Goal: Task Accomplishment & Management: Manage account settings

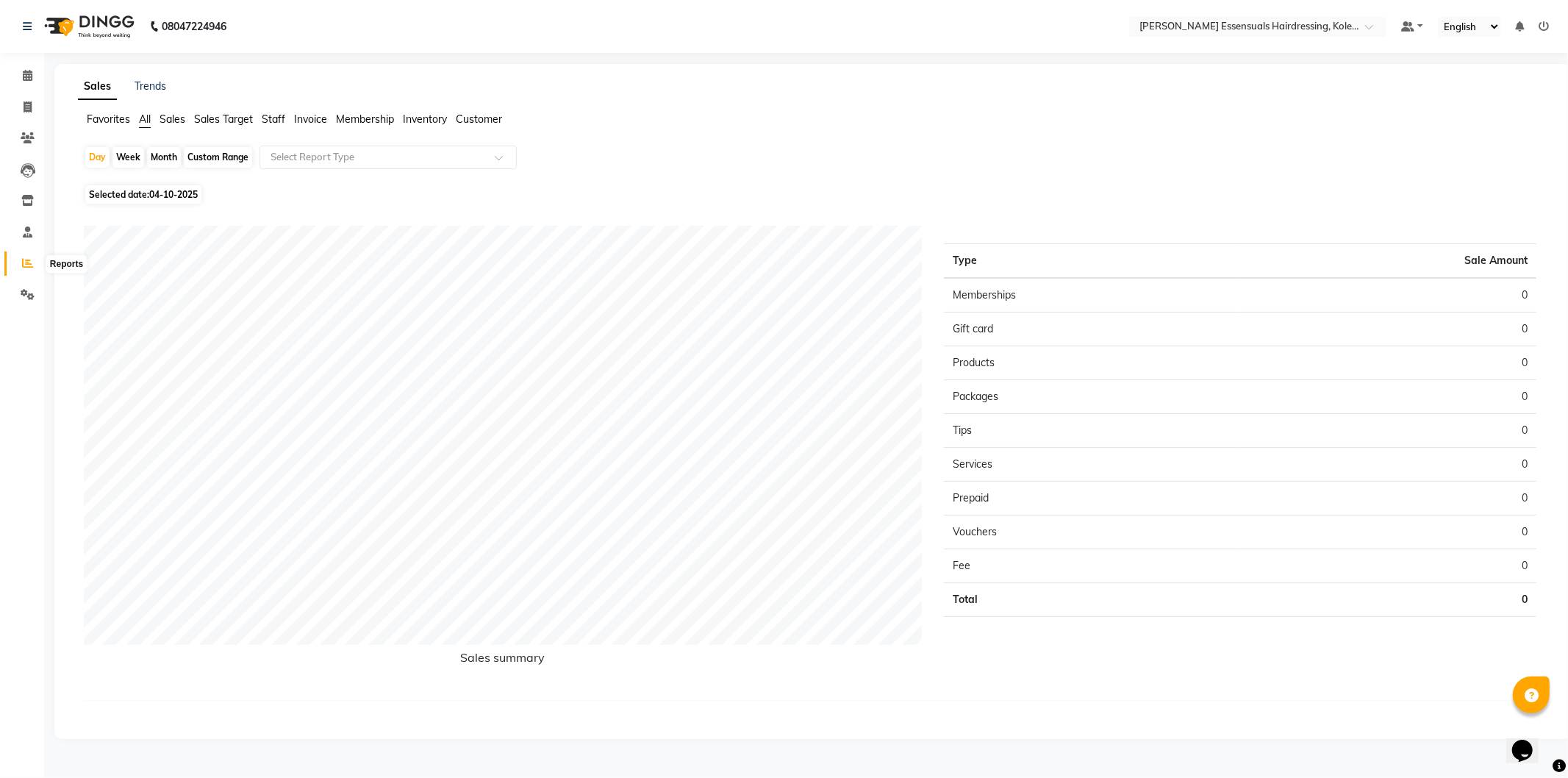
click at [20, 253] on link "Reports" at bounding box center [22, 263] width 36 height 24
click at [176, 115] on span "Sales" at bounding box center [173, 119] width 26 height 13
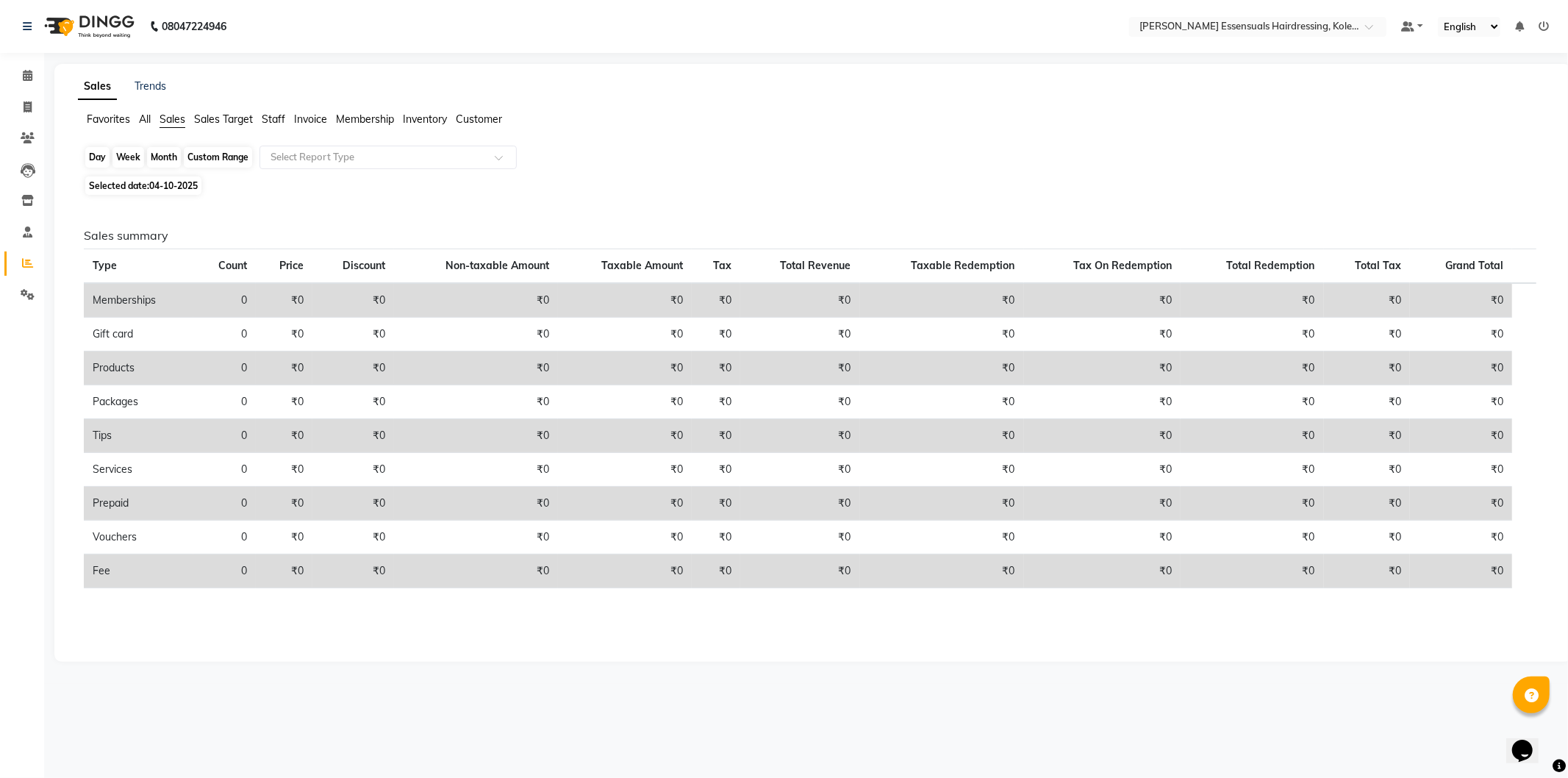
click at [95, 160] on div "Day" at bounding box center [98, 157] width 24 height 20
select select "10"
select select "2025"
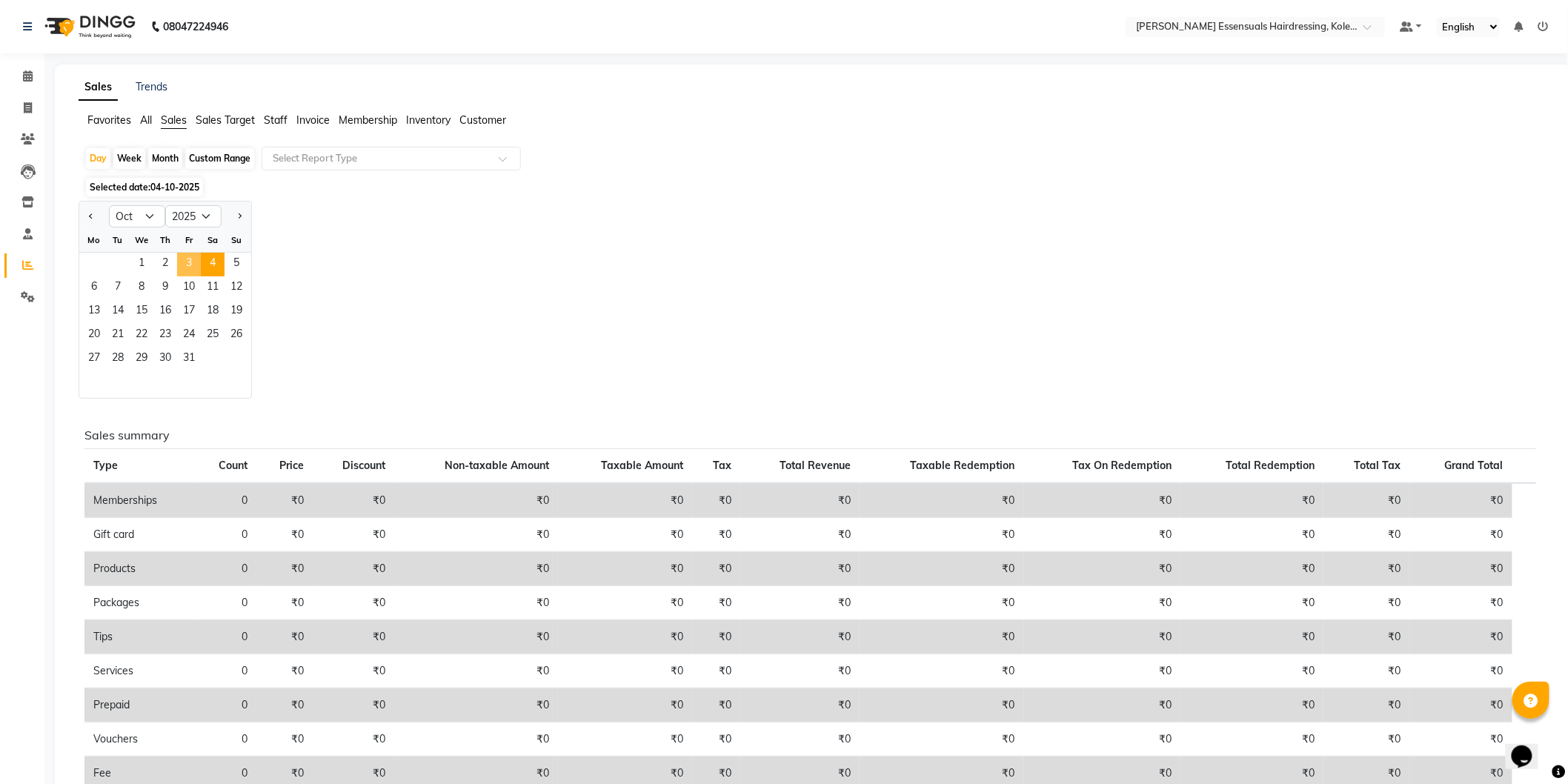
click at [186, 258] on span "3" at bounding box center [189, 264] width 24 height 24
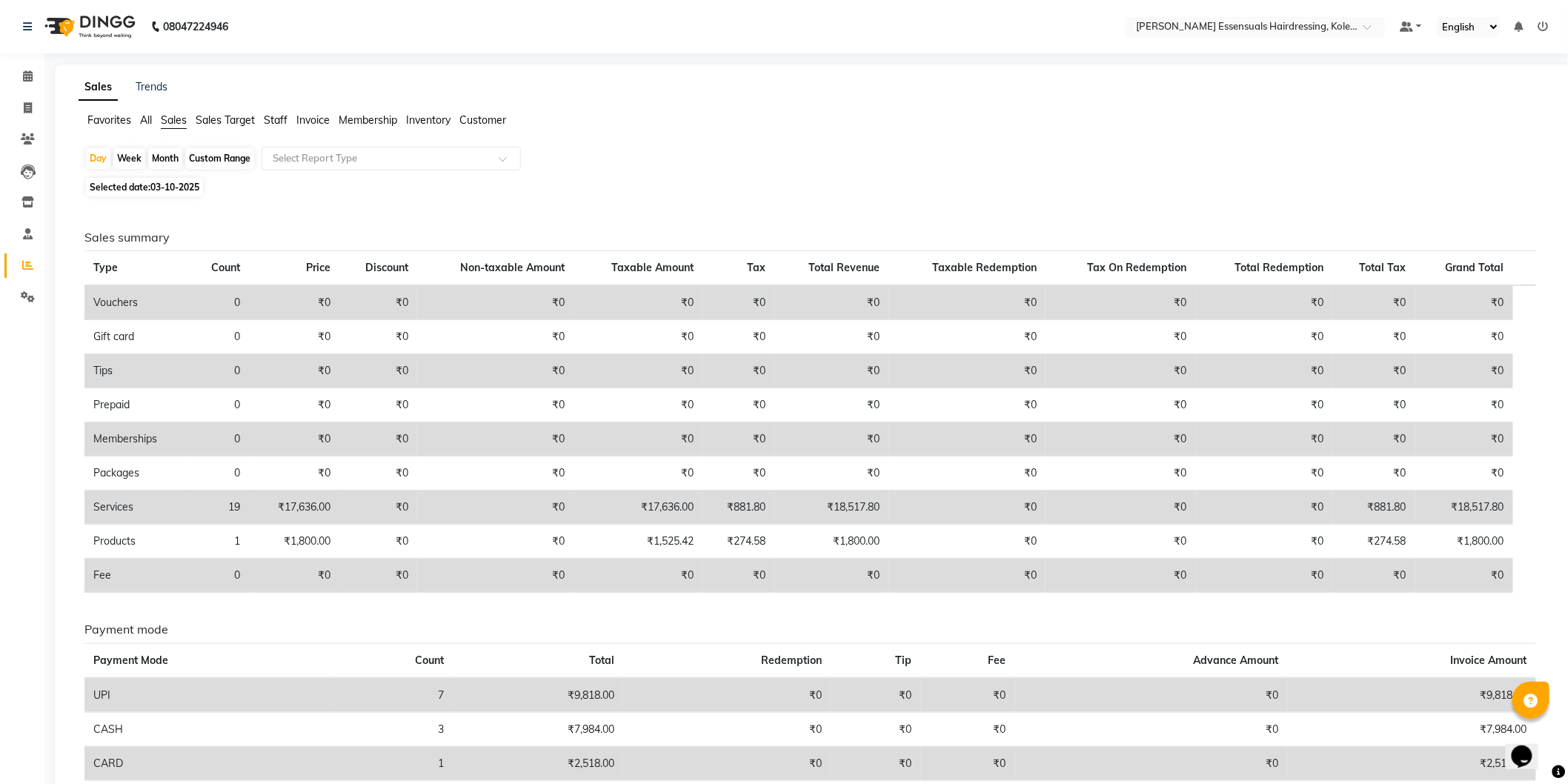
click at [24, 52] on nav "08047224946 Select Location × Toni&guy Essensuals Hairdressing, Kolenchery. Def…" at bounding box center [784, 27] width 1568 height 54
click at [24, 70] on icon at bounding box center [28, 76] width 10 height 11
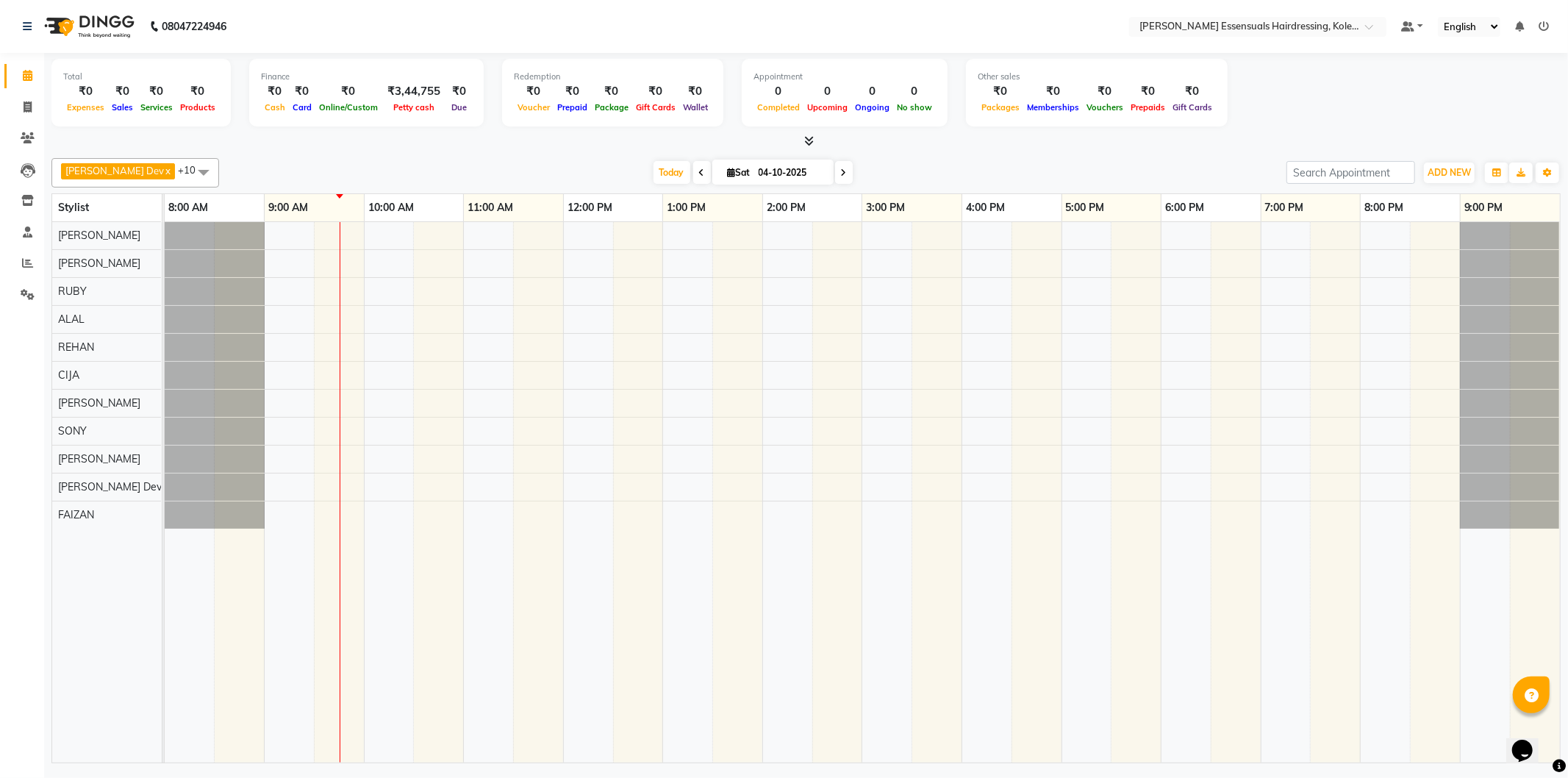
click at [700, 171] on icon at bounding box center [702, 172] width 6 height 9
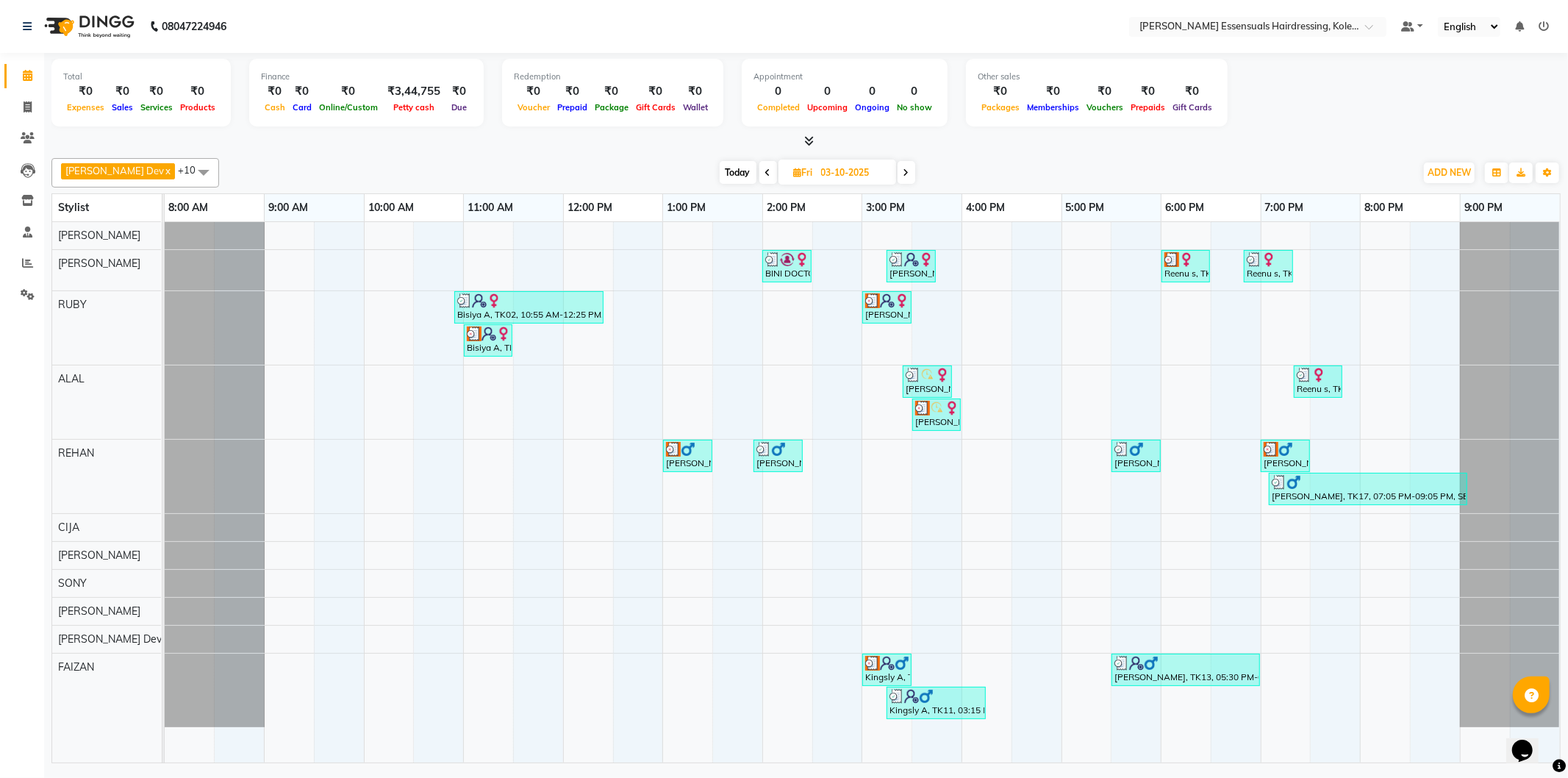
click at [898, 178] on span at bounding box center [906, 172] width 18 height 23
type input "04-10-2025"
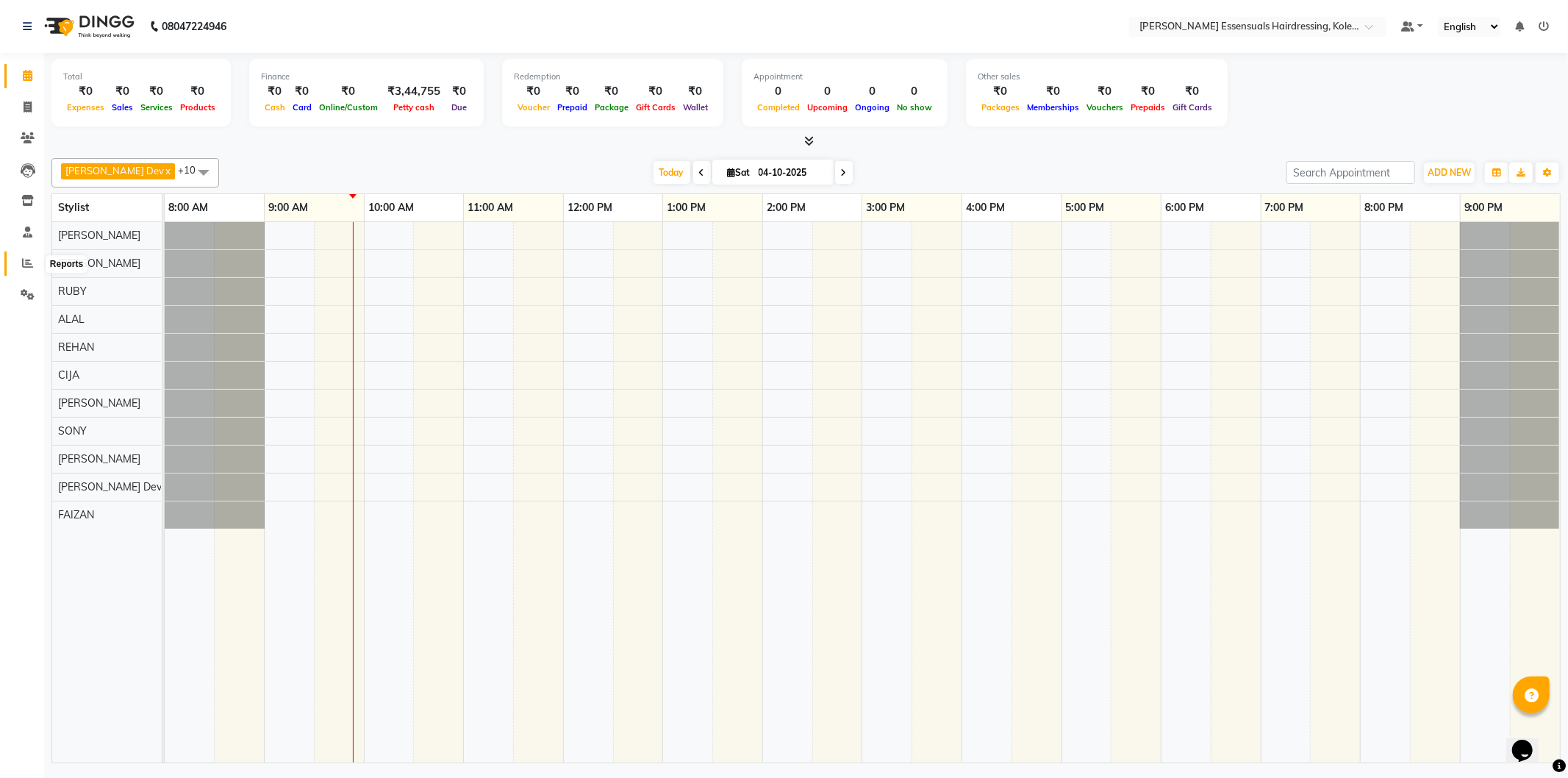
click at [23, 255] on span at bounding box center [27, 263] width 26 height 17
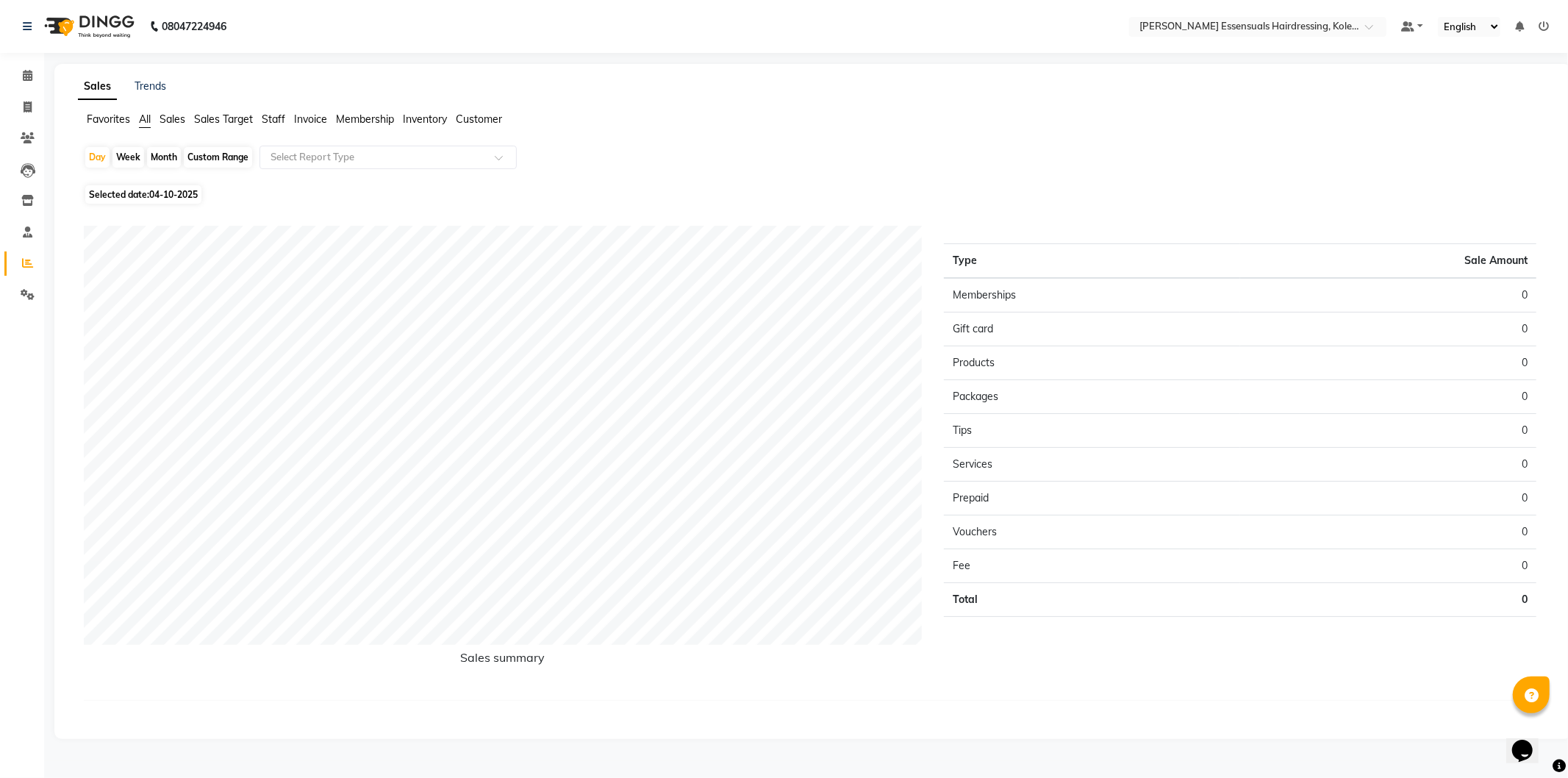
click at [182, 118] on span "Sales" at bounding box center [173, 119] width 26 height 13
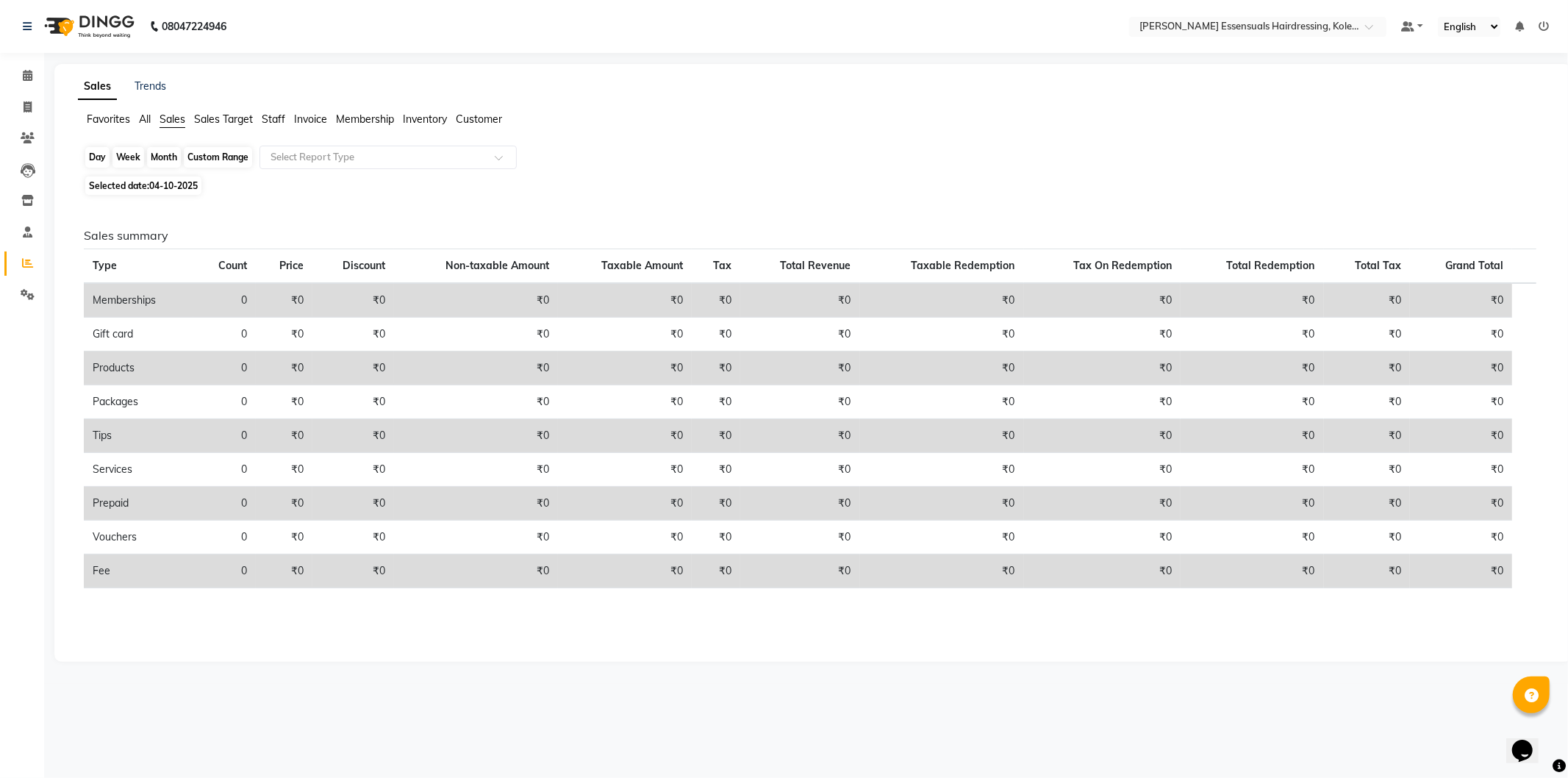
click at [95, 152] on div "Day" at bounding box center [98, 157] width 24 height 20
select select "10"
select select "2025"
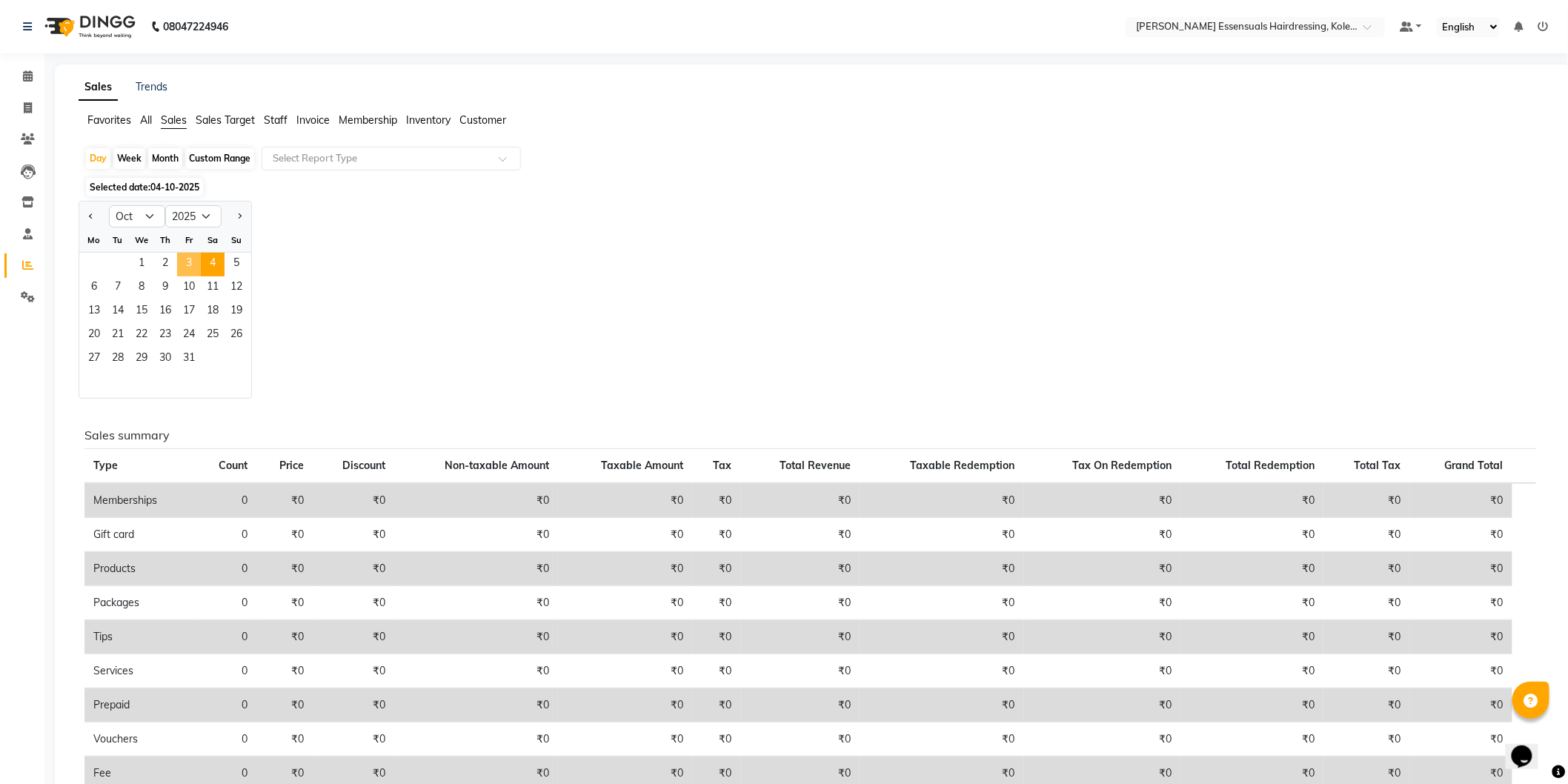
click at [184, 262] on span "3" at bounding box center [189, 264] width 24 height 24
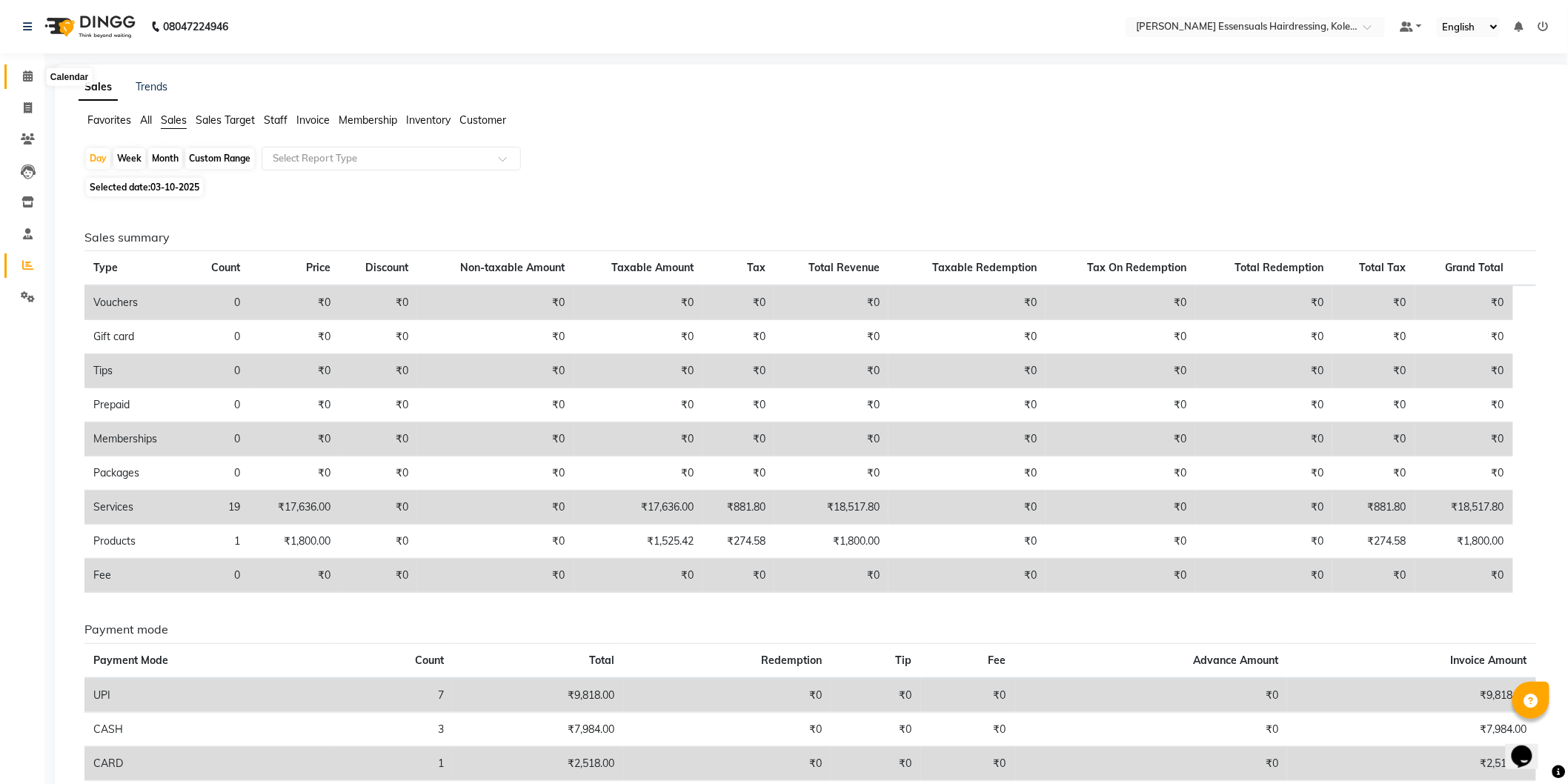
click at [35, 77] on span at bounding box center [28, 77] width 26 height 17
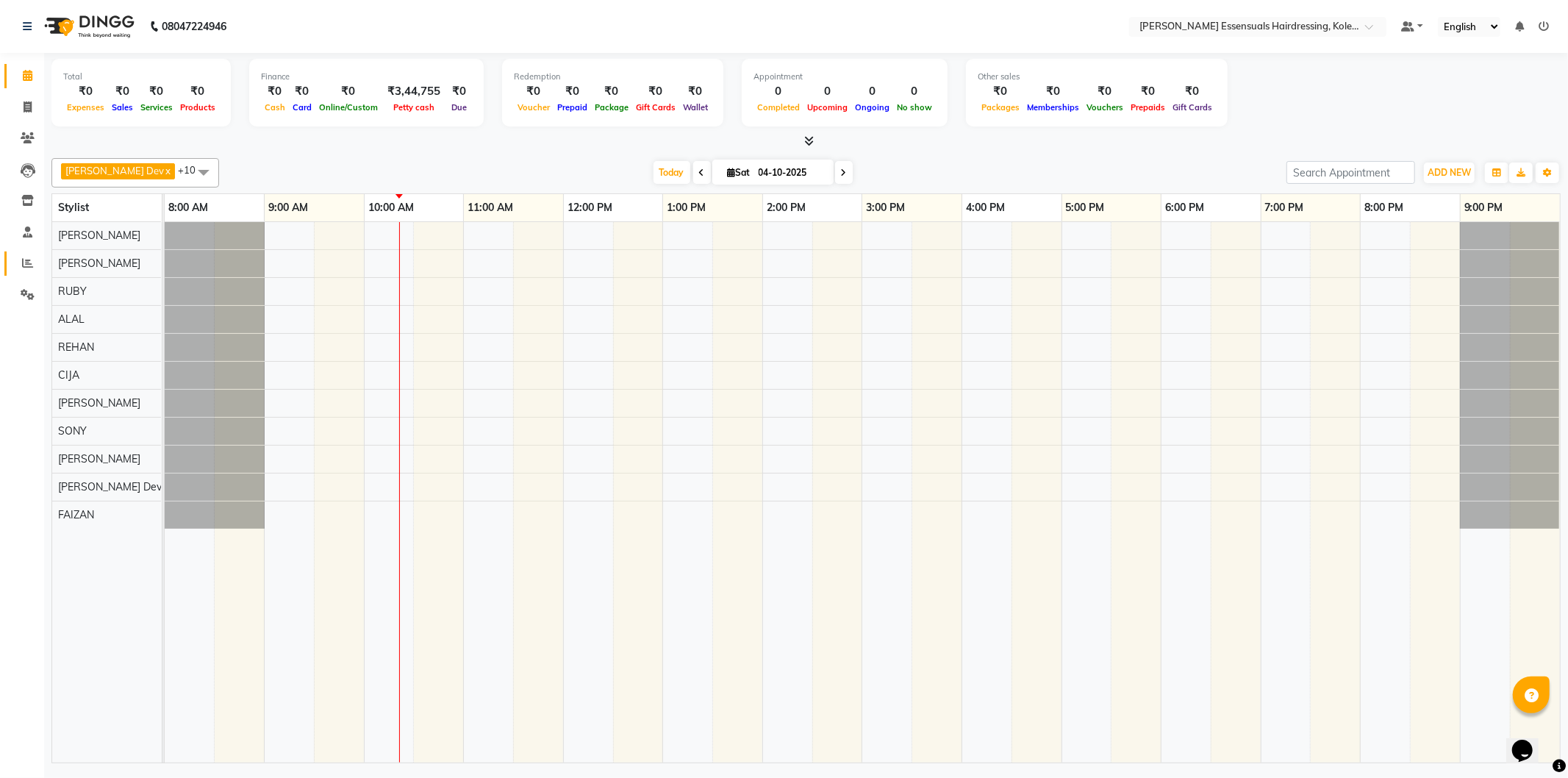
click at [12, 263] on link "Reports" at bounding box center [22, 263] width 36 height 24
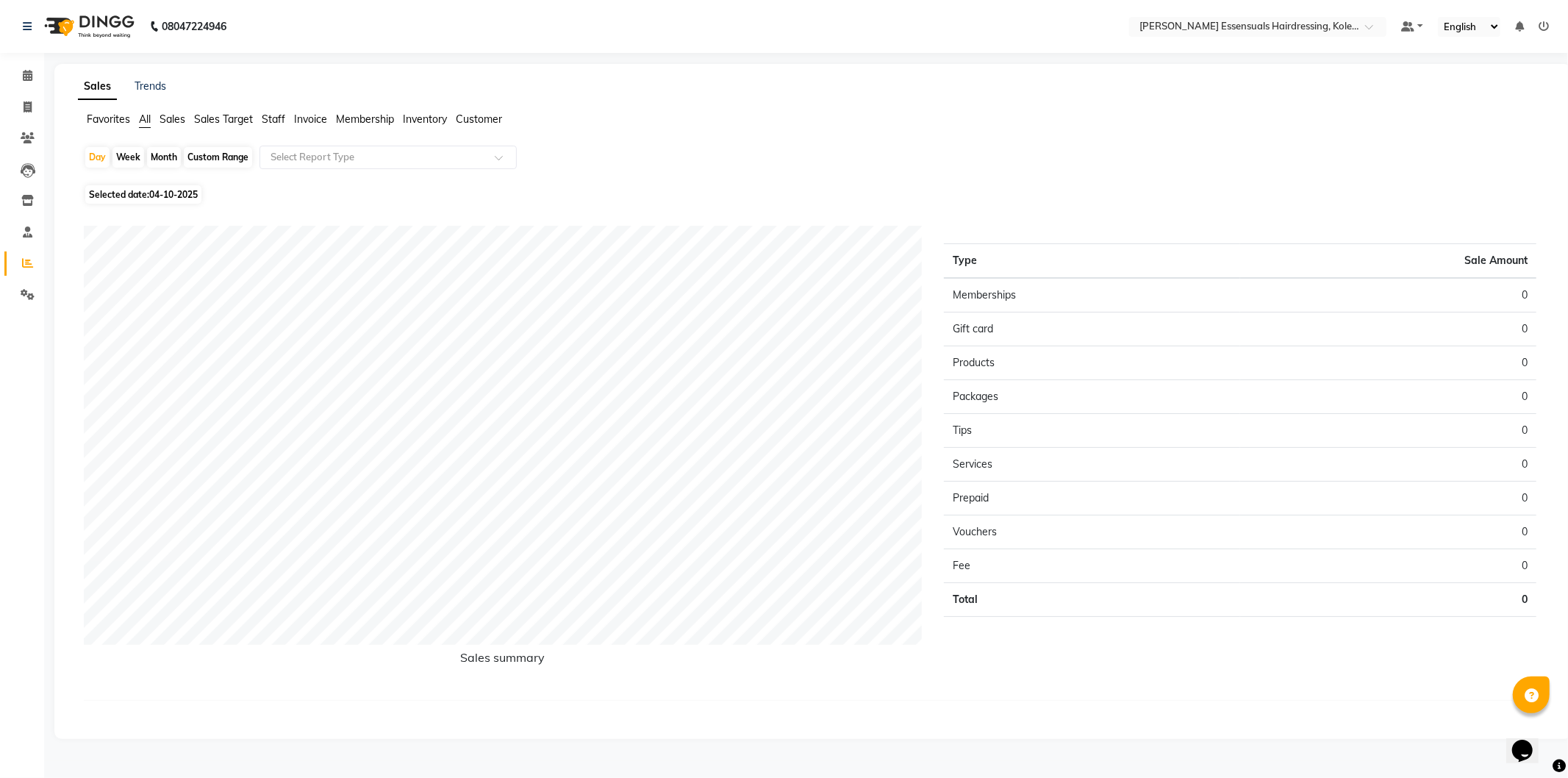
click at [158, 149] on div "Month" at bounding box center [164, 157] width 34 height 20
select select "10"
select select "2025"
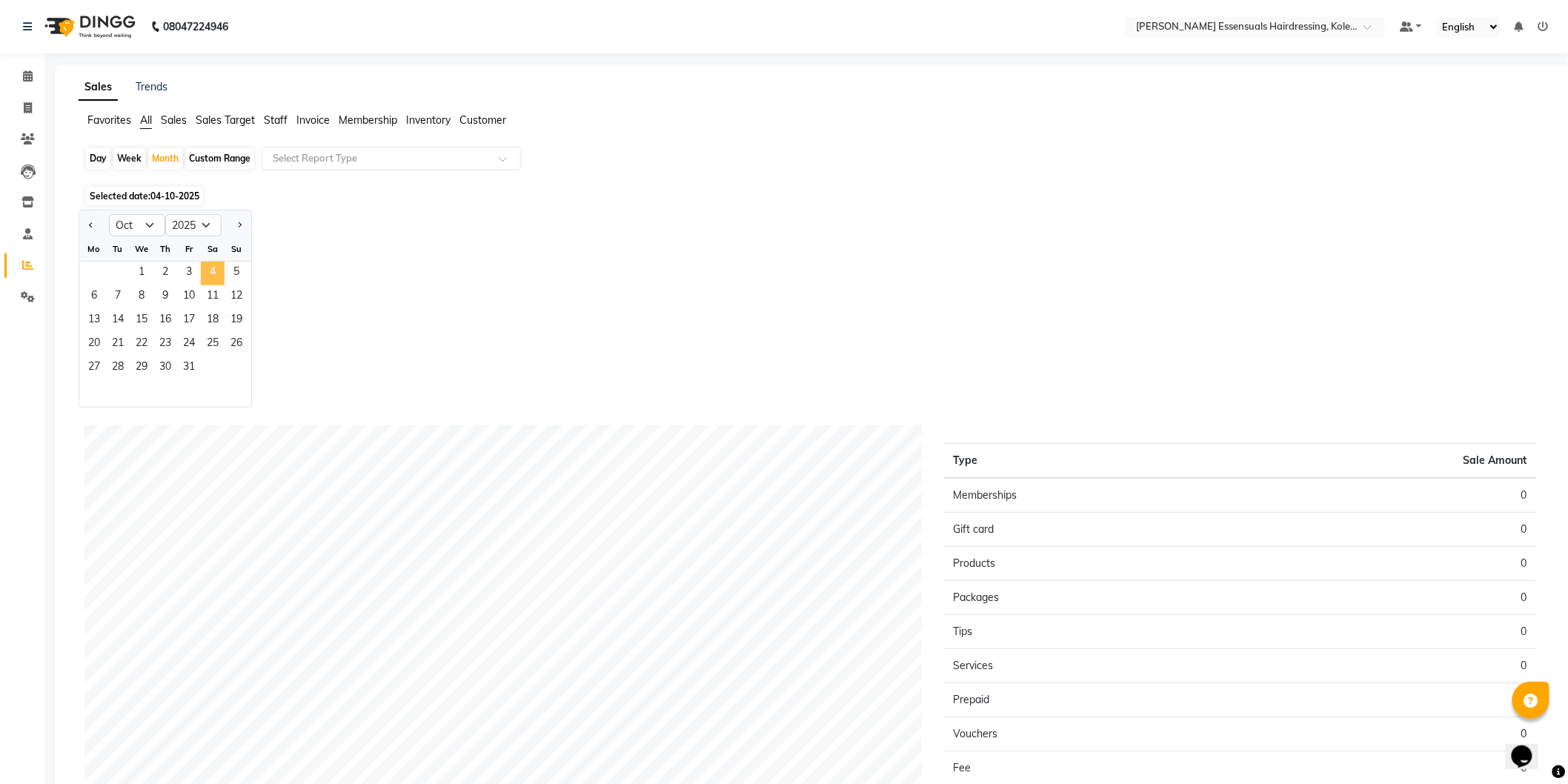
click at [215, 269] on span "4" at bounding box center [212, 273] width 24 height 24
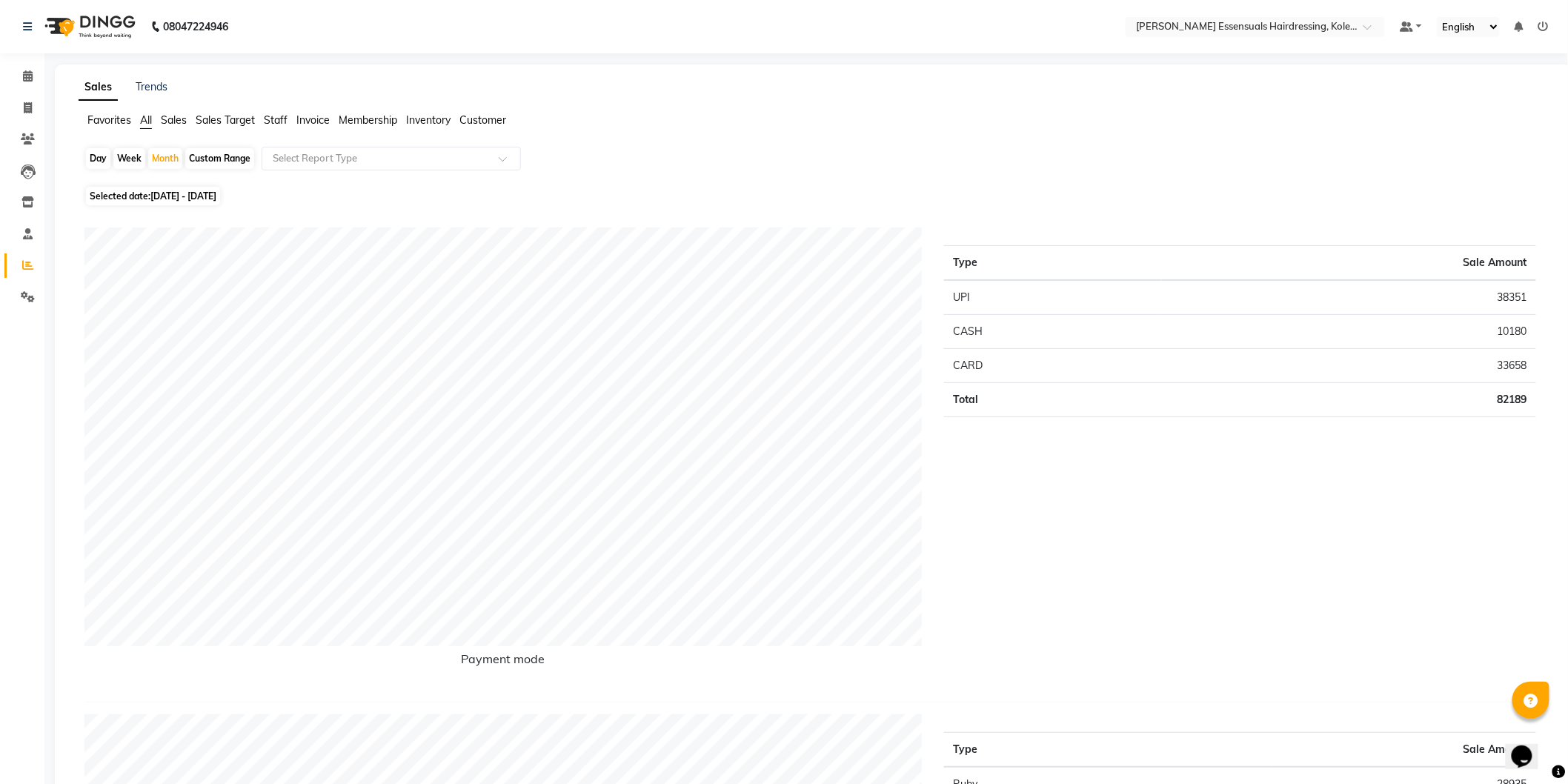
click at [270, 119] on span "Staff" at bounding box center [275, 120] width 24 height 13
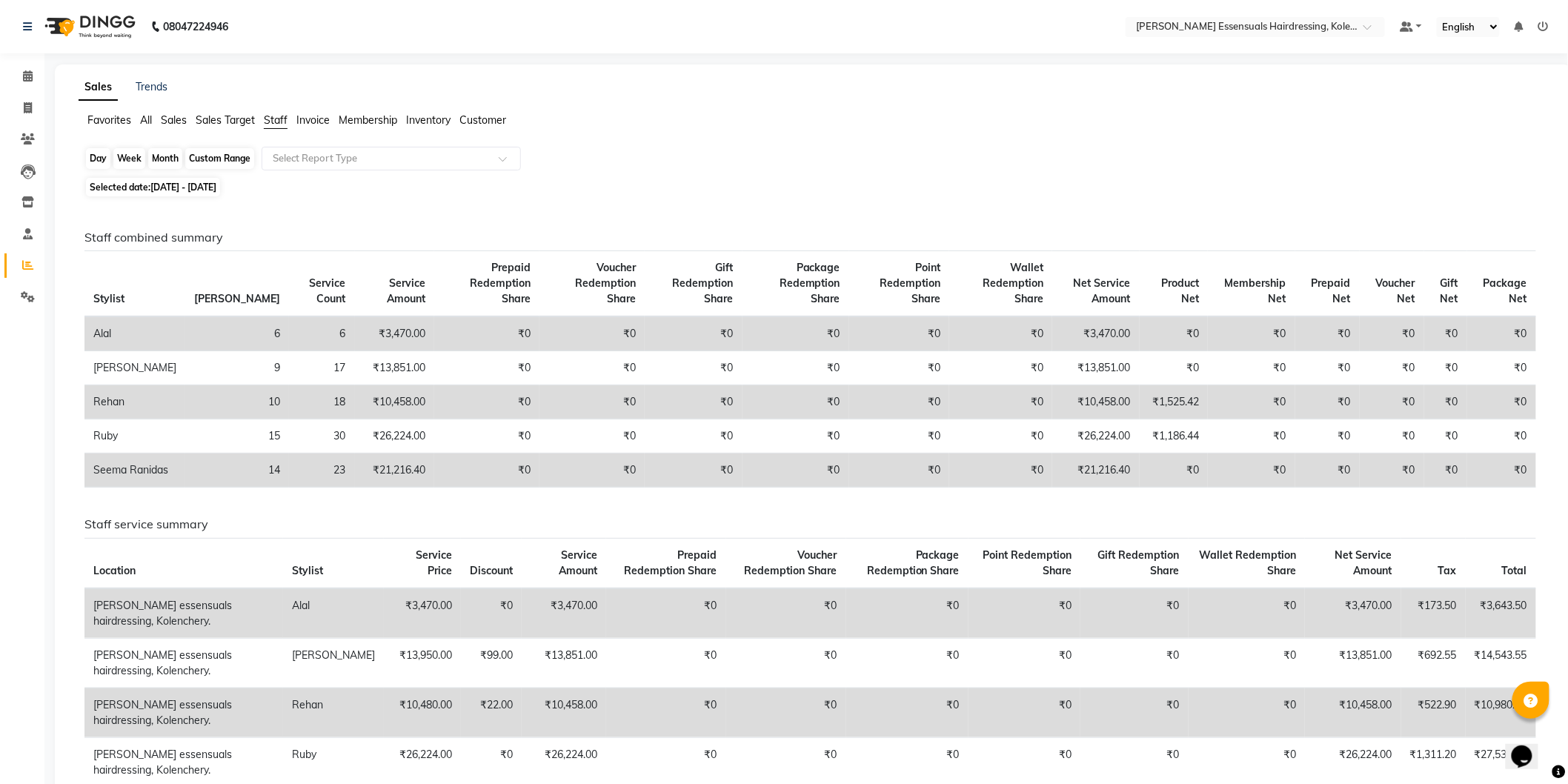
click at [173, 158] on div "Month" at bounding box center [165, 158] width 34 height 20
select select "10"
select select "2025"
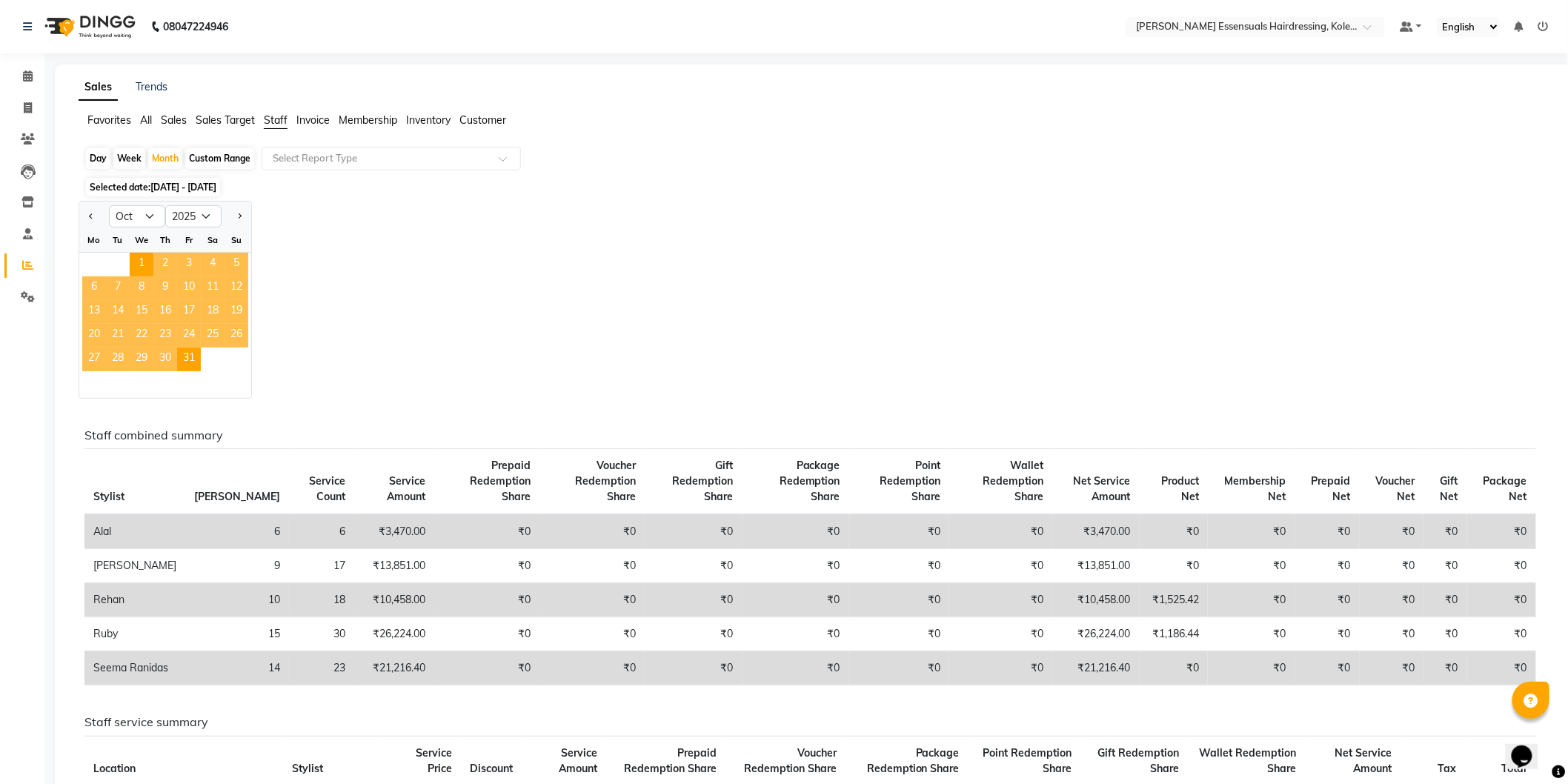
click at [335, 252] on div "Jan Feb Mar Apr May Jun Jul Aug Sep Oct Nov Dec 2015 2016 2017 2018 2019 2020 2…" at bounding box center [812, 300] width 1469 height 198
click at [655, 347] on div "Jan Feb Mar Apr May Jun Jul Aug Sep Oct Nov Dec 2015 2016 2017 2018 2019 2020 2…" at bounding box center [812, 300] width 1469 height 198
click at [493, 368] on div "Jan Feb Mar Apr May Jun Jul Aug Sep Oct Nov Dec 2015 2016 2017 2018 2019 2020 2…" at bounding box center [812, 300] width 1469 height 198
click at [265, 112] on li "Staff" at bounding box center [275, 120] width 24 height 16
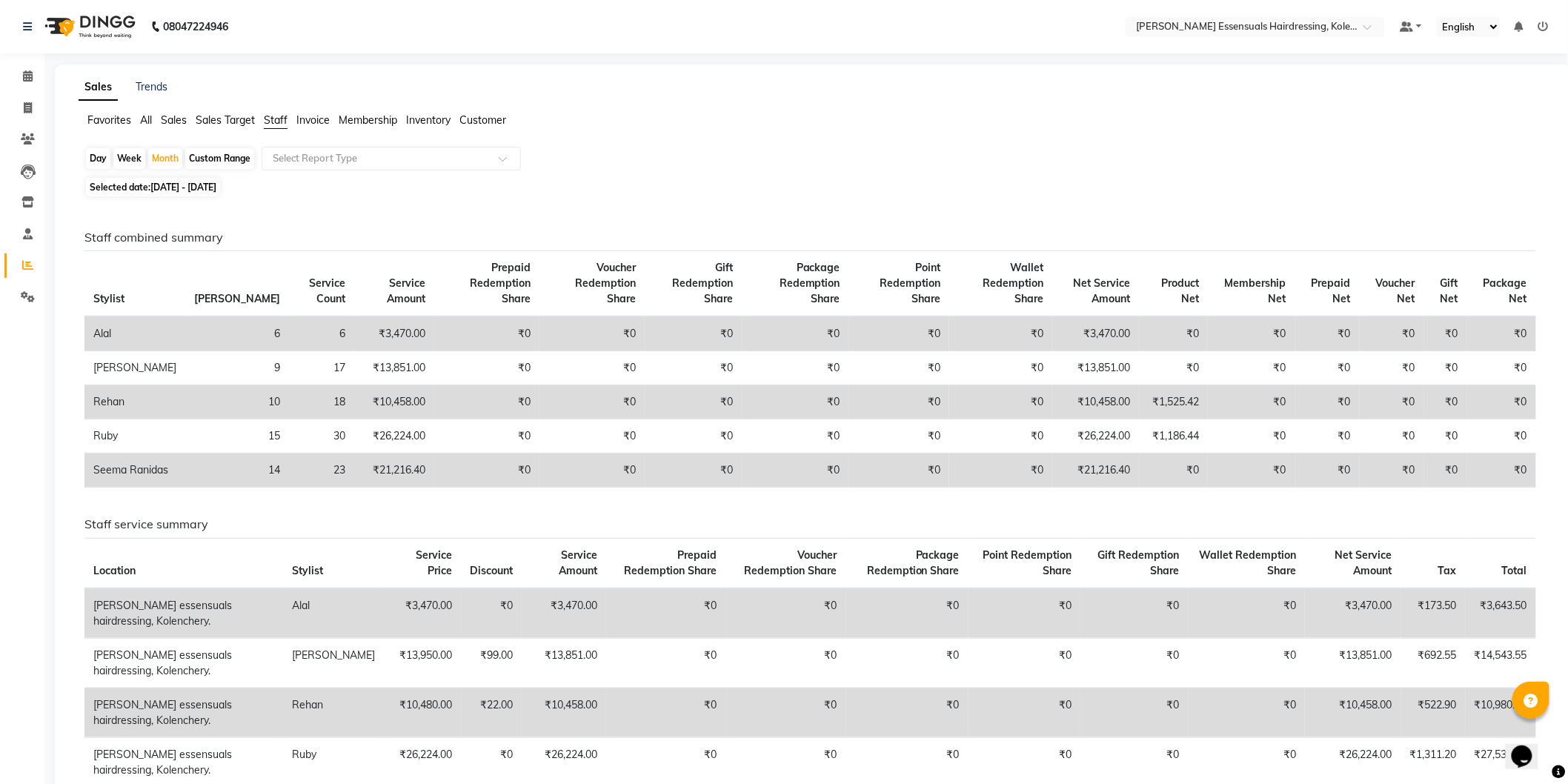
click at [273, 114] on span "Staff" at bounding box center [275, 120] width 24 height 13
click at [153, 147] on div "Day Week Month Custom Range Select Report Type" at bounding box center [813, 160] width 1457 height 27
click at [173, 151] on div "Month" at bounding box center [165, 158] width 34 height 20
select select "10"
select select "2025"
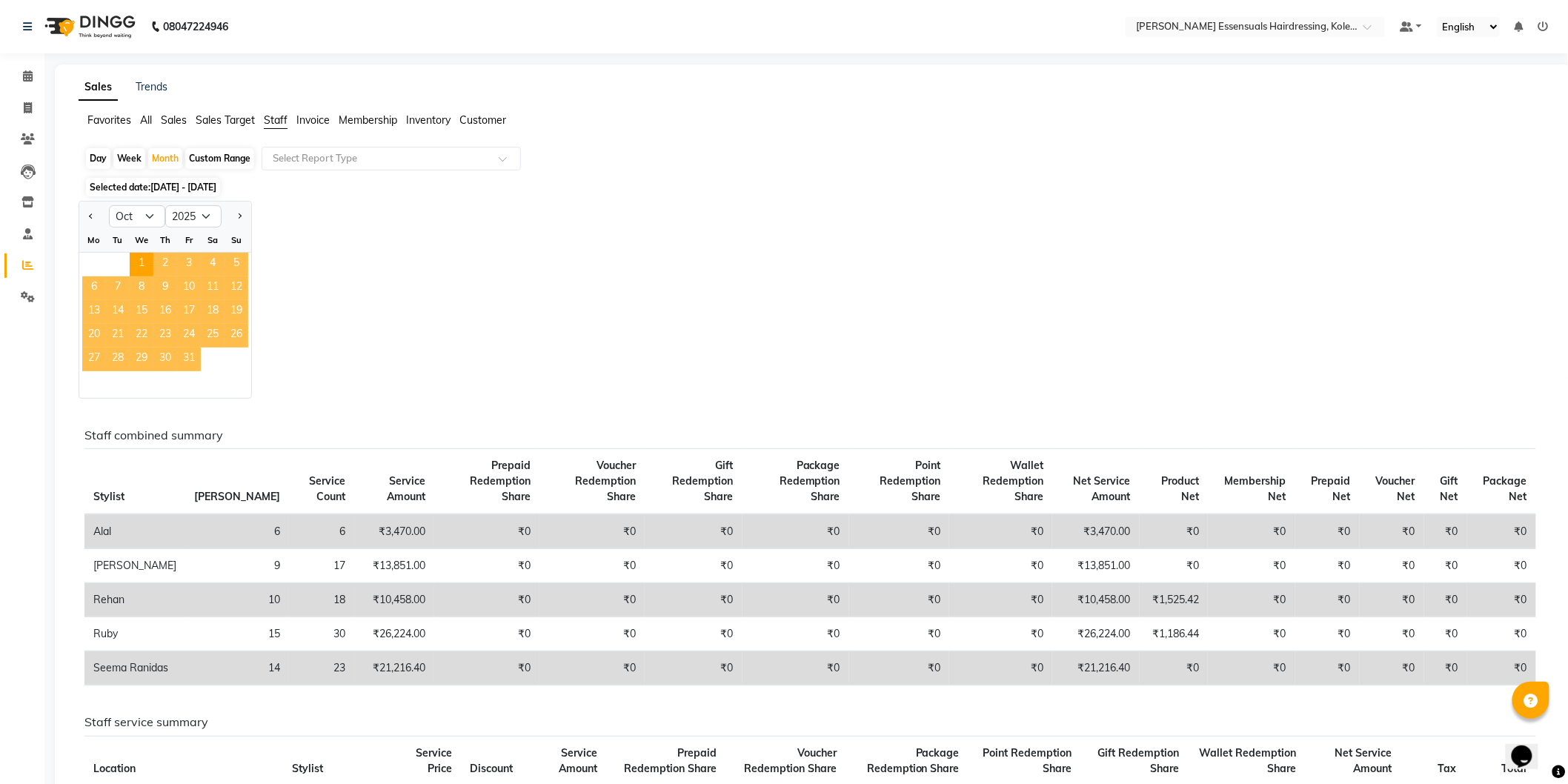
click at [186, 356] on span "31" at bounding box center [189, 359] width 24 height 24
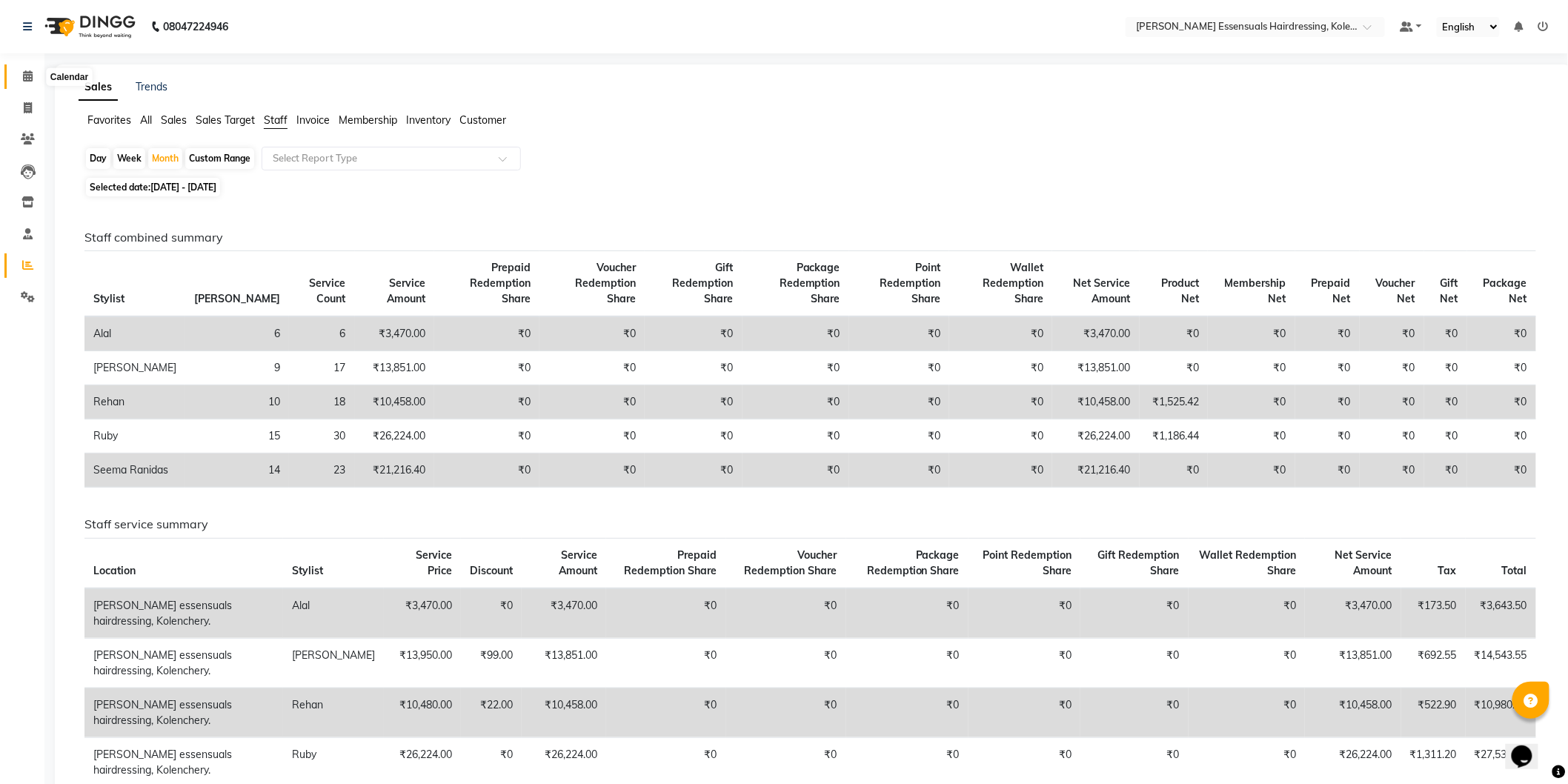
click at [20, 75] on span at bounding box center [28, 77] width 26 height 17
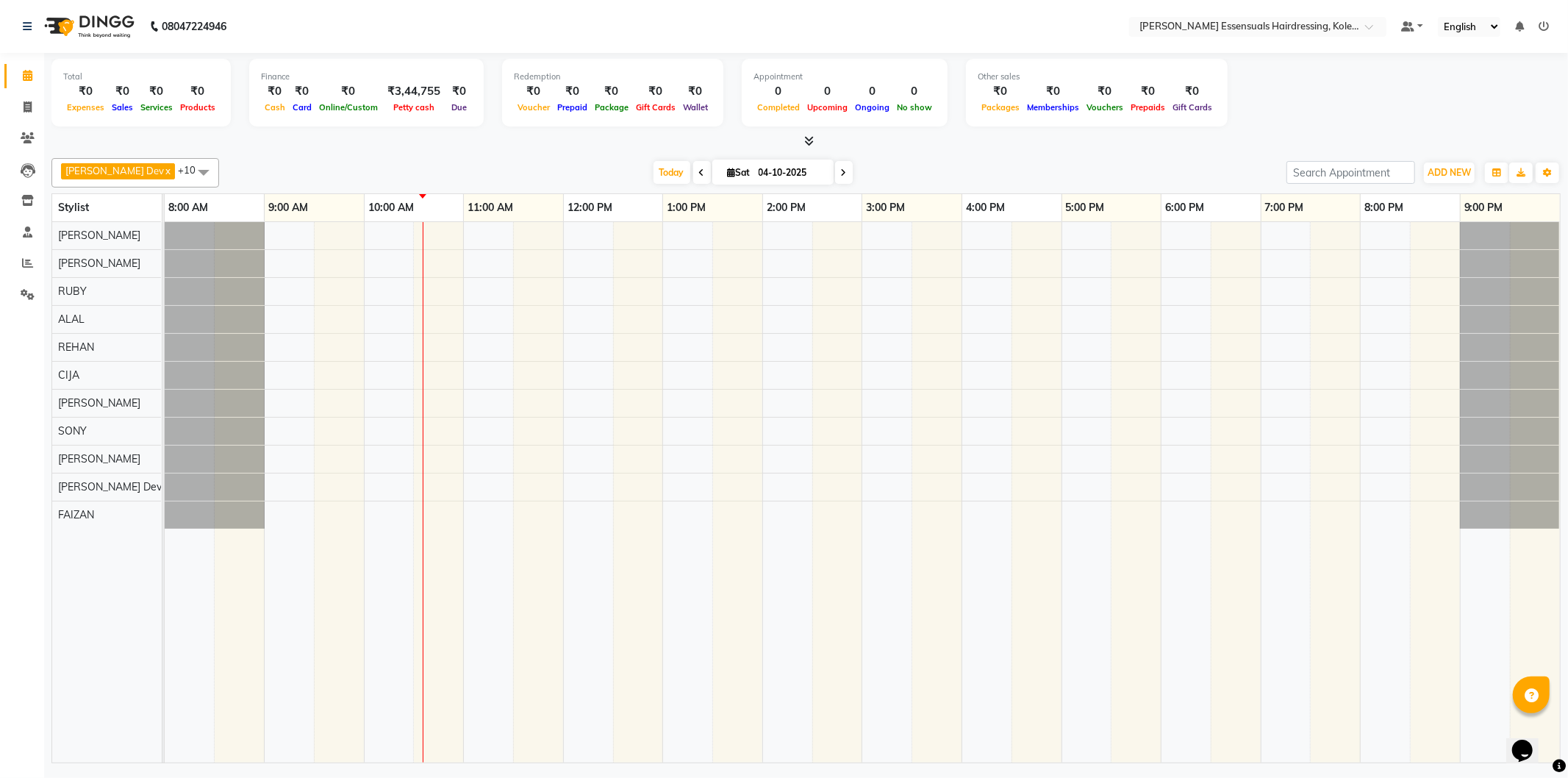
click at [444, 263] on div at bounding box center [863, 492] width 1396 height 540
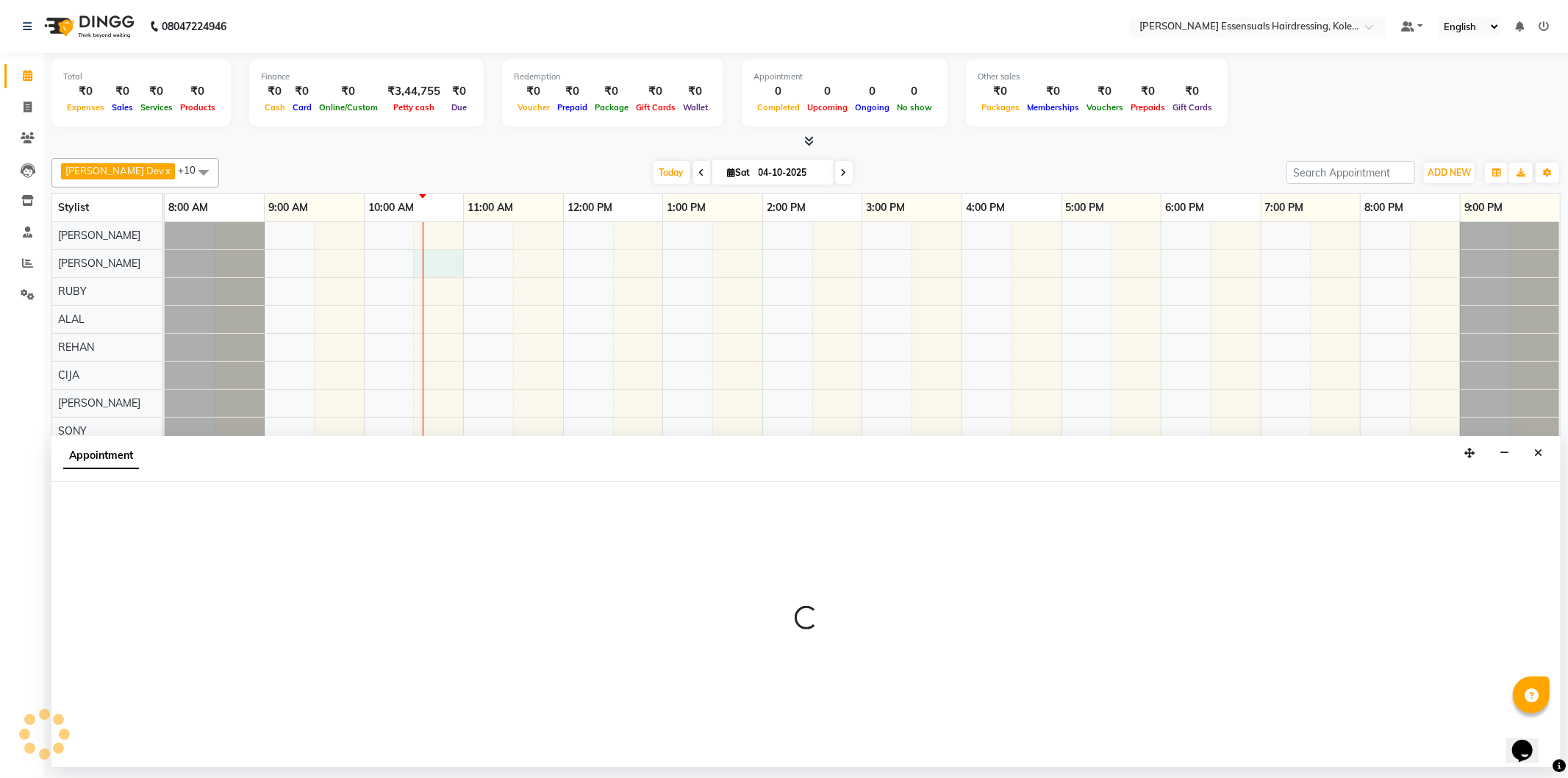
select select "79967"
select select "630"
select select "tentative"
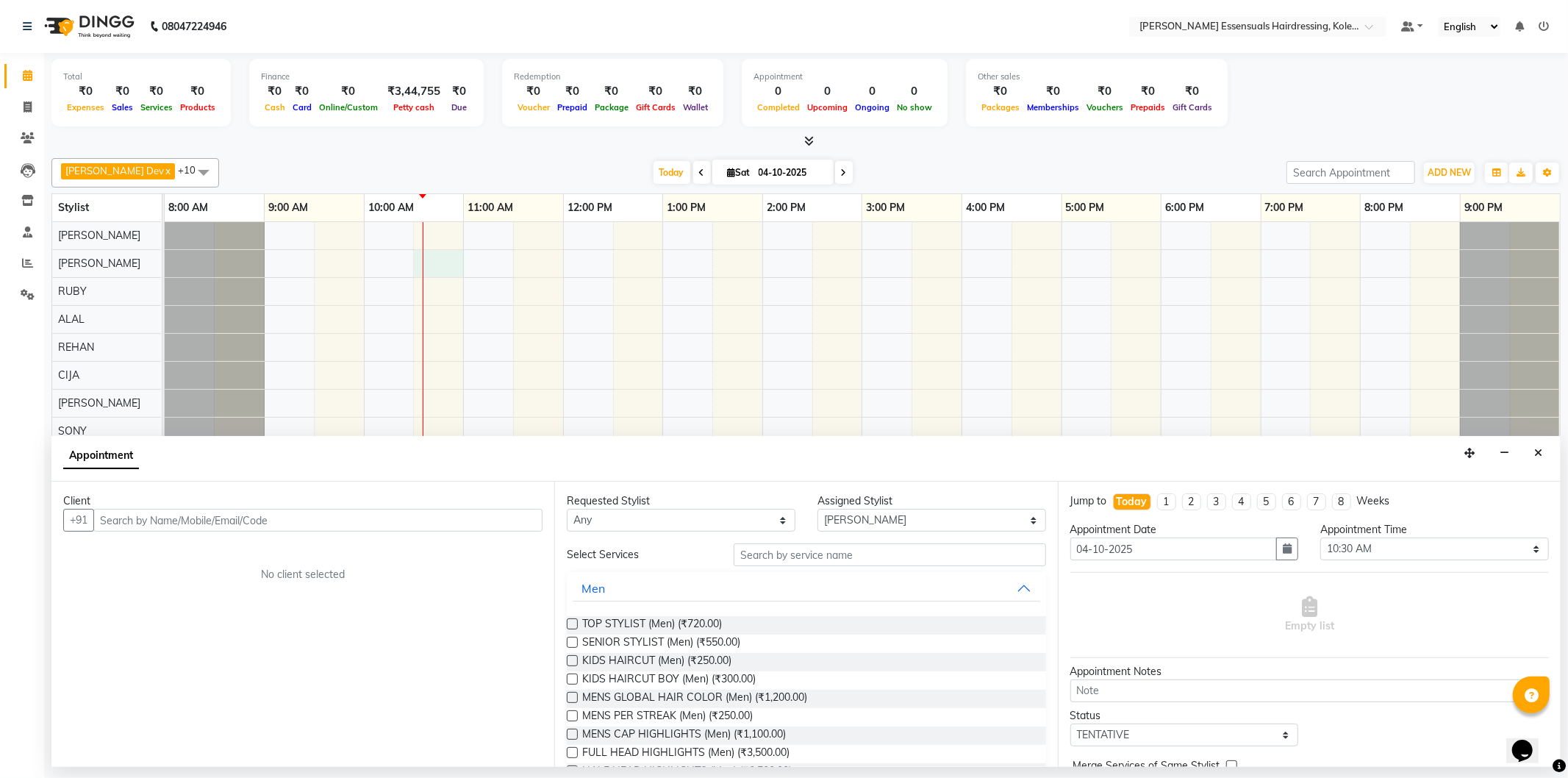
type input "p"
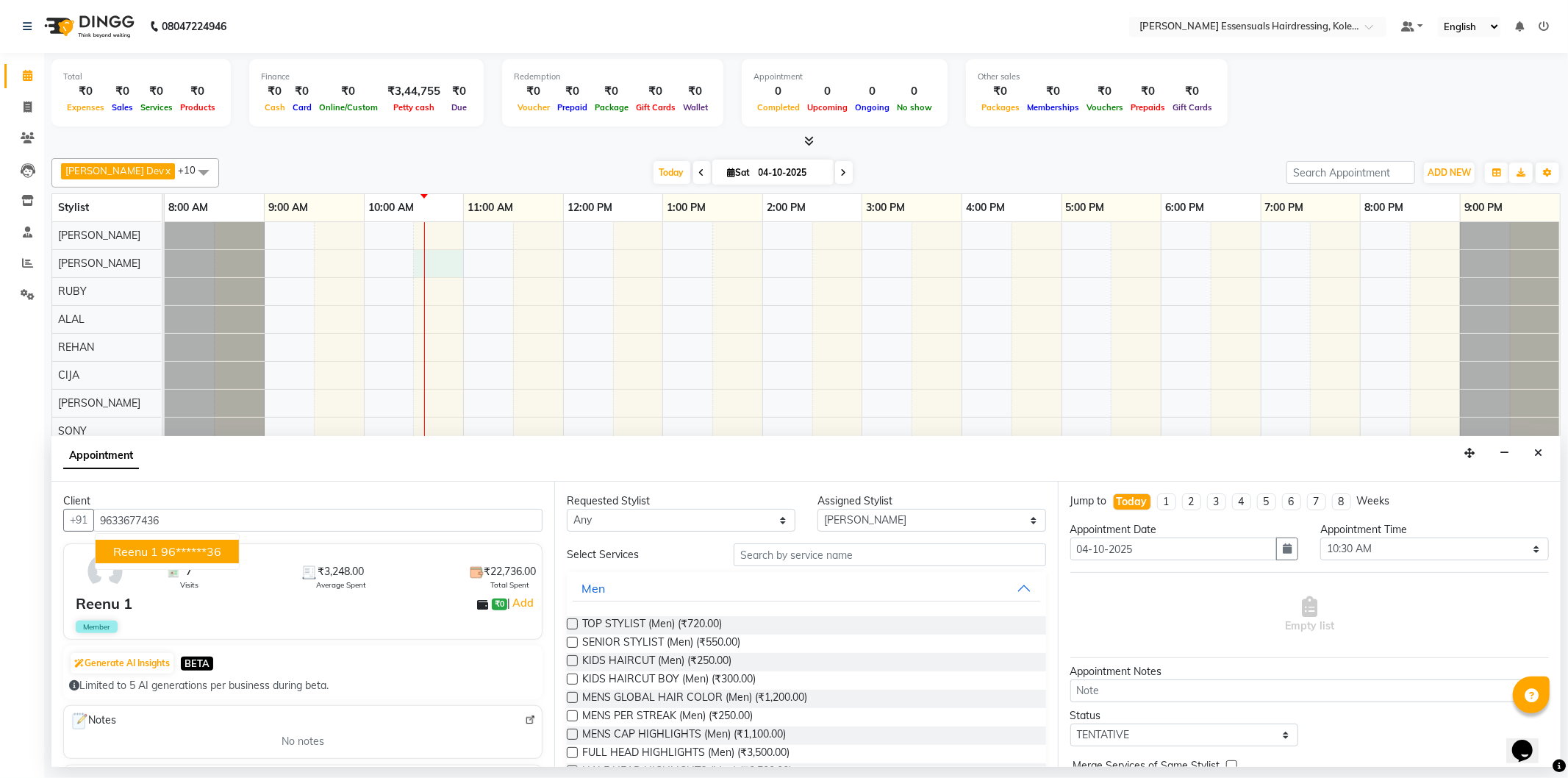
click at [183, 549] on ngb-highlight "96******36" at bounding box center [191, 552] width 61 height 15
type input "96******36"
click at [782, 559] on input "text" at bounding box center [889, 555] width 312 height 23
click at [868, 545] on input "text" at bounding box center [889, 555] width 312 height 23
click at [909, 511] on select "Select ALAL Anagha Dev ATHIRA BIDHYA CIJA FAIZAN NIREN DARJEE REHAN RUBY SEEMA …" at bounding box center [931, 520] width 229 height 23
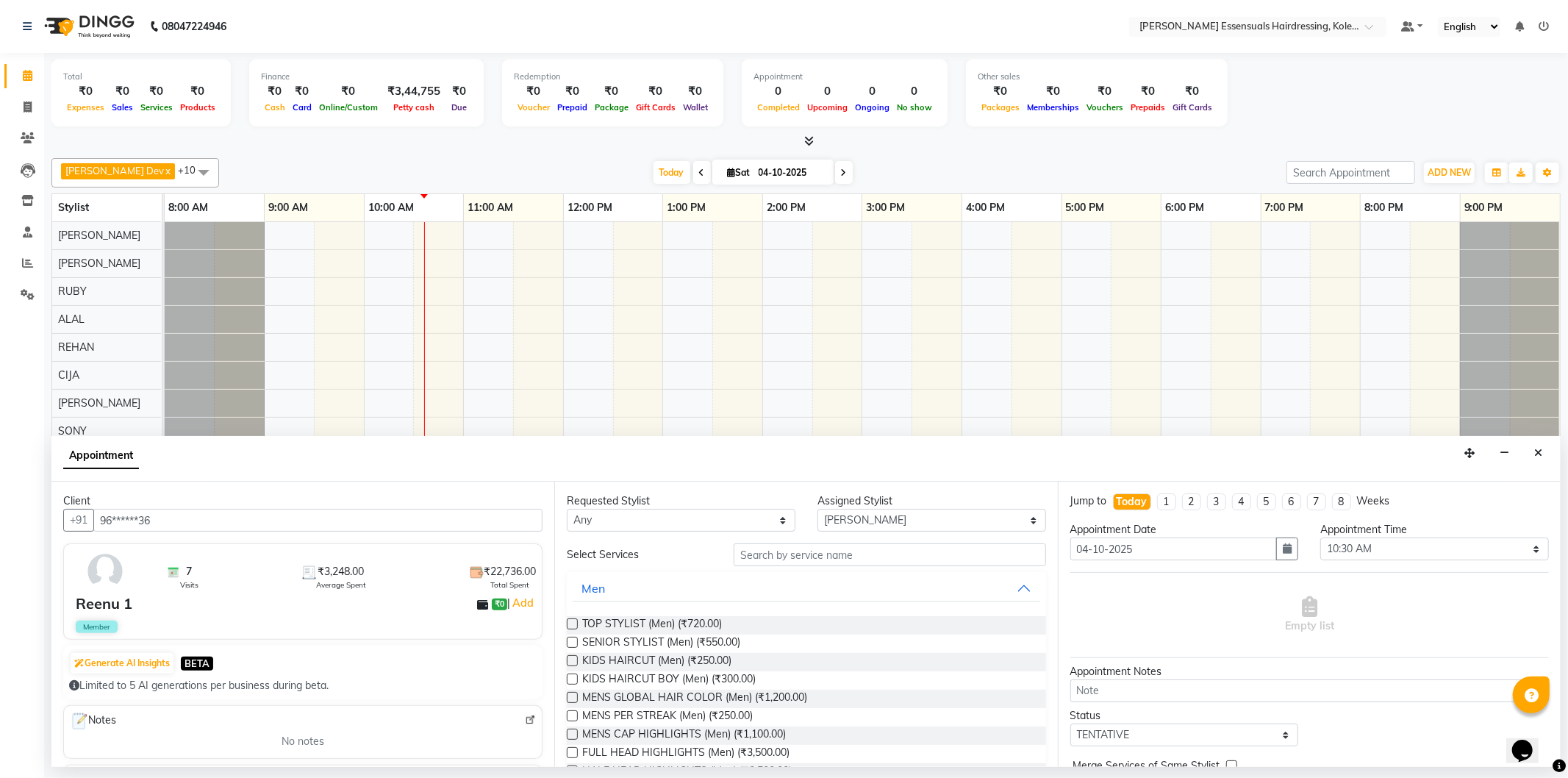
click at [1542, 410] on div "Total ₹0 Expenses ₹0 Sales ₹0 Services ₹0 Products Finance ₹0 Cash ₹0 Card ₹0 O…" at bounding box center [806, 410] width 1524 height 714
click at [1535, 452] on icon "Close" at bounding box center [1539, 452] width 8 height 11
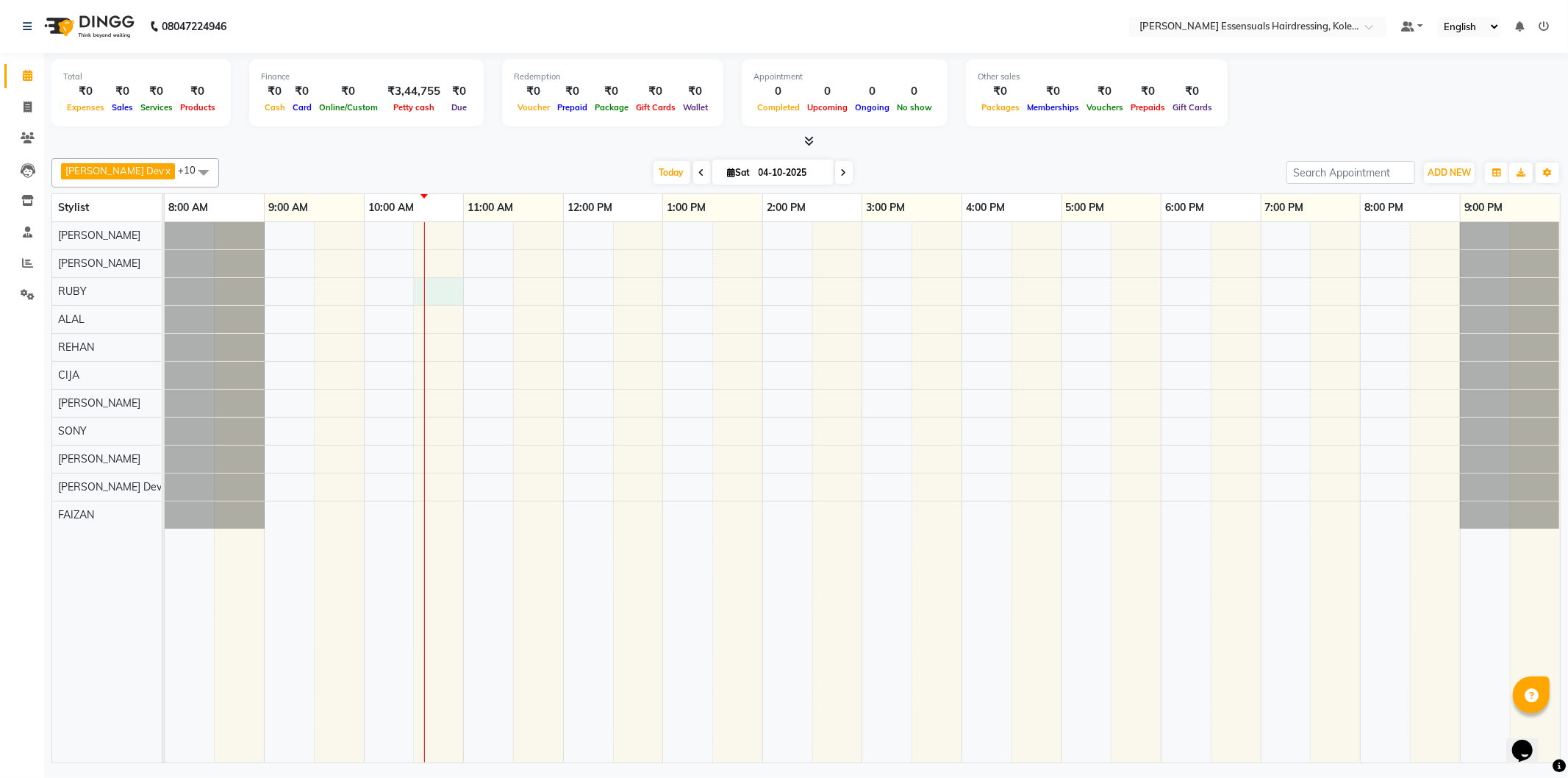
click at [452, 295] on div at bounding box center [863, 492] width 1396 height 540
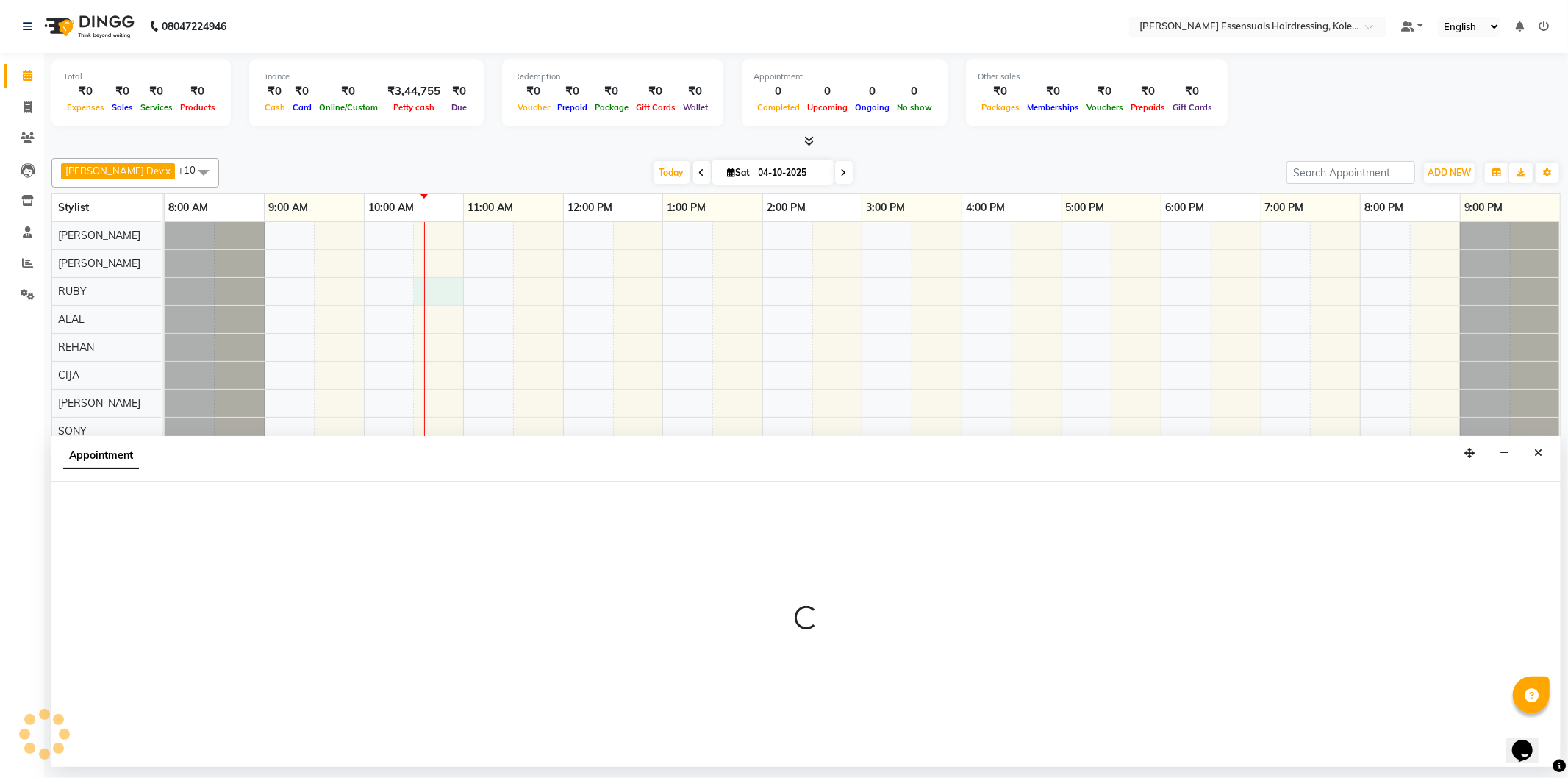
select select "79968"
select select "tentative"
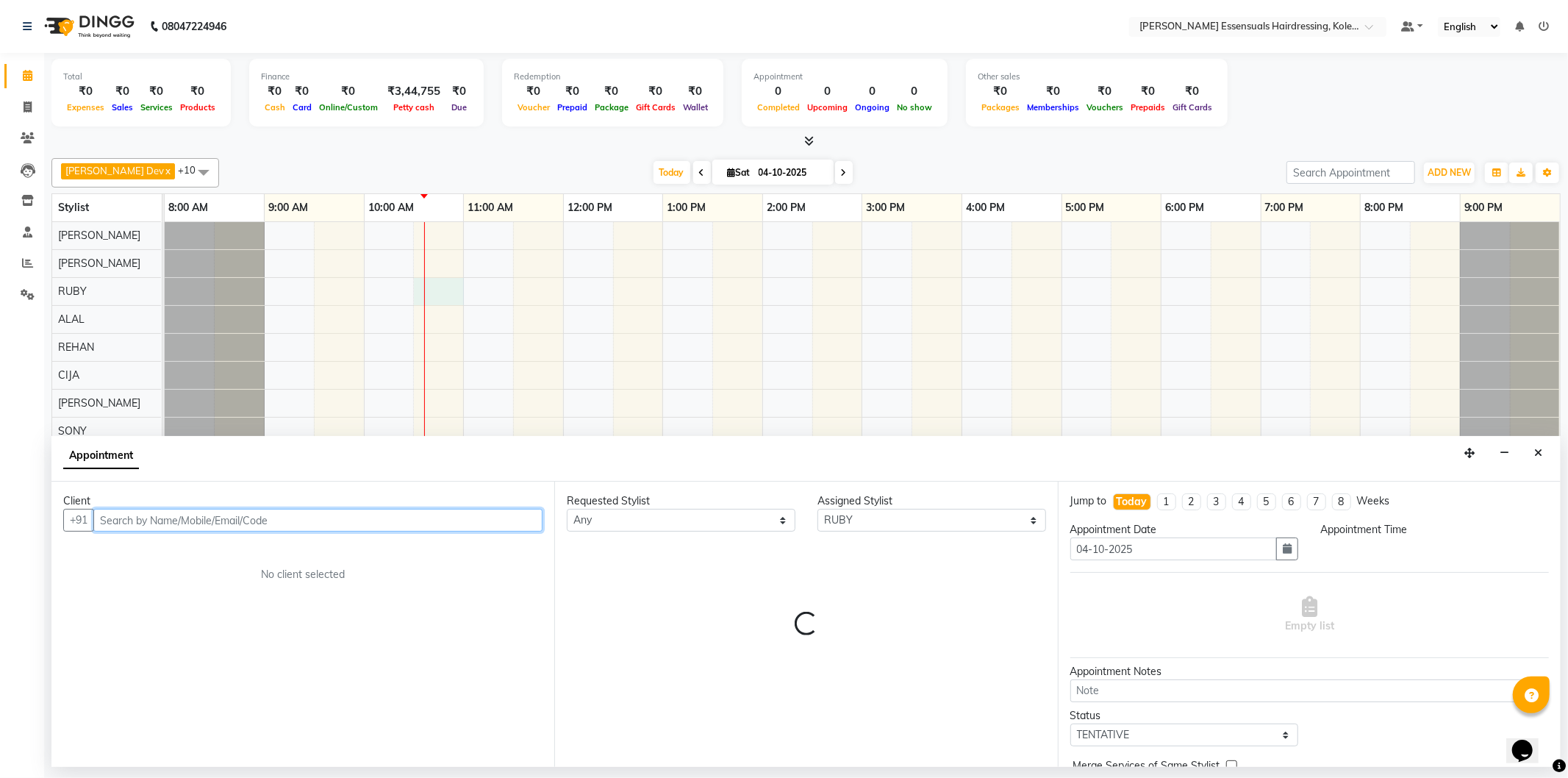
select select "630"
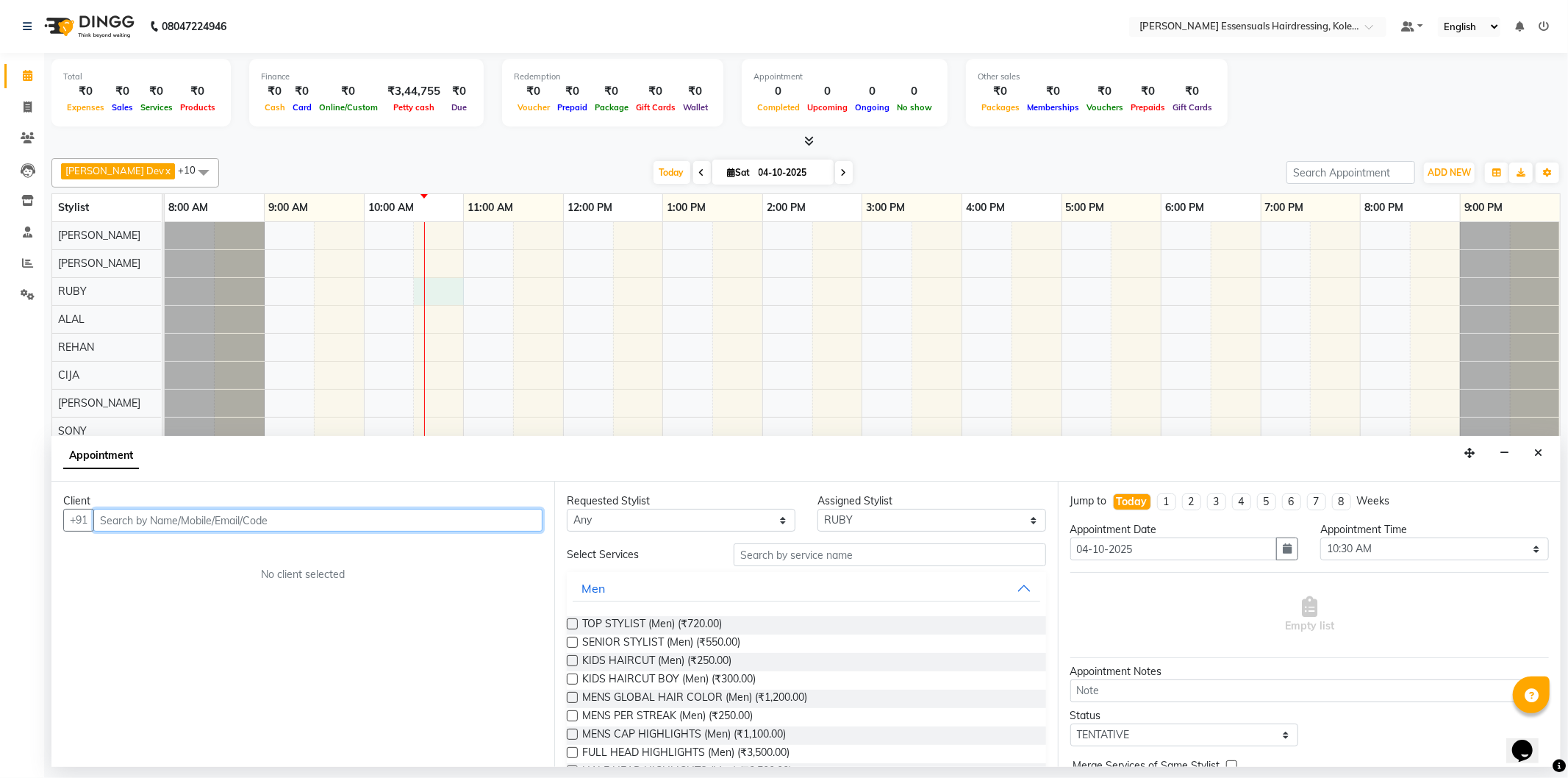
click at [238, 528] on input "text" at bounding box center [318, 520] width 449 height 23
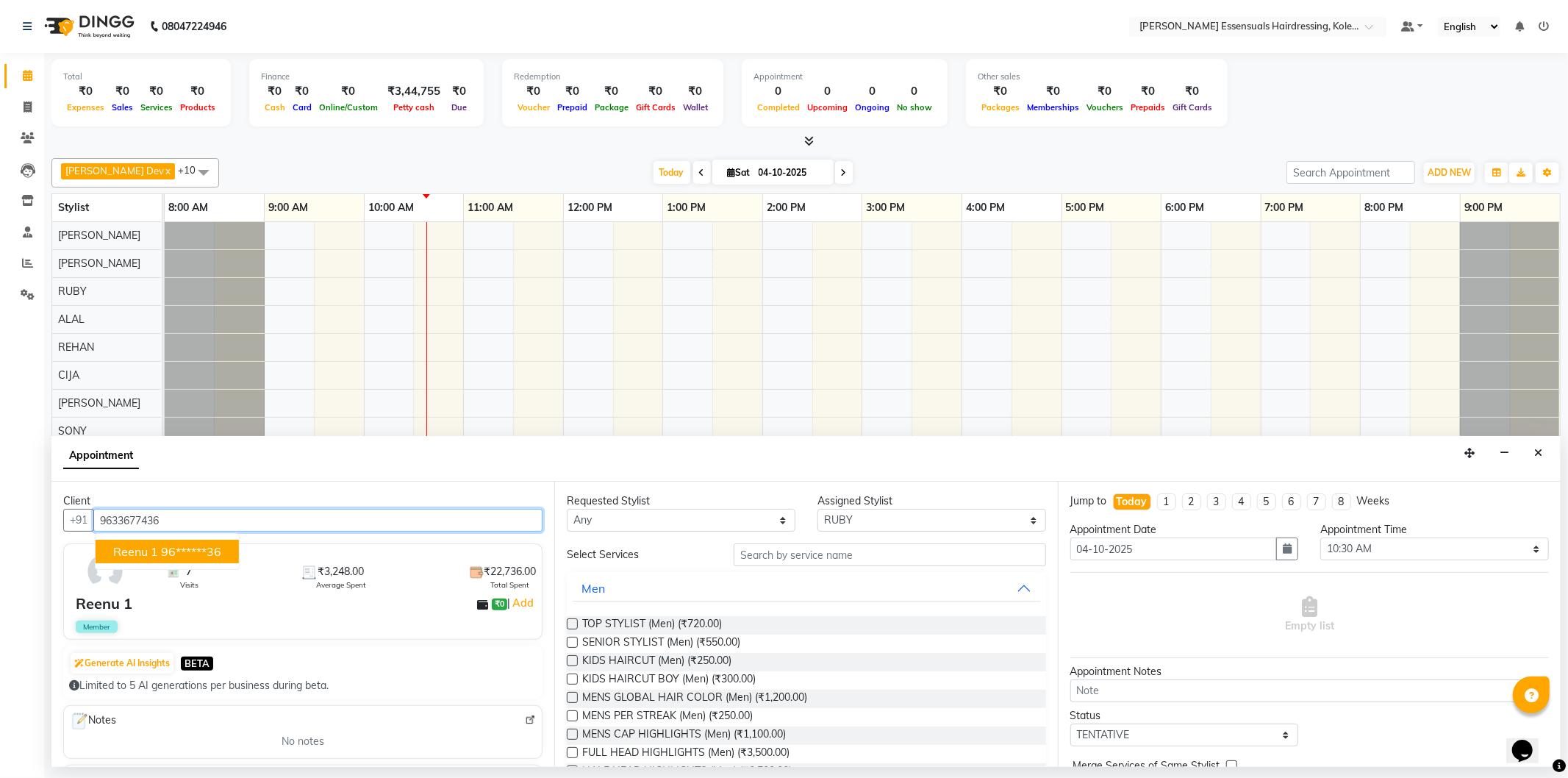
click at [214, 554] on ngb-highlight "96******36" at bounding box center [191, 552] width 61 height 15
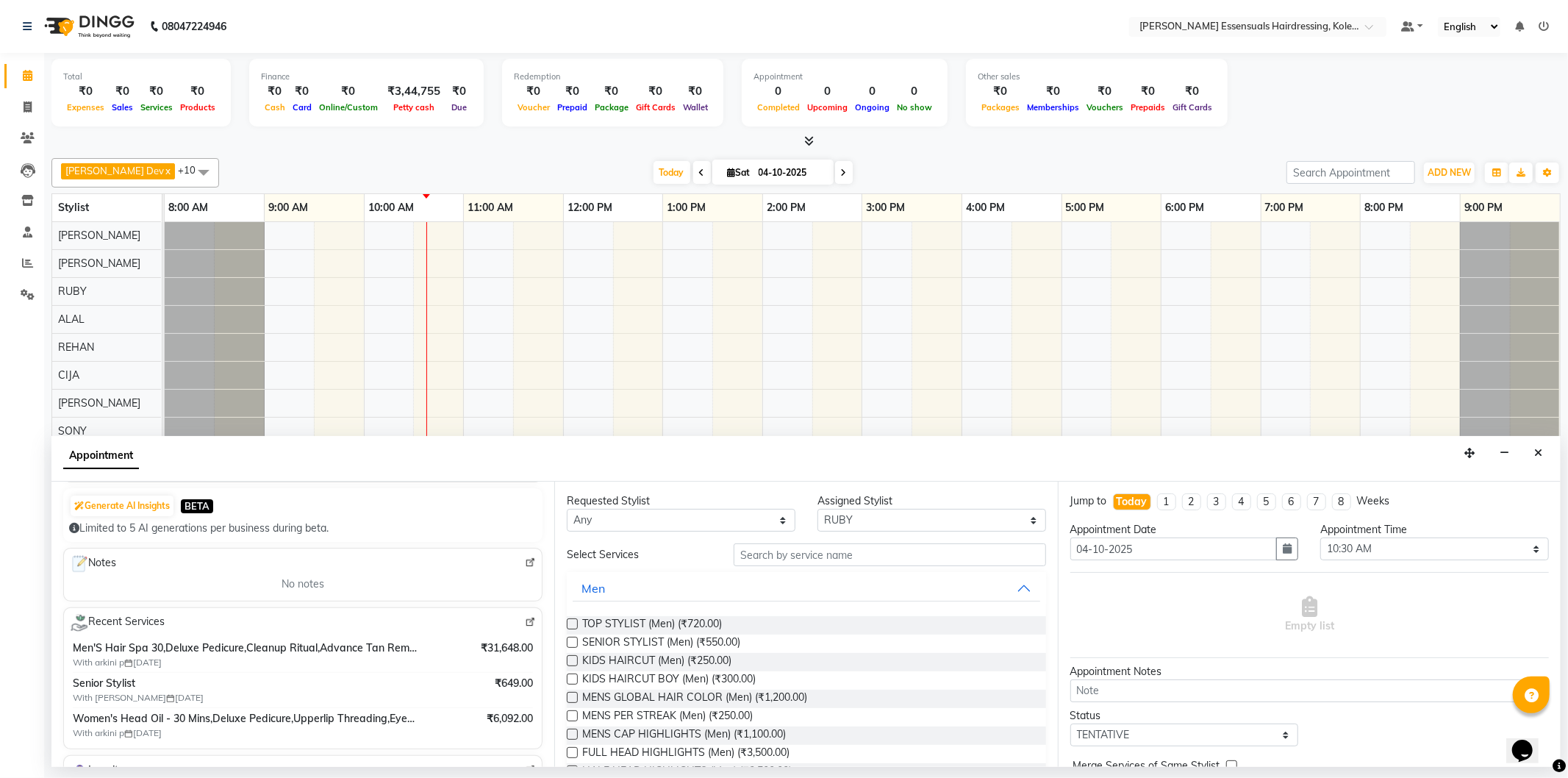
scroll to position [163, 0]
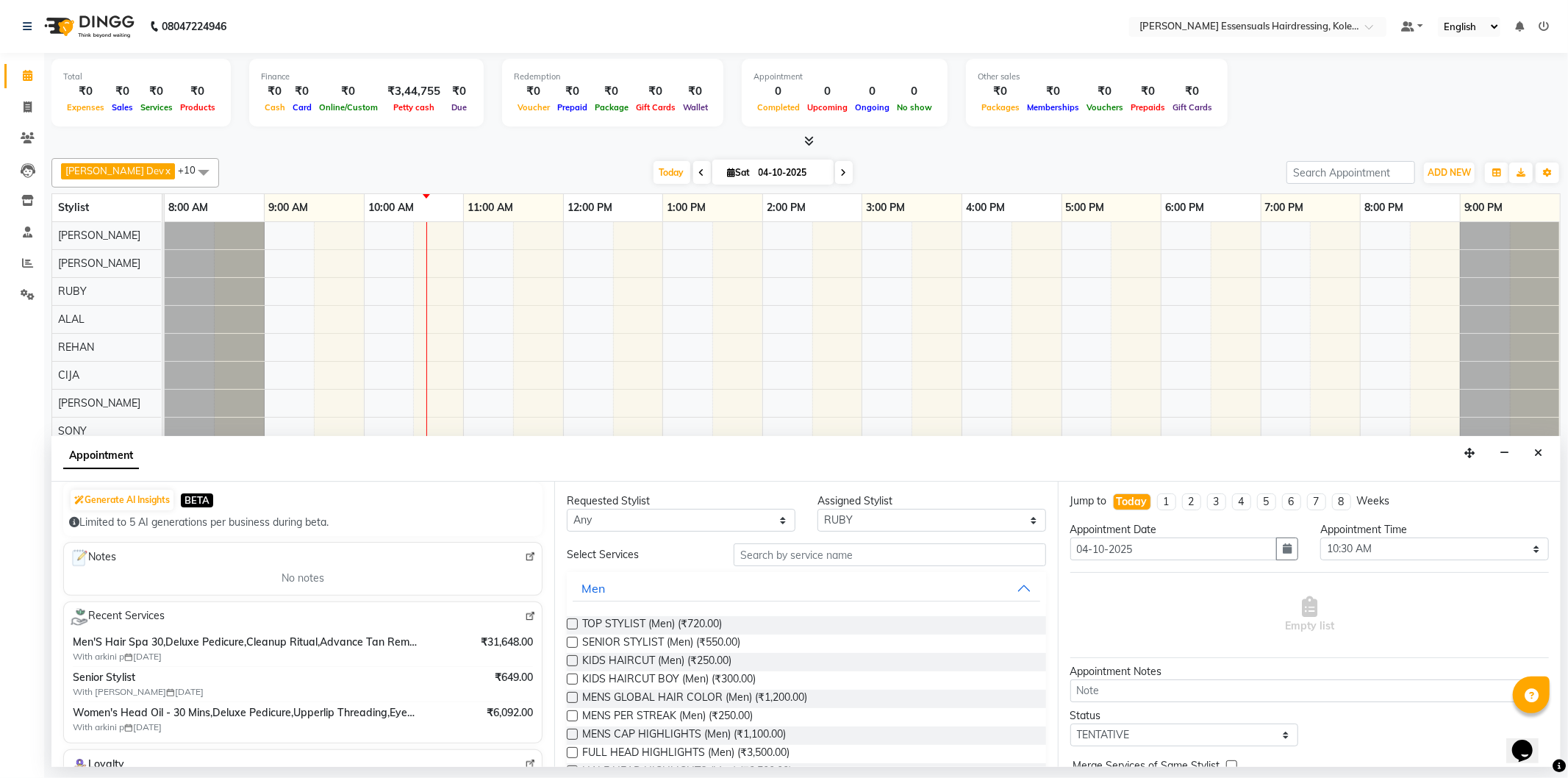
type input "96******36"
click at [772, 552] on input "text" at bounding box center [889, 555] width 312 height 23
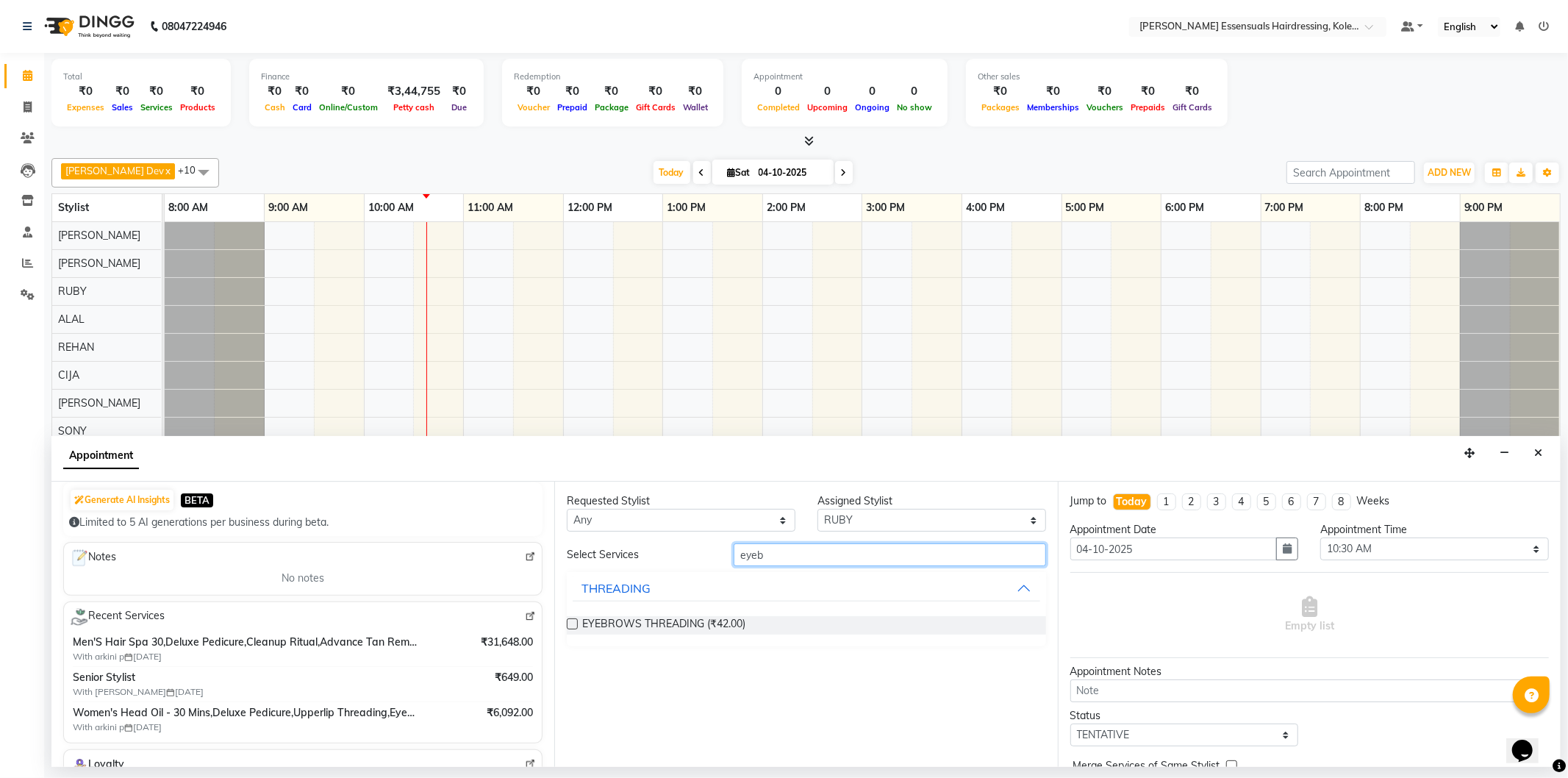
type input "eyeb"
click at [564, 618] on div "Requested Stylist Any ALAL Anagha Dev ATHIRA BIDHYA CIJA FAIZAN NIREN DARJEE RE…" at bounding box center [805, 624] width 503 height 285
click at [574, 618] on label at bounding box center [573, 624] width 11 height 11
click at [574, 618] on input "checkbox" at bounding box center [572, 625] width 10 height 10
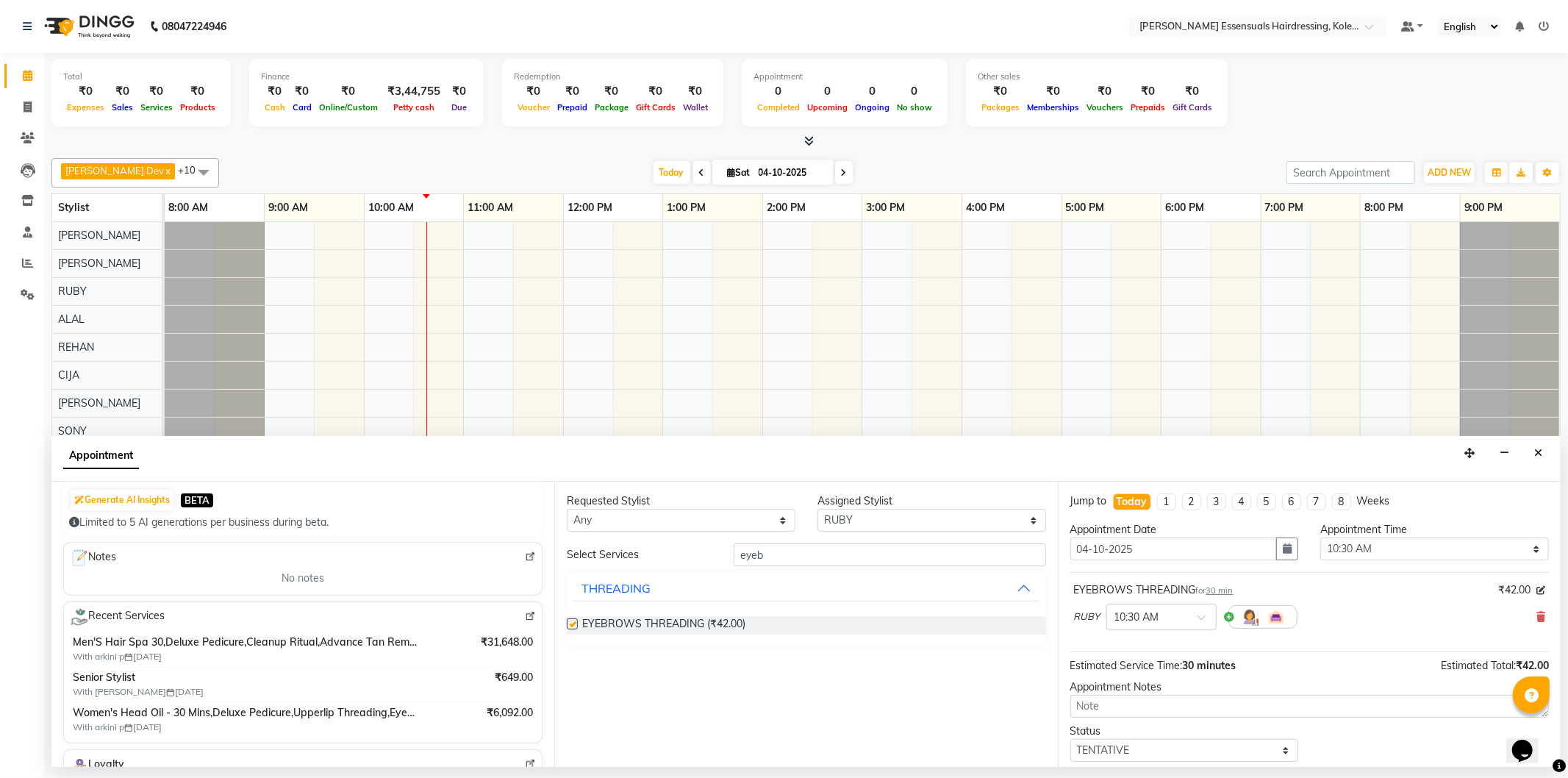
checkbox input "false"
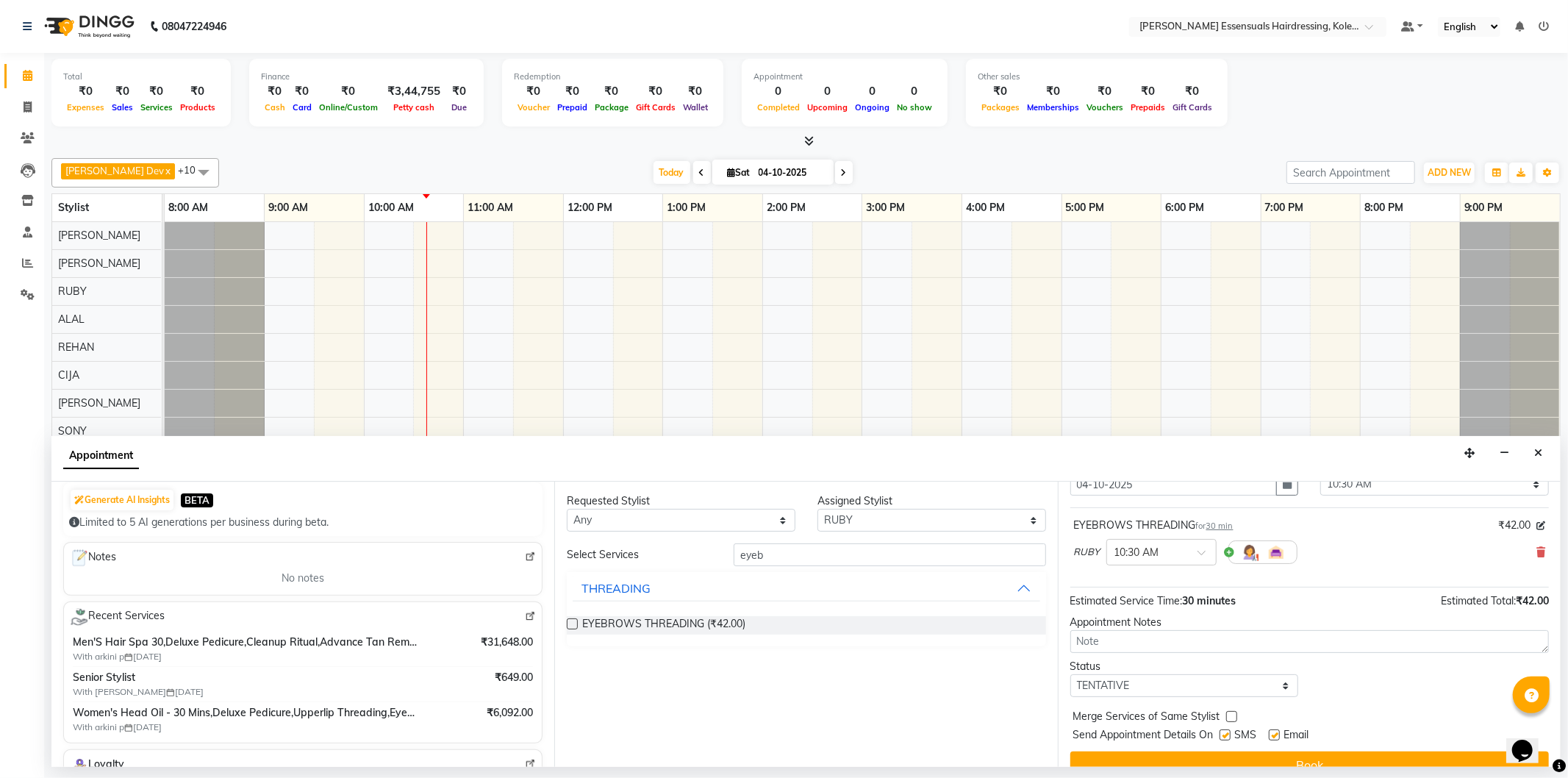
scroll to position [82, 0]
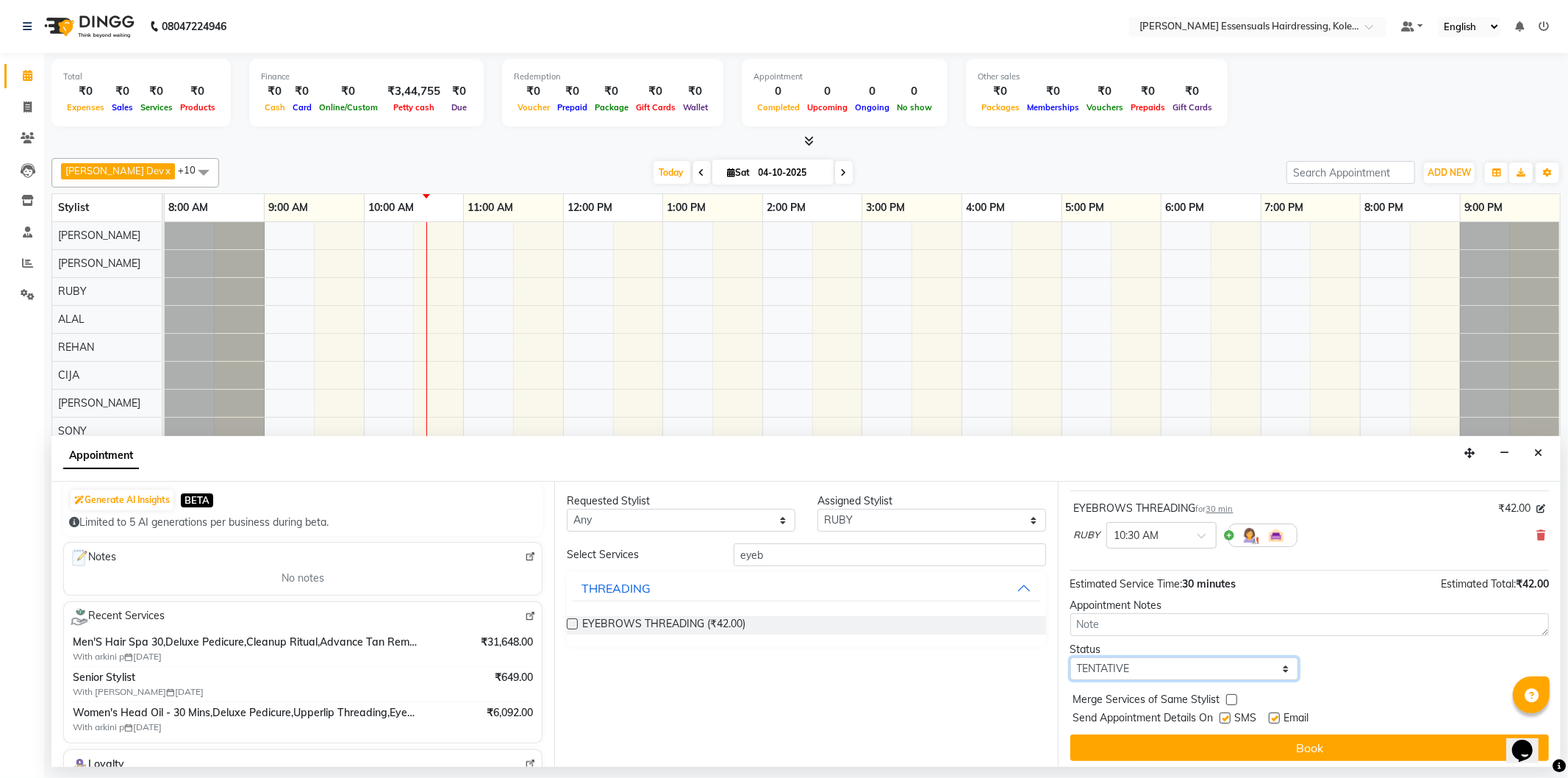
click at [1232, 618] on select "Select TENTATIVE CONFIRM CHECK-IN UPCOMING" at bounding box center [1184, 669] width 229 height 23
select select "check-in"
click at [1070, 618] on select "Select TENTATIVE CONFIRM CHECK-IN UPCOMING" at bounding box center [1184, 669] width 229 height 23
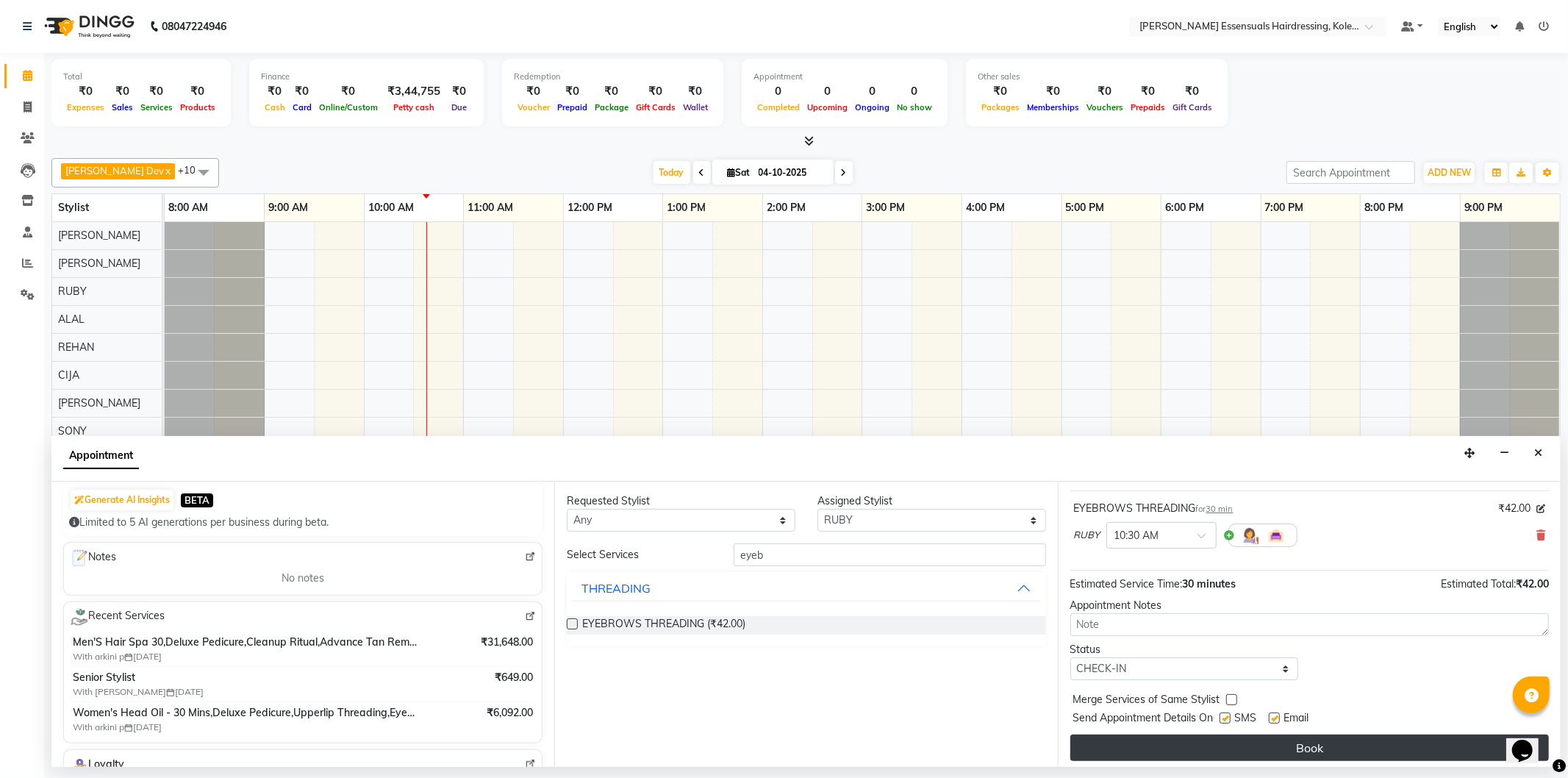
click at [1200, 618] on button "Book" at bounding box center [1309, 747] width 479 height 27
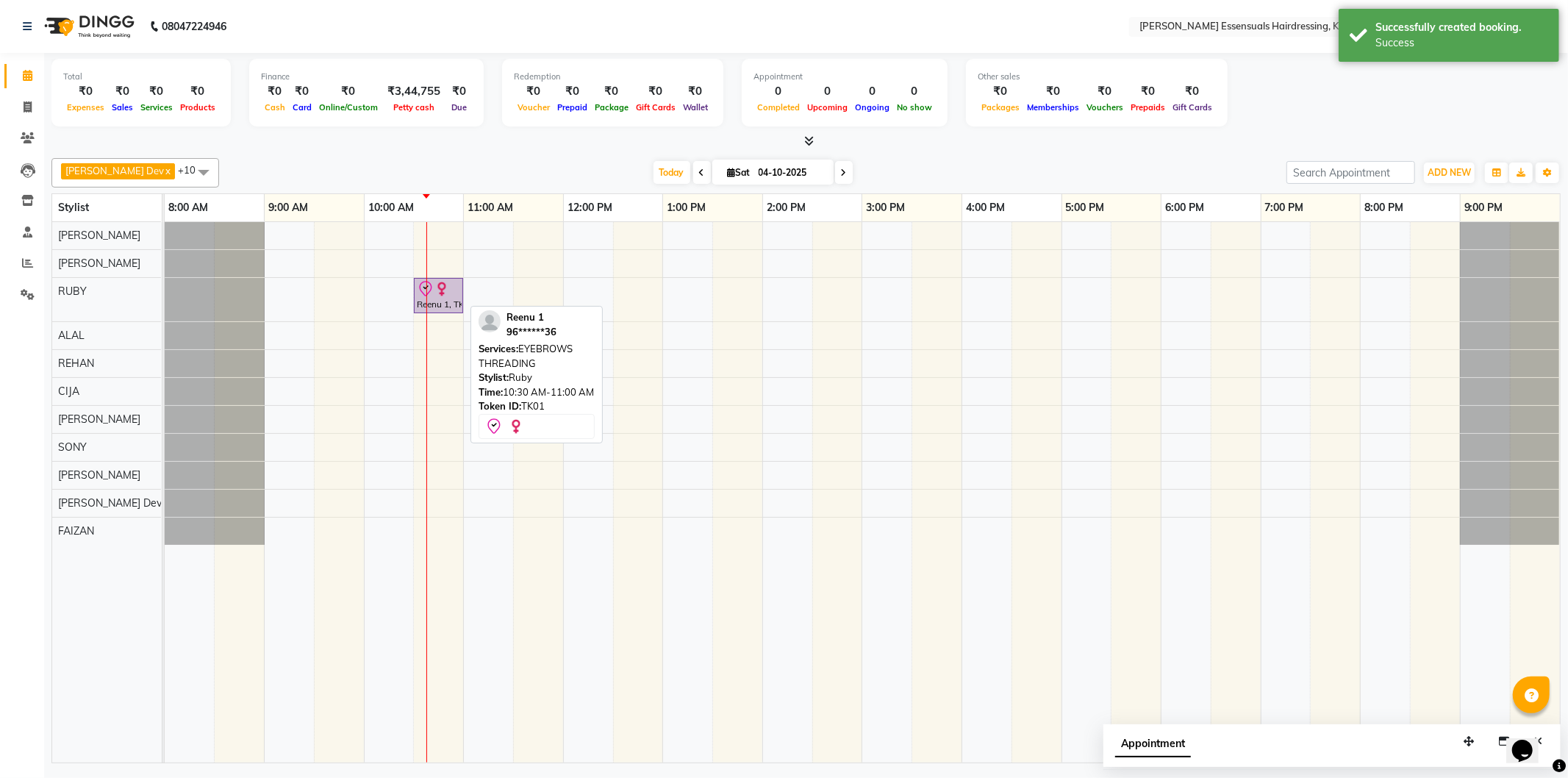
click at [449, 307] on div "Reenu 1, TK01, 10:30 AM-11:00 AM, EYEBROWS THREADING" at bounding box center [438, 296] width 46 height 31
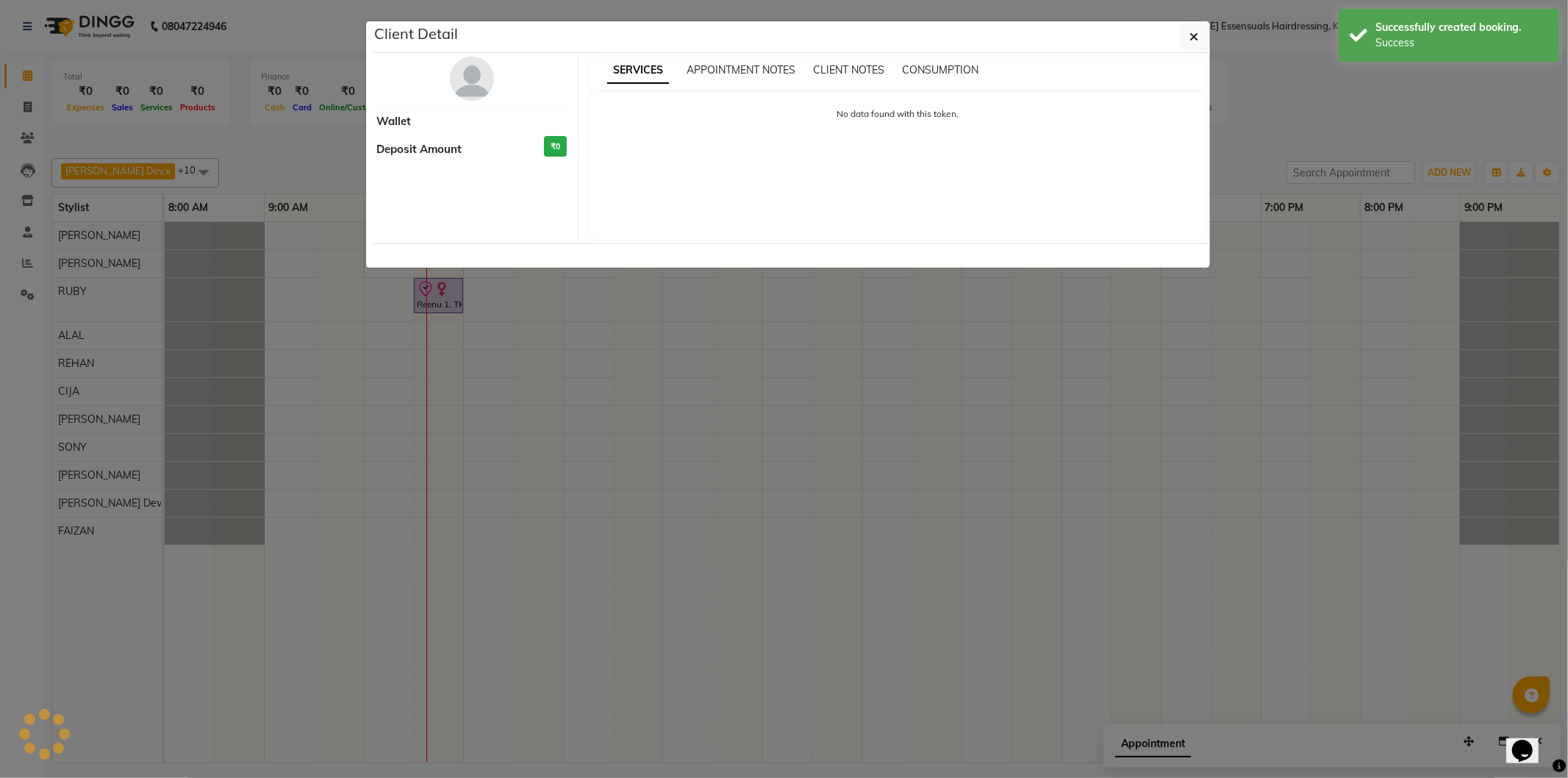
select select "8"
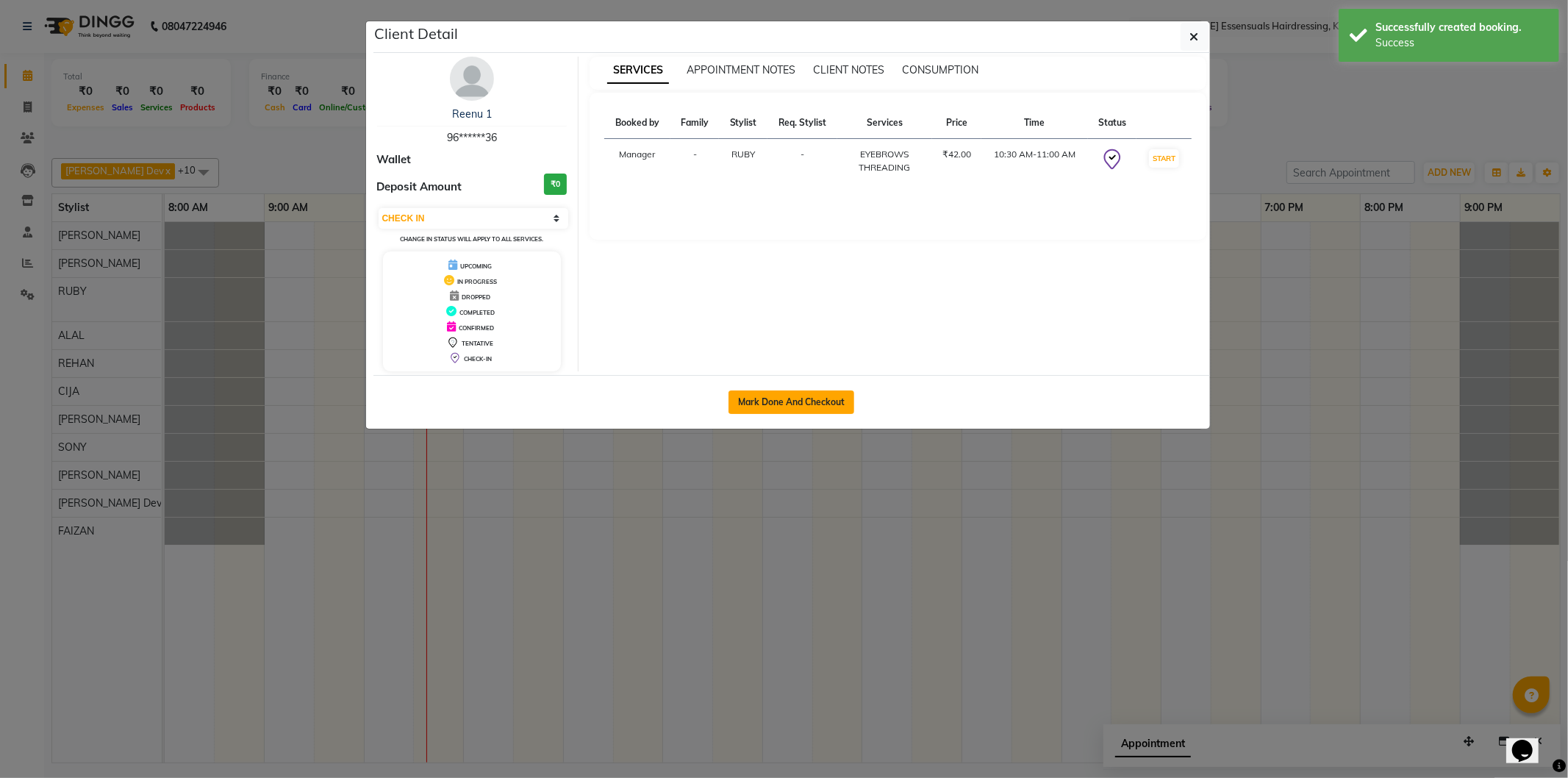
click at [756, 397] on button "Mark Done And Checkout" at bounding box center [792, 402] width 126 height 23
select select "service"
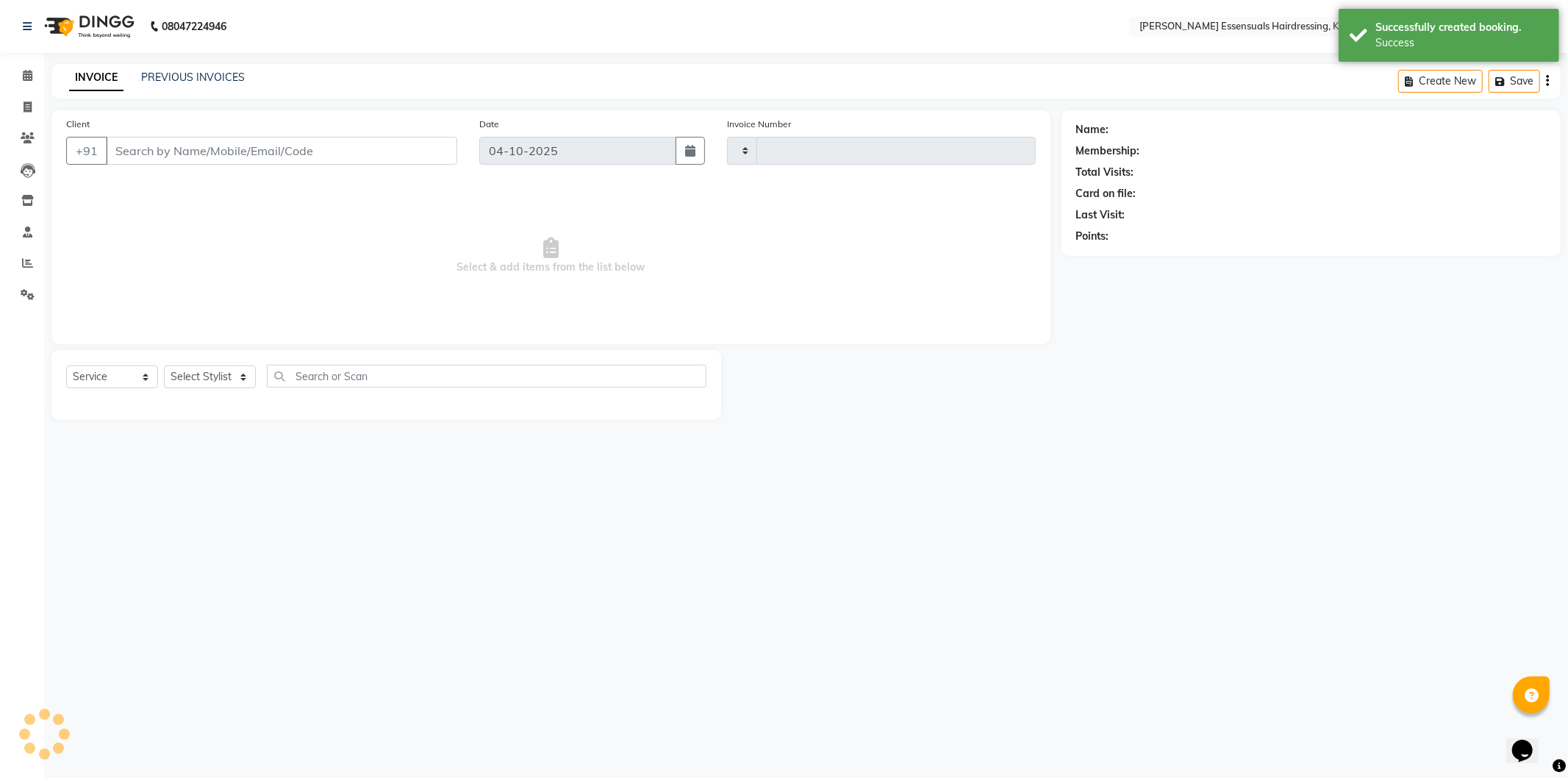
type input "1722"
select select "8281"
type input "96******36"
select select "79968"
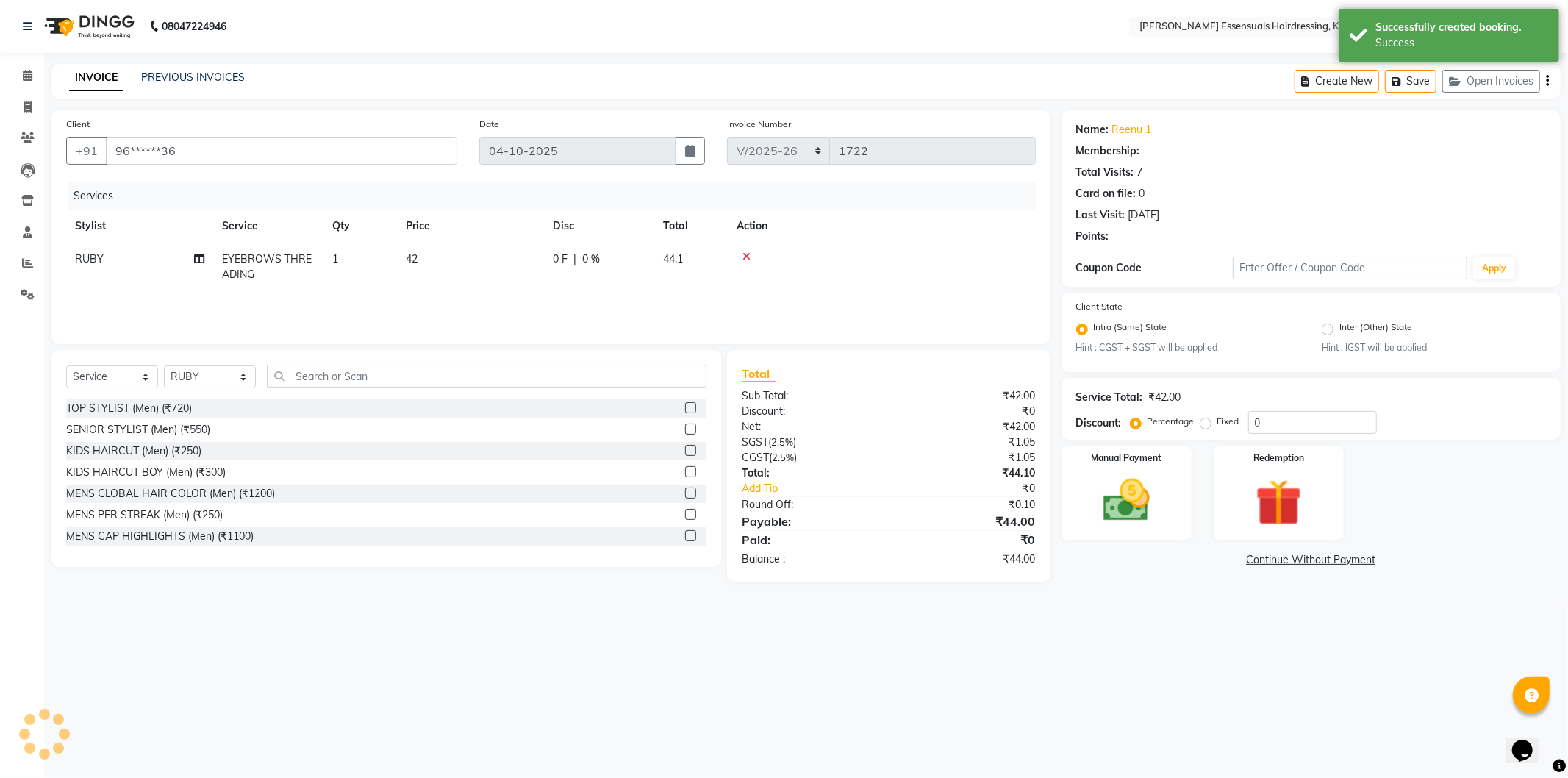
select select "1: Object"
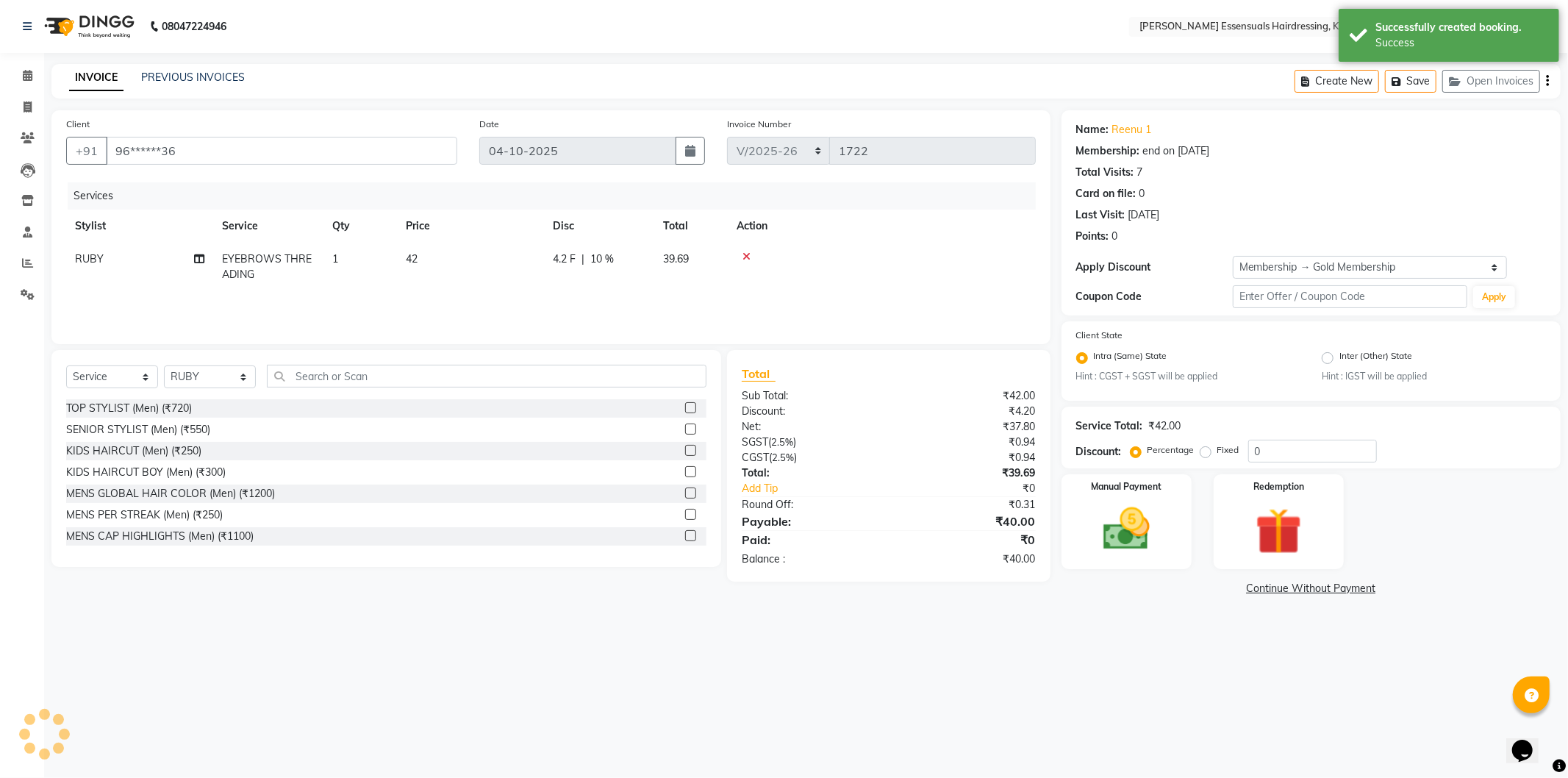
type input "10"
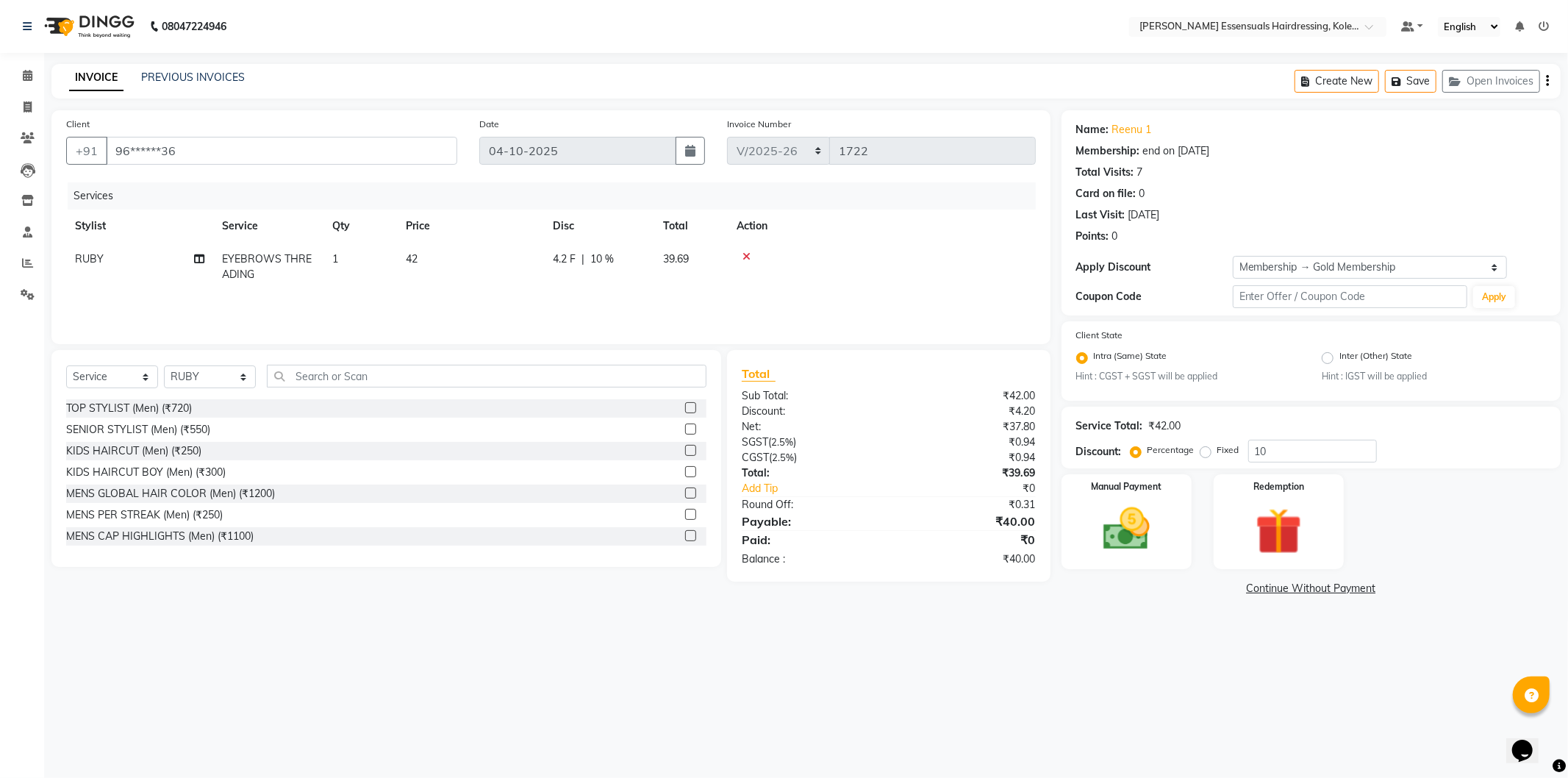
click at [422, 258] on td "42" at bounding box center [471, 267] width 147 height 48
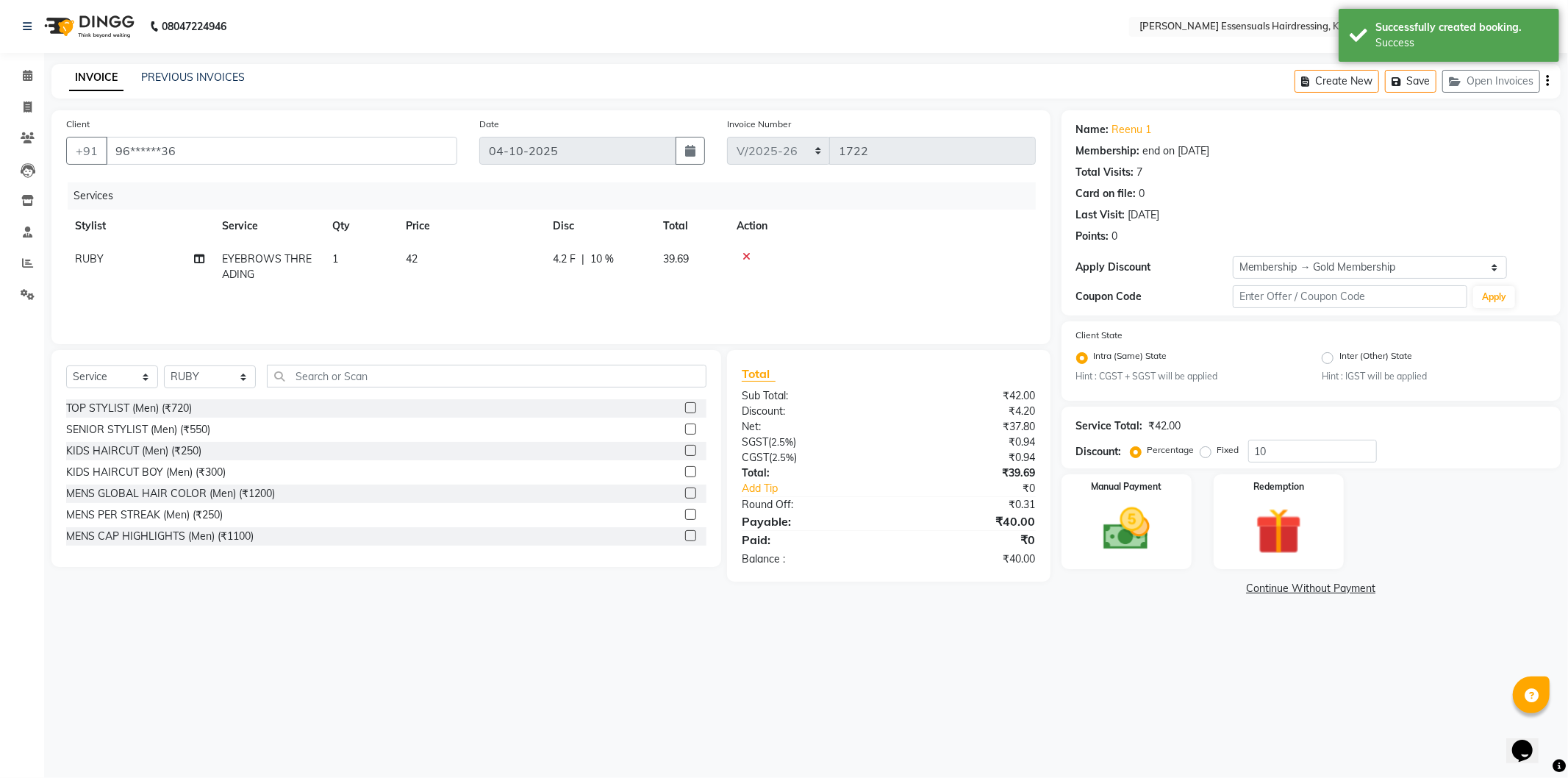
select select "79968"
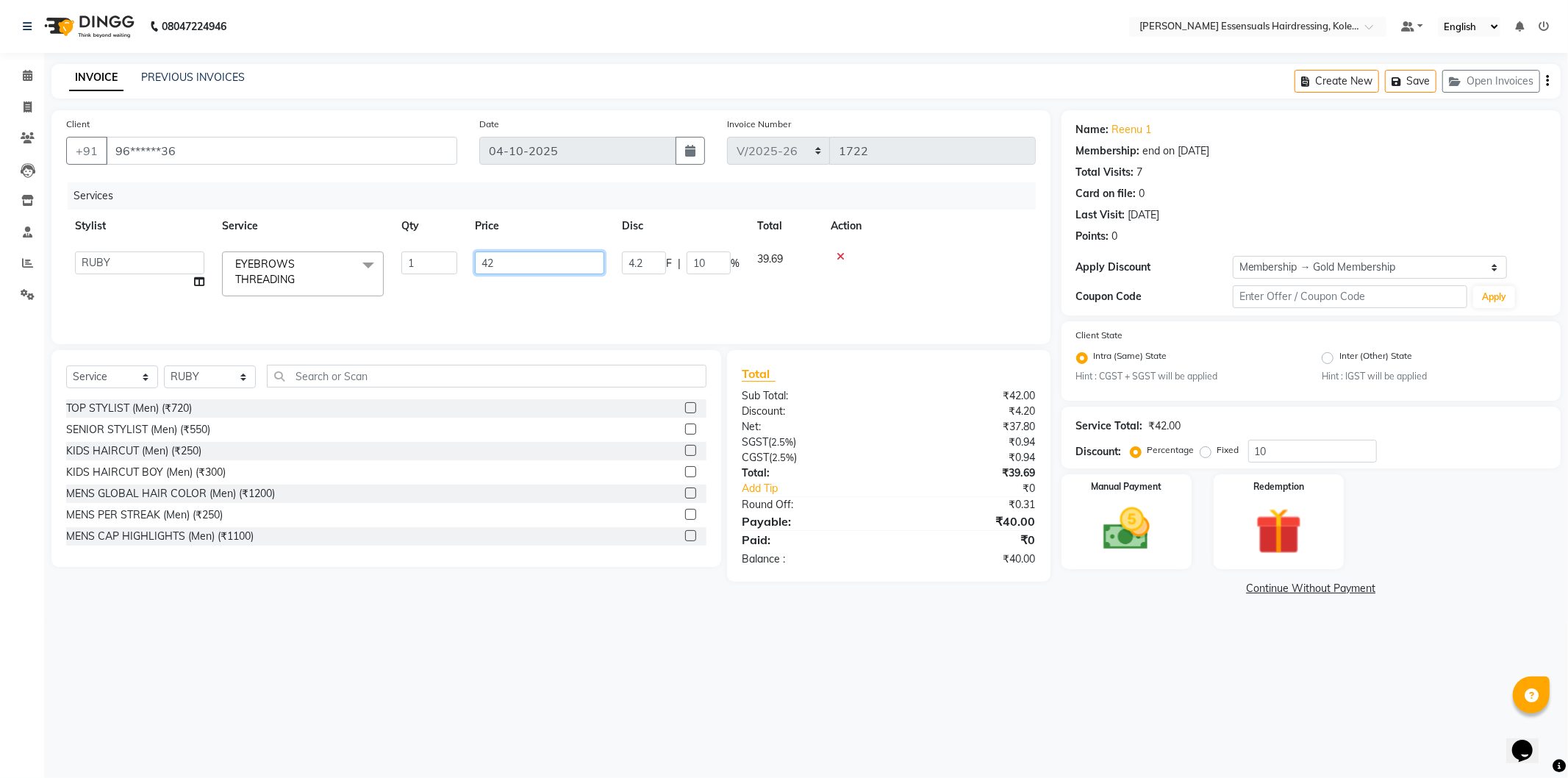
click at [531, 258] on input "42" at bounding box center [540, 263] width 129 height 23
type input "48"
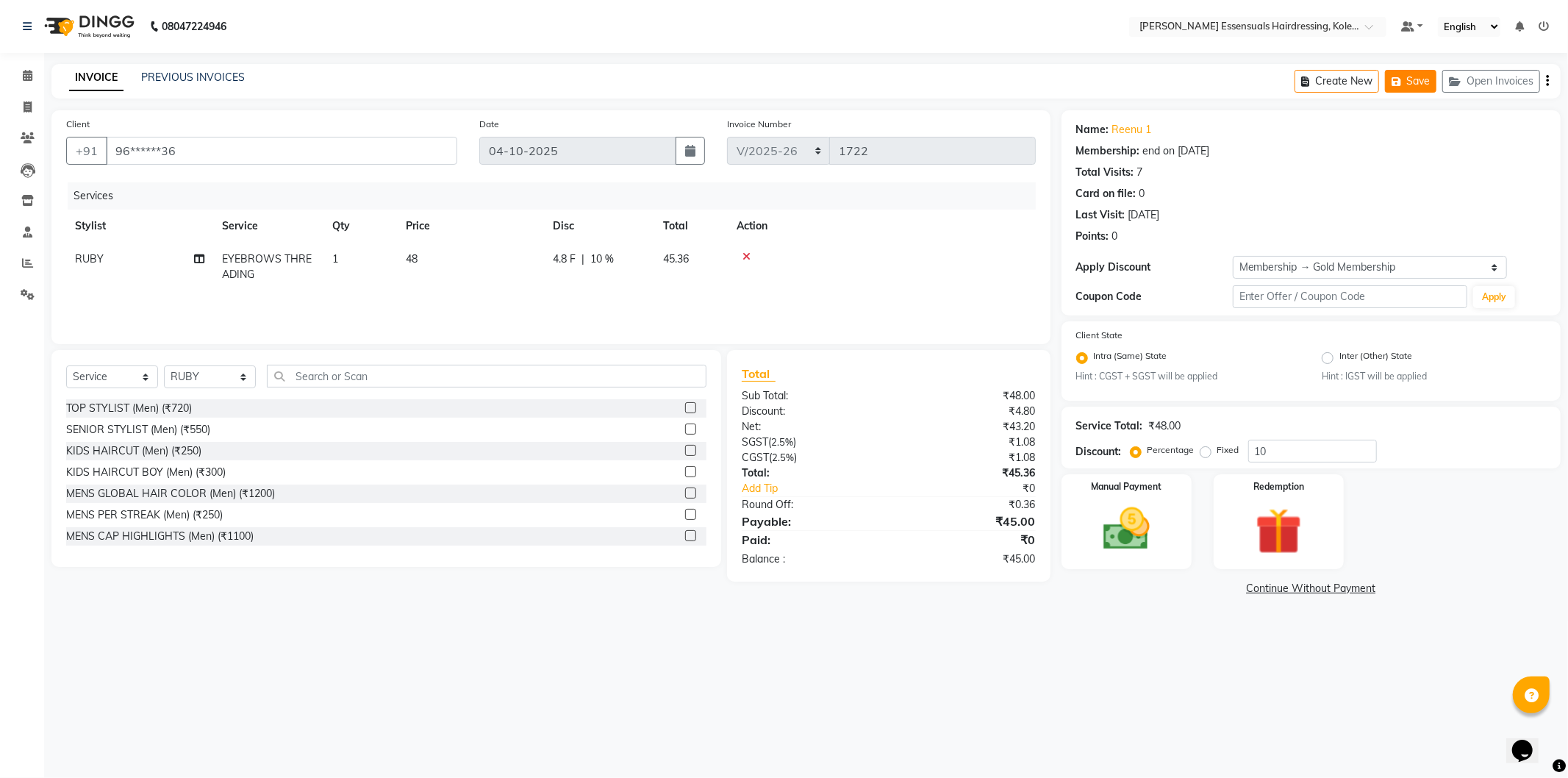
click at [1415, 75] on button "Save" at bounding box center [1411, 81] width 52 height 23
click at [238, 380] on select "Select Stylist Admin [PERSON_NAME] Dev [PERSON_NAME] [PERSON_NAME] [PERSON_NAME…" at bounding box center [210, 376] width 92 height 23
select select "79972"
click at [164, 366] on select "Select Stylist Admin [PERSON_NAME] Dev [PERSON_NAME] [PERSON_NAME] [PERSON_NAME…" at bounding box center [210, 376] width 92 height 23
click at [320, 372] on input "text" at bounding box center [486, 376] width 439 height 23
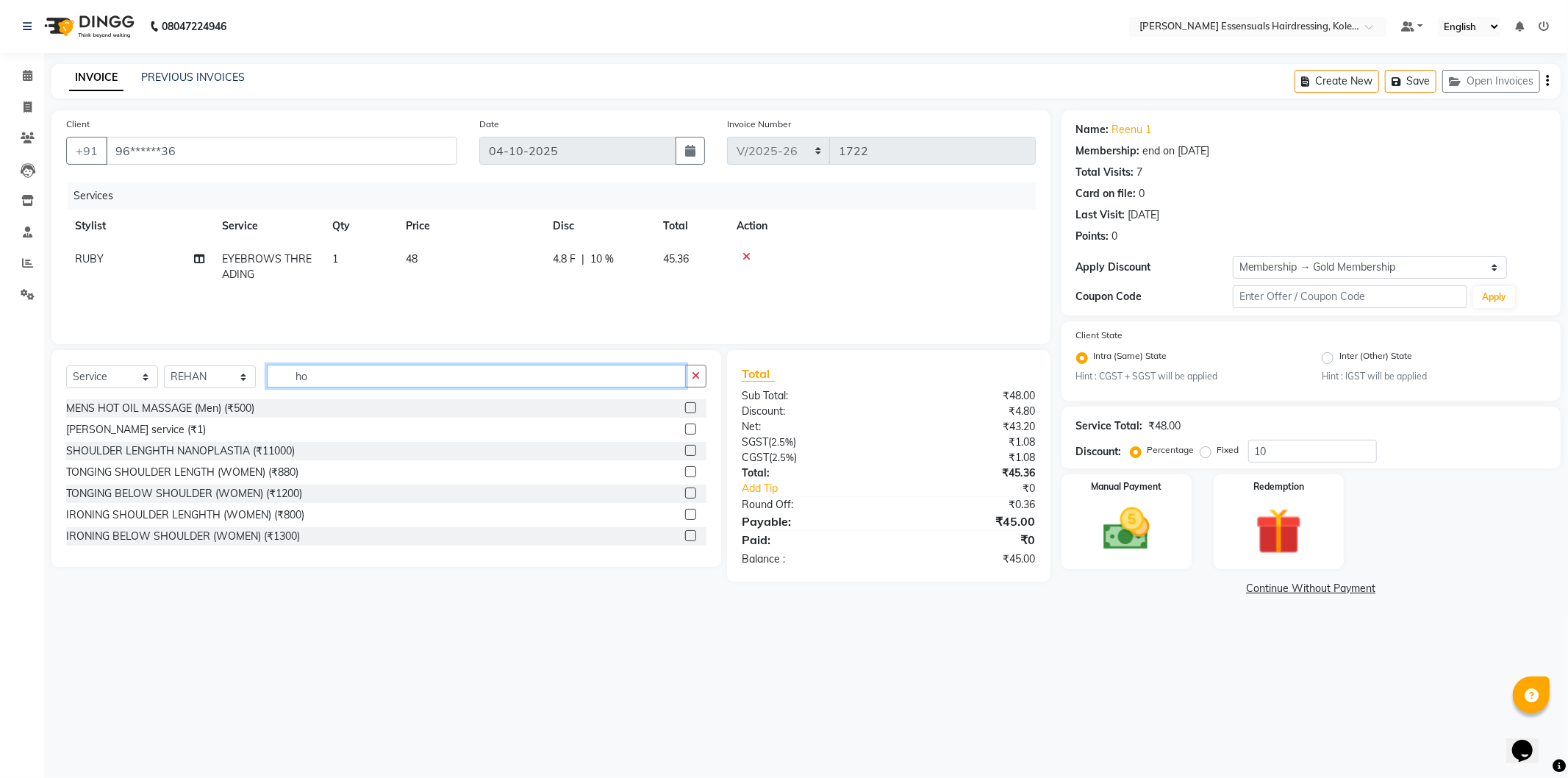
type input "h"
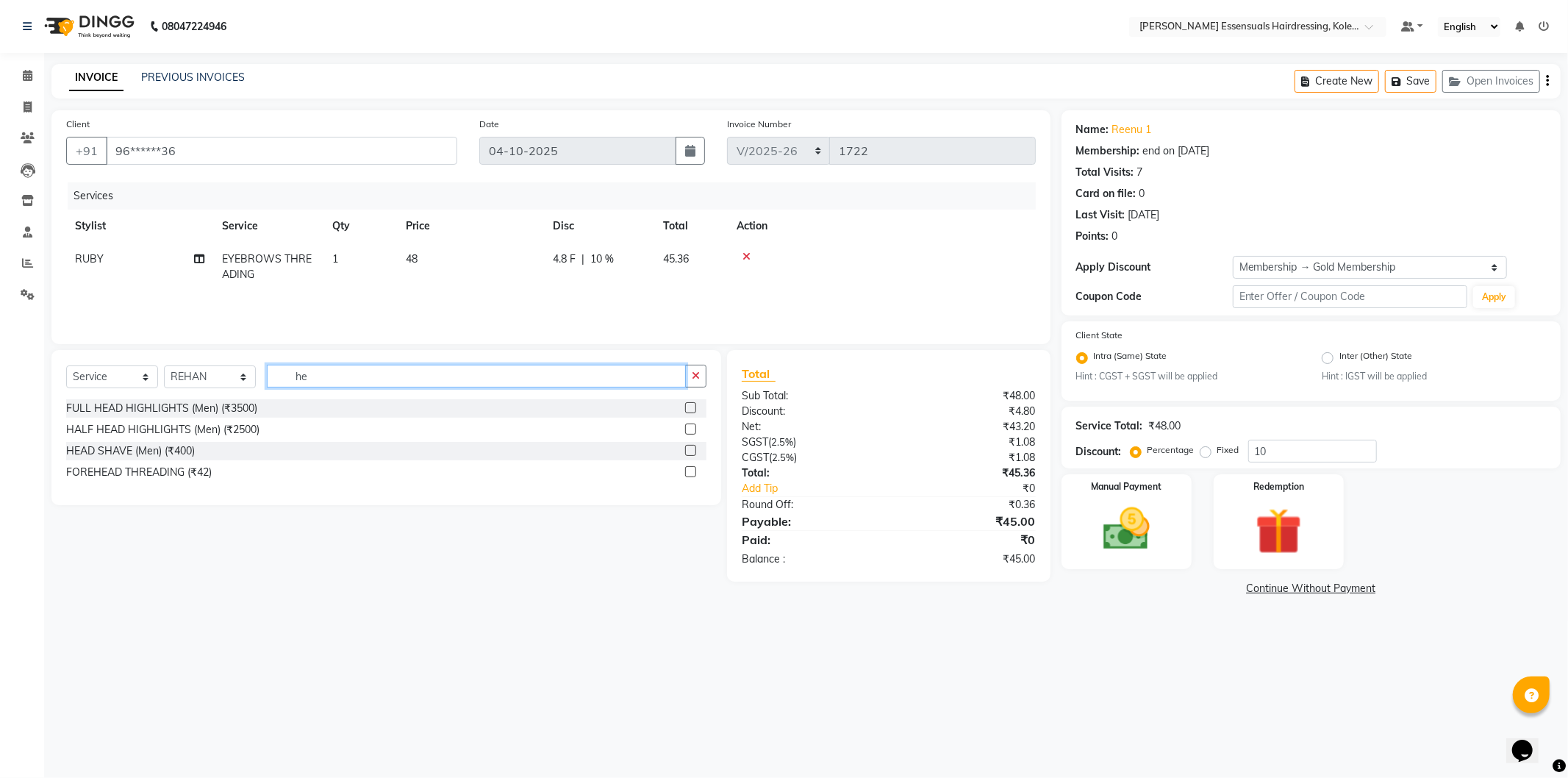
type input "h"
type input "oil"
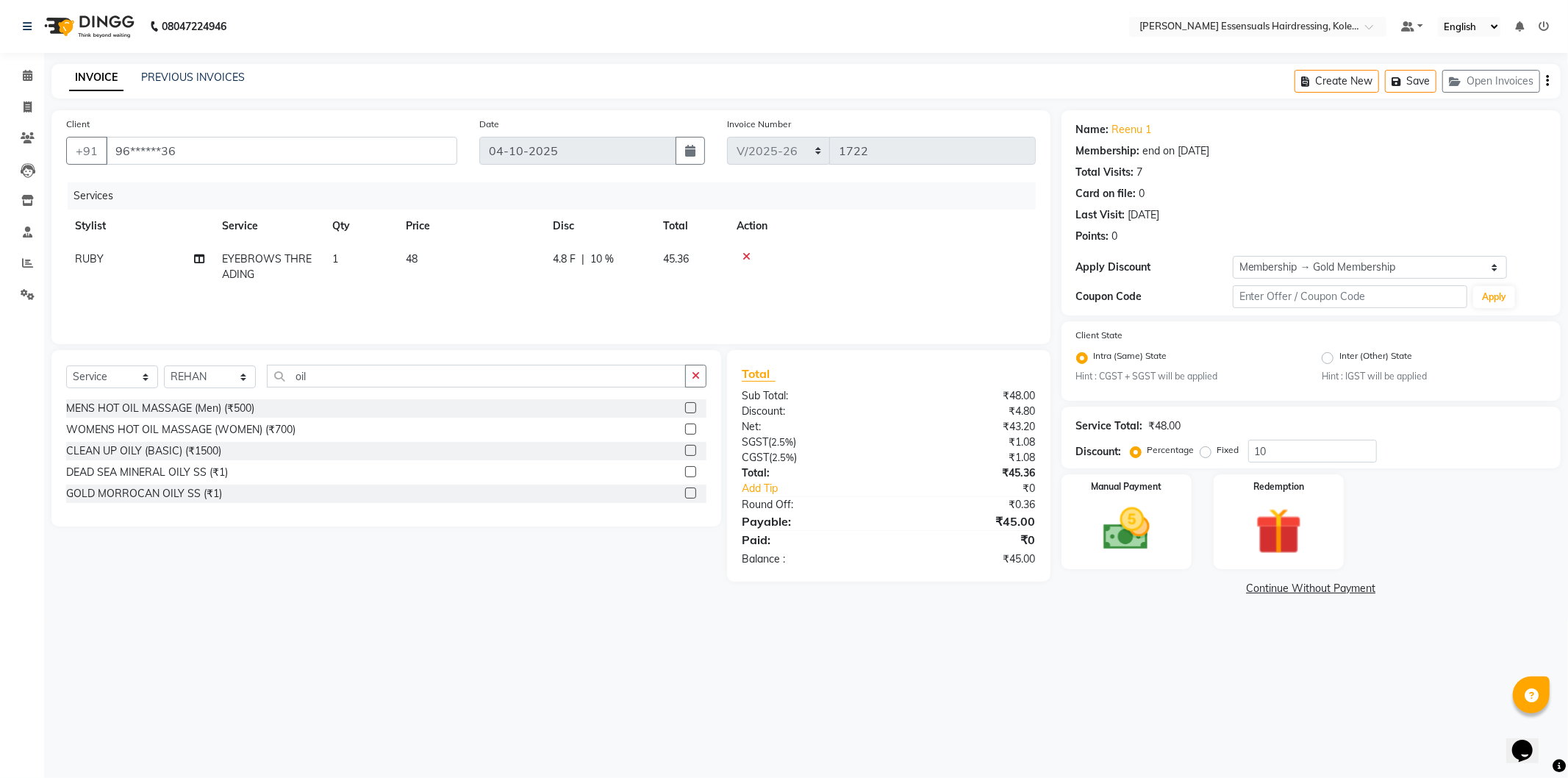
click at [689, 409] on label at bounding box center [691, 408] width 11 height 11
click at [689, 409] on input "checkbox" at bounding box center [690, 409] width 10 height 10
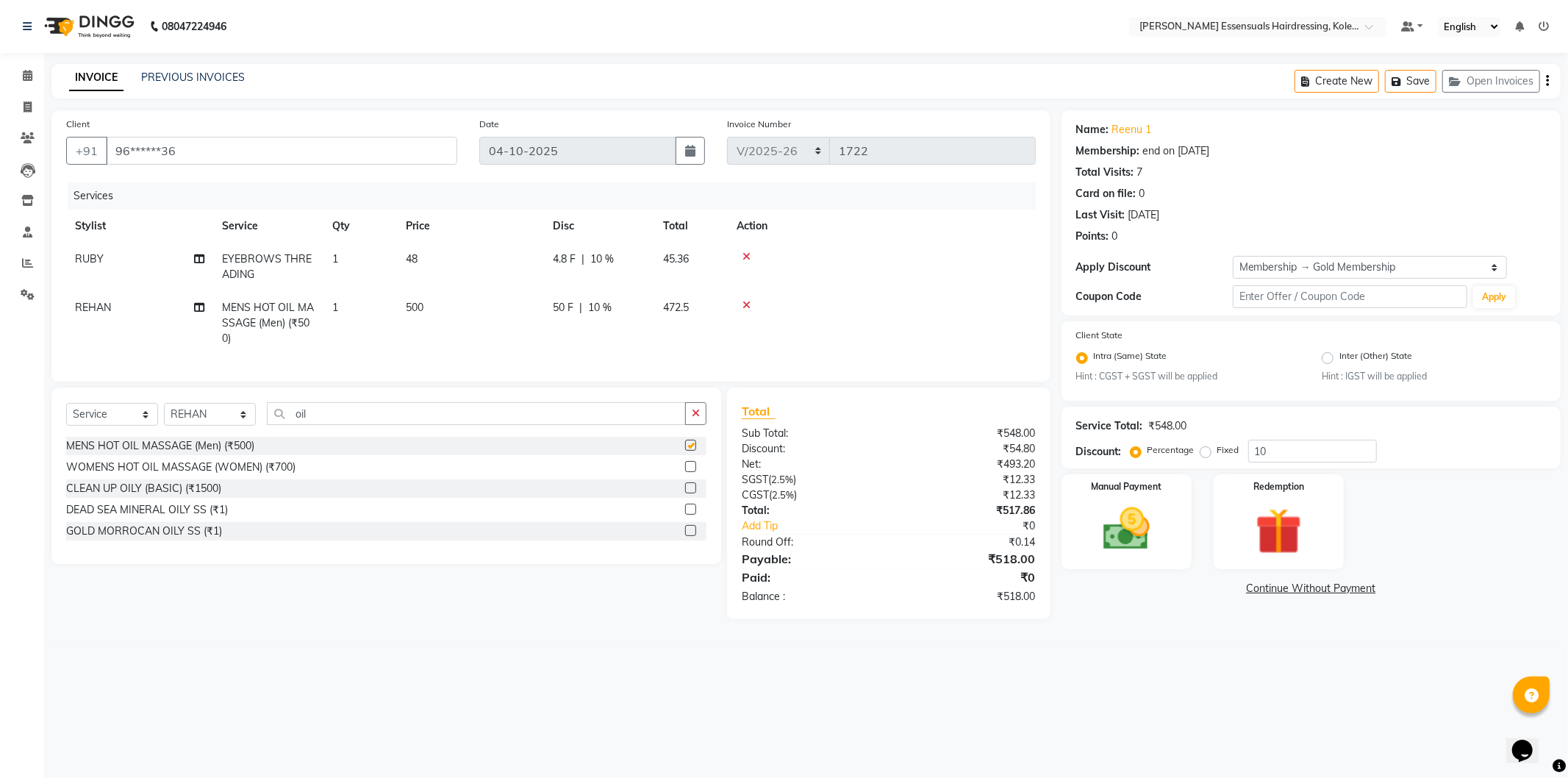
checkbox input "false"
click at [1409, 84] on button "Save" at bounding box center [1411, 81] width 52 height 23
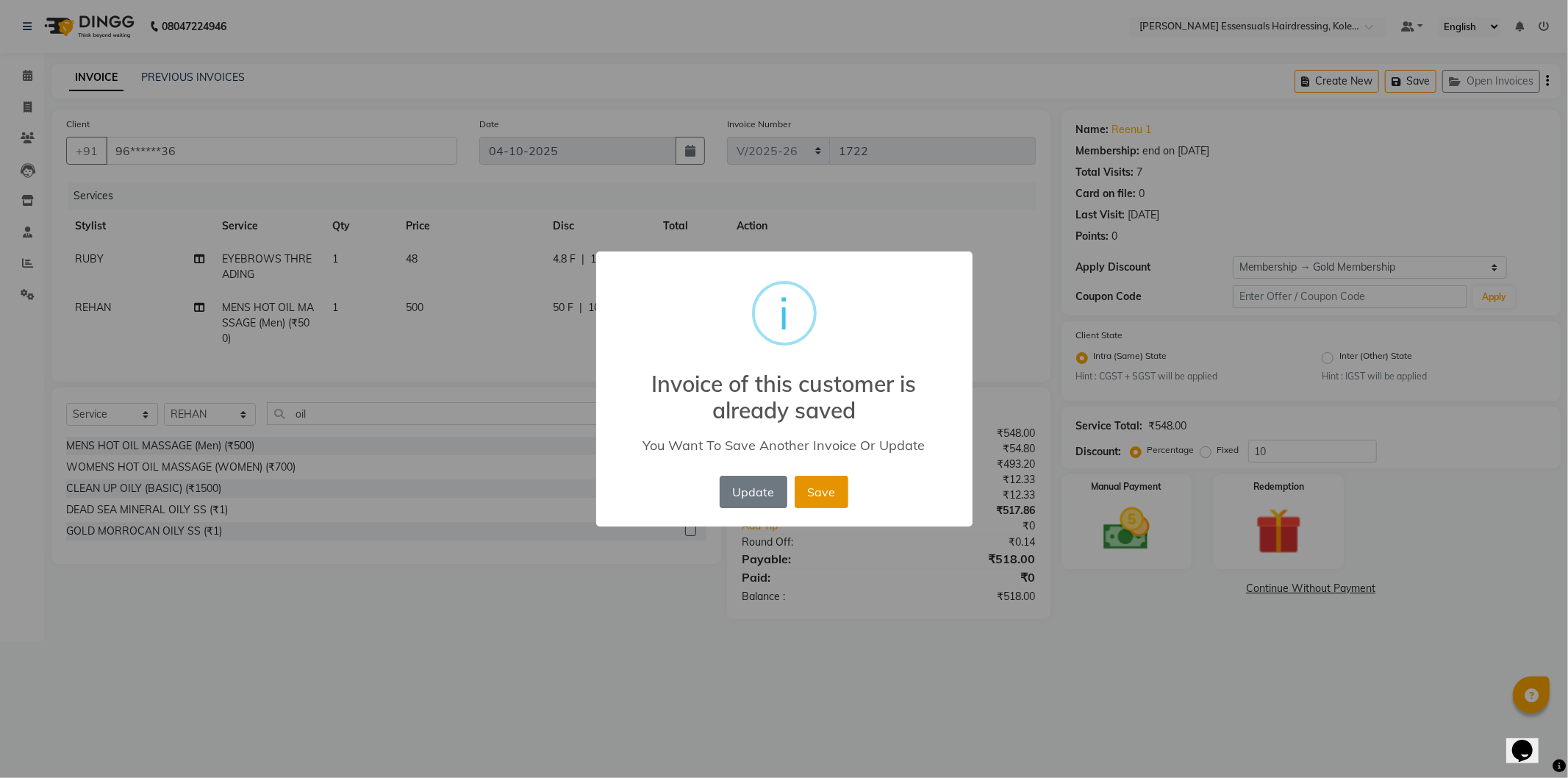
click at [831, 498] on button "Save" at bounding box center [822, 492] width 53 height 32
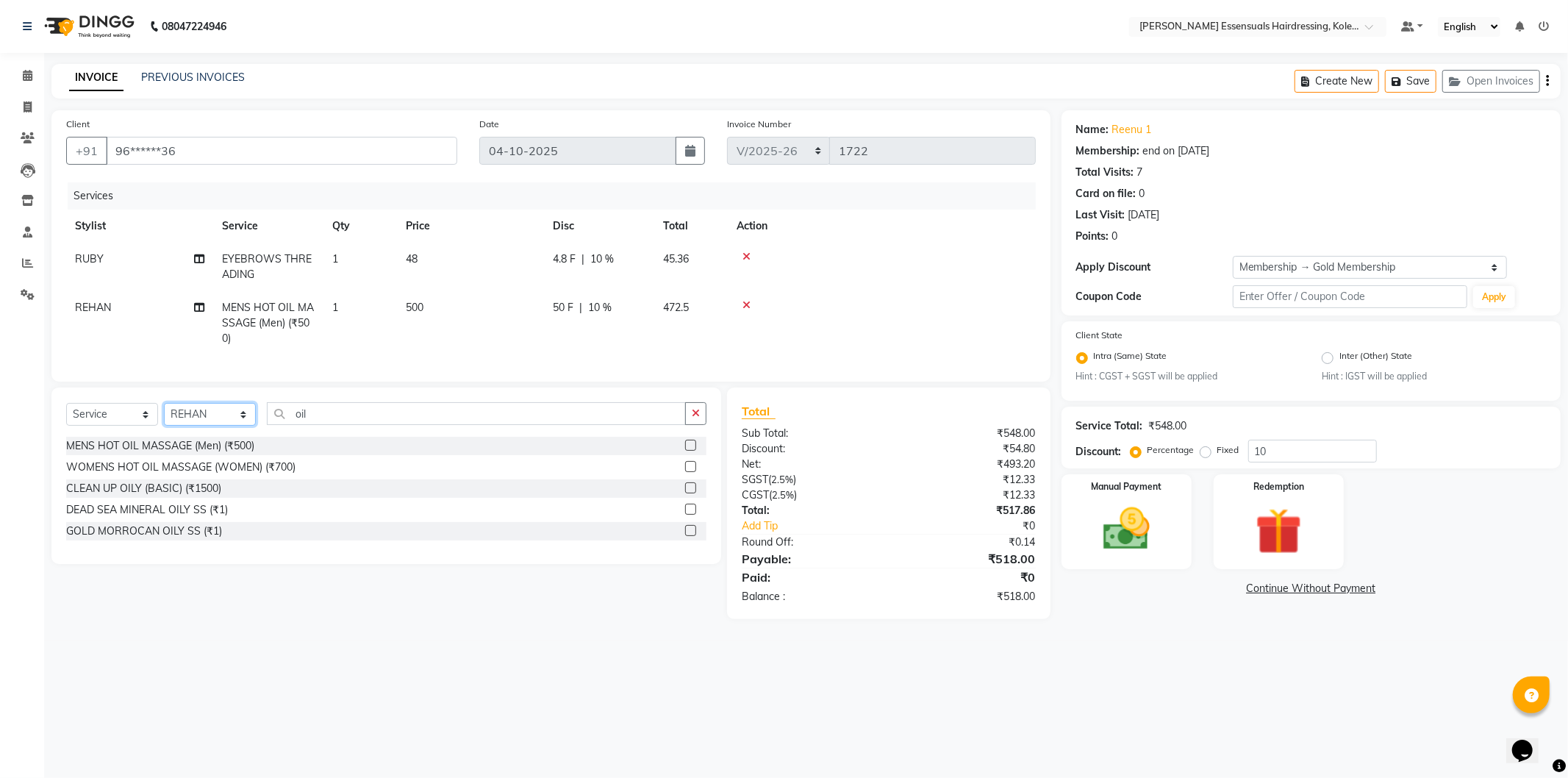
click at [215, 423] on select "Select Stylist Admin [PERSON_NAME] Dev [PERSON_NAME] [PERSON_NAME] [PERSON_NAME…" at bounding box center [210, 414] width 92 height 23
select select "79968"
click at [164, 415] on select "Select Stylist Admin [PERSON_NAME] Dev [PERSON_NAME] [PERSON_NAME] [PERSON_NAME…" at bounding box center [210, 414] width 92 height 23
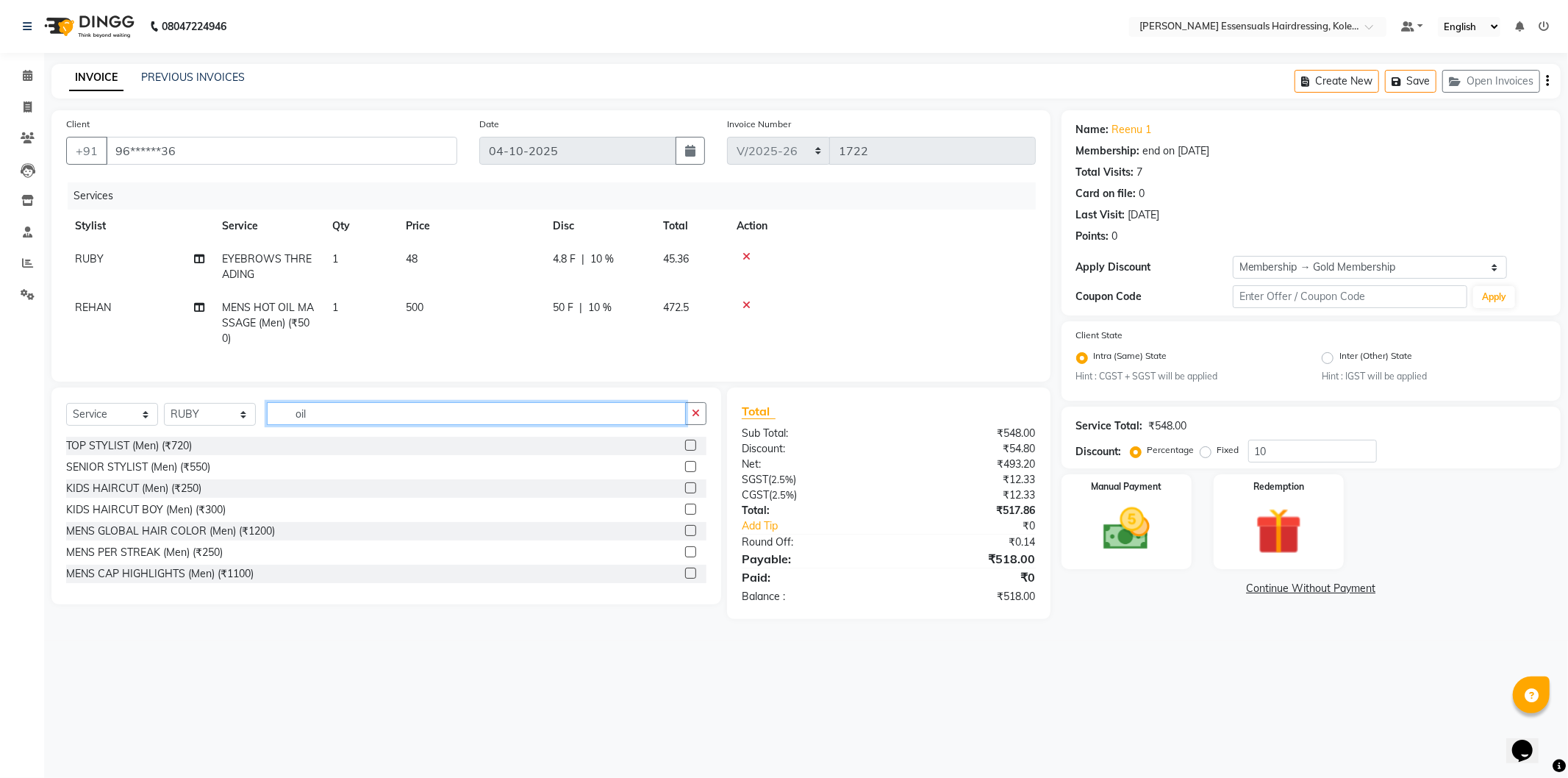
click at [316, 423] on input "oil" at bounding box center [476, 414] width 419 height 23
type input "o"
type input "u"
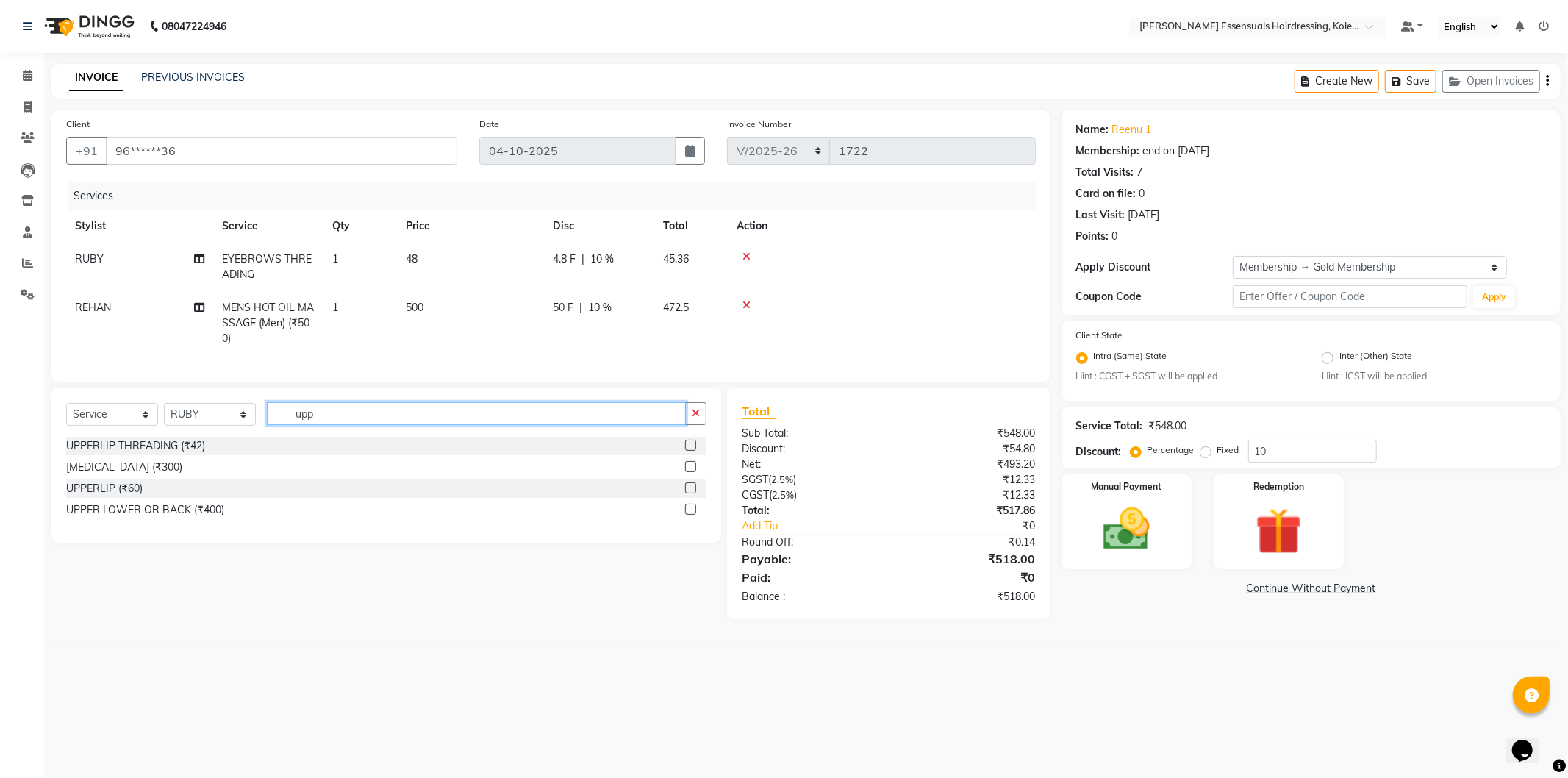
type input "upp"
click at [687, 451] on label at bounding box center [691, 445] width 11 height 11
click at [687, 451] on input "checkbox" at bounding box center [690, 446] width 10 height 10
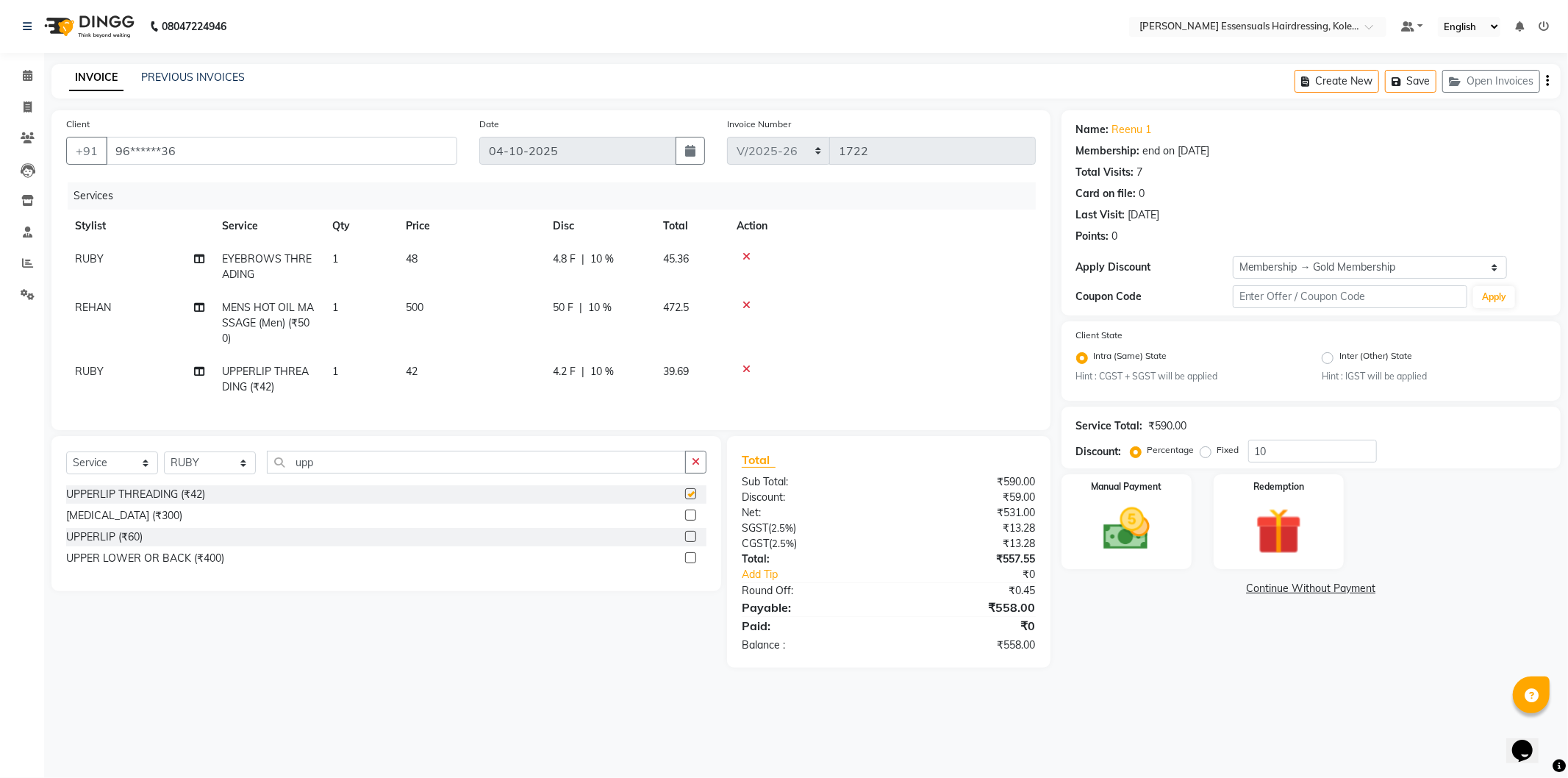
checkbox input "false"
click at [425, 366] on td "42" at bounding box center [471, 380] width 147 height 48
select select "79968"
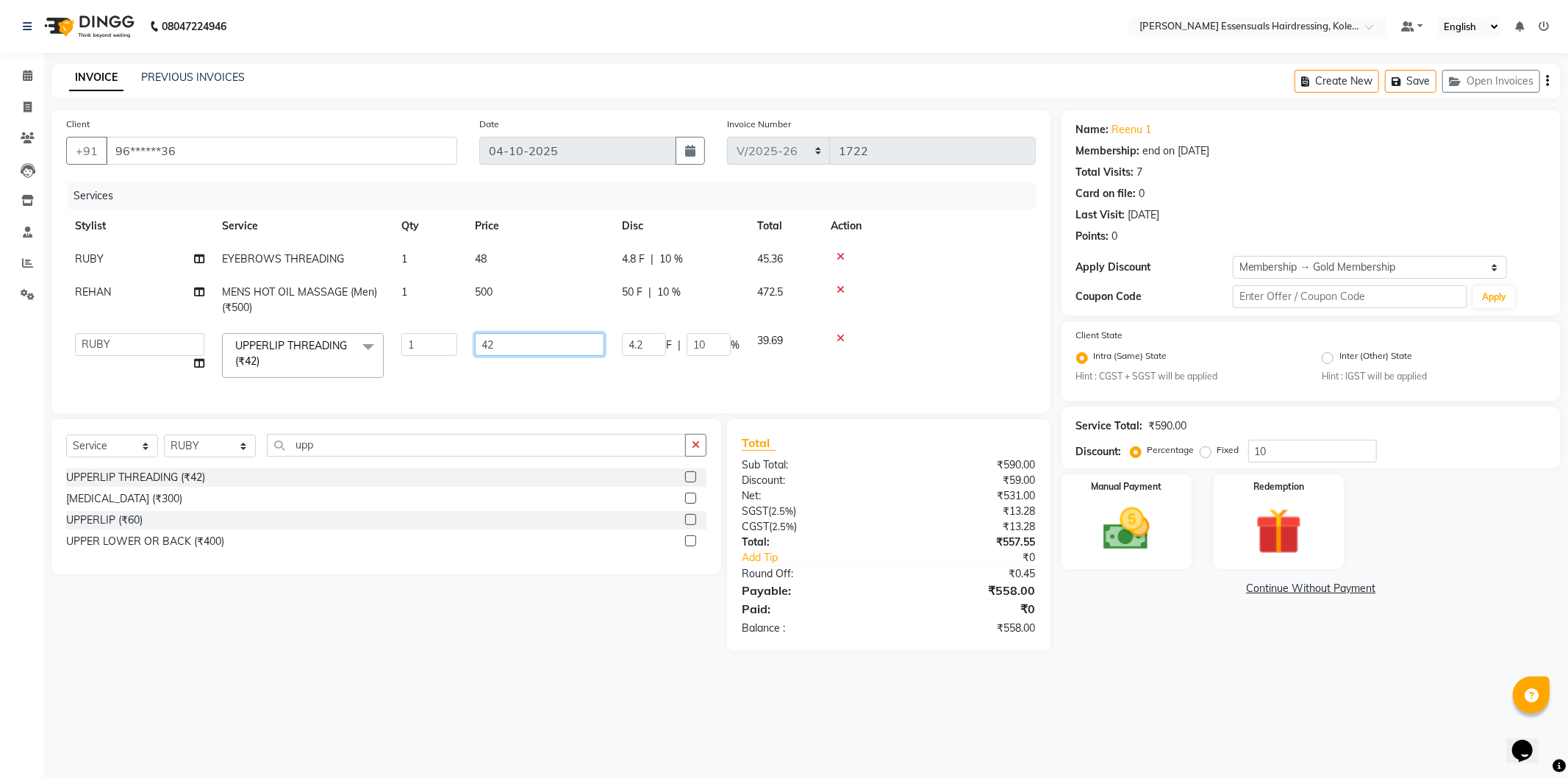
click at [511, 343] on input "42" at bounding box center [540, 344] width 129 height 23
type input "48"
click at [1422, 76] on button "Save" at bounding box center [1411, 81] width 52 height 23
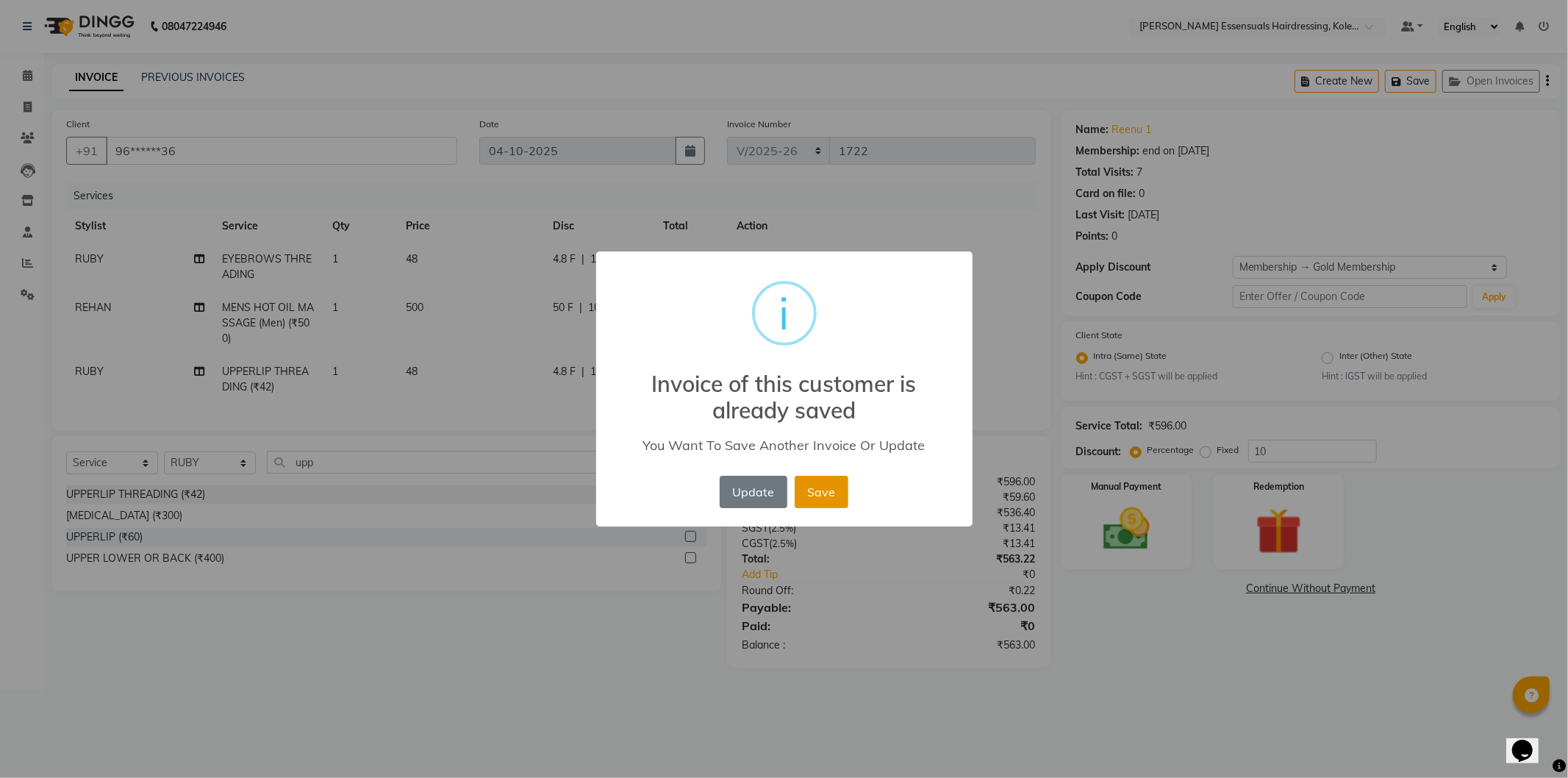
click at [818, 490] on button "Save" at bounding box center [822, 492] width 53 height 32
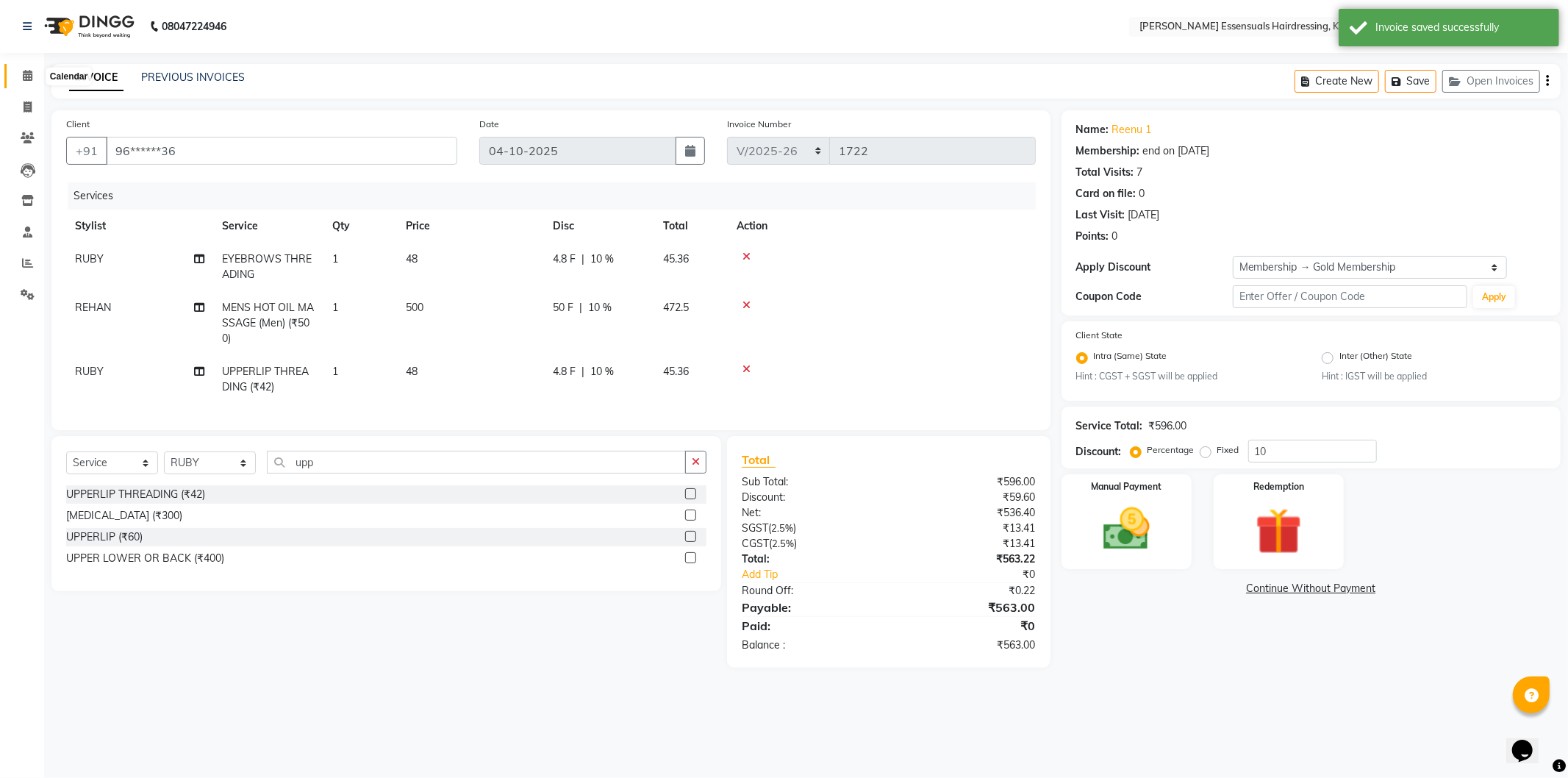
click at [24, 75] on icon at bounding box center [27, 75] width 10 height 11
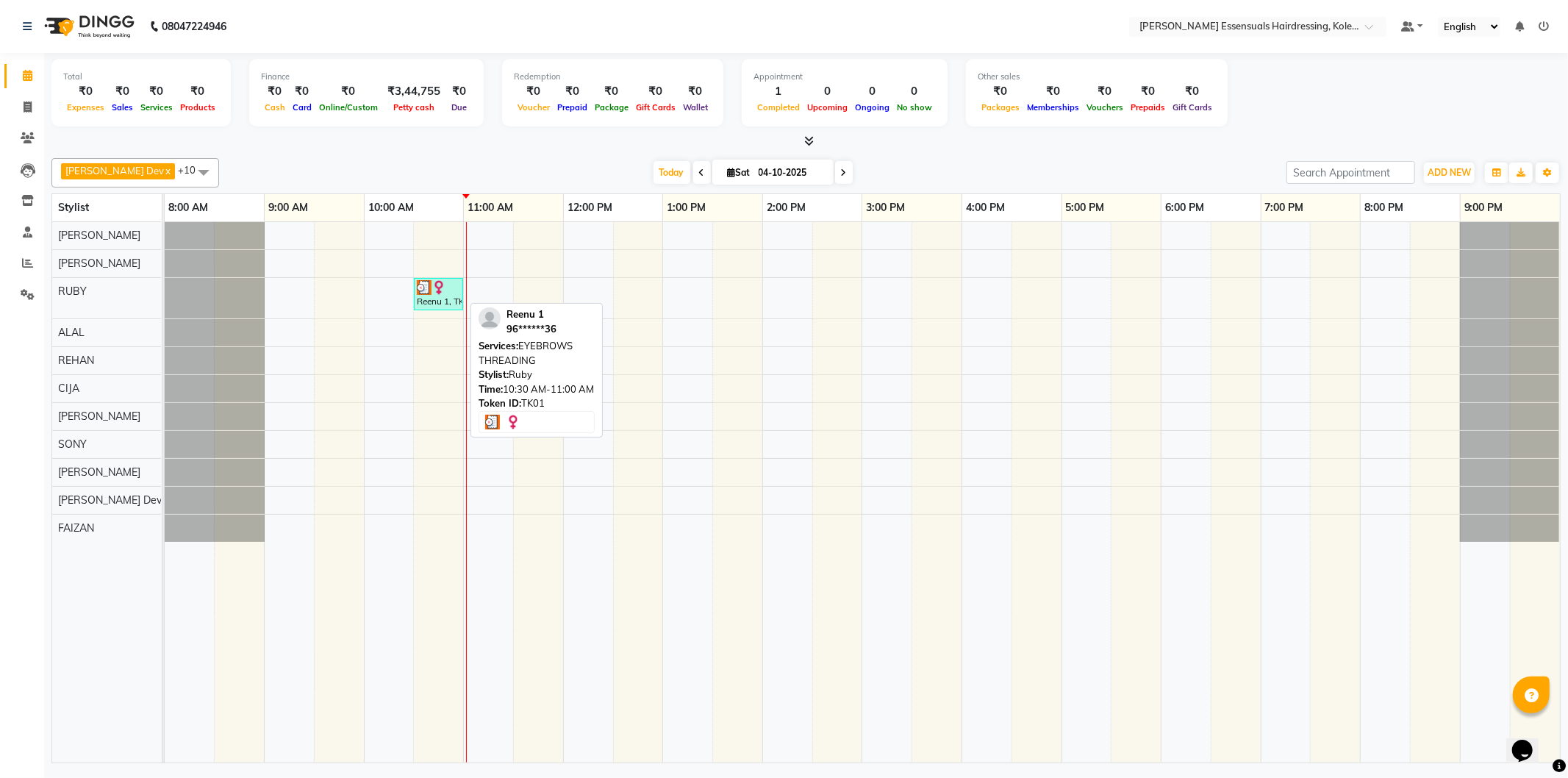
click at [423, 296] on div "Reenu 1, TK01, 10:30 AM-11:00 AM, EYEBROWS THREADING" at bounding box center [438, 294] width 46 height 28
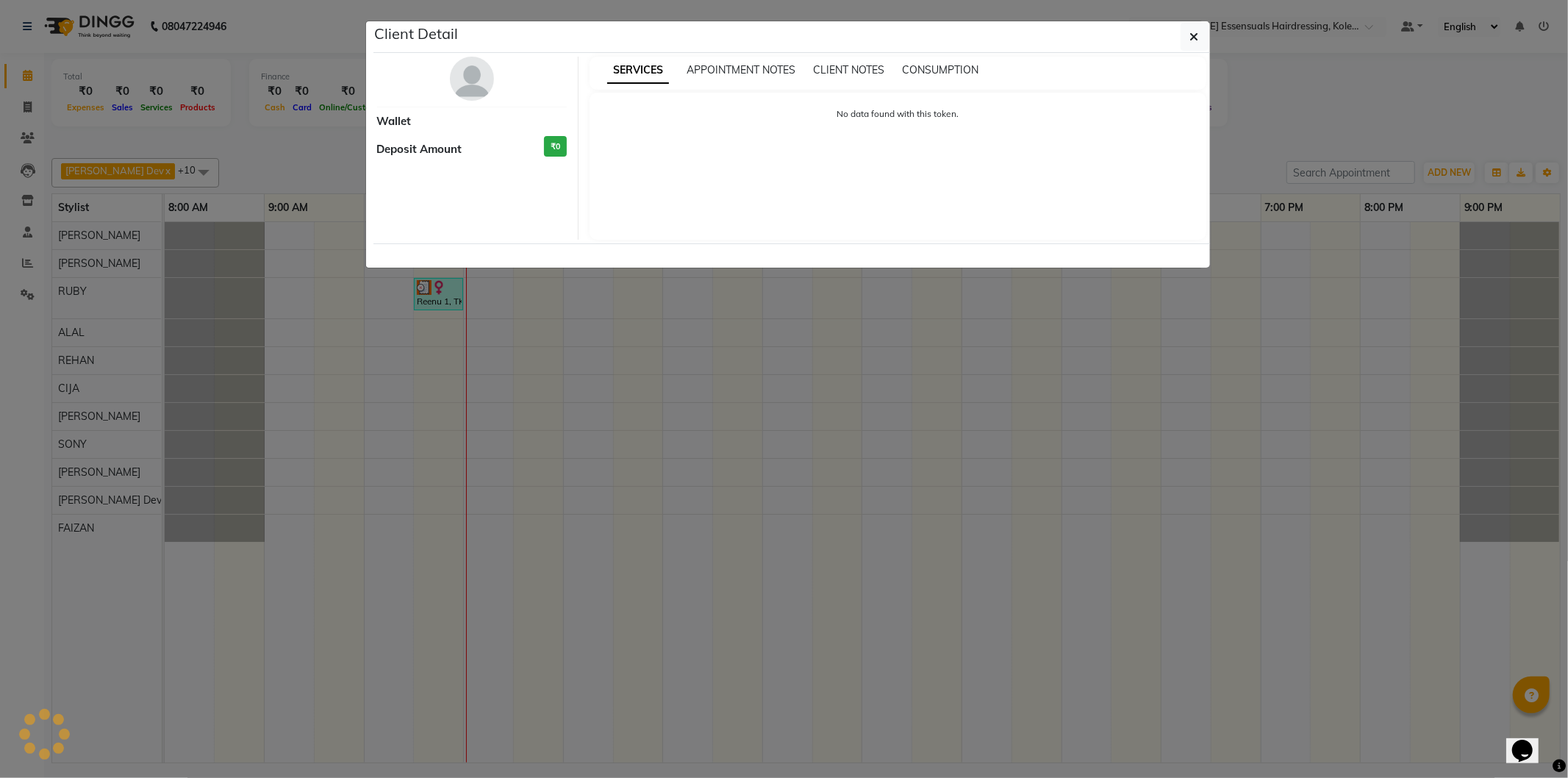
select select "3"
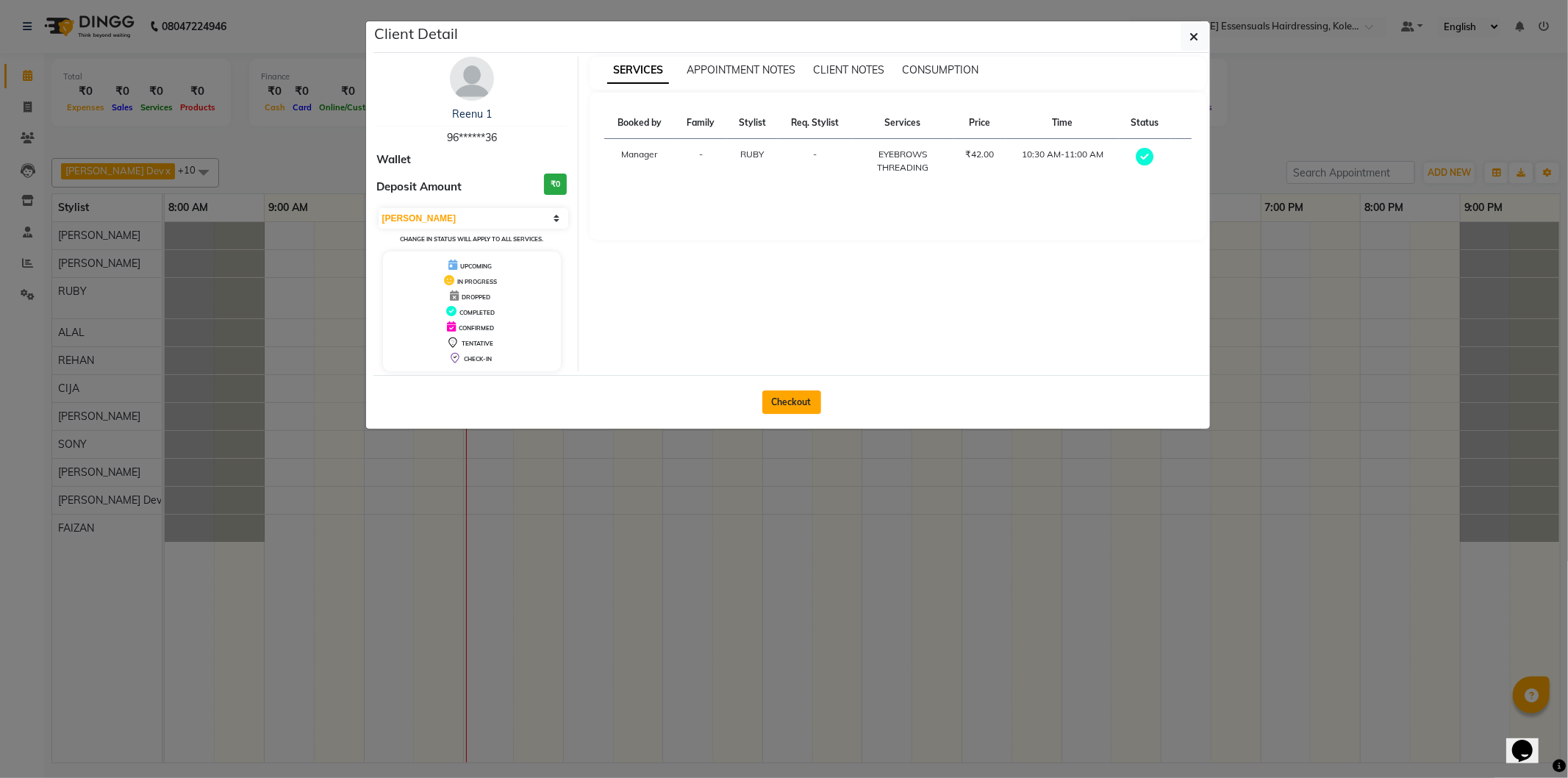
click at [813, 406] on button "Checkout" at bounding box center [792, 402] width 59 height 23
select select "8281"
select select "service"
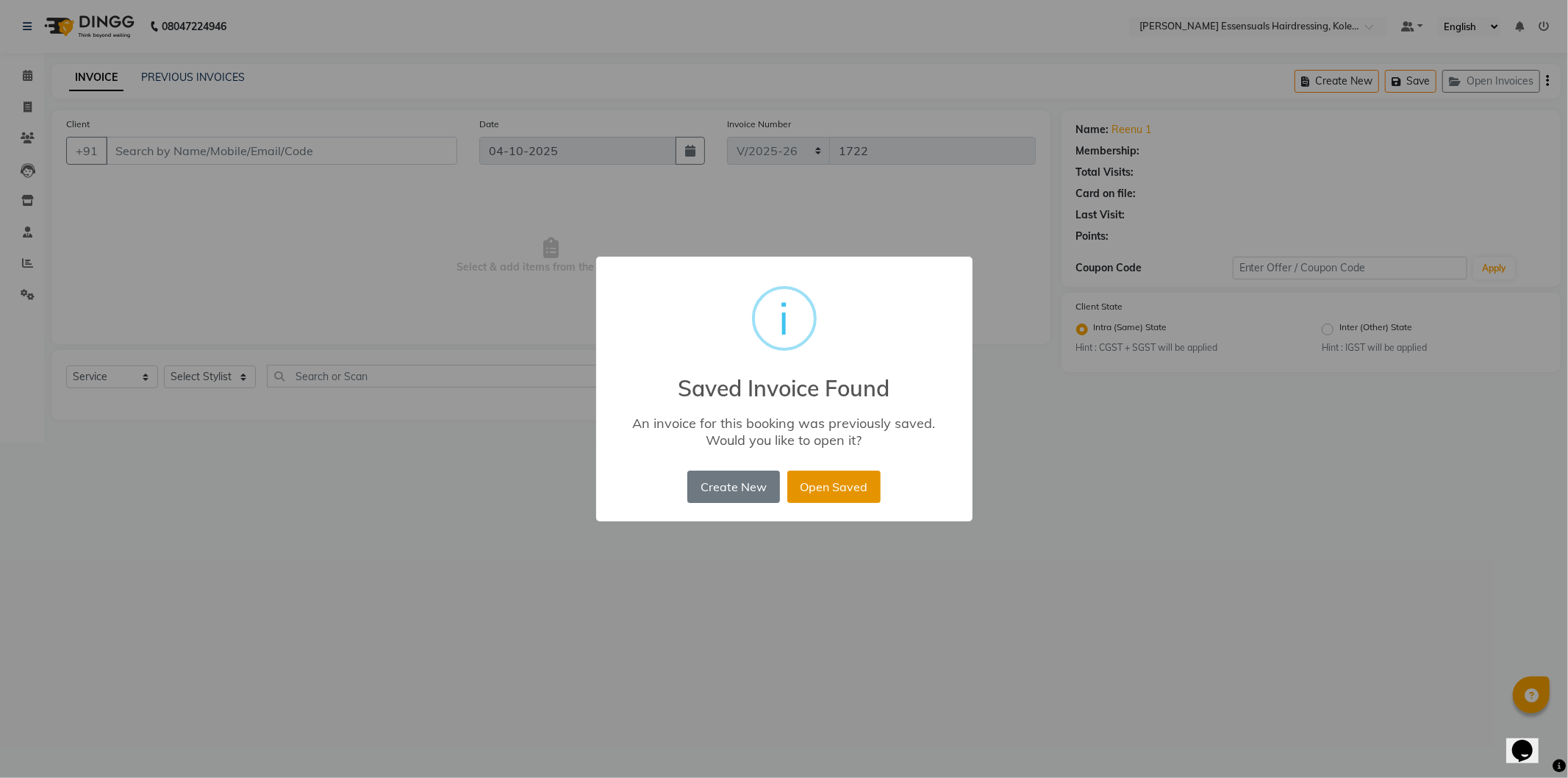
click at [819, 482] on button "Open Saved" at bounding box center [834, 487] width 94 height 32
type input "96******36"
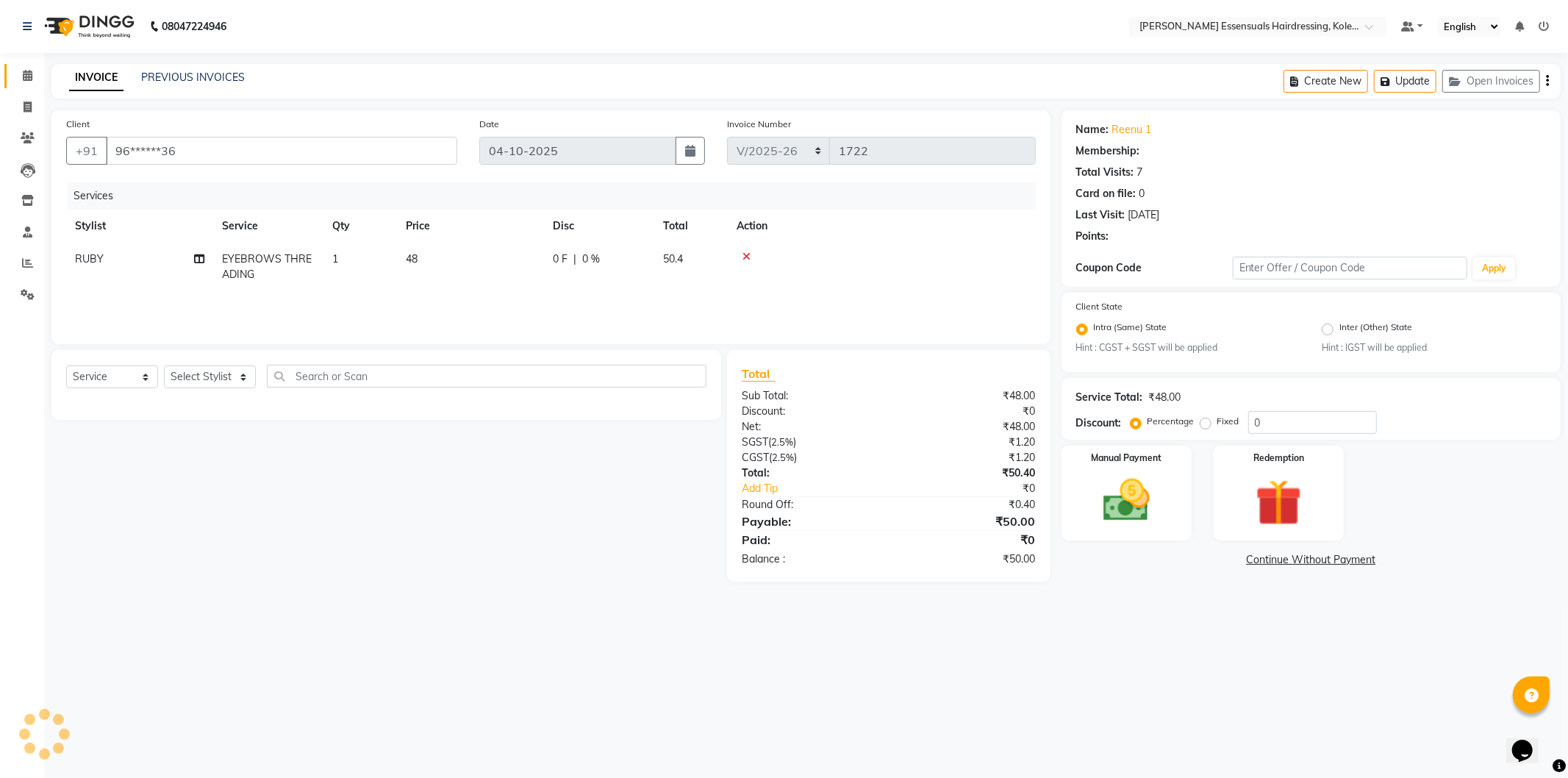
select select "1: Object"
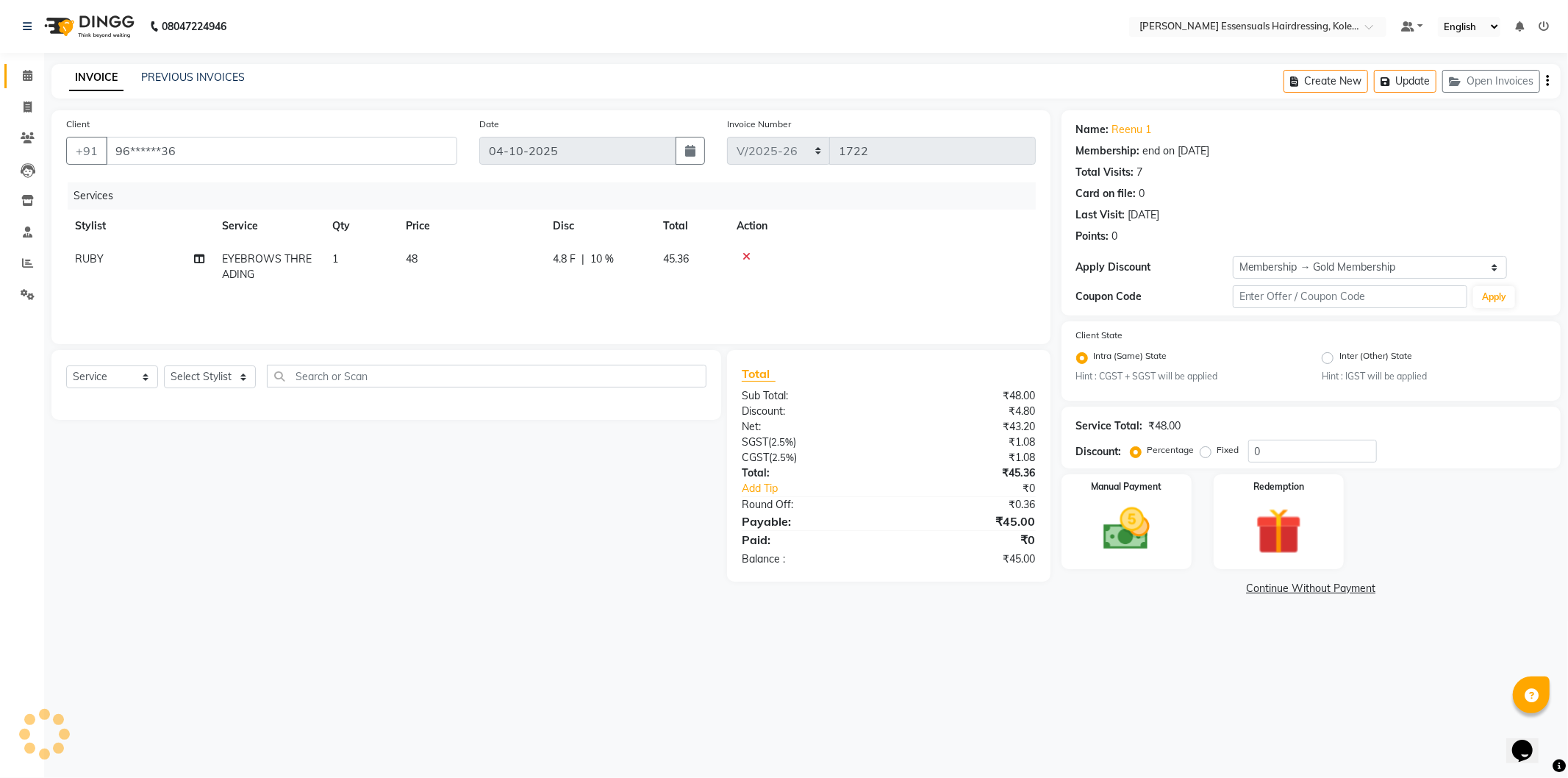
type input "10"
click at [131, 377] on select "Select Service Product Membership Package Voucher Prepaid Gift Card" at bounding box center [112, 376] width 92 height 23
click at [213, 364] on div "Select Service Product Membership Package Voucher Prepaid Gift Card Select Styl…" at bounding box center [386, 385] width 670 height 69
click at [214, 378] on select "Select Stylist Admin [PERSON_NAME] Dev [PERSON_NAME] [PERSON_NAME] [PERSON_NAME…" at bounding box center [210, 376] width 92 height 23
select select "79972"
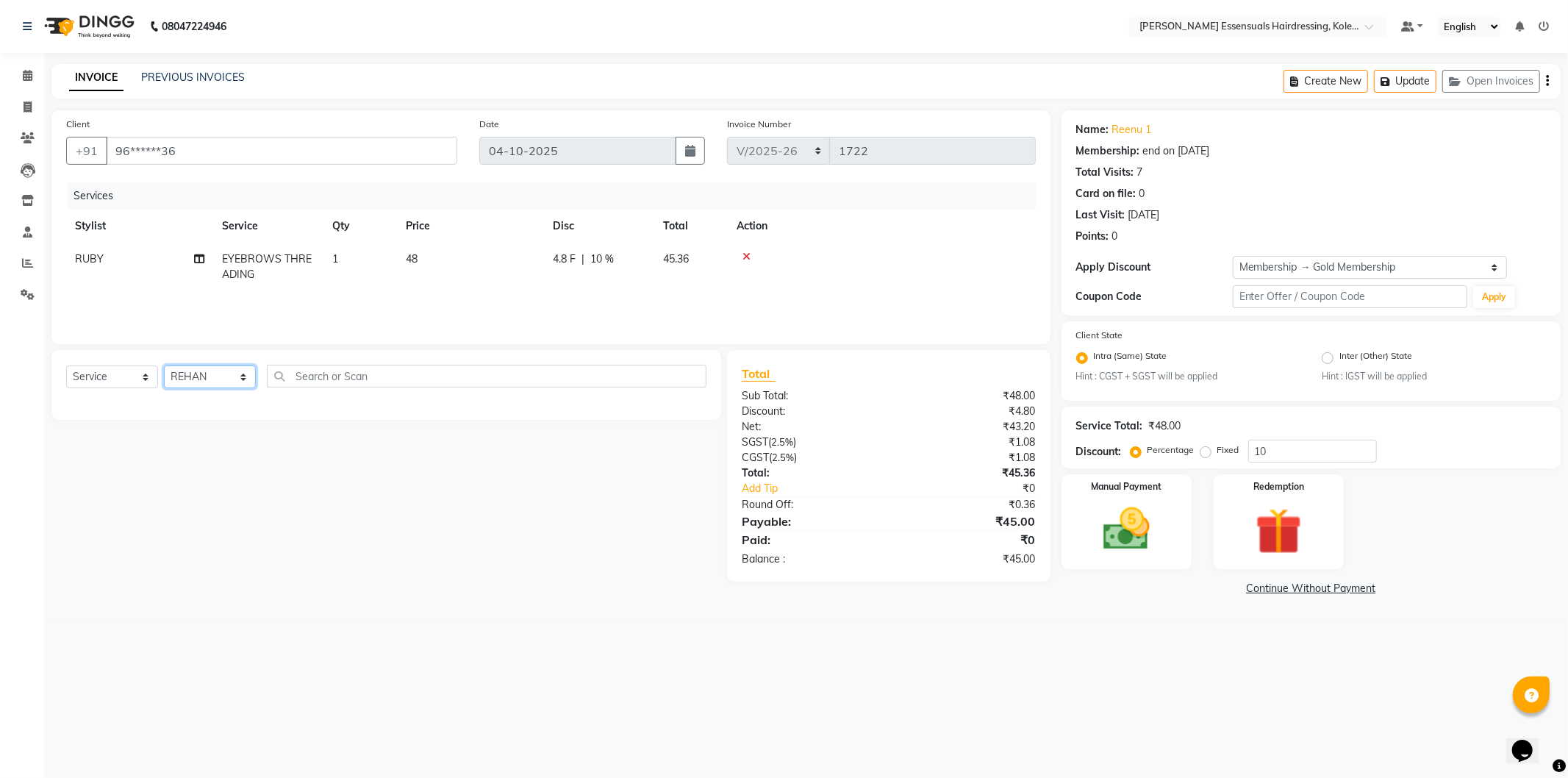
click at [164, 366] on select "Select Stylist Admin [PERSON_NAME] Dev [PERSON_NAME] [PERSON_NAME] [PERSON_NAME…" at bounding box center [210, 376] width 92 height 23
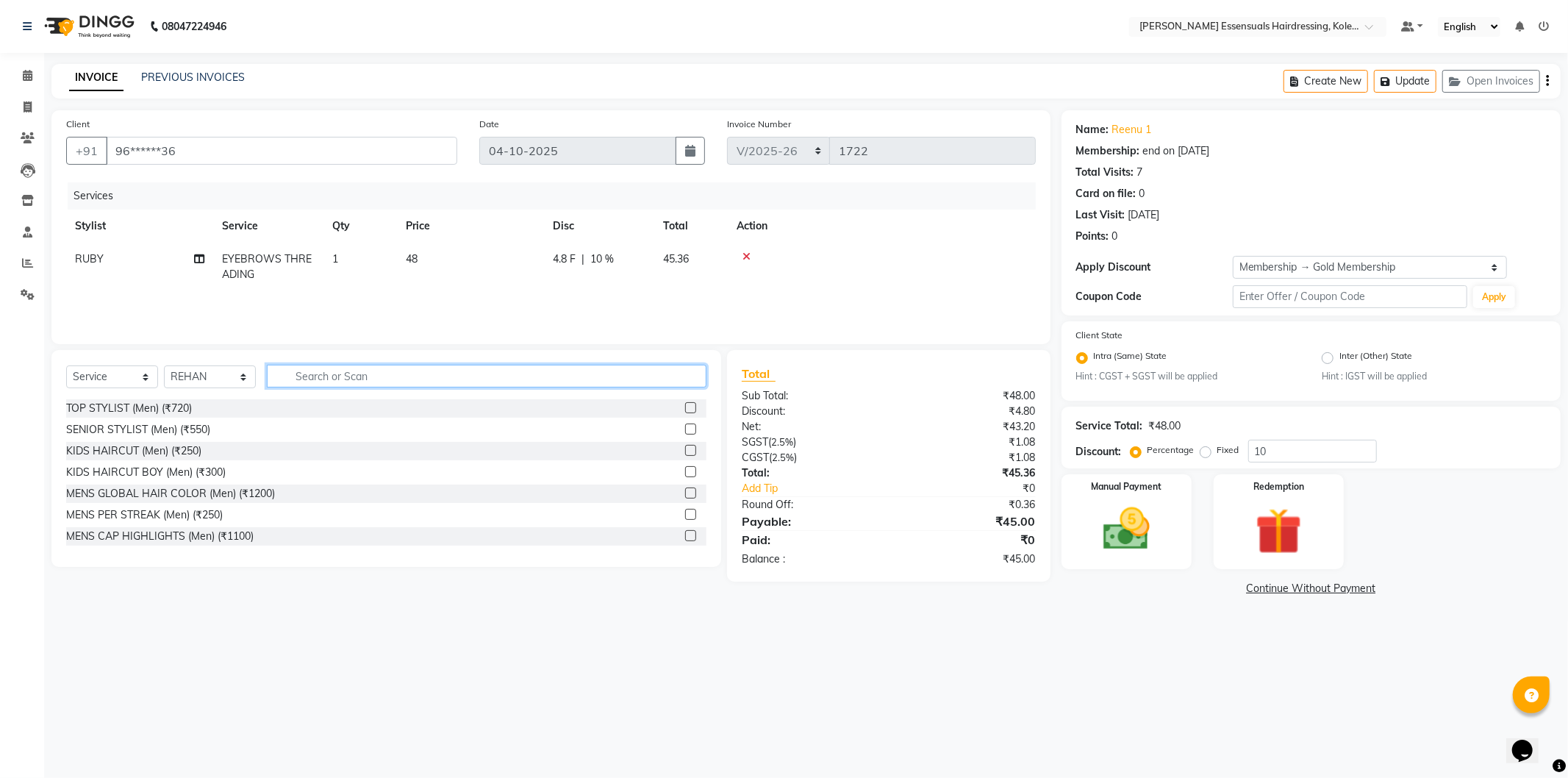
click at [339, 373] on input "text" at bounding box center [486, 376] width 439 height 23
click at [341, 372] on input "text" at bounding box center [486, 376] width 439 height 23
click at [341, 376] on input "text" at bounding box center [486, 376] width 439 height 23
click at [313, 379] on input "text" at bounding box center [486, 376] width 439 height 23
type input "oil"
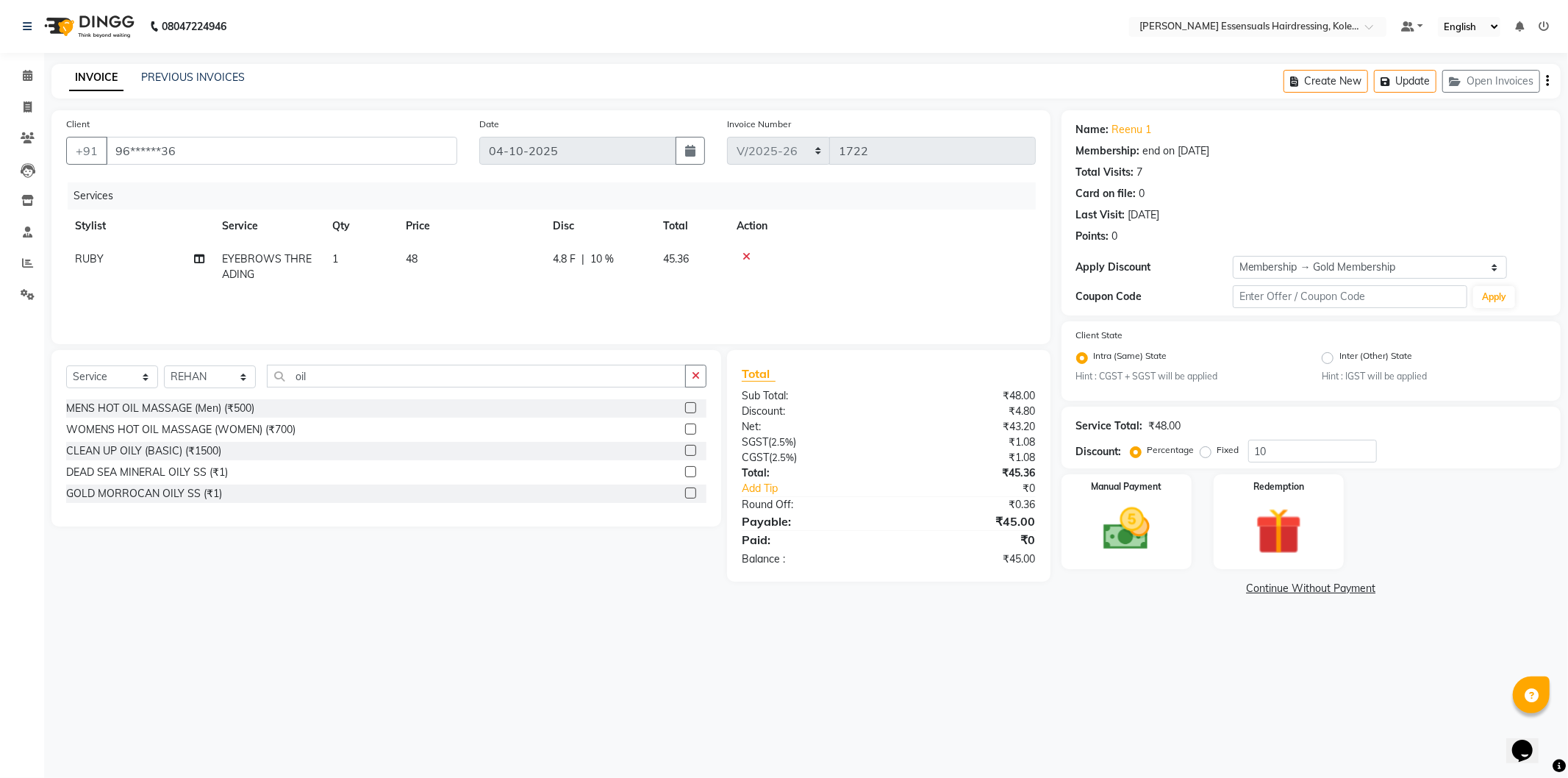
click at [690, 406] on label at bounding box center [691, 408] width 11 height 11
click at [690, 406] on input "checkbox" at bounding box center [690, 409] width 10 height 10
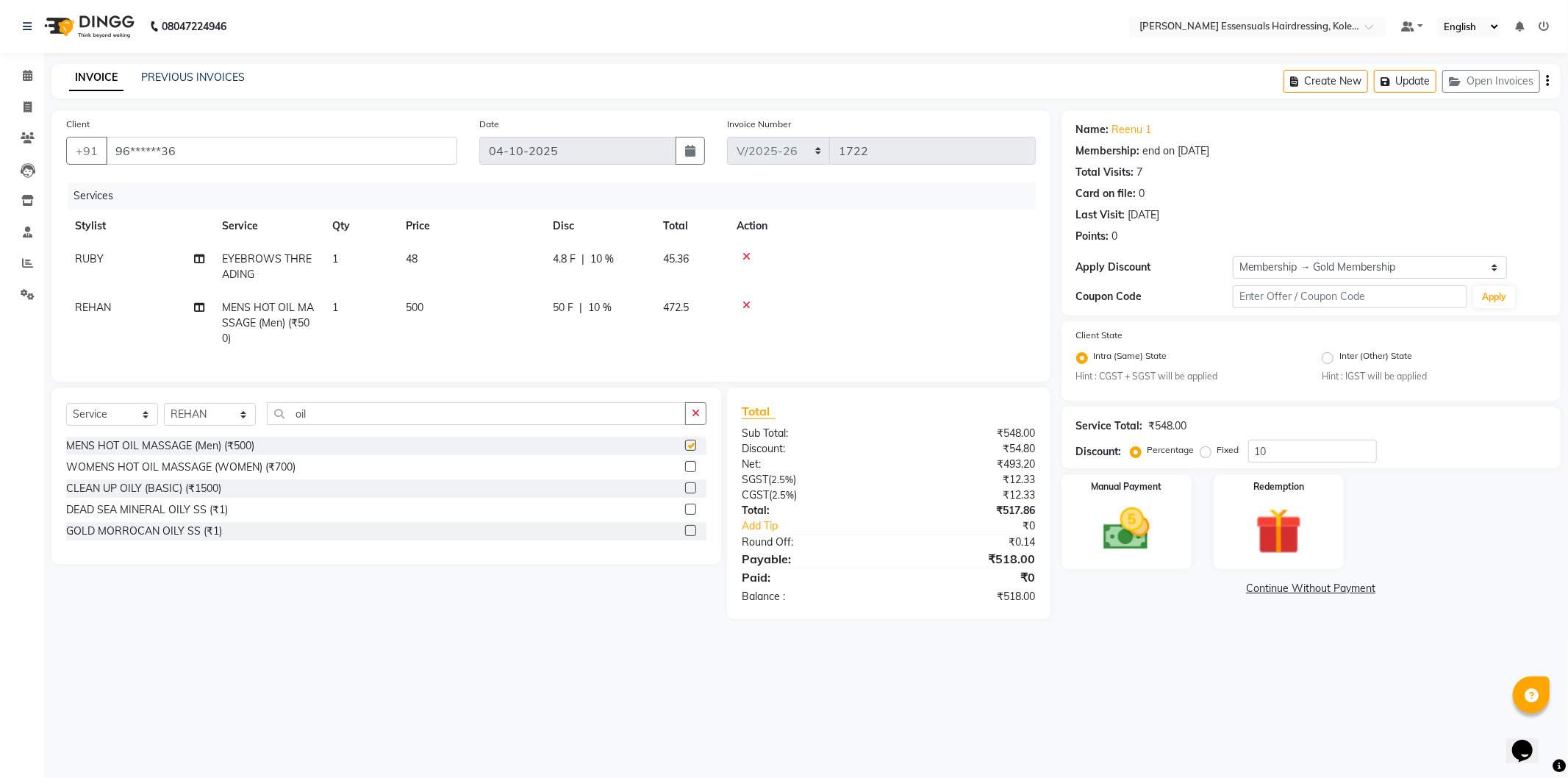
checkbox input "false"
click at [399, 425] on input "oil" at bounding box center [476, 414] width 419 height 23
click at [750, 299] on td at bounding box center [881, 322] width 308 height 64
click at [745, 302] on icon at bounding box center [746, 305] width 8 height 11
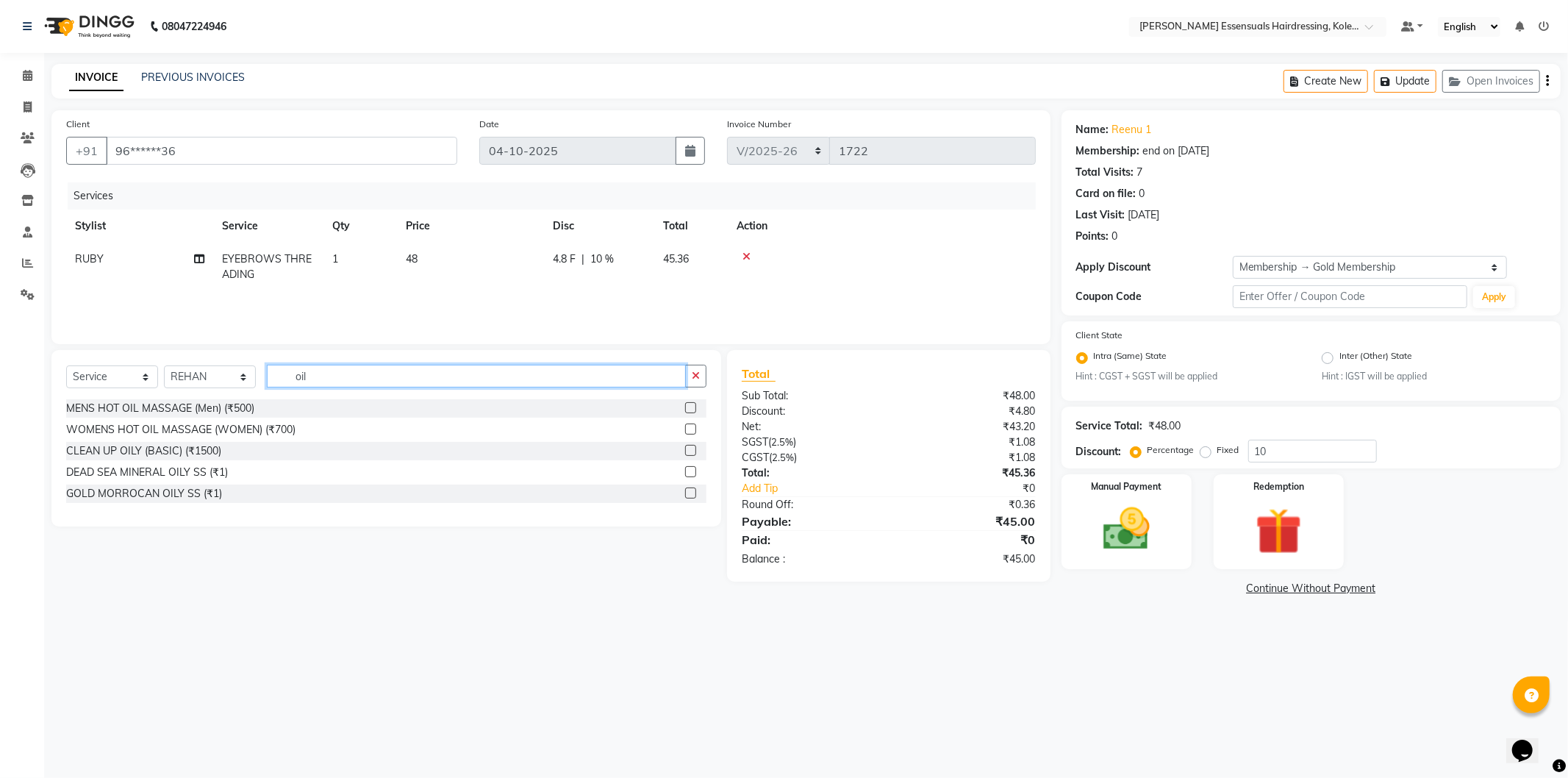
click at [533, 381] on input "oil" at bounding box center [476, 376] width 419 height 23
type input "o"
type input "spa"
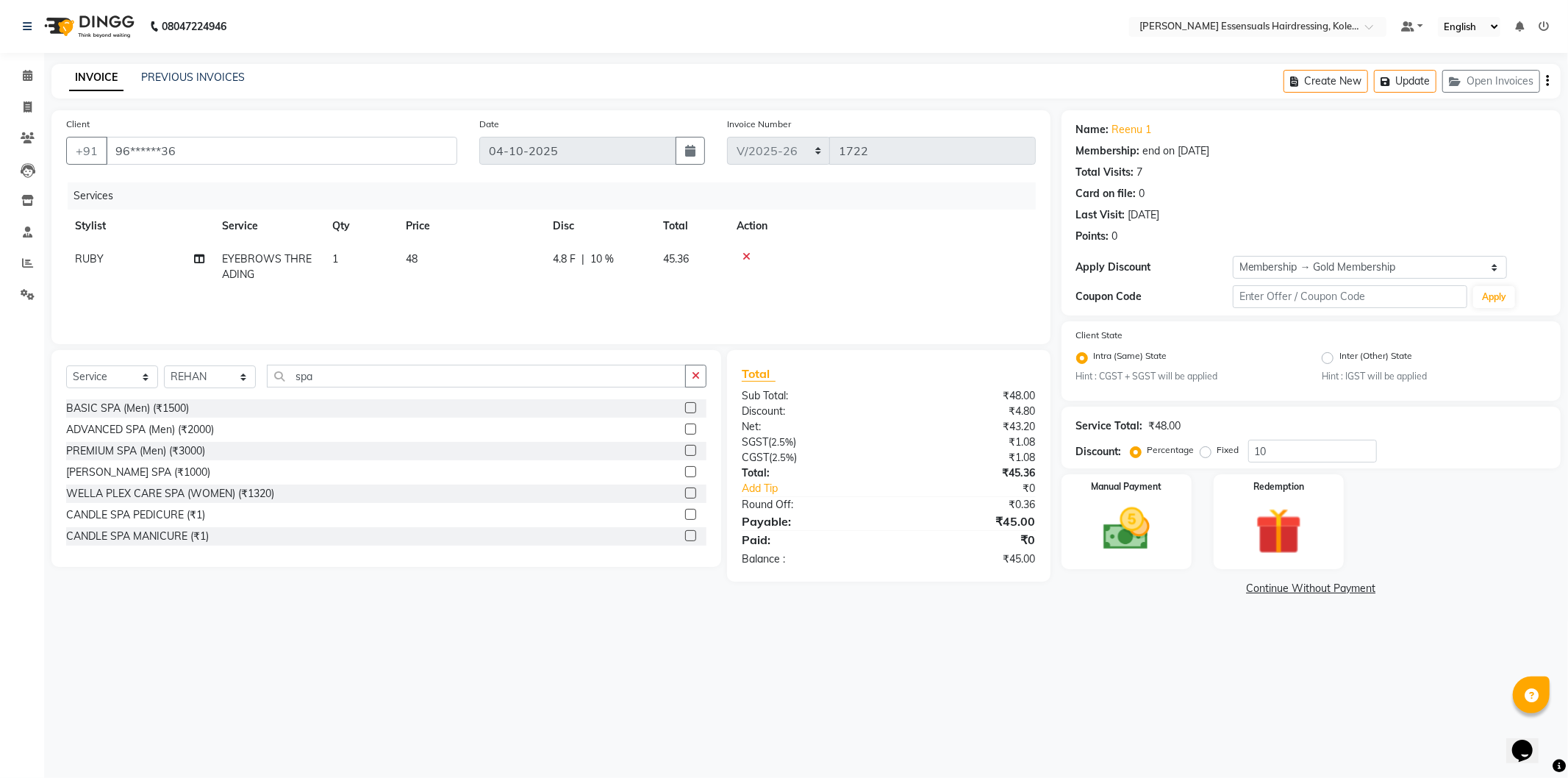
click at [685, 427] on label at bounding box center [691, 429] width 11 height 11
click at [685, 427] on input "checkbox" at bounding box center [690, 430] width 10 height 10
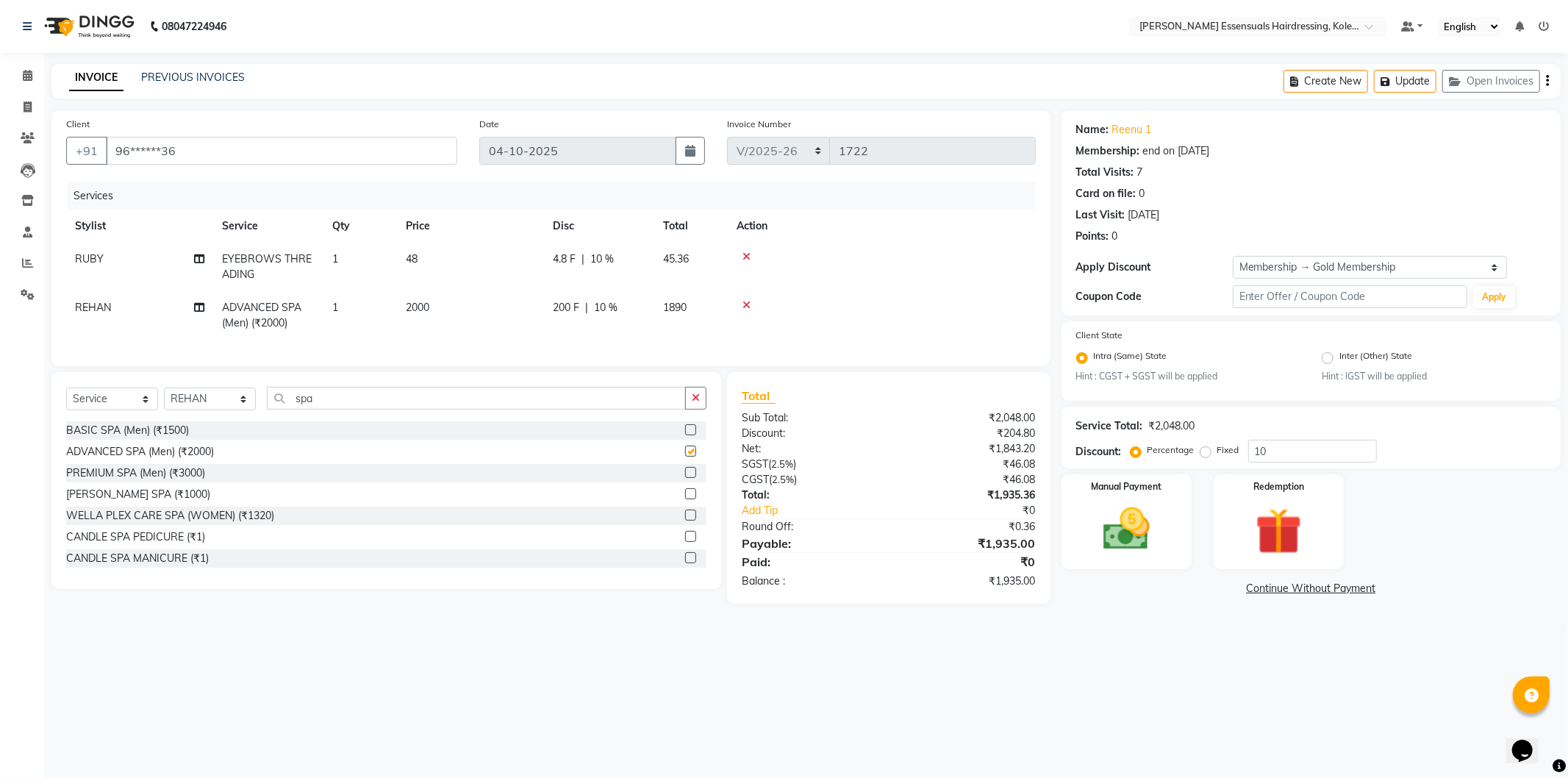
checkbox input "false"
click at [409, 302] on span "2000" at bounding box center [417, 307] width 23 height 13
select select "79972"
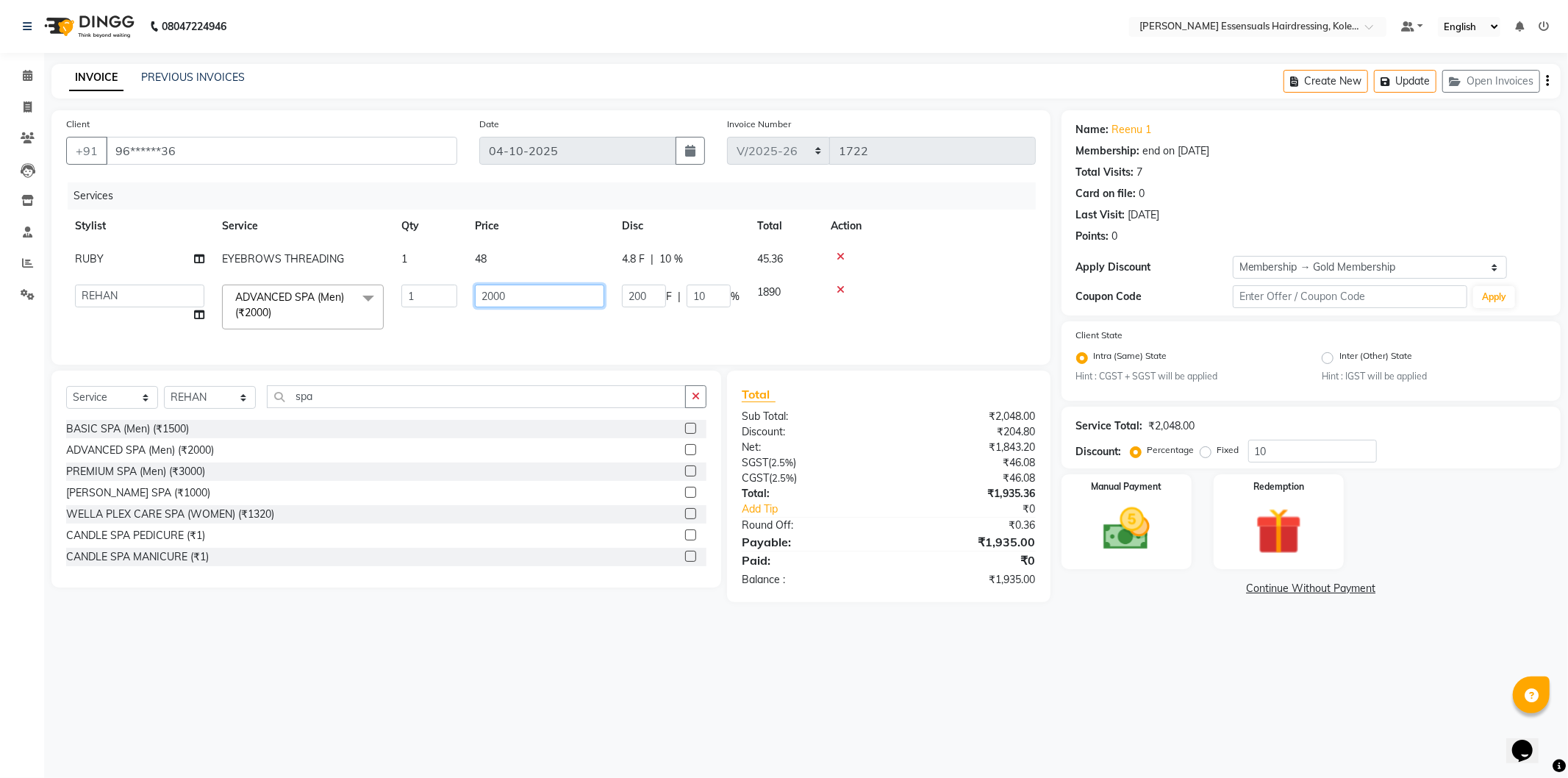
click at [515, 300] on input "2000" at bounding box center [540, 296] width 129 height 23
type input "2"
type input "2500"
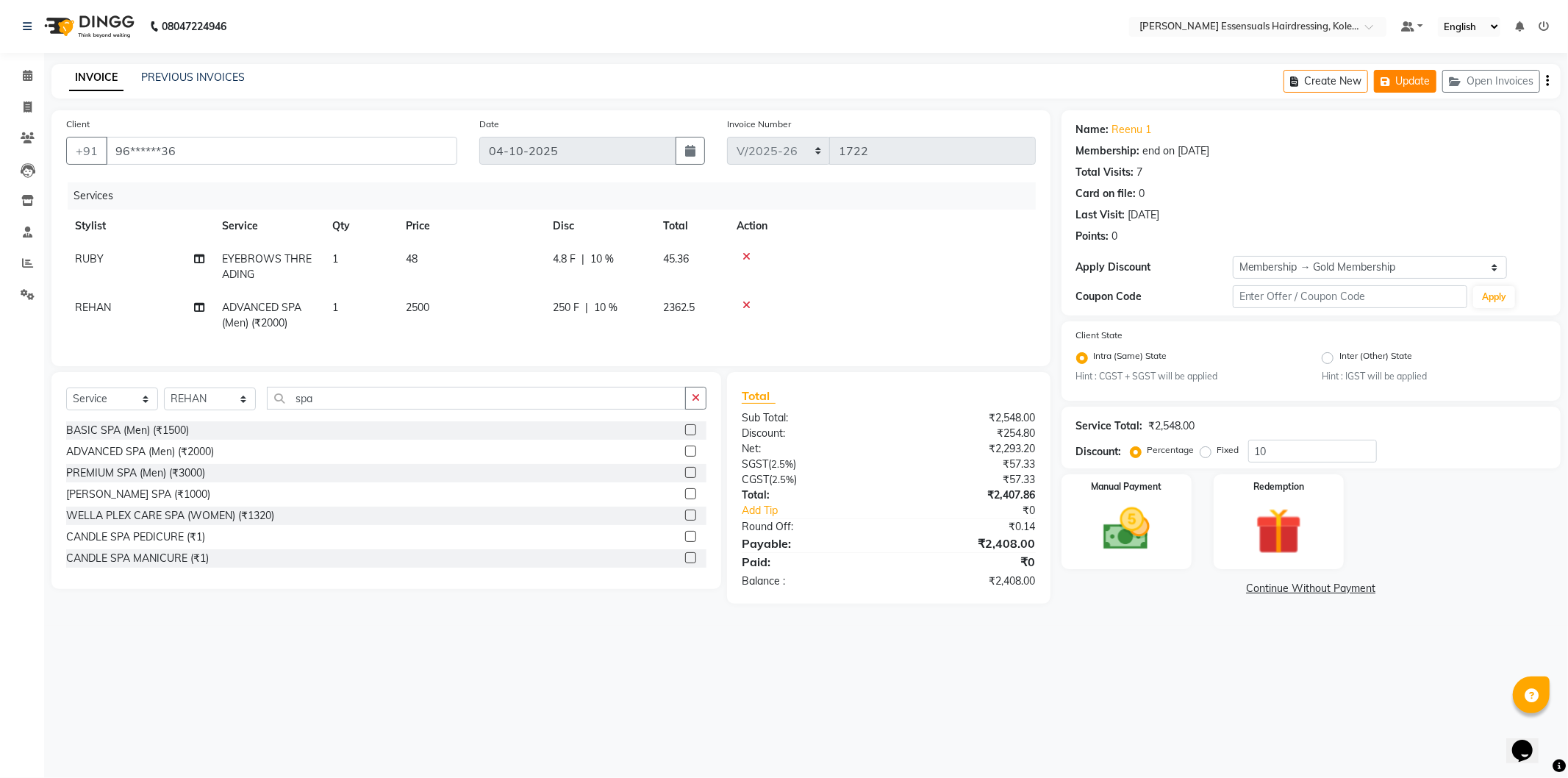
click at [1406, 71] on button "Update" at bounding box center [1405, 81] width 62 height 23
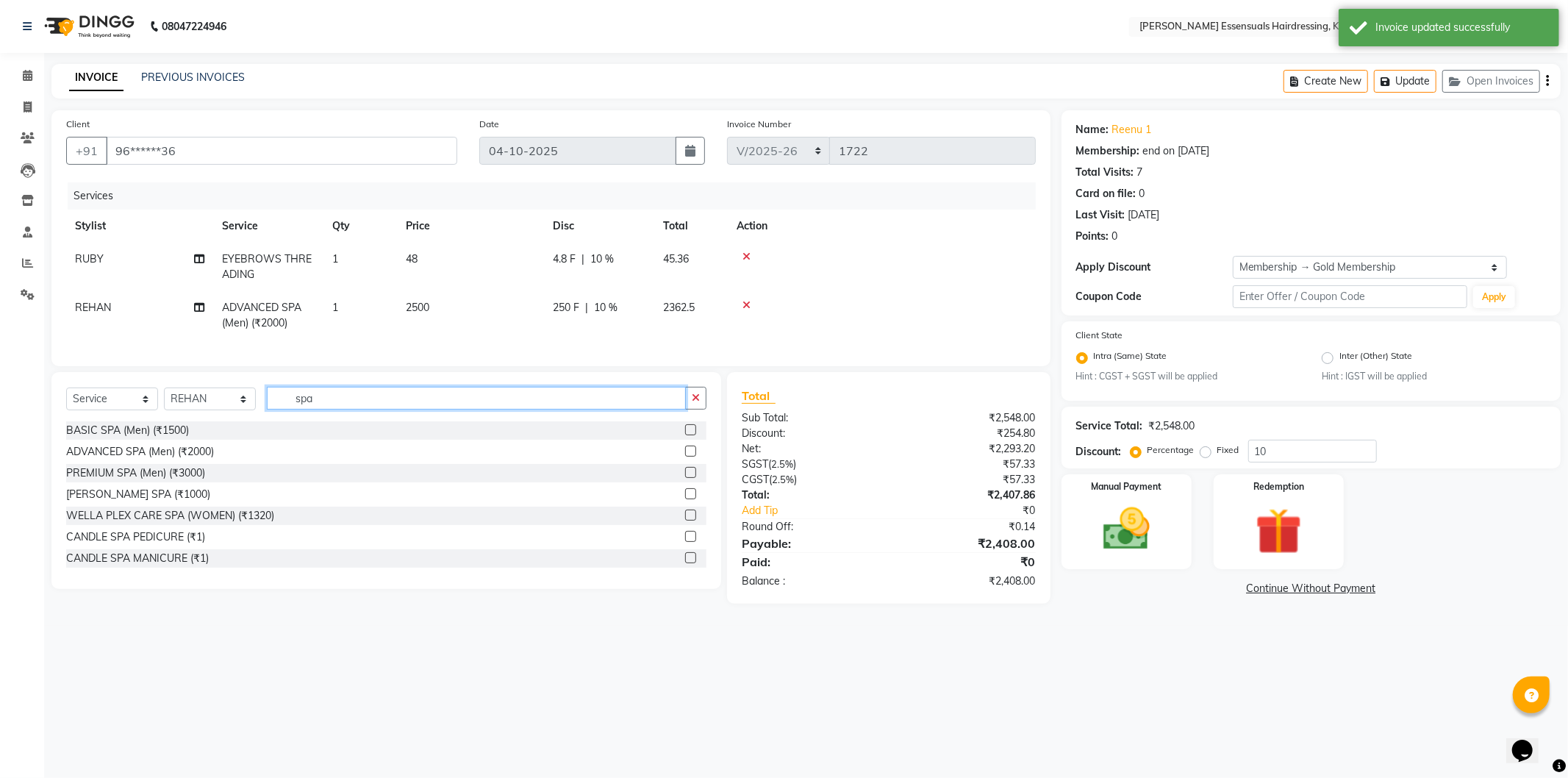
click at [351, 402] on input "spa" at bounding box center [476, 398] width 419 height 23
click at [207, 406] on select "Select Stylist Admin [PERSON_NAME] Dev [PERSON_NAME] [PERSON_NAME] [PERSON_NAME…" at bounding box center [210, 399] width 92 height 23
select select "79968"
click at [164, 400] on select "Select Stylist Admin [PERSON_NAME] Dev [PERSON_NAME] [PERSON_NAME] [PERSON_NAME…" at bounding box center [210, 399] width 92 height 23
click at [353, 405] on input "spa" at bounding box center [476, 398] width 419 height 23
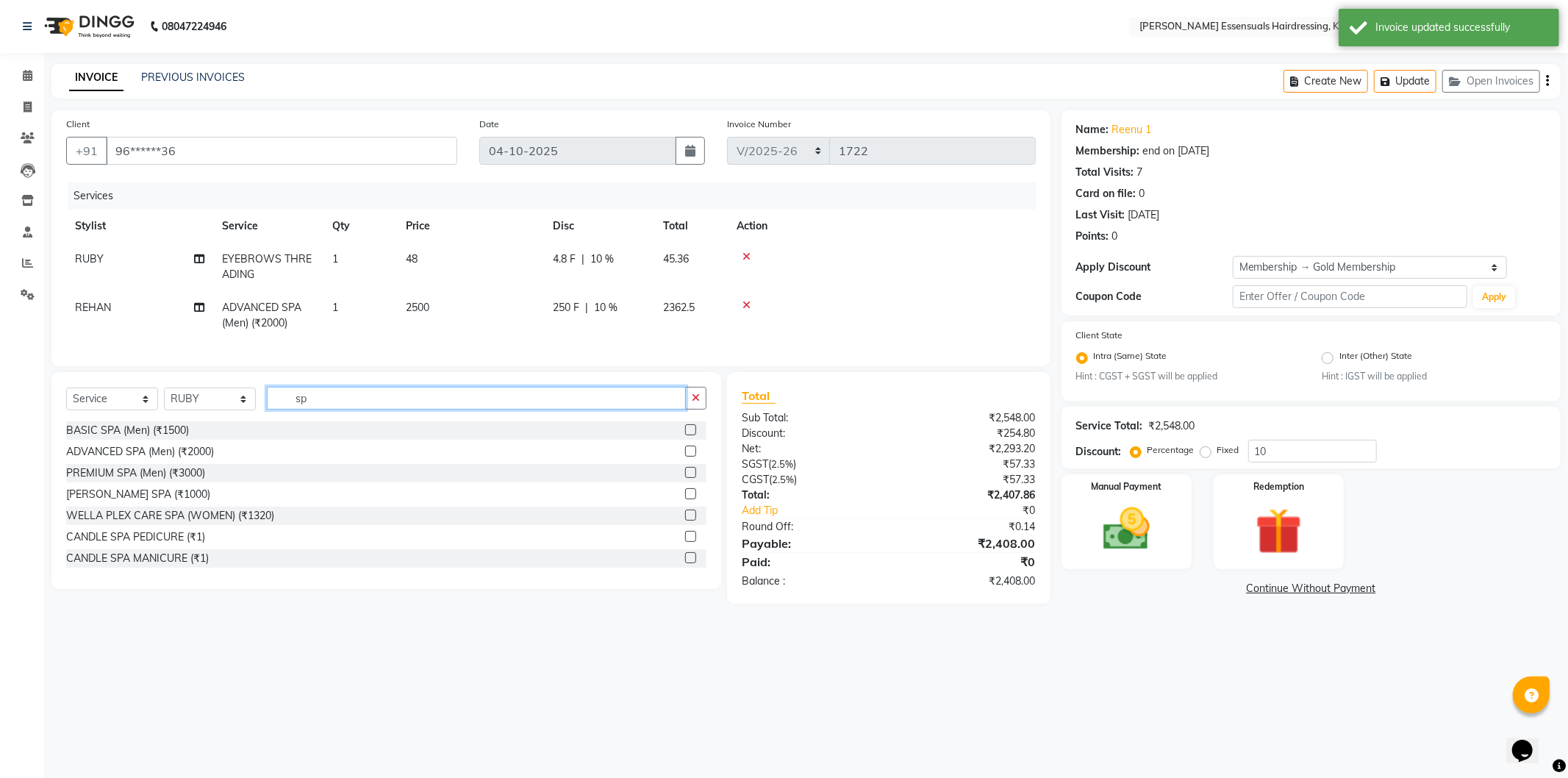
type input "s"
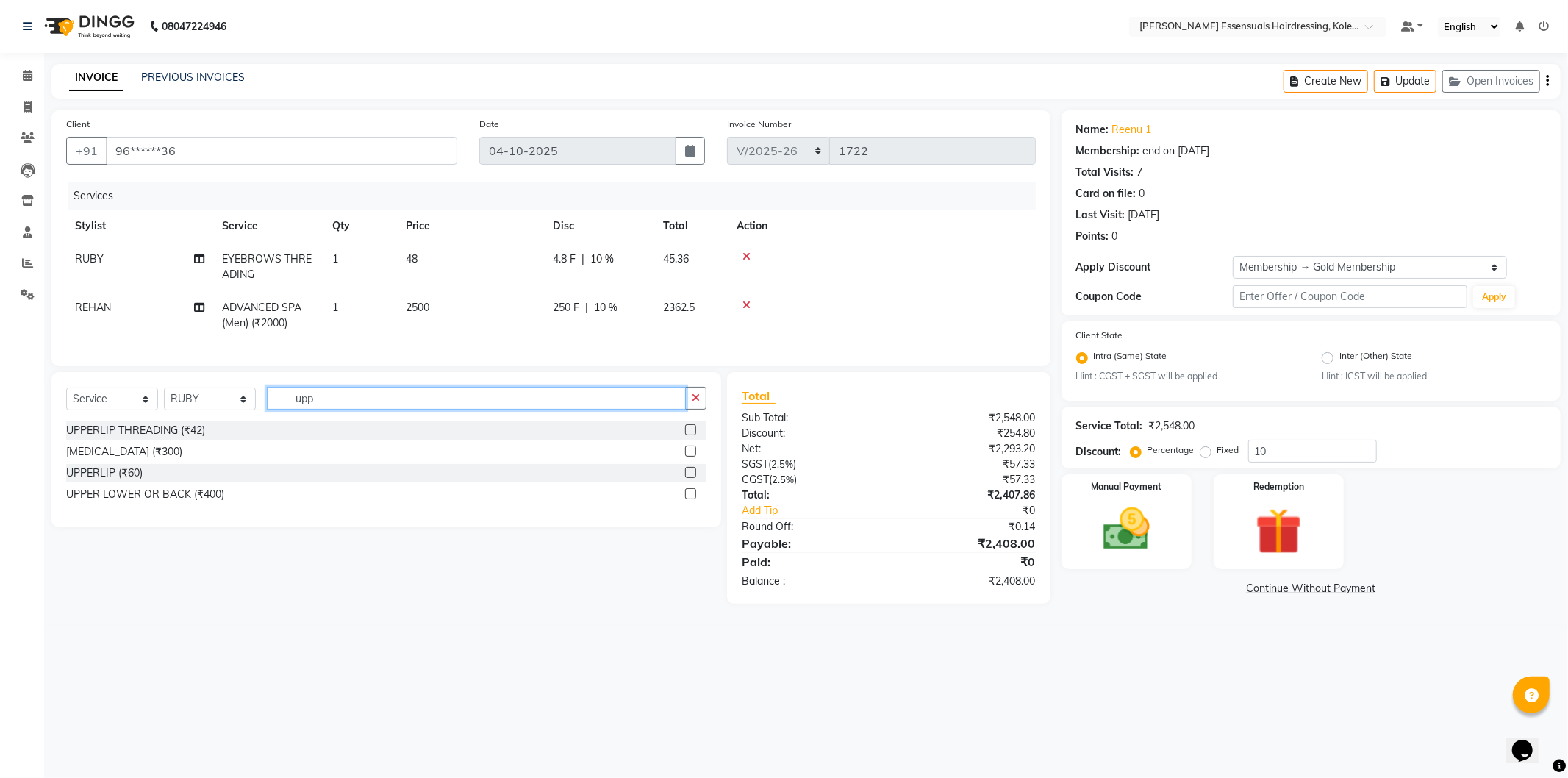
type input "upp"
click at [692, 435] on label at bounding box center [691, 430] width 11 height 11
click at [692, 435] on input "checkbox" at bounding box center [690, 431] width 10 height 10
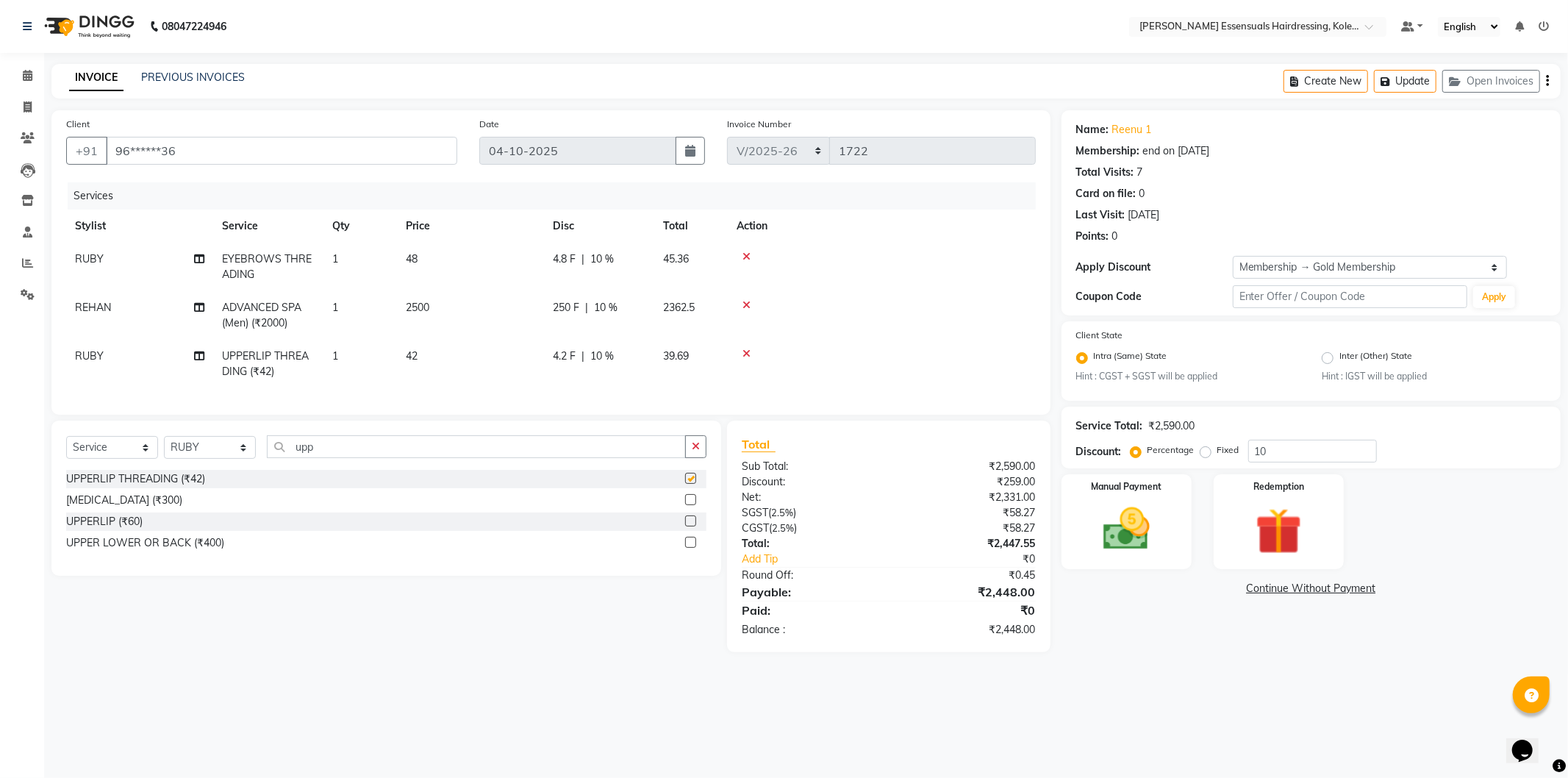
checkbox input "false"
click at [417, 354] on span "42" at bounding box center [411, 355] width 12 height 13
select select "79968"
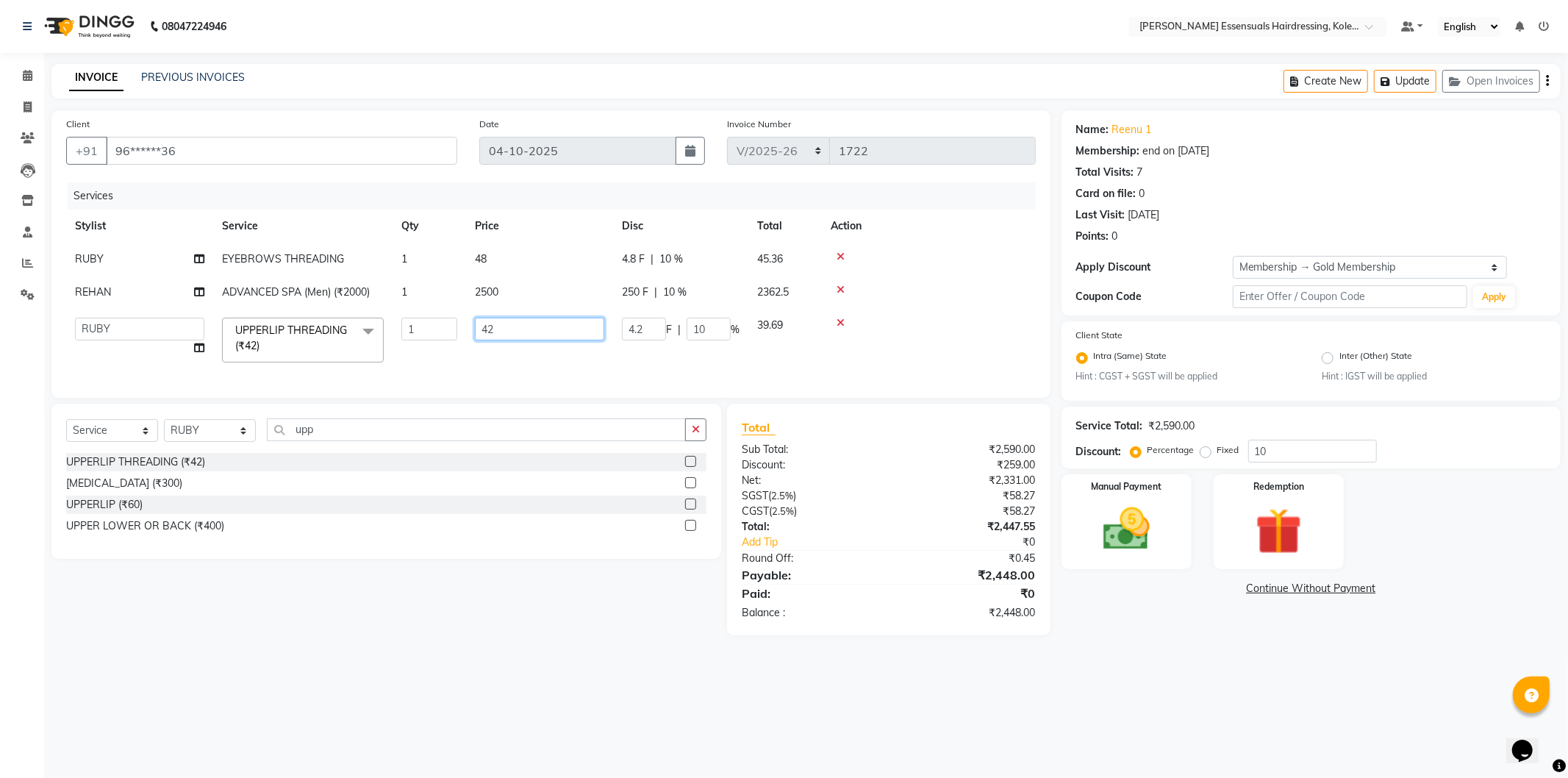
click at [511, 331] on input "42" at bounding box center [540, 329] width 129 height 23
type input "48"
click at [1393, 74] on button "Update" at bounding box center [1405, 81] width 62 height 23
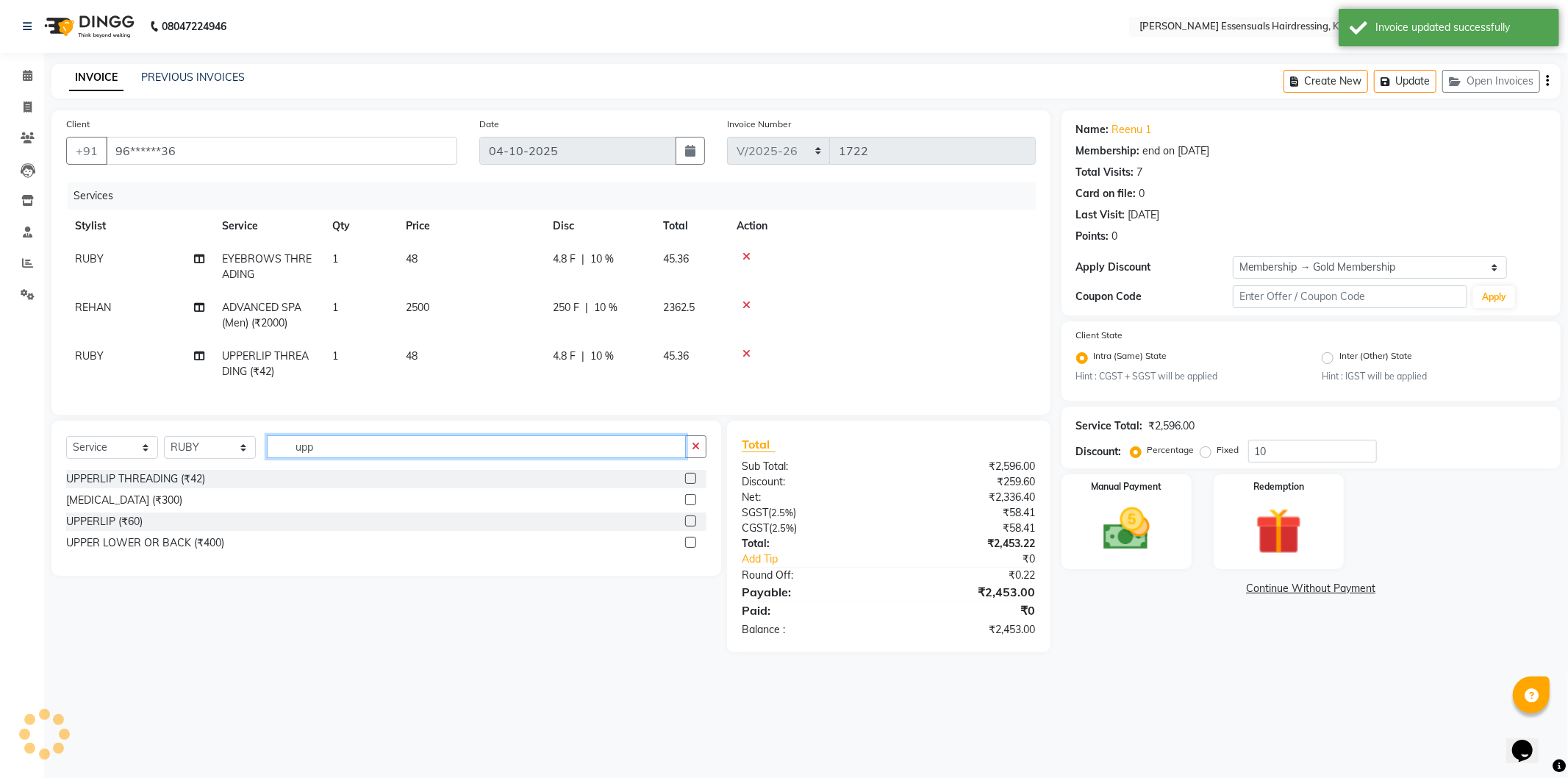
click at [419, 449] on input "upp" at bounding box center [476, 447] width 419 height 23
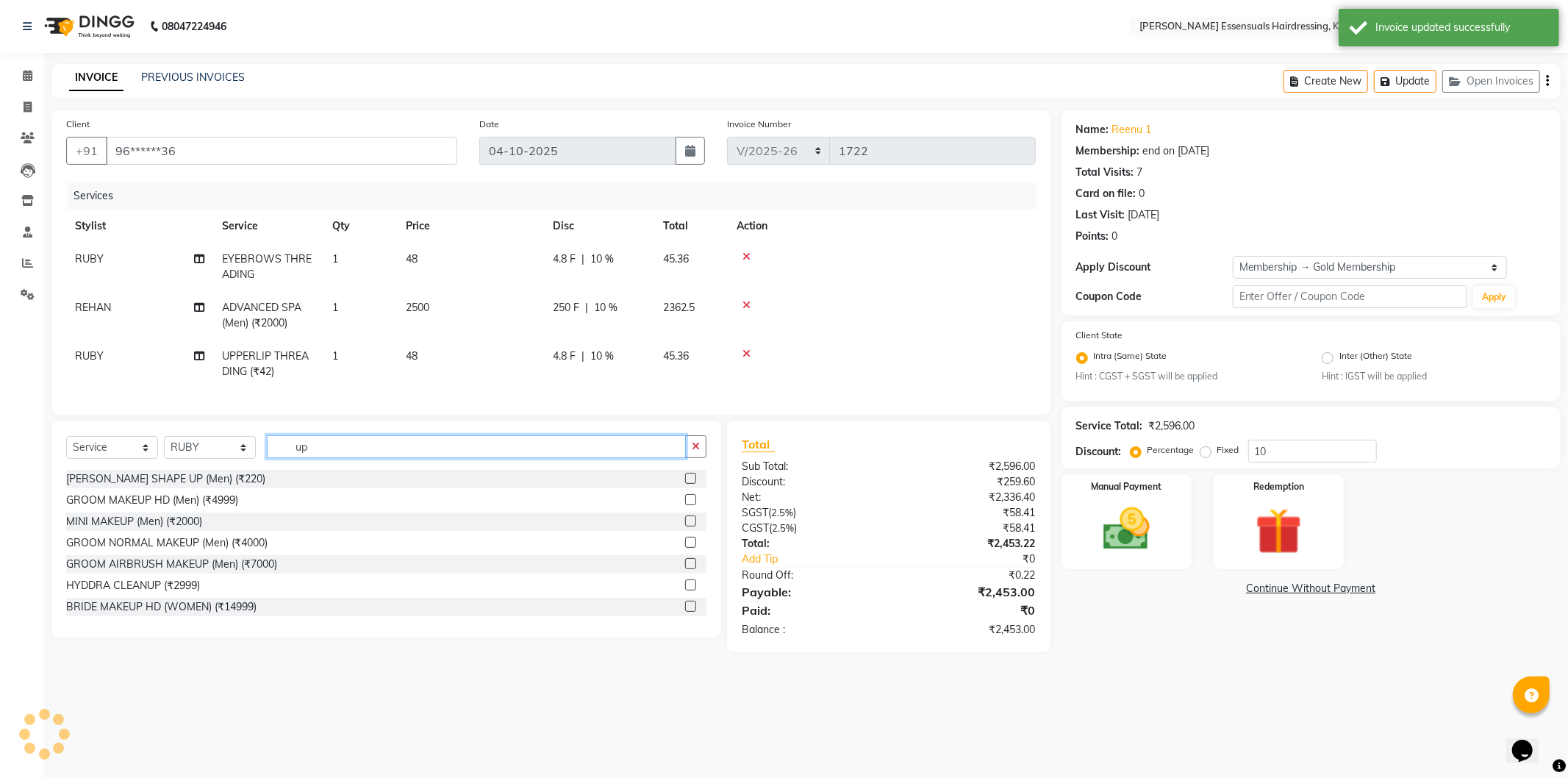
type input "u"
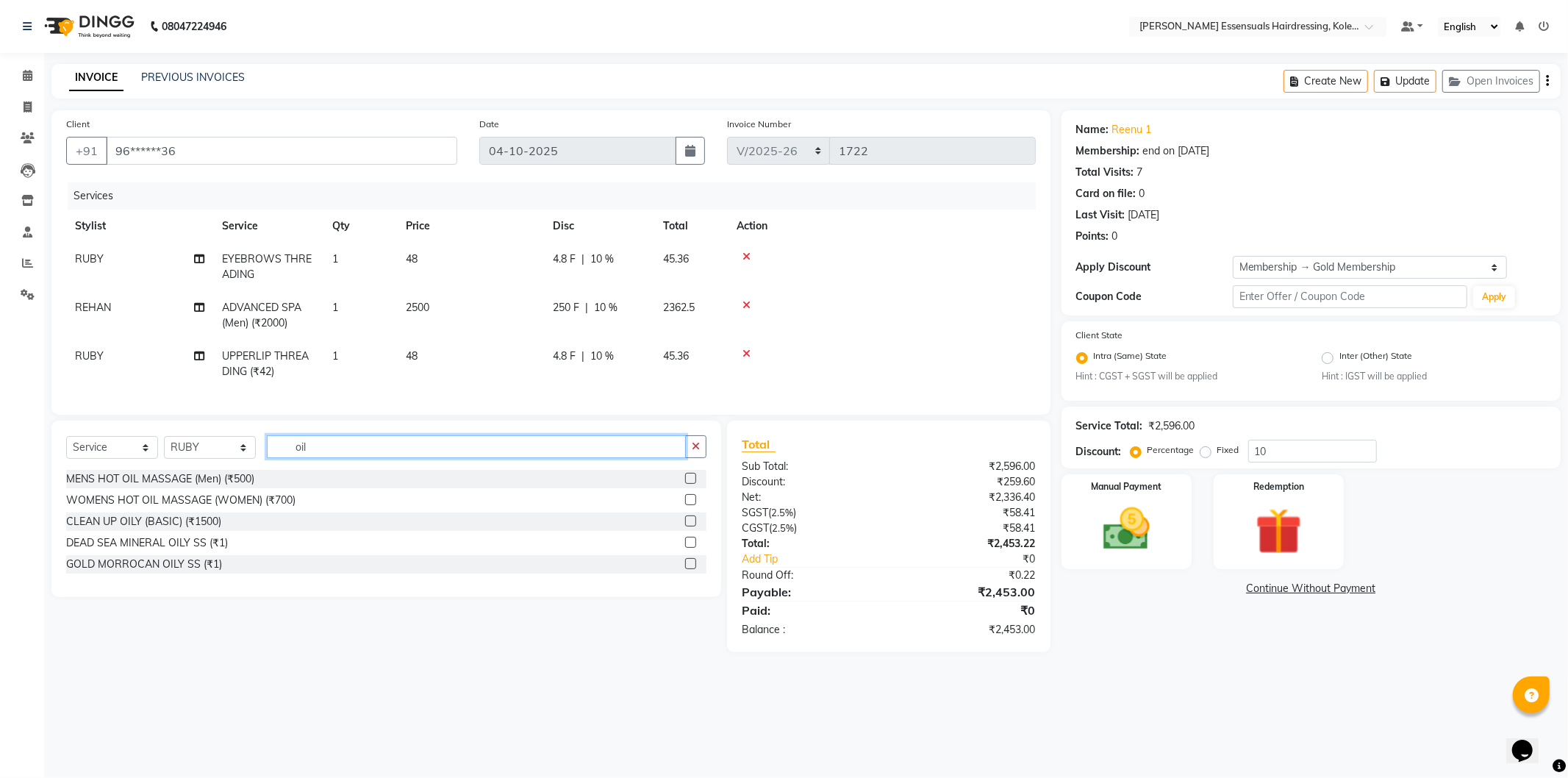
type input "oil"
click at [689, 505] on label at bounding box center [691, 500] width 11 height 11
click at [689, 505] on input "checkbox" at bounding box center [690, 500] width 10 height 10
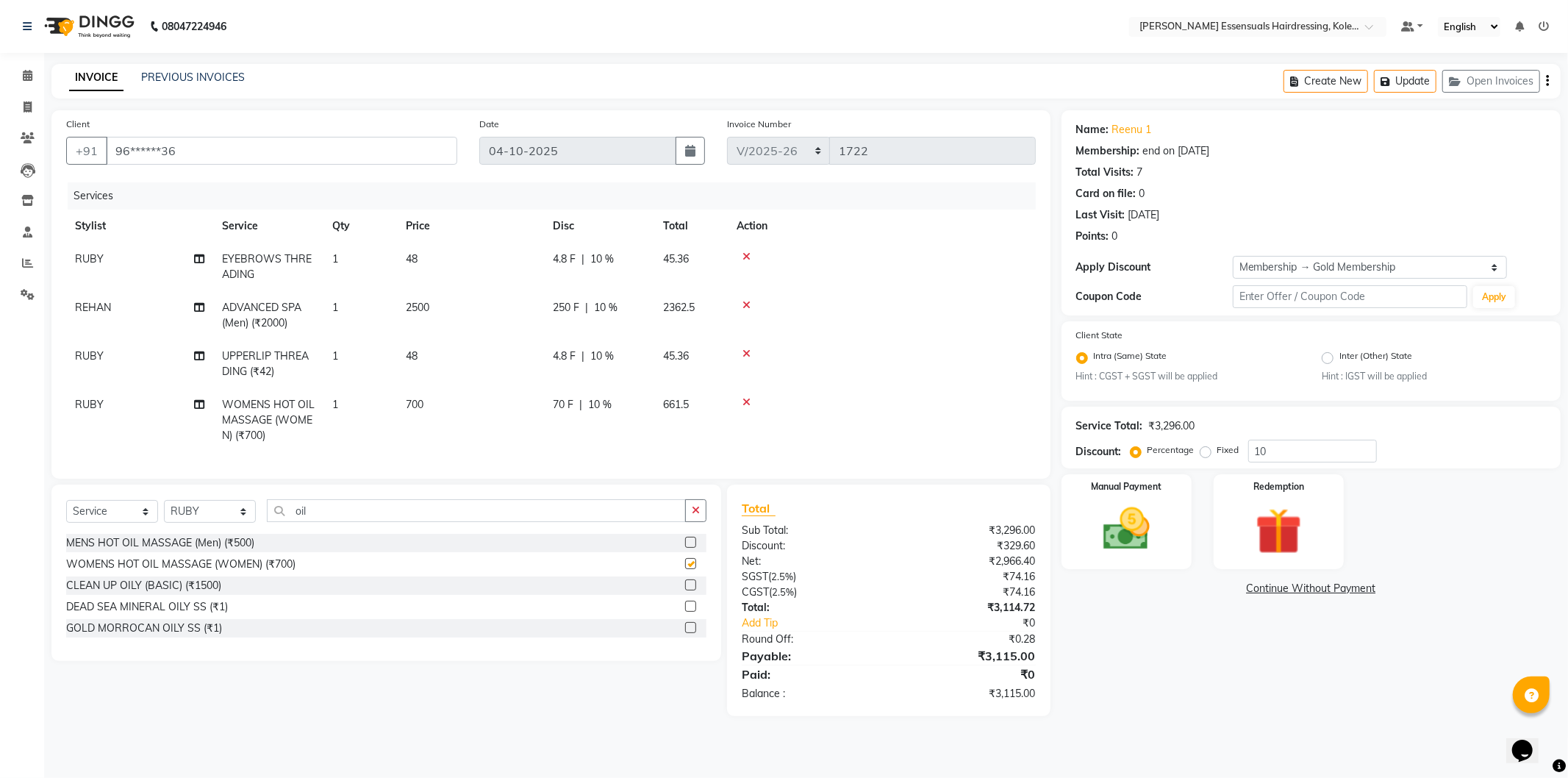
checkbox input "false"
click at [1406, 74] on button "Update" at bounding box center [1405, 81] width 62 height 23
click at [1406, 78] on button "Update" at bounding box center [1405, 81] width 62 height 23
click at [1402, 78] on button "Update" at bounding box center [1405, 81] width 62 height 23
click at [23, 74] on icon at bounding box center [27, 75] width 10 height 11
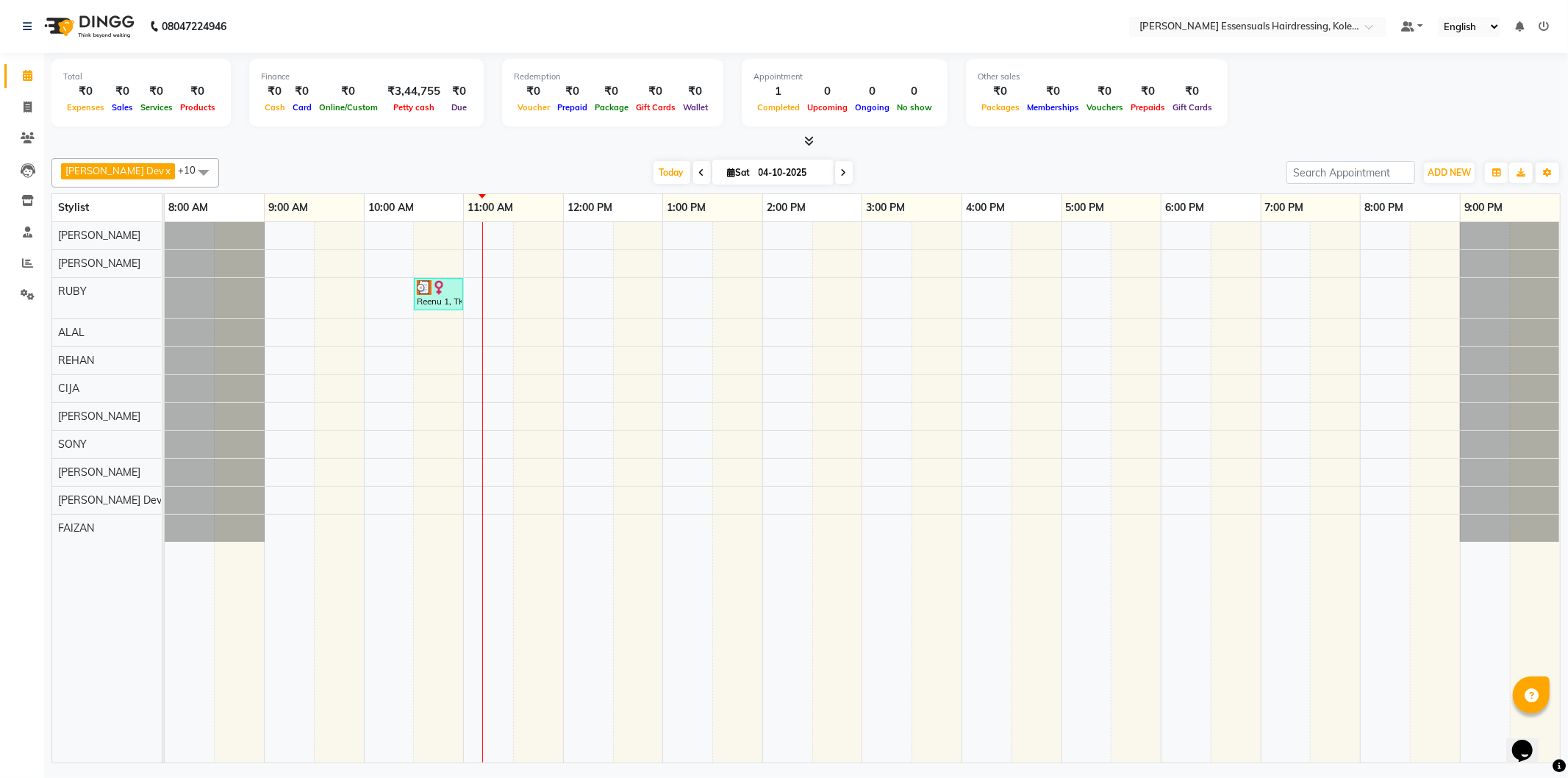
click at [486, 332] on div "Reenu 1, TK01, 10:30 AM-11:00 AM, EYEBROWS THREADING" at bounding box center [863, 492] width 1396 height 540
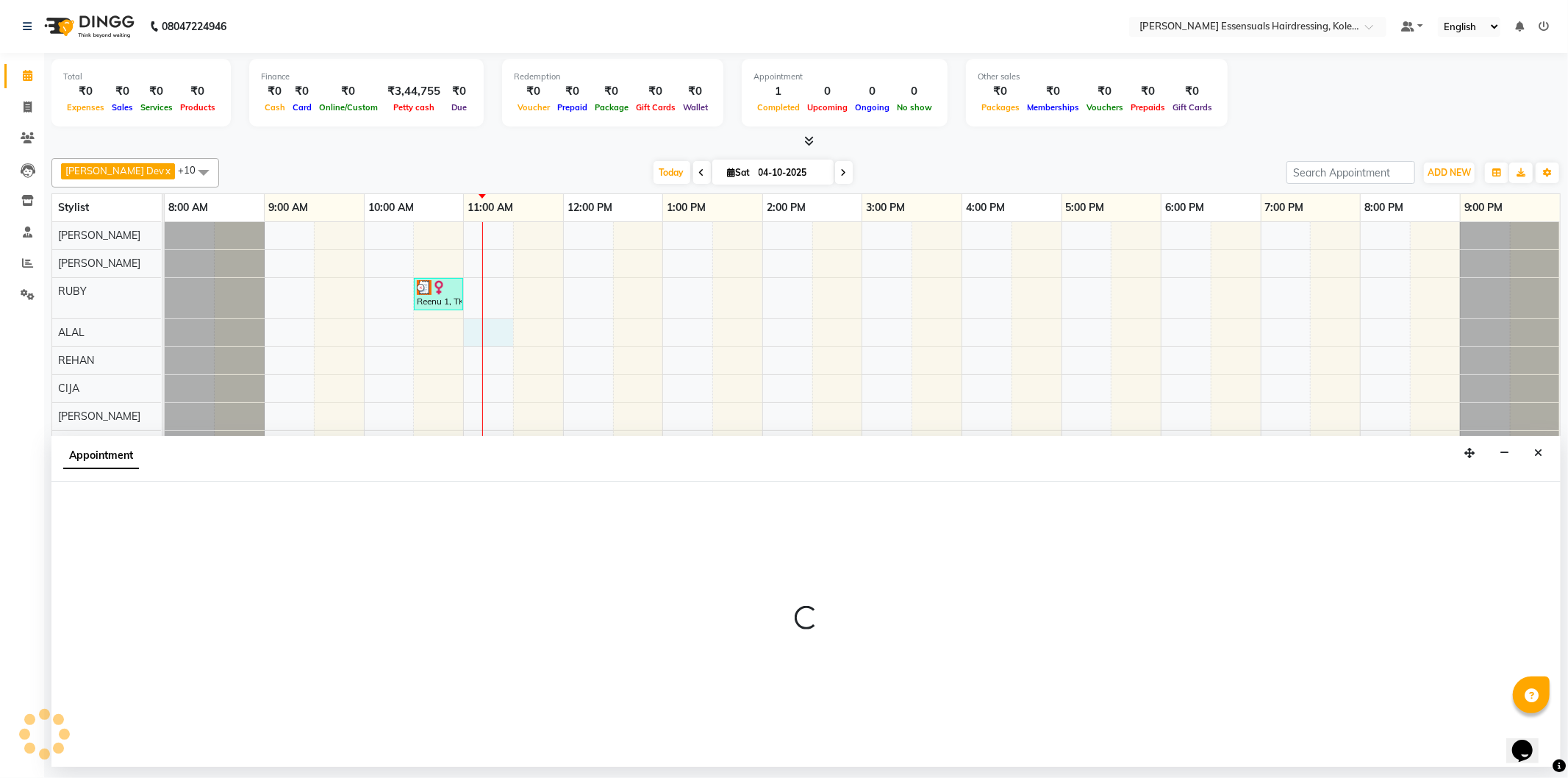
select select "79970"
select select "tentative"
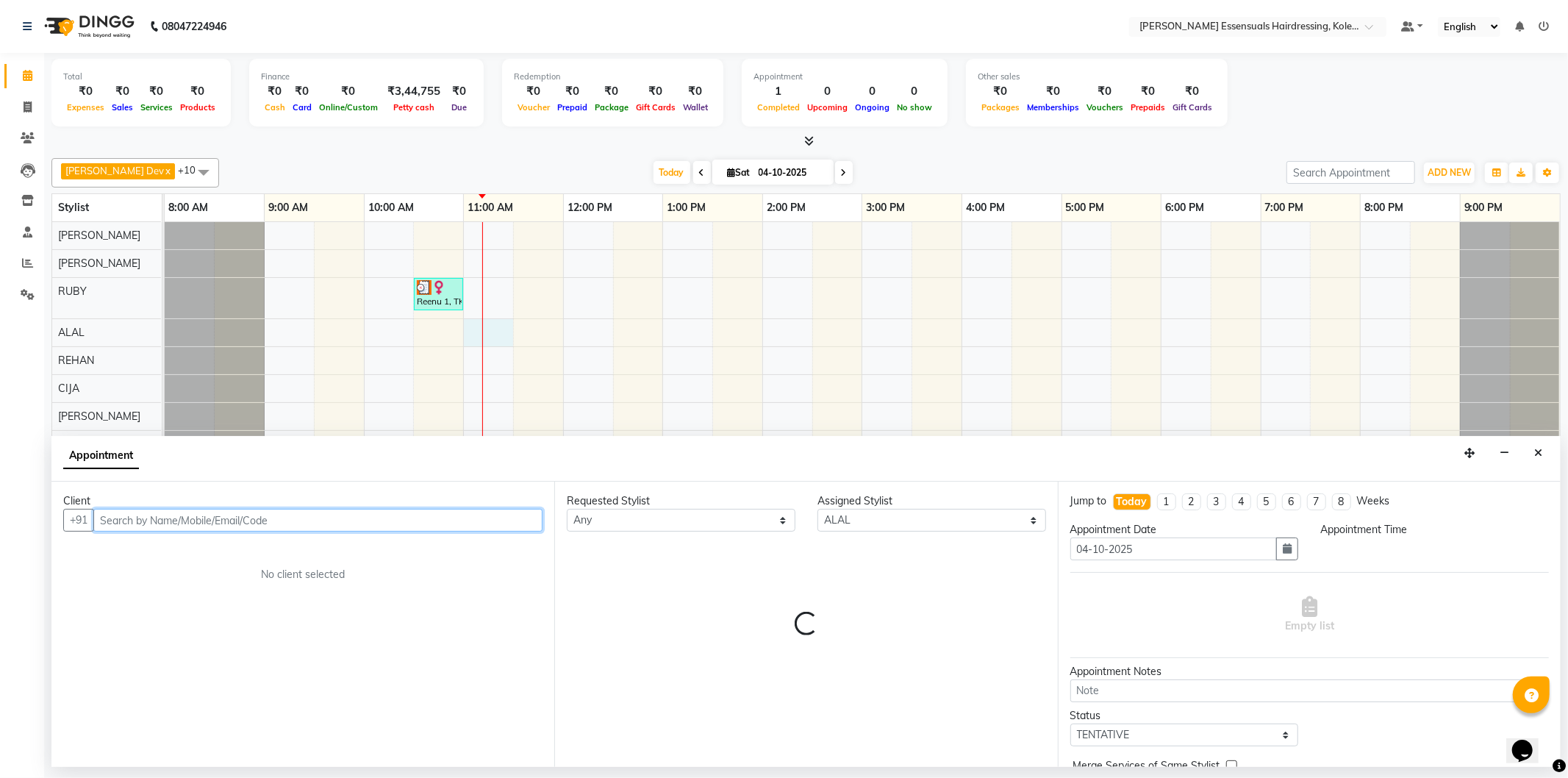
select select "660"
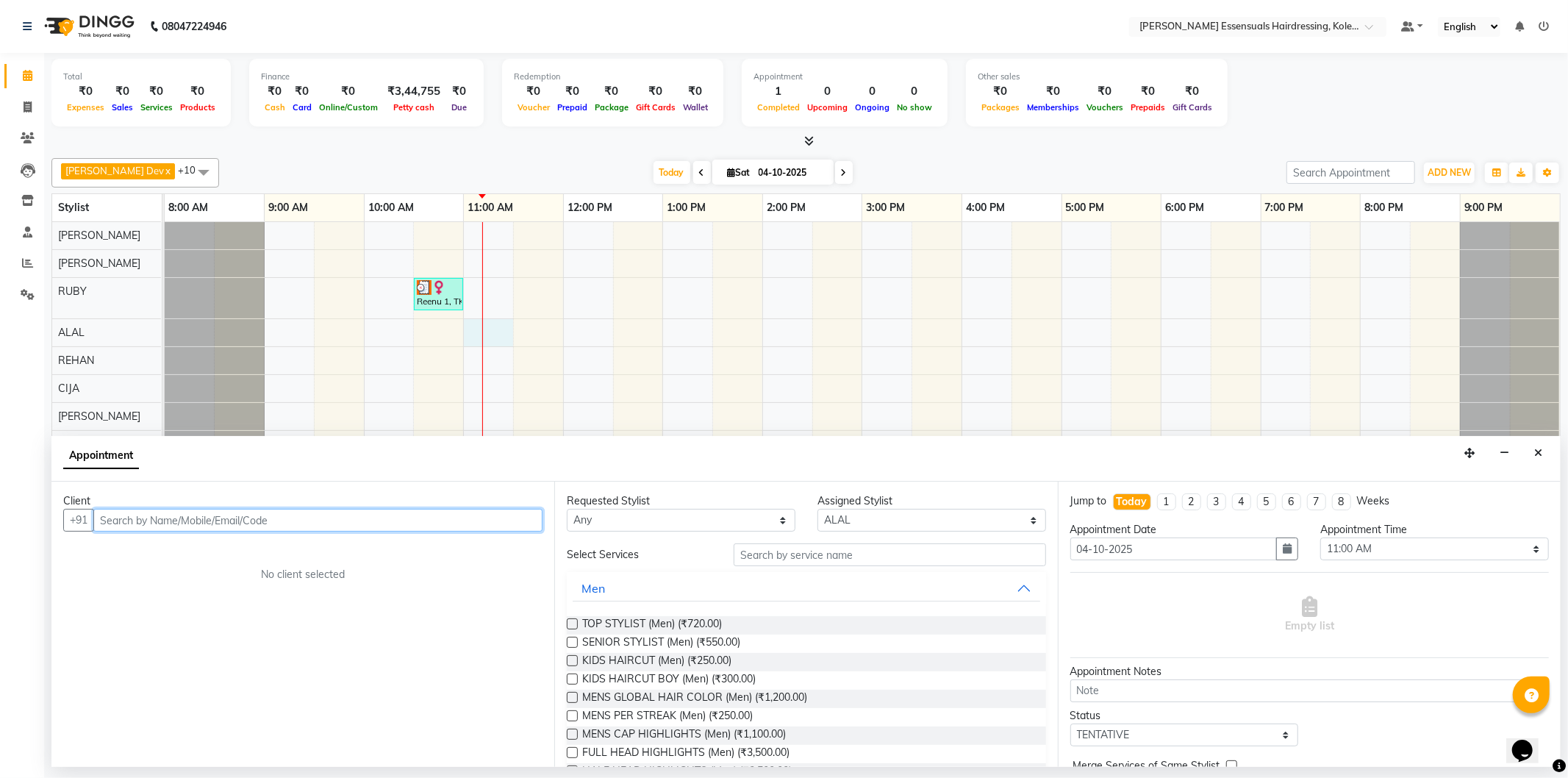
click at [258, 530] on input "text" at bounding box center [318, 520] width 449 height 23
type input "7012576342"
click at [520, 523] on span "Add Client" at bounding box center [511, 519] width 49 height 13
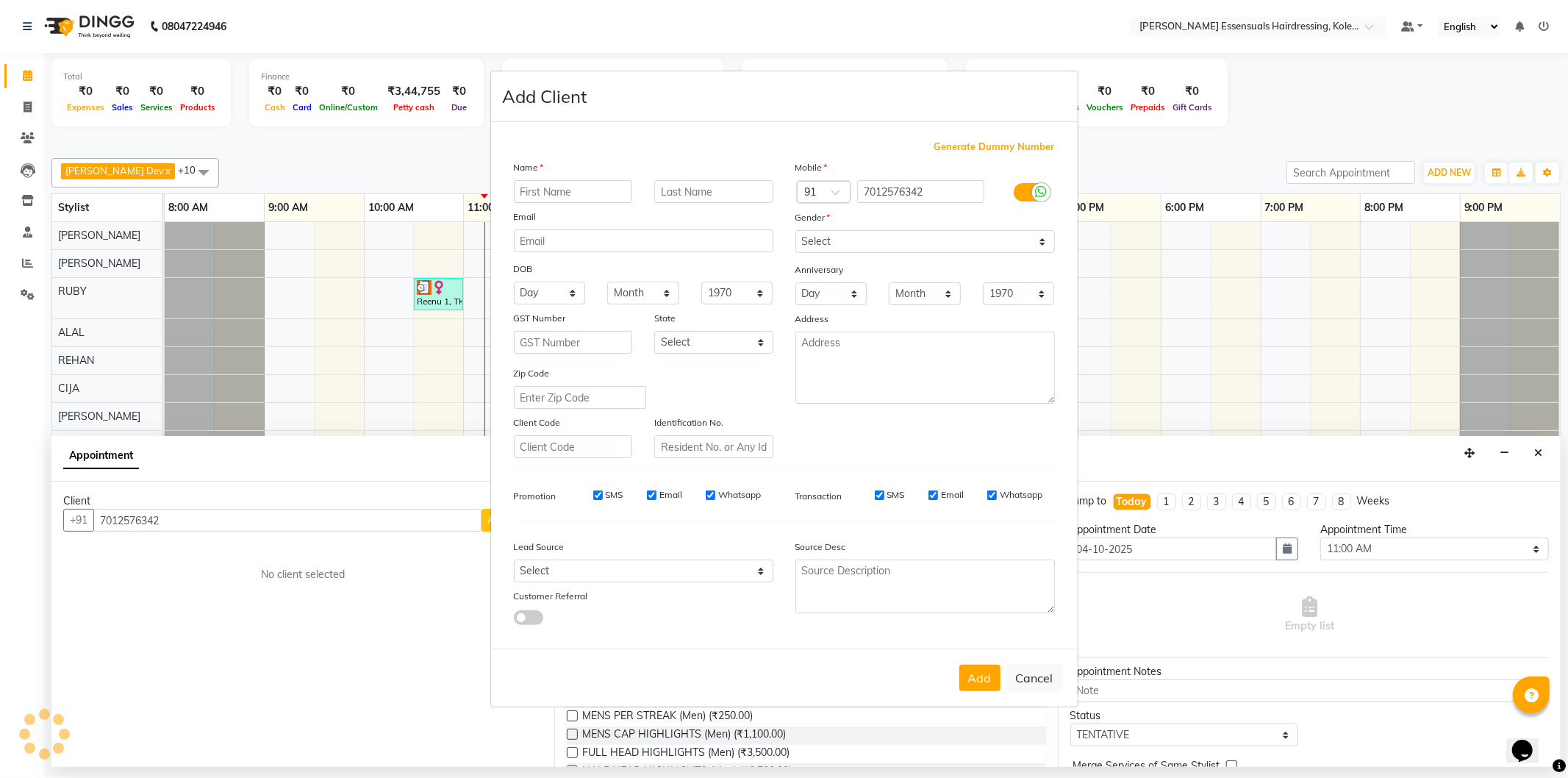
click at [591, 186] on input "text" at bounding box center [573, 191] width 119 height 23
type input "j"
type input "Juvel"
click at [696, 188] on input "text" at bounding box center [713, 191] width 119 height 23
type input "J"
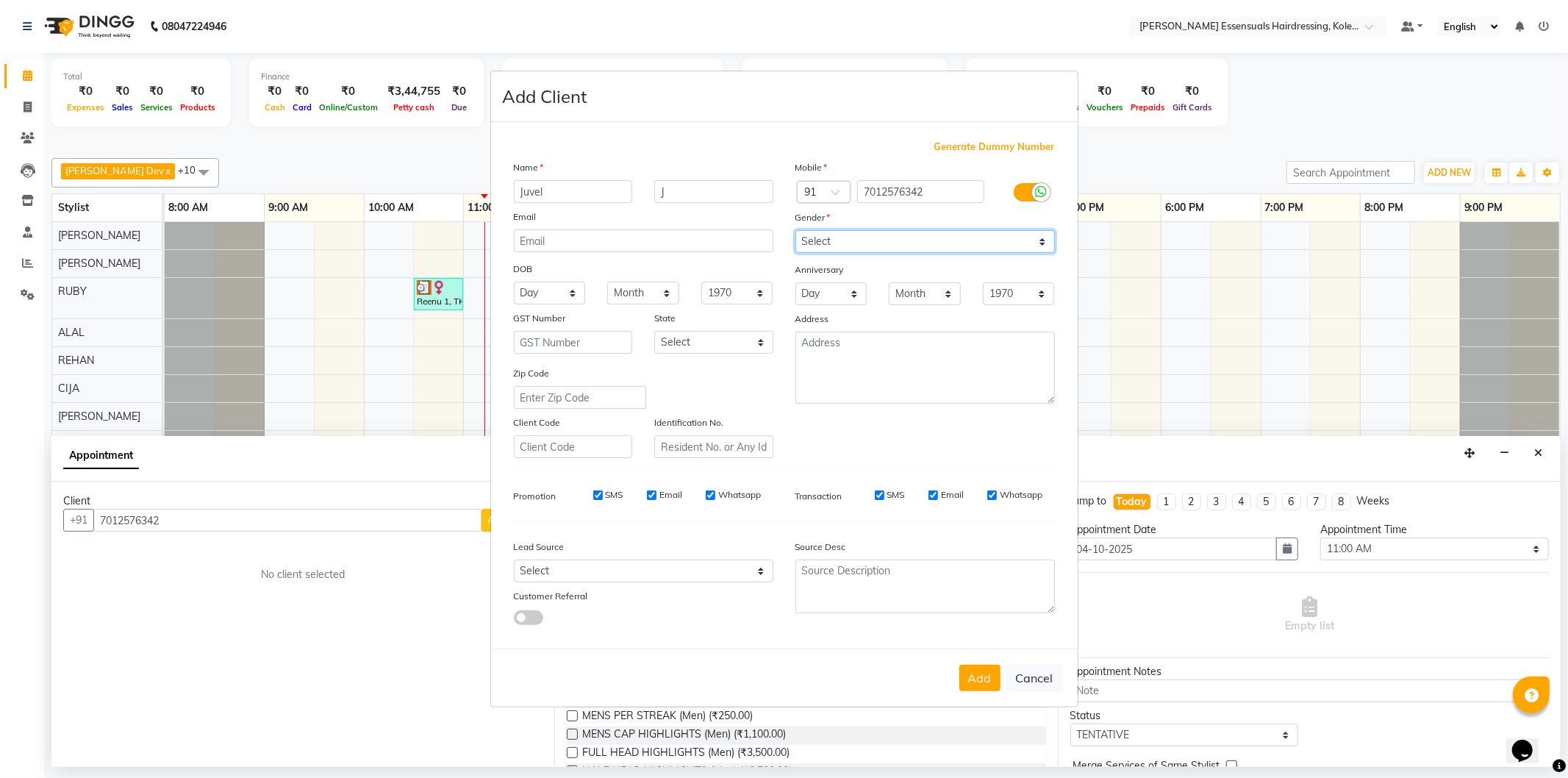
click at [847, 240] on select "Select Male Female Other Prefer Not To Say" at bounding box center [925, 242] width 259 height 23
select select "female"
click at [796, 230] on select "Select Male Female Other Prefer Not To Say" at bounding box center [925, 242] width 259 height 23
click at [970, 618] on button "Add" at bounding box center [980, 678] width 41 height 27
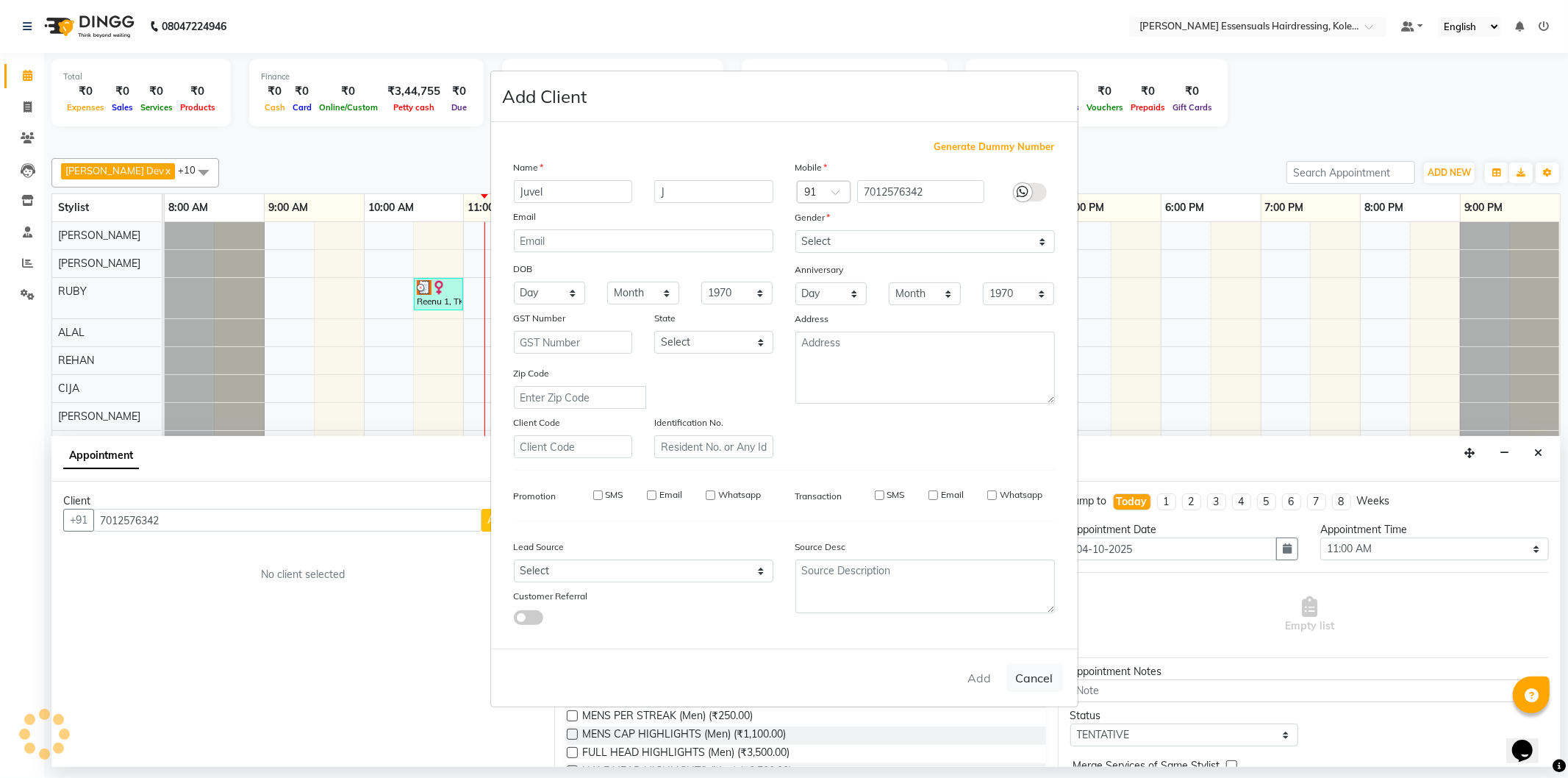
type input "70******42"
select select
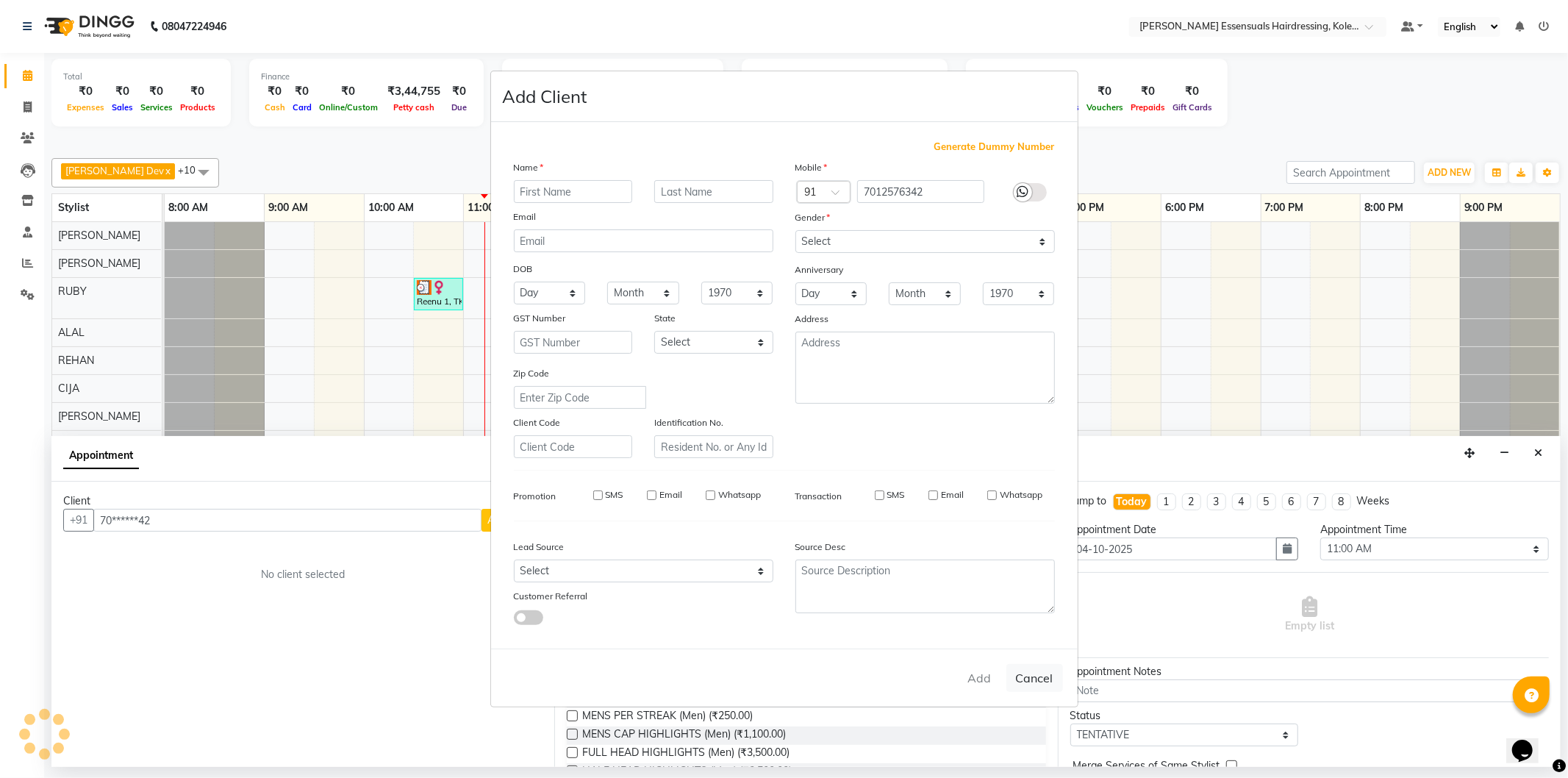
select select
checkbox input "false"
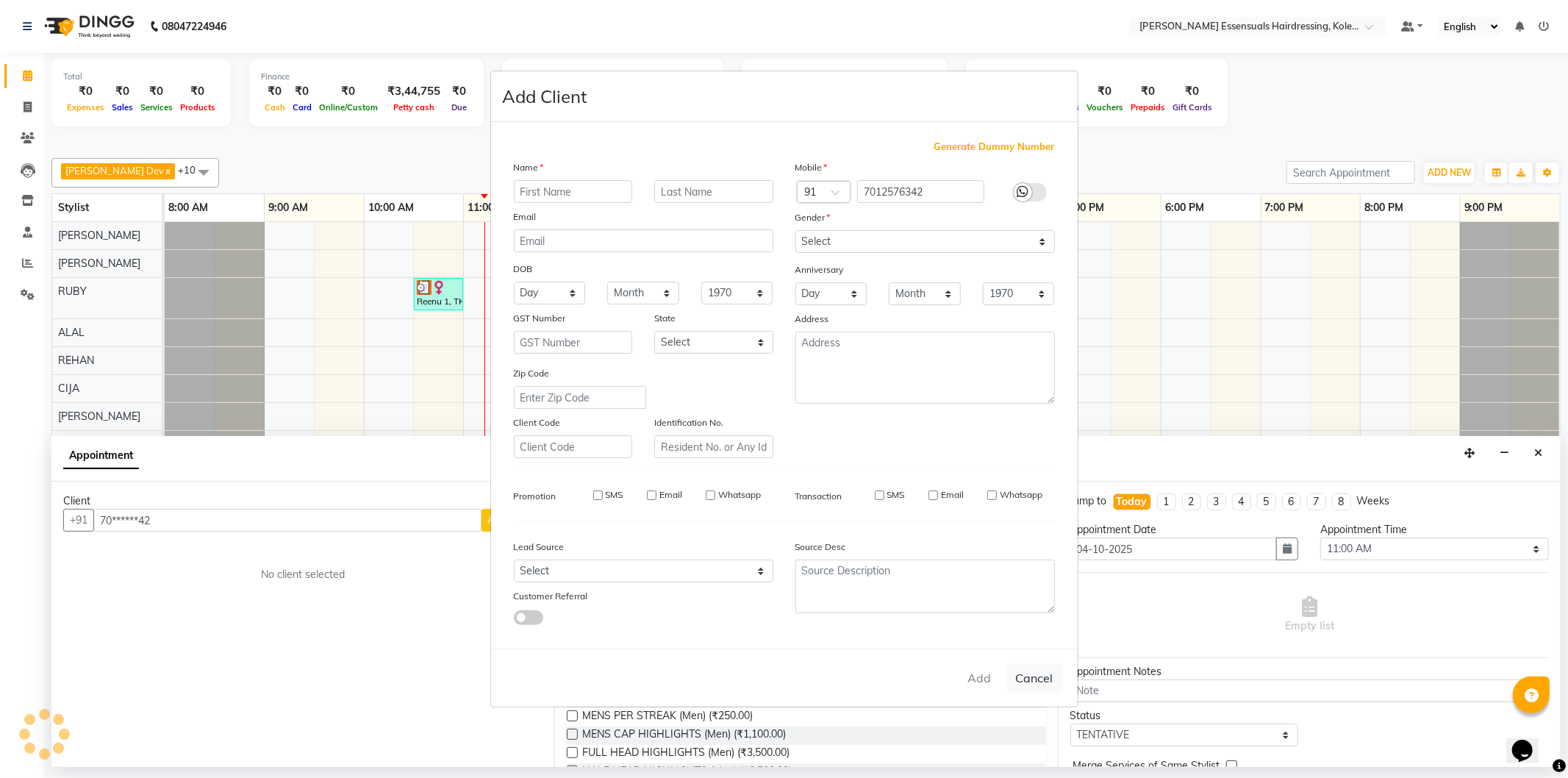
checkbox input "false"
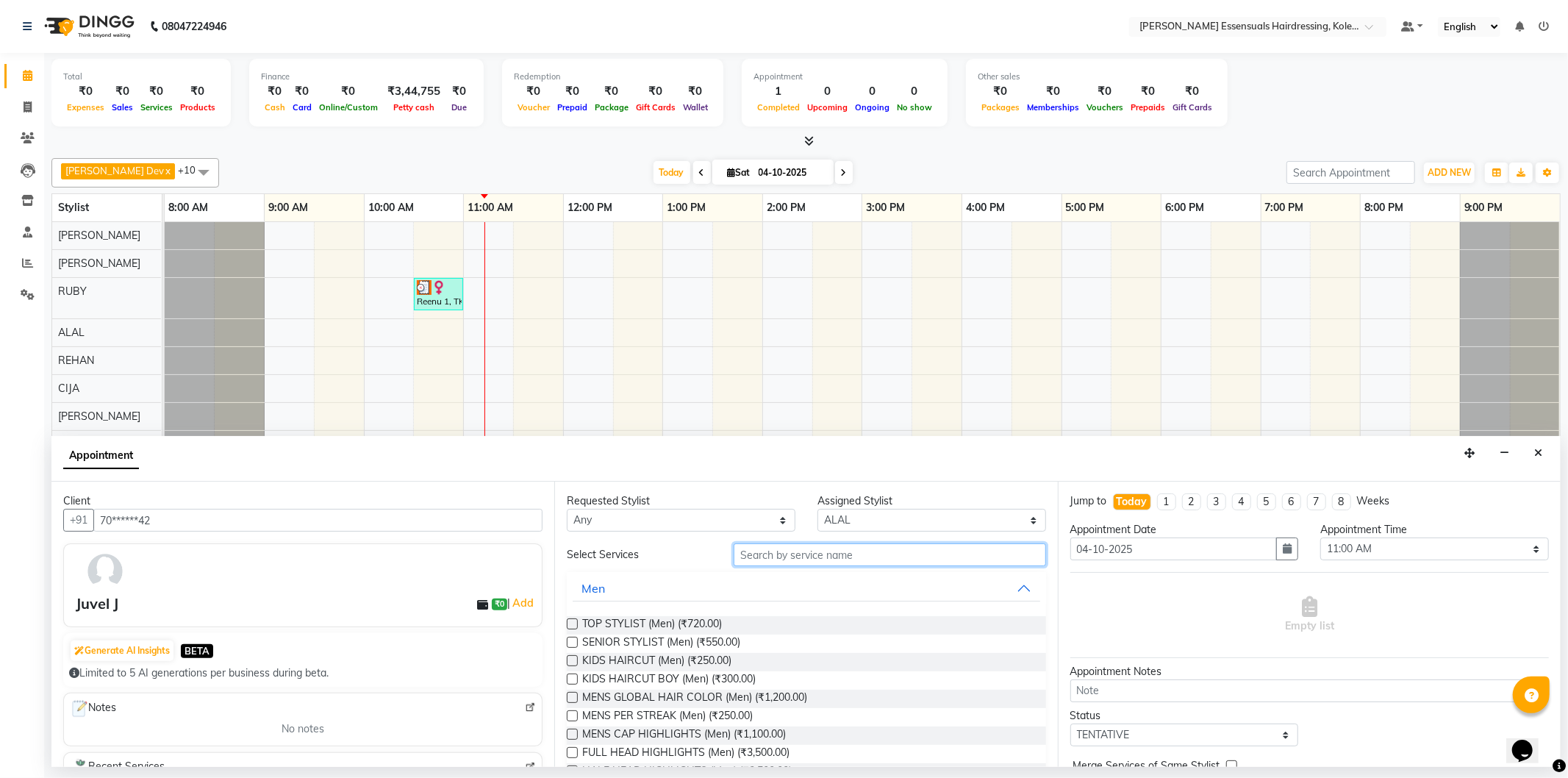
click at [802, 552] on input "text" at bounding box center [889, 555] width 312 height 23
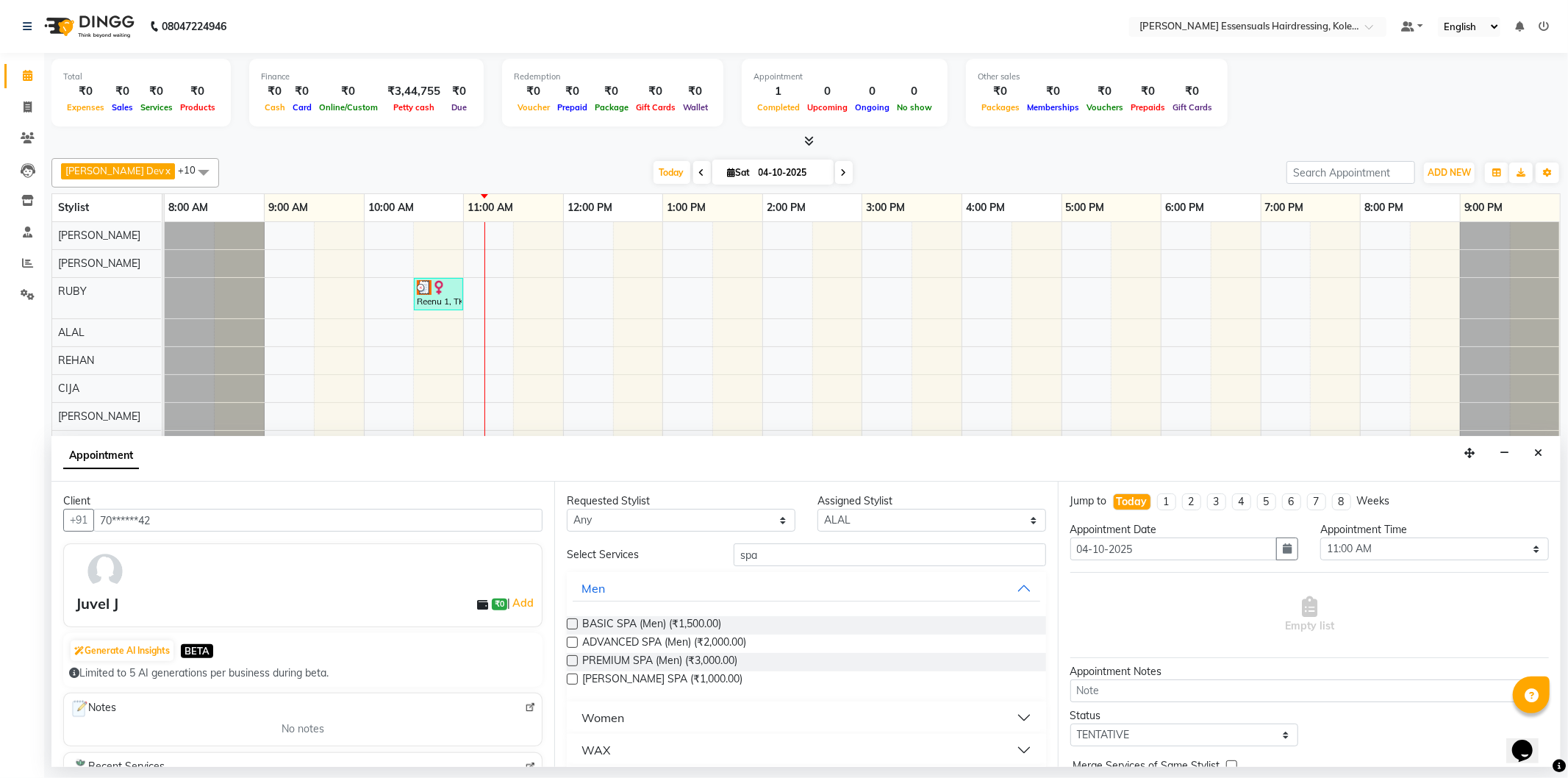
click at [649, 618] on button "Women" at bounding box center [806, 717] width 467 height 27
click at [840, 549] on input "spa" at bounding box center [889, 555] width 312 height 23
type input "s"
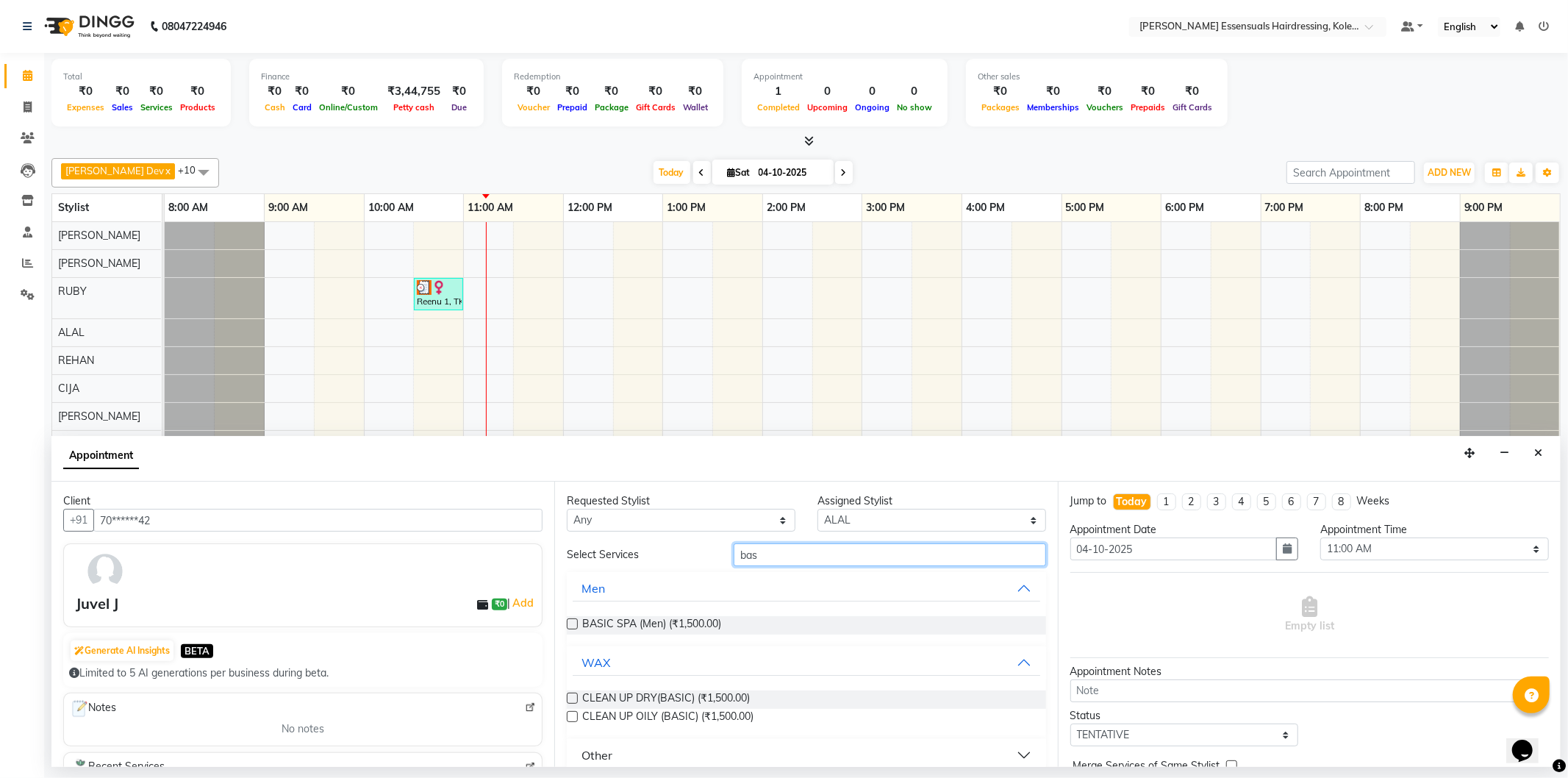
click at [877, 550] on input "bas" at bounding box center [889, 555] width 312 height 23
type input "b"
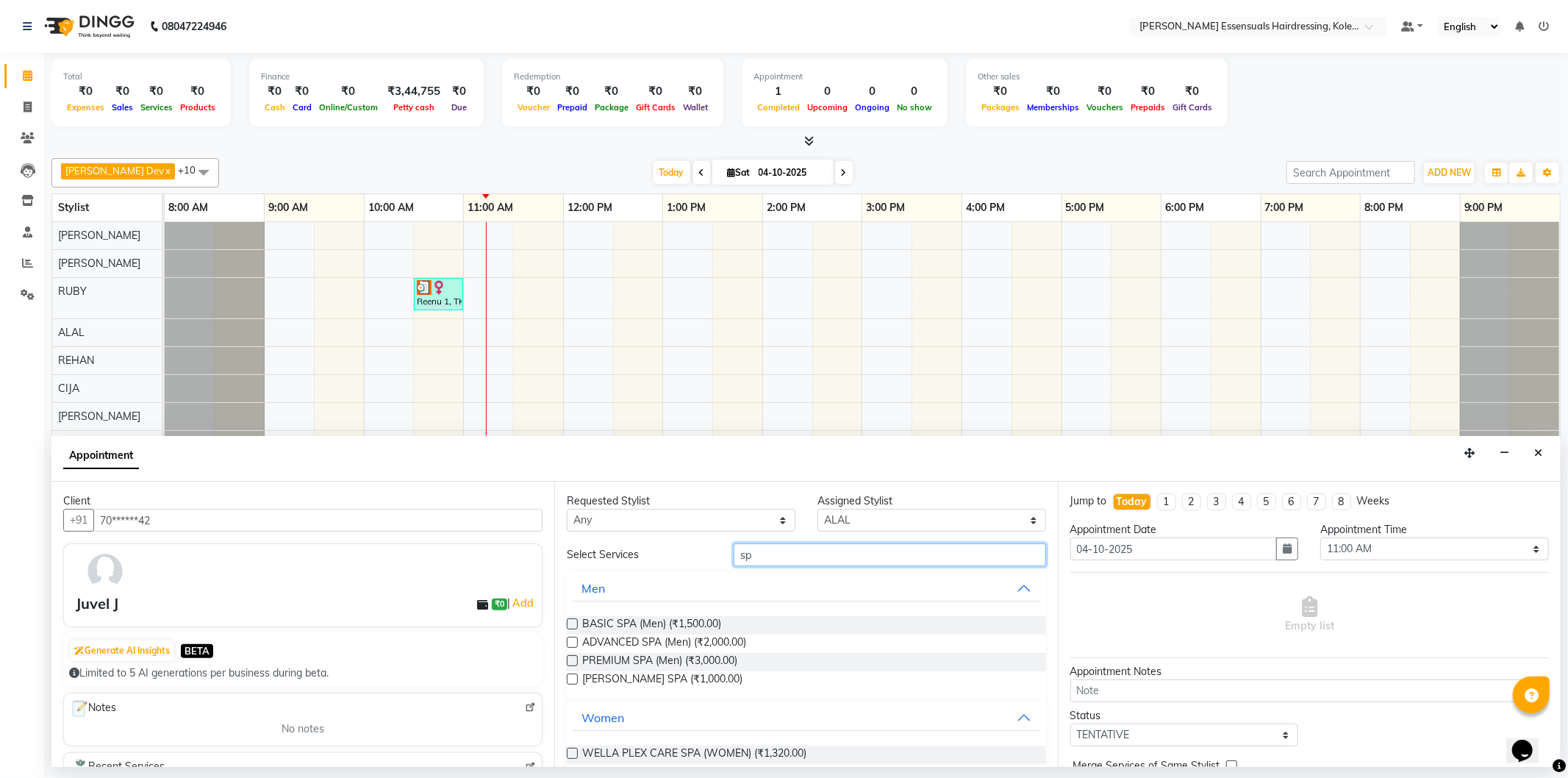
type input "spa"
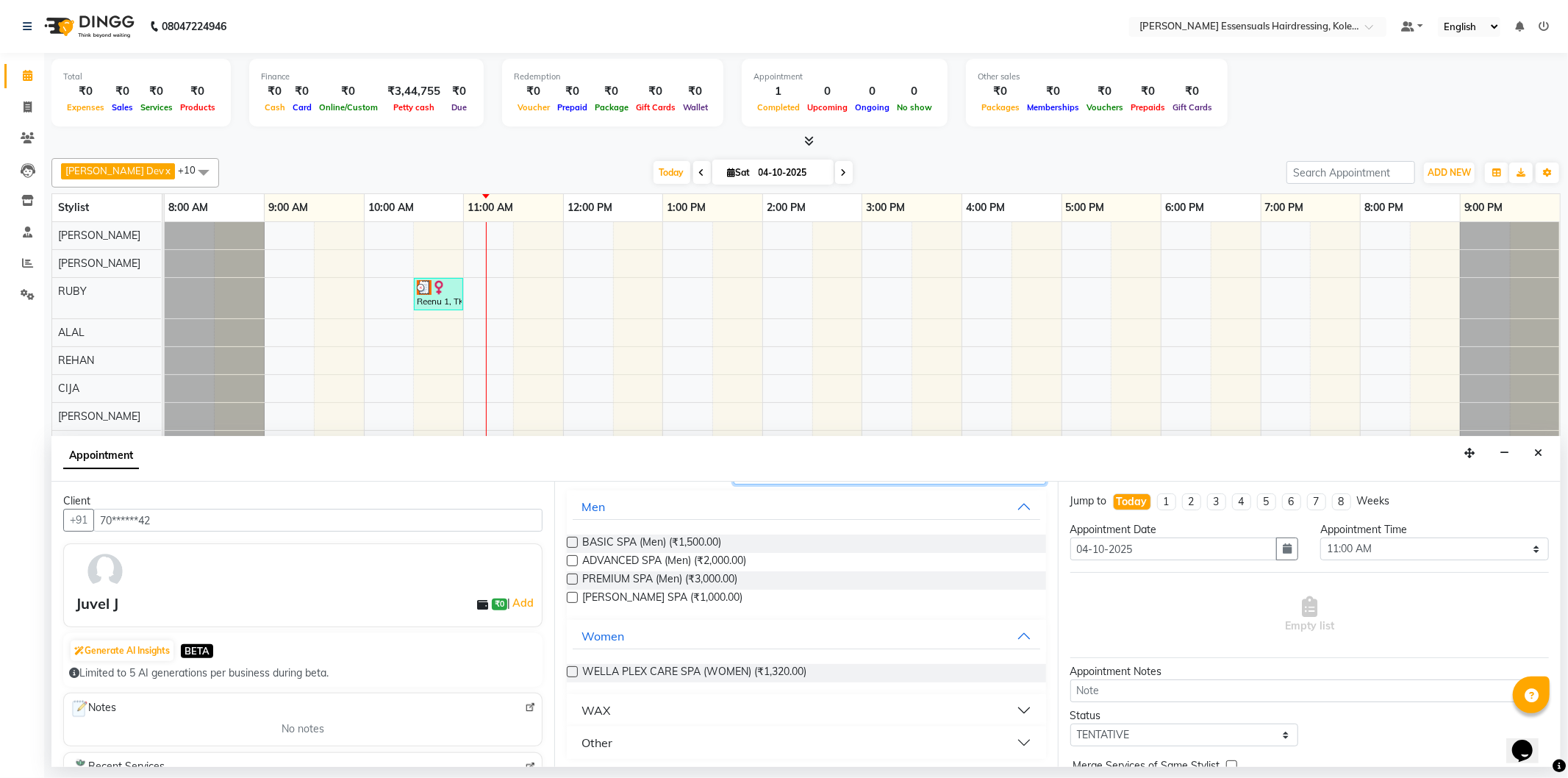
scroll to position [85, 0]
click at [572, 618] on label at bounding box center [573, 669] width 11 height 11
click at [572, 618] on input "checkbox" at bounding box center [572, 671] width 10 height 10
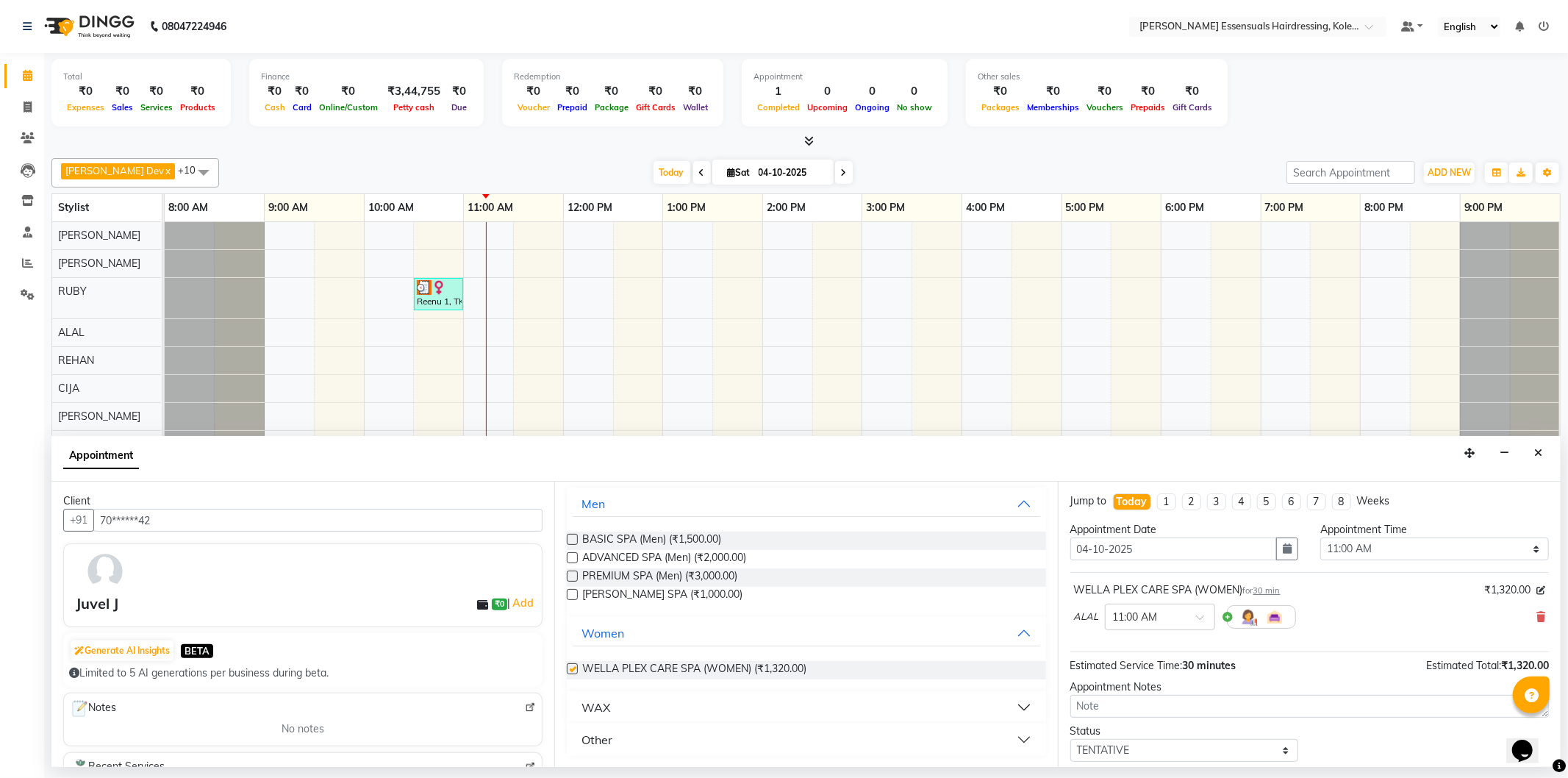
checkbox input "false"
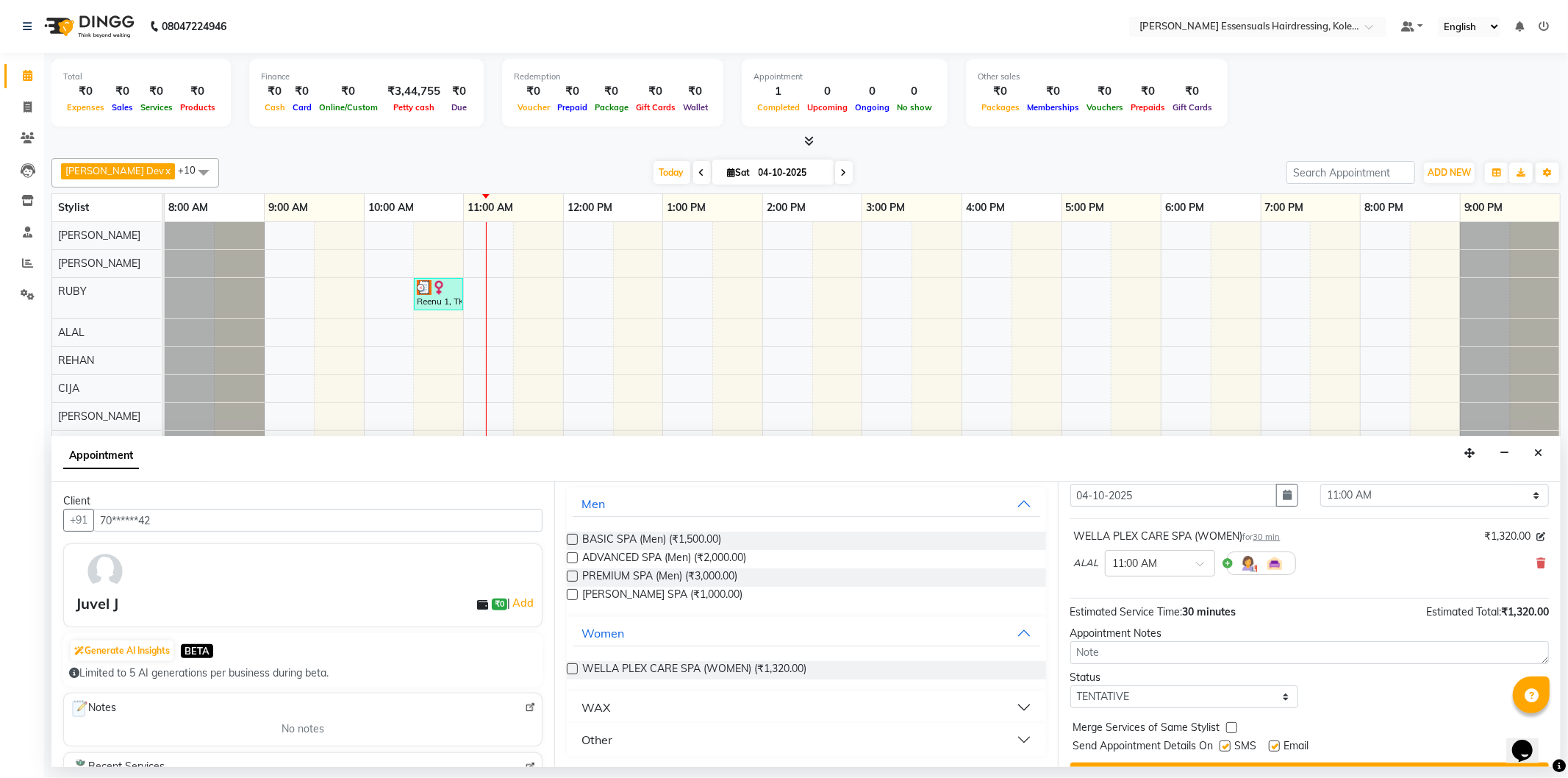
scroll to position [82, 0]
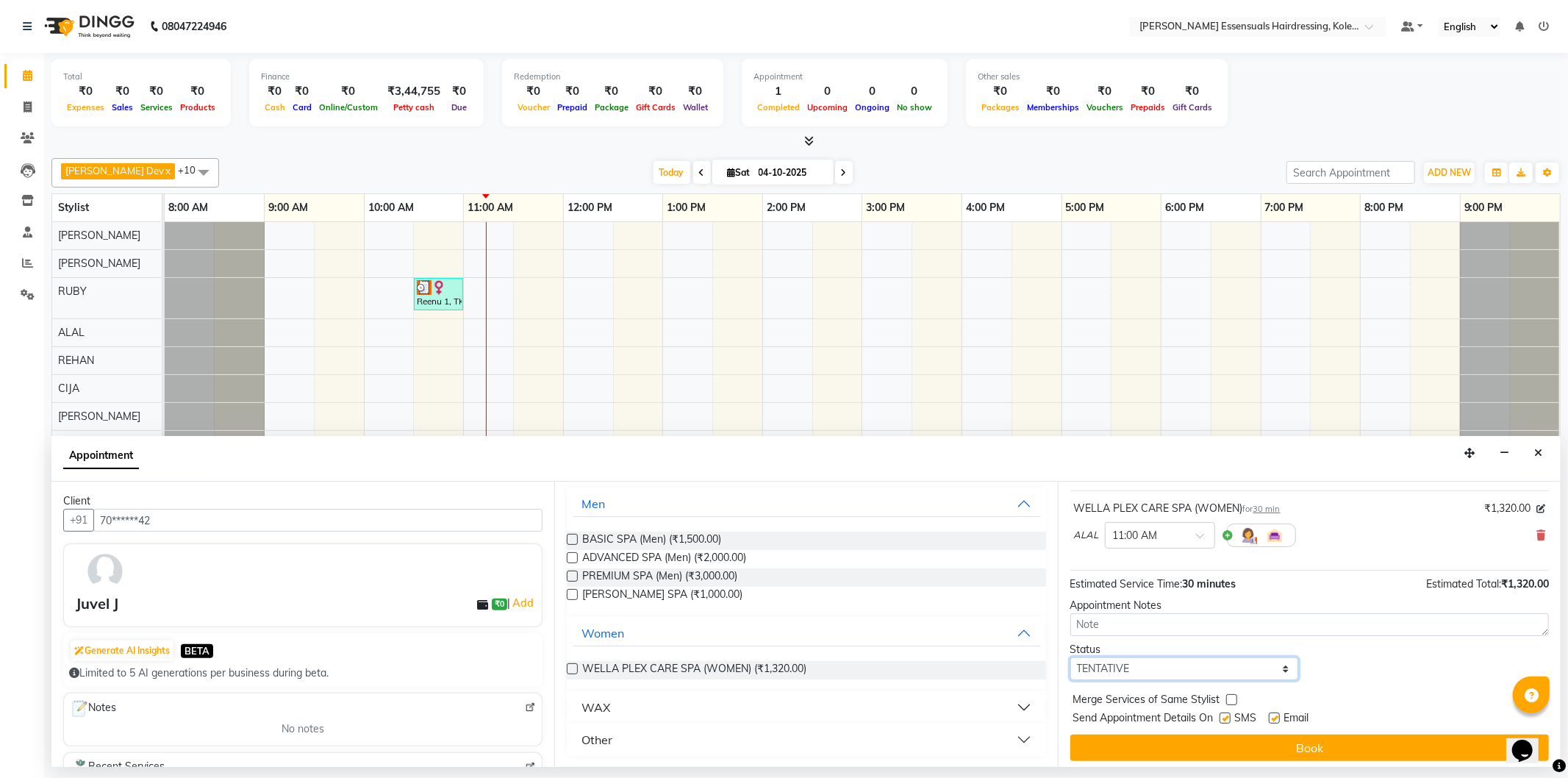
click at [1188, 618] on select "Select TENTATIVE CONFIRM CHECK-IN UPCOMING" at bounding box center [1184, 669] width 229 height 23
select select "check-in"
click at [1070, 618] on select "Select TENTATIVE CONFIRM CHECK-IN UPCOMING" at bounding box center [1184, 669] width 229 height 23
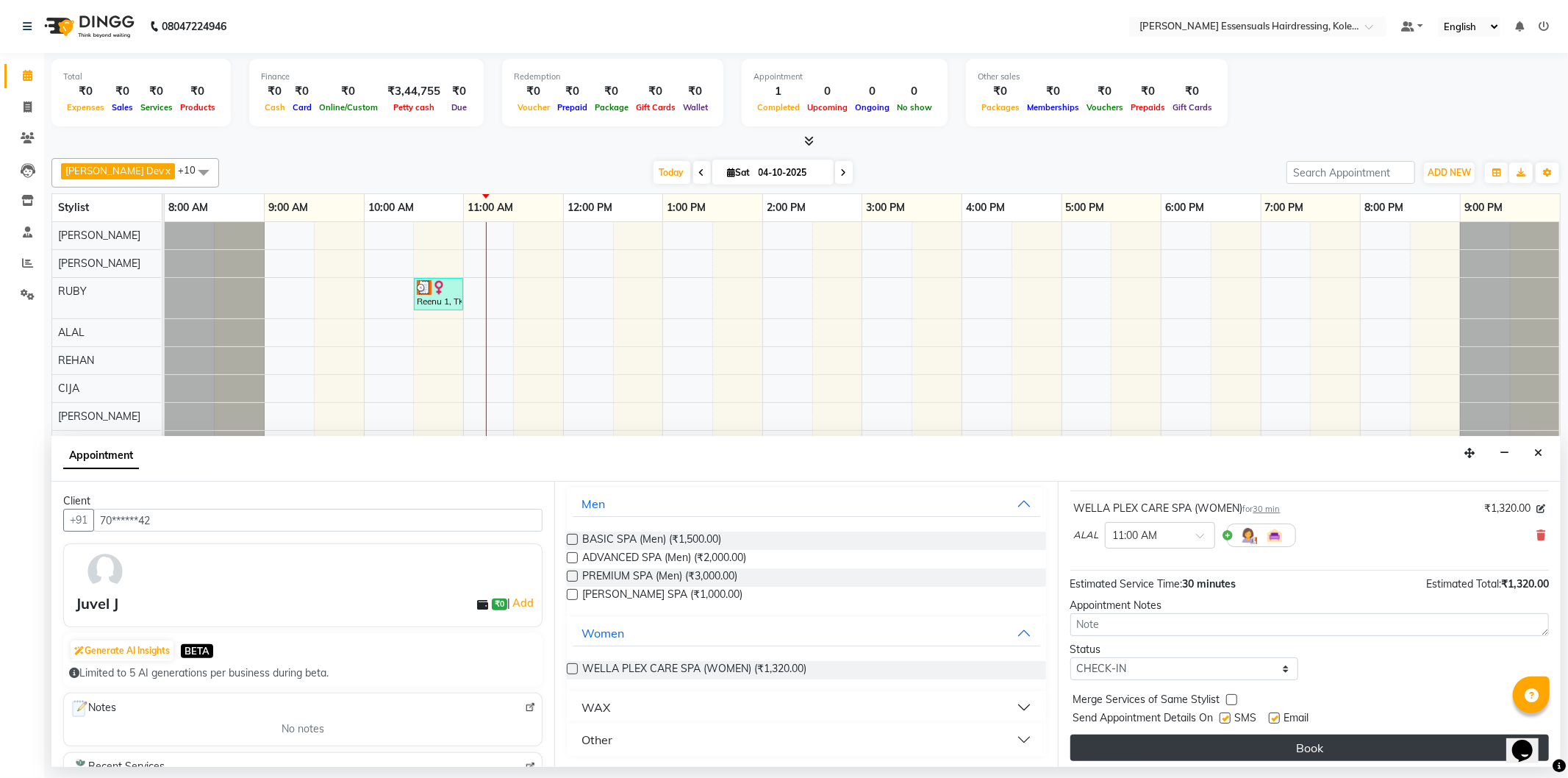
click at [1175, 618] on button "Book" at bounding box center [1309, 747] width 479 height 27
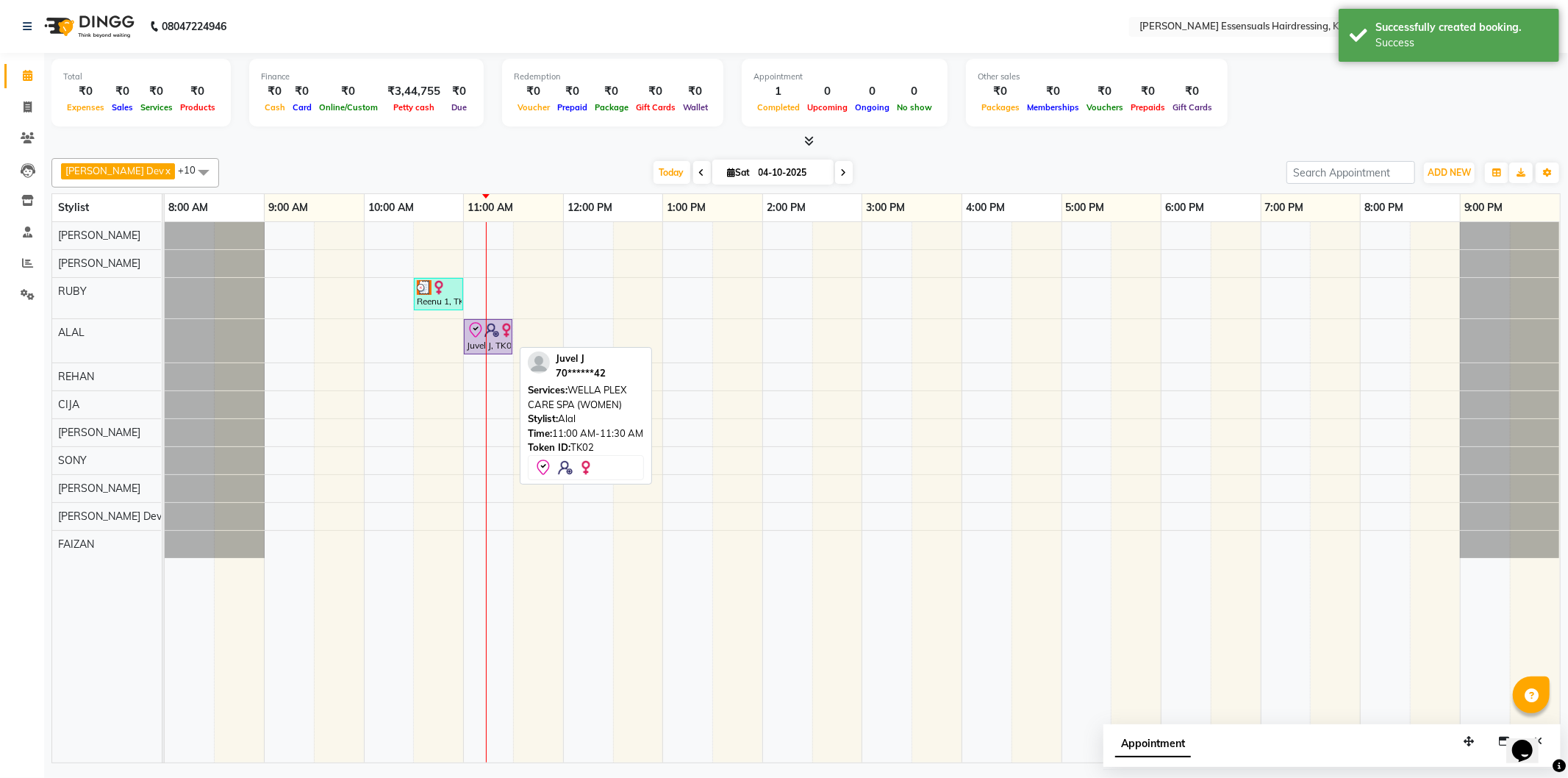
click at [503, 331] on img at bounding box center [507, 330] width 15 height 15
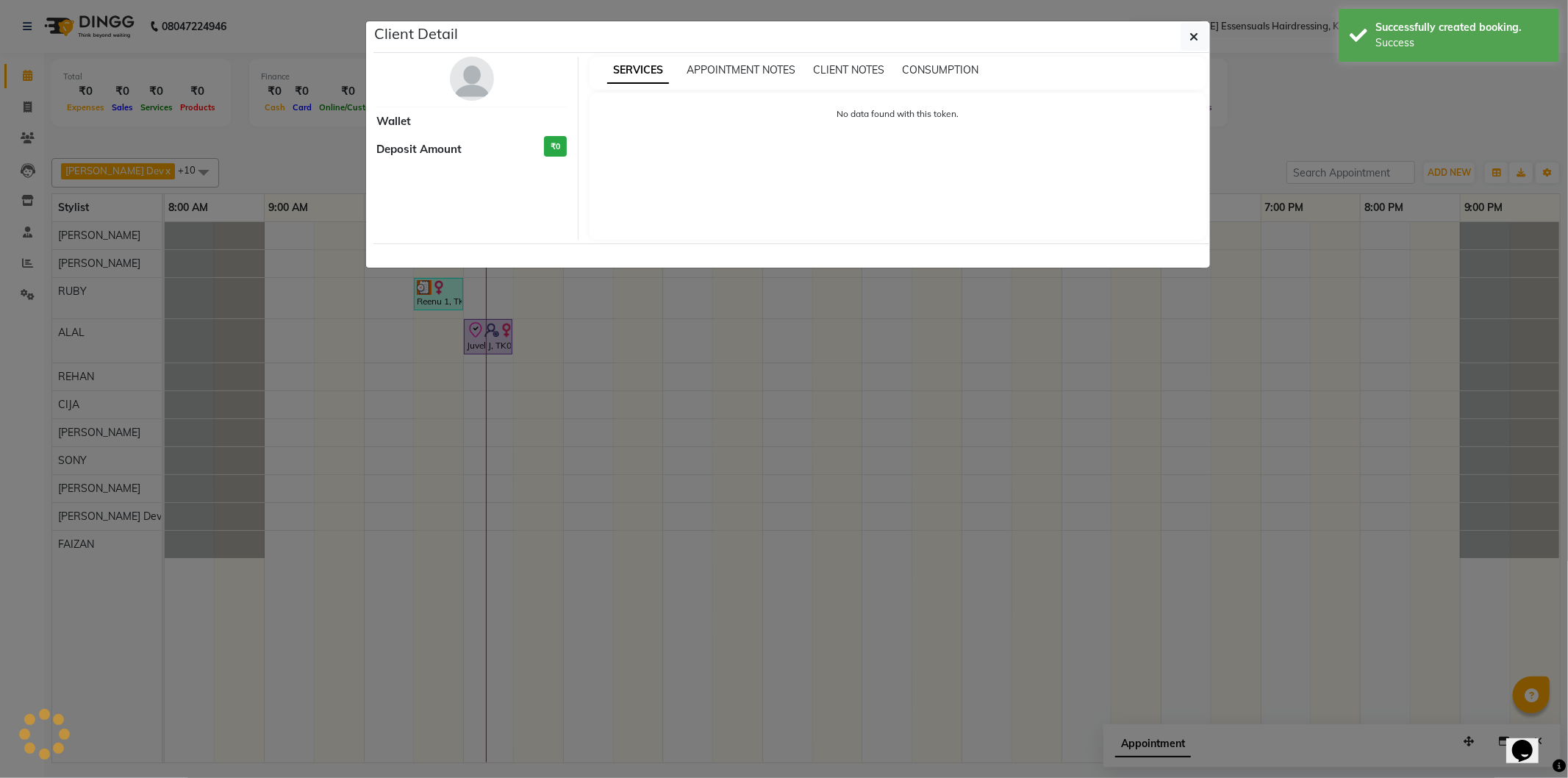
select select "8"
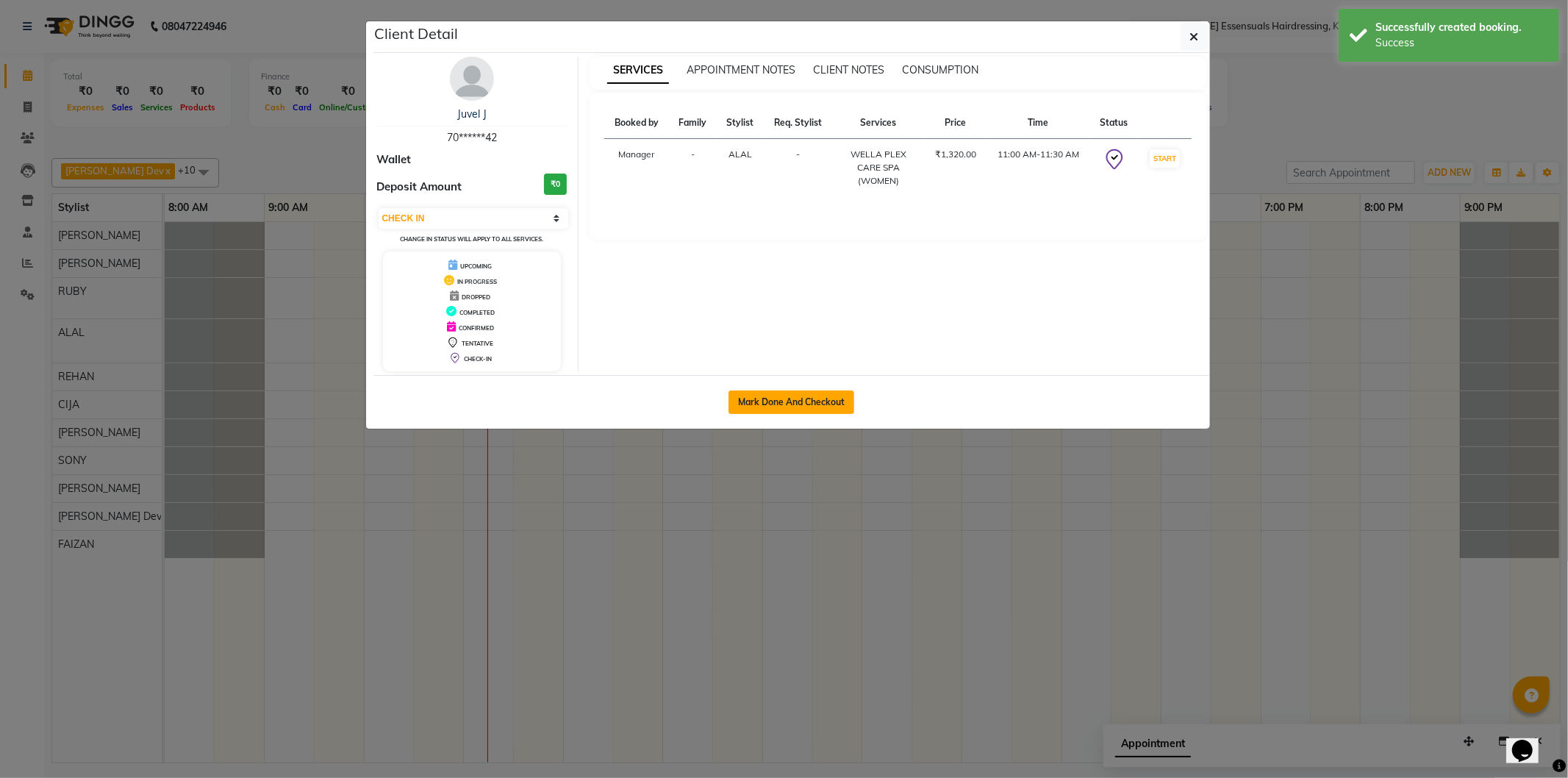
click at [758, 397] on button "Mark Done And Checkout" at bounding box center [792, 402] width 126 height 23
select select "service"
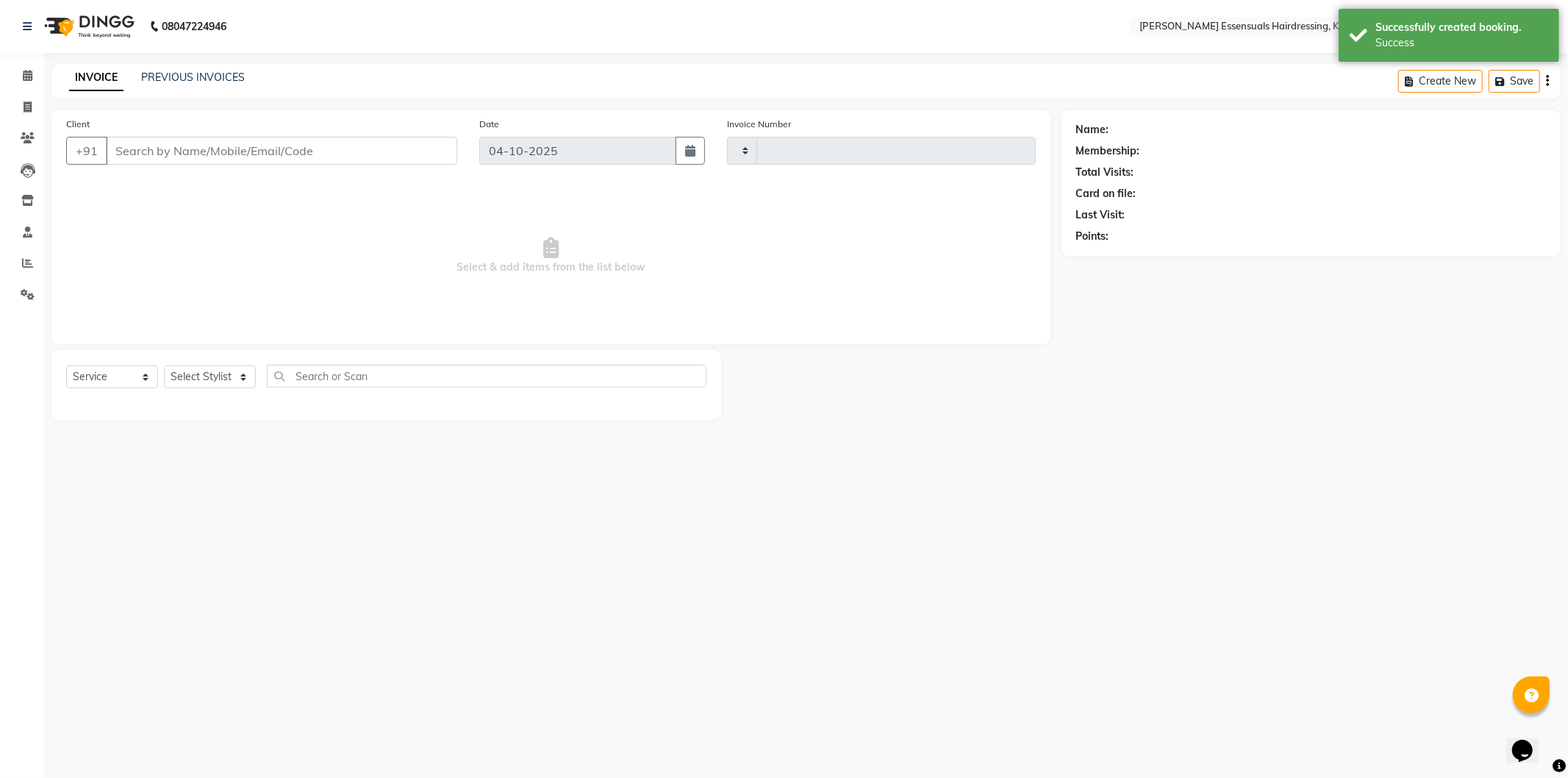
type input "1722"
select select "8281"
type input "70******42"
select select "79970"
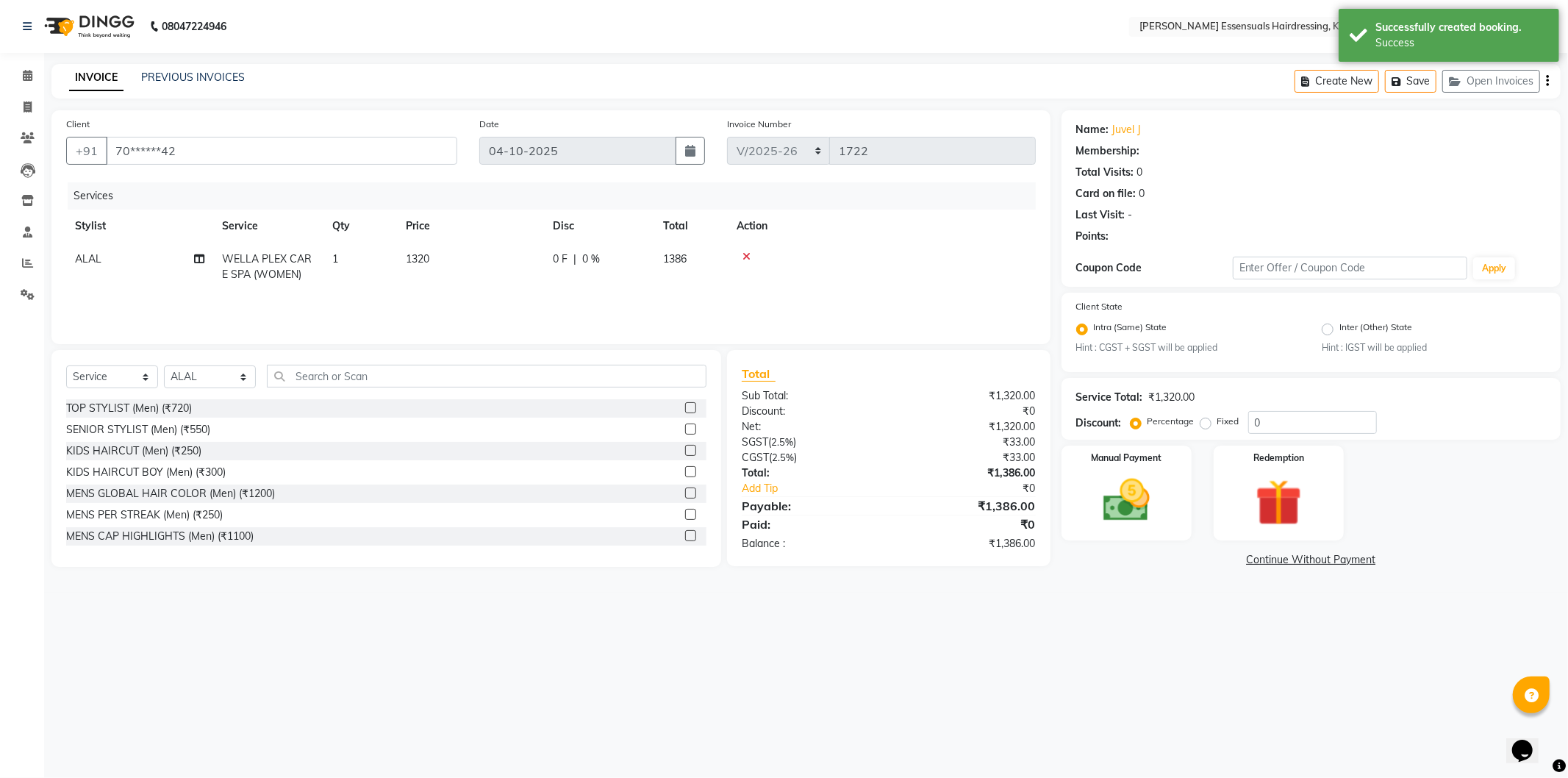
select select "1: Object"
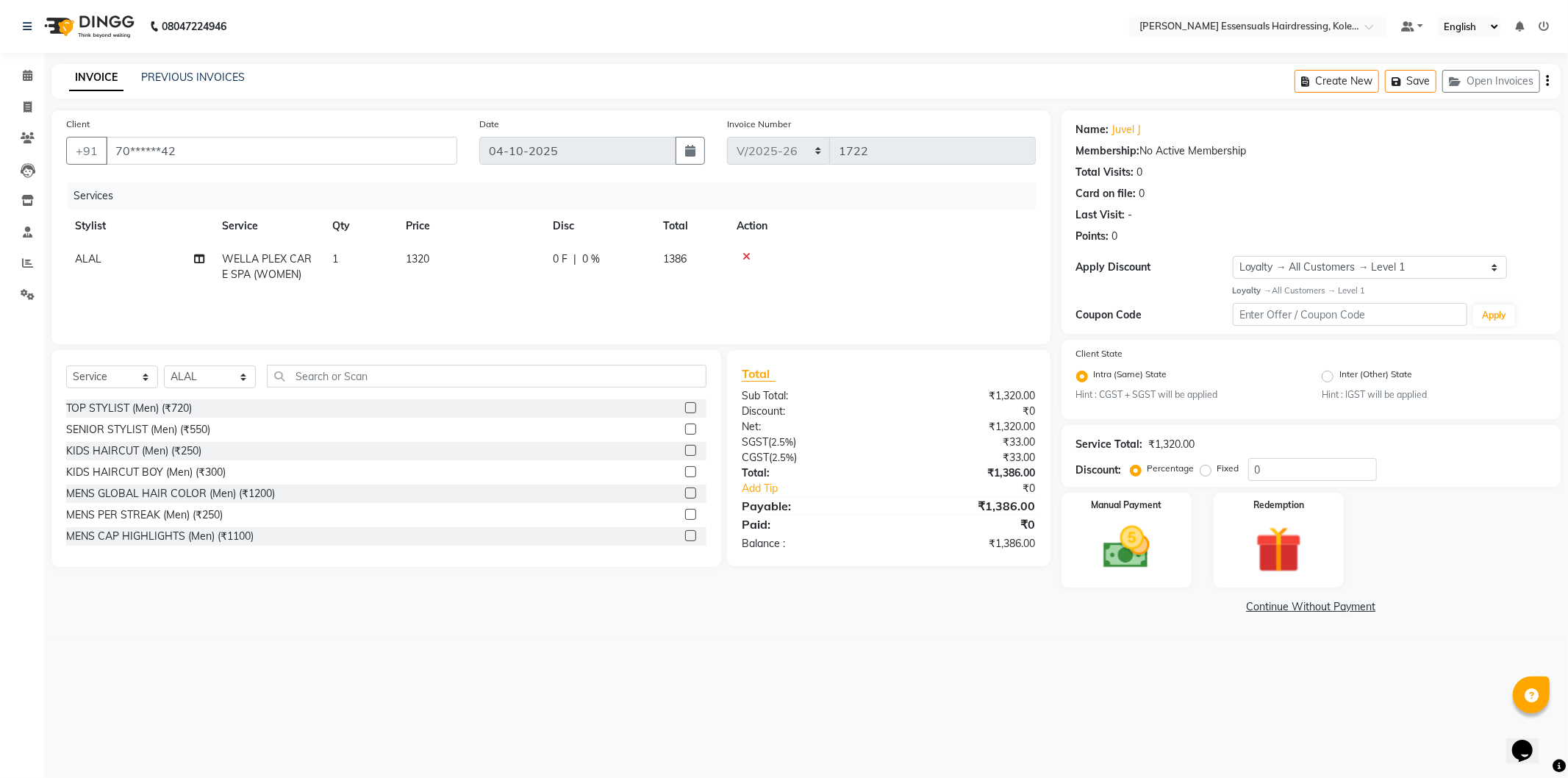
click at [275, 271] on span "WELLA PLEX CARE SPA (WOMEN)" at bounding box center [267, 266] width 90 height 28
select select "79970"
click at [275, 271] on span "WELLA PLEX CARE SPA (WOMEN) x" at bounding box center [296, 272] width 129 height 32
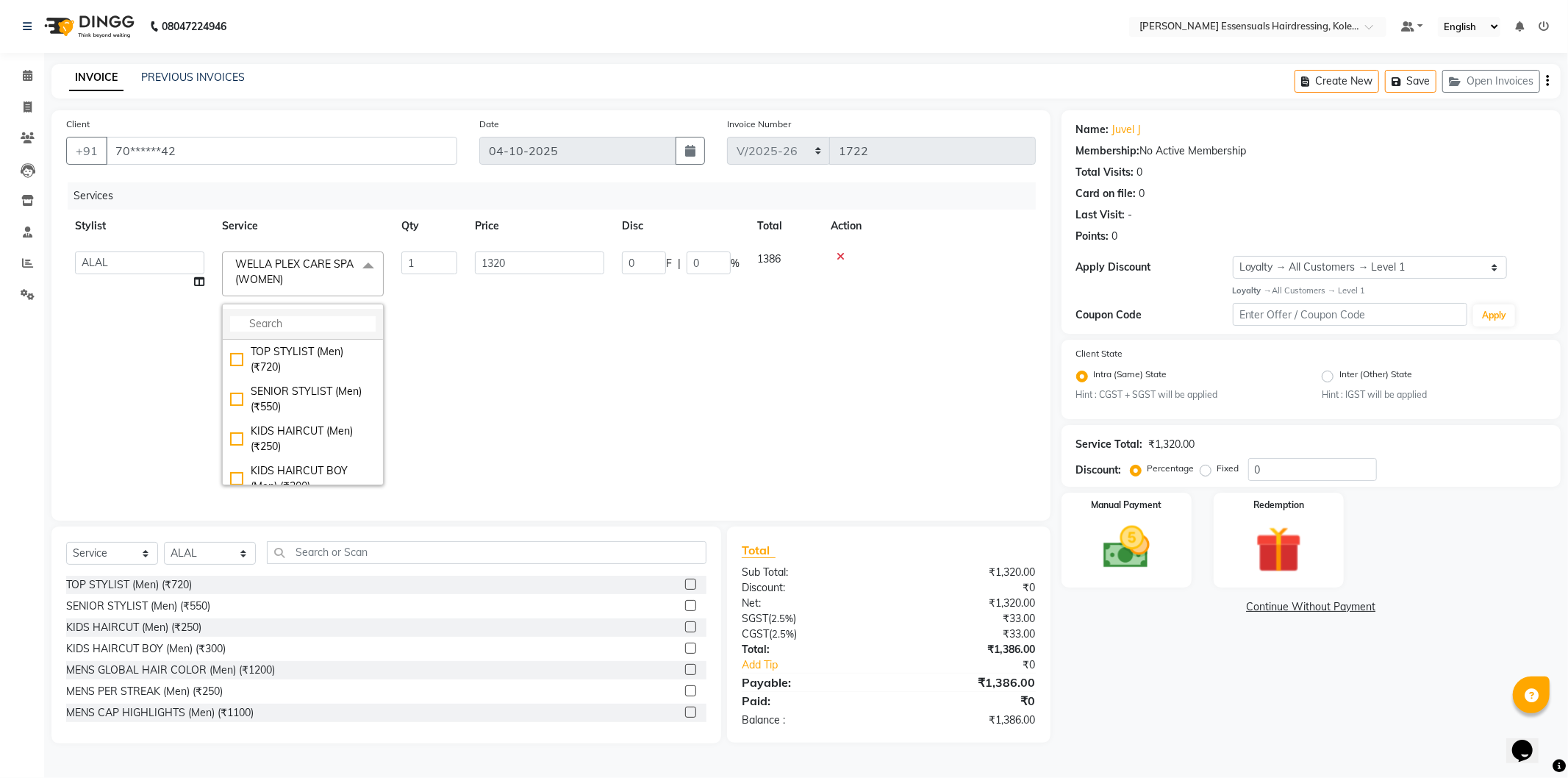
click at [321, 313] on li at bounding box center [303, 324] width 160 height 31
click at [316, 311] on li at bounding box center [303, 324] width 160 height 31
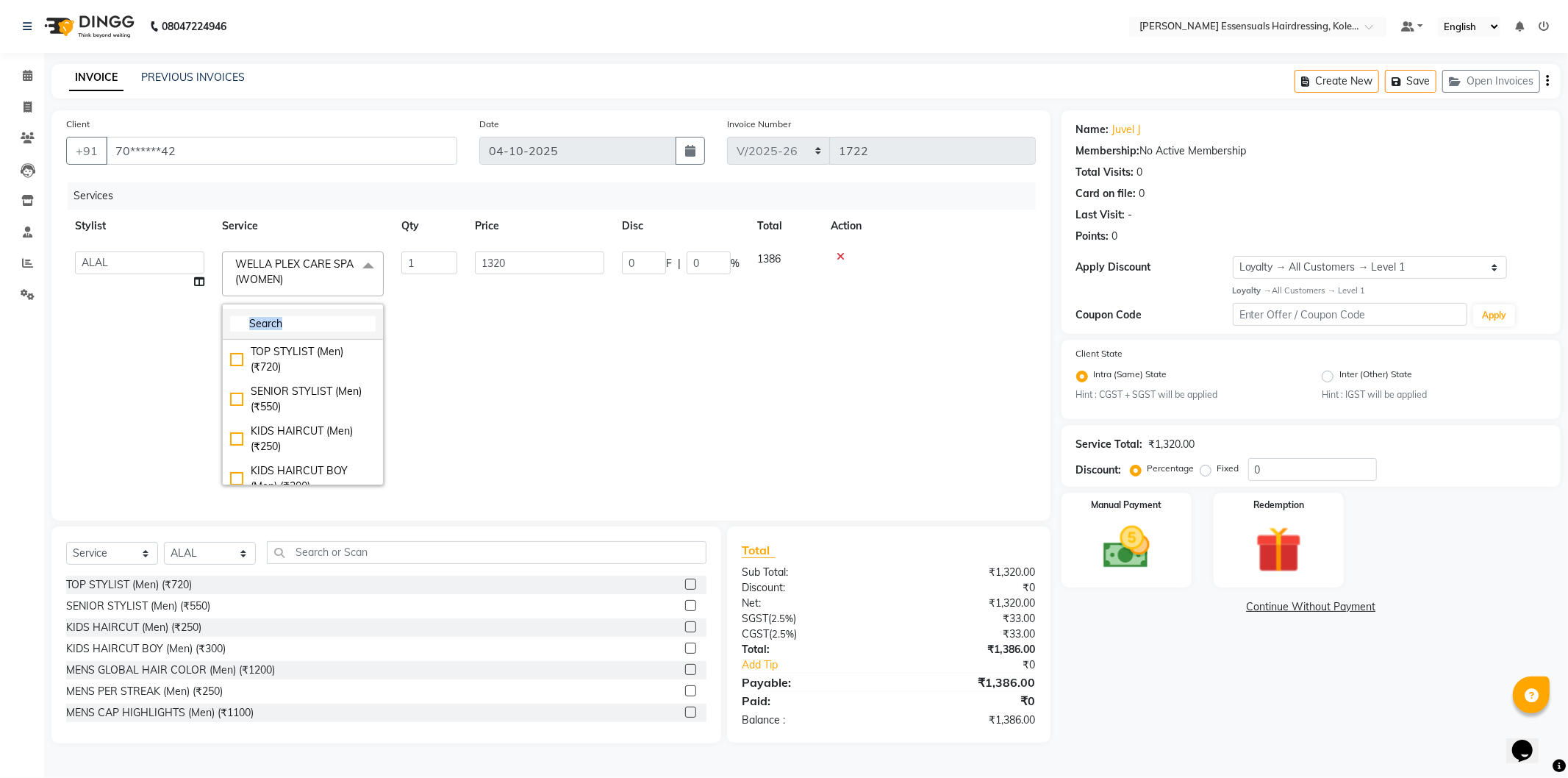
click at [317, 311] on li at bounding box center [303, 324] width 160 height 31
click at [532, 395] on td "1320" at bounding box center [540, 368] width 147 height 251
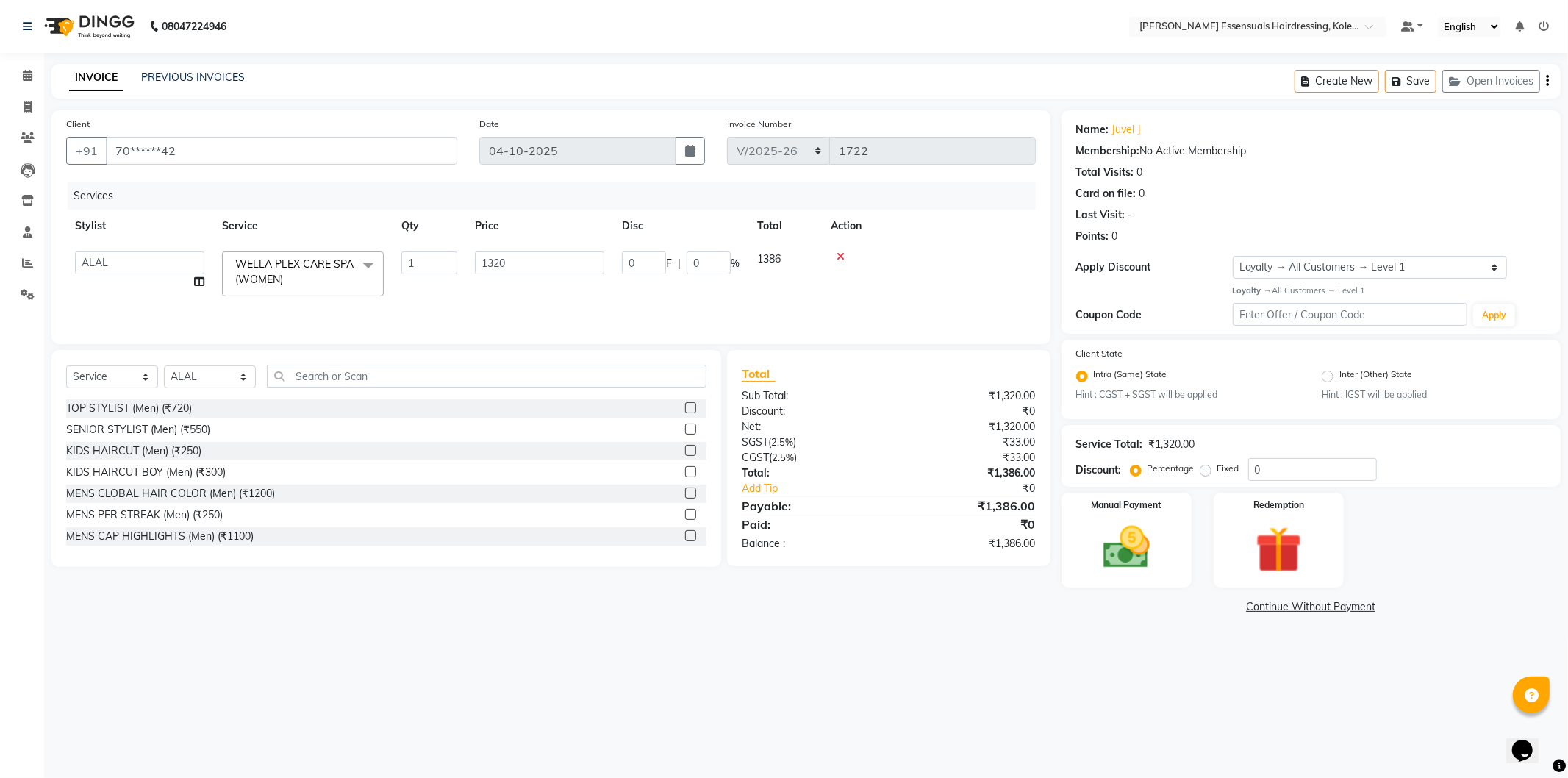
click at [366, 268] on span at bounding box center [368, 265] width 29 height 28
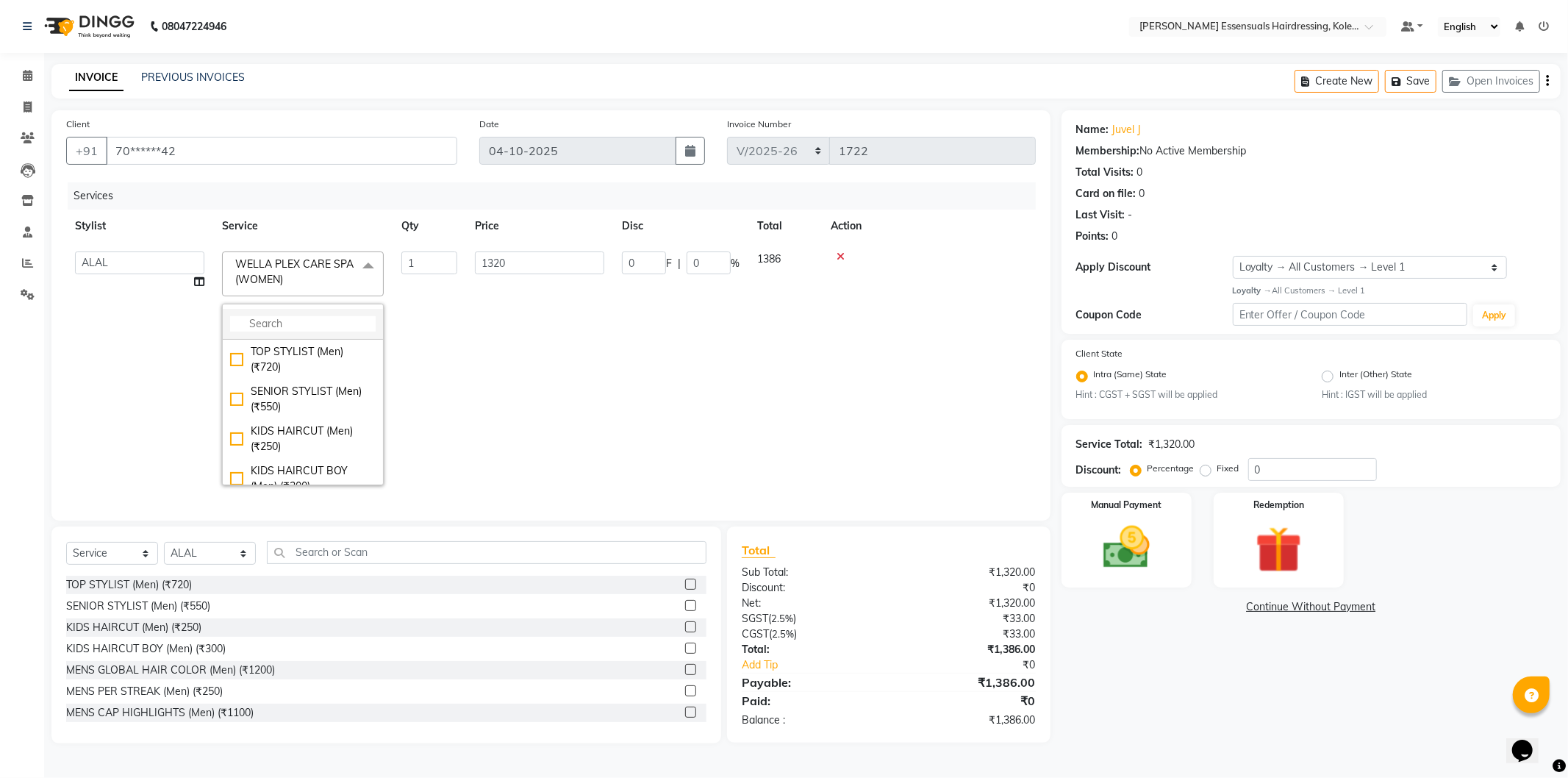
click at [296, 322] on input "multiselect-search" at bounding box center [303, 323] width 145 height 15
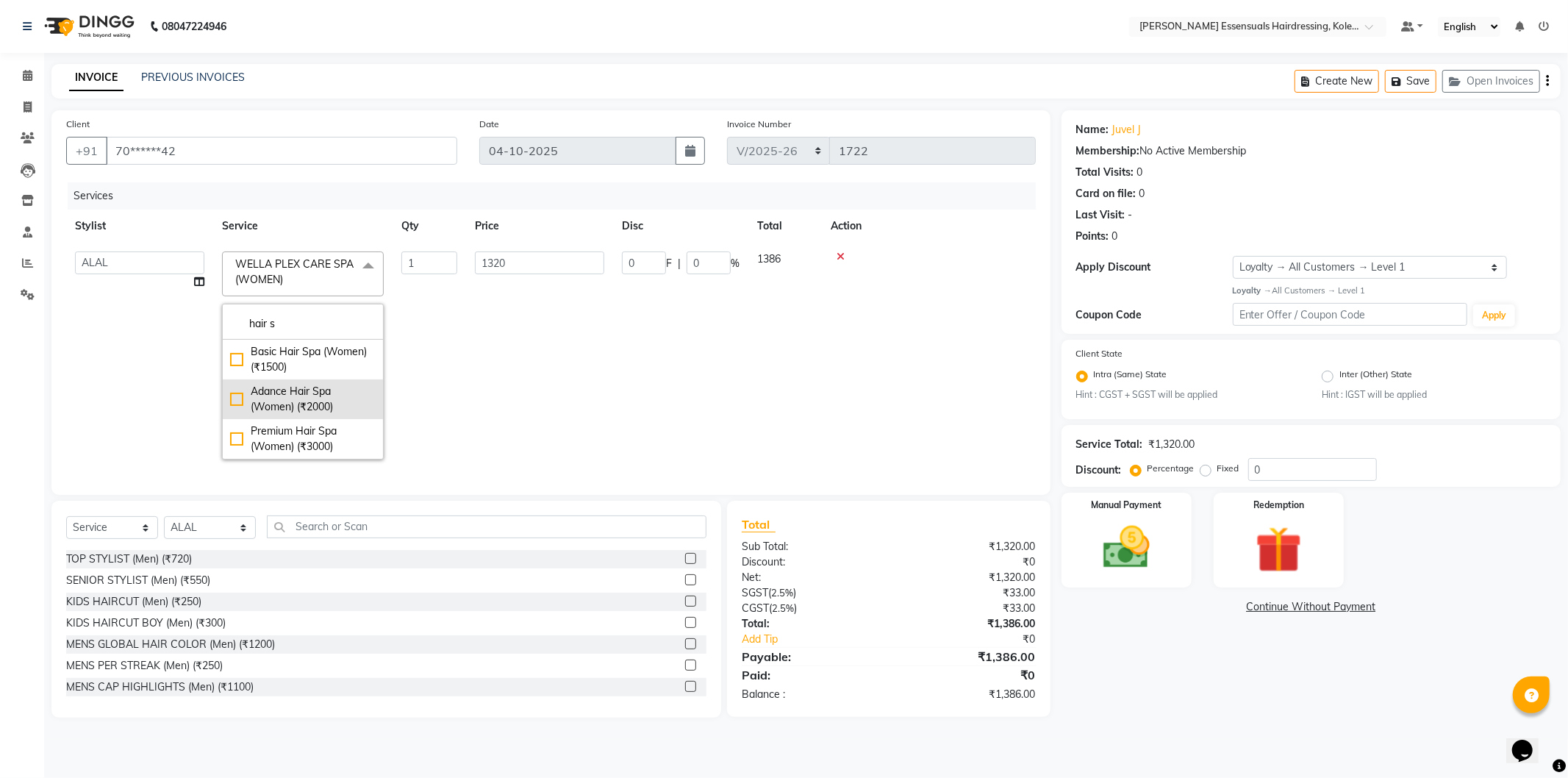
type input "hair s"
click at [233, 399] on div "Adance Hair Spa (Women) (₹2000)" at bounding box center [303, 399] width 145 height 31
type input "2000"
checkbox input "true"
click at [650, 344] on td "0 F | 0 %" at bounding box center [680, 355] width 135 height 225
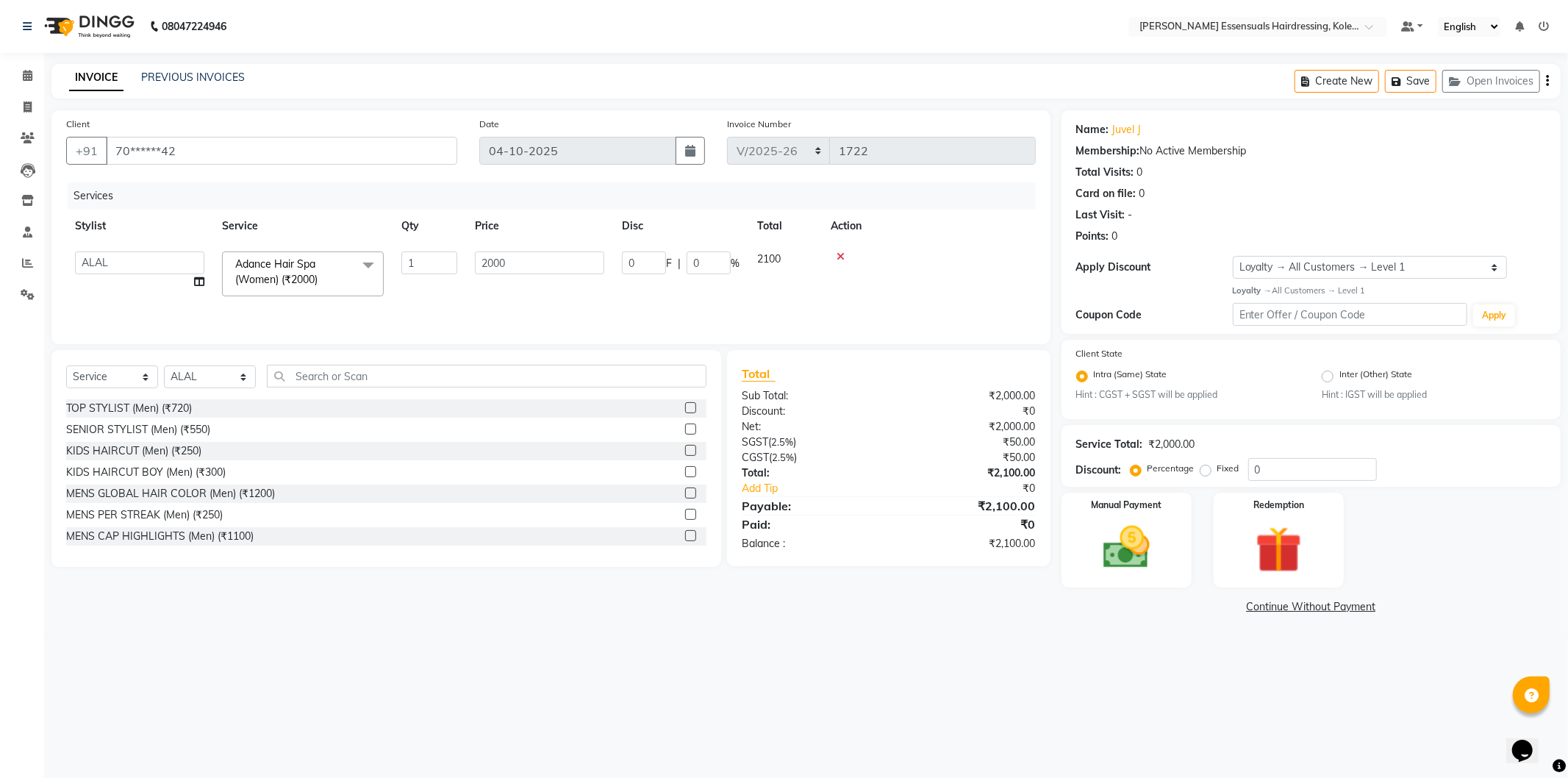
click at [368, 261] on span at bounding box center [368, 265] width 29 height 28
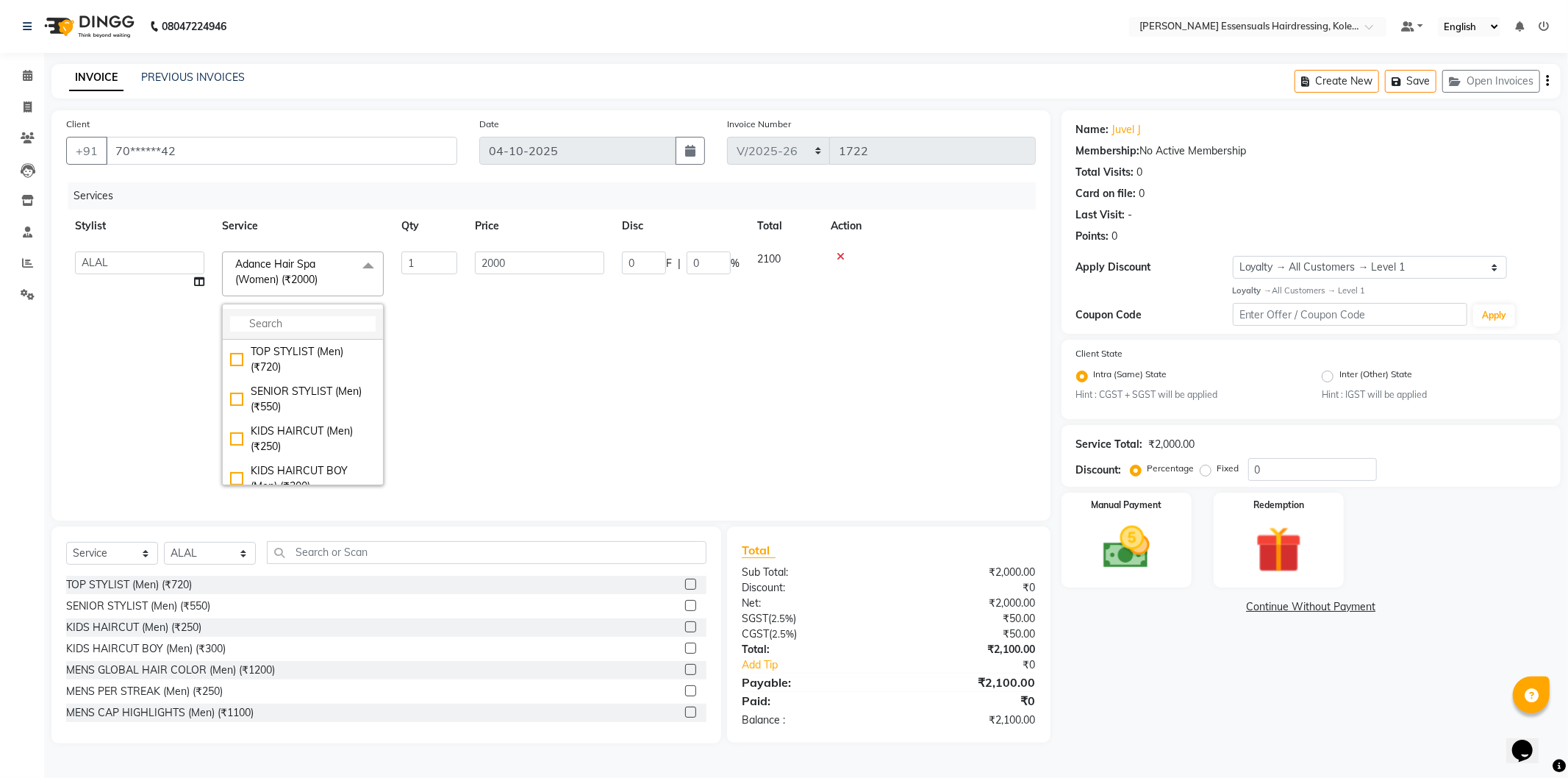
click at [322, 319] on input "multiselect-search" at bounding box center [303, 323] width 145 height 15
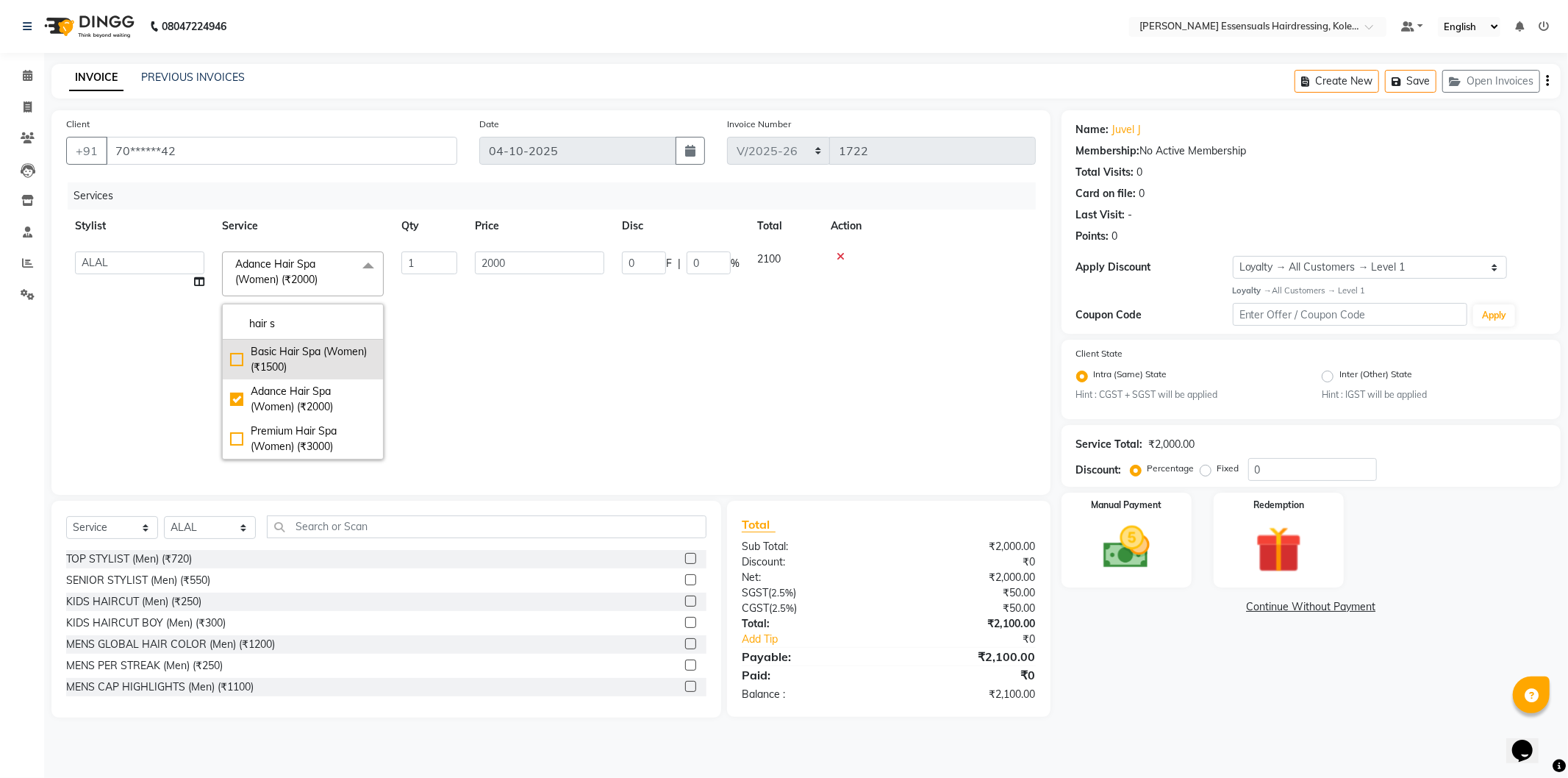
type input "hair s"
click at [237, 361] on div "Basic Hair Spa (Women) (₹1500)" at bounding box center [303, 360] width 145 height 31
type input "1500"
checkbox input "true"
checkbox input "false"
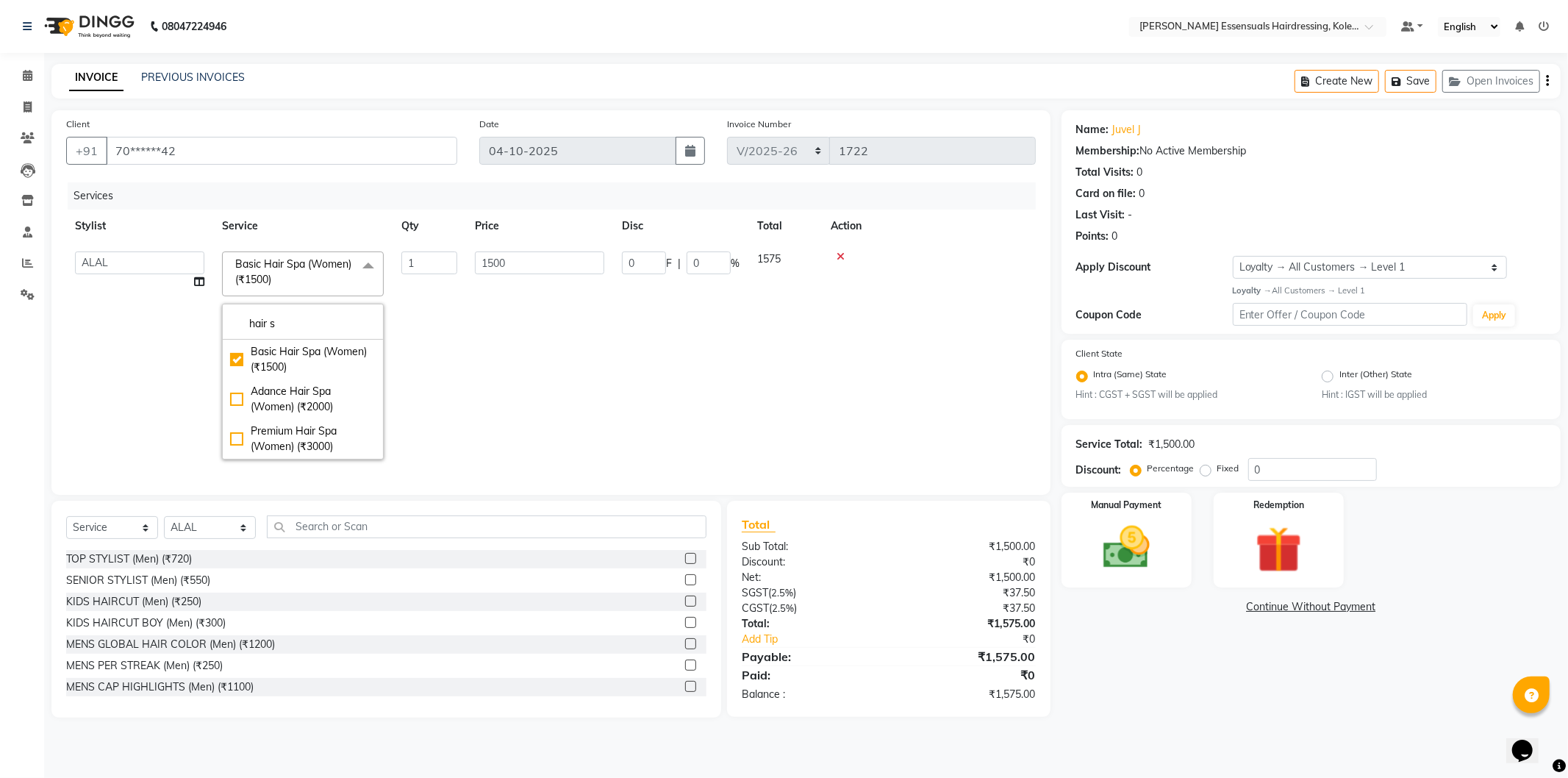
click at [873, 351] on td at bounding box center [929, 355] width 214 height 225
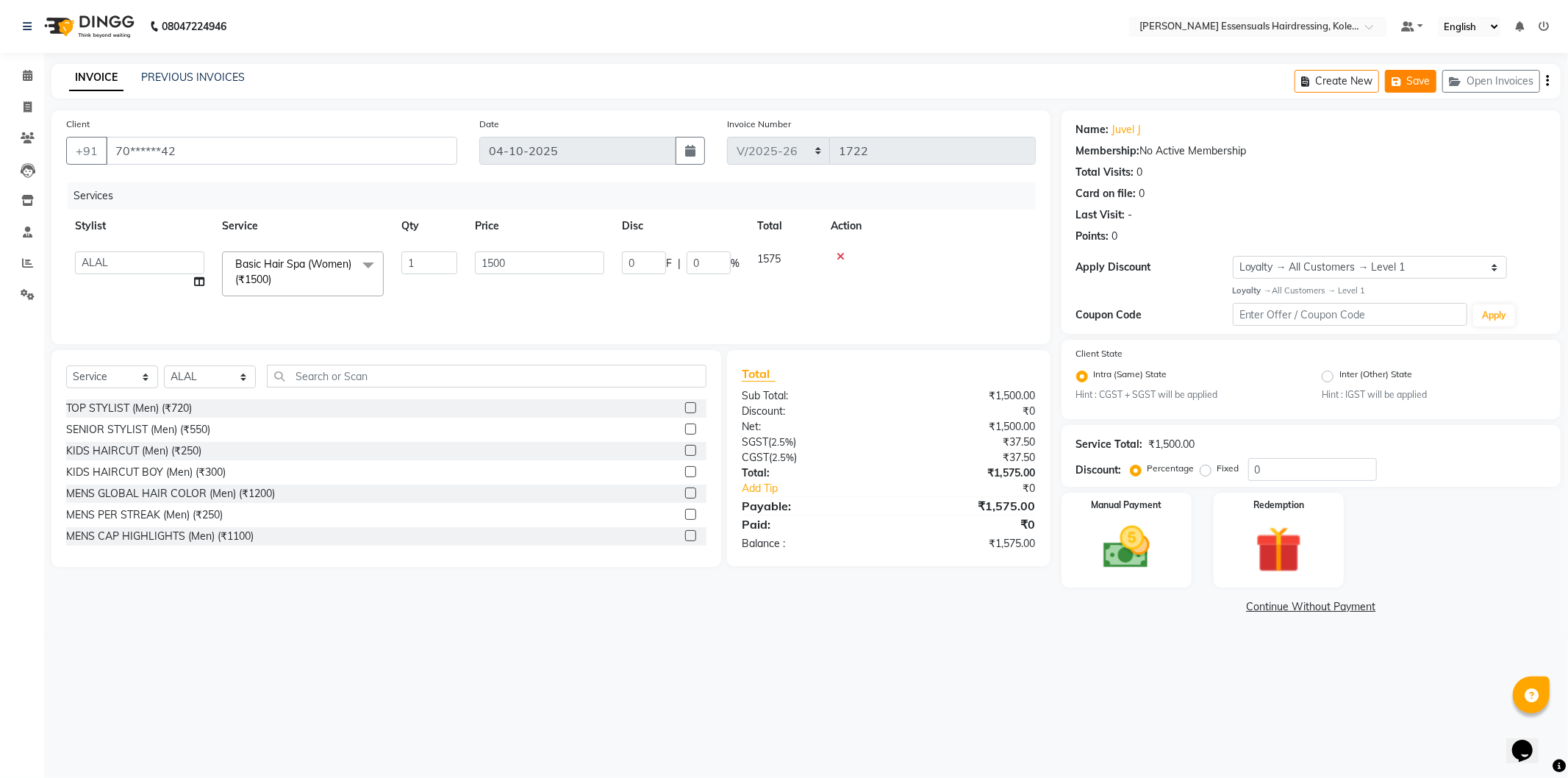
click at [1422, 86] on button "Save" at bounding box center [1411, 81] width 52 height 23
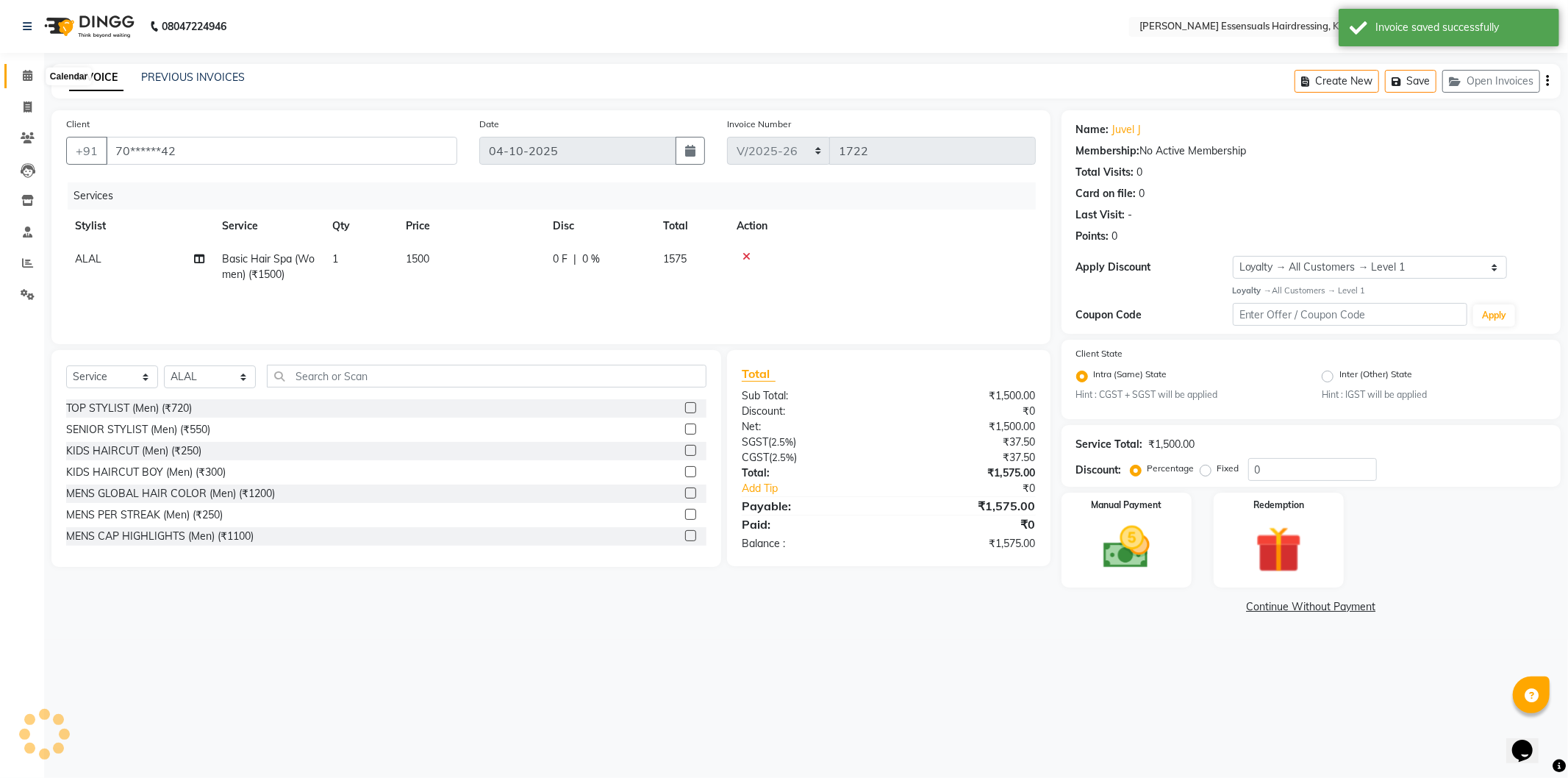
click at [25, 72] on icon at bounding box center [27, 75] width 10 height 11
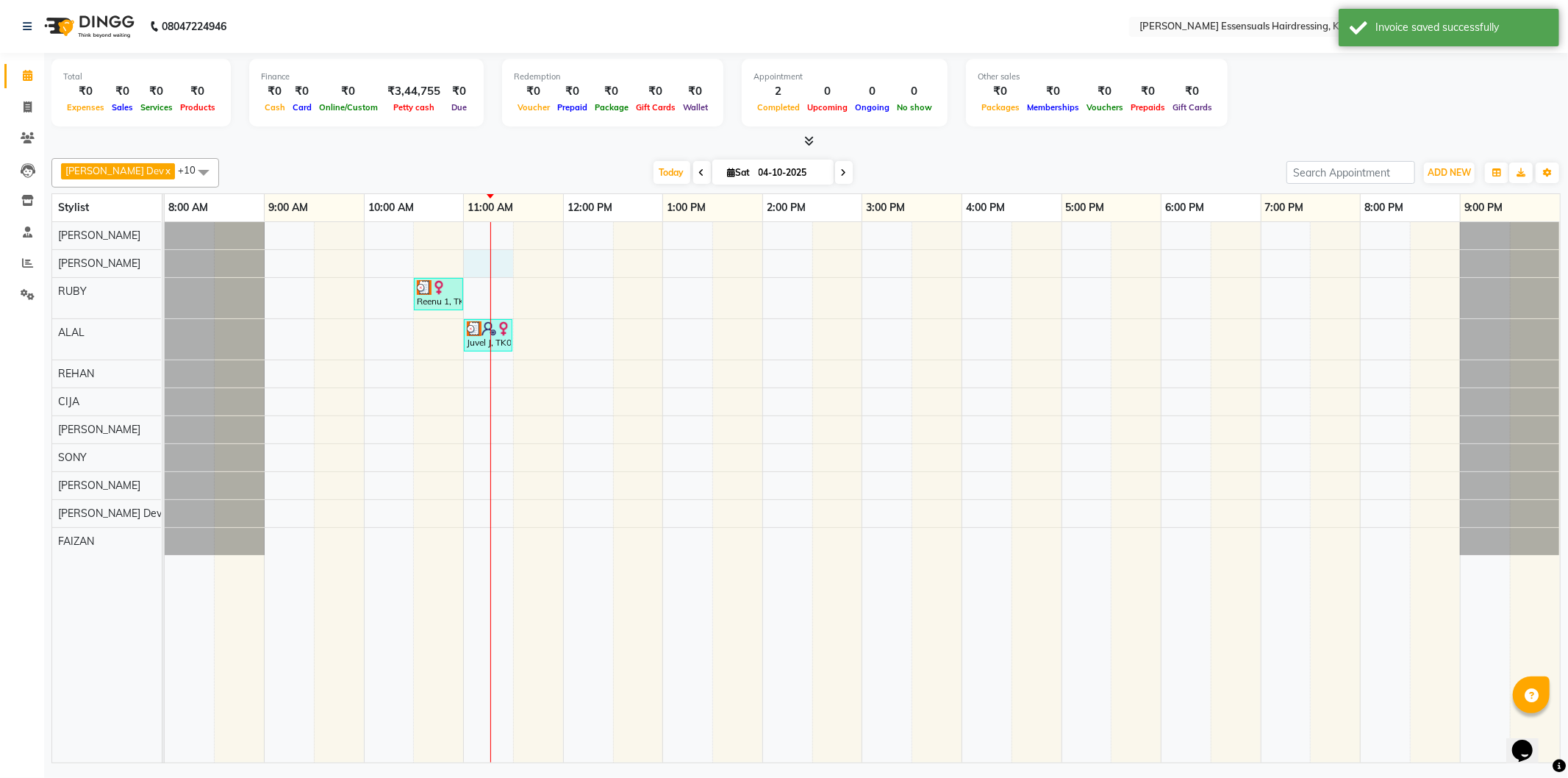
click at [491, 258] on div "Reenu 1, TK01, 10:30 AM-11:00 AM, EYEBROWS THREADING Juvel J, TK02, 11:00 AM-11…" at bounding box center [863, 492] width 1396 height 540
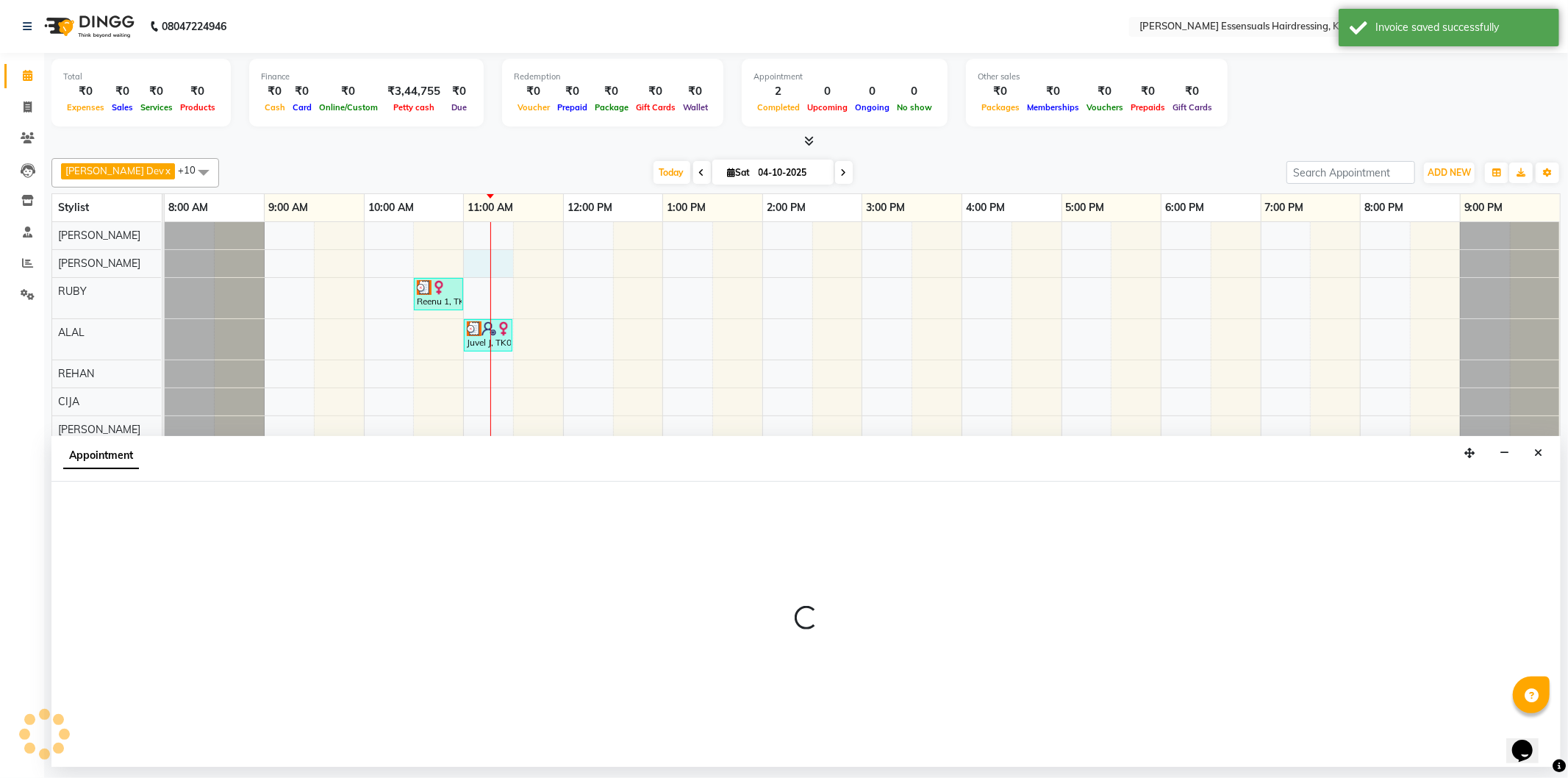
select select "79967"
select select "660"
select select "tentative"
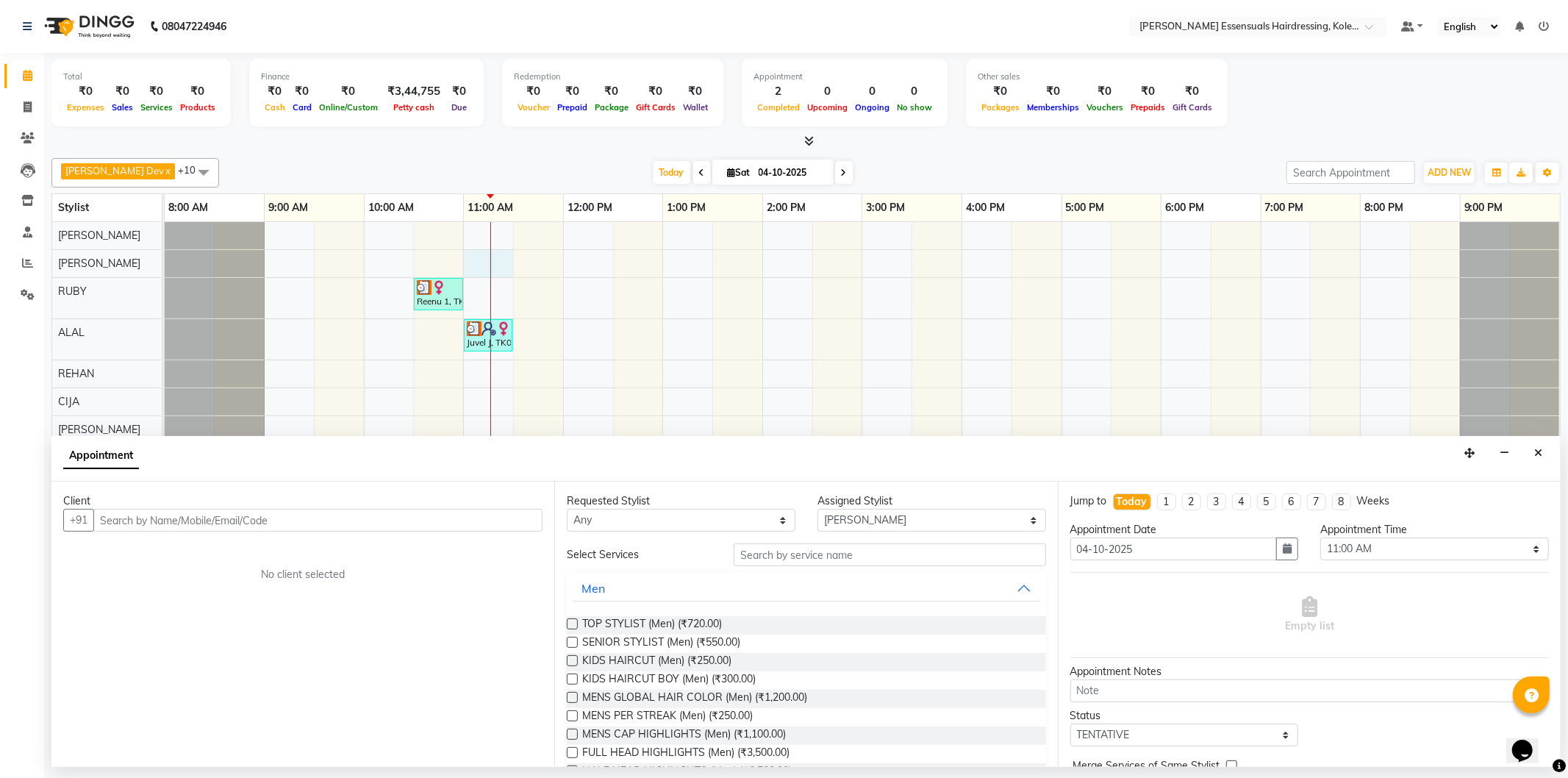
click at [415, 522] on input "text" at bounding box center [318, 520] width 449 height 23
click at [506, 263] on div "Reenu 1, TK01, 10:30 AM-11:00 AM, EYEBROWS THREADING Juvel J, TK02, 11:00 AM-11…" at bounding box center [863, 492] width 1396 height 540
click at [443, 513] on input "text" at bounding box center [318, 520] width 449 height 23
type input "9567748047"
click at [518, 515] on span "Add Client" at bounding box center [511, 519] width 49 height 13
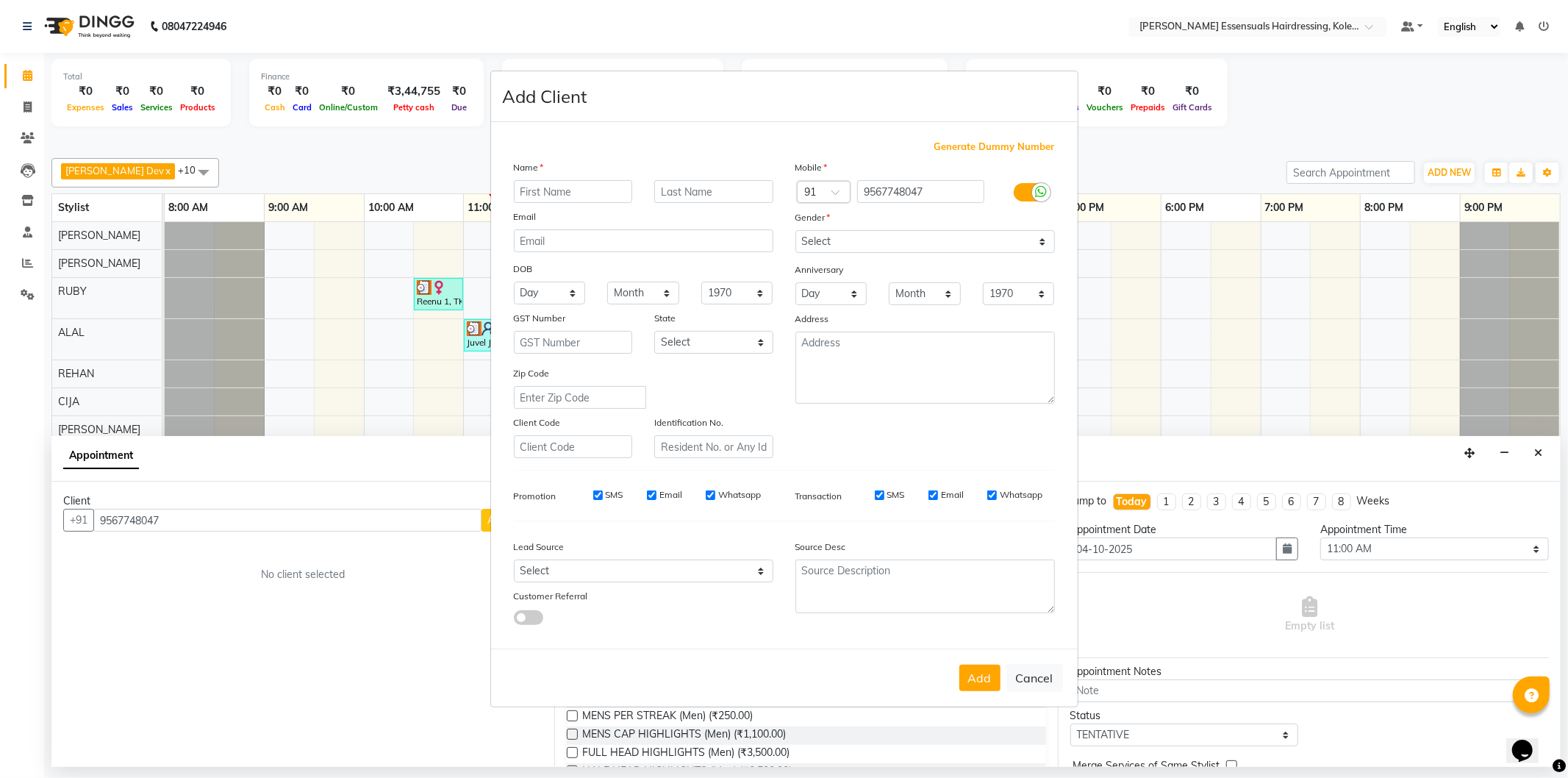
click at [593, 183] on input "text" at bounding box center [573, 191] width 119 height 23
type input "Neethu"
click at [1002, 239] on select "Select Male Female Other Prefer Not To Say" at bounding box center [925, 242] width 259 height 23
select select "female"
click at [796, 230] on select "Select Male Female Other Prefer Not To Say" at bounding box center [925, 242] width 259 height 23
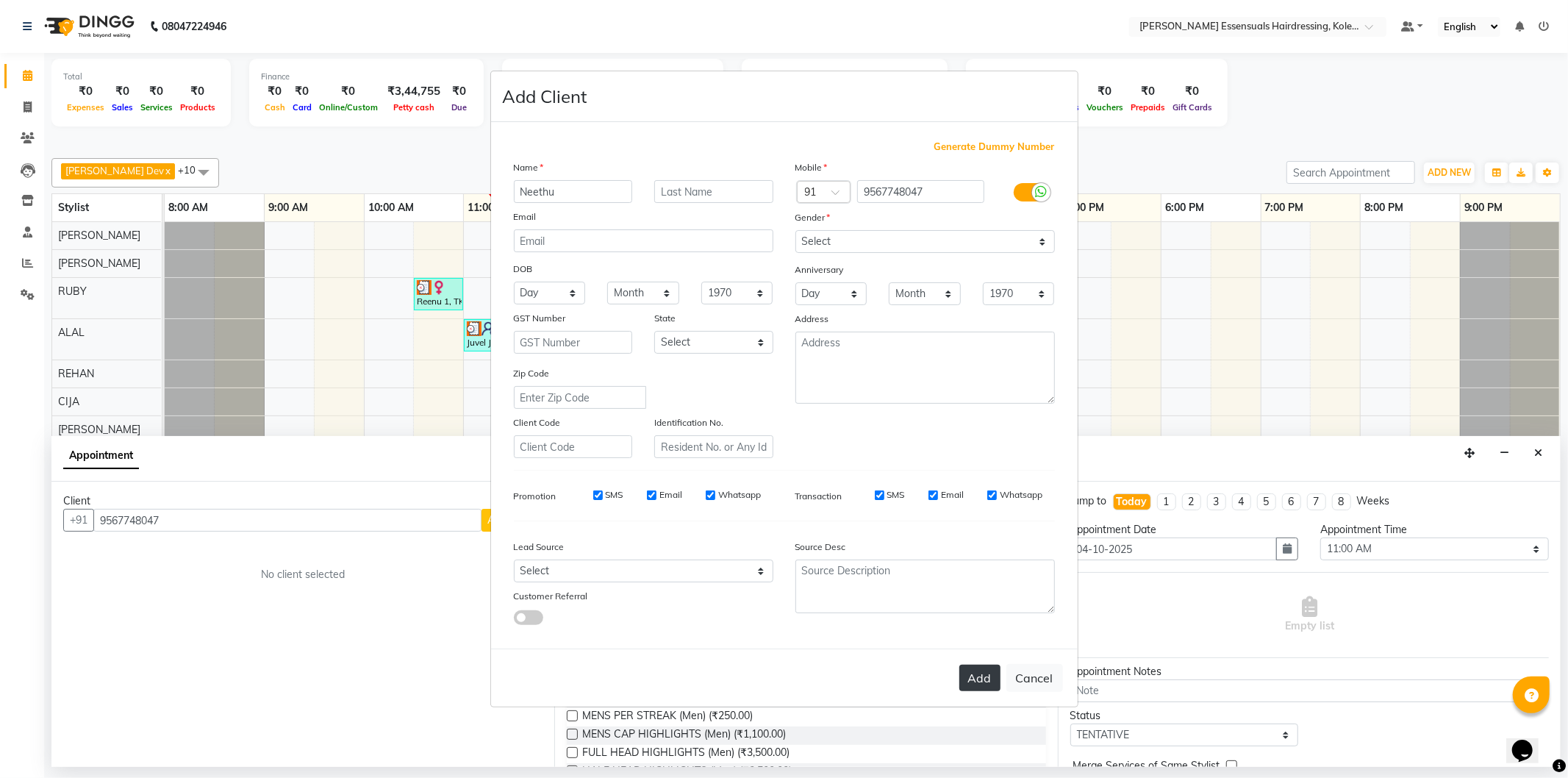
click at [975, 618] on button "Add" at bounding box center [980, 678] width 41 height 27
type input "95******47"
select select
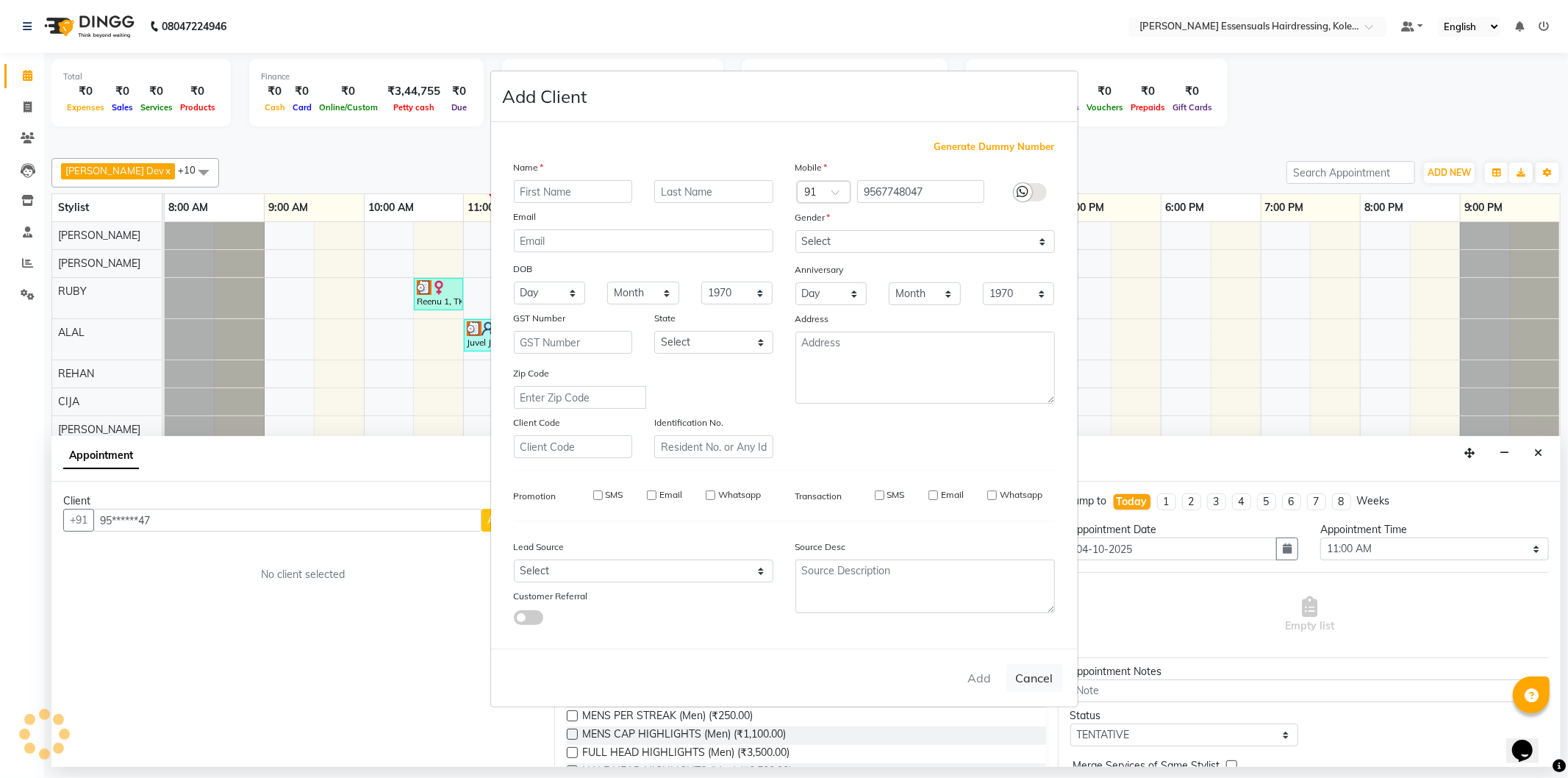
select select
checkbox input "false"
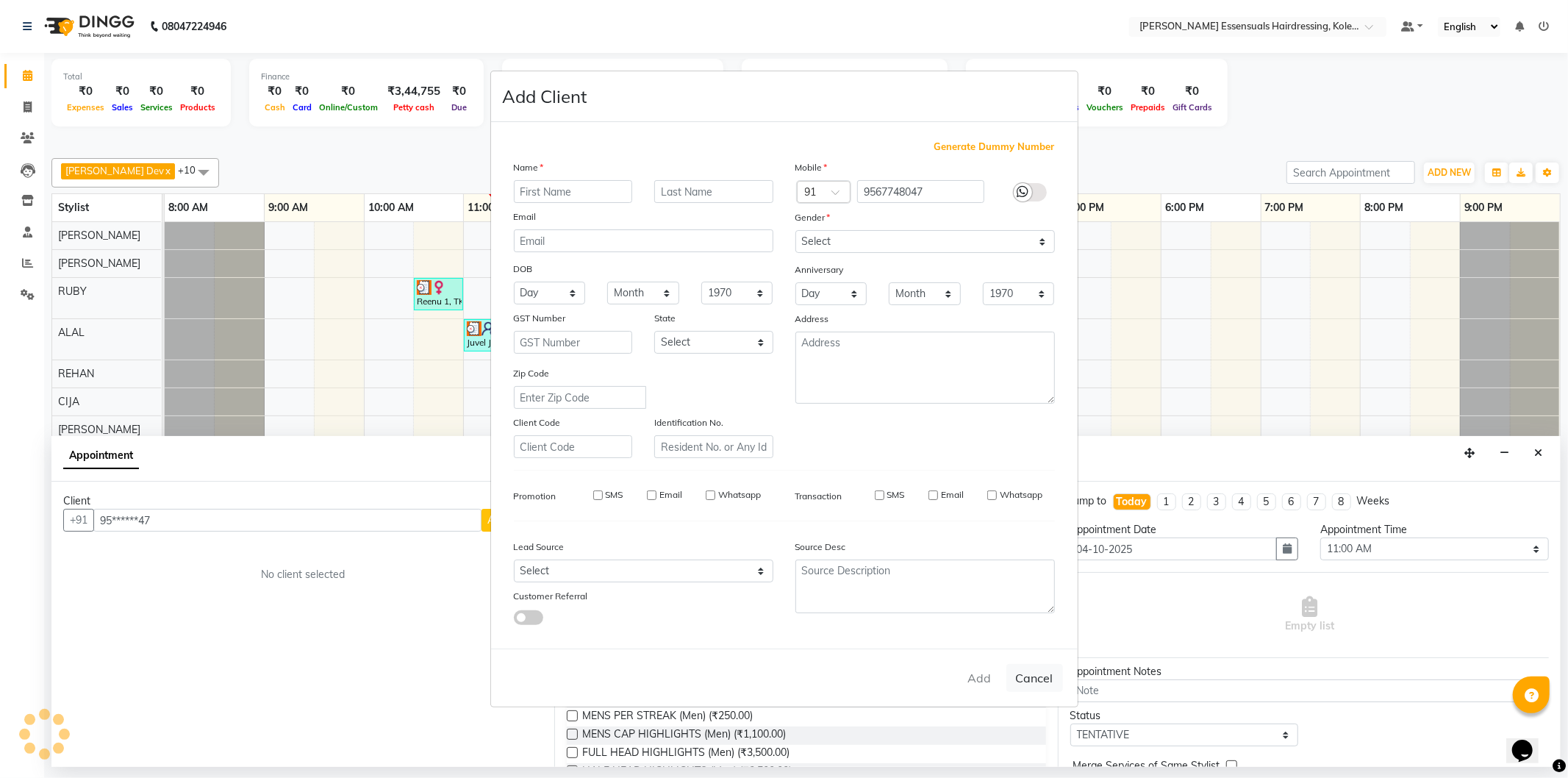
checkbox input "false"
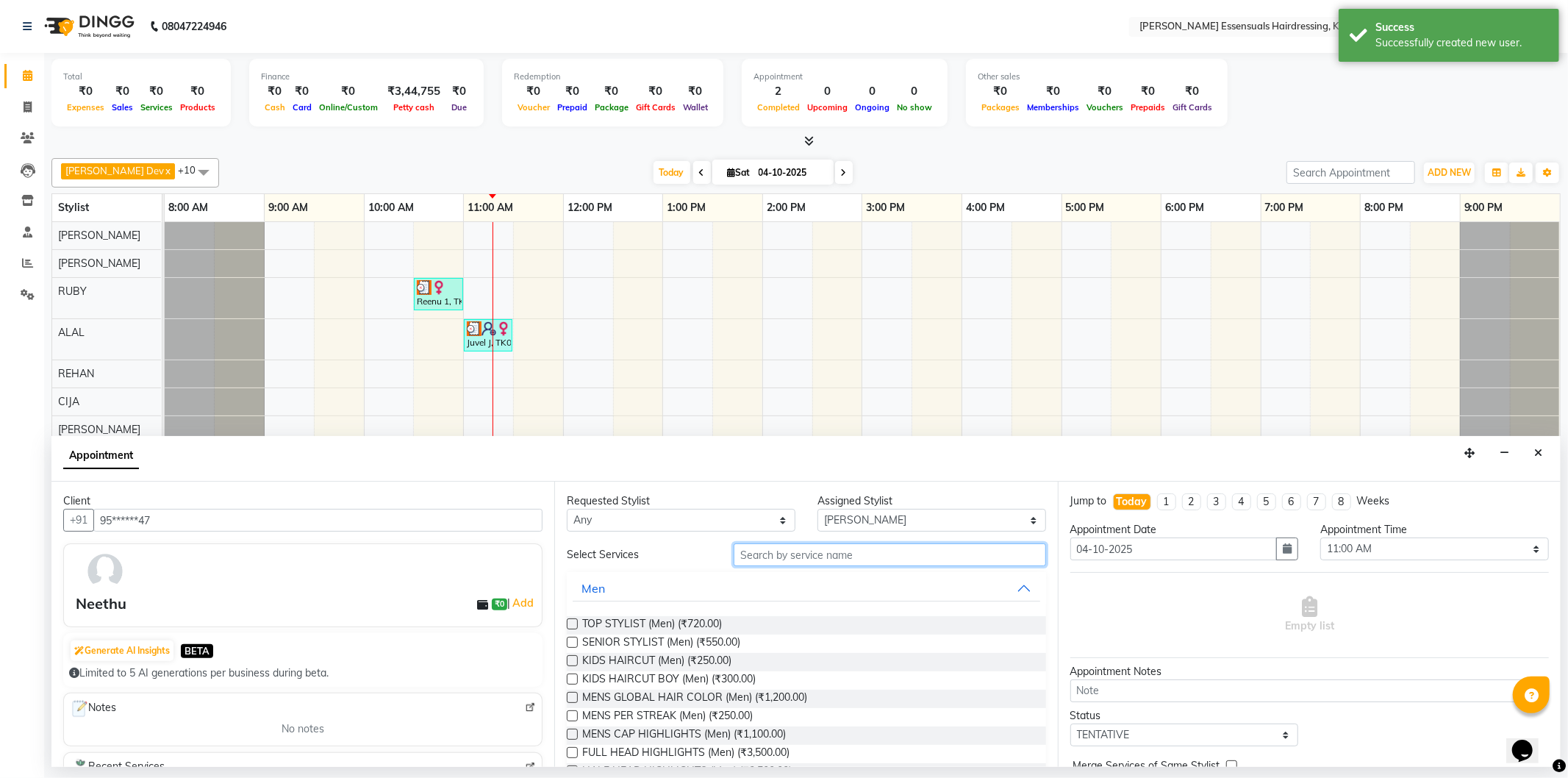
click at [863, 553] on input "text" at bounding box center [889, 555] width 312 height 23
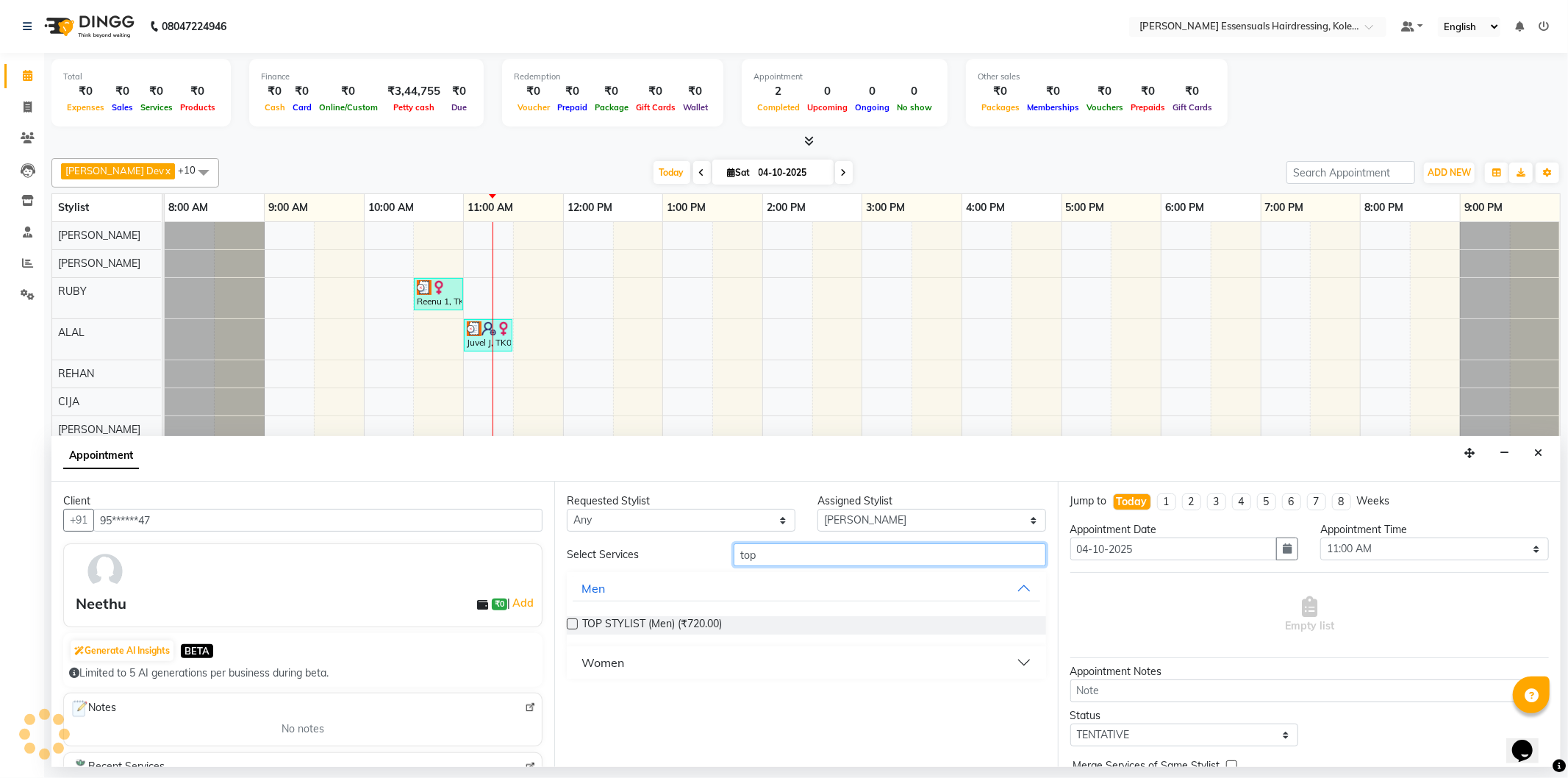
type input "top"
click at [570, 618] on label at bounding box center [573, 624] width 11 height 11
click at [570, 618] on input "checkbox" at bounding box center [572, 625] width 10 height 10
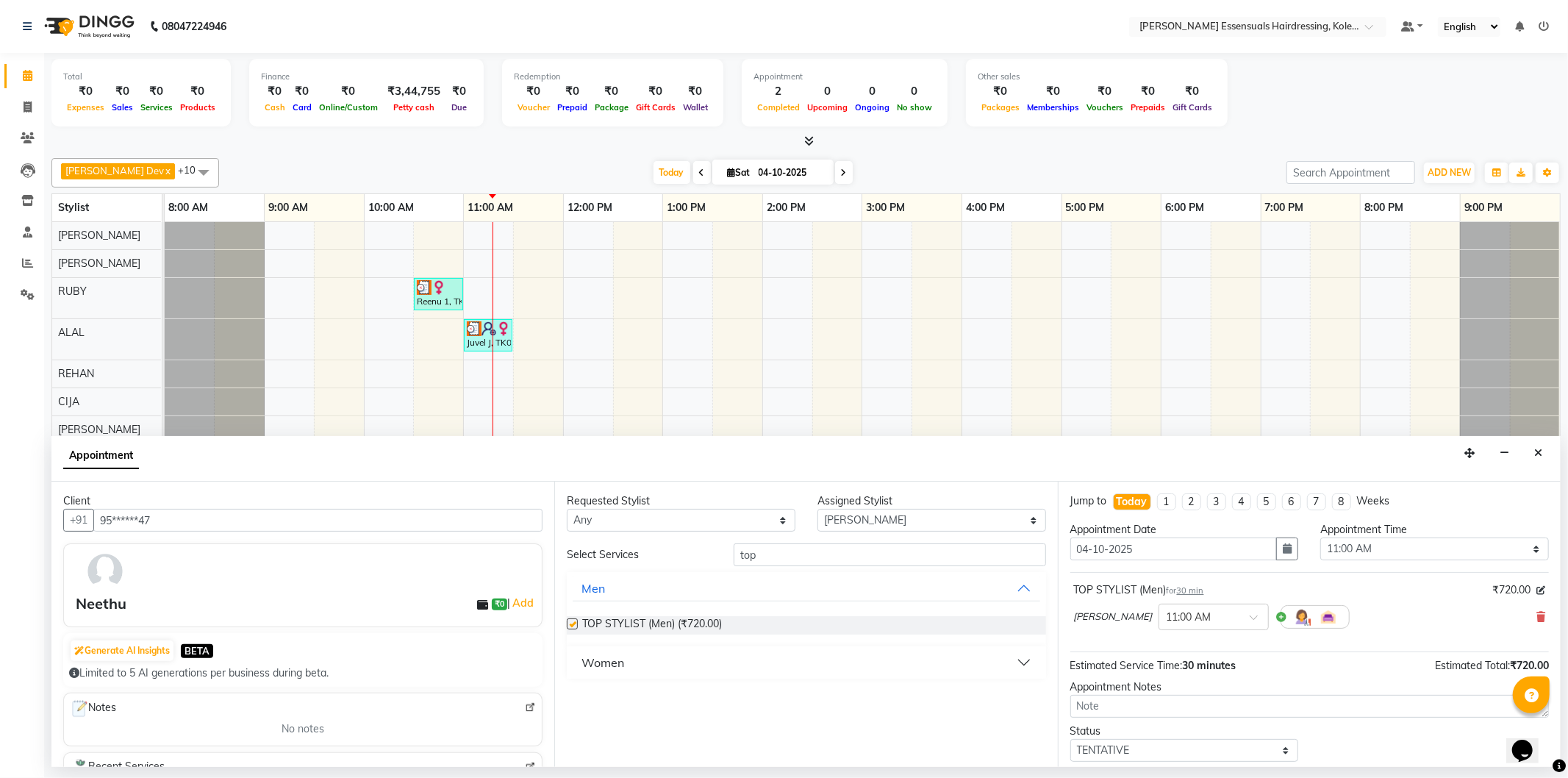
checkbox input "false"
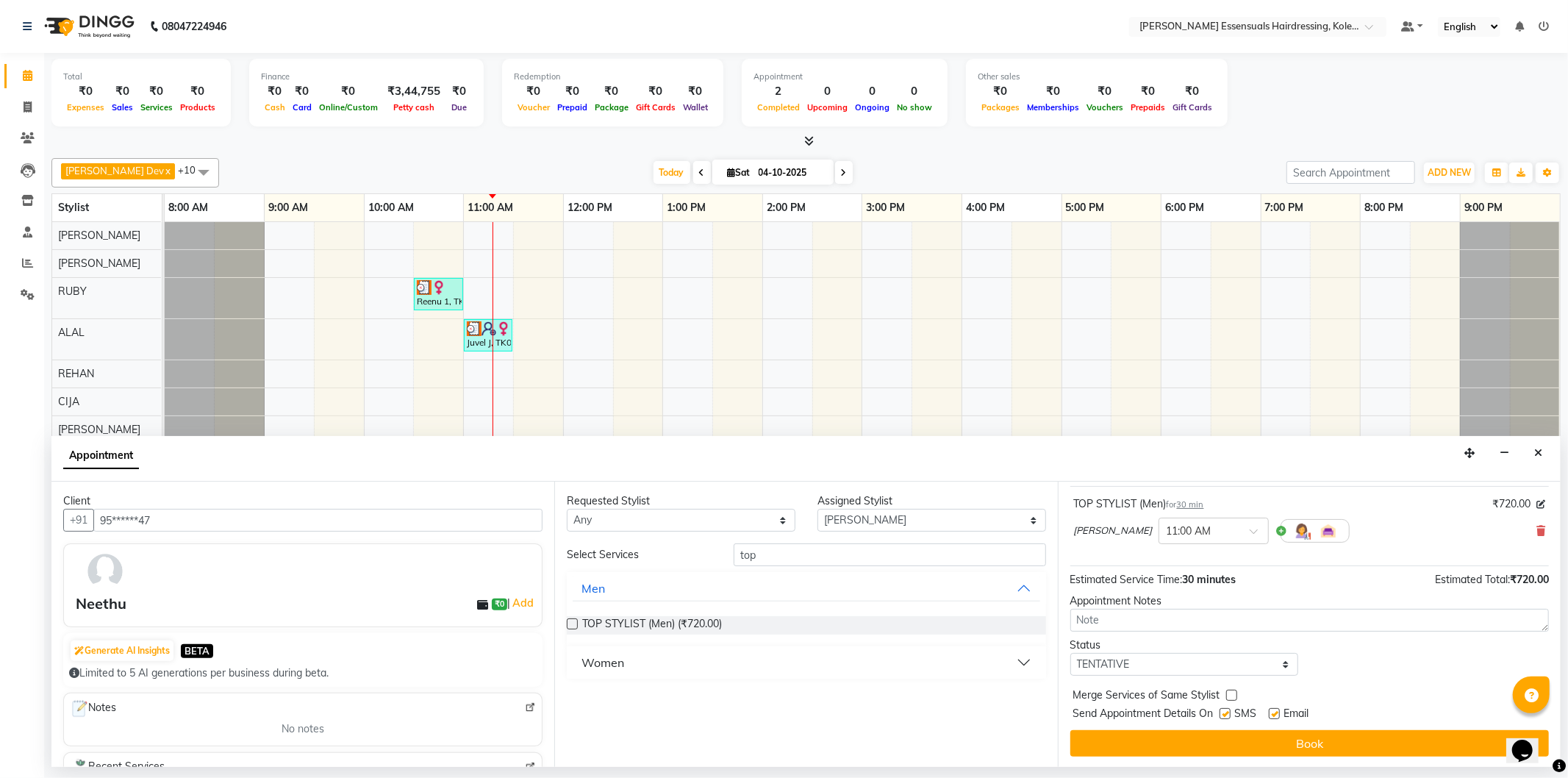
scroll to position [86, 0]
click at [1156, 618] on select "Select TENTATIVE CONFIRM CHECK-IN UPCOMING" at bounding box center [1184, 663] width 229 height 23
select select "check-in"
click at [1070, 618] on select "Select TENTATIVE CONFIRM CHECK-IN UPCOMING" at bounding box center [1184, 663] width 229 height 23
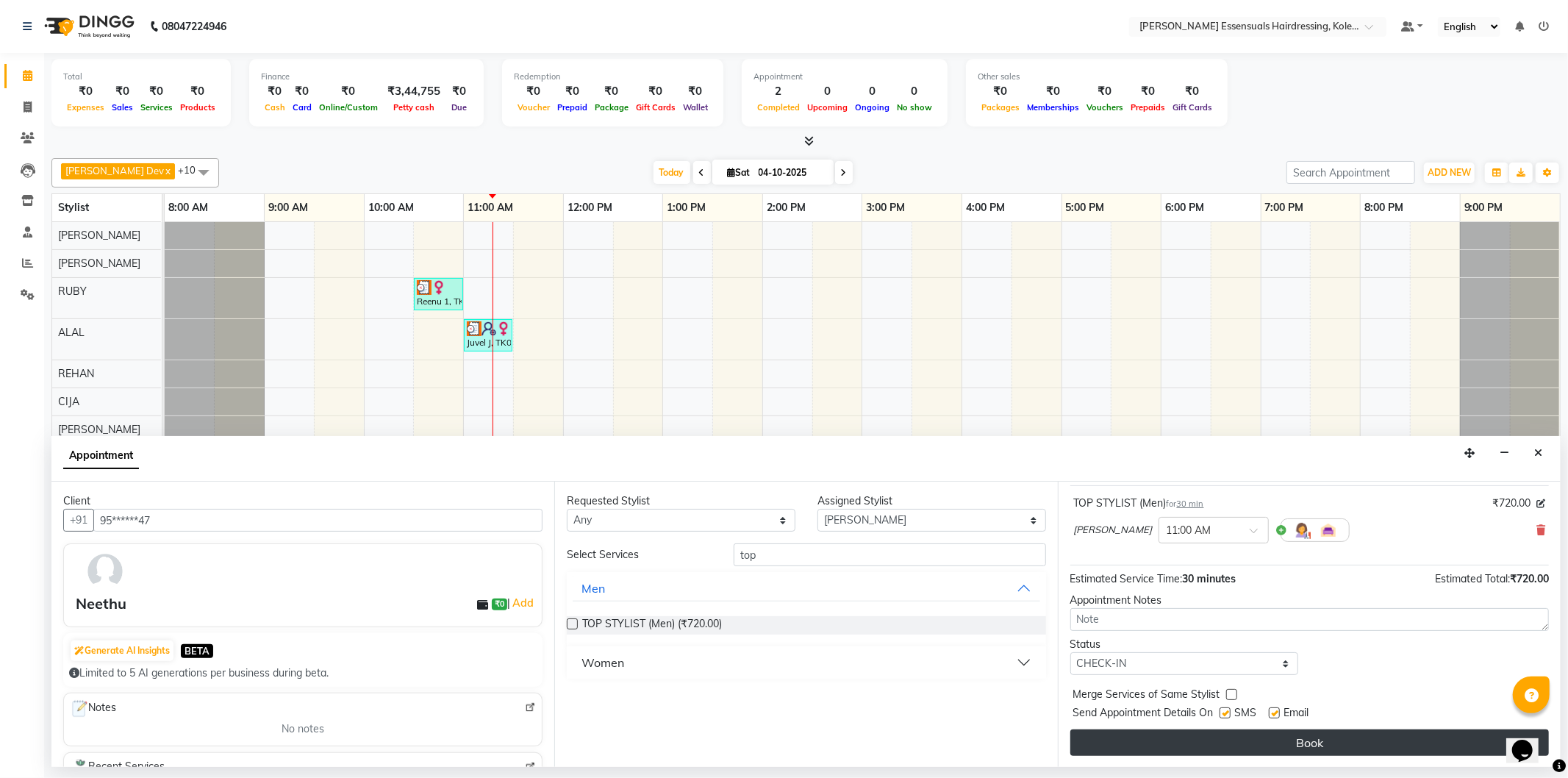
click at [1158, 618] on button "Book" at bounding box center [1309, 742] width 479 height 27
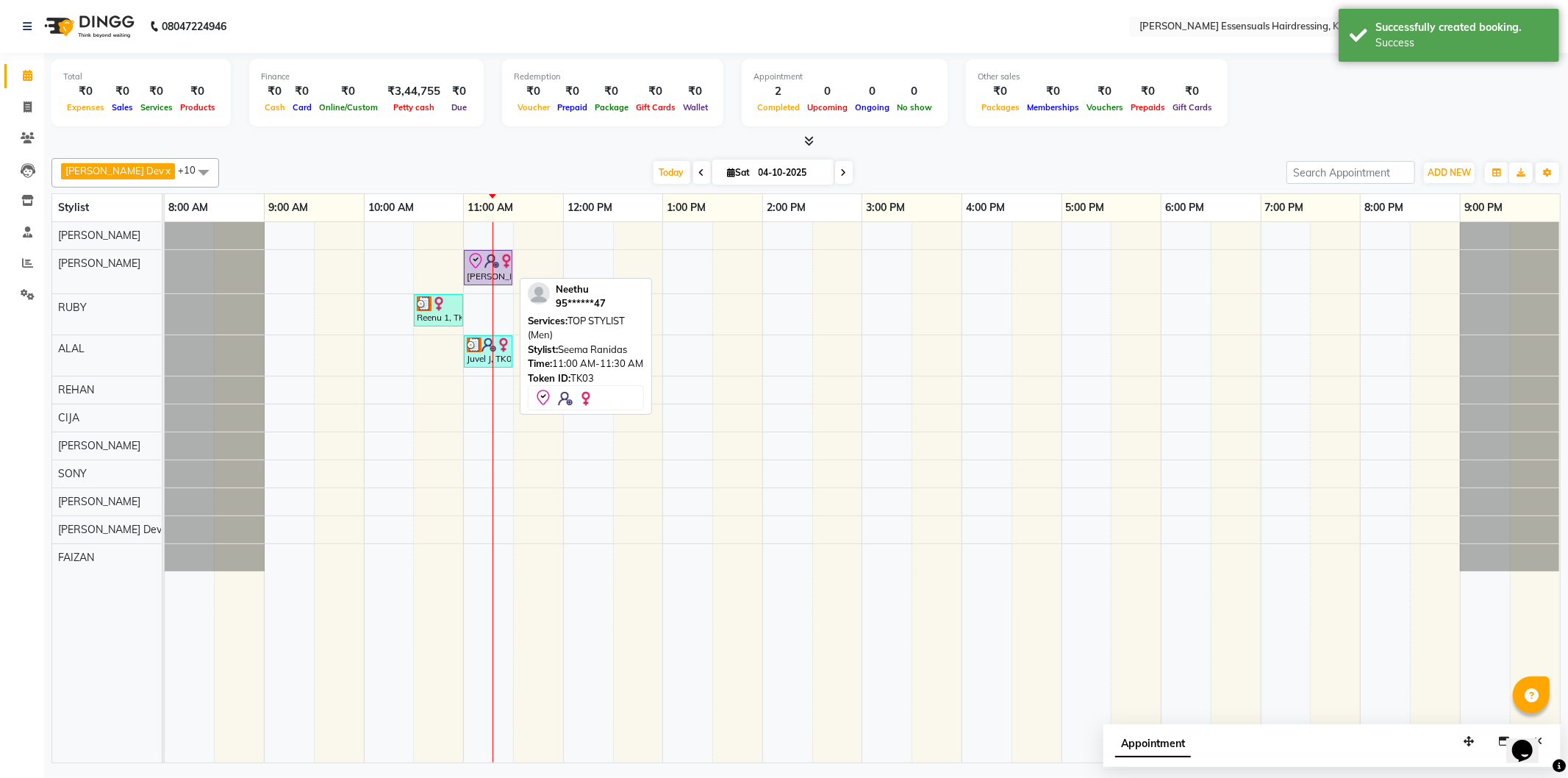
click at [481, 270] on div "[PERSON_NAME], TK03, 11:00 AM-11:30 AM, TOP STYLIST (Men)" at bounding box center [488, 267] width 45 height 31
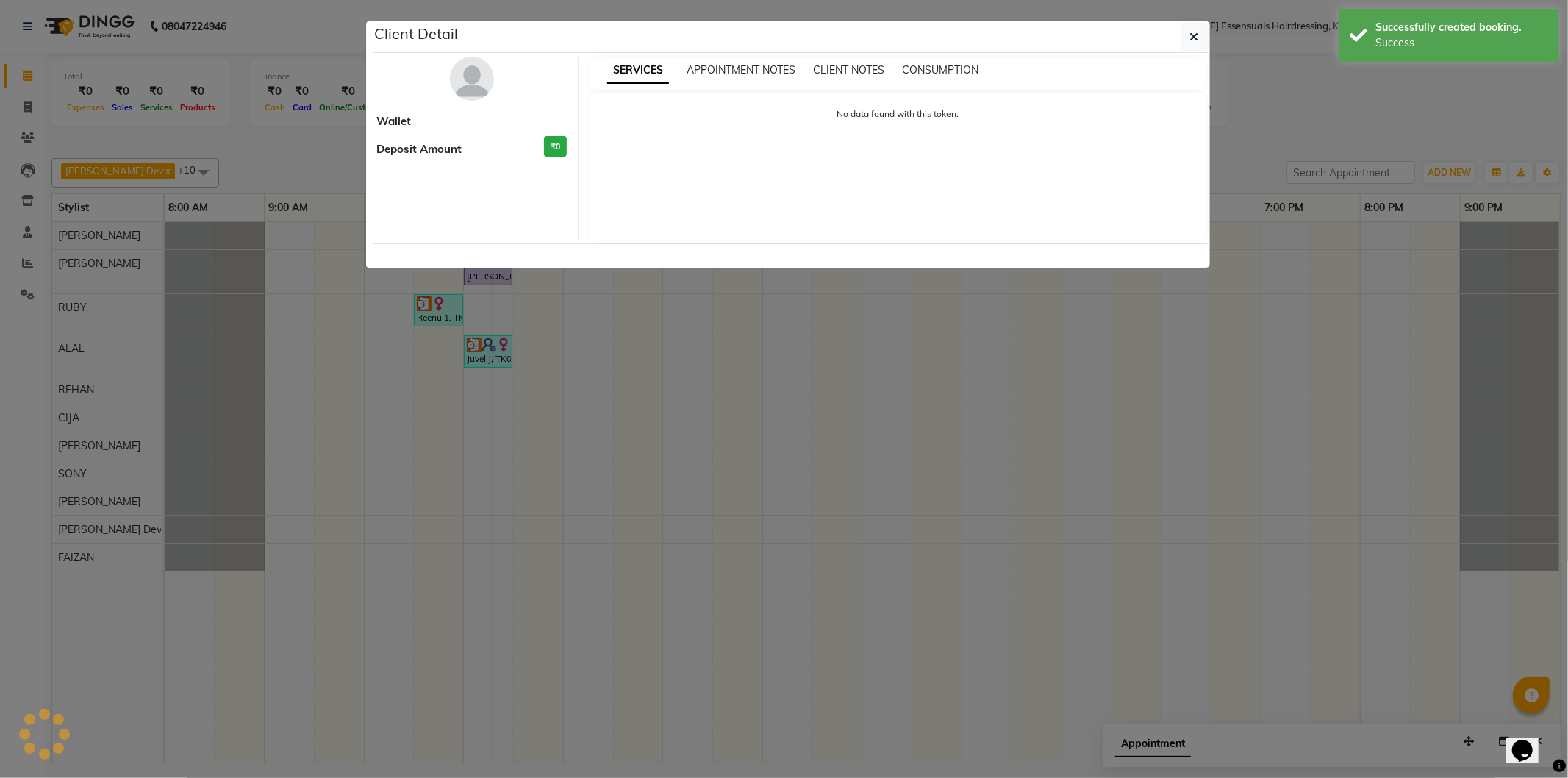
select select "8"
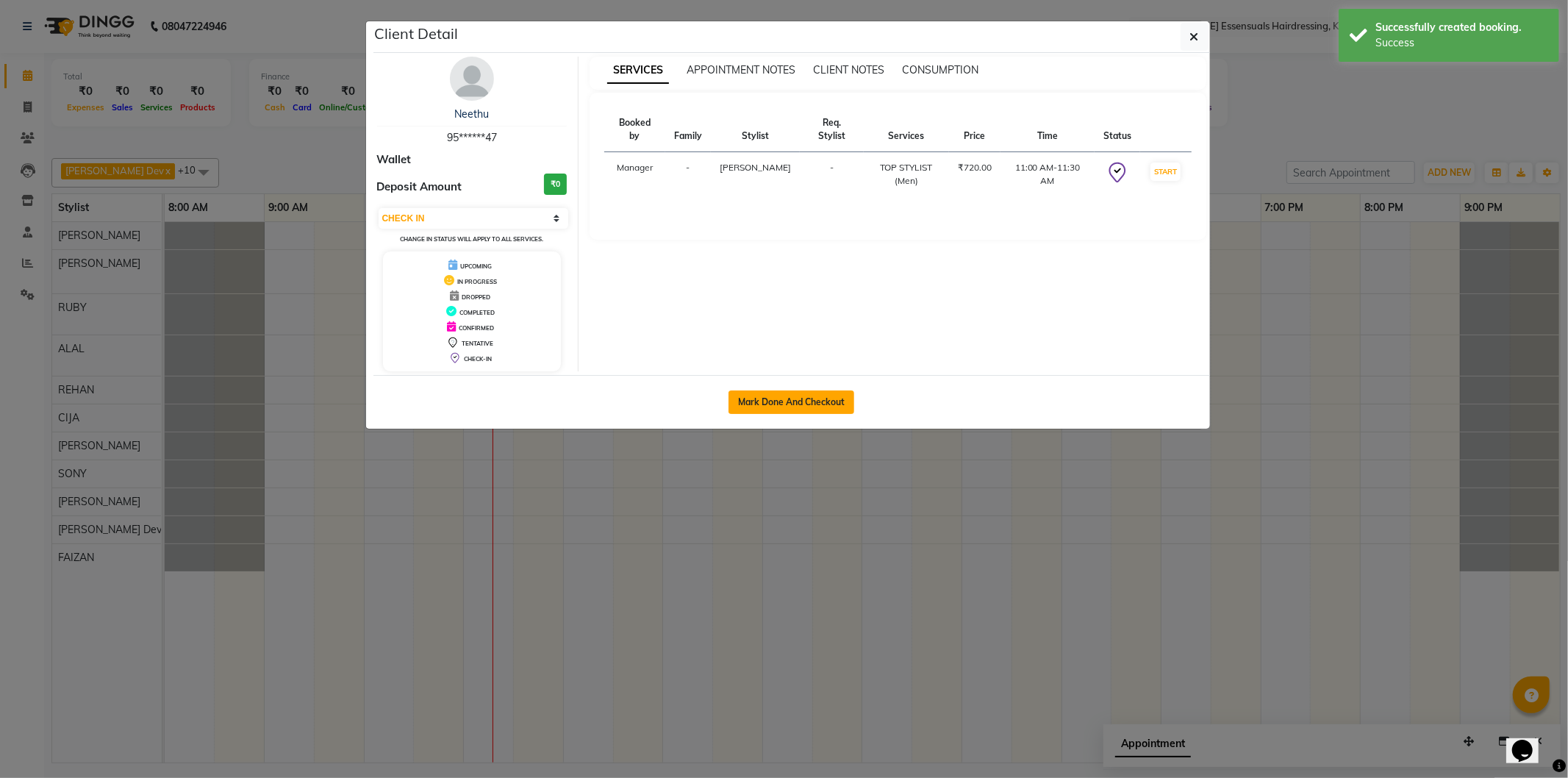
click at [828, 390] on div "Mark Done And Checkout" at bounding box center [792, 402] width 837 height 53
click at [828, 390] on button "Mark Done And Checkout" at bounding box center [792, 402] width 126 height 23
select select "service"
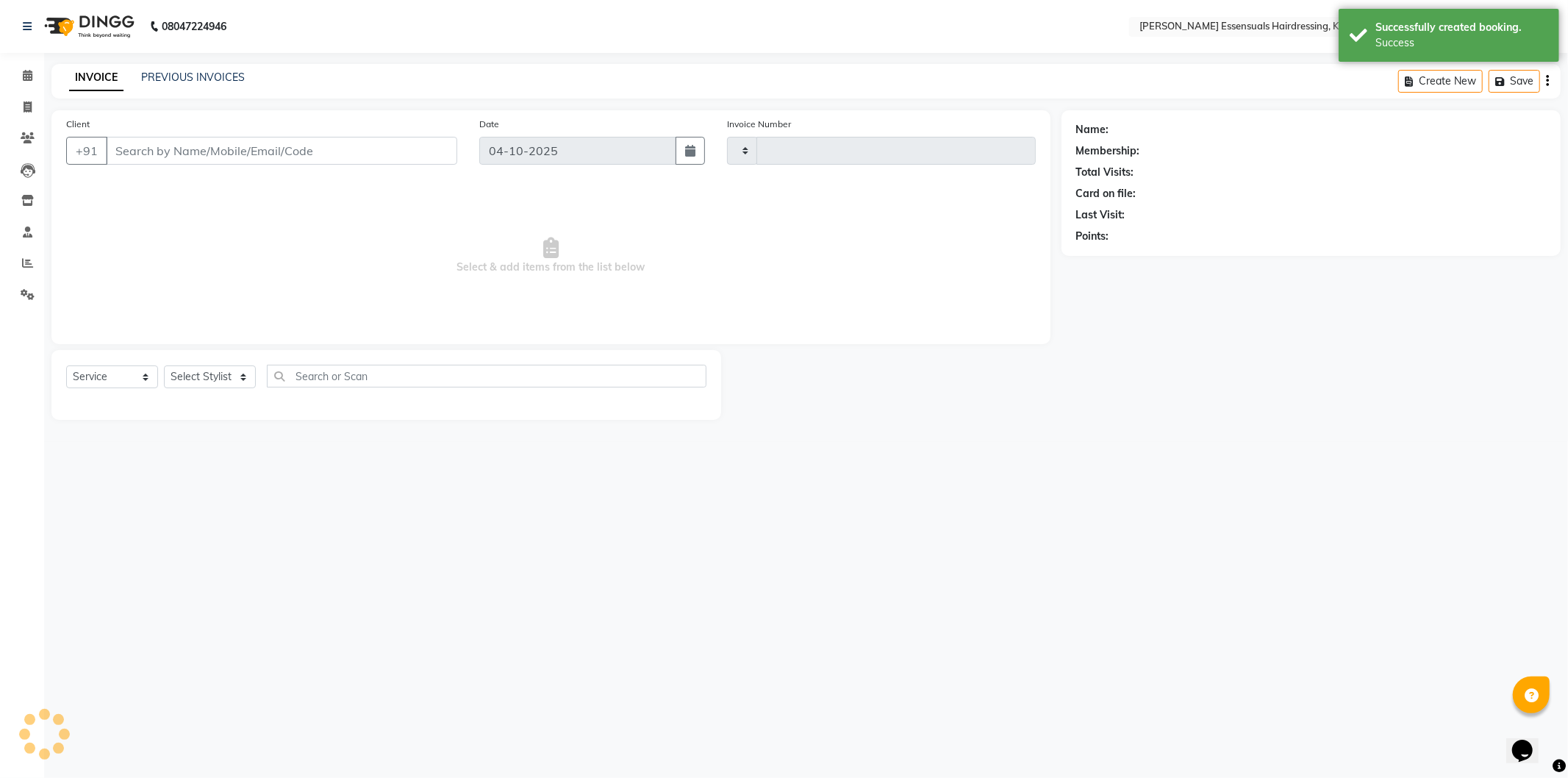
type input "1722"
select select "8281"
type input "95******47"
select select "79967"
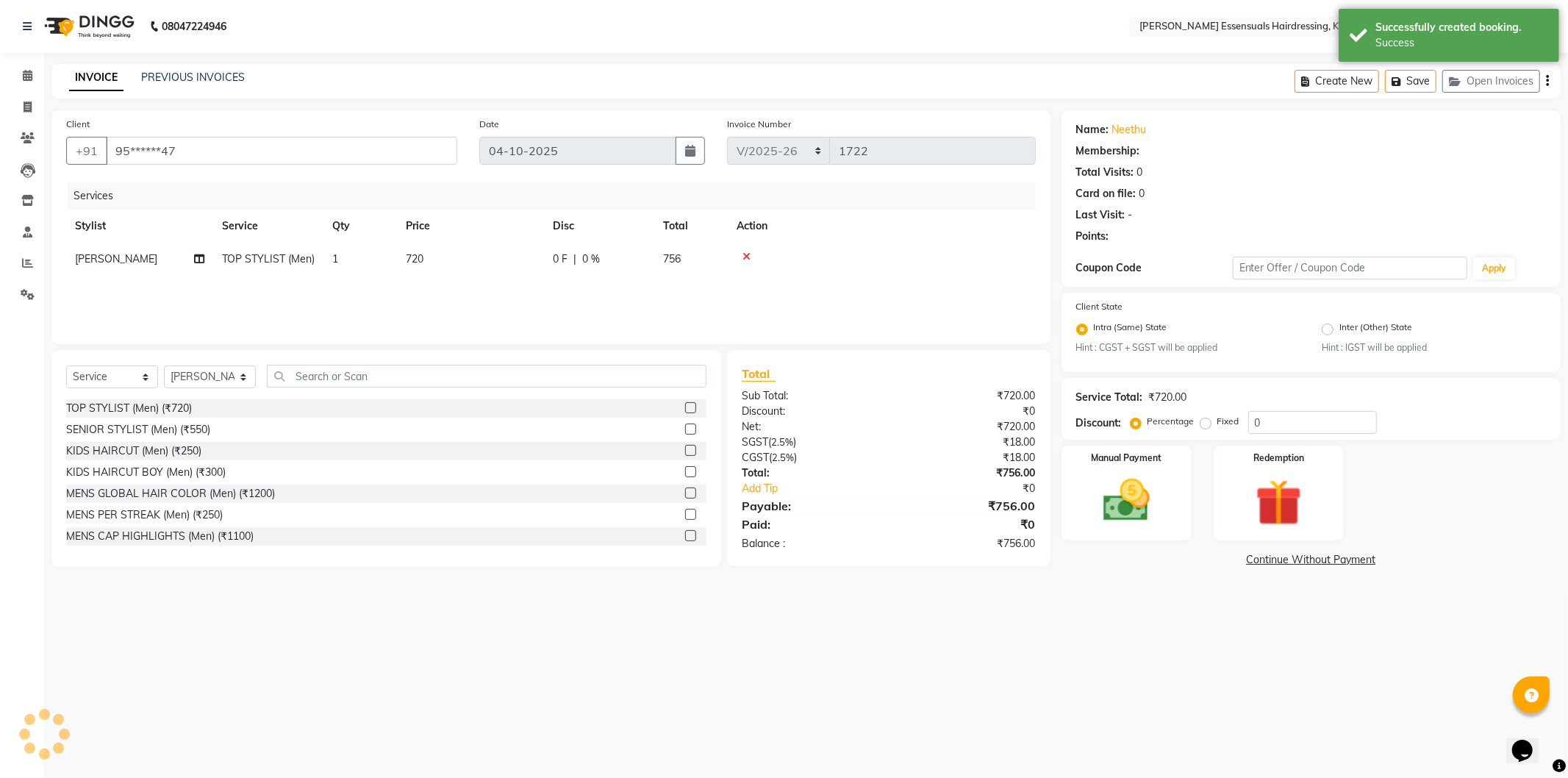
select select "1: Object"
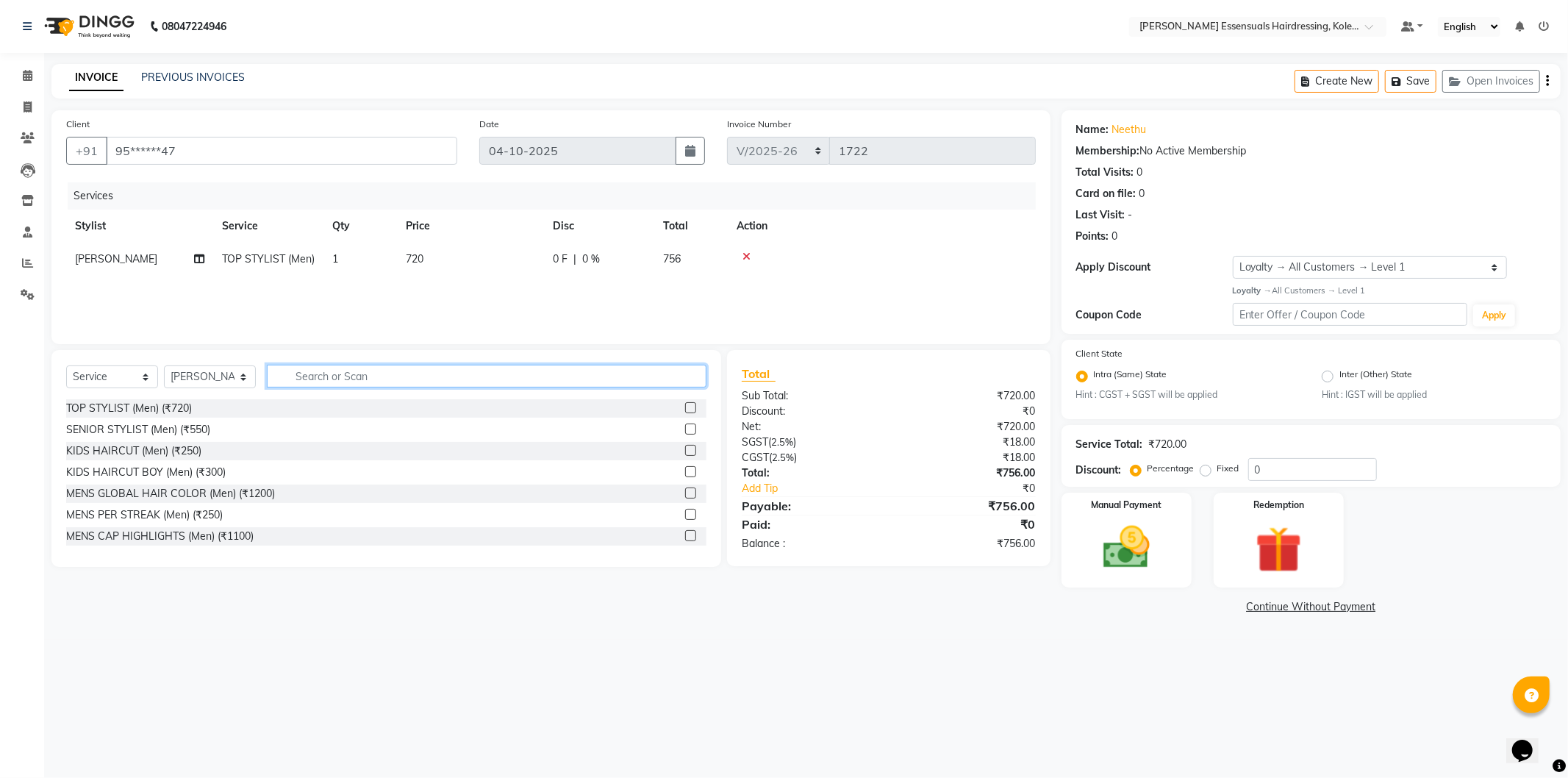
click at [479, 384] on input "text" at bounding box center [486, 376] width 439 height 23
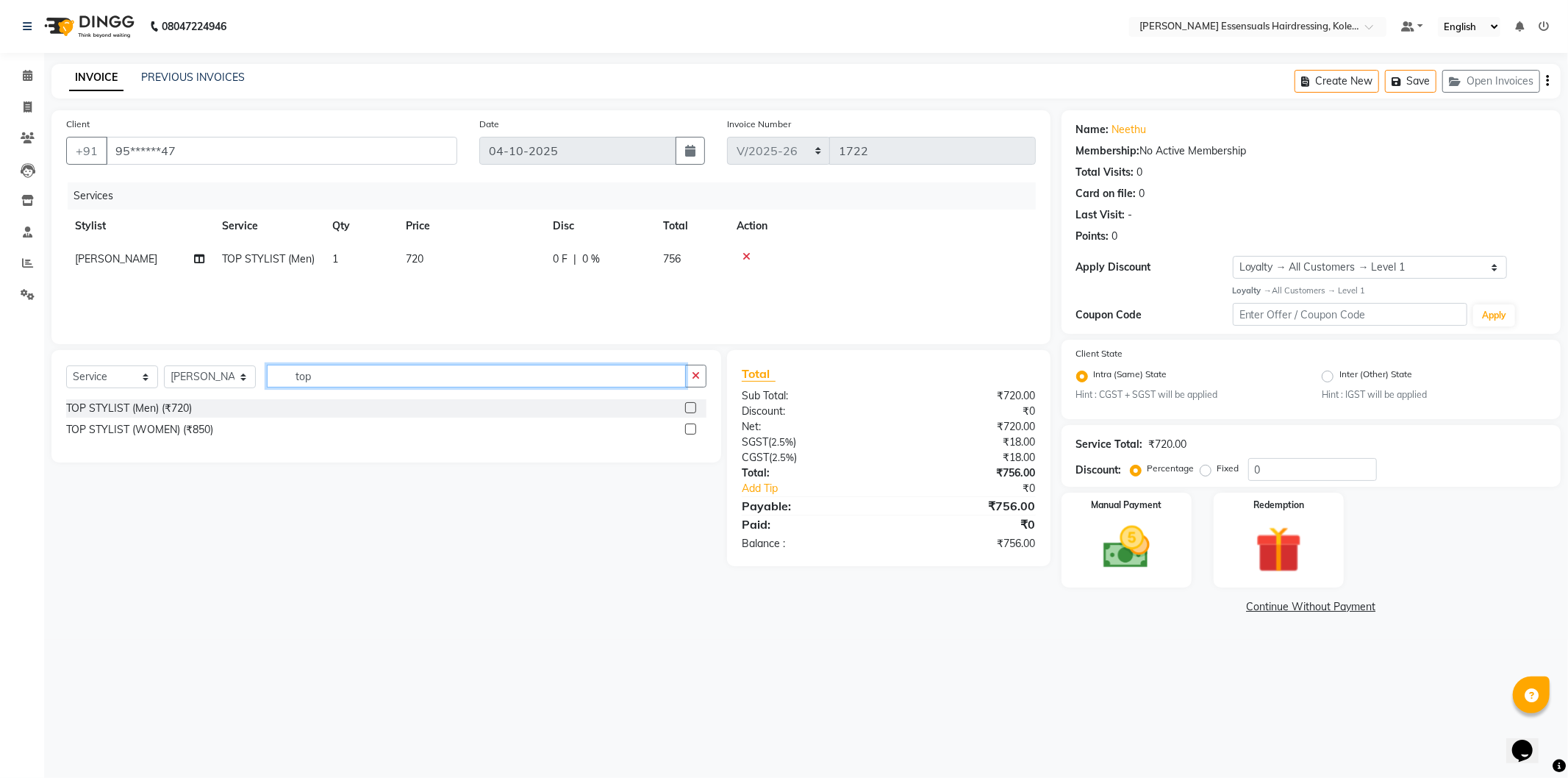
type input "top"
click at [690, 430] on label at bounding box center [691, 429] width 11 height 11
click at [690, 430] on input "checkbox" at bounding box center [690, 430] width 10 height 10
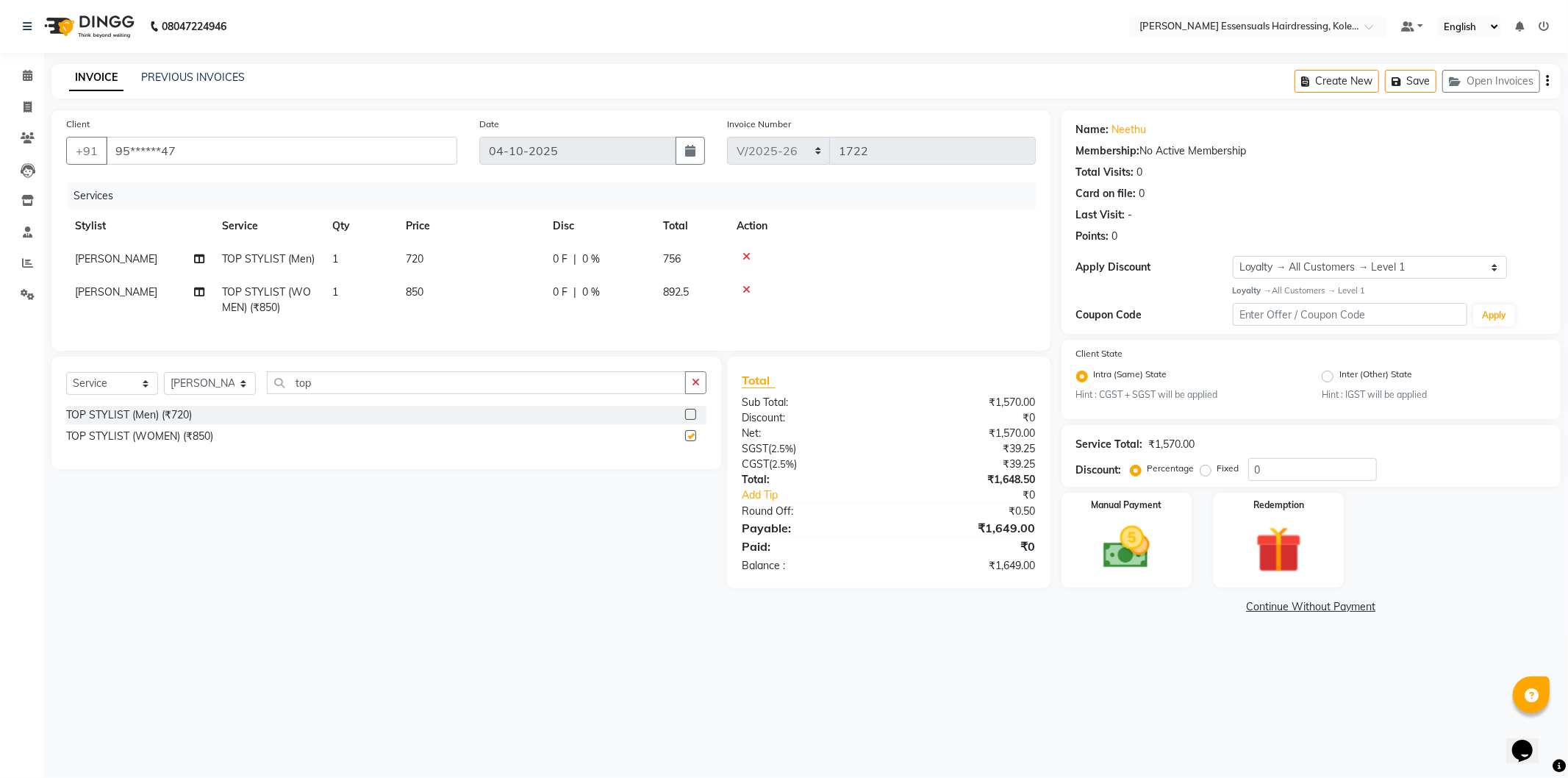
checkbox input "false"
click at [745, 251] on icon at bounding box center [746, 256] width 8 height 11
click at [1415, 70] on button "Save" at bounding box center [1411, 81] width 52 height 23
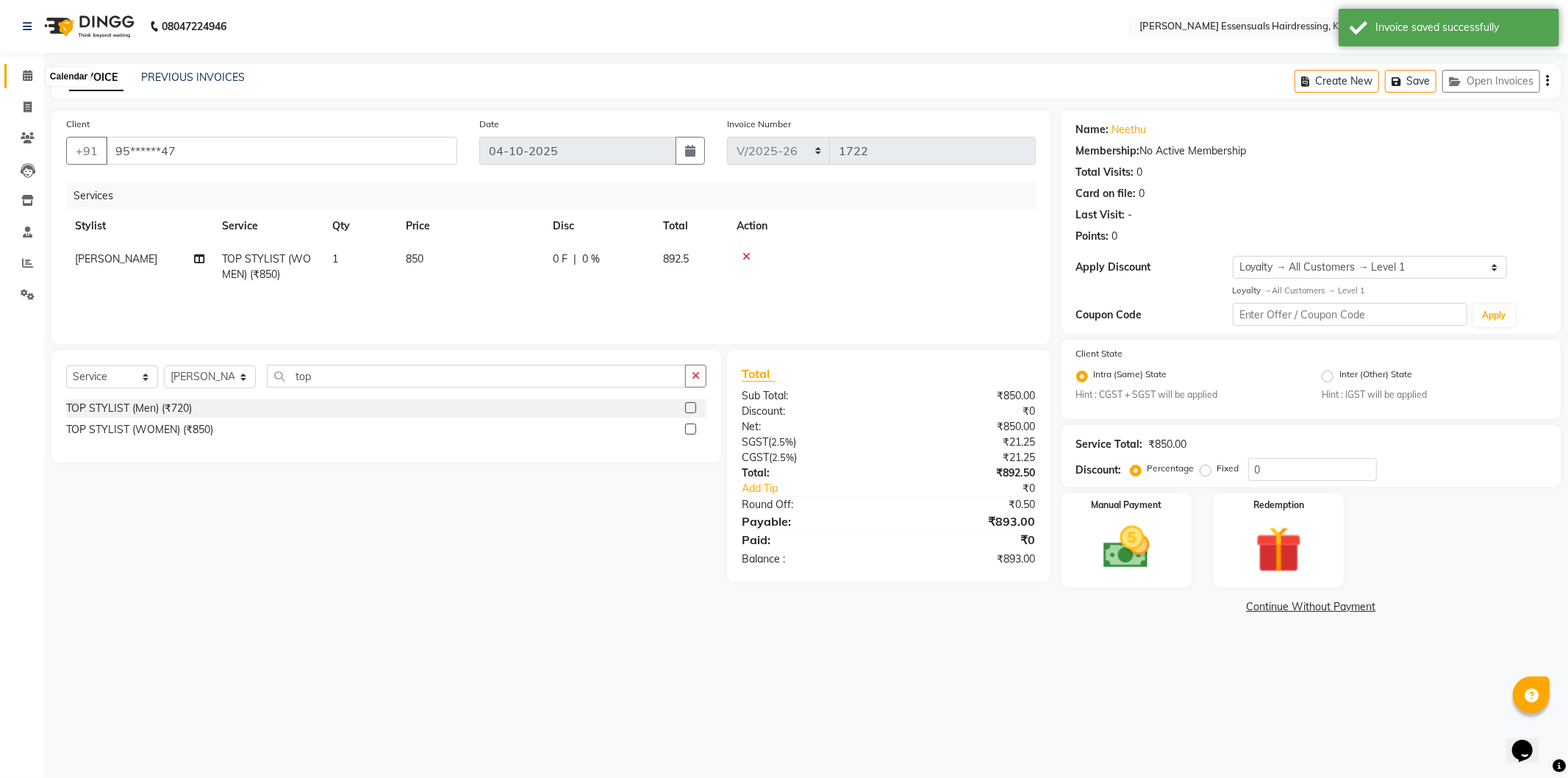
click at [25, 77] on icon at bounding box center [27, 75] width 10 height 11
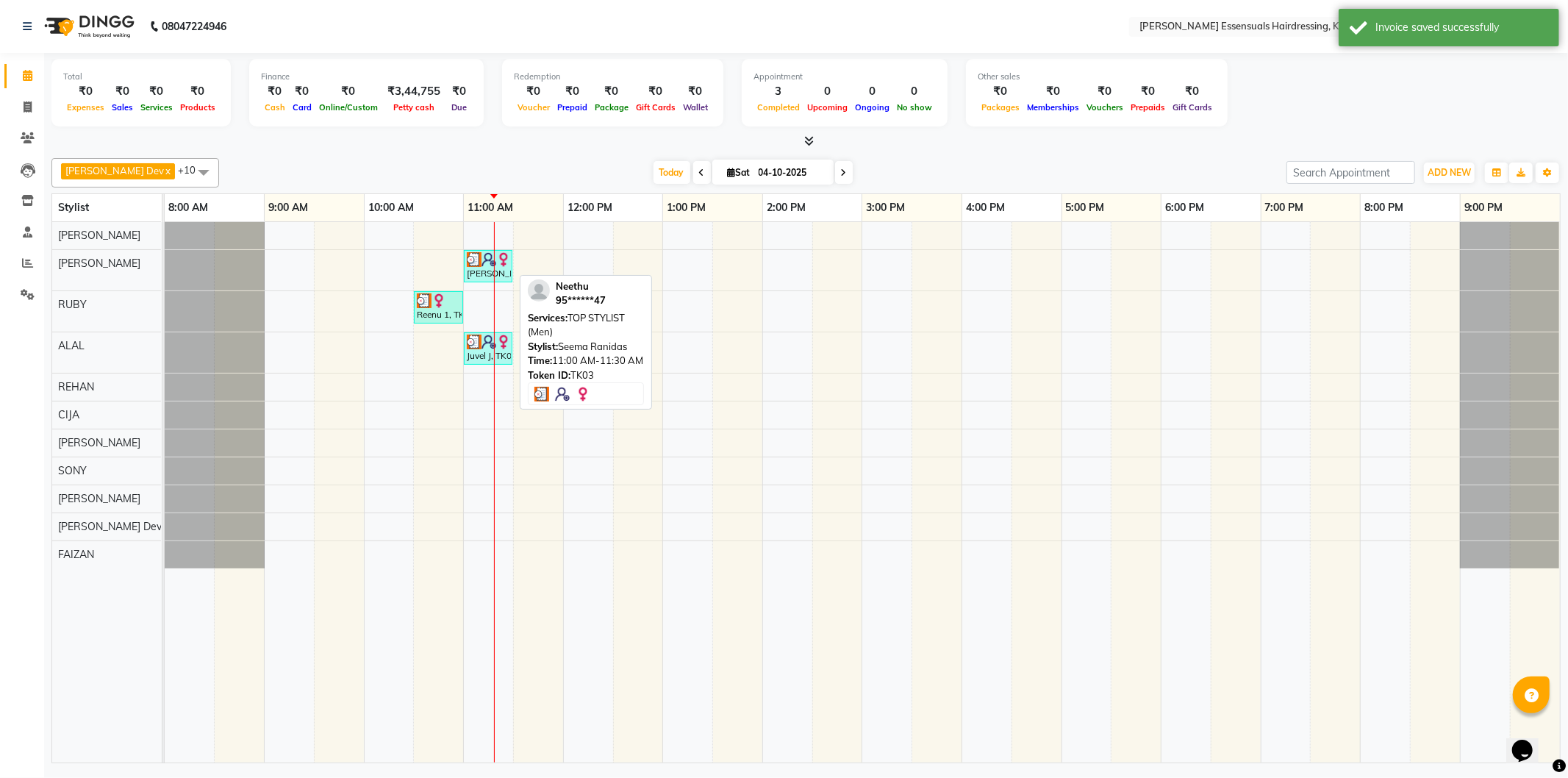
click at [503, 269] on div "[PERSON_NAME], TK03, 11:00 AM-11:30 AM, TOP STYLIST (Men)" at bounding box center [488, 266] width 45 height 28
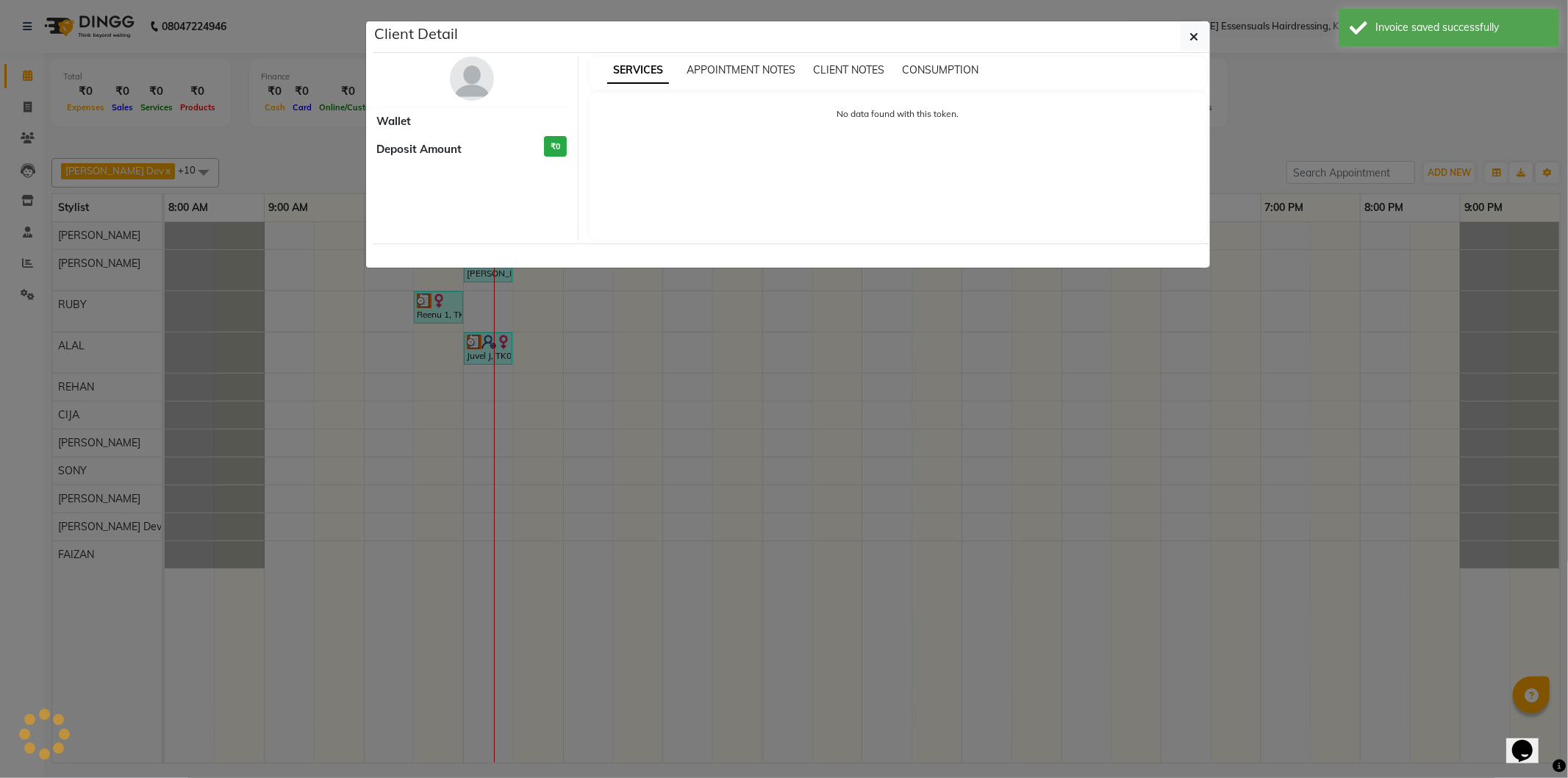
select select "3"
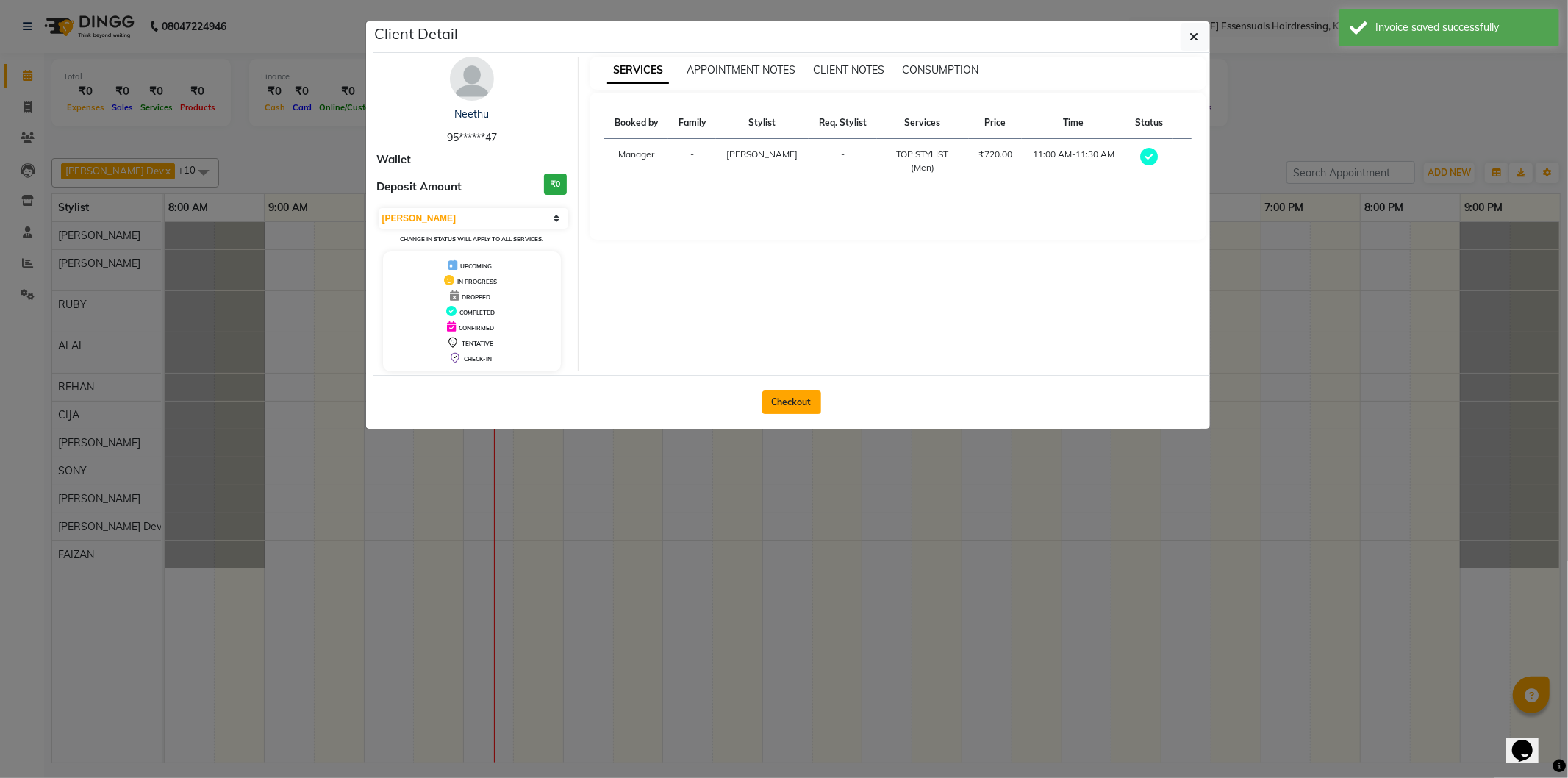
click at [804, 399] on button "Checkout" at bounding box center [792, 402] width 59 height 23
select select "service"
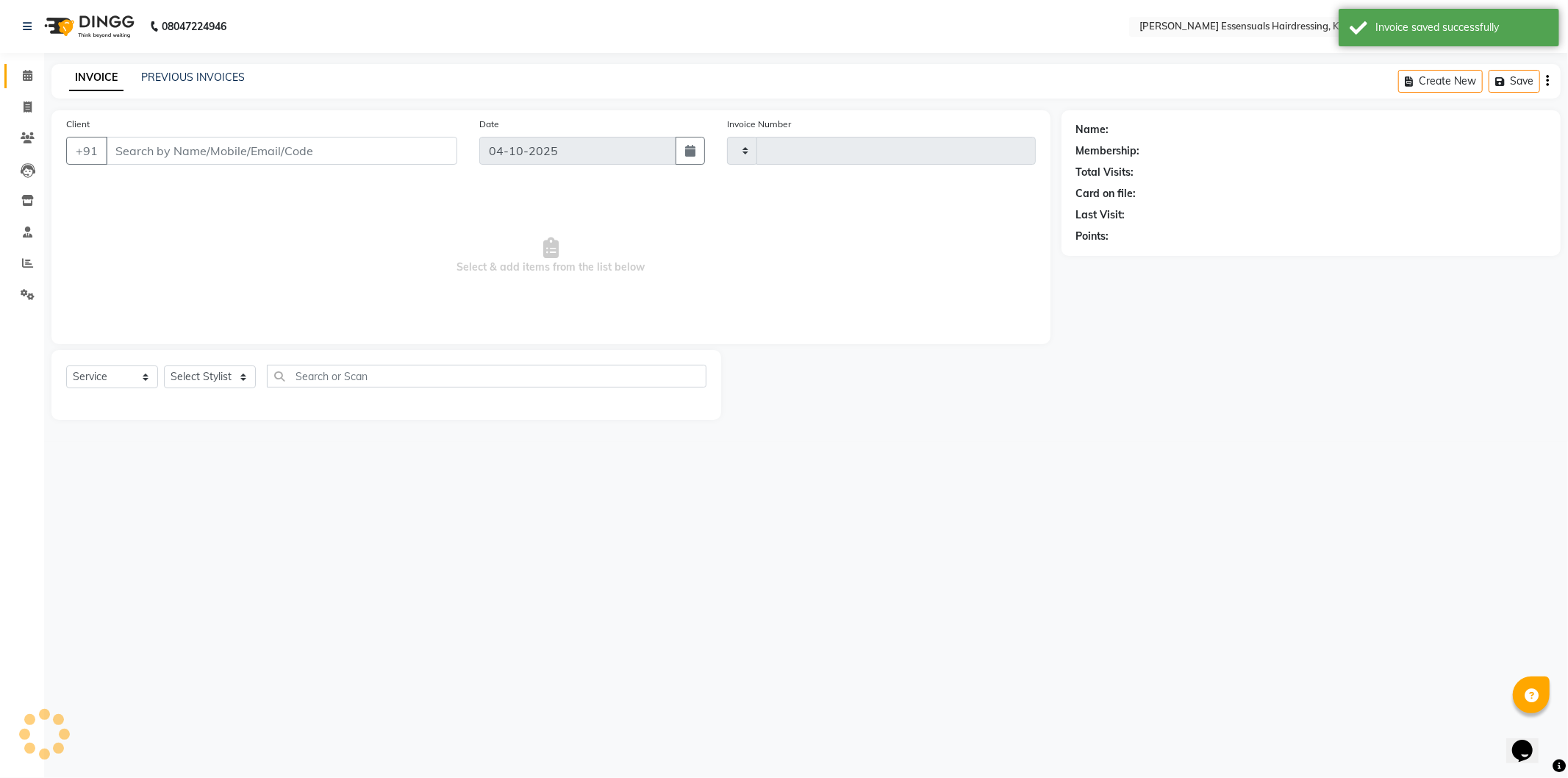
type input "1722"
select select "8281"
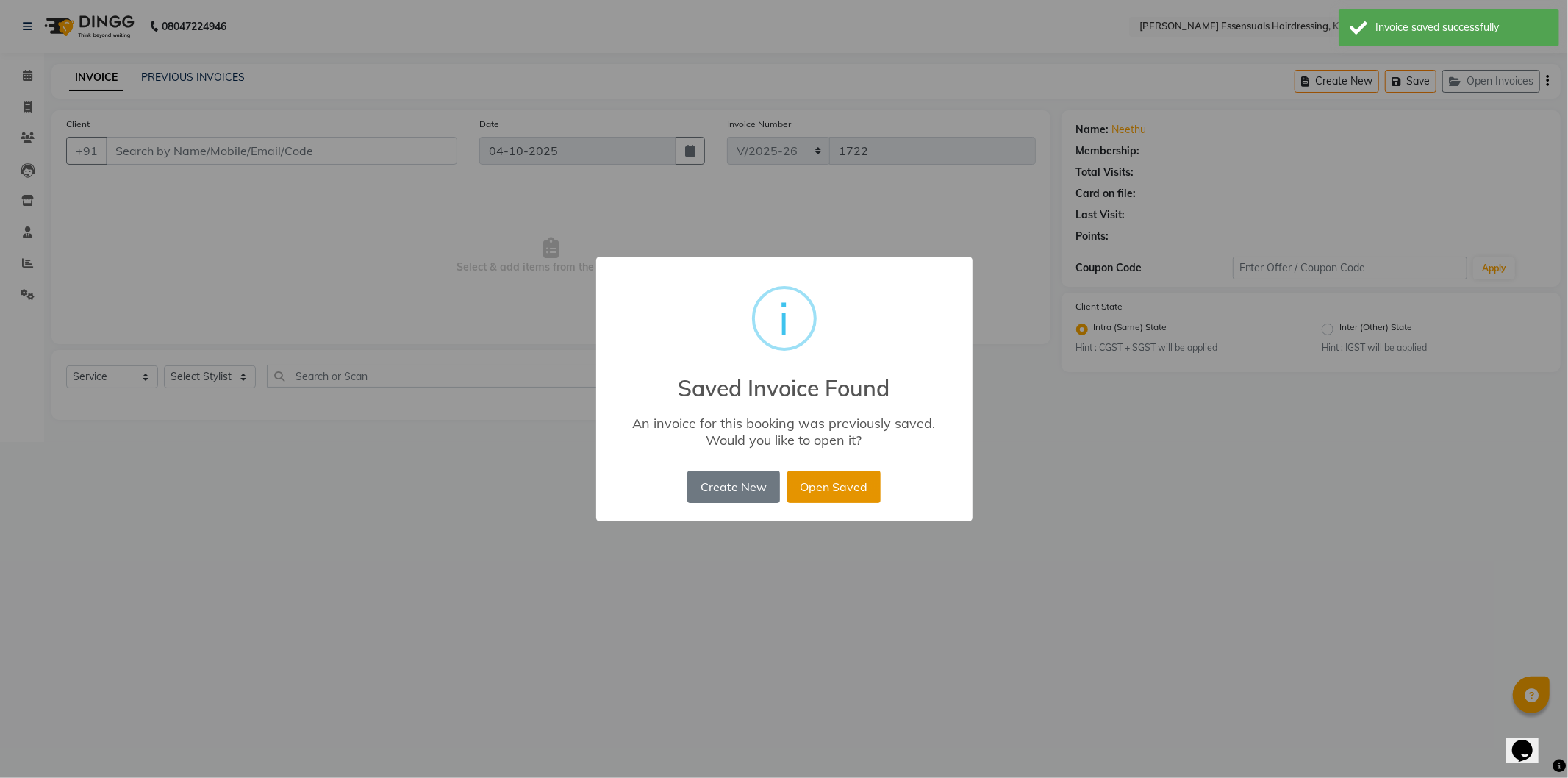
click at [872, 493] on button "Open Saved" at bounding box center [834, 487] width 94 height 32
type input "95******47"
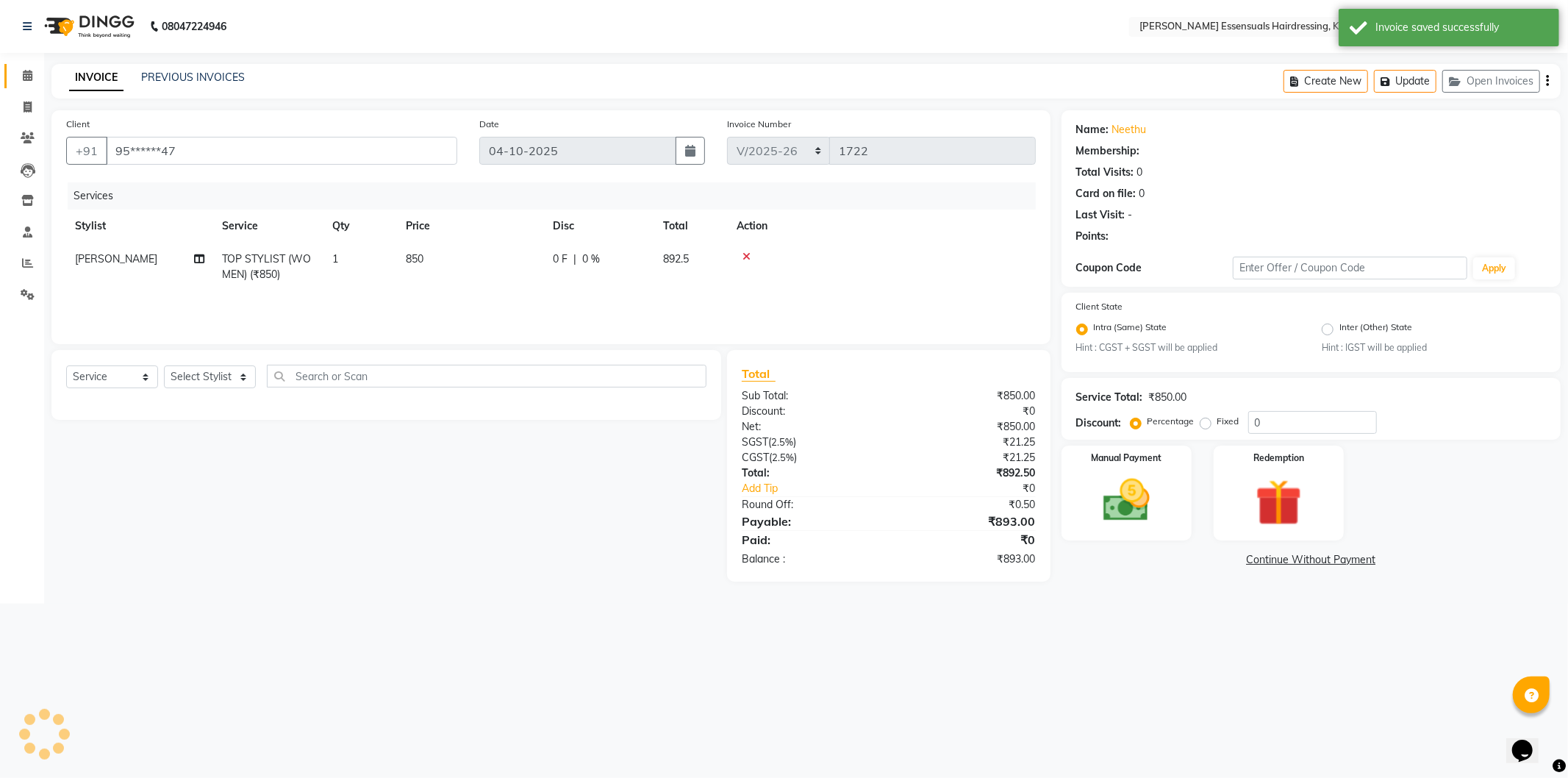
select select "1: Object"
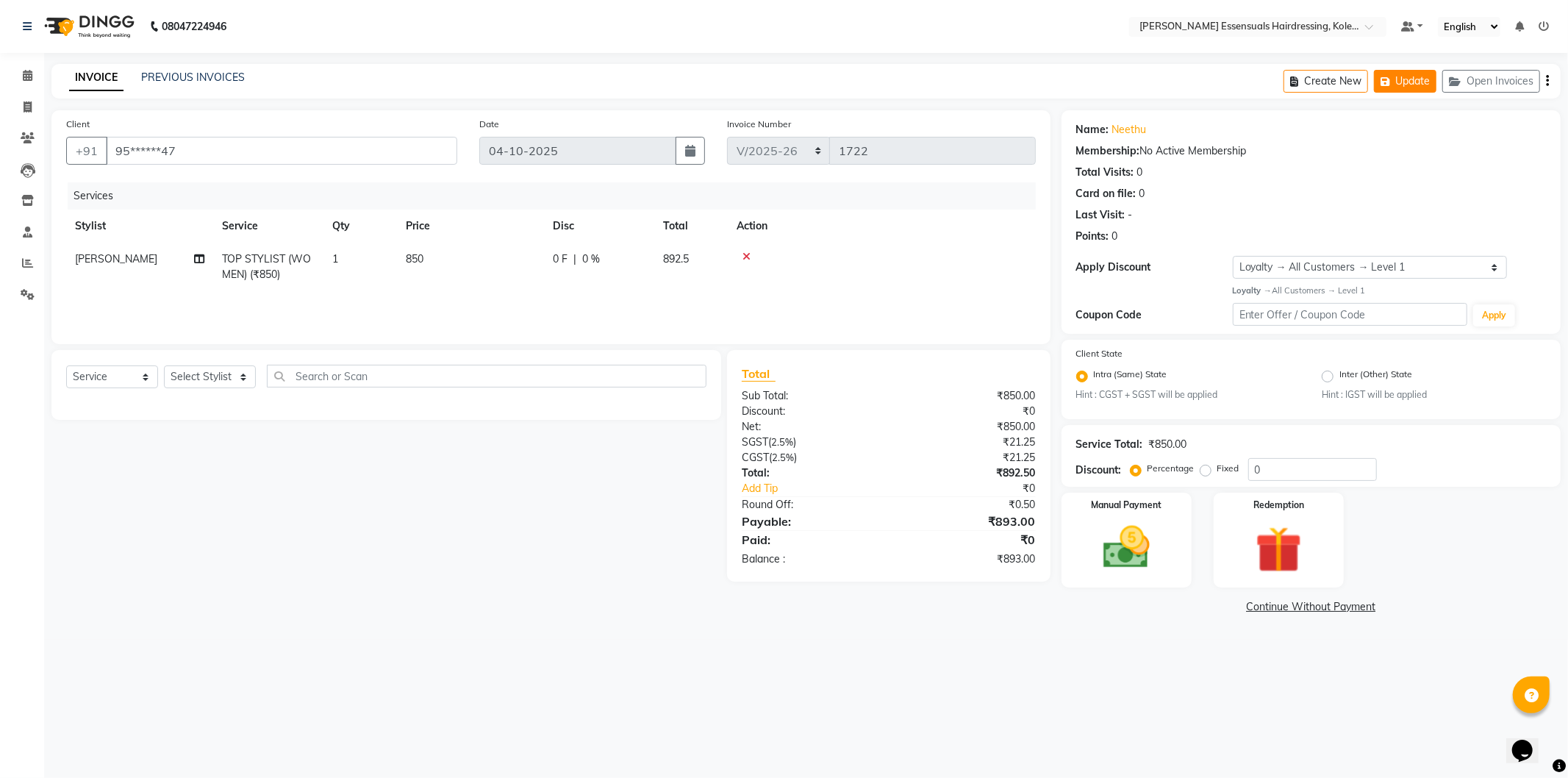
click at [1386, 81] on icon "button" at bounding box center [1388, 82] width 15 height 11
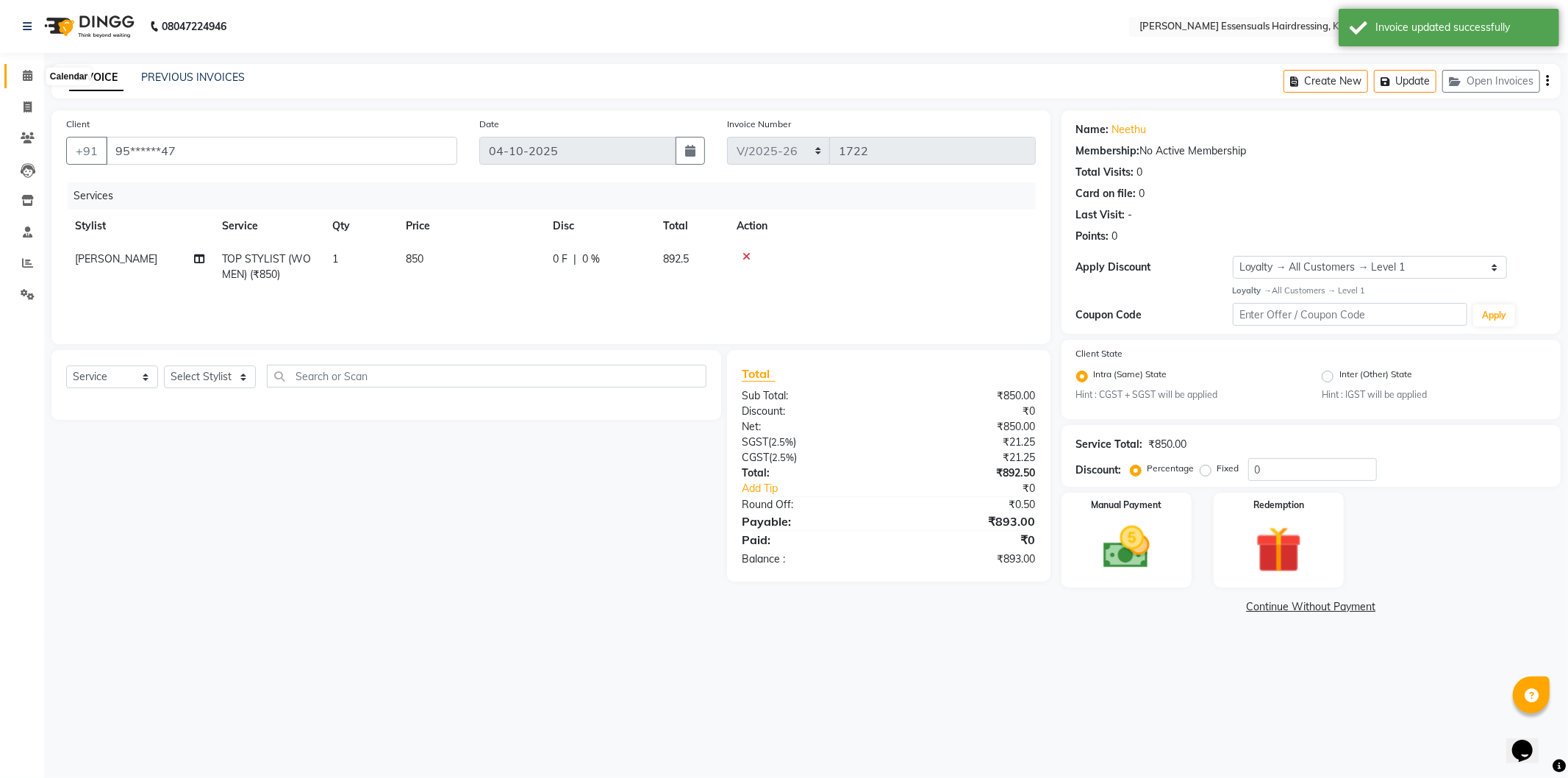
click at [18, 75] on span at bounding box center [27, 76] width 26 height 17
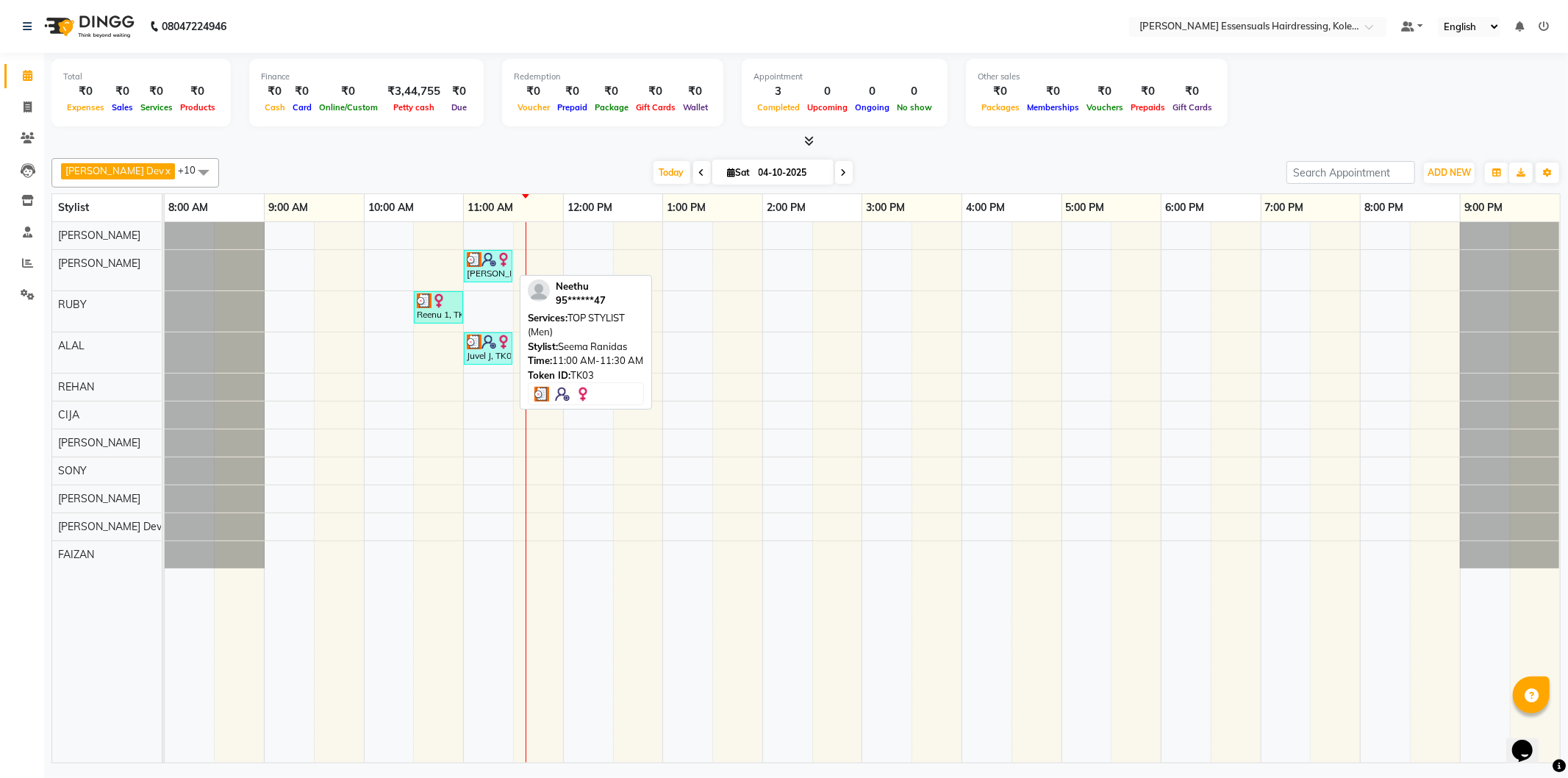
click at [481, 274] on div "[PERSON_NAME], TK03, 11:00 AM-11:30 AM, TOP STYLIST (Men)" at bounding box center [488, 266] width 45 height 28
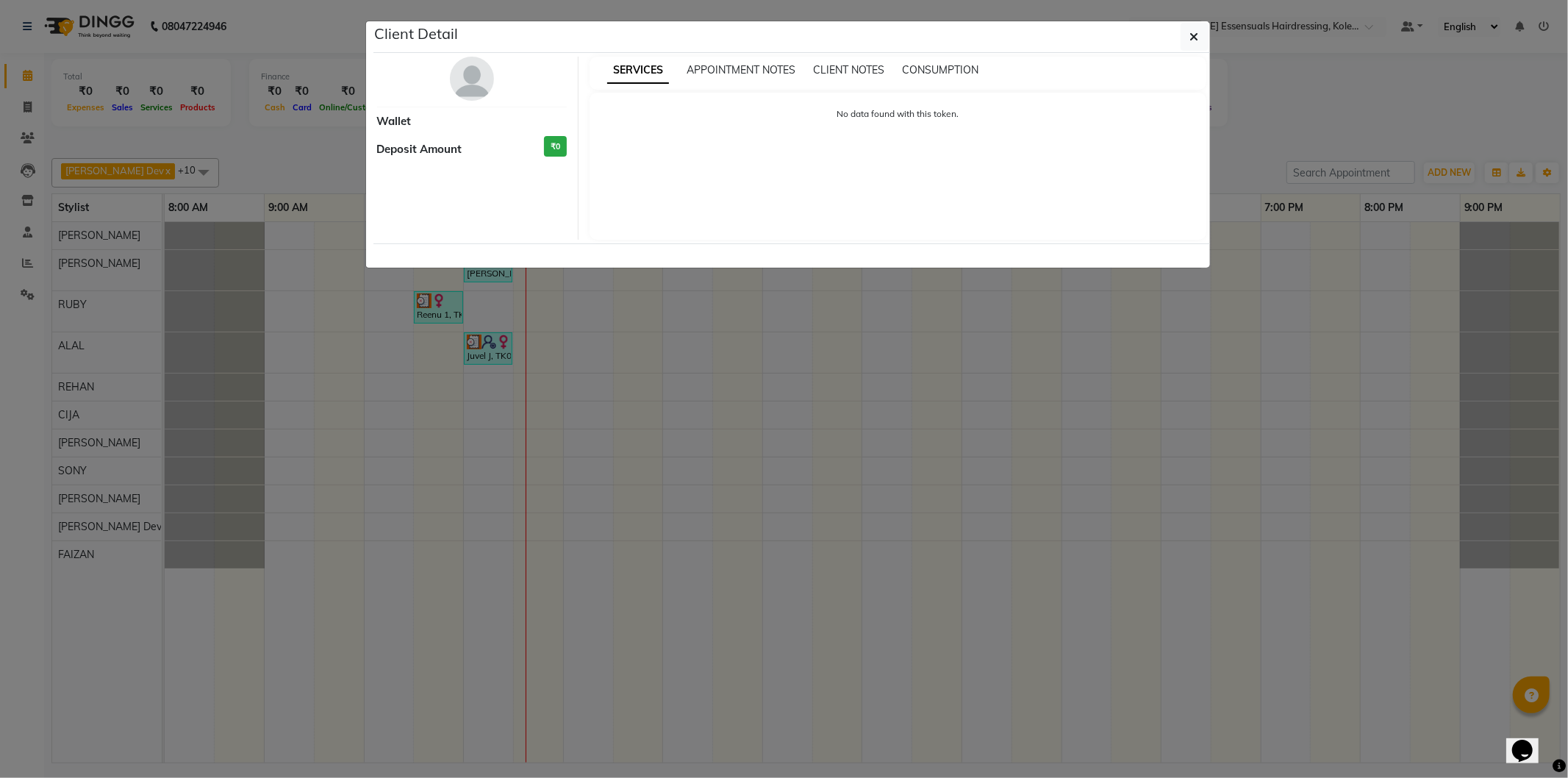
select select "3"
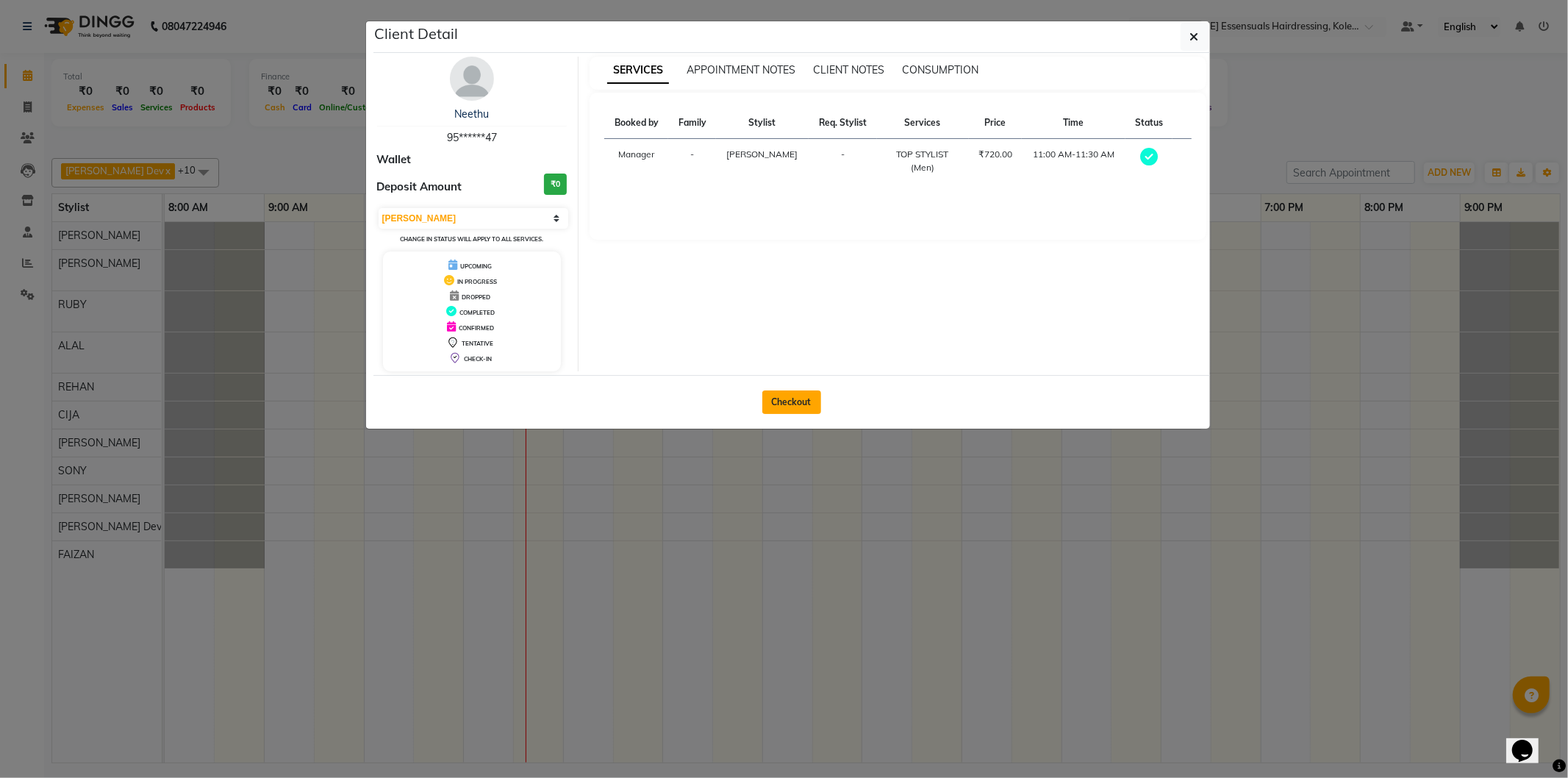
click at [782, 399] on button "Checkout" at bounding box center [792, 402] width 59 height 23
select select "service"
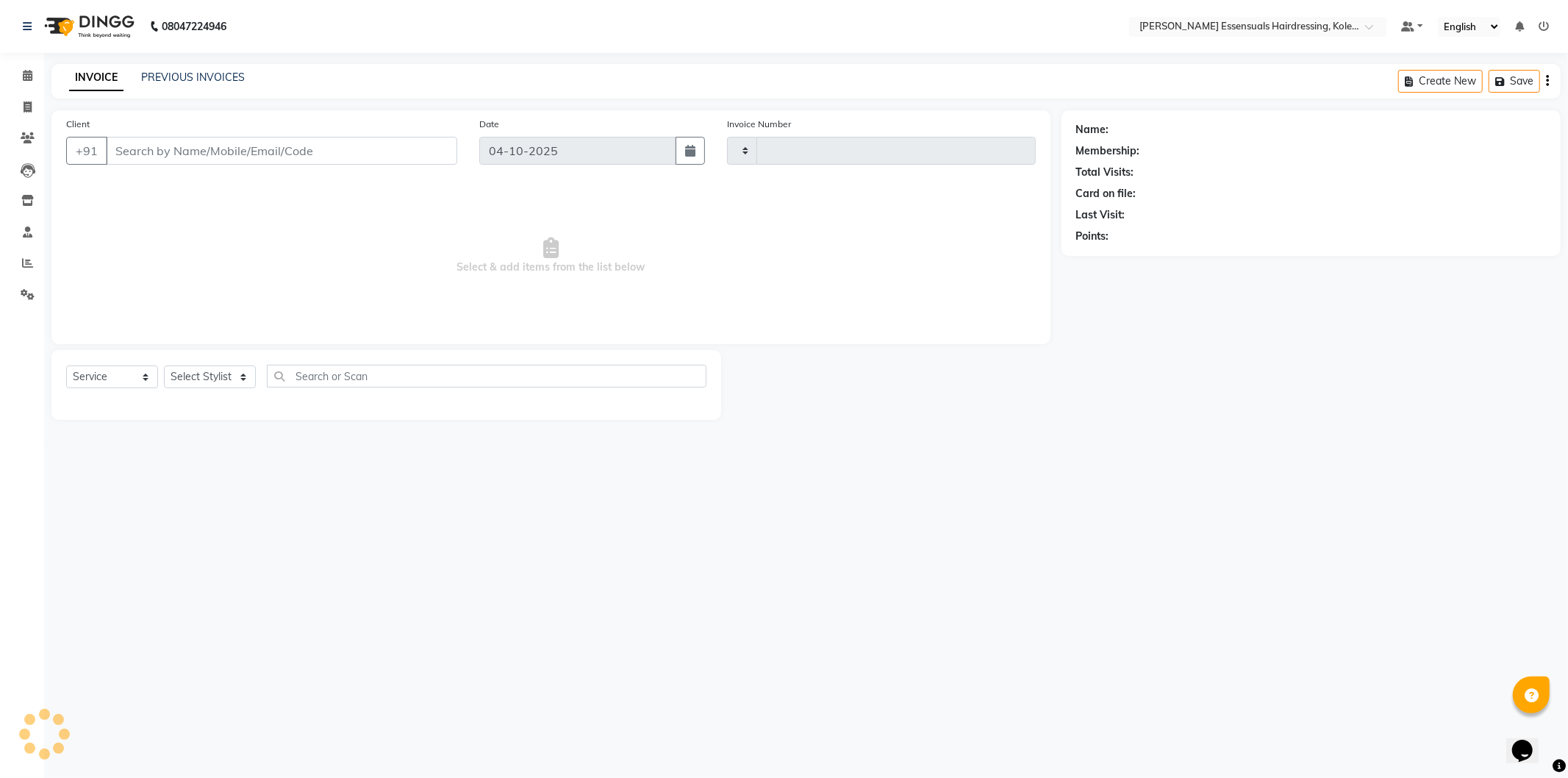
type input "1722"
select select "8281"
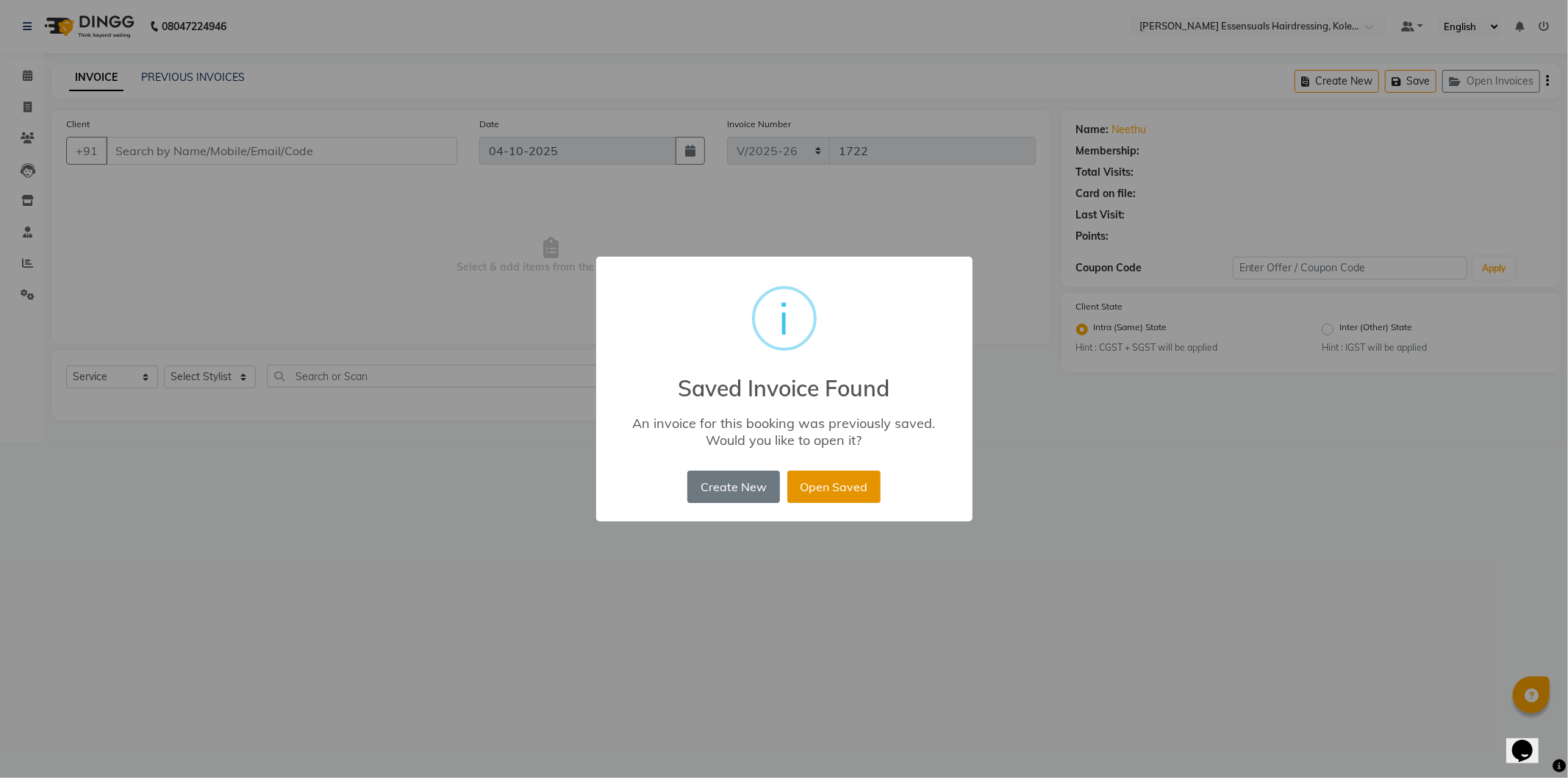
click at [824, 487] on button "Open Saved" at bounding box center [834, 487] width 94 height 32
type input "95******47"
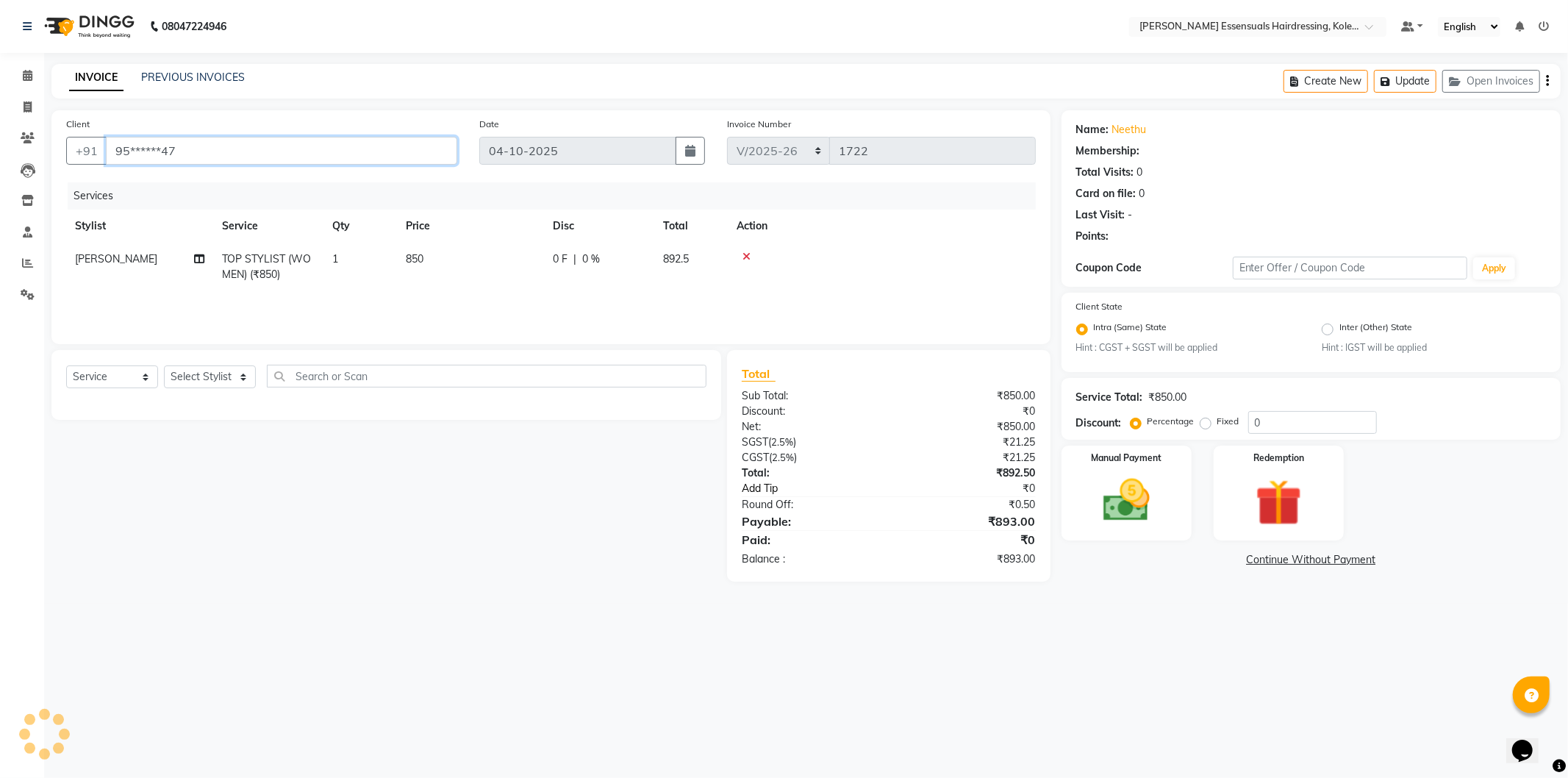
select select "1: Object"
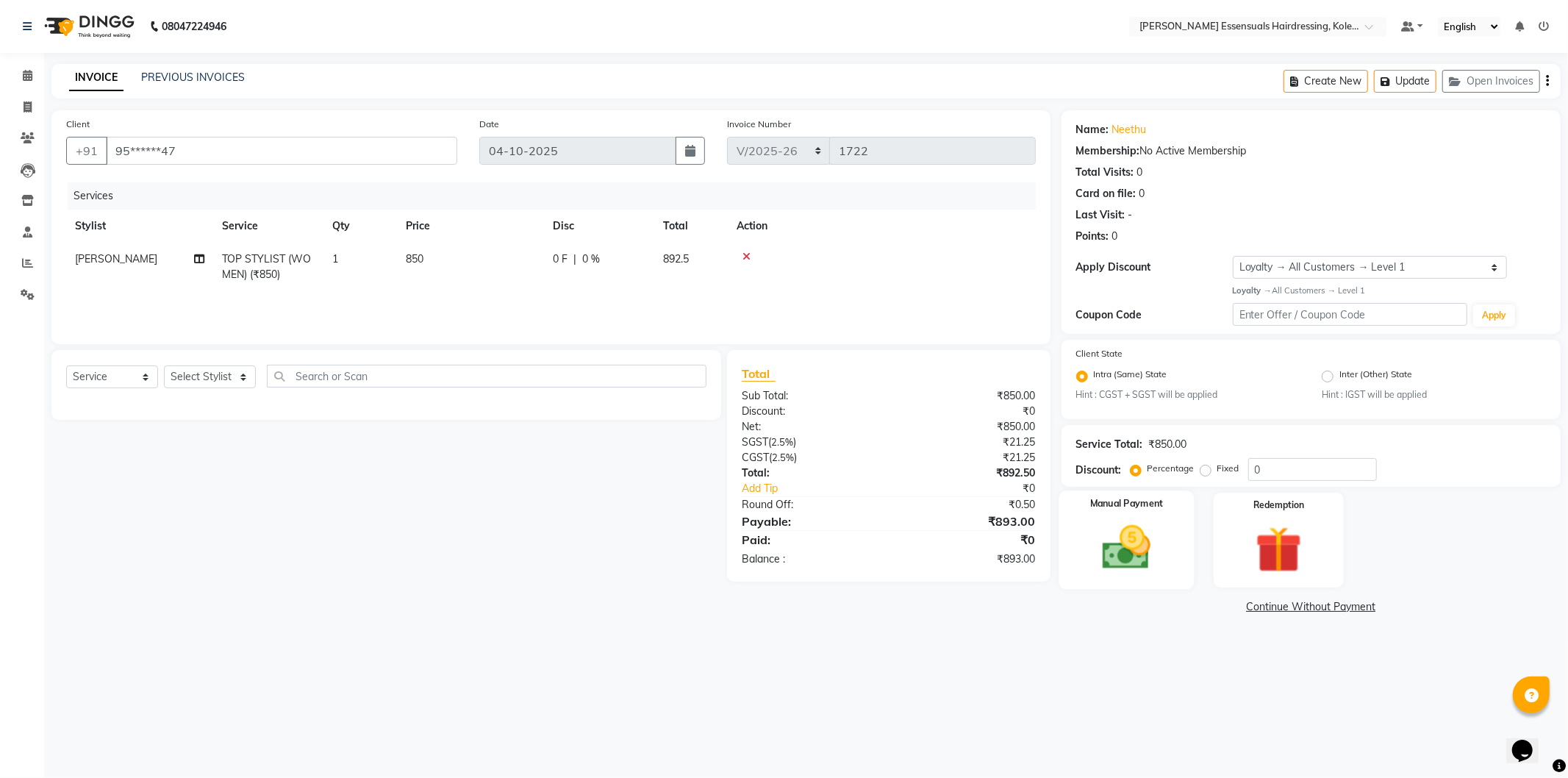
click at [1098, 531] on img at bounding box center [1126, 548] width 78 height 56
click at [1263, 603] on span "UPI" at bounding box center [1254, 608] width 23 height 17
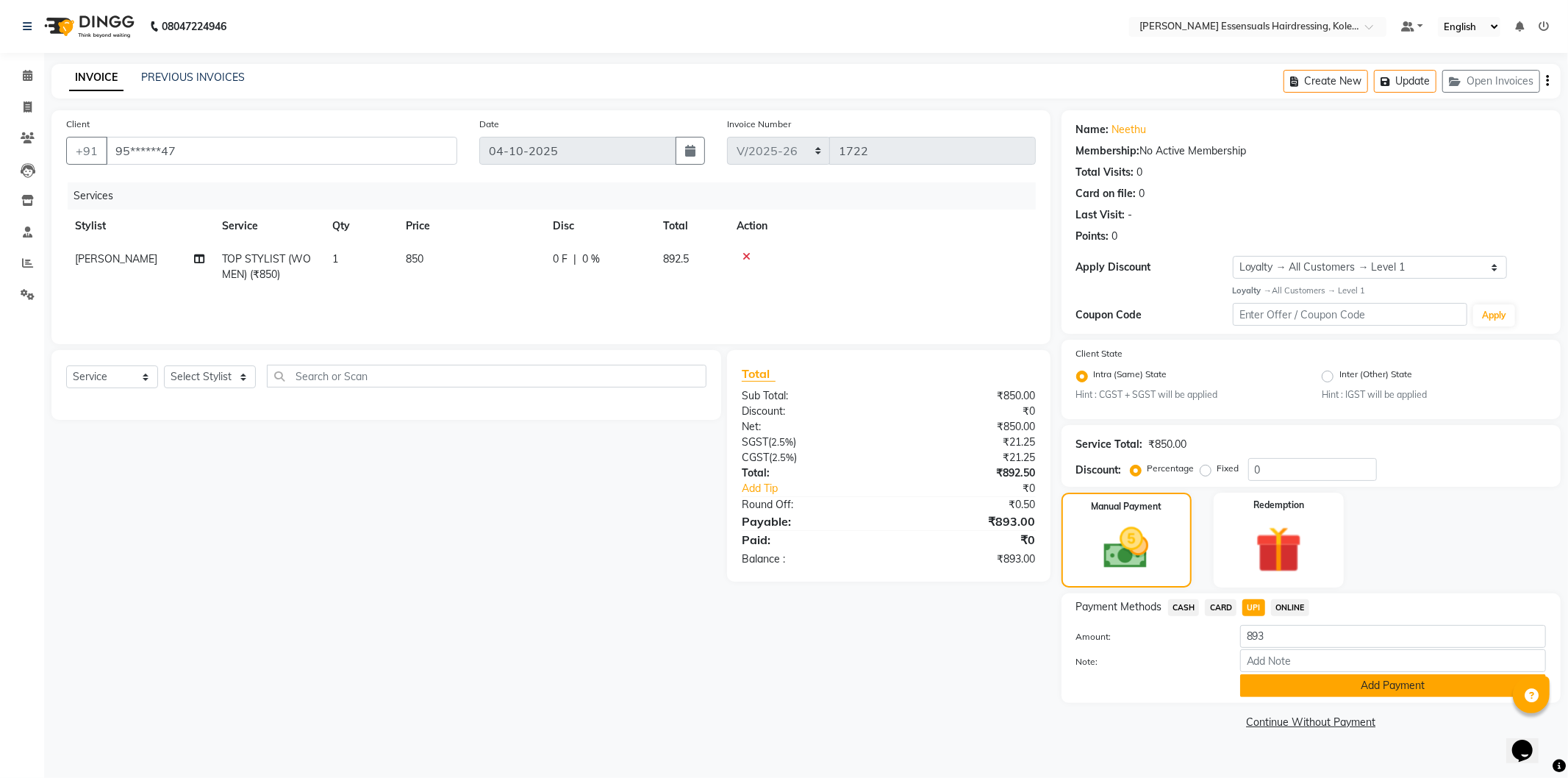
click at [1290, 692] on button "Add Payment" at bounding box center [1394, 686] width 306 height 23
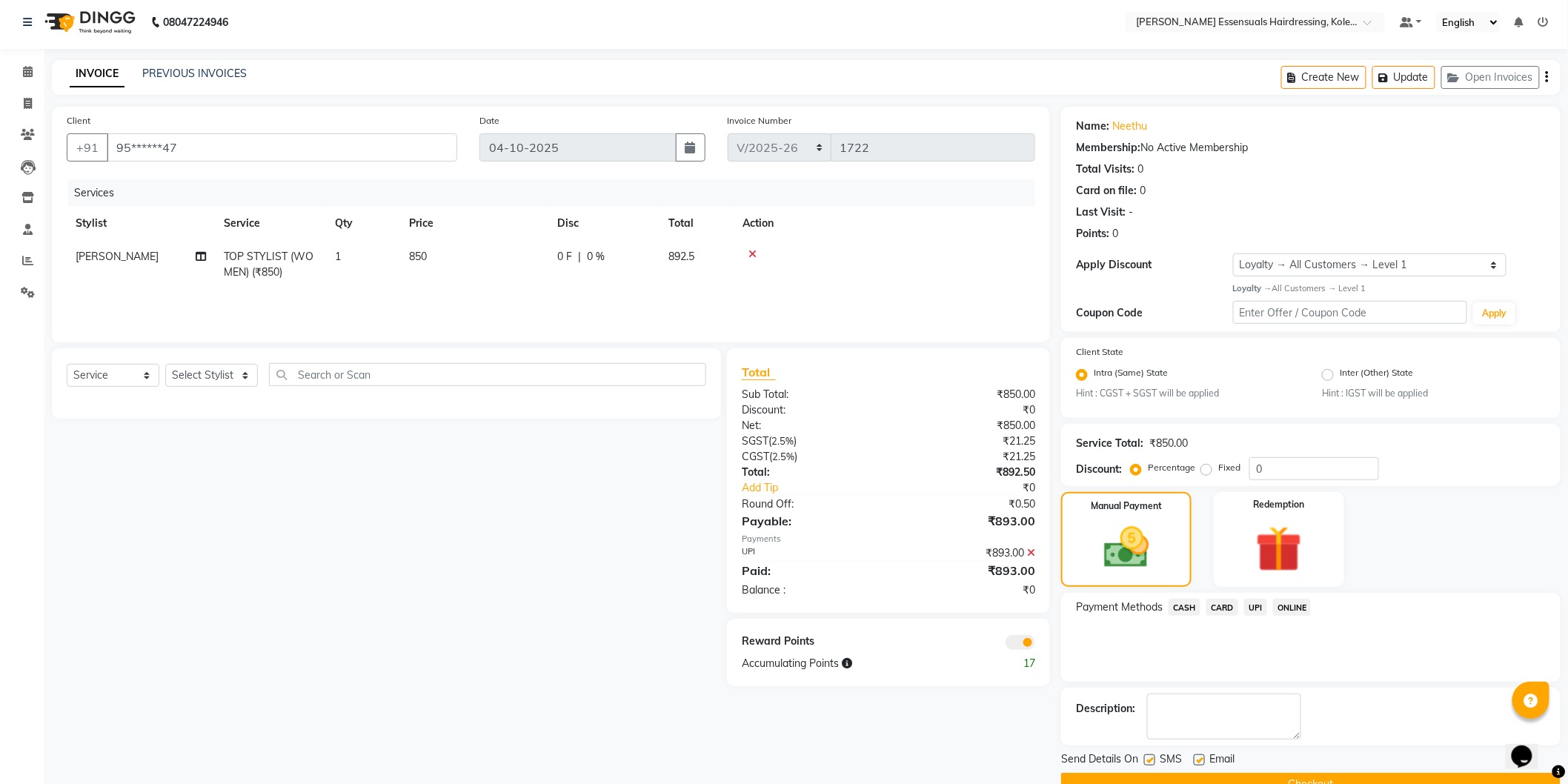
scroll to position [37, 0]
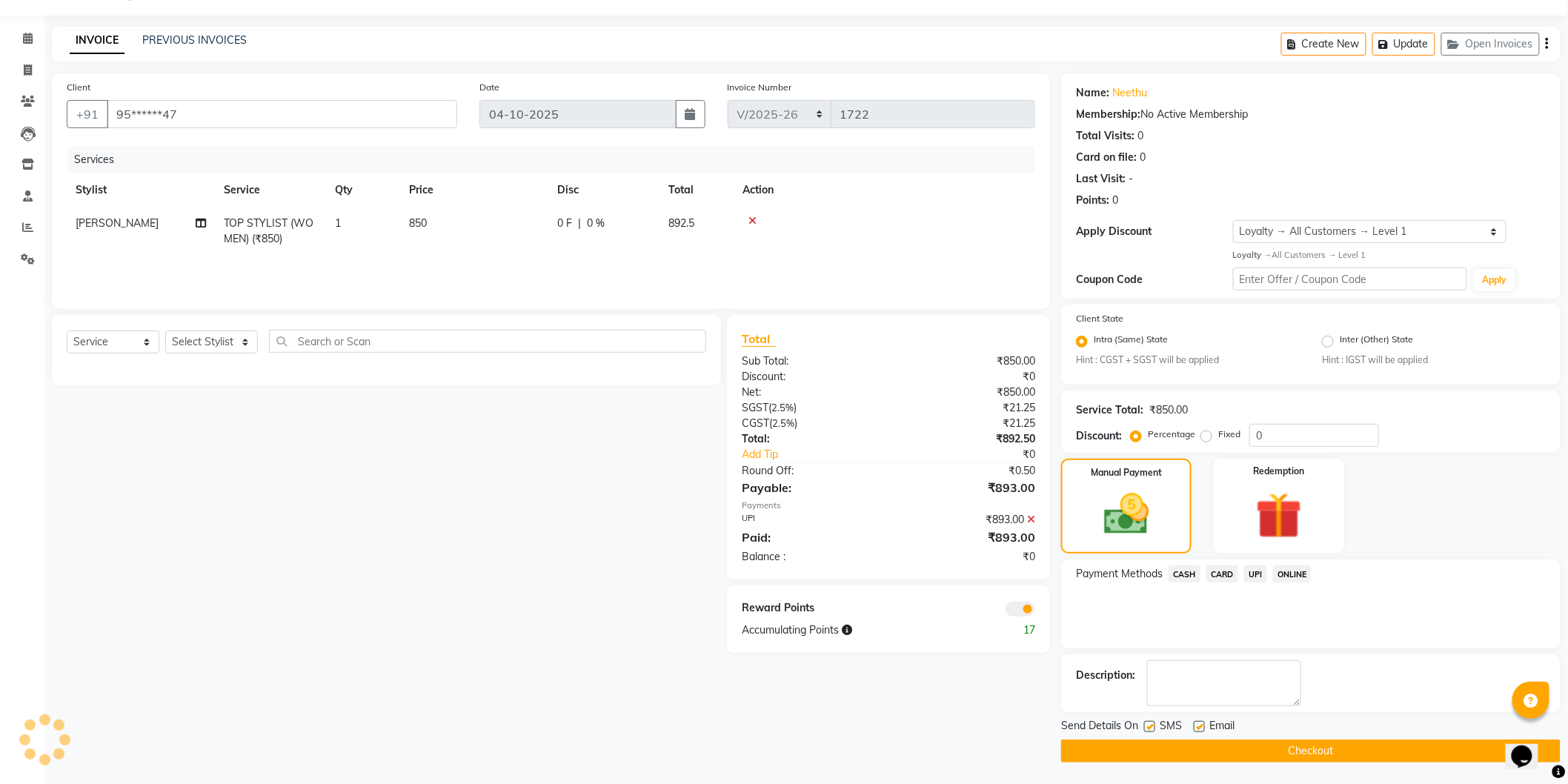
click at [1259, 760] on button "Checkout" at bounding box center [1310, 751] width 499 height 23
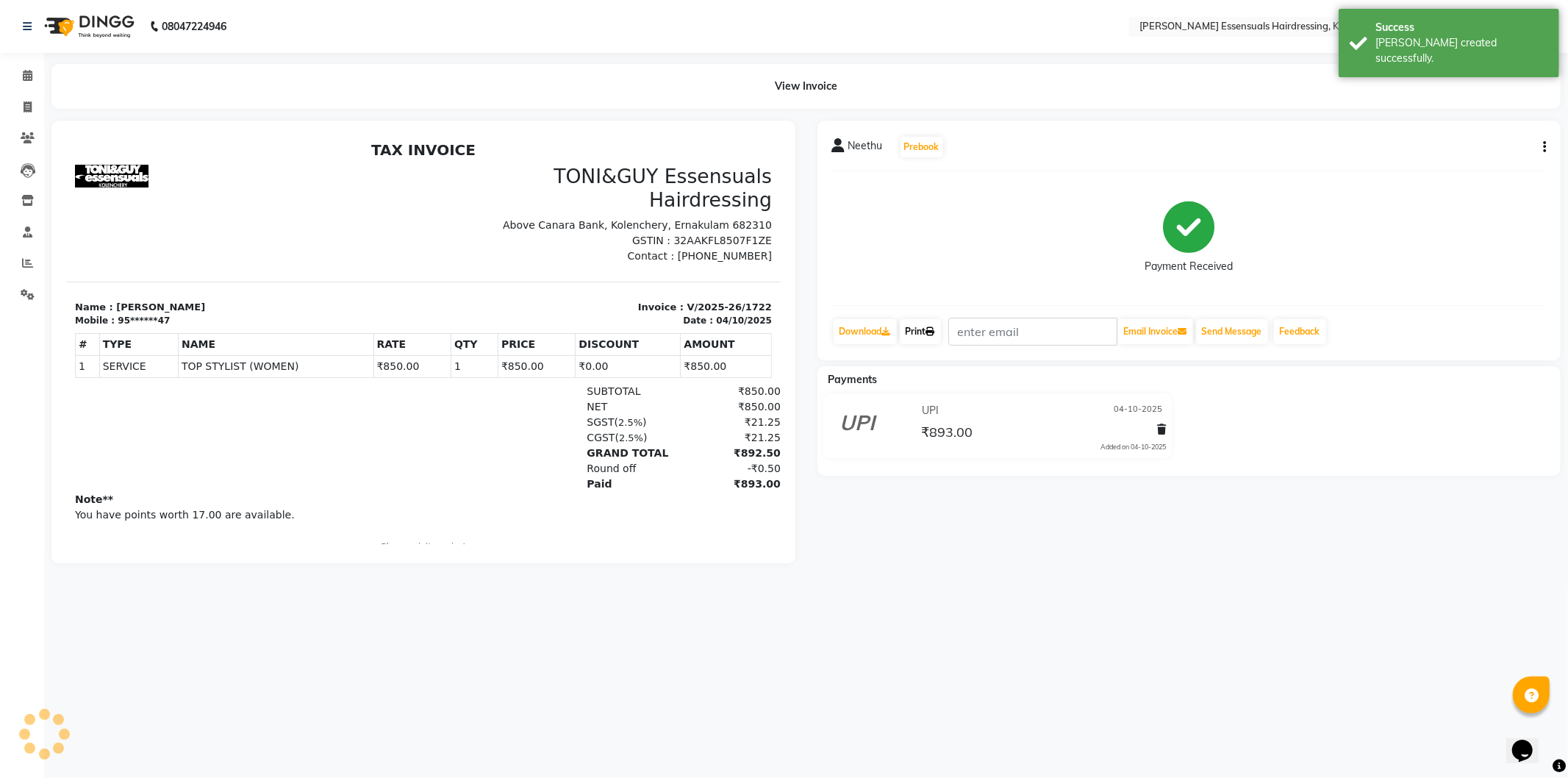
click at [918, 324] on link "Print" at bounding box center [920, 331] width 41 height 25
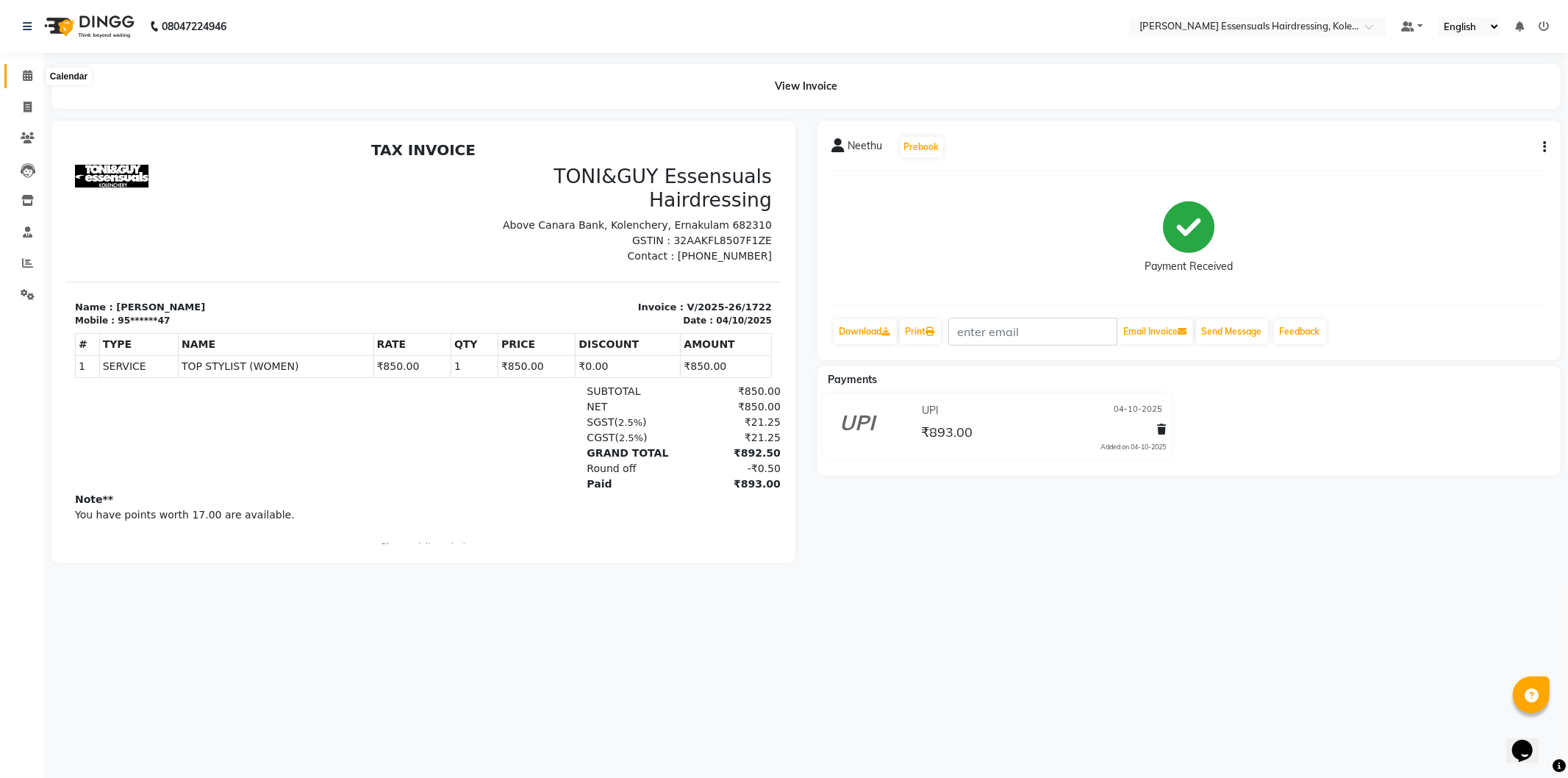
click at [27, 74] on icon at bounding box center [27, 75] width 10 height 11
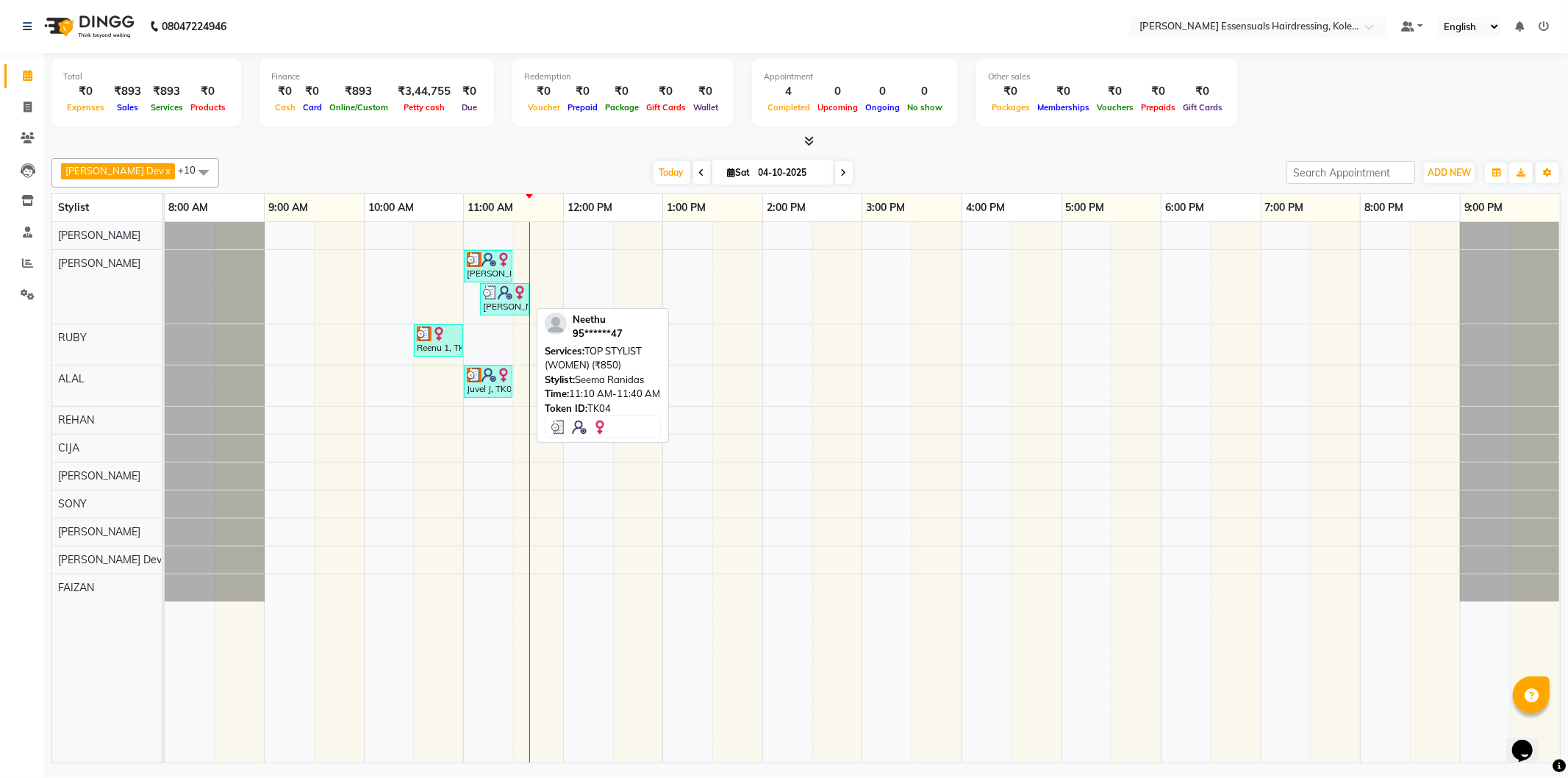
click at [507, 294] on img at bounding box center [505, 292] width 15 height 15
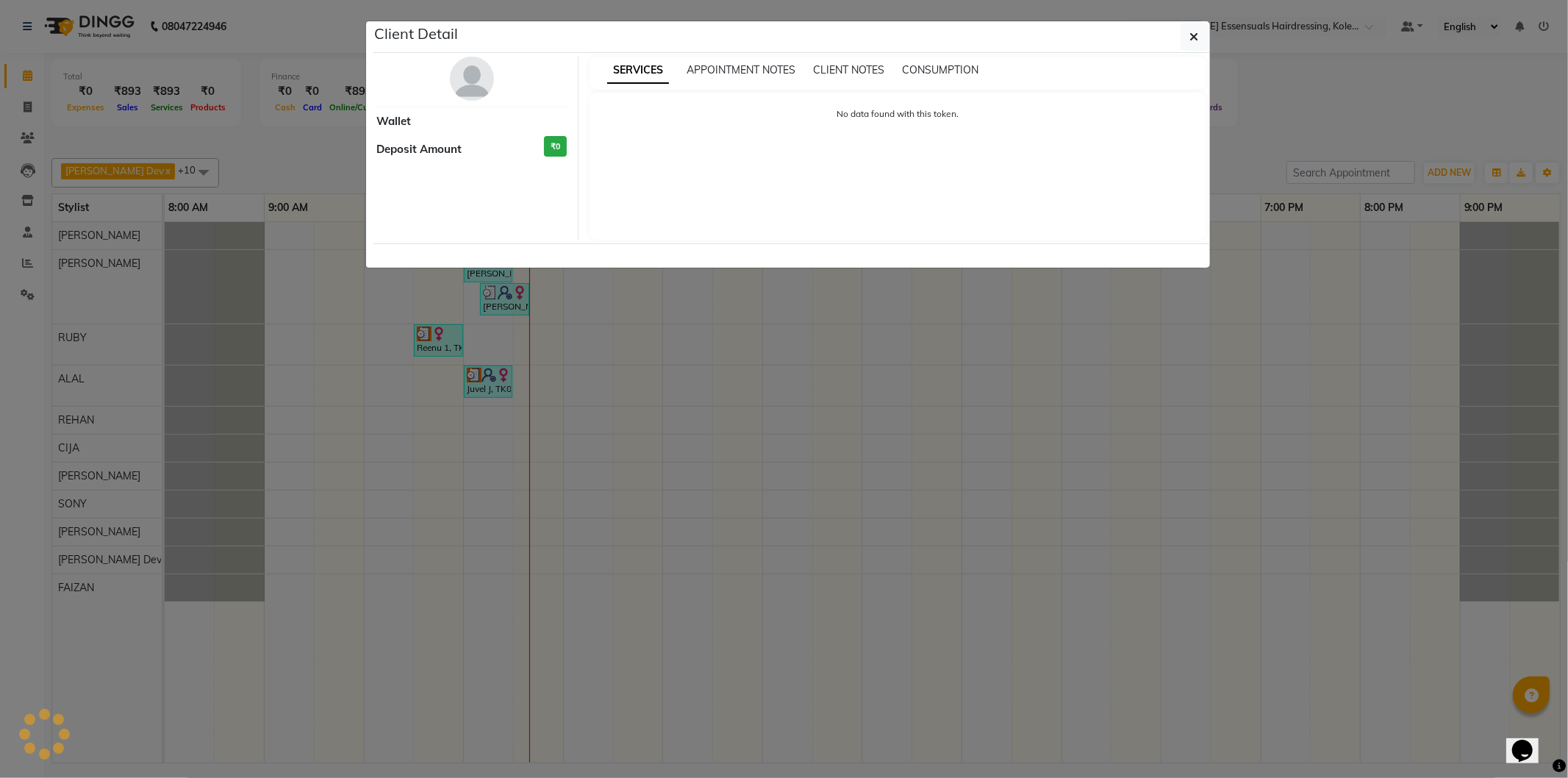
select select "3"
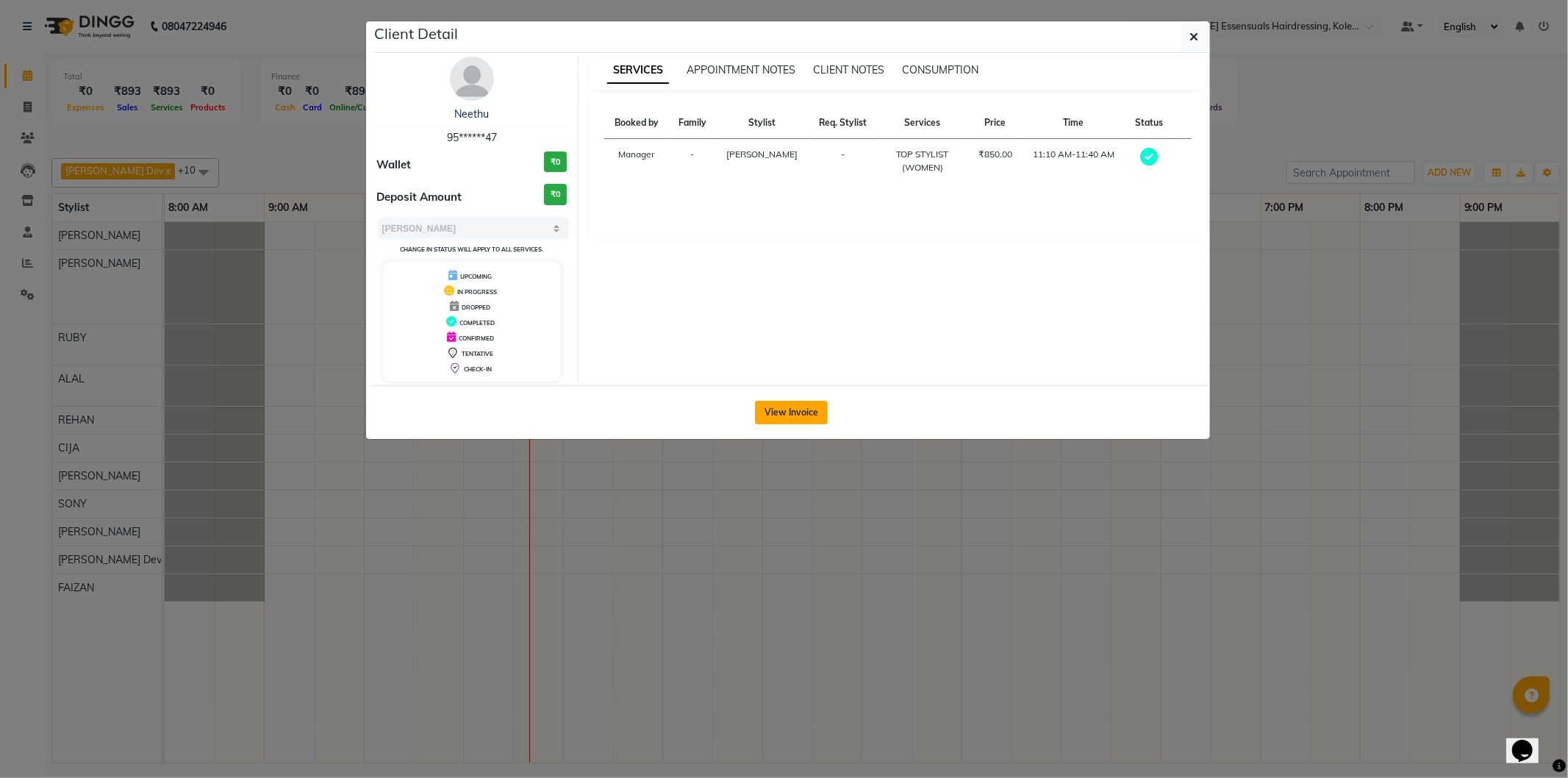
click at [818, 415] on button "View Invoice" at bounding box center [792, 412] width 73 height 23
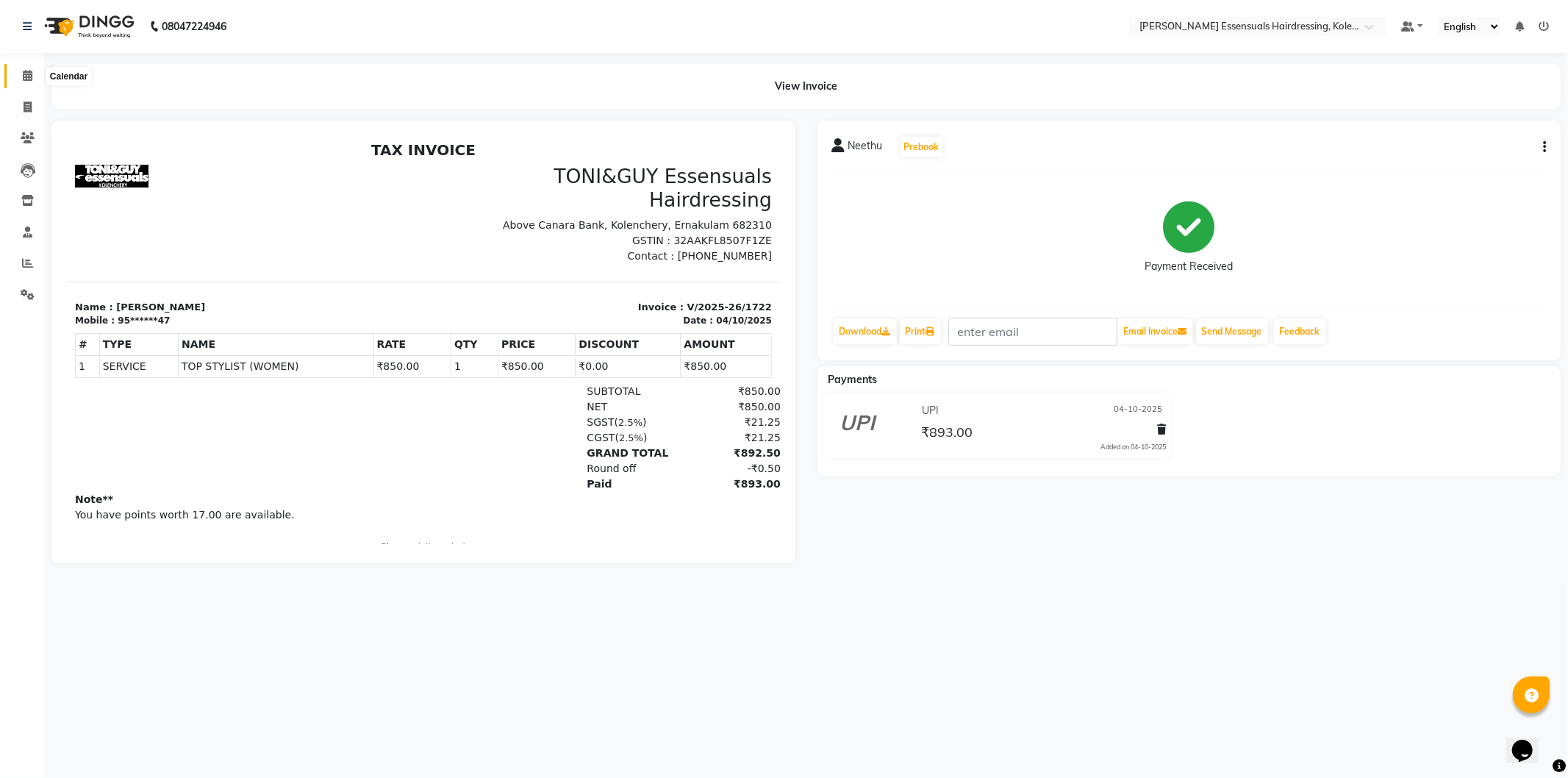
click at [23, 72] on icon at bounding box center [27, 75] width 10 height 11
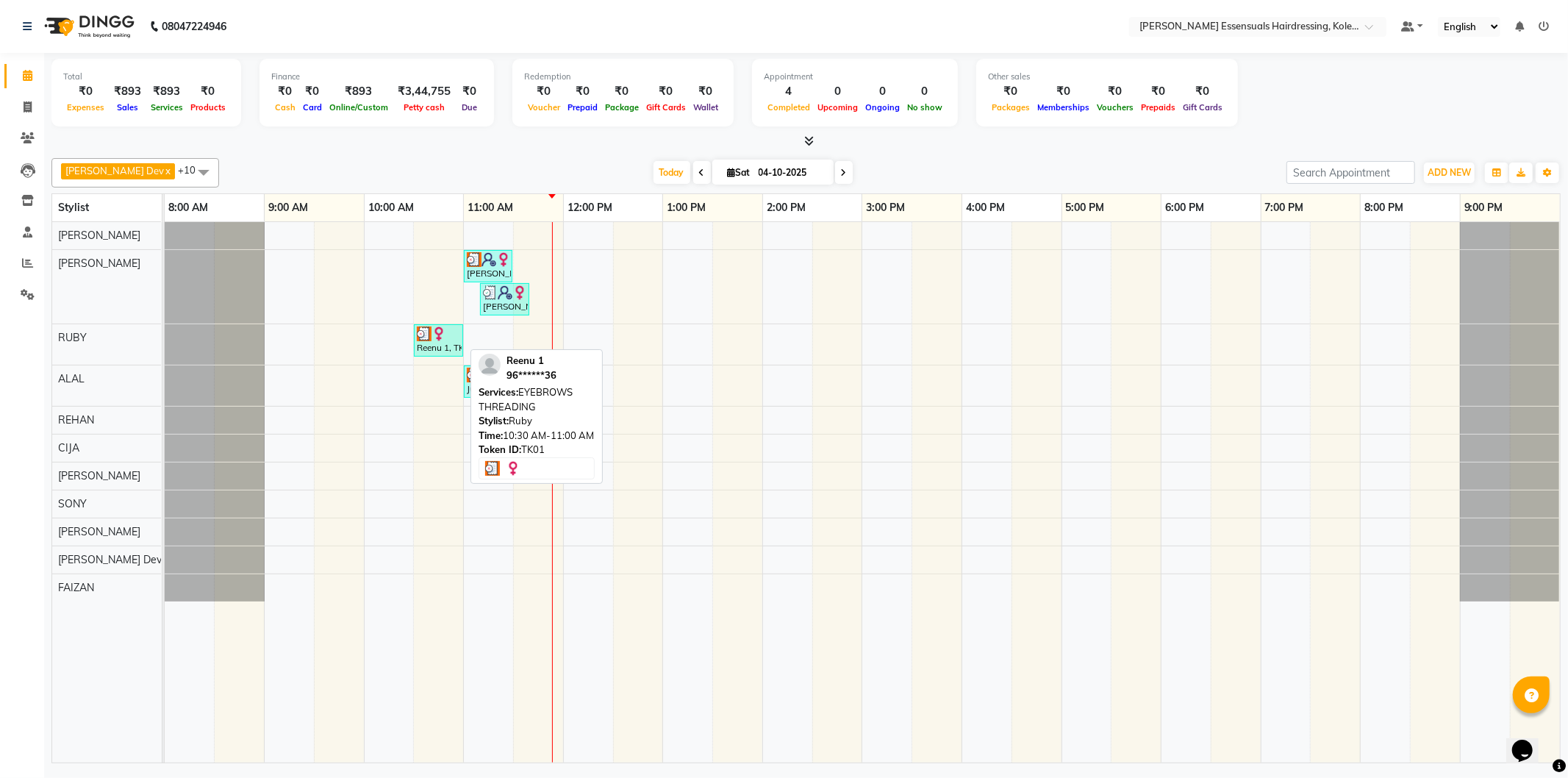
click at [451, 343] on div "Reenu 1, TK01, 10:30 AM-11:00 AM, EYEBROWS THREADING" at bounding box center [438, 340] width 46 height 28
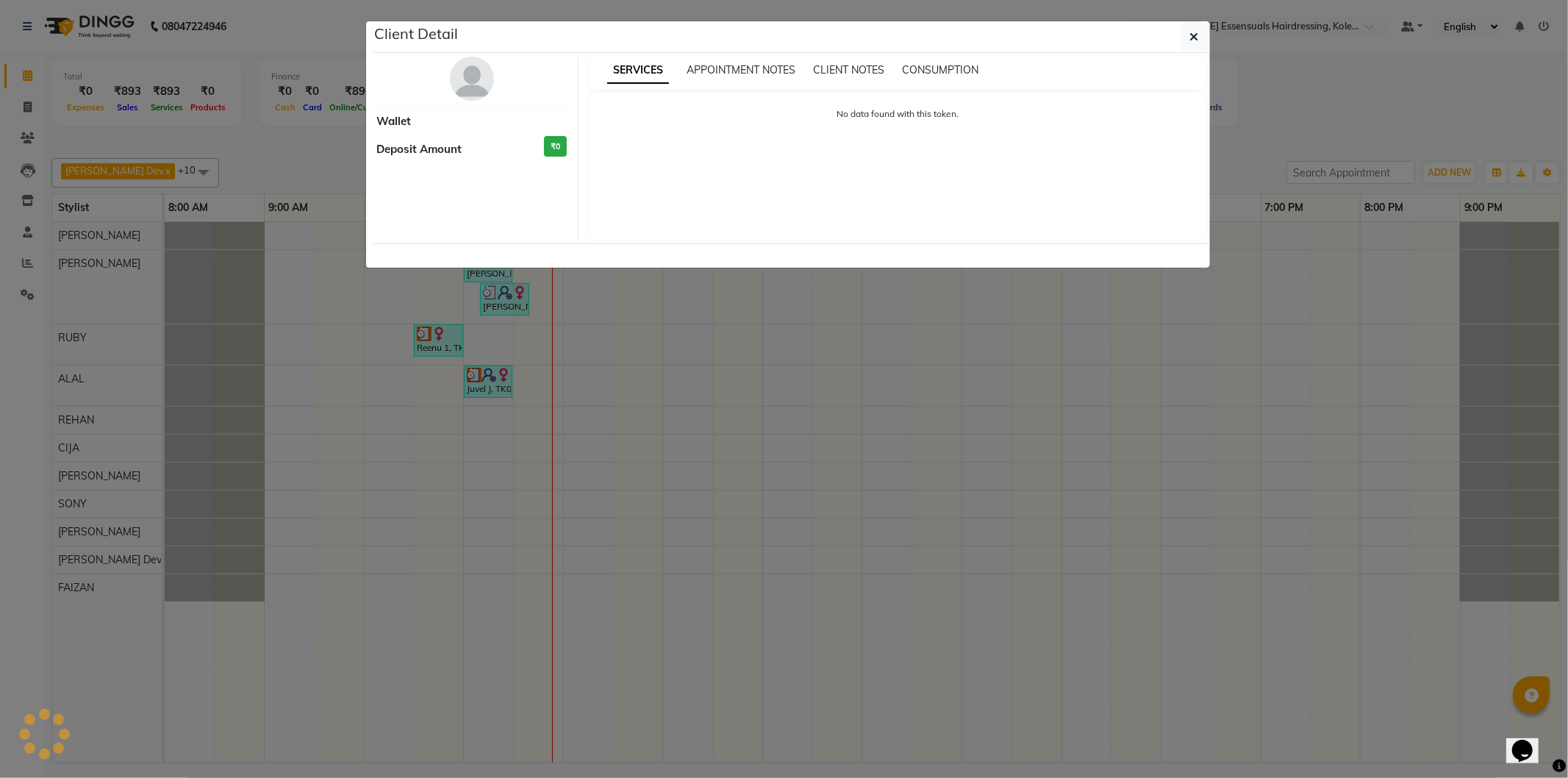
select select "3"
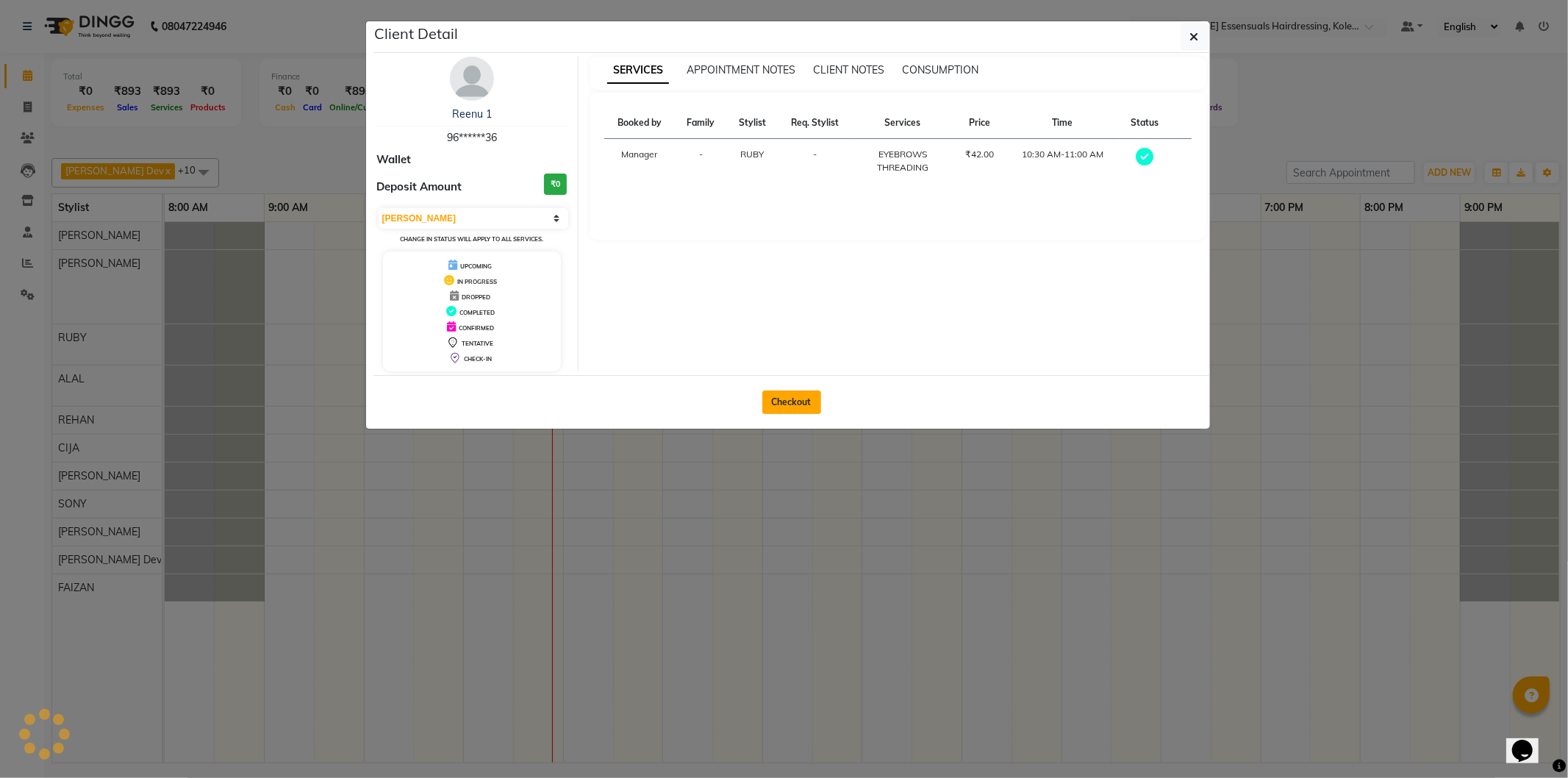
click at [805, 406] on button "Checkout" at bounding box center [792, 402] width 59 height 23
select select "service"
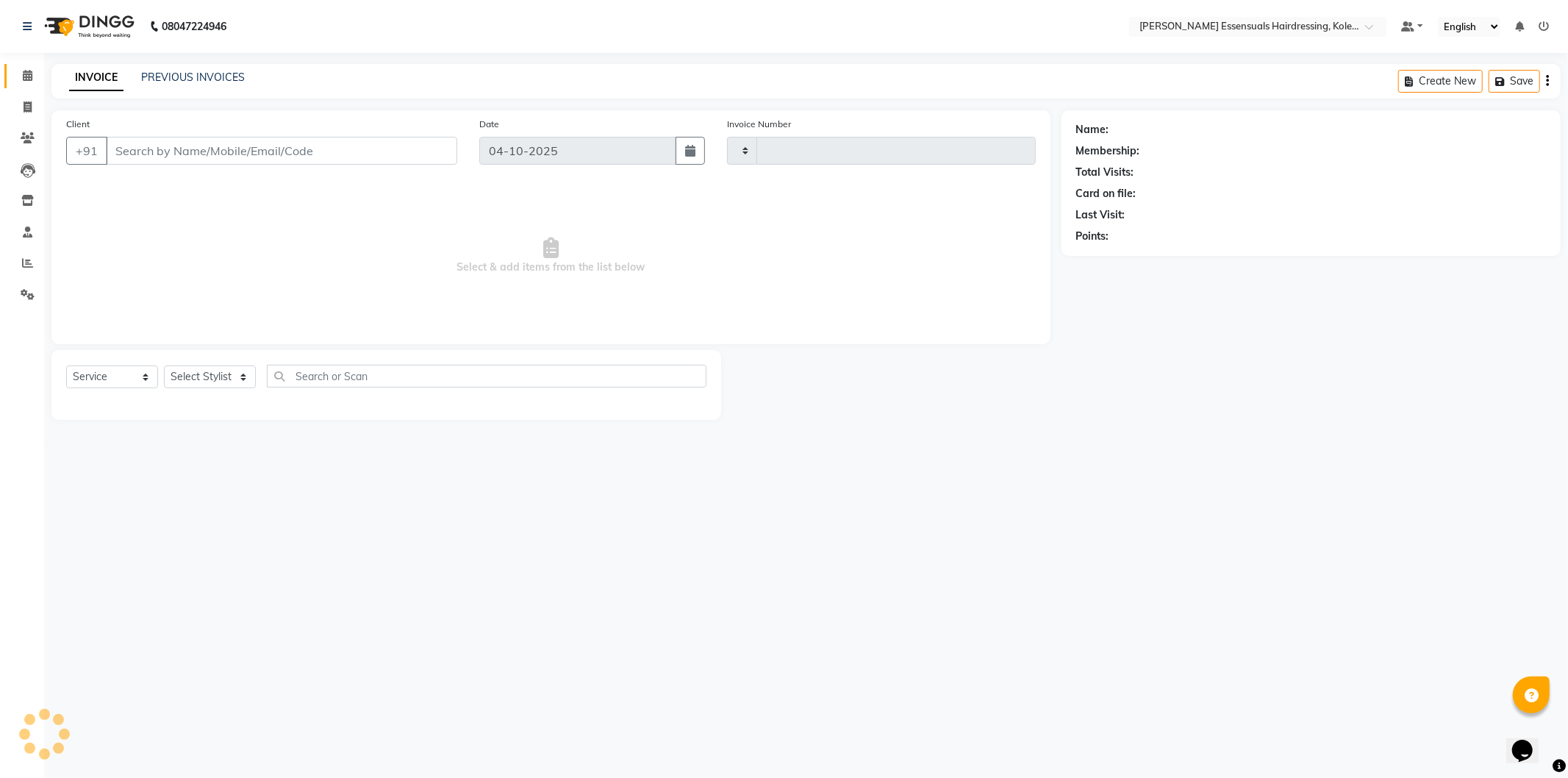
type input "1723"
select select "8281"
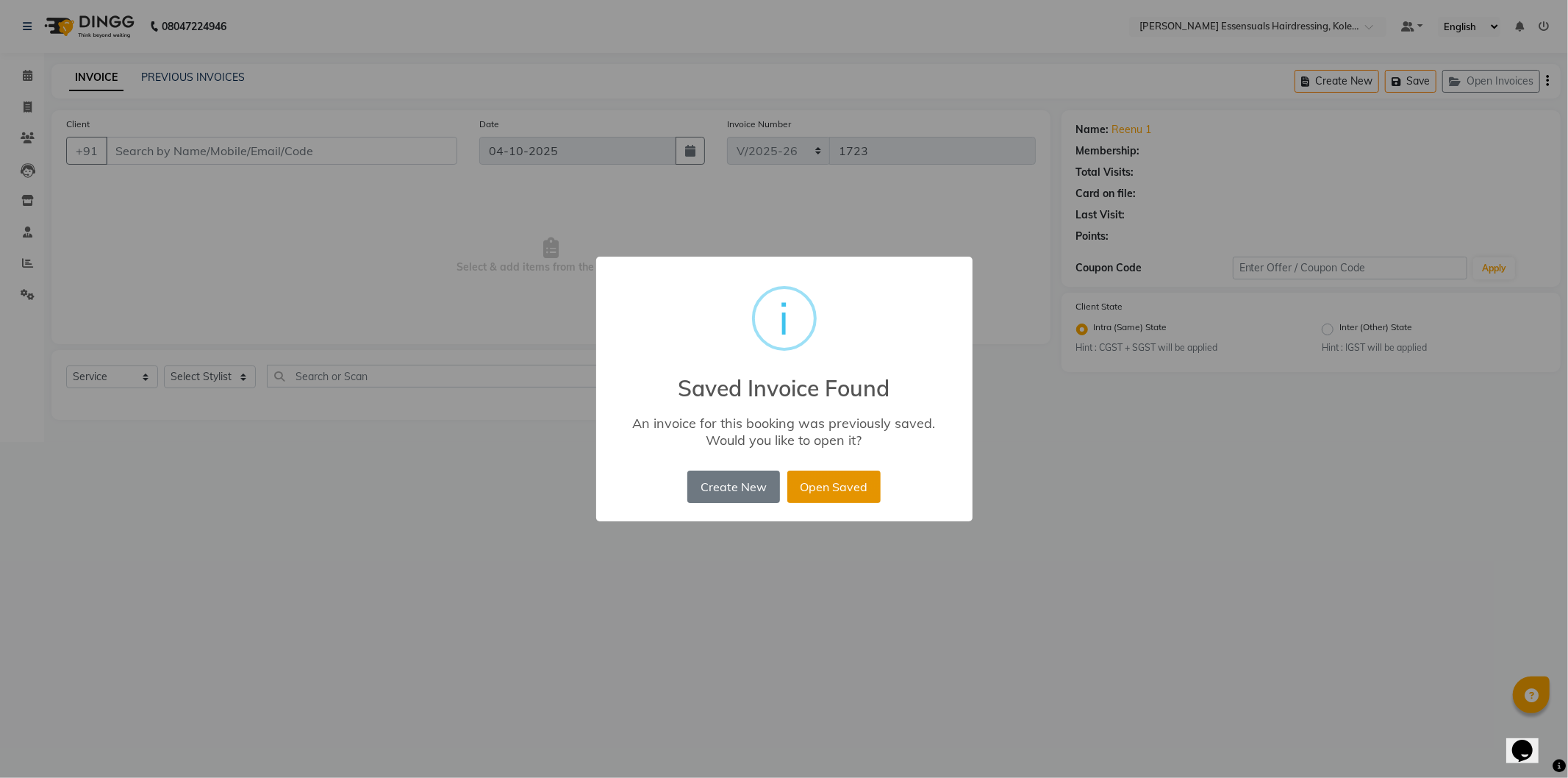
click at [868, 487] on button "Open Saved" at bounding box center [834, 487] width 94 height 32
type input "96******36"
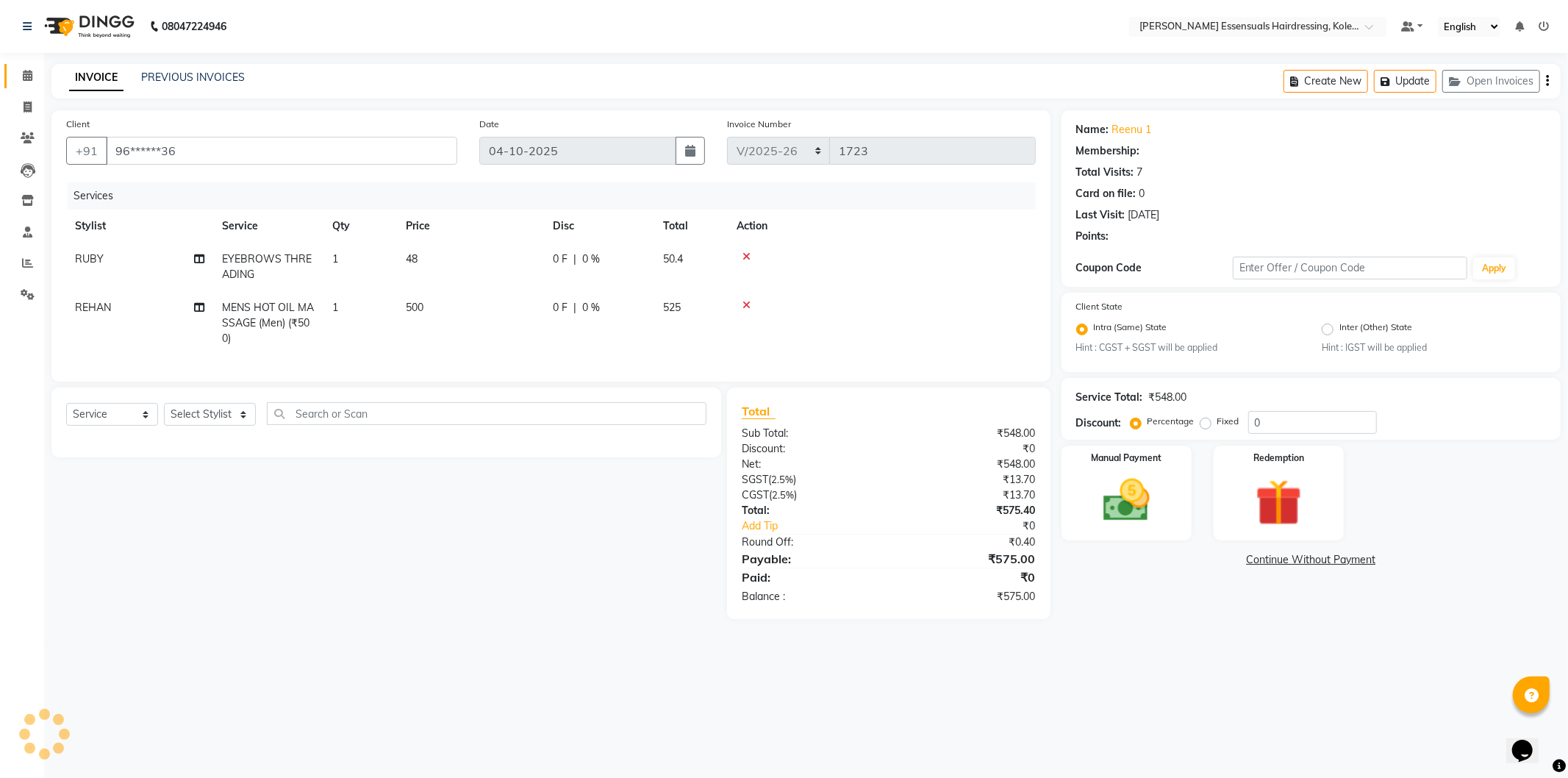
select select "1: Object"
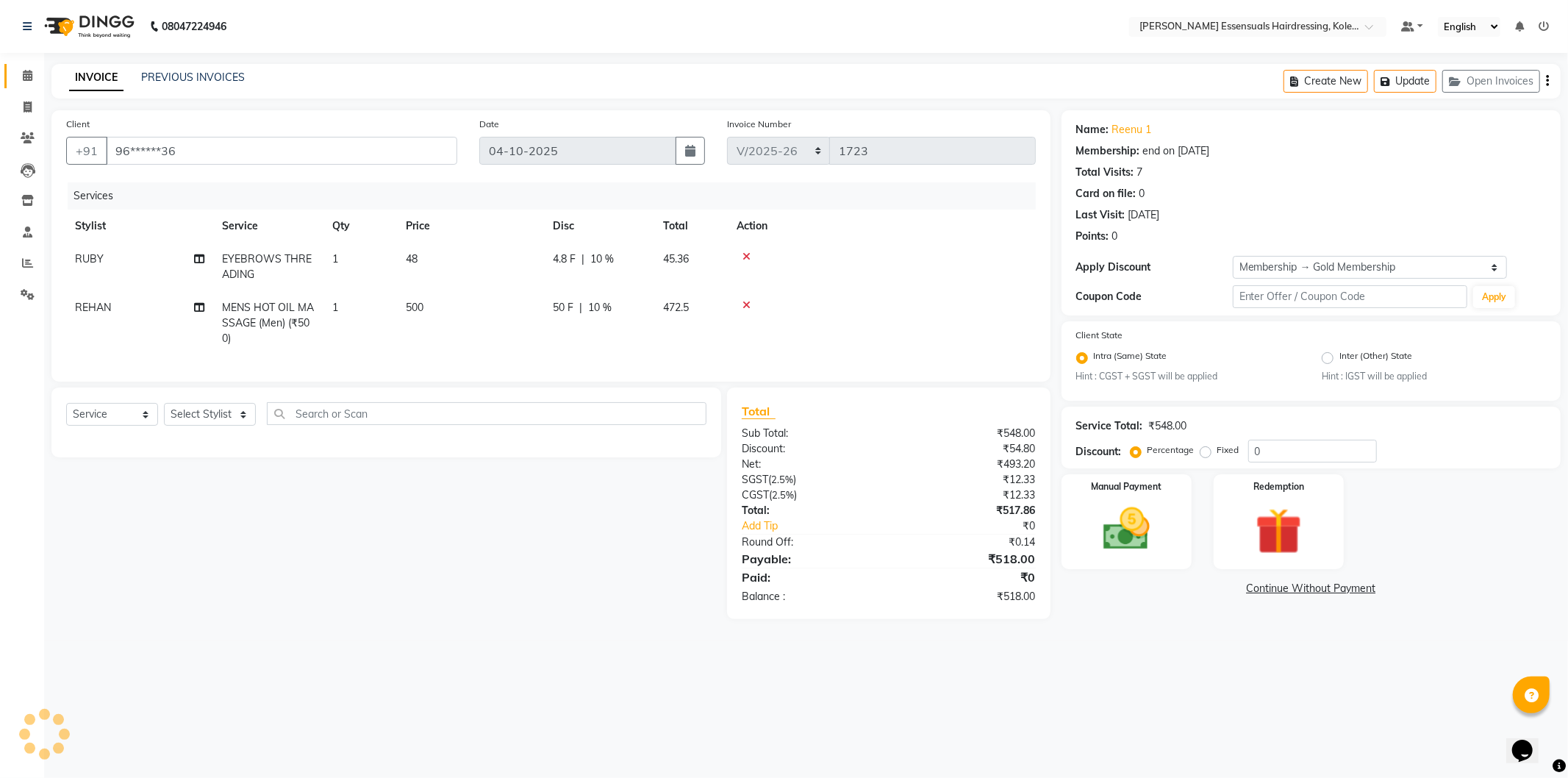
type input "10"
click at [209, 426] on select "Select Stylist Admin [PERSON_NAME] Dev [PERSON_NAME] [PERSON_NAME] [PERSON_NAME…" at bounding box center [210, 414] width 92 height 23
select select "79972"
click at [164, 415] on select "Select Stylist Admin [PERSON_NAME] Dev [PERSON_NAME] [PERSON_NAME] [PERSON_NAME…" at bounding box center [210, 414] width 92 height 23
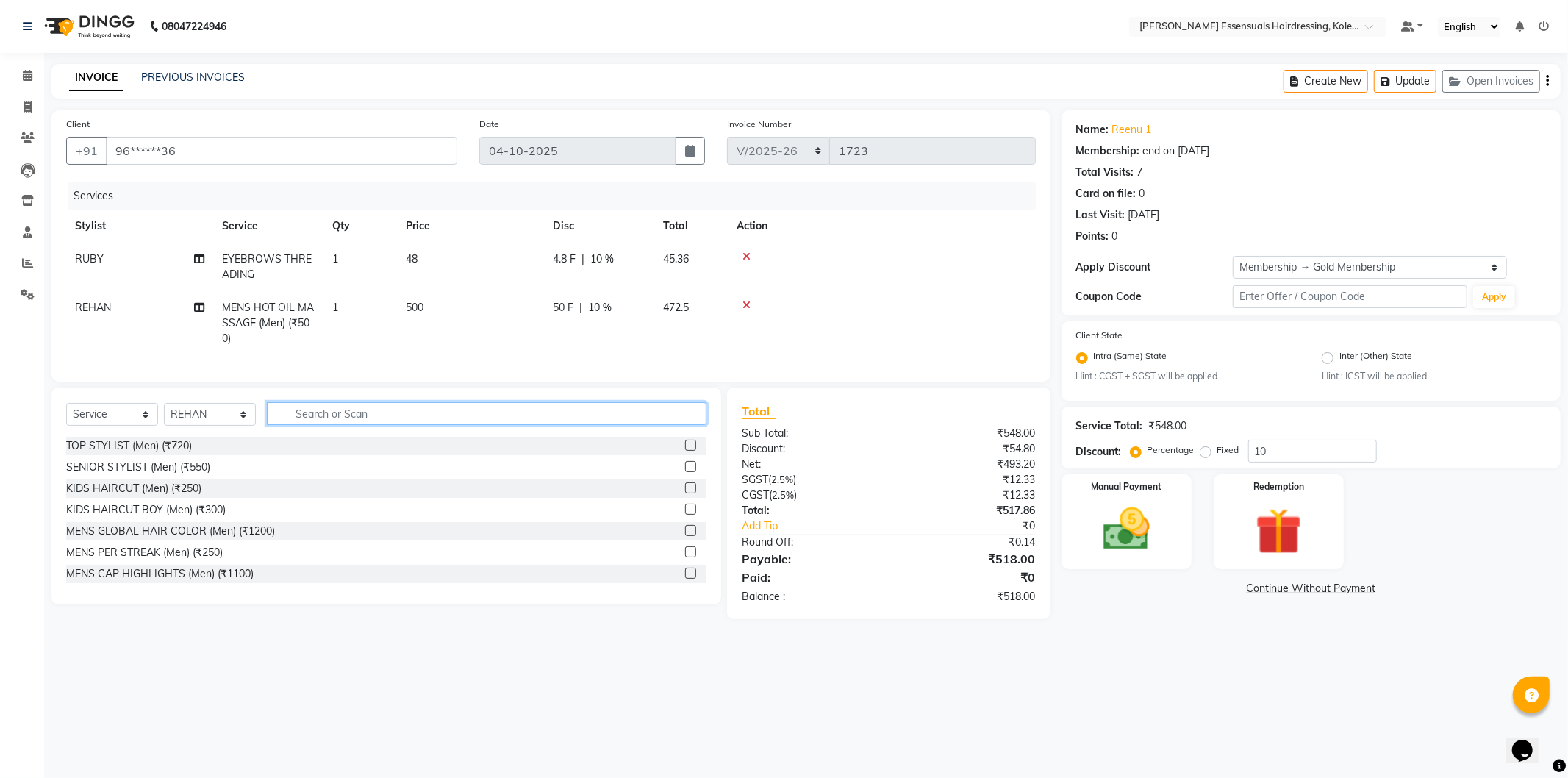
click at [366, 425] on input "text" at bounding box center [486, 414] width 439 height 23
type input "spa"
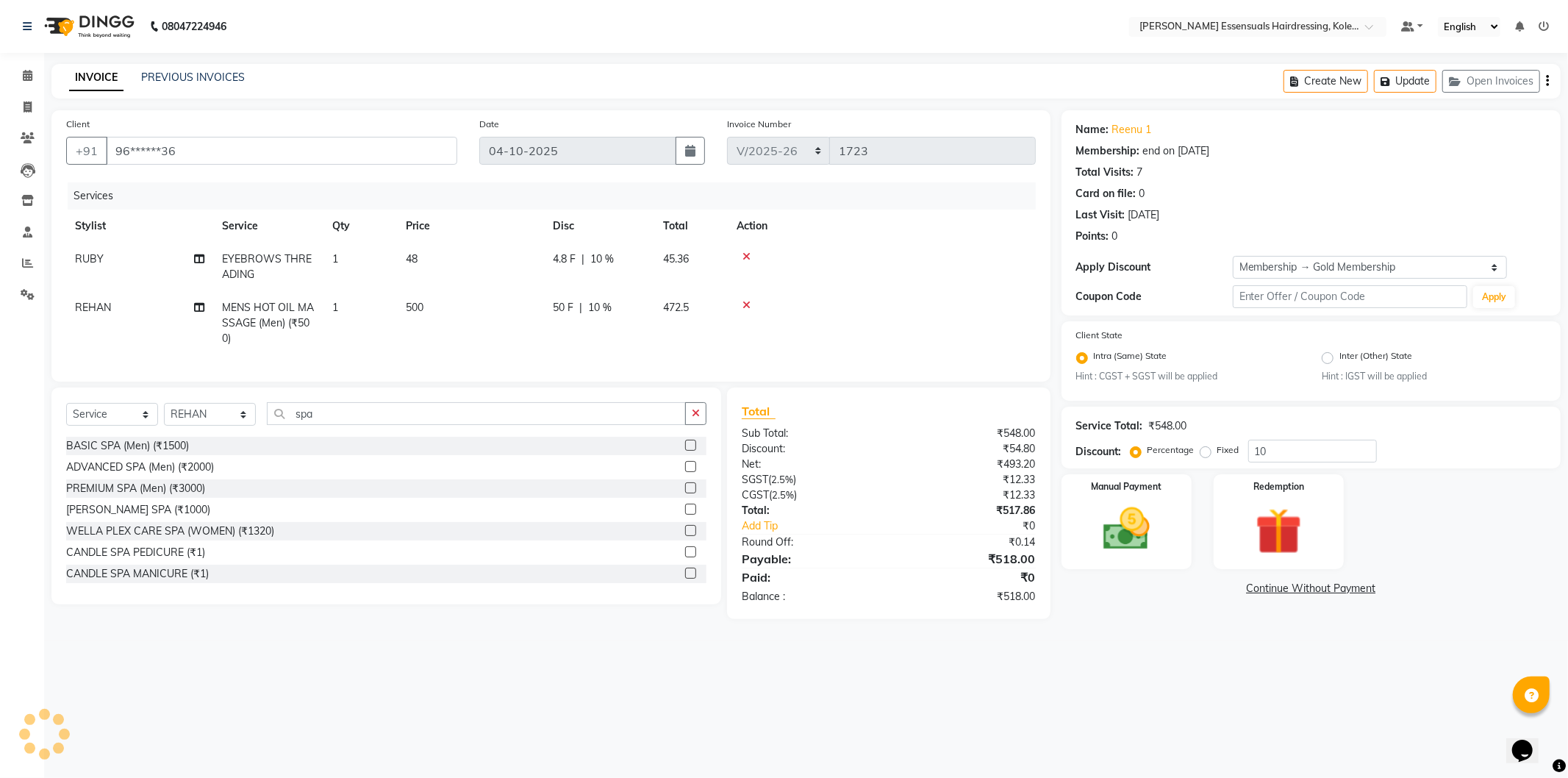
click at [685, 472] on label at bounding box center [691, 467] width 11 height 11
click at [685, 472] on input "checkbox" at bounding box center [690, 468] width 10 height 10
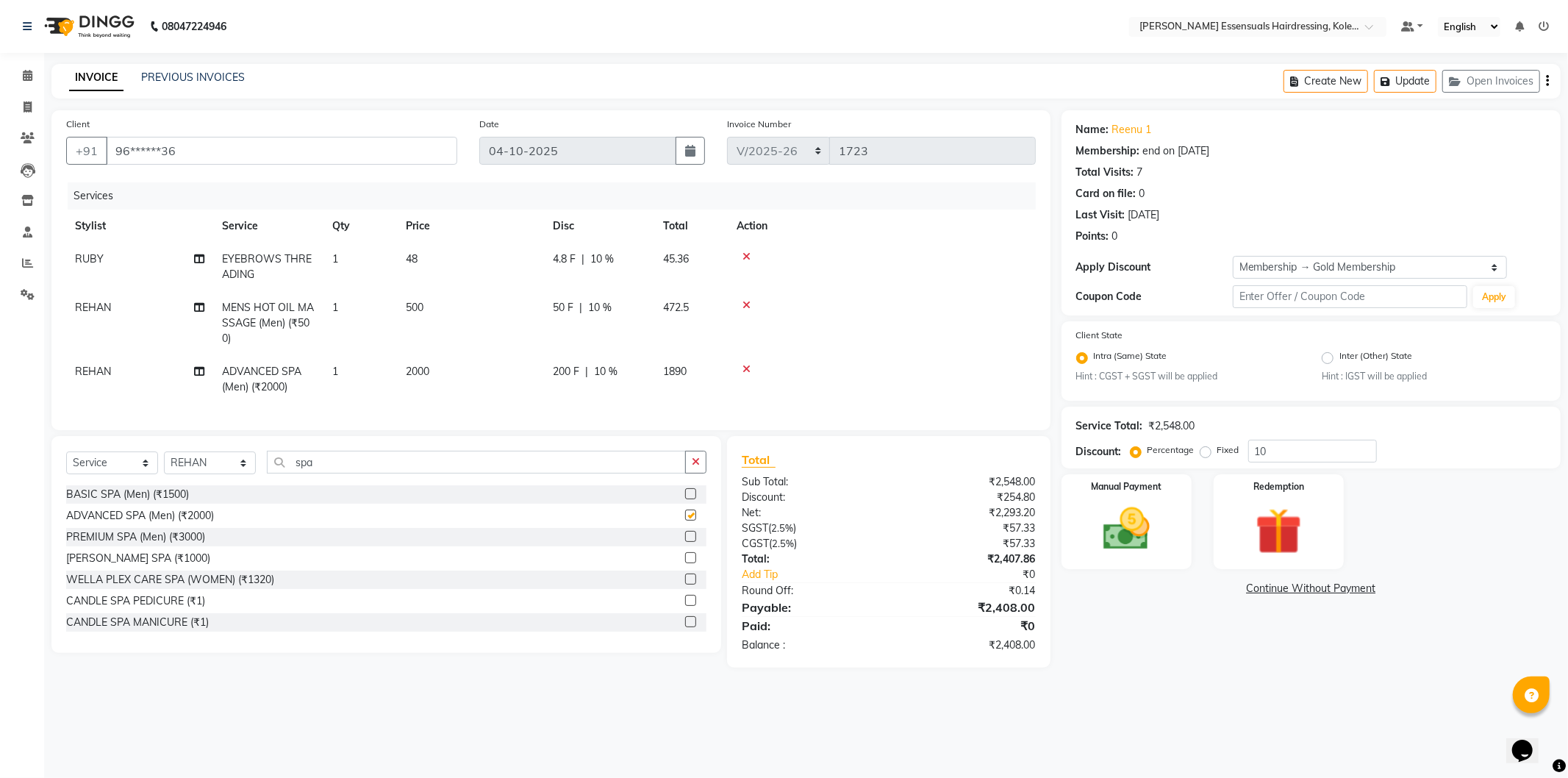
checkbox input "false"
click at [371, 473] on input "spa" at bounding box center [476, 462] width 419 height 23
type input "s"
type input "deta"
click at [685, 627] on label at bounding box center [691, 622] width 11 height 11
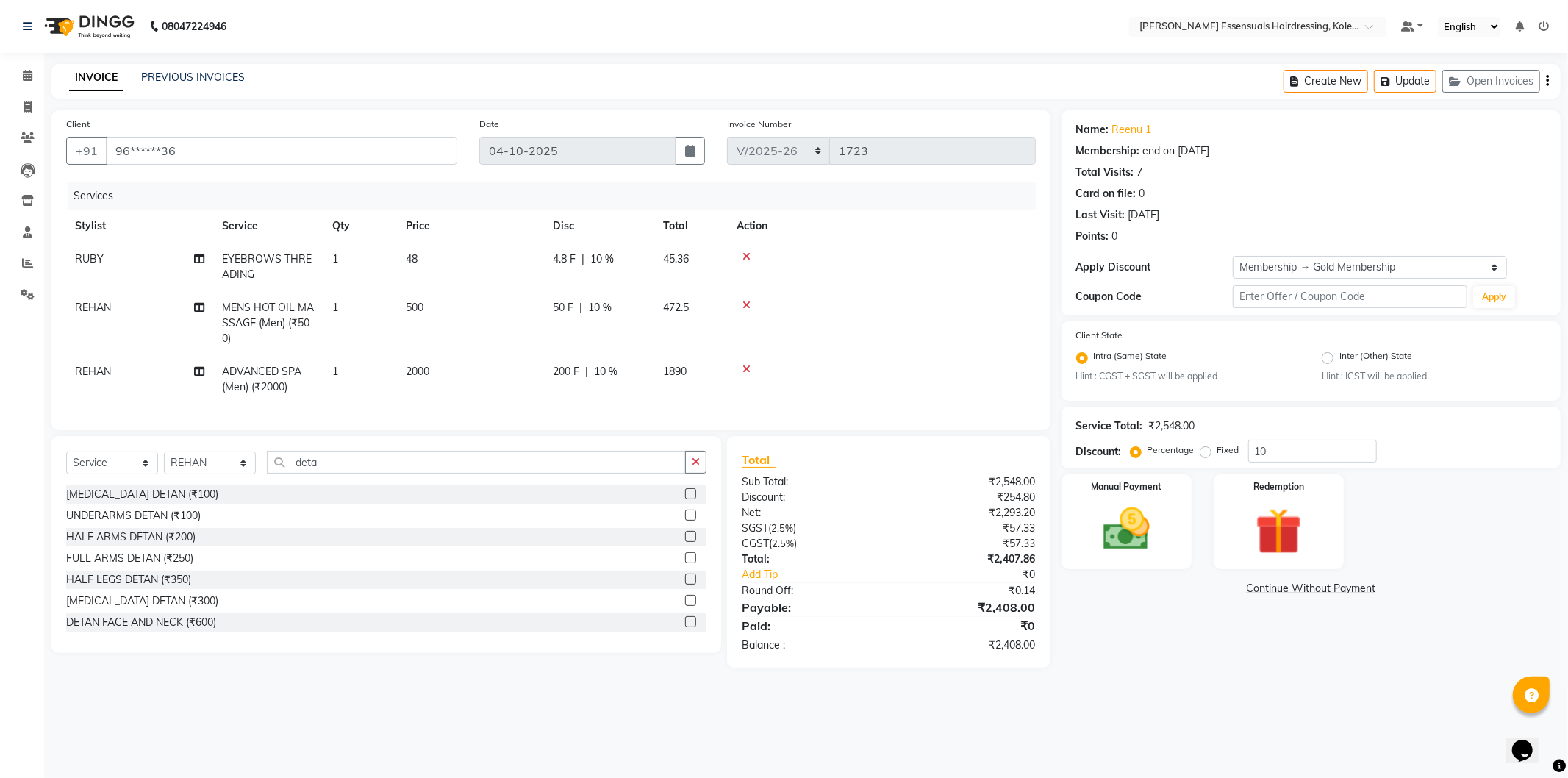
click at [685, 627] on input "checkbox" at bounding box center [690, 623] width 10 height 10
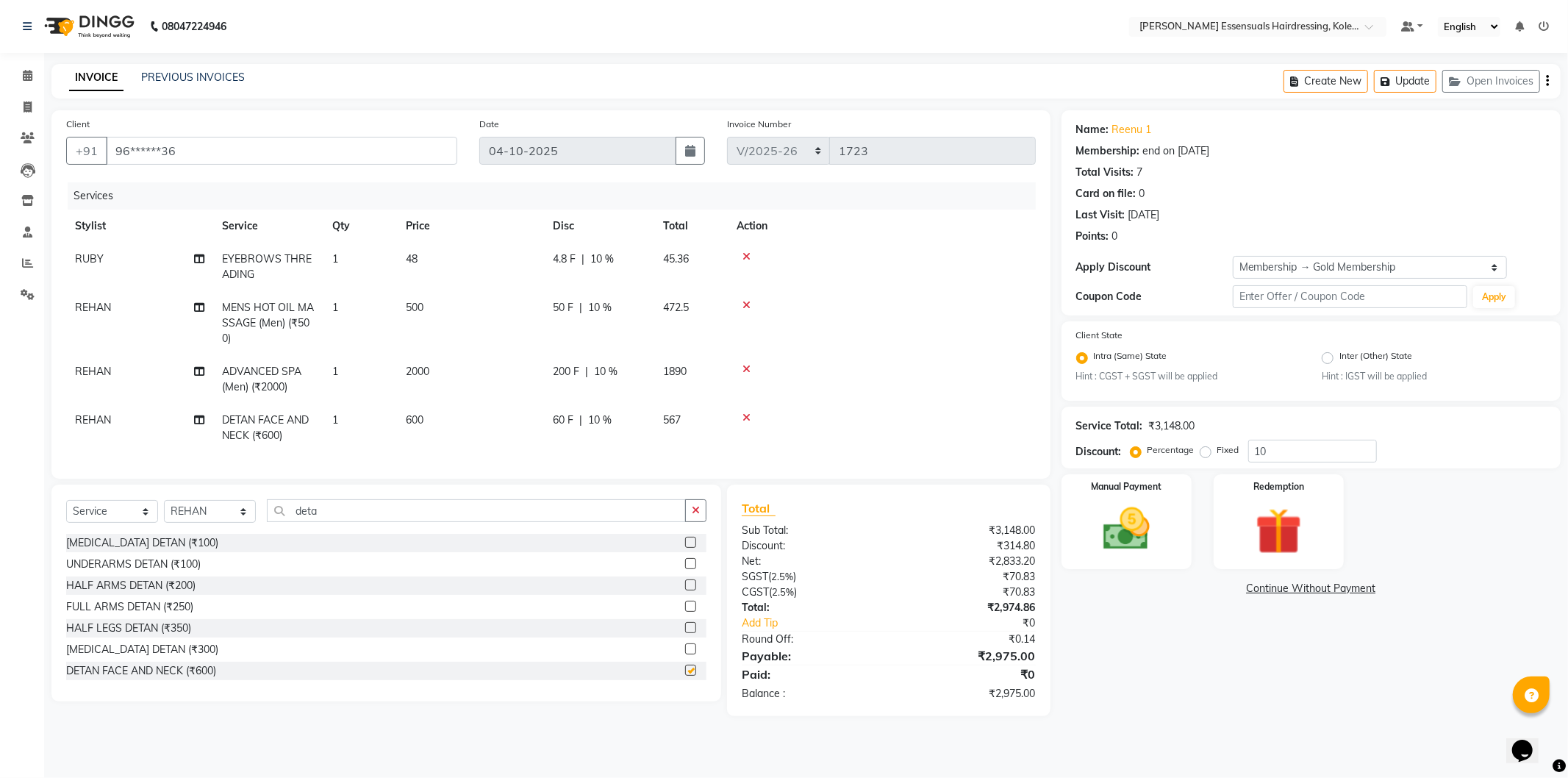
checkbox input "false"
click at [343, 520] on input "deta" at bounding box center [476, 511] width 419 height 23
type input "d"
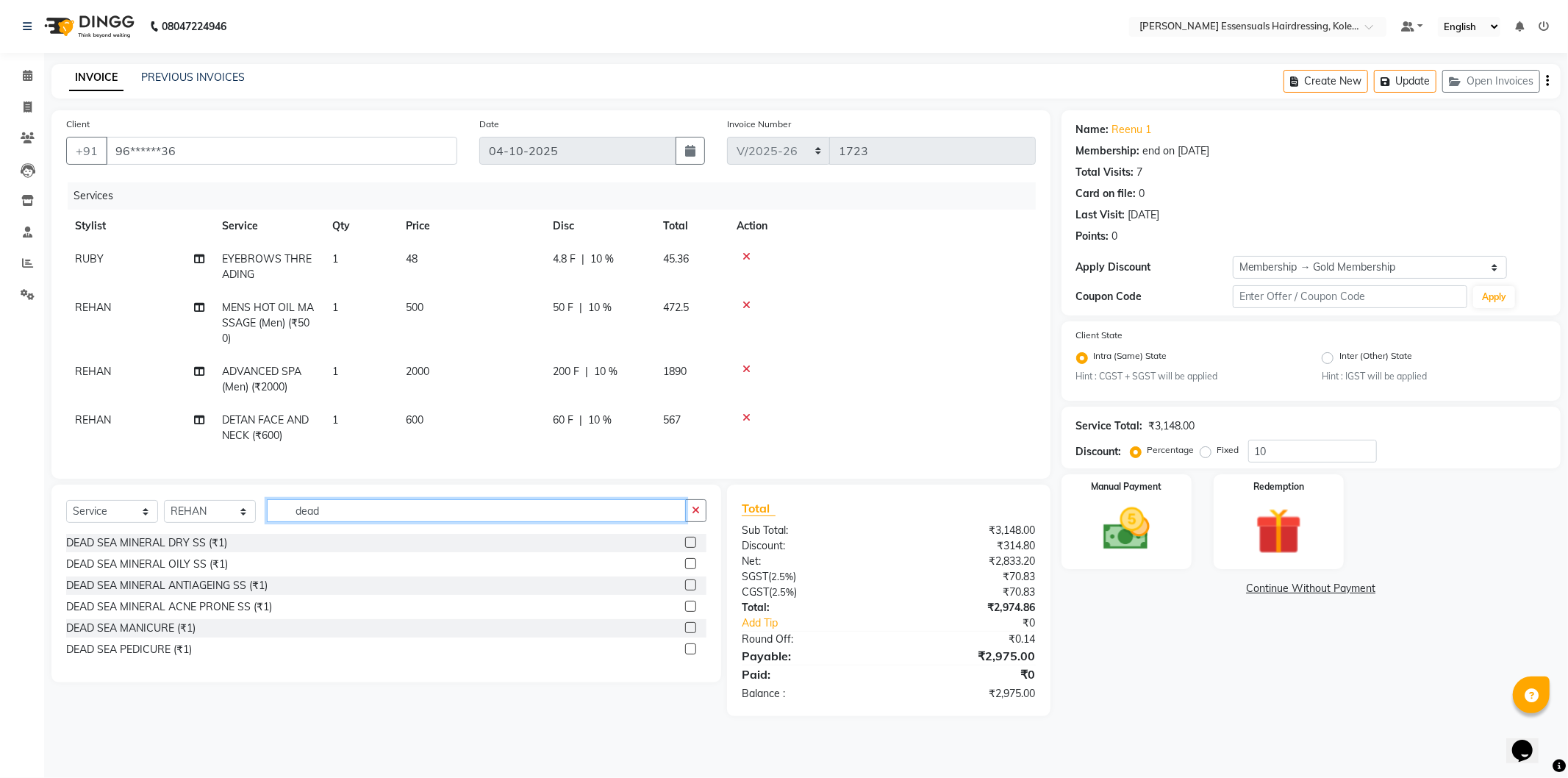
type input "dead"
click at [690, 548] on label at bounding box center [691, 542] width 11 height 11
click at [690, 548] on input "checkbox" at bounding box center [690, 543] width 10 height 10
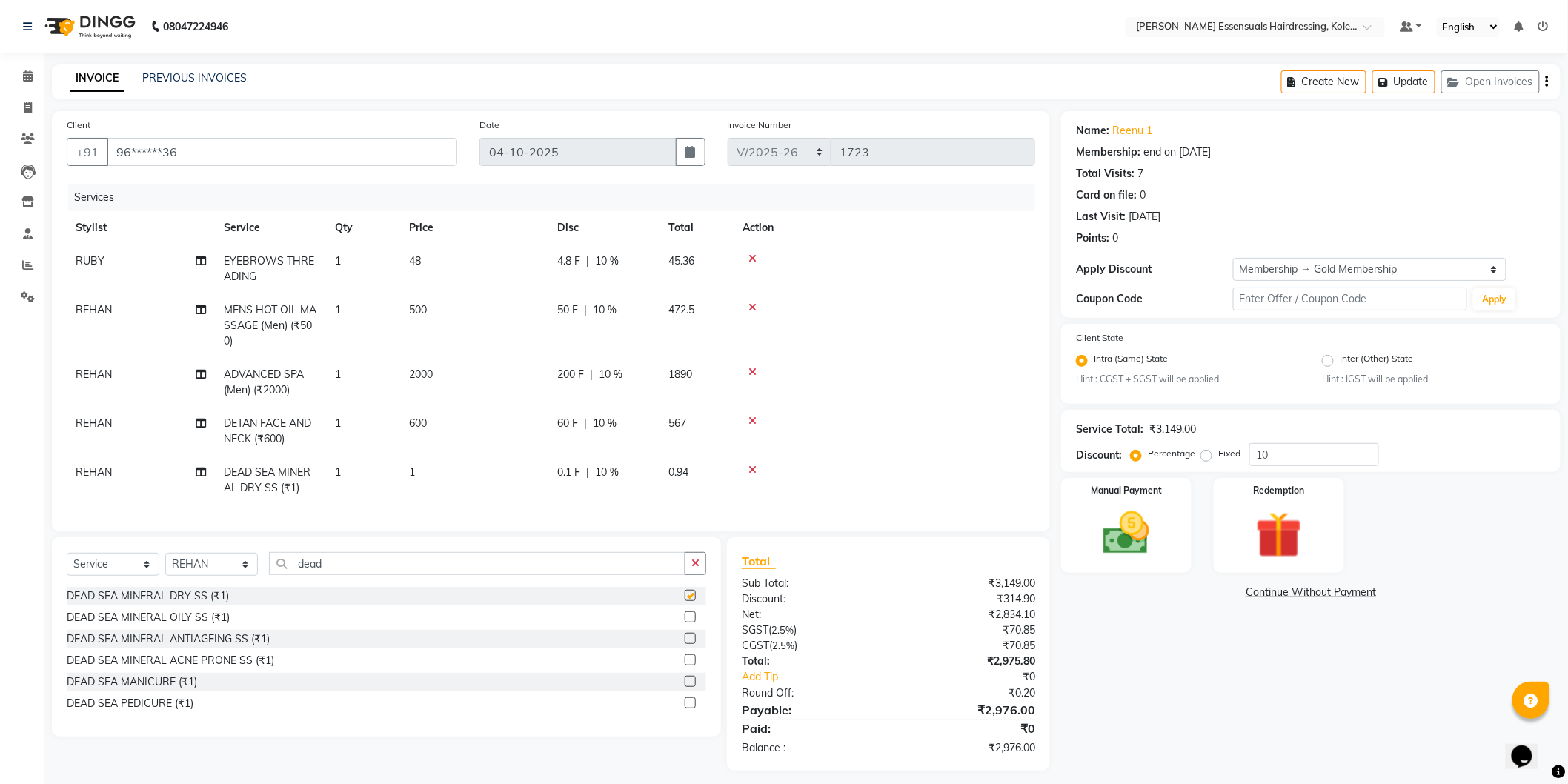
checkbox input "false"
click at [423, 369] on span "2000" at bounding box center [420, 374] width 24 height 13
select select "79972"
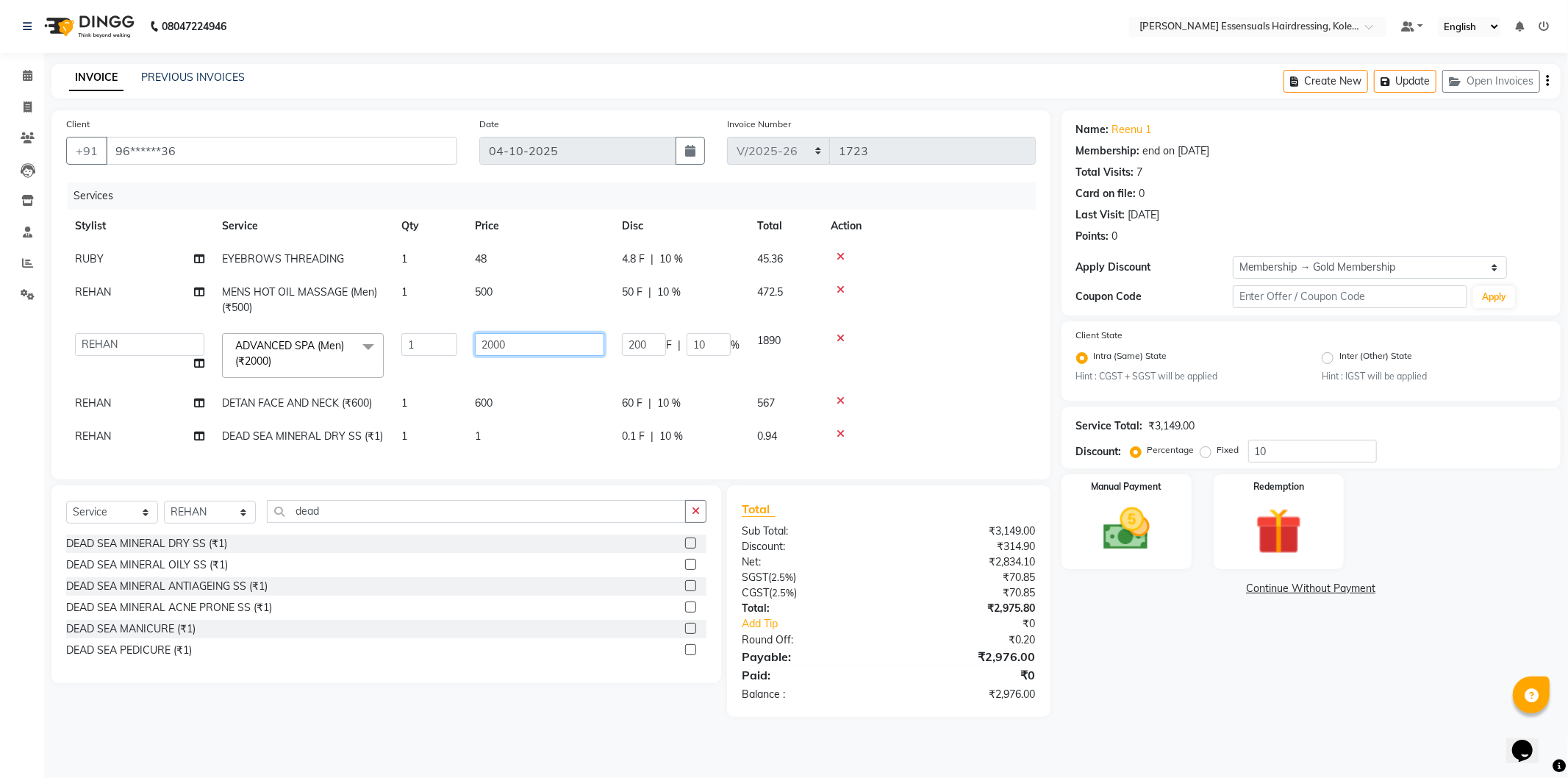
drag, startPoint x: 520, startPoint y: 357, endPoint x: 461, endPoint y: 347, distance: 59.8
click at [420, 349] on tr "Admin [PERSON_NAME] Dev [PERSON_NAME] [PERSON_NAME] [PERSON_NAME] Accountant [P…" at bounding box center [551, 355] width 970 height 62
type input "2500"
click at [545, 291] on tr "REHAN MENS HOT OIL MASSAGE (Men) (₹500) 1 500 50 F | 10 % 472.5" at bounding box center [551, 300] width 970 height 48
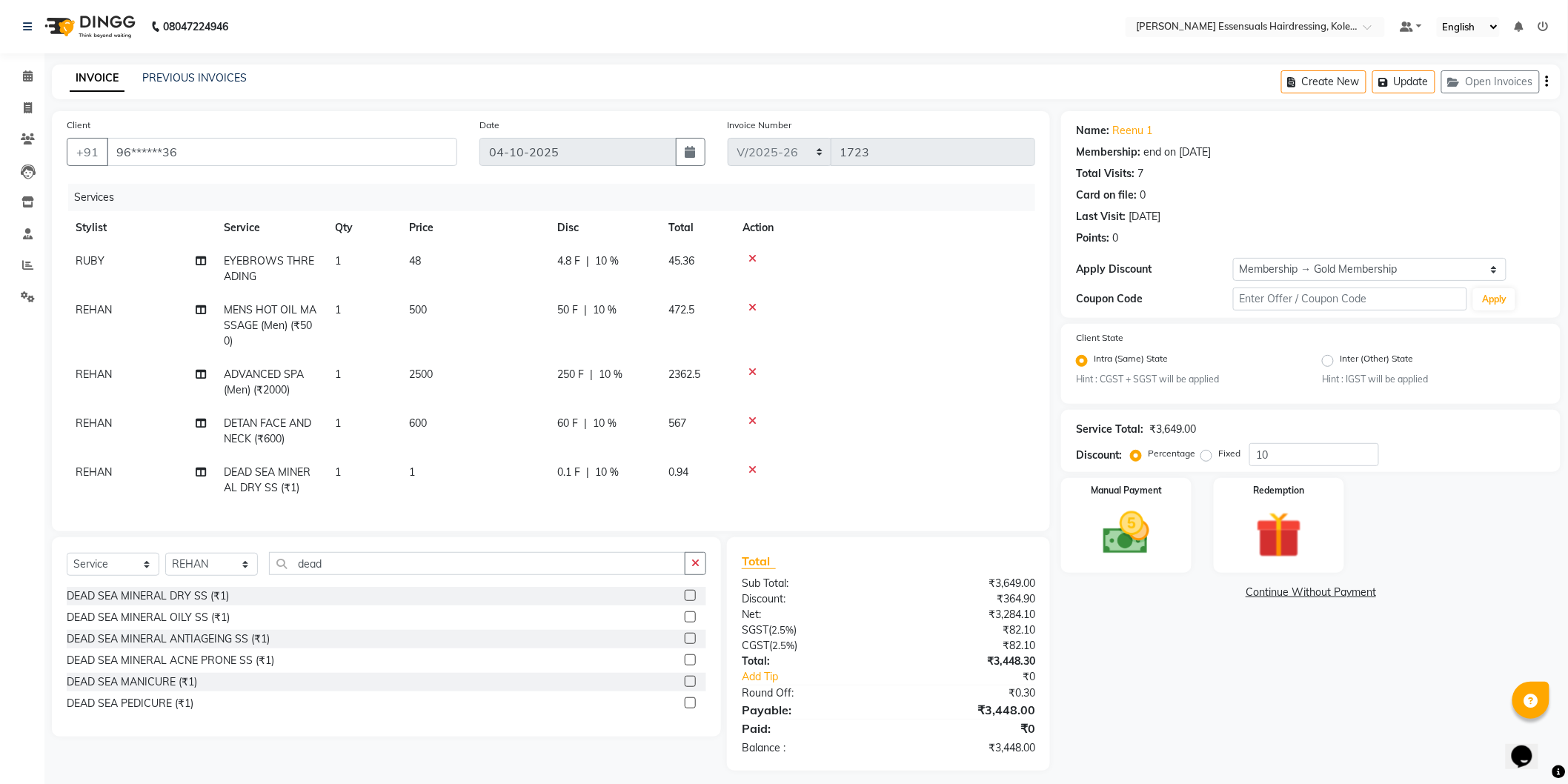
click at [418, 423] on span "600" at bounding box center [418, 423] width 18 height 13
select select "79972"
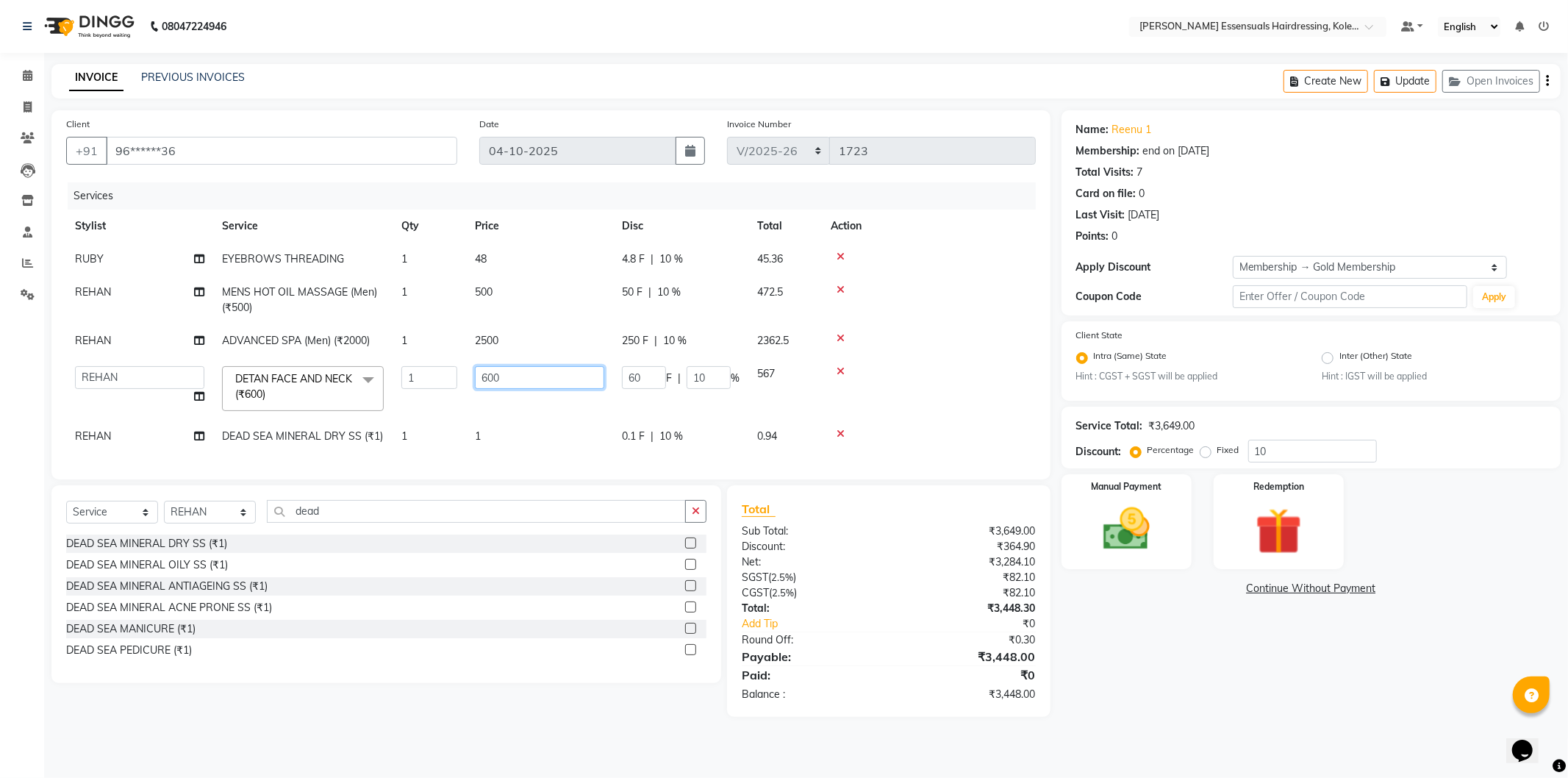
drag, startPoint x: 534, startPoint y: 376, endPoint x: 350, endPoint y: 355, distance: 185.2
click at [350, 355] on tbody "RUBY EYEBROWS THREADING 1 48 4.8 F | 10 % 45.36 REHAN MENS HOT OIL MASSAGE (Men…" at bounding box center [551, 347] width 970 height 210
click at [497, 300] on td "500" at bounding box center [540, 300] width 147 height 48
select select "79972"
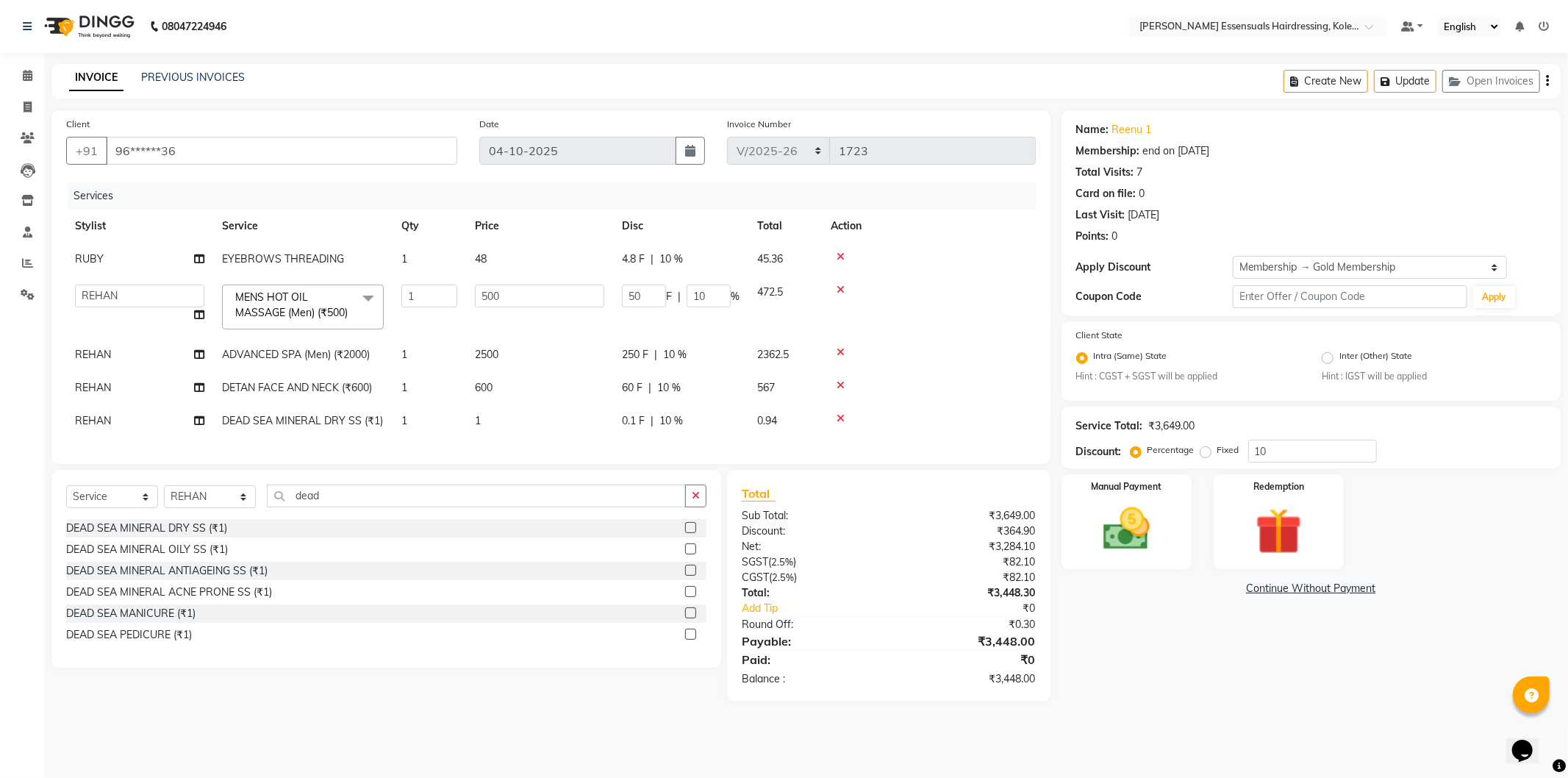
click at [494, 421] on td "1" at bounding box center [540, 421] width 147 height 33
select select "79972"
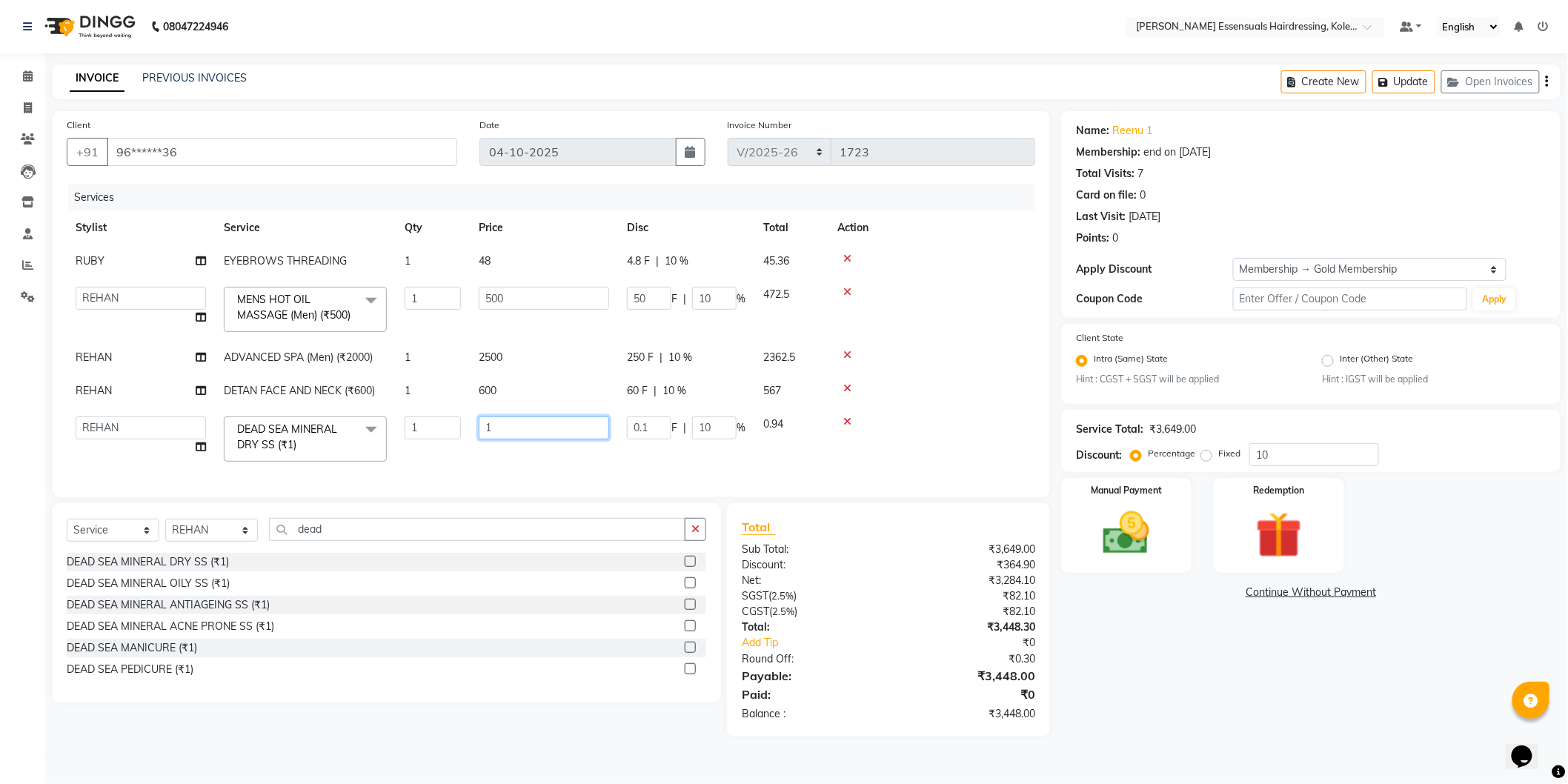
drag, startPoint x: 533, startPoint y: 440, endPoint x: 369, endPoint y: 440, distance: 164.0
click at [369, 440] on tr "Admin [PERSON_NAME] Dev [PERSON_NAME] [PERSON_NAME] [PERSON_NAME] Accountant [P…" at bounding box center [551, 439] width 969 height 63
type input "2500"
click at [887, 341] on td at bounding box center [936, 309] width 216 height 63
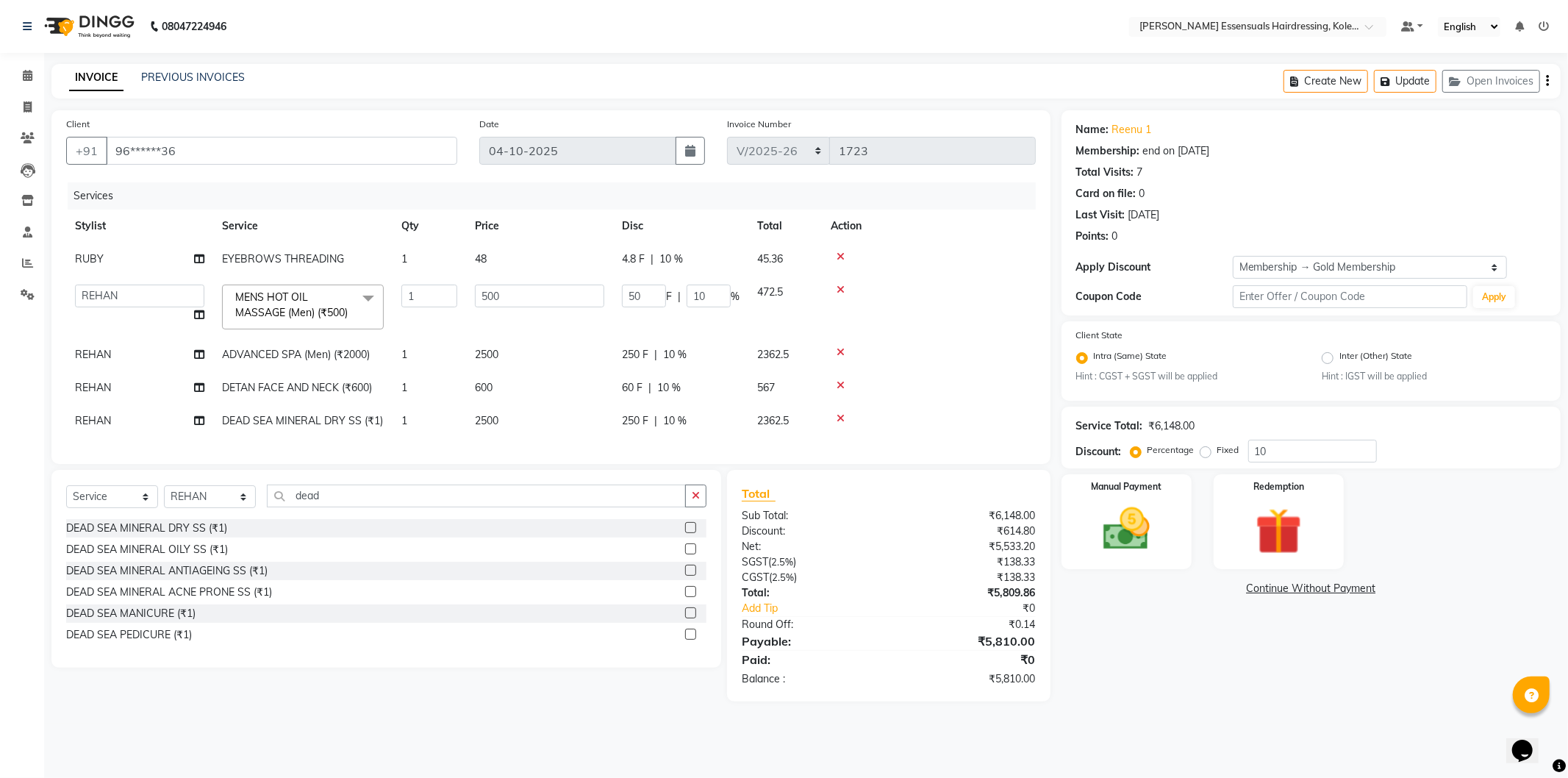
click at [903, 318] on td at bounding box center [929, 306] width 214 height 62
click at [1412, 79] on button "Update" at bounding box center [1405, 81] width 62 height 23
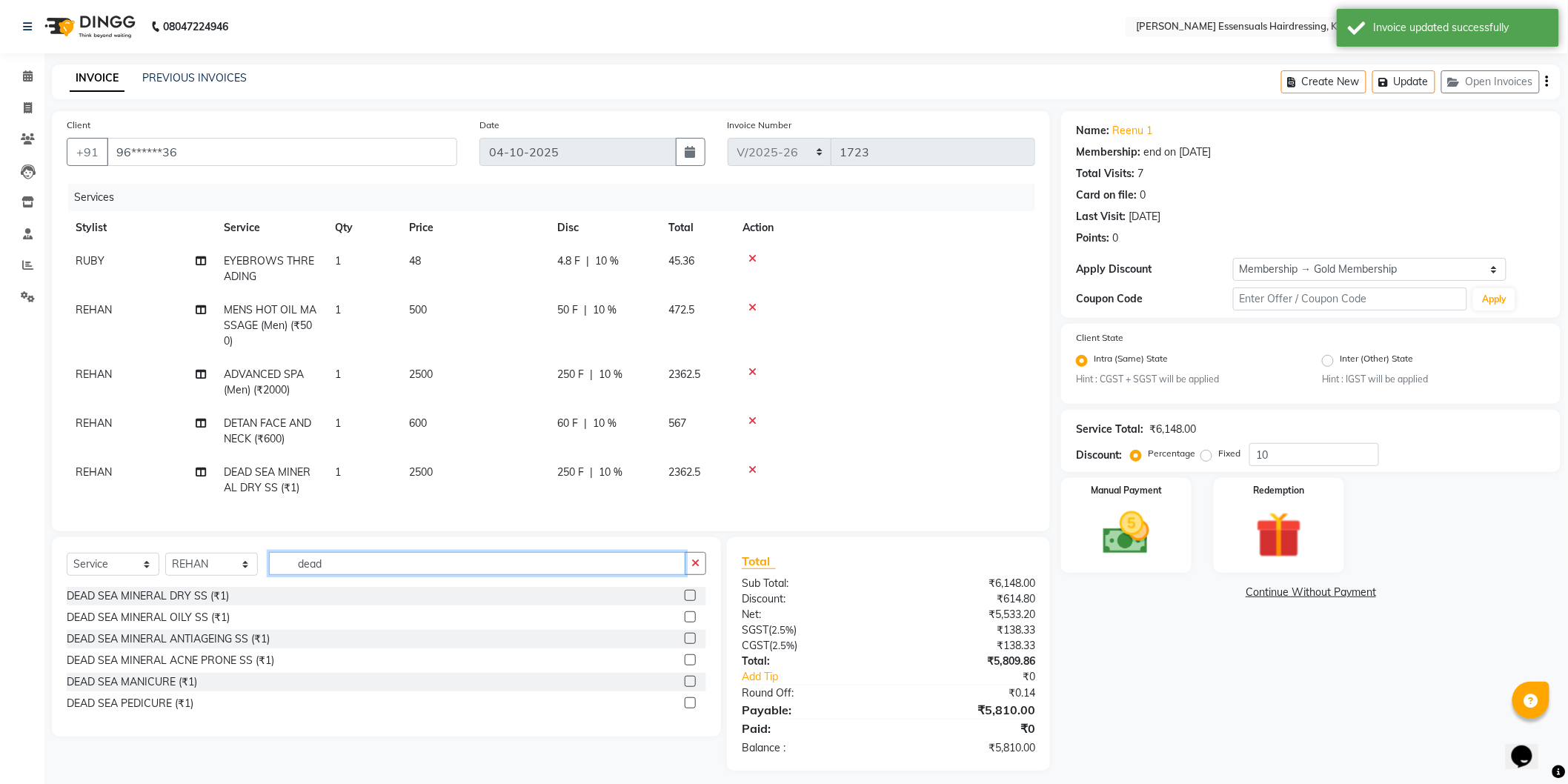
click at [344, 575] on input "dead" at bounding box center [477, 563] width 417 height 23
click at [223, 576] on select "Select Stylist Admin [PERSON_NAME] Dev [PERSON_NAME] [PERSON_NAME] [PERSON_NAME…" at bounding box center [212, 564] width 93 height 23
select select "79968"
click at [165, 565] on select "Select Stylist Admin [PERSON_NAME] Dev [PERSON_NAME] [PERSON_NAME] [PERSON_NAME…" at bounding box center [212, 564] width 93 height 23
click at [398, 575] on input "dead" at bounding box center [477, 563] width 417 height 23
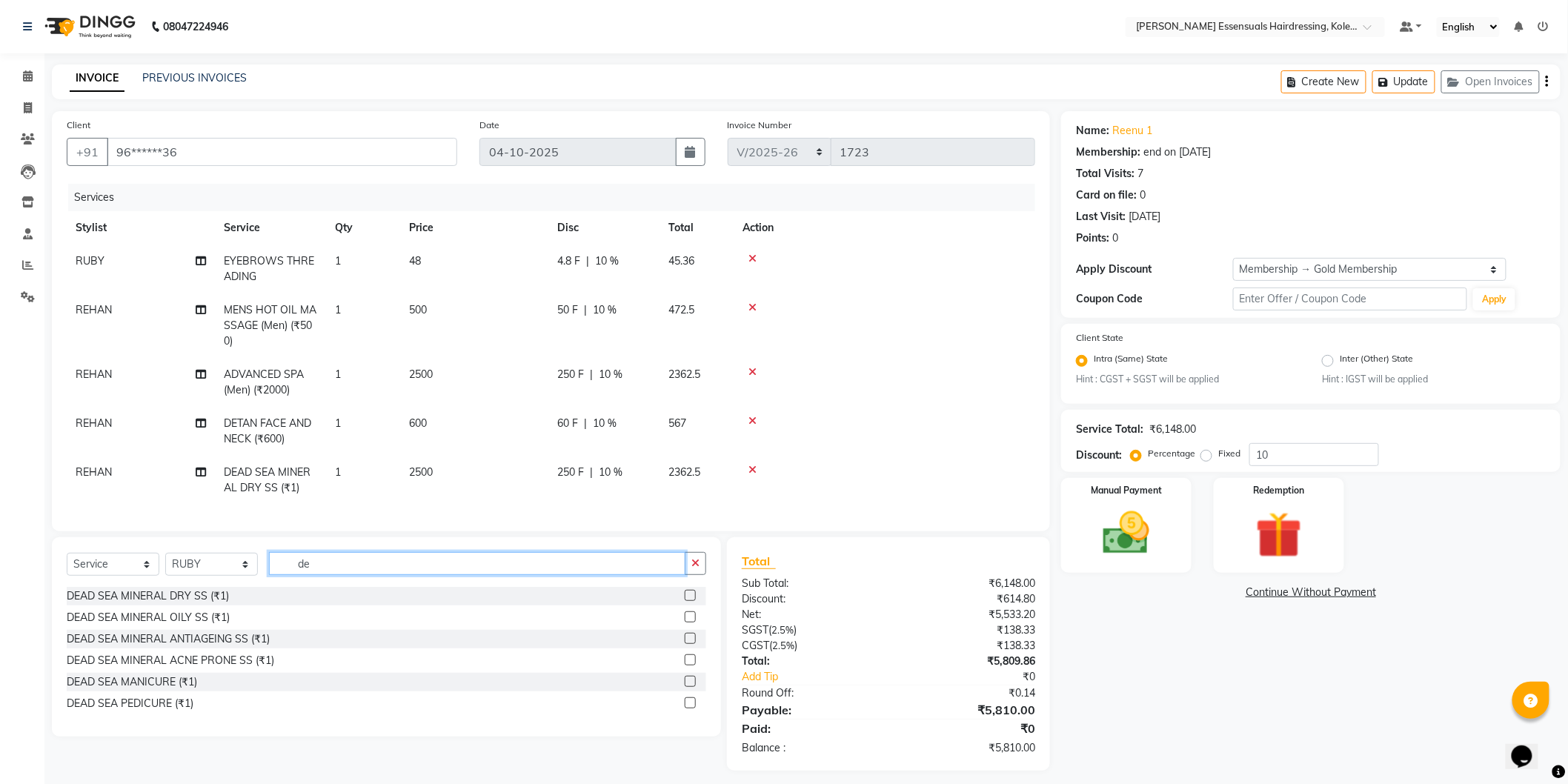
type input "d"
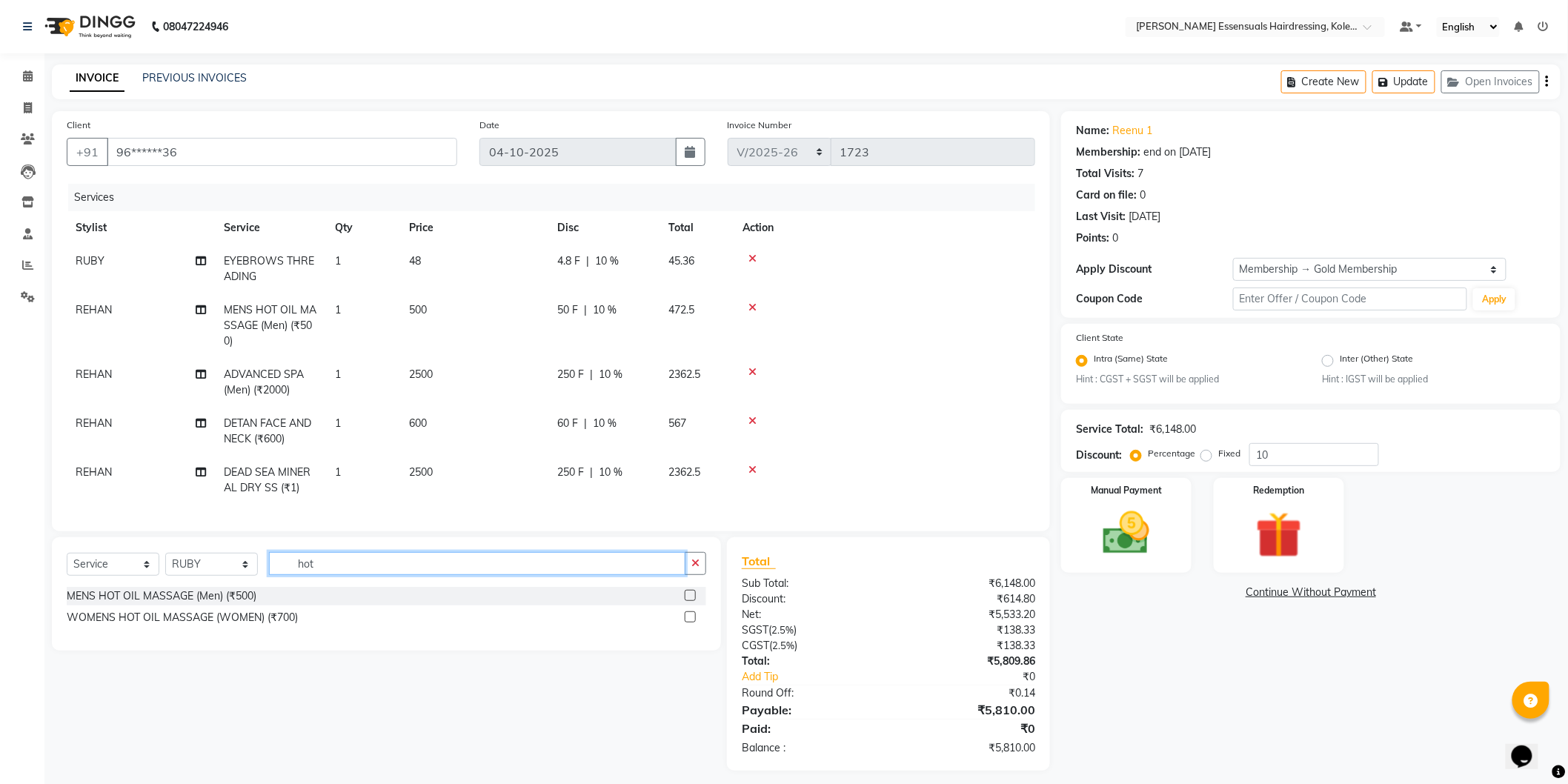
type input "hot"
click at [691, 623] on label at bounding box center [690, 617] width 11 height 11
click at [691, 623] on input "checkbox" at bounding box center [690, 618] width 10 height 10
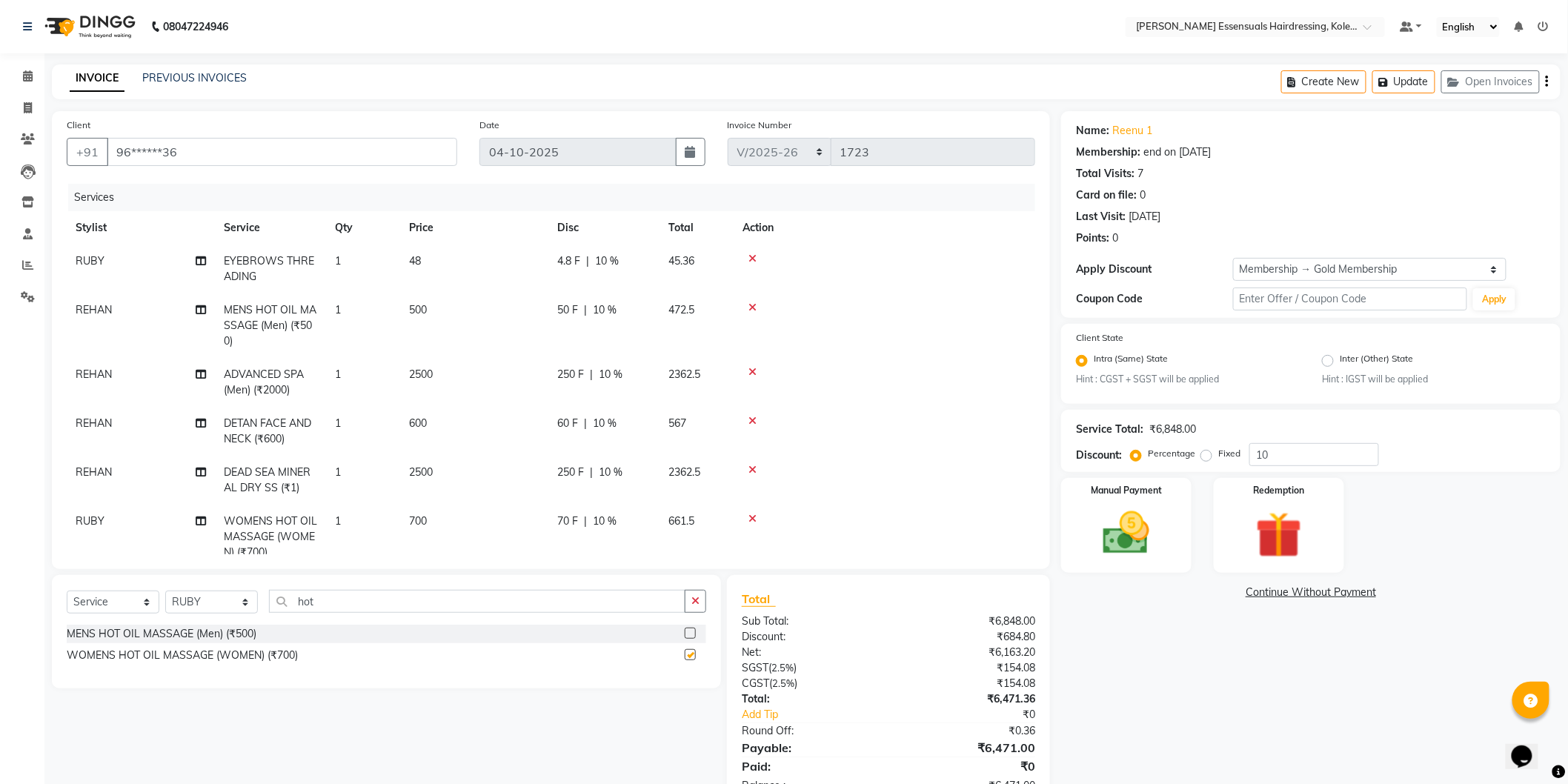
checkbox input "false"
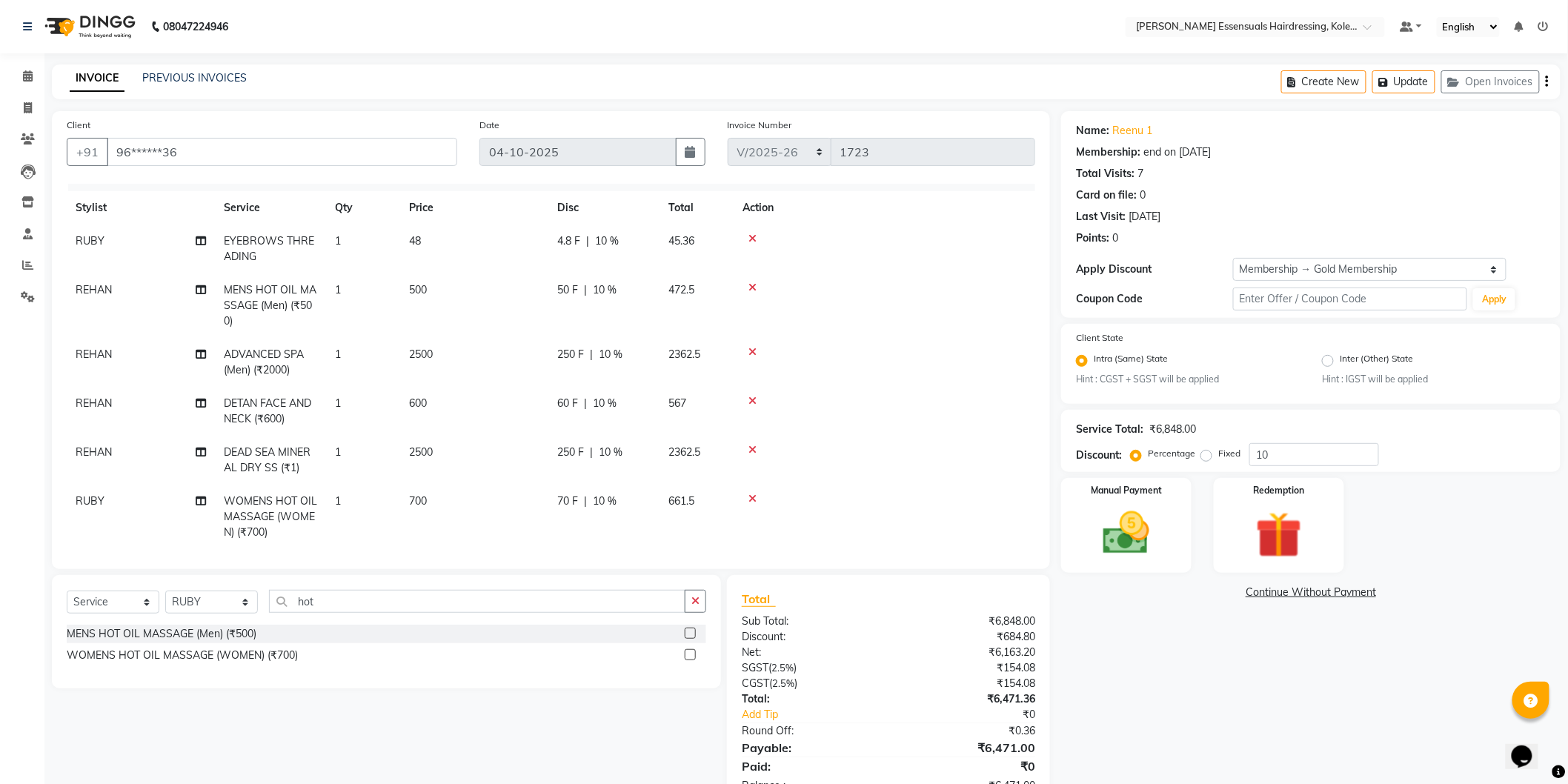
scroll to position [38, 0]
click at [1425, 79] on button "Update" at bounding box center [1404, 81] width 63 height 23
click at [1420, 75] on button "Update" at bounding box center [1404, 81] width 63 height 23
click at [1391, 77] on icon "button" at bounding box center [1386, 82] width 15 height 11
click at [357, 607] on input "hot" at bounding box center [477, 602] width 417 height 23
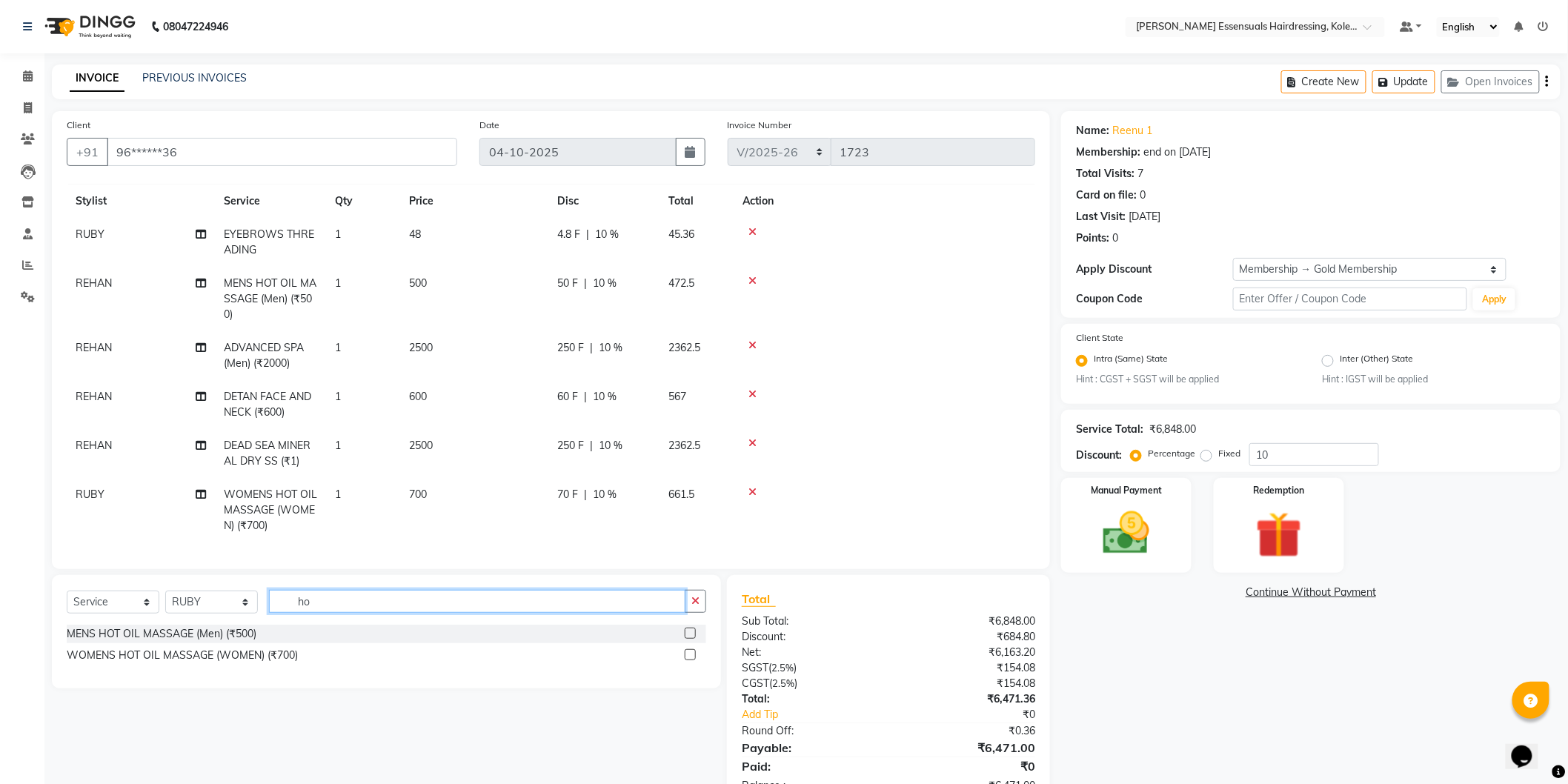
type input "h"
type input "u"
type input "upper"
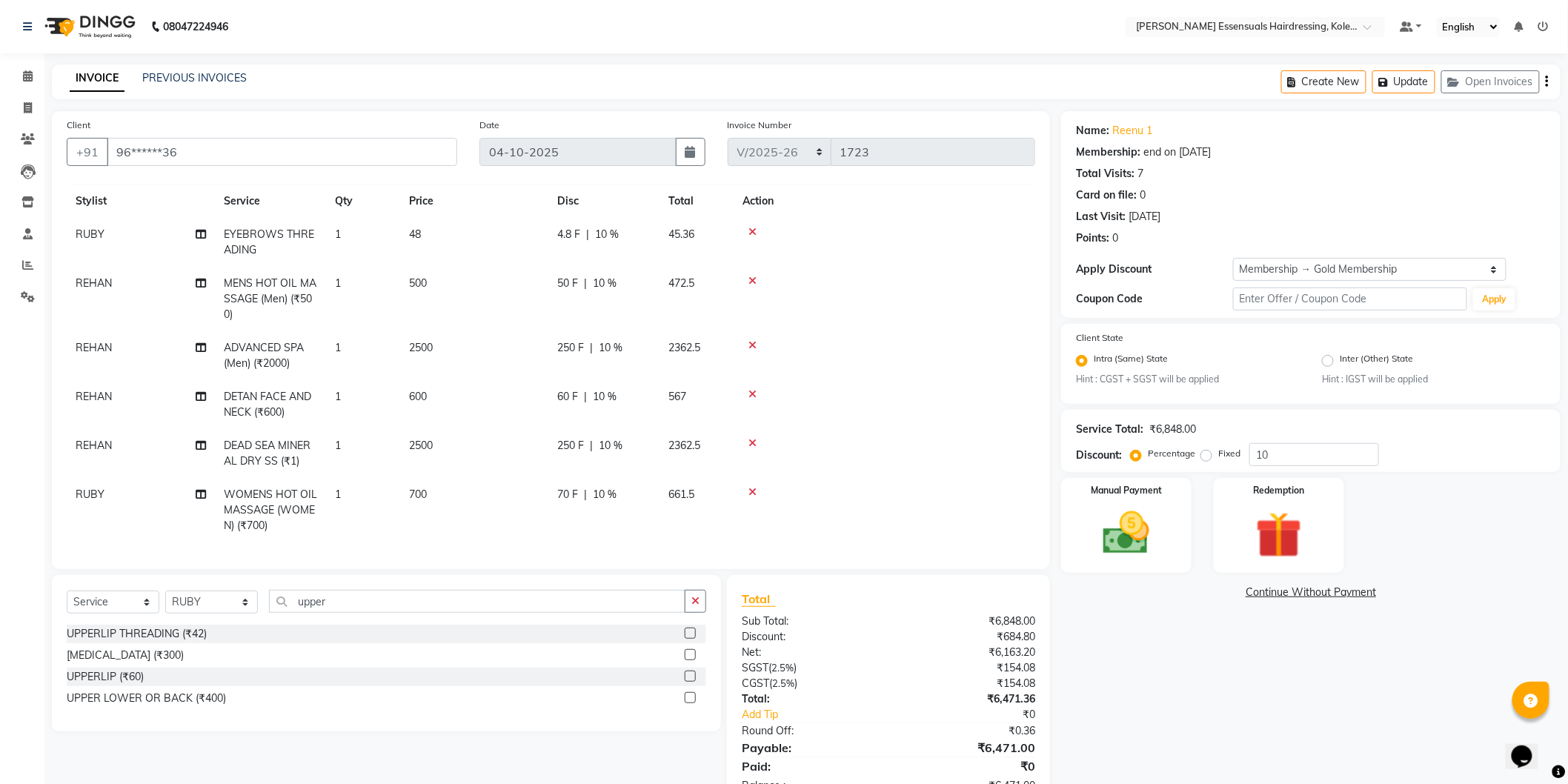
click at [692, 632] on label at bounding box center [690, 633] width 11 height 11
click at [692, 632] on input "checkbox" at bounding box center [690, 634] width 10 height 10
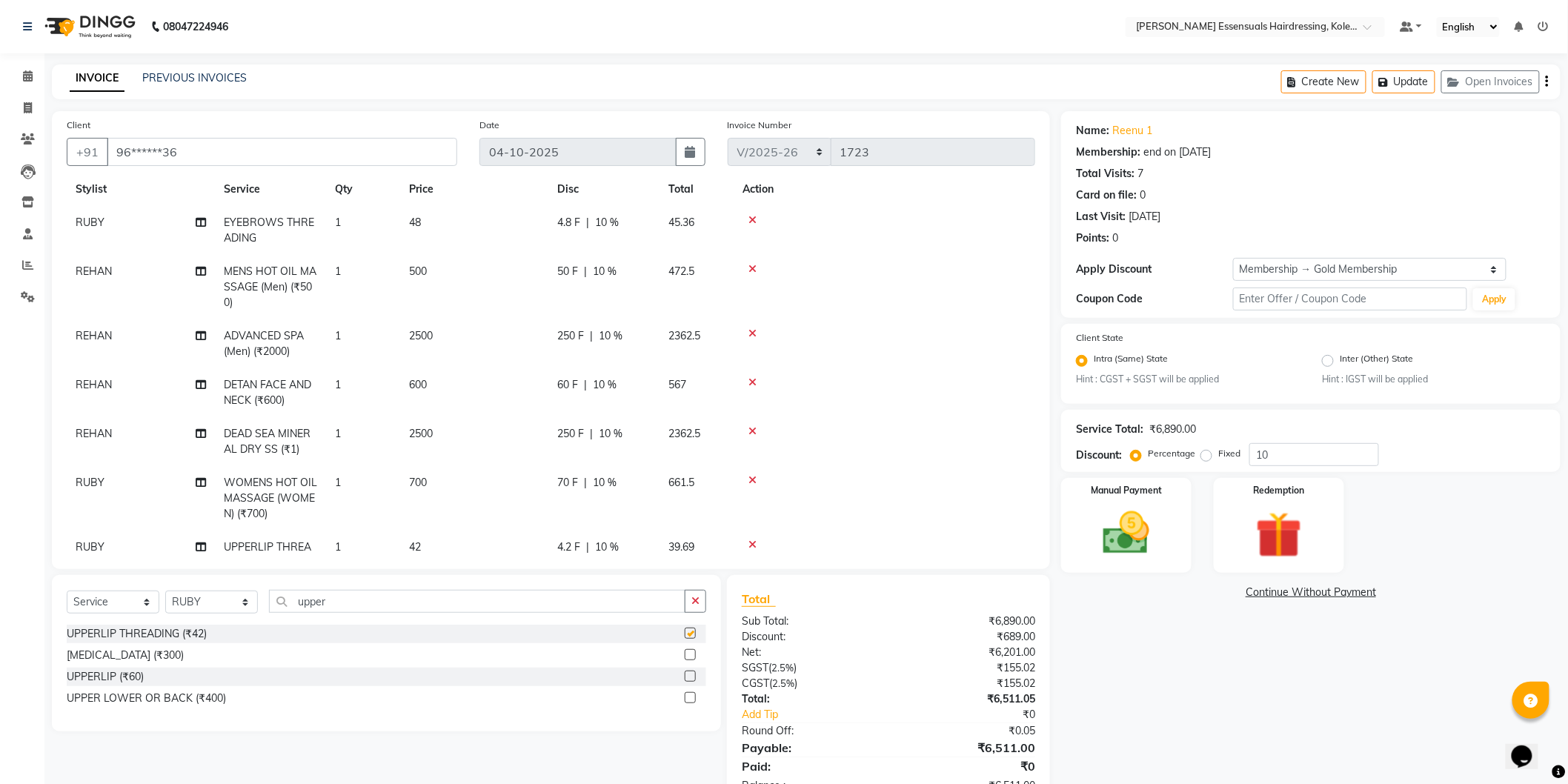
checkbox input "false"
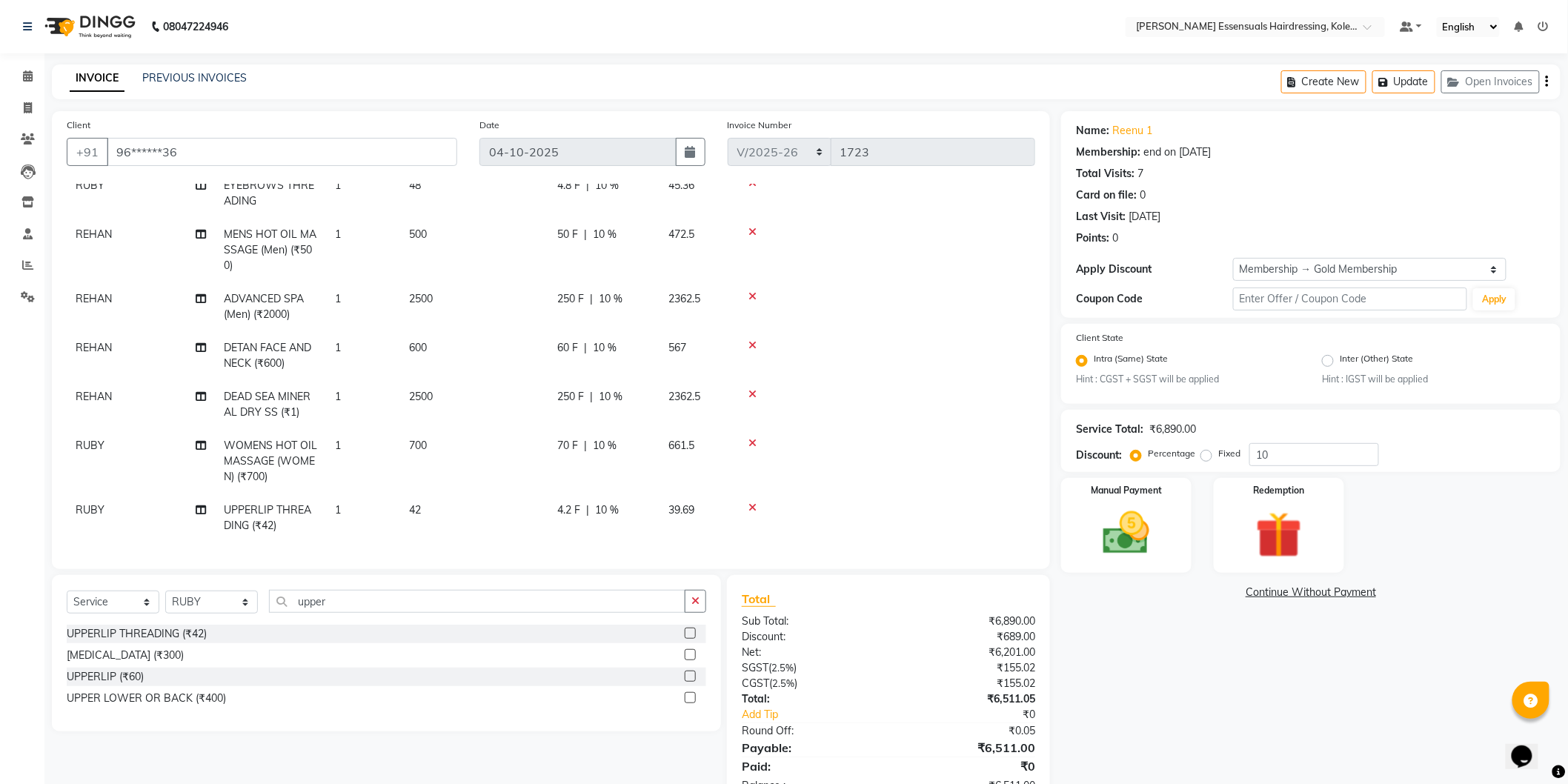
click at [427, 495] on td "42" at bounding box center [475, 518] width 148 height 49
select select "79968"
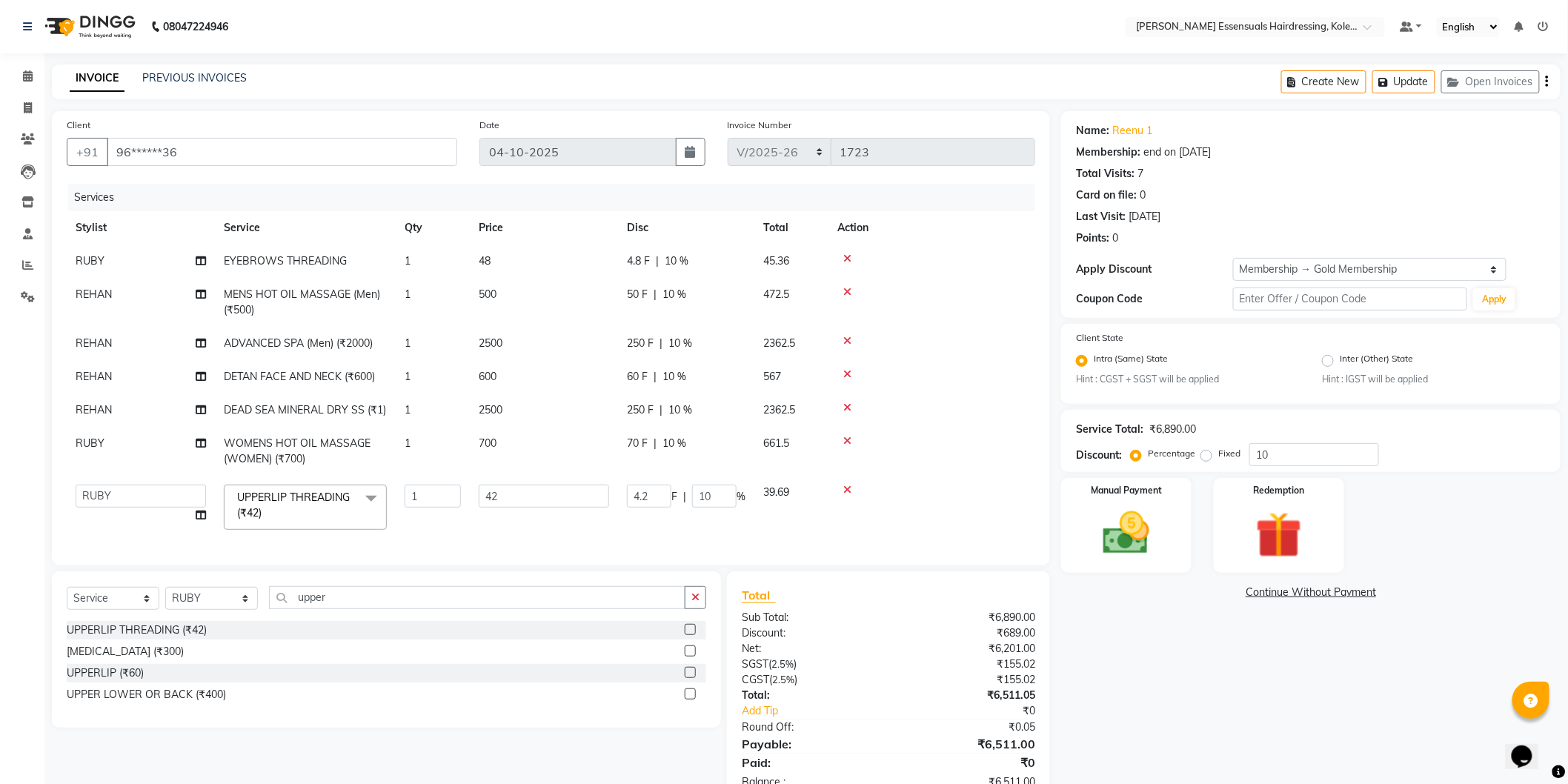
scroll to position [0, 0]
click at [515, 497] on input "42" at bounding box center [544, 496] width 130 height 23
type input "48"
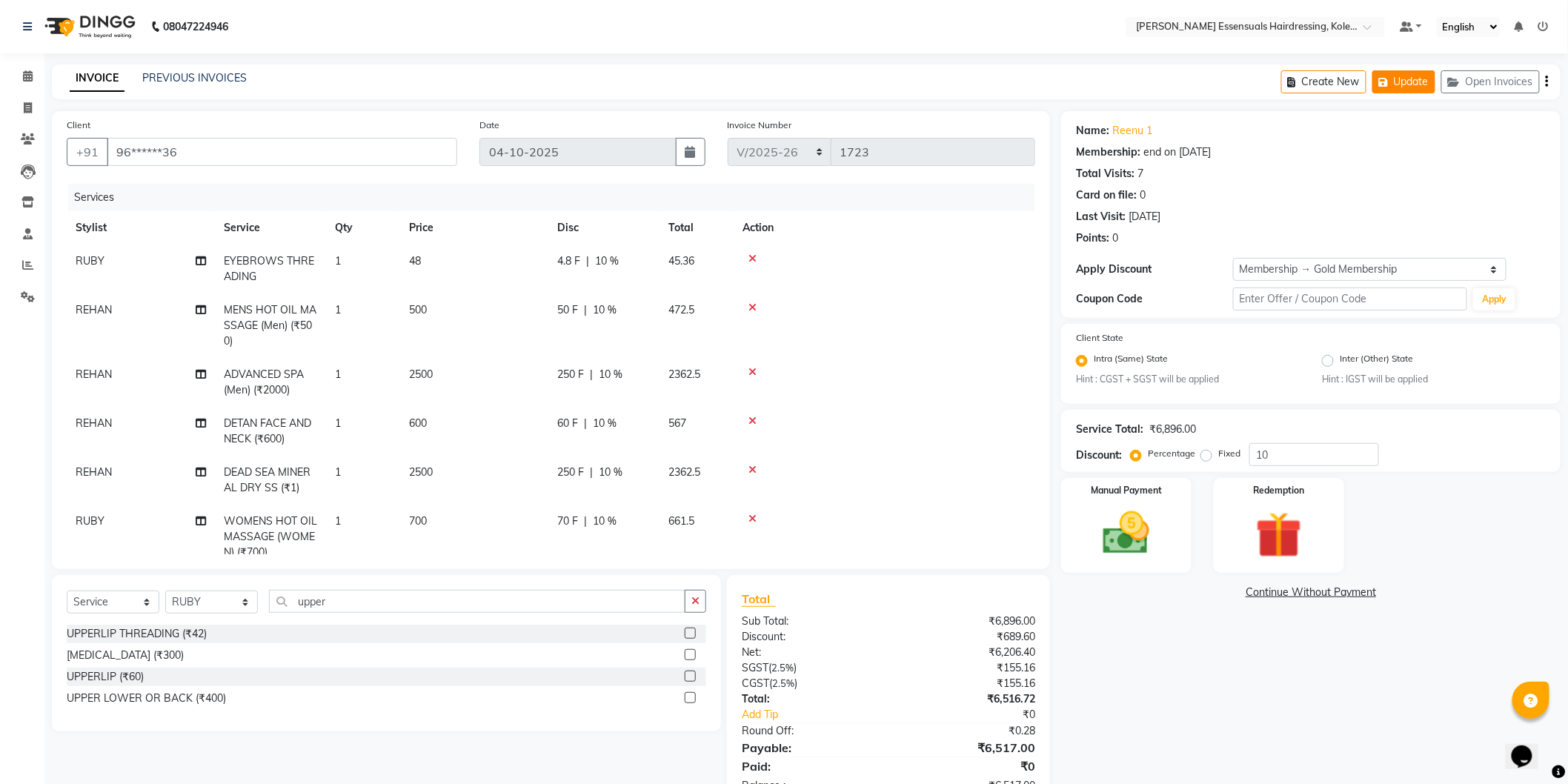
click at [1396, 85] on button "Update" at bounding box center [1404, 81] width 63 height 23
click at [1396, 78] on button "Update" at bounding box center [1404, 81] width 63 height 23
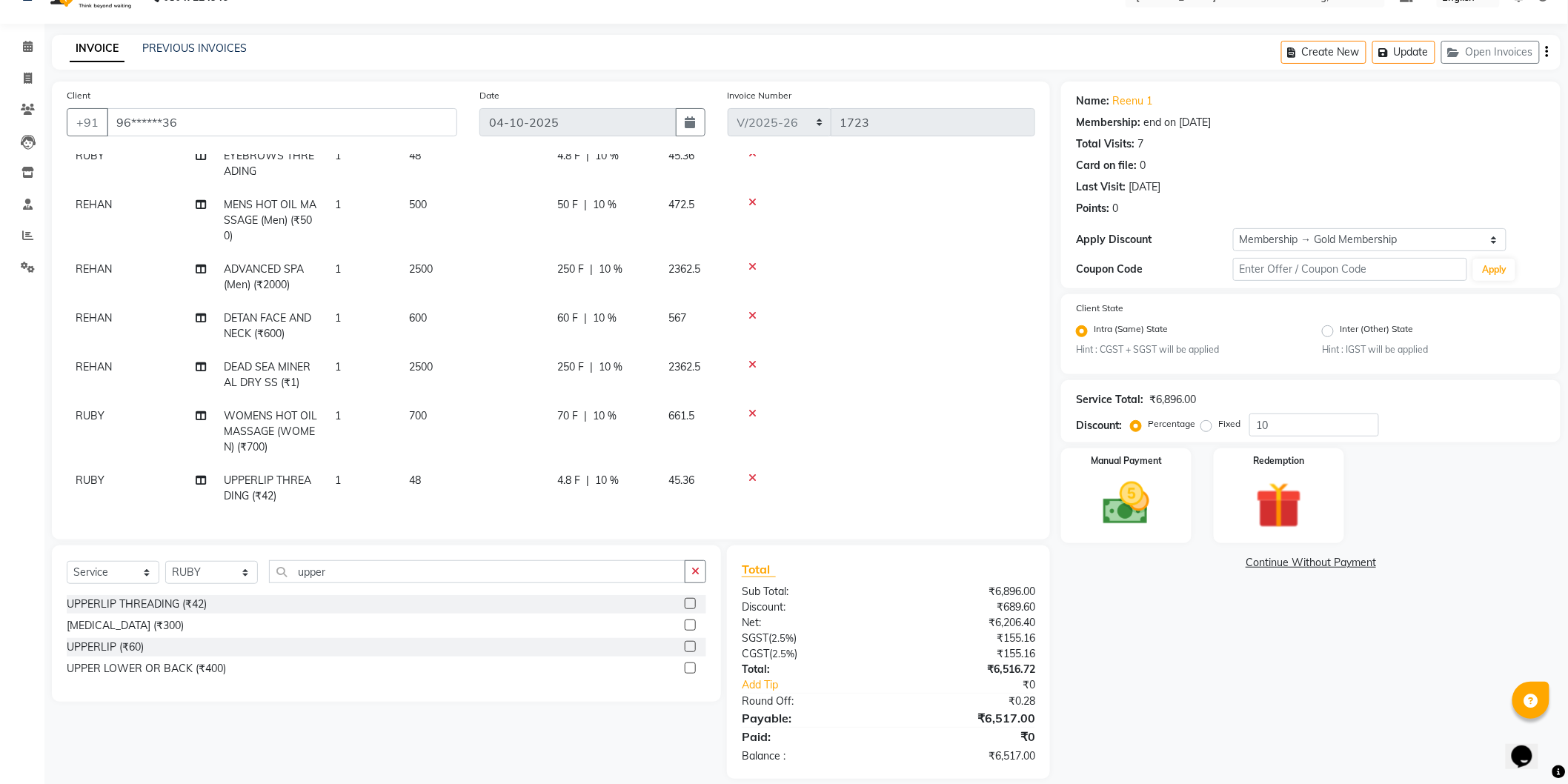
scroll to position [46, 0]
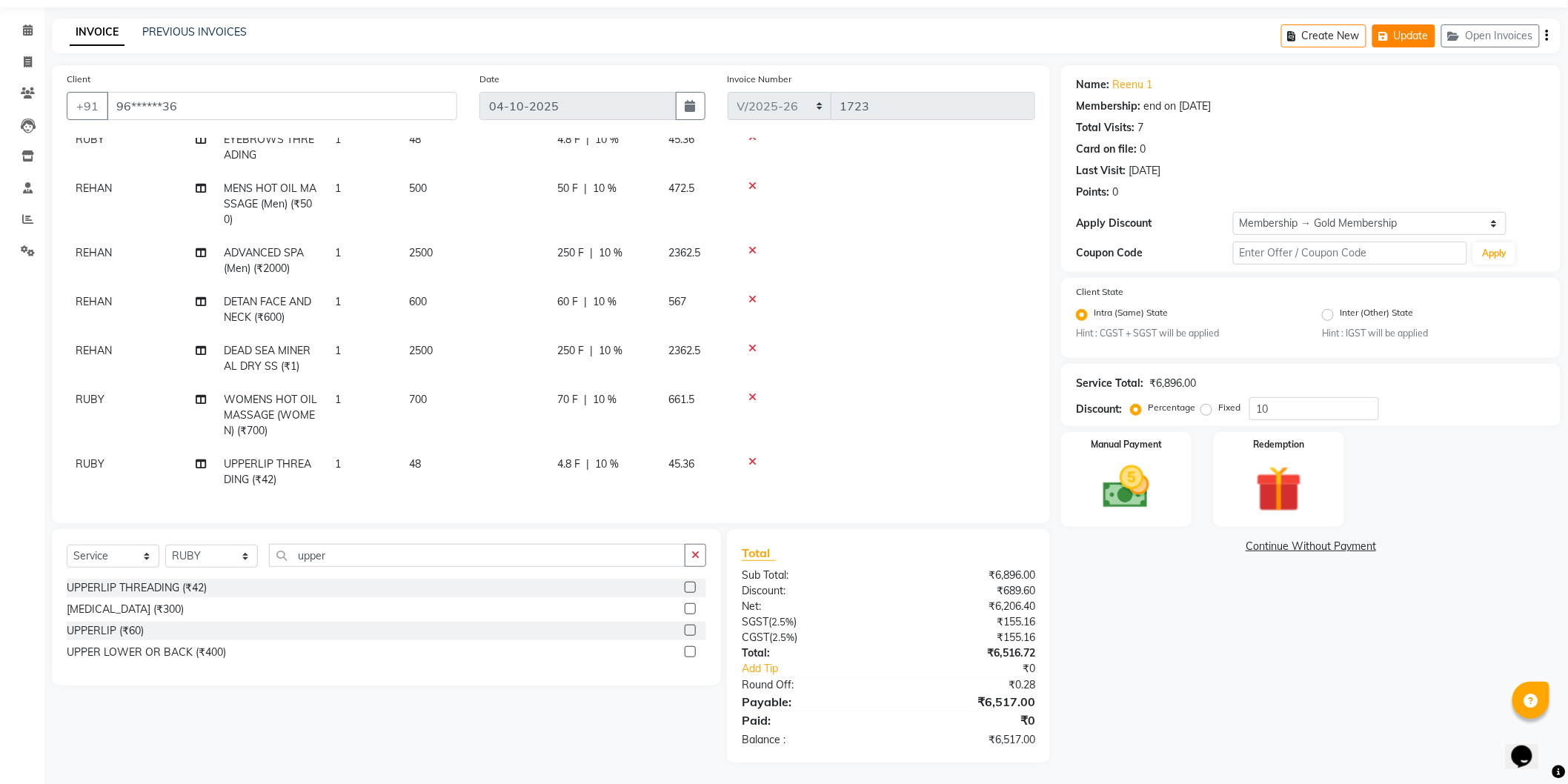
click at [1404, 32] on button "Update" at bounding box center [1404, 36] width 63 height 23
click at [421, 182] on span "500" at bounding box center [418, 188] width 18 height 13
select select "79972"
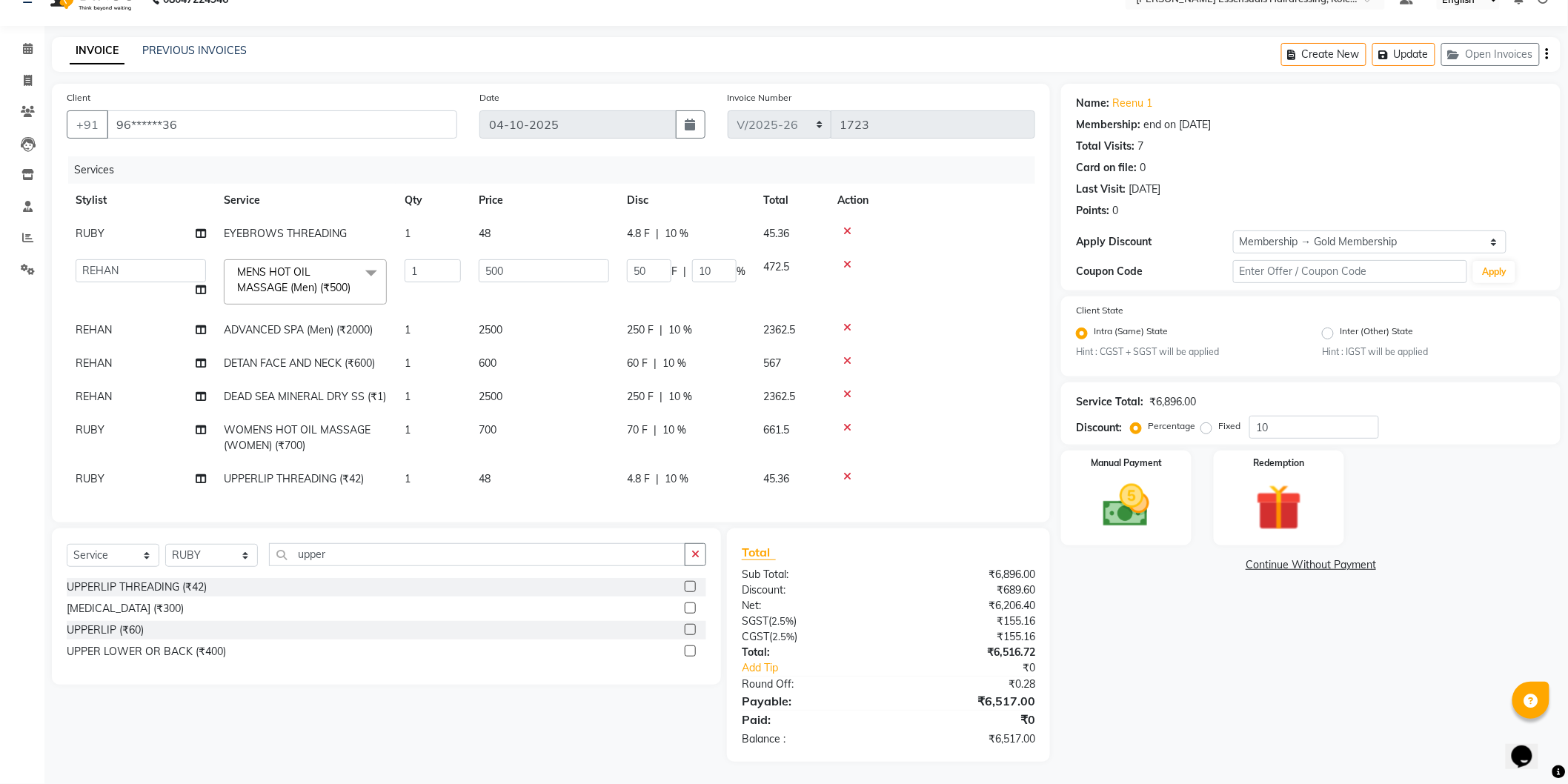
scroll to position [42, 0]
drag, startPoint x: 513, startPoint y: 253, endPoint x: 373, endPoint y: 253, distance: 140.0
click at [373, 253] on tr "Admin [PERSON_NAME] Dev [PERSON_NAME] [PERSON_NAME] [PERSON_NAME] Accountant [P…" at bounding box center [551, 282] width 969 height 63
type input "6"
type input "600"
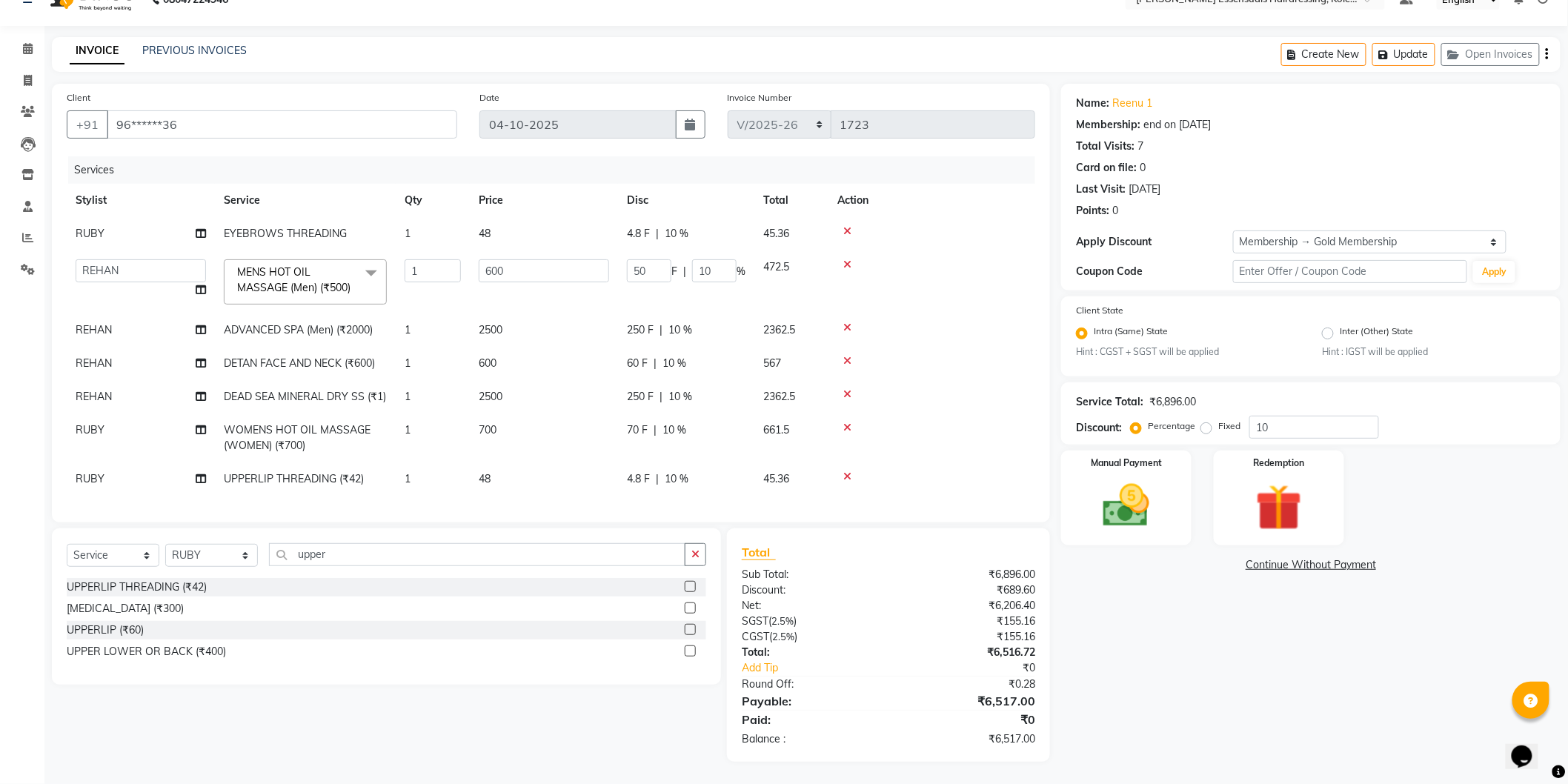
click at [934, 302] on td at bounding box center [932, 282] width 207 height 63
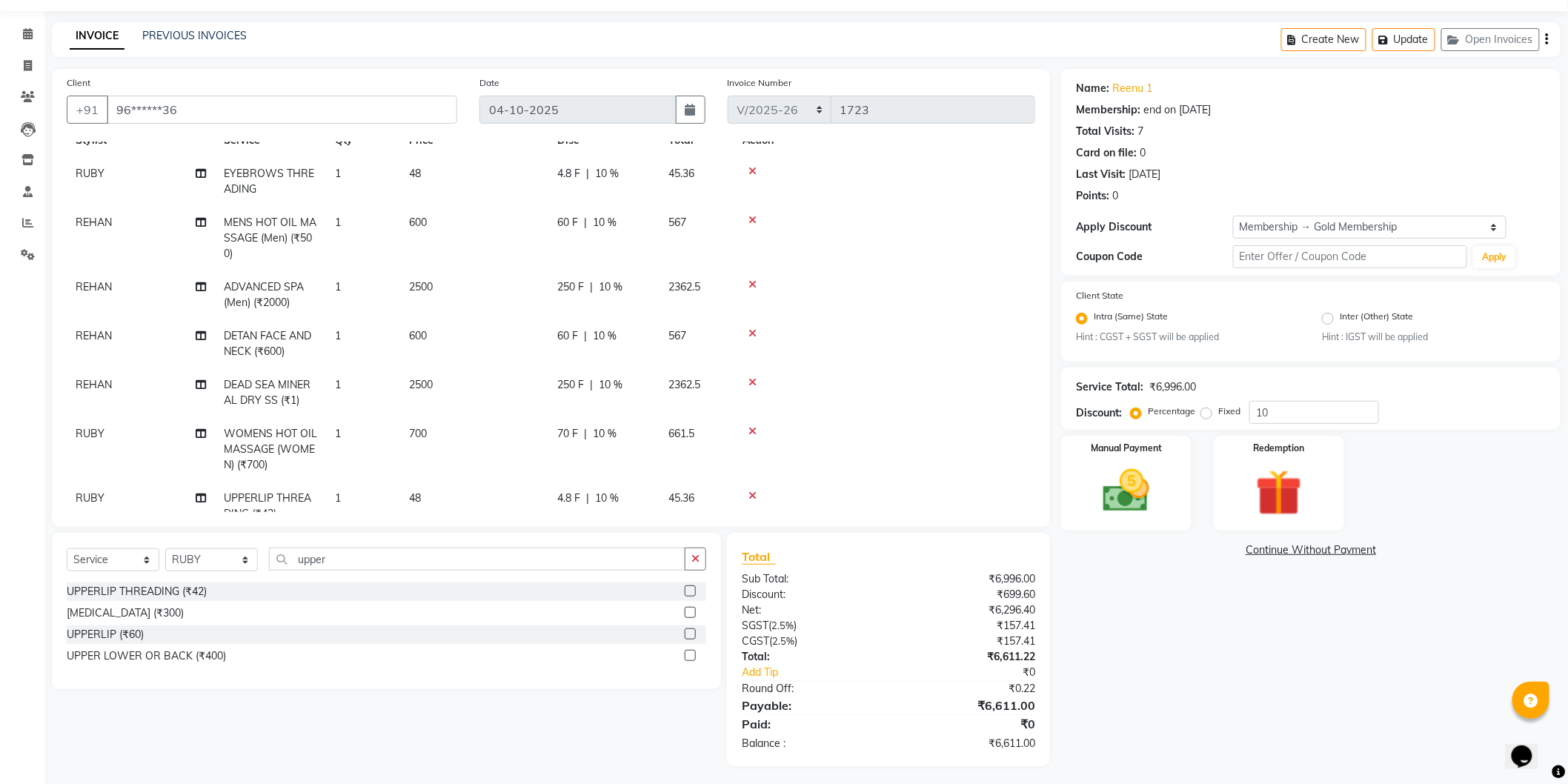
scroll to position [87, 0]
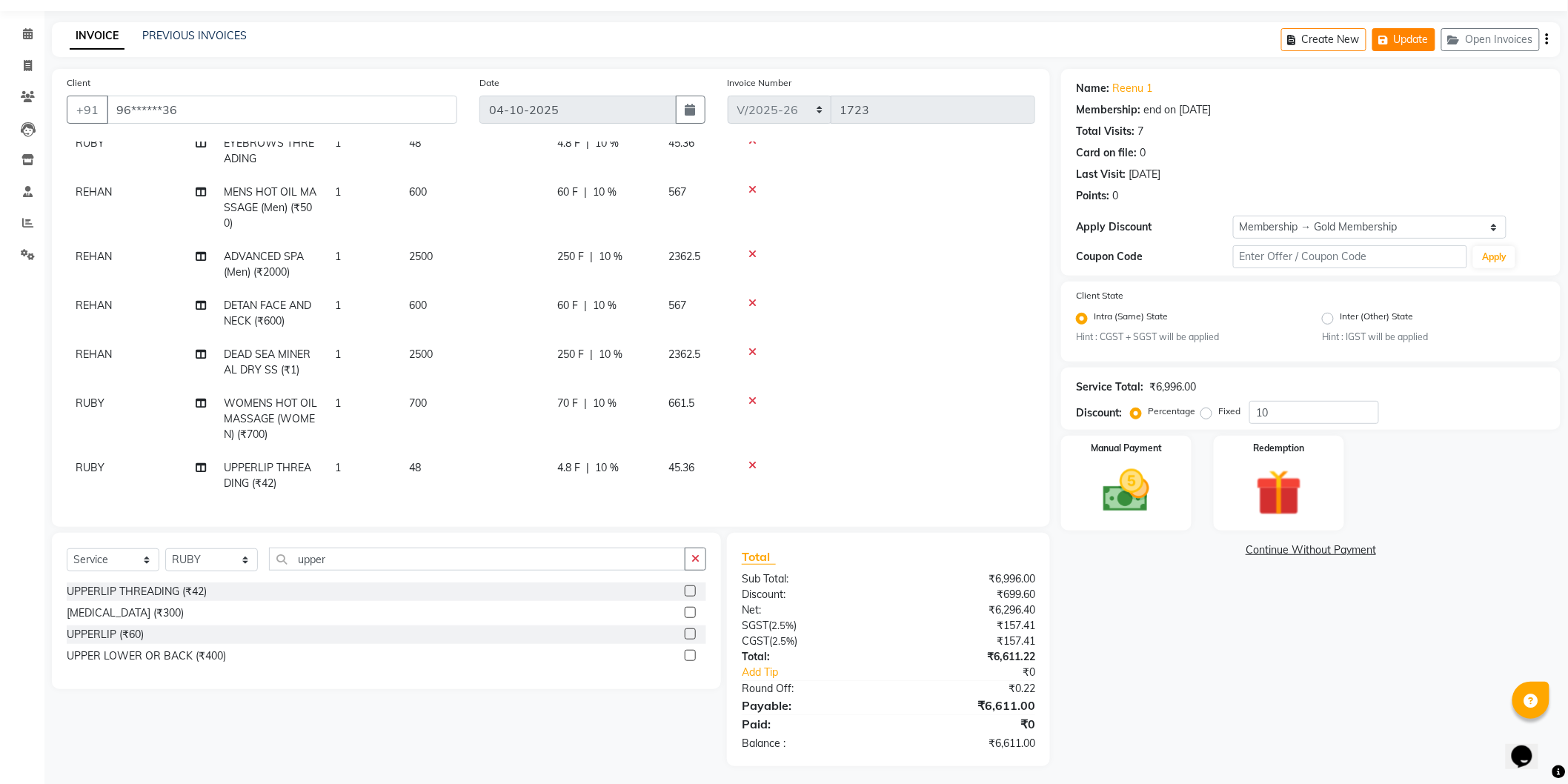
click at [1409, 36] on button "Update" at bounding box center [1404, 40] width 63 height 23
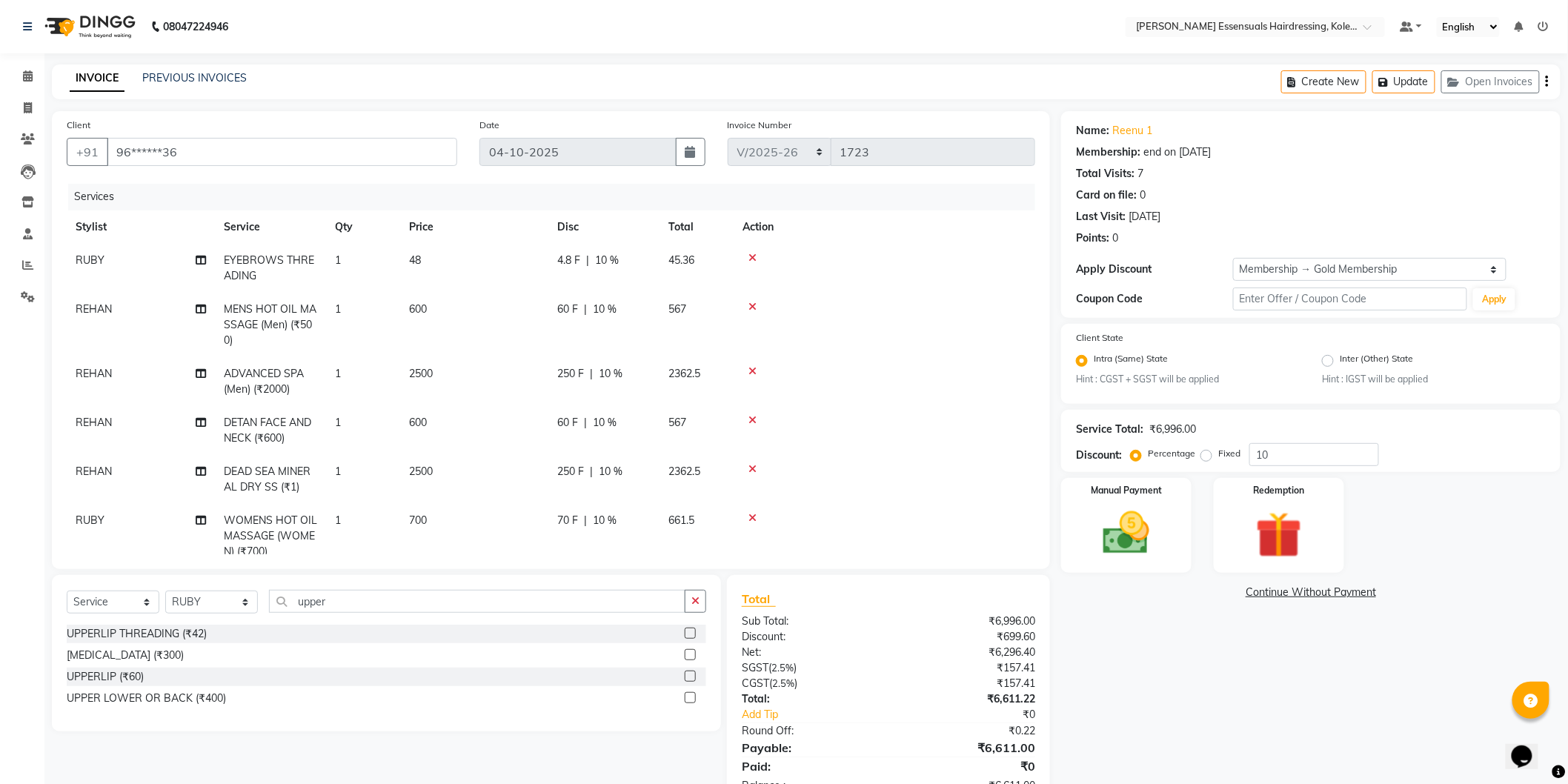
scroll to position [0, 0]
click at [1405, 75] on button "Update" at bounding box center [1404, 81] width 63 height 23
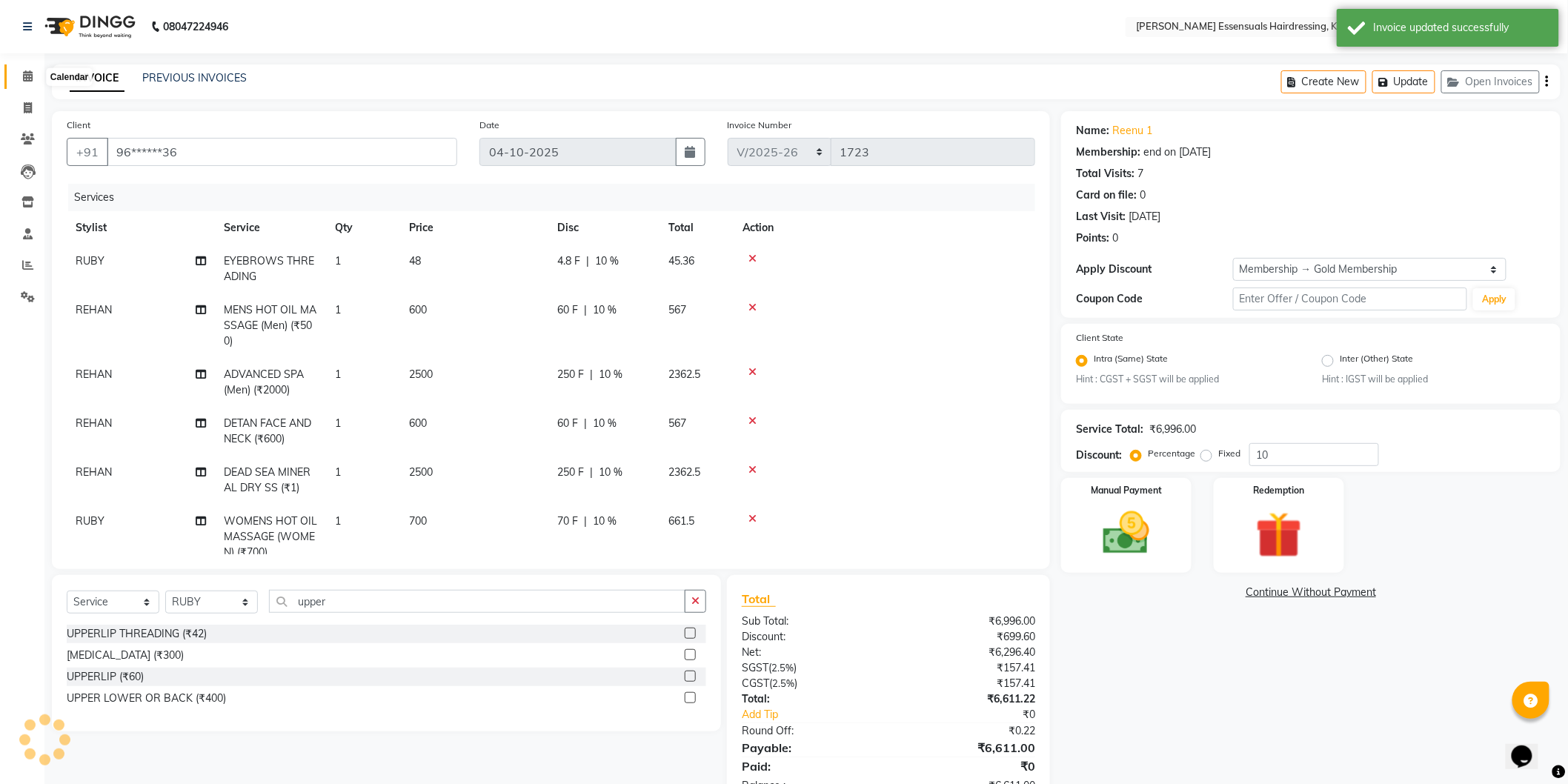
click at [28, 77] on icon at bounding box center [28, 76] width 10 height 11
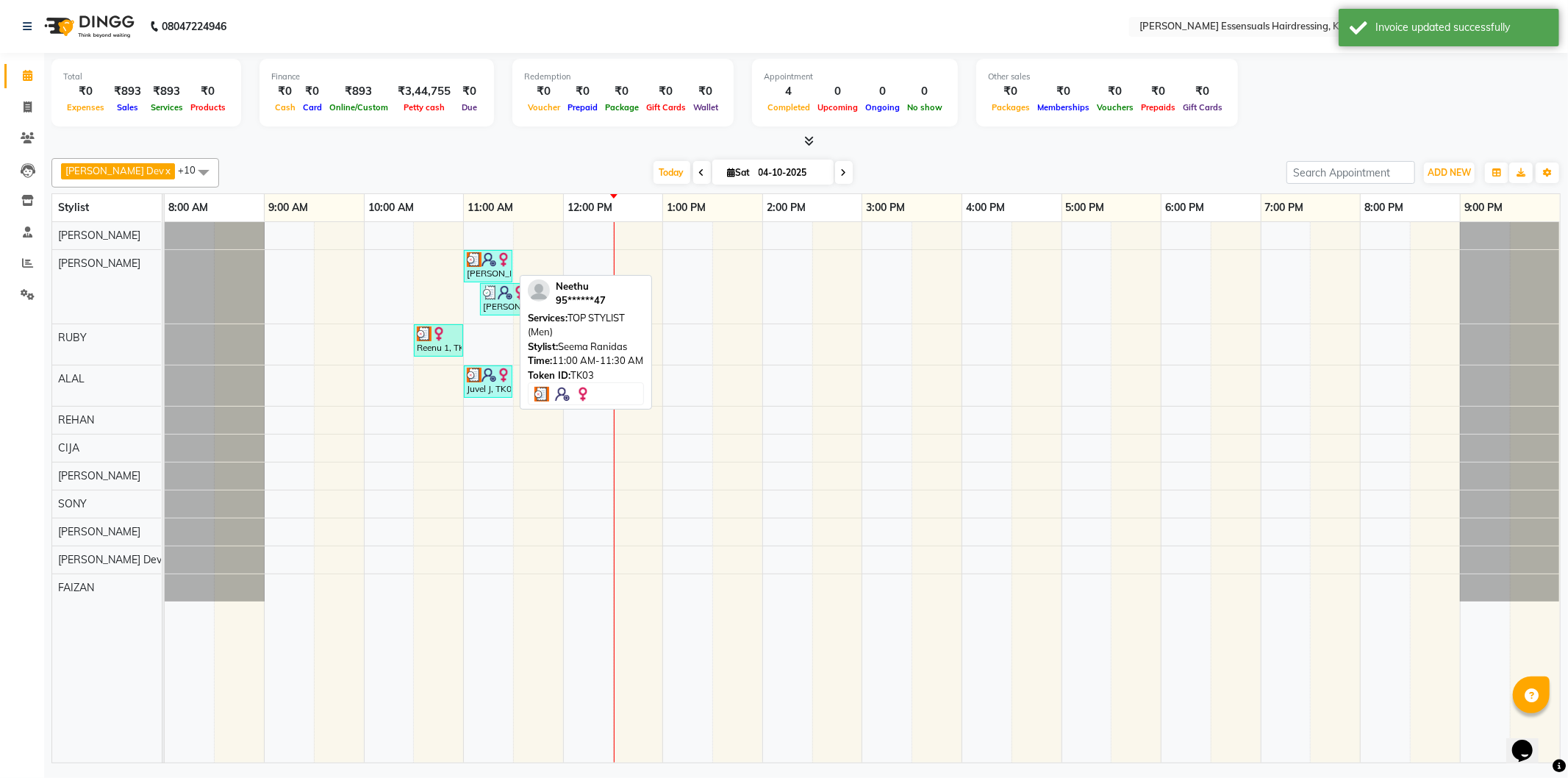
click at [498, 263] on img at bounding box center [503, 259] width 15 height 15
select select "3"
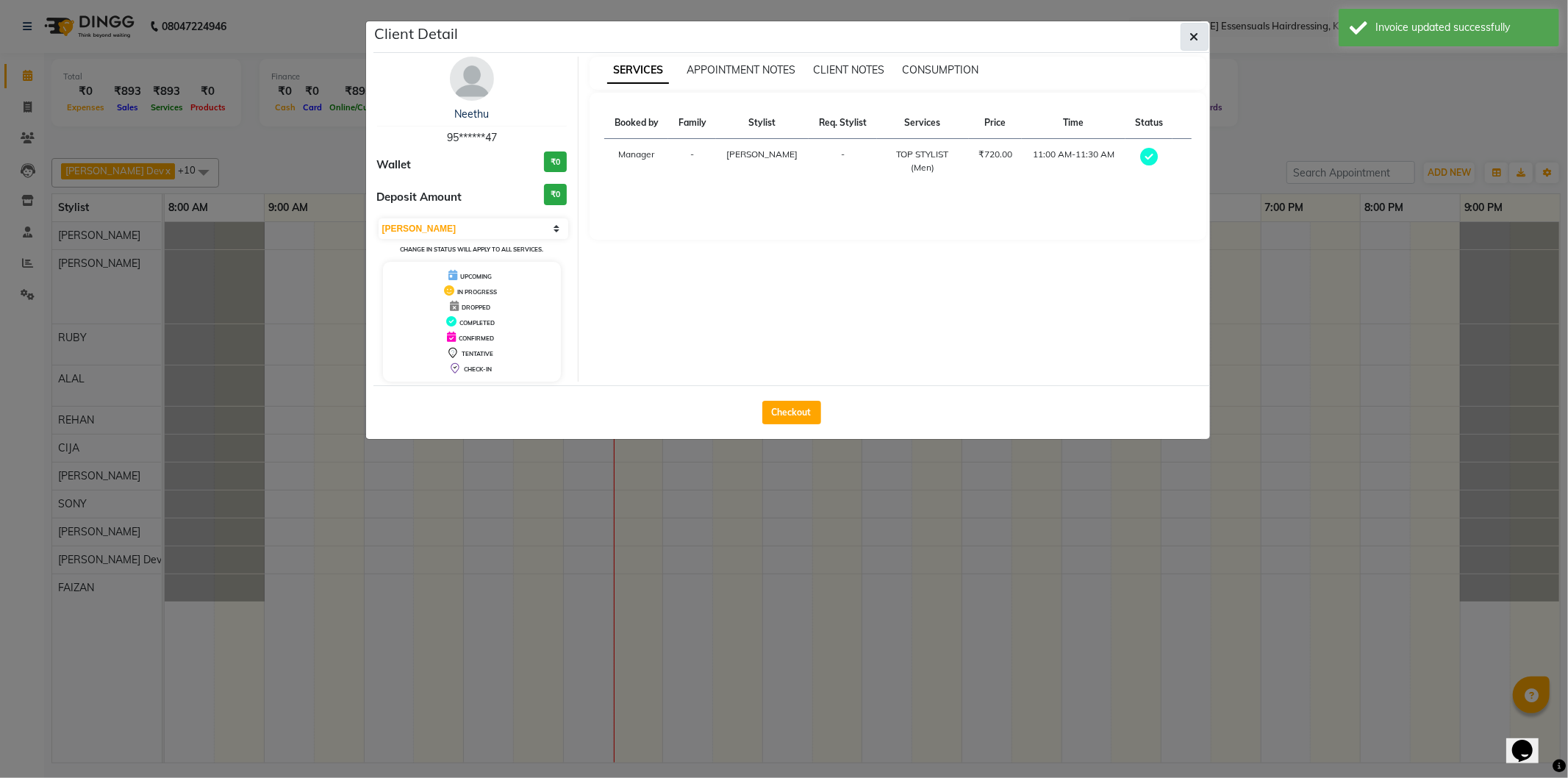
click at [1192, 44] on button "button" at bounding box center [1195, 36] width 28 height 28
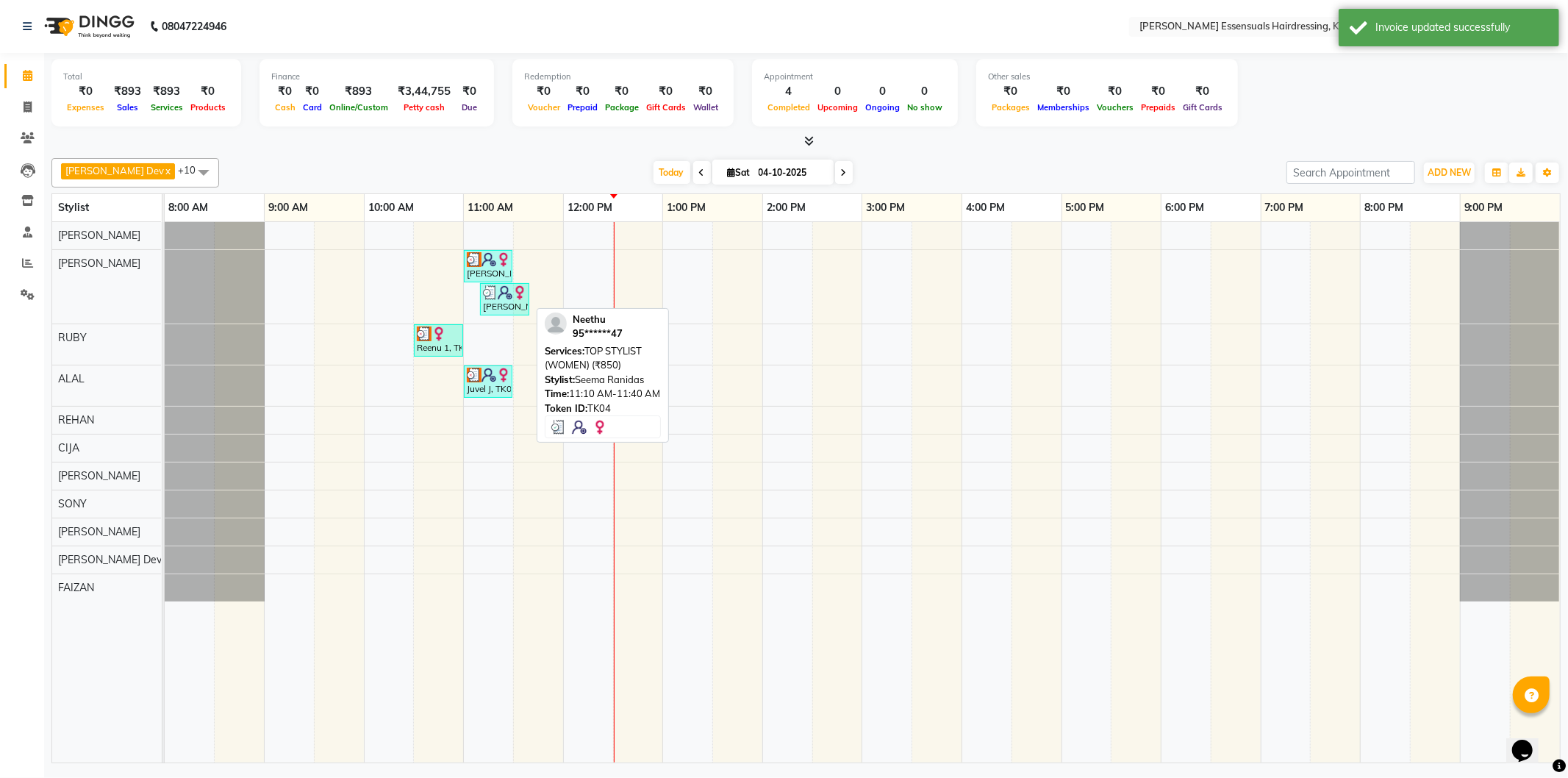
click at [504, 307] on div "[PERSON_NAME], TK04, 11:10 AM-11:40 AM, TOP STYLIST (WOMEN) (₹850)" at bounding box center [504, 299] width 46 height 28
select select "3"
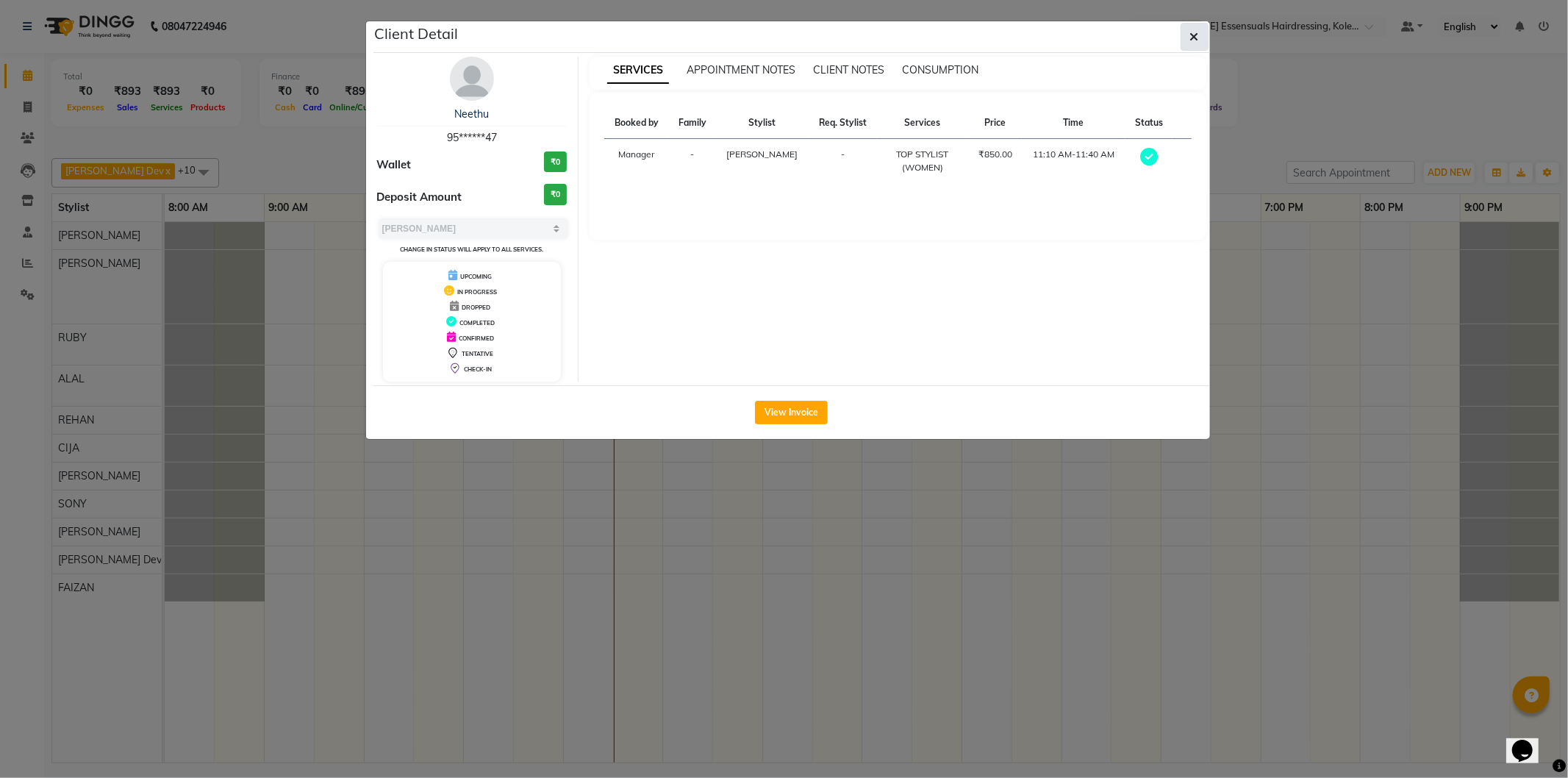
click at [1191, 33] on icon "button" at bounding box center [1195, 36] width 9 height 12
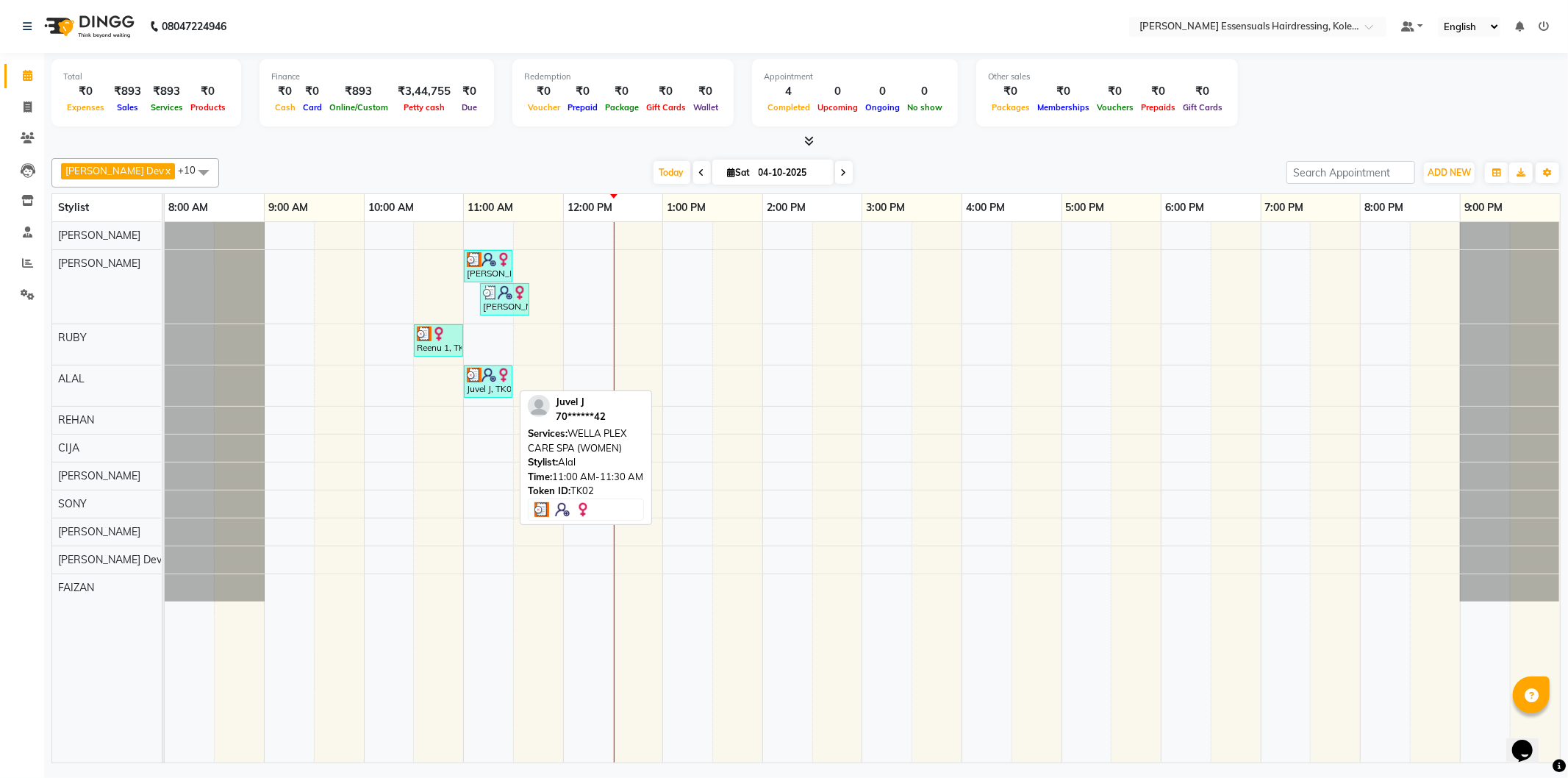
click at [475, 373] on img at bounding box center [474, 375] width 15 height 15
select select "3"
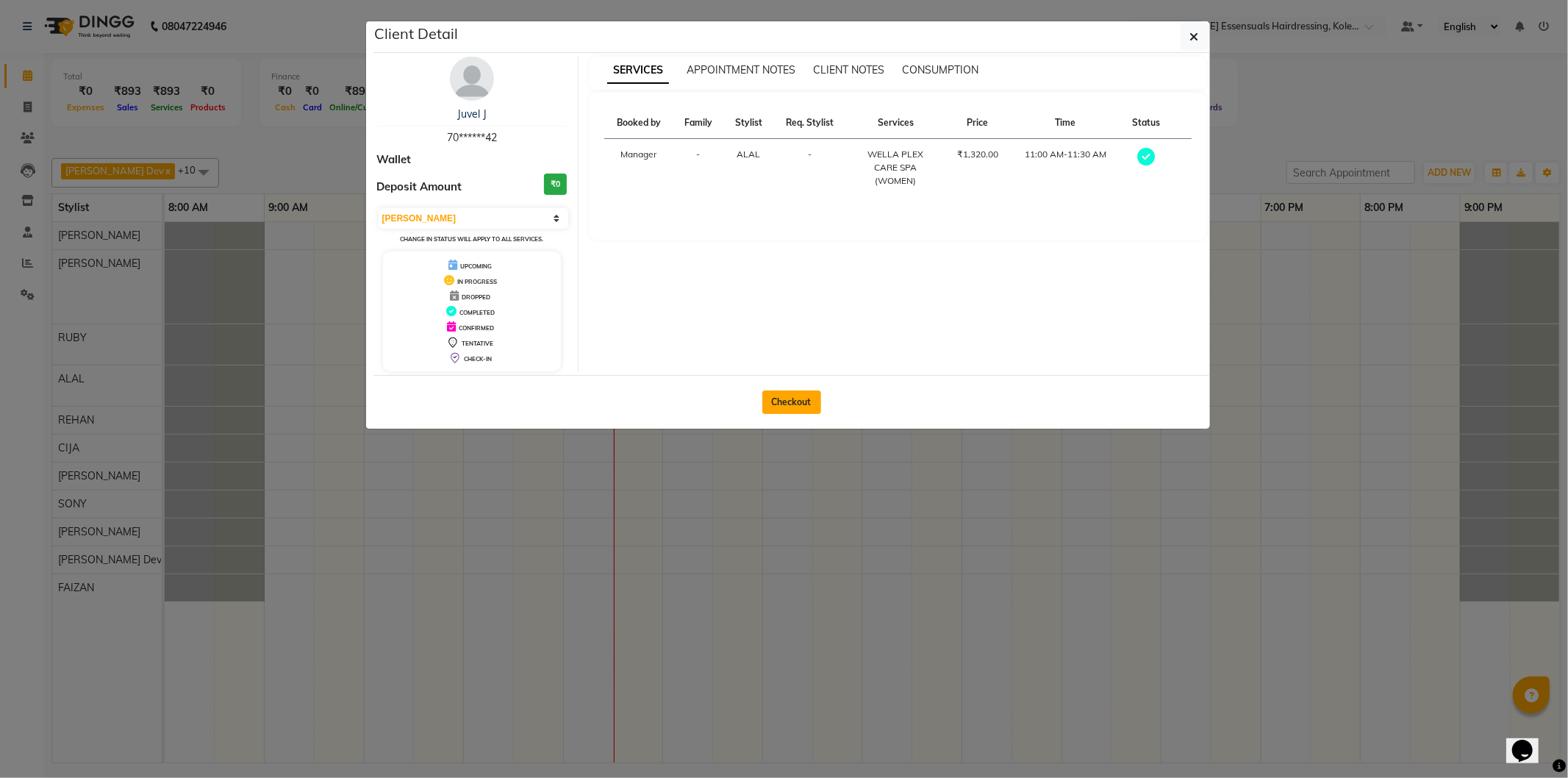
click at [813, 409] on button "Checkout" at bounding box center [792, 402] width 59 height 23
select select "8281"
select select "service"
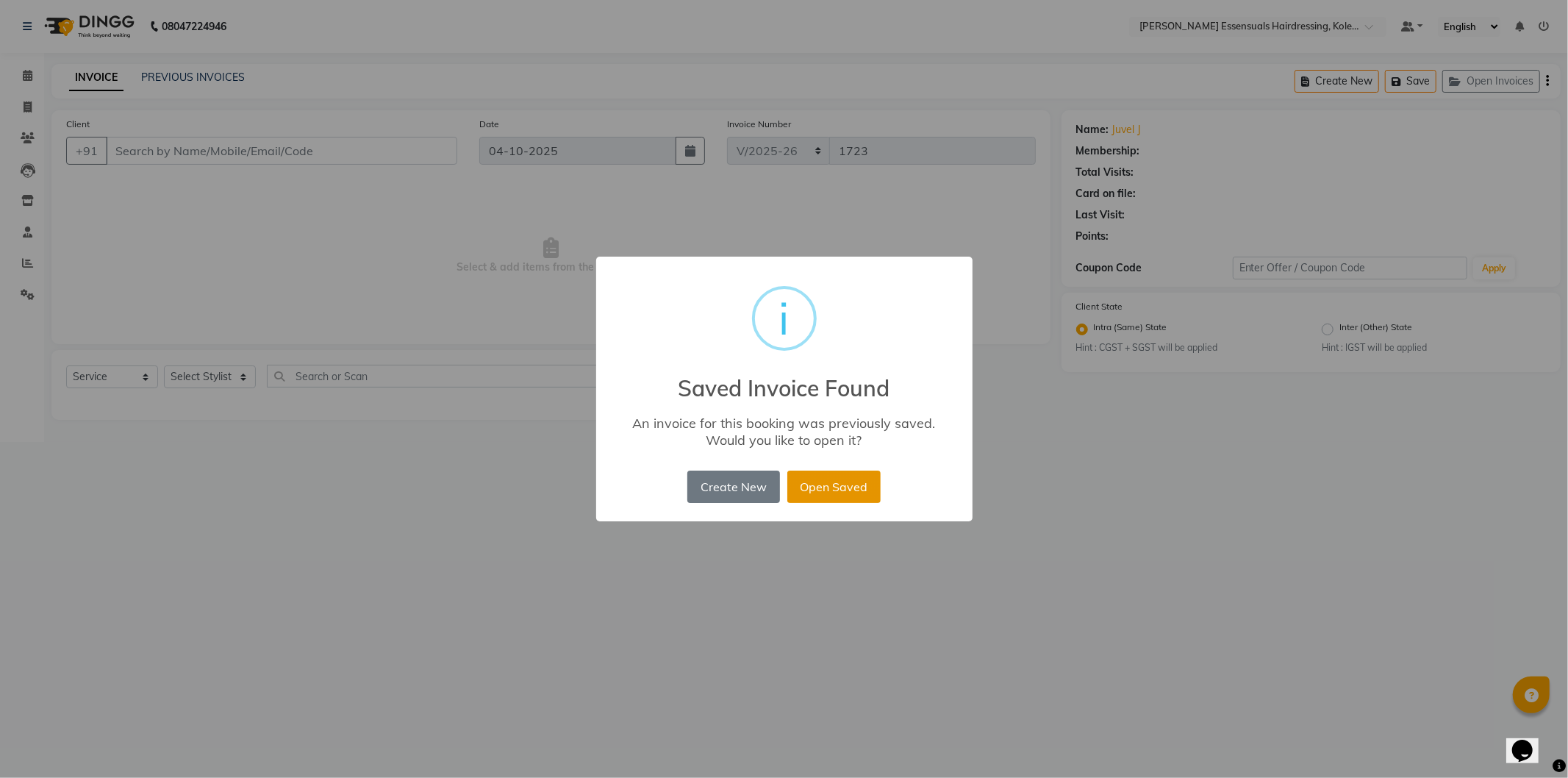
click at [854, 494] on button "Open Saved" at bounding box center [834, 487] width 94 height 32
type input "70******42"
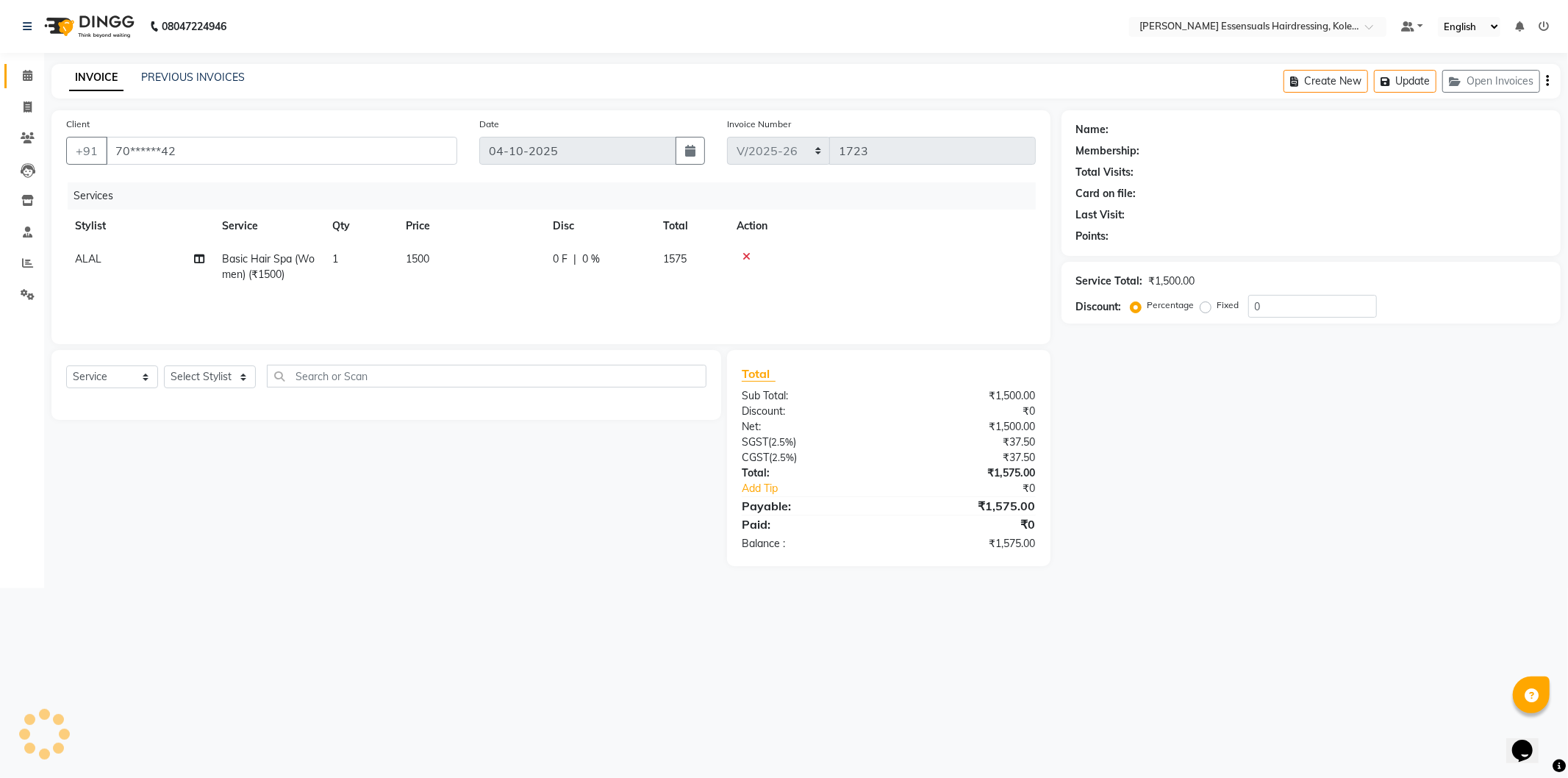
select select "1: Object"
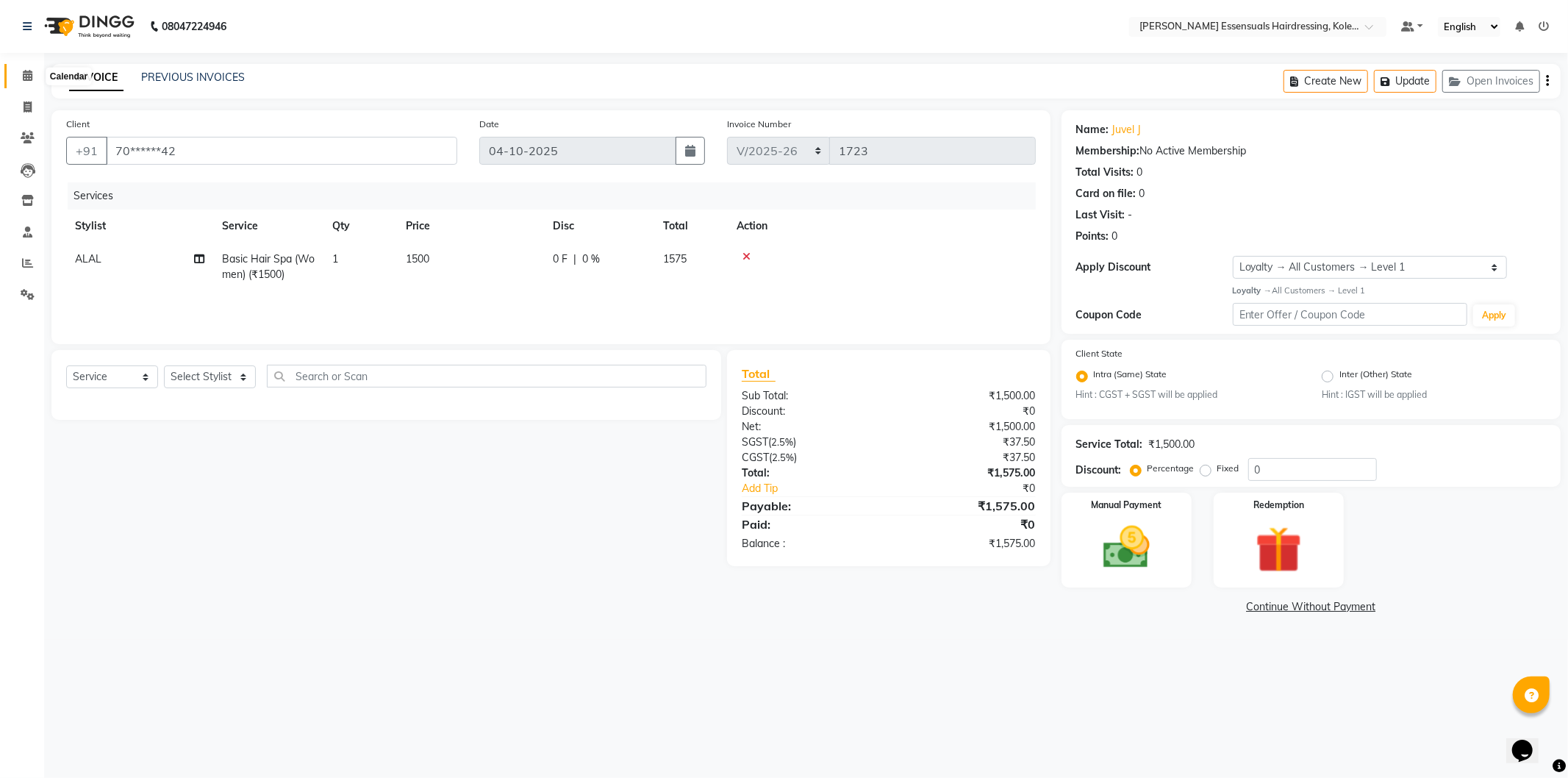
click at [30, 78] on icon at bounding box center [27, 75] width 10 height 11
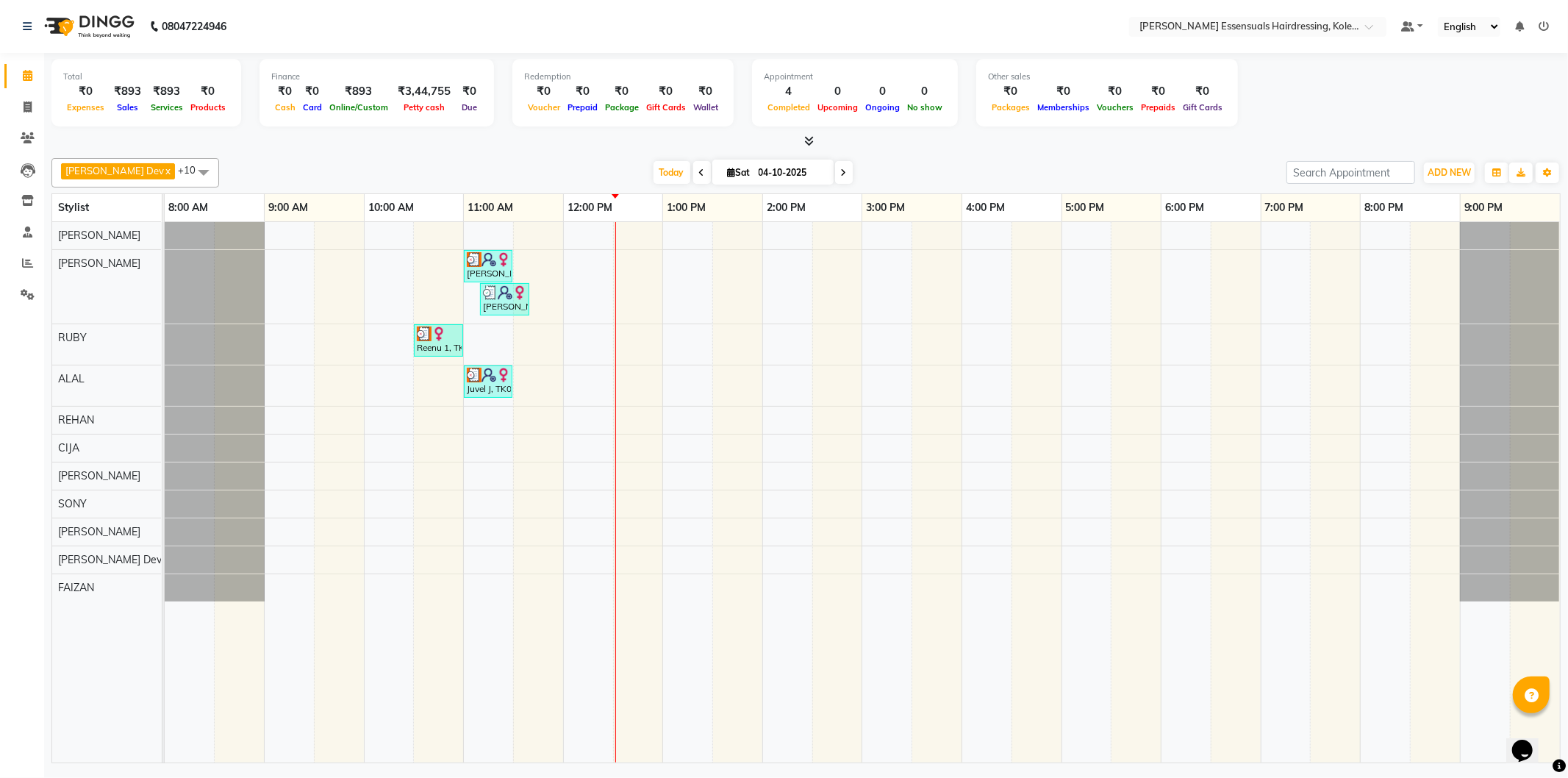
click at [663, 4] on nav "08047224946 Select Location × Toni&guy Essensuals Hairdressing, Kolenchery. Def…" at bounding box center [784, 27] width 1568 height 53
click at [490, 381] on img at bounding box center [489, 375] width 15 height 15
select select "3"
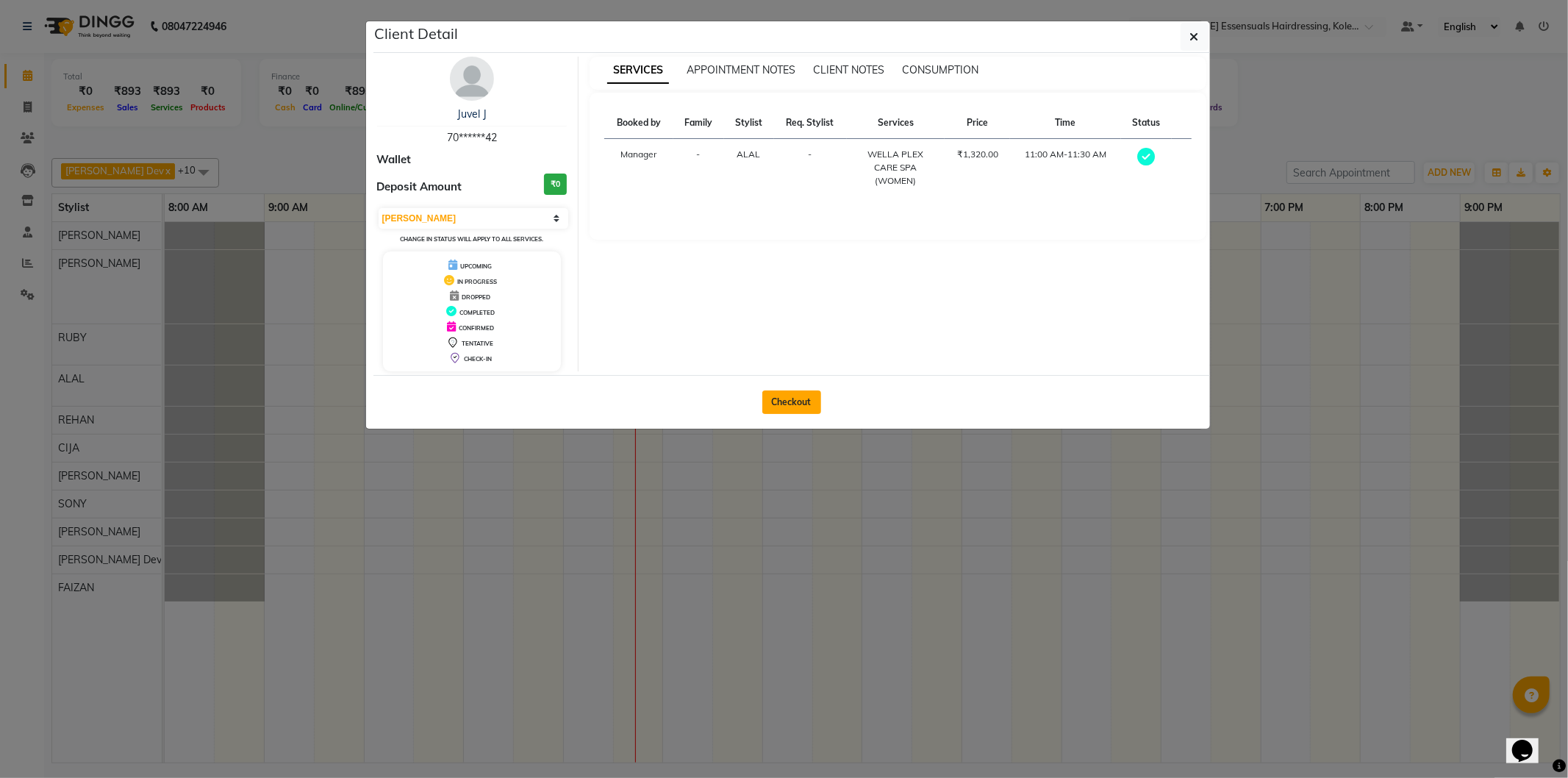
click at [797, 409] on button "Checkout" at bounding box center [792, 402] width 59 height 23
select select "service"
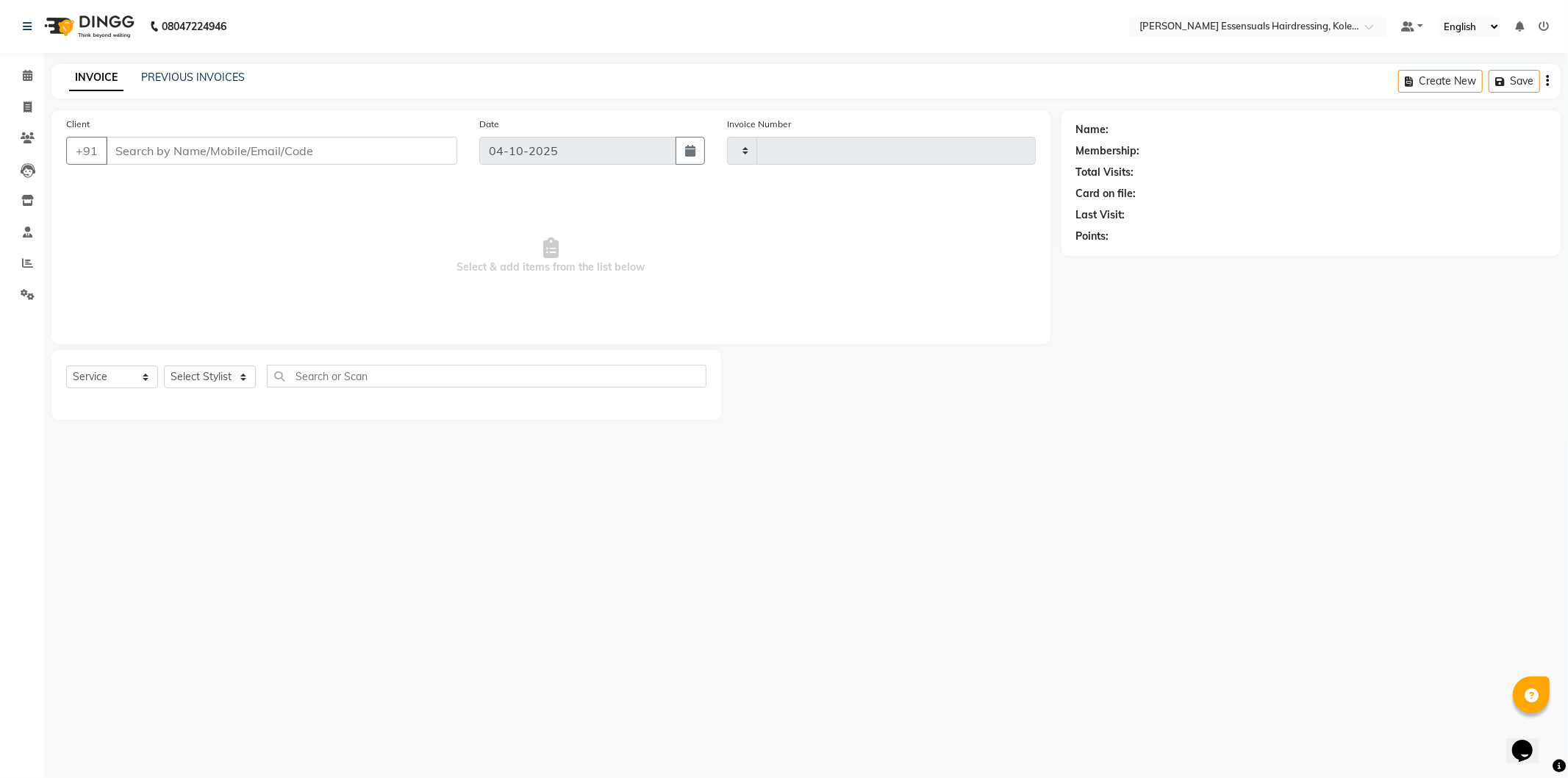
type input "1723"
select select "8281"
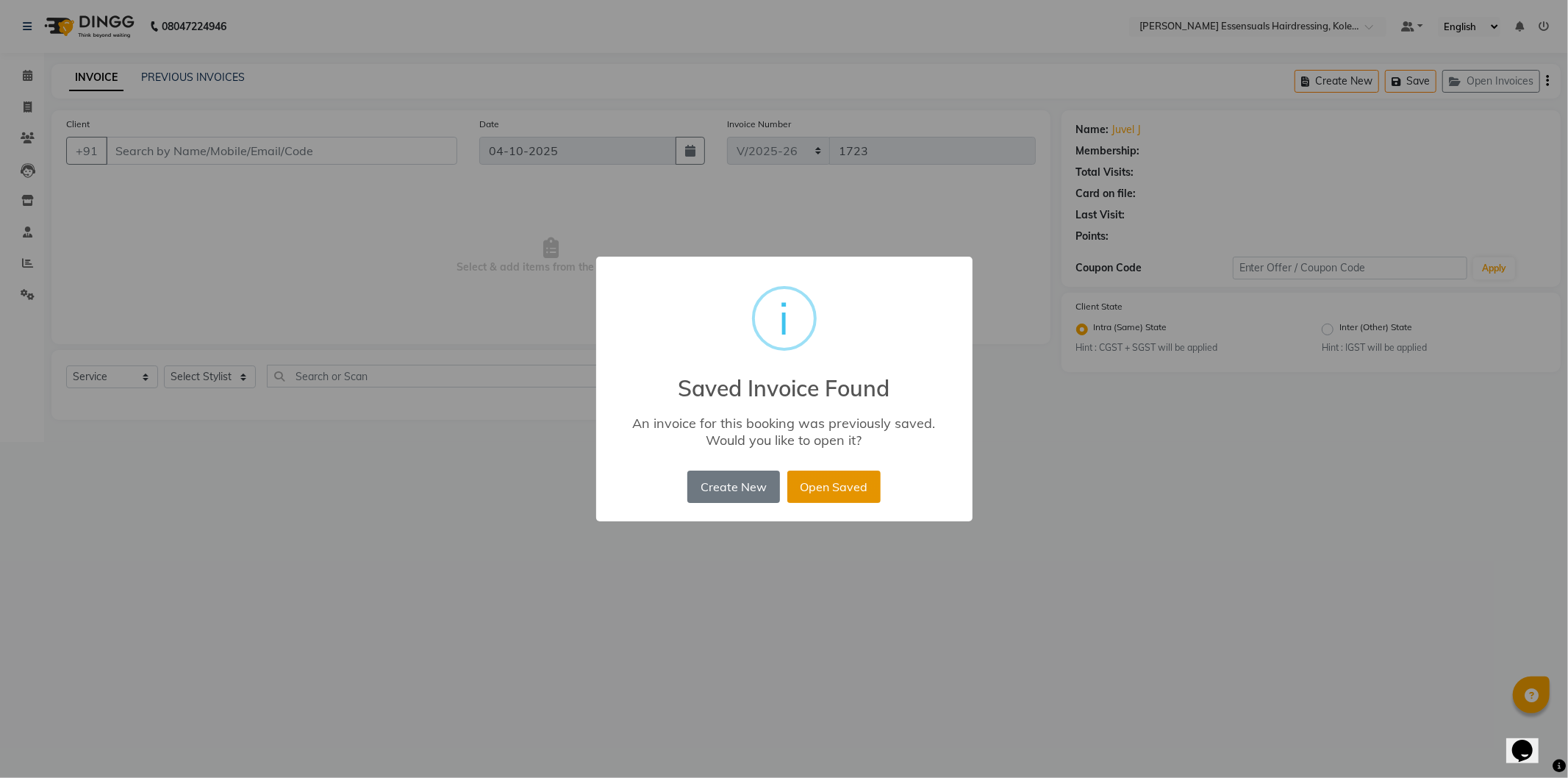
click at [827, 502] on button "Open Saved" at bounding box center [834, 487] width 94 height 32
type input "70******42"
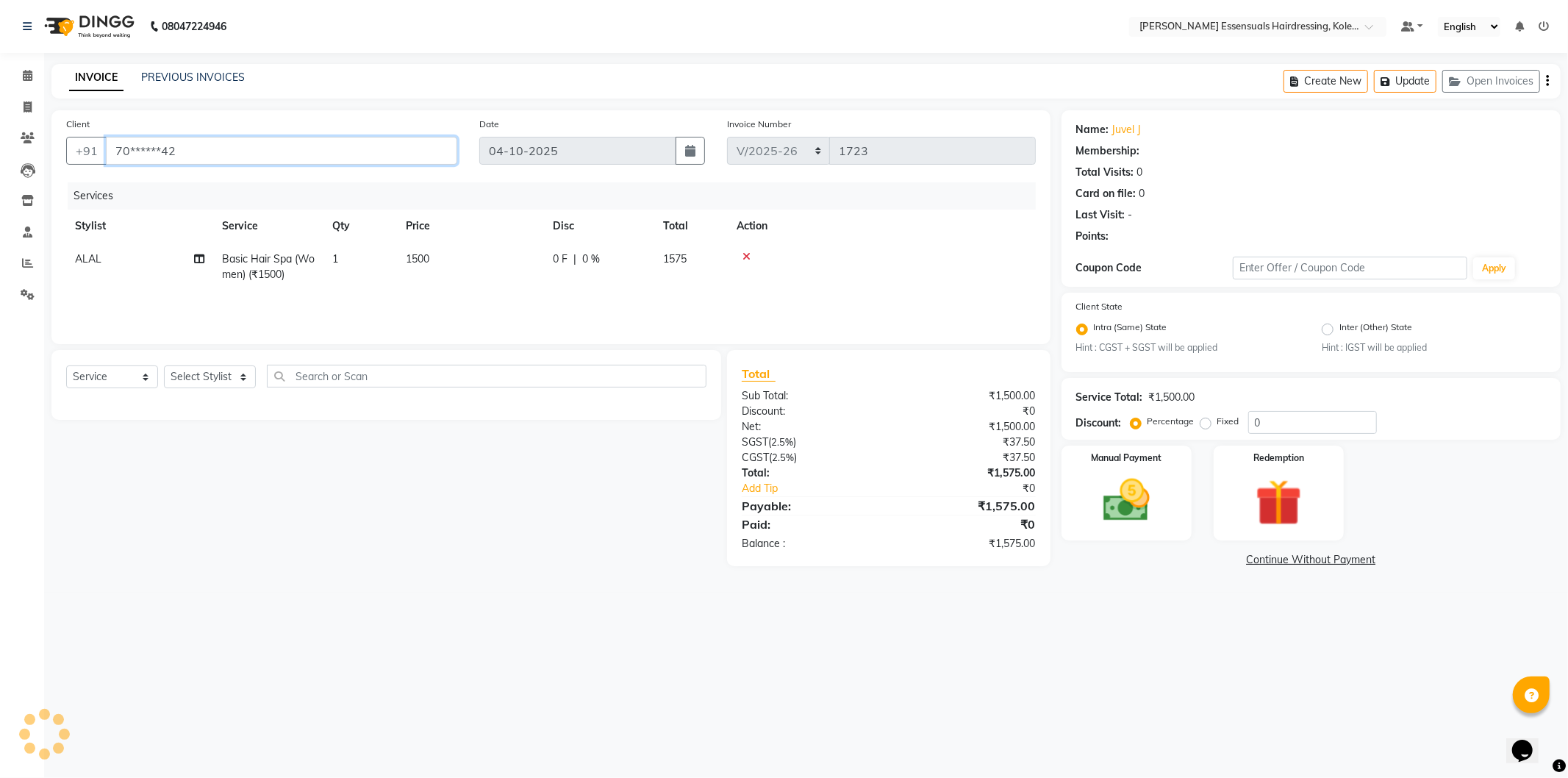
select select "1: Object"
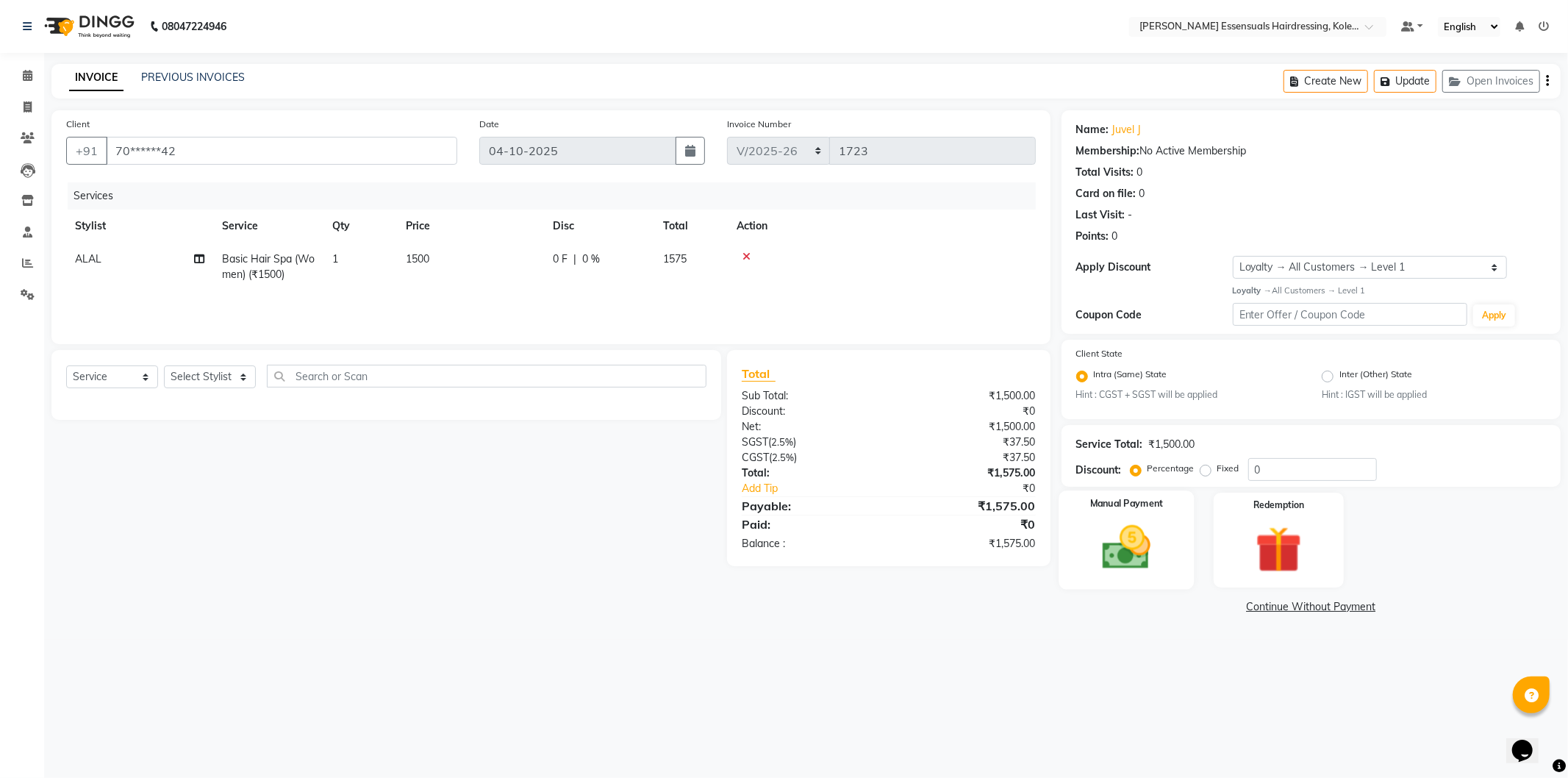
click at [1092, 543] on img at bounding box center [1126, 548] width 78 height 56
click at [1180, 609] on span "CASH" at bounding box center [1183, 608] width 32 height 17
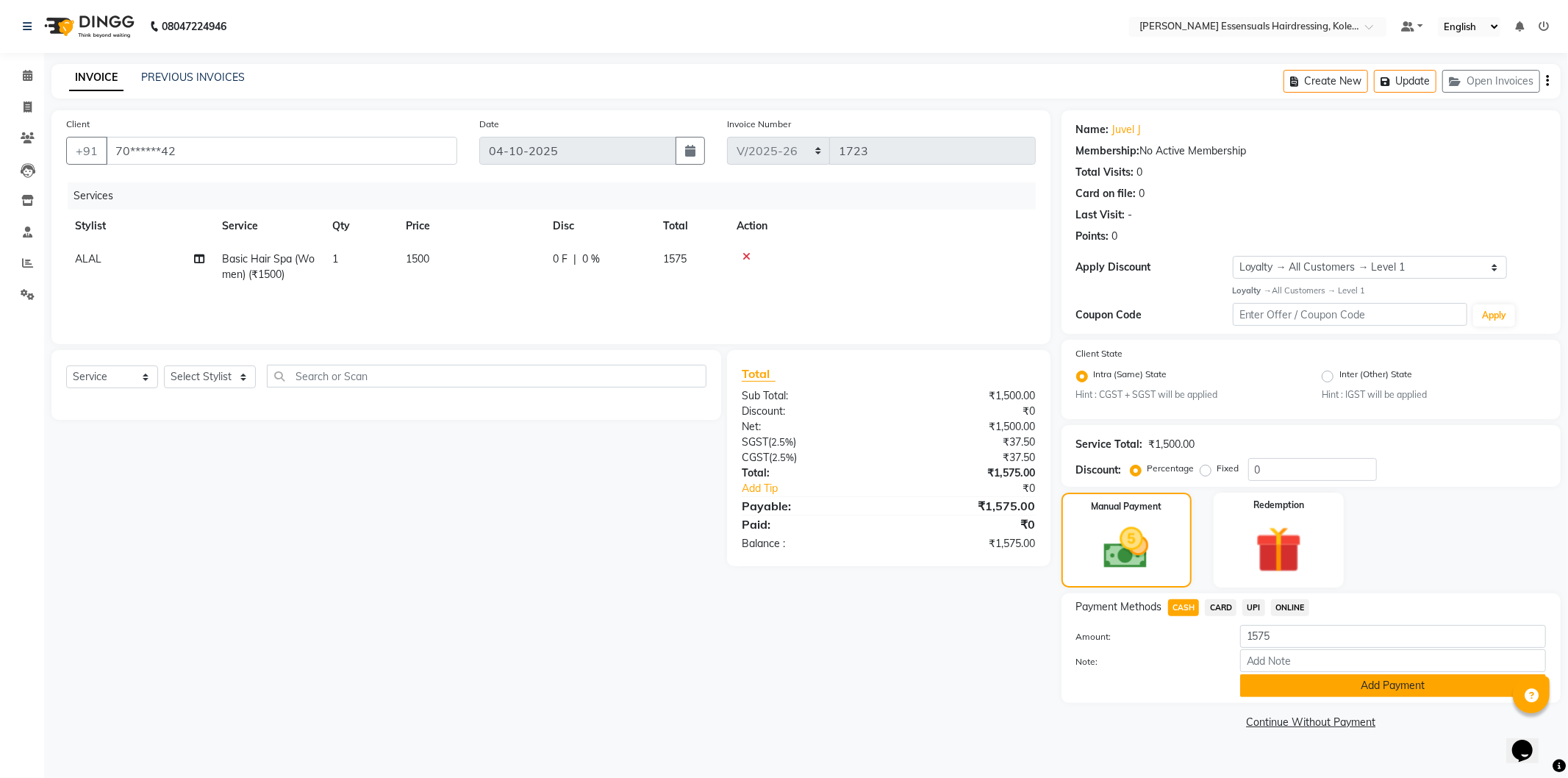
click at [1360, 693] on button "Add Payment" at bounding box center [1394, 686] width 306 height 23
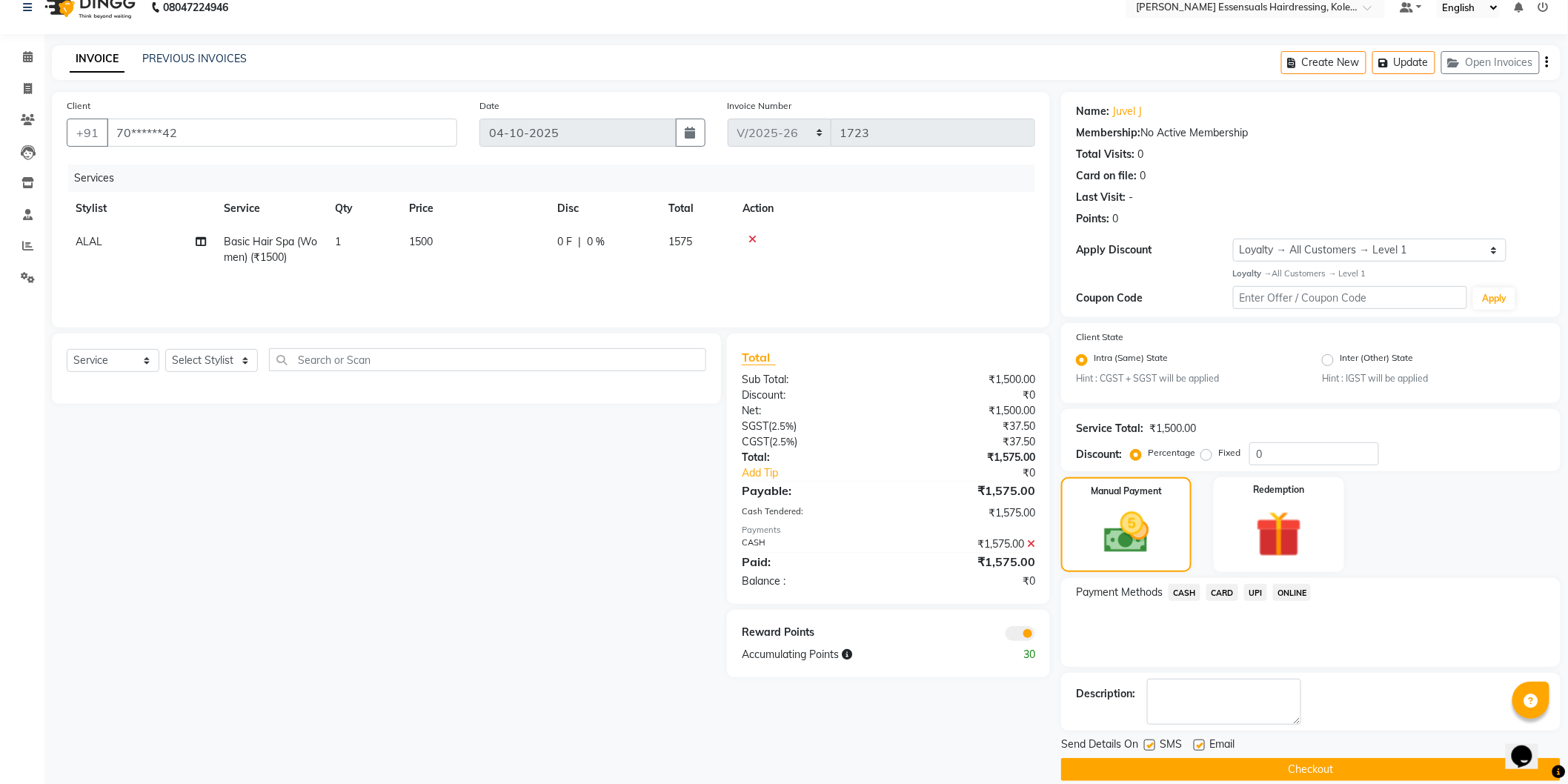
scroll to position [37, 0]
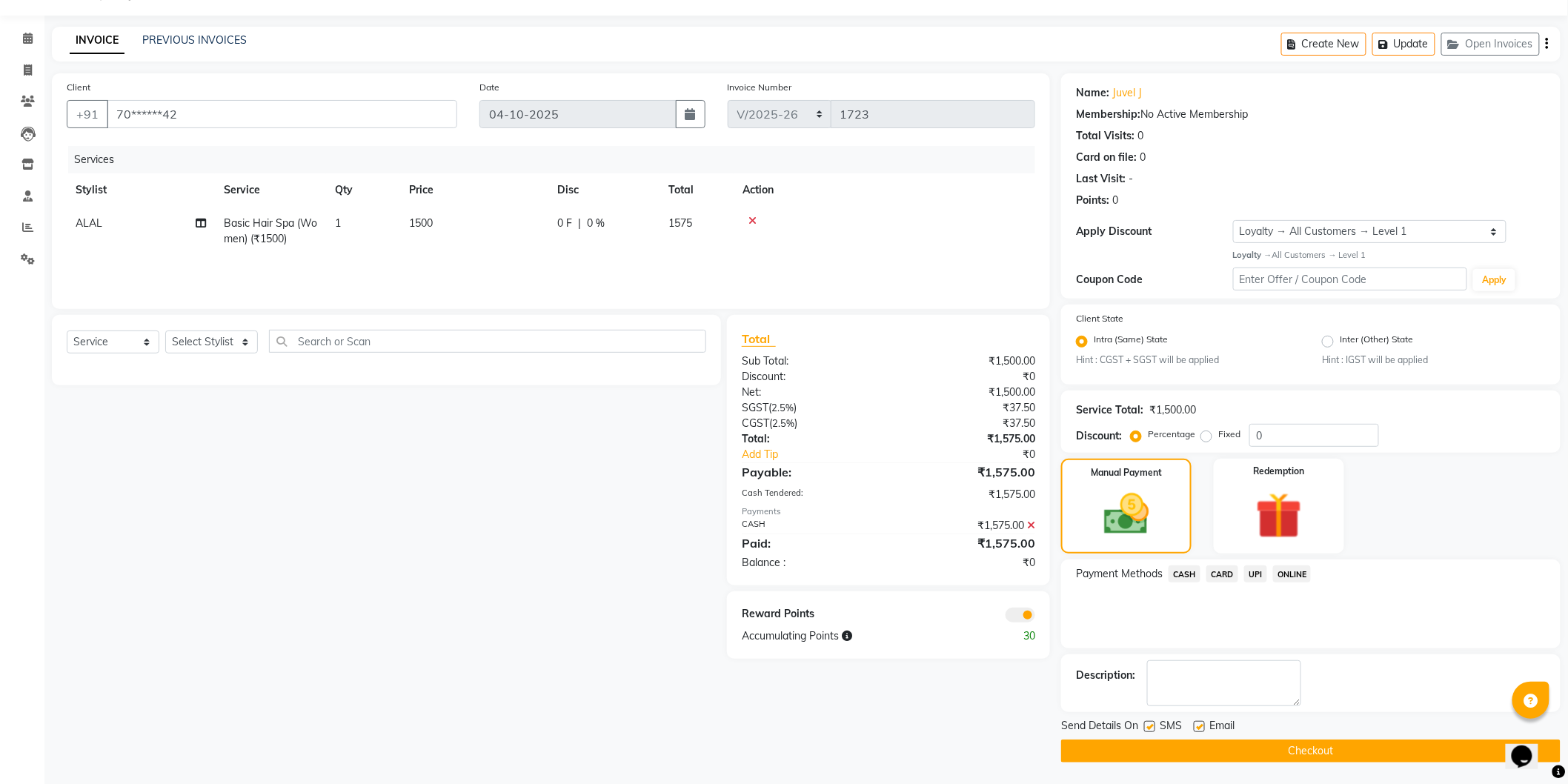
click at [1326, 764] on main "INVOICE PREVIOUS INVOICES Create New Update Open Invoices Client +91 70******42…" at bounding box center [806, 405] width 1523 height 758
click at [1326, 752] on button "Checkout" at bounding box center [1310, 751] width 499 height 23
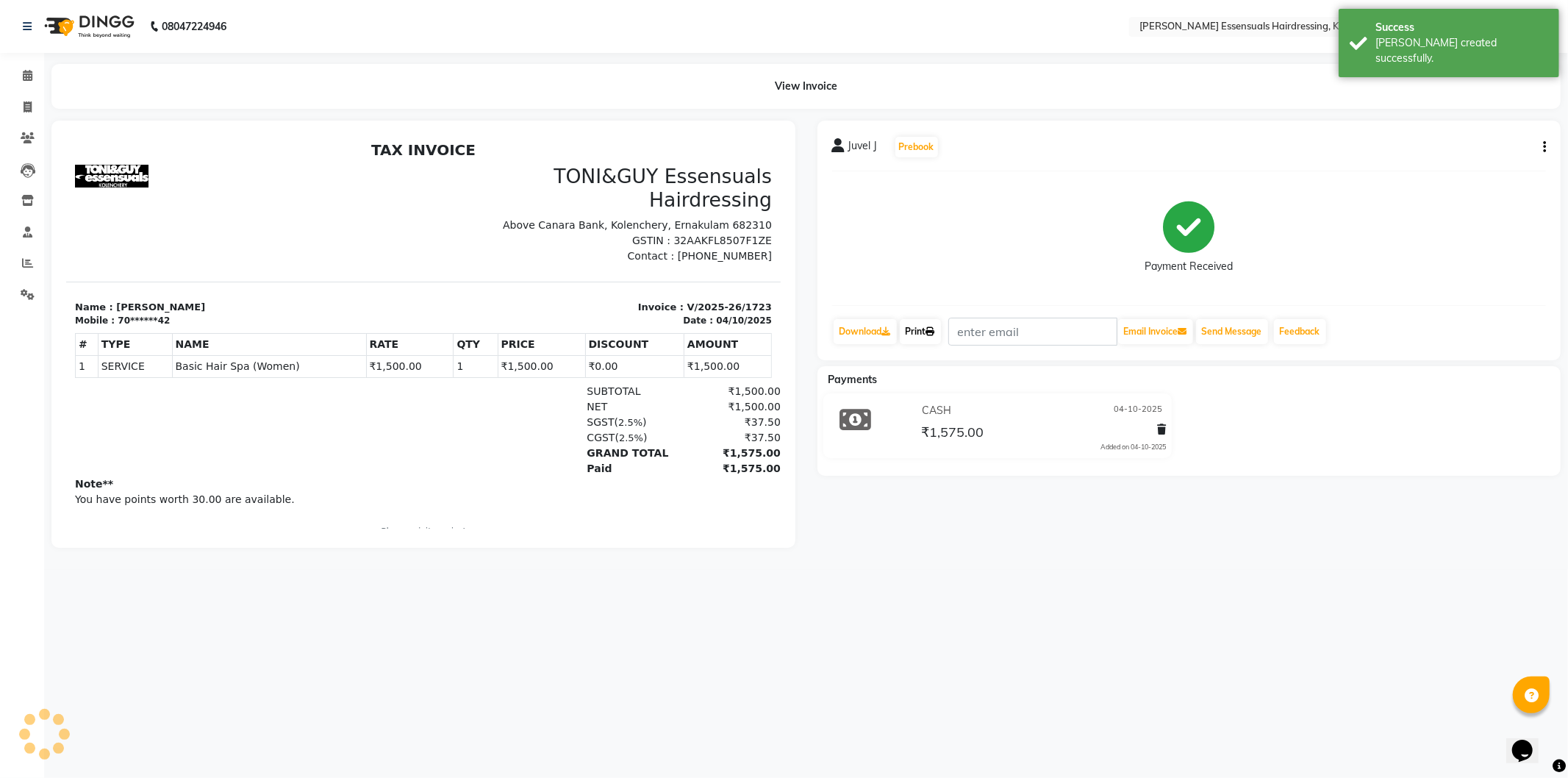
click at [937, 322] on link "Print" at bounding box center [920, 331] width 41 height 25
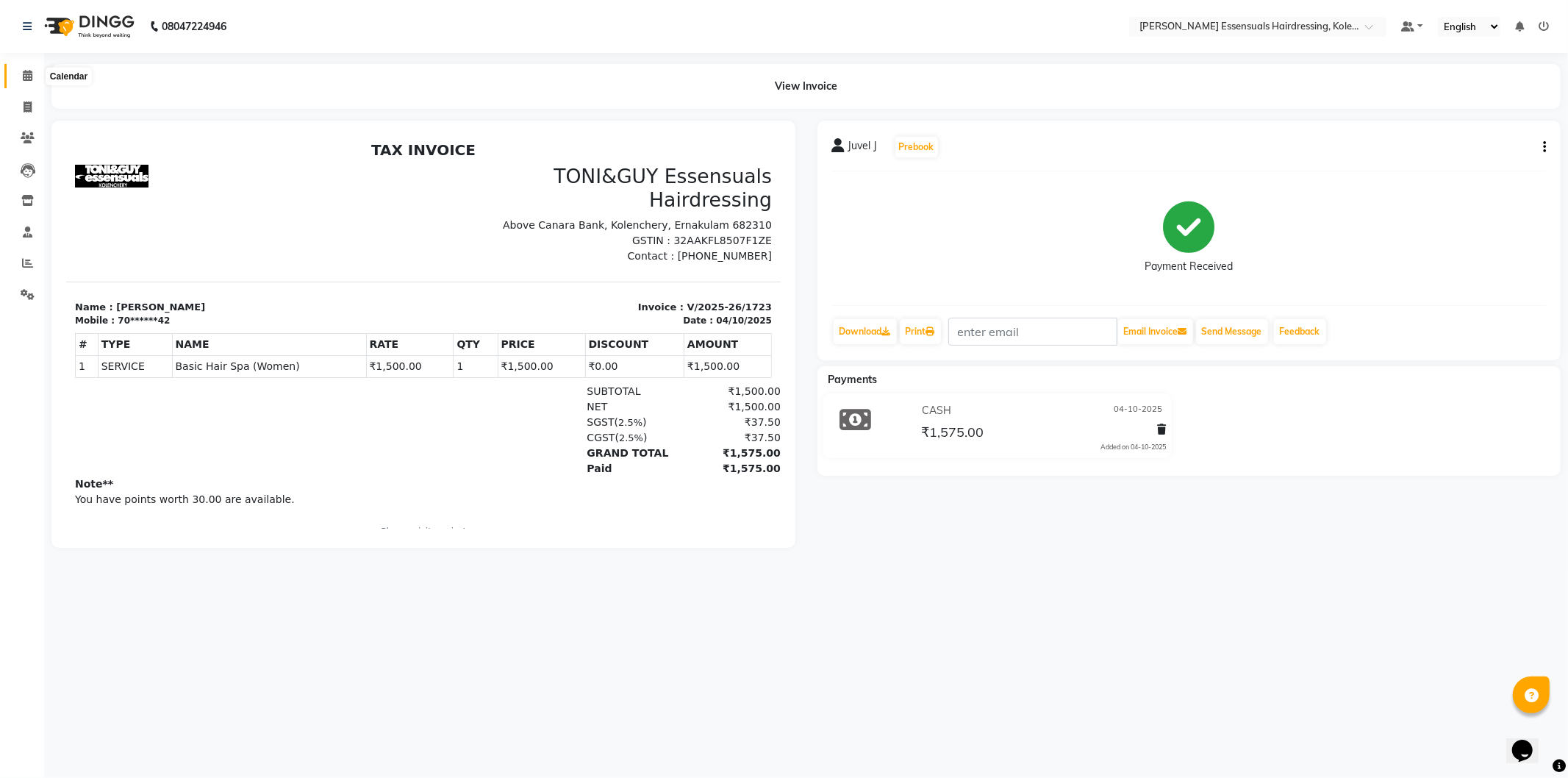
click at [23, 81] on icon at bounding box center [27, 75] width 10 height 11
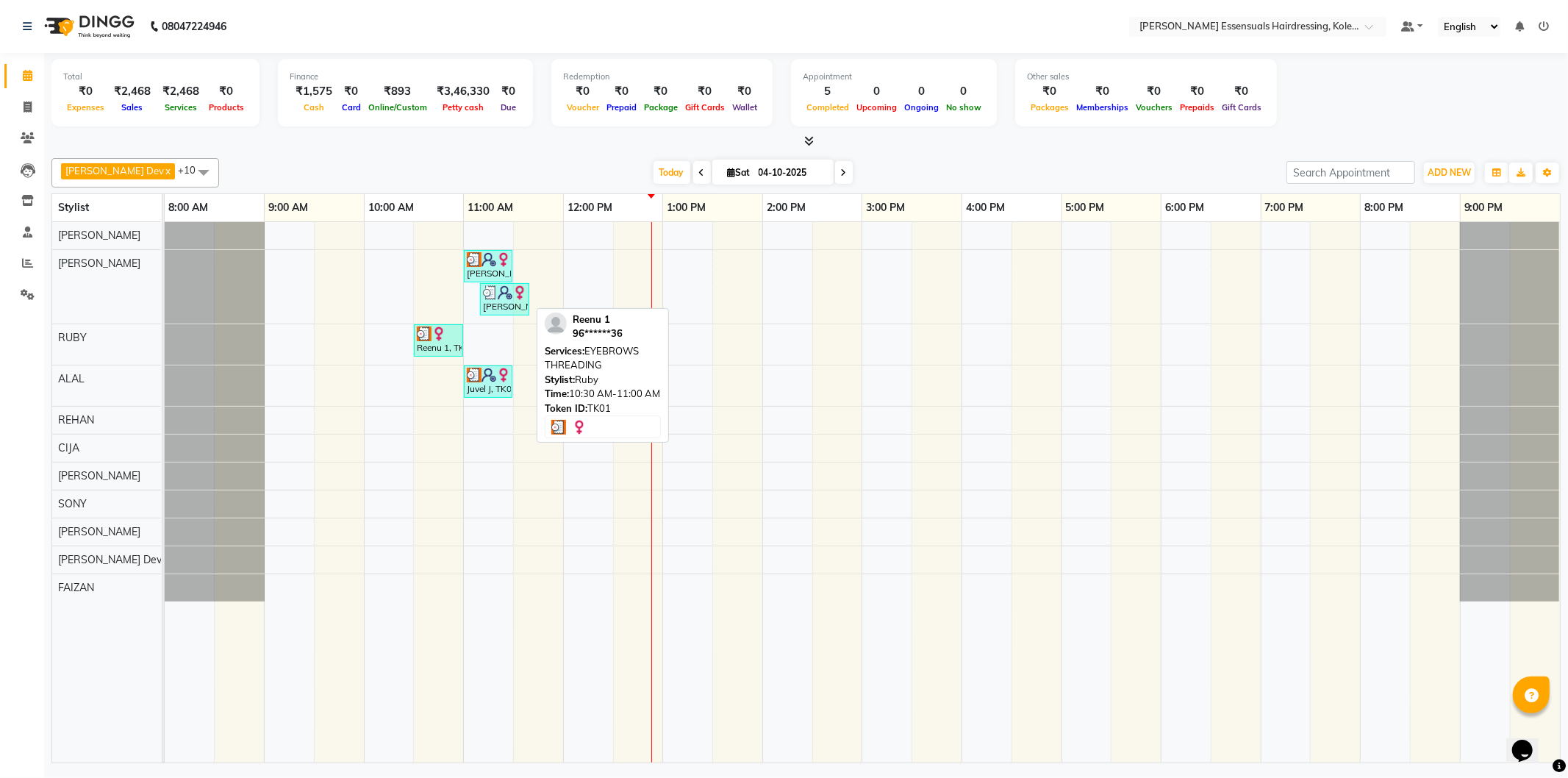
click at [436, 347] on div "Reenu 1, TK01, 10:30 AM-11:00 AM, EYEBROWS THREADING" at bounding box center [438, 340] width 46 height 28
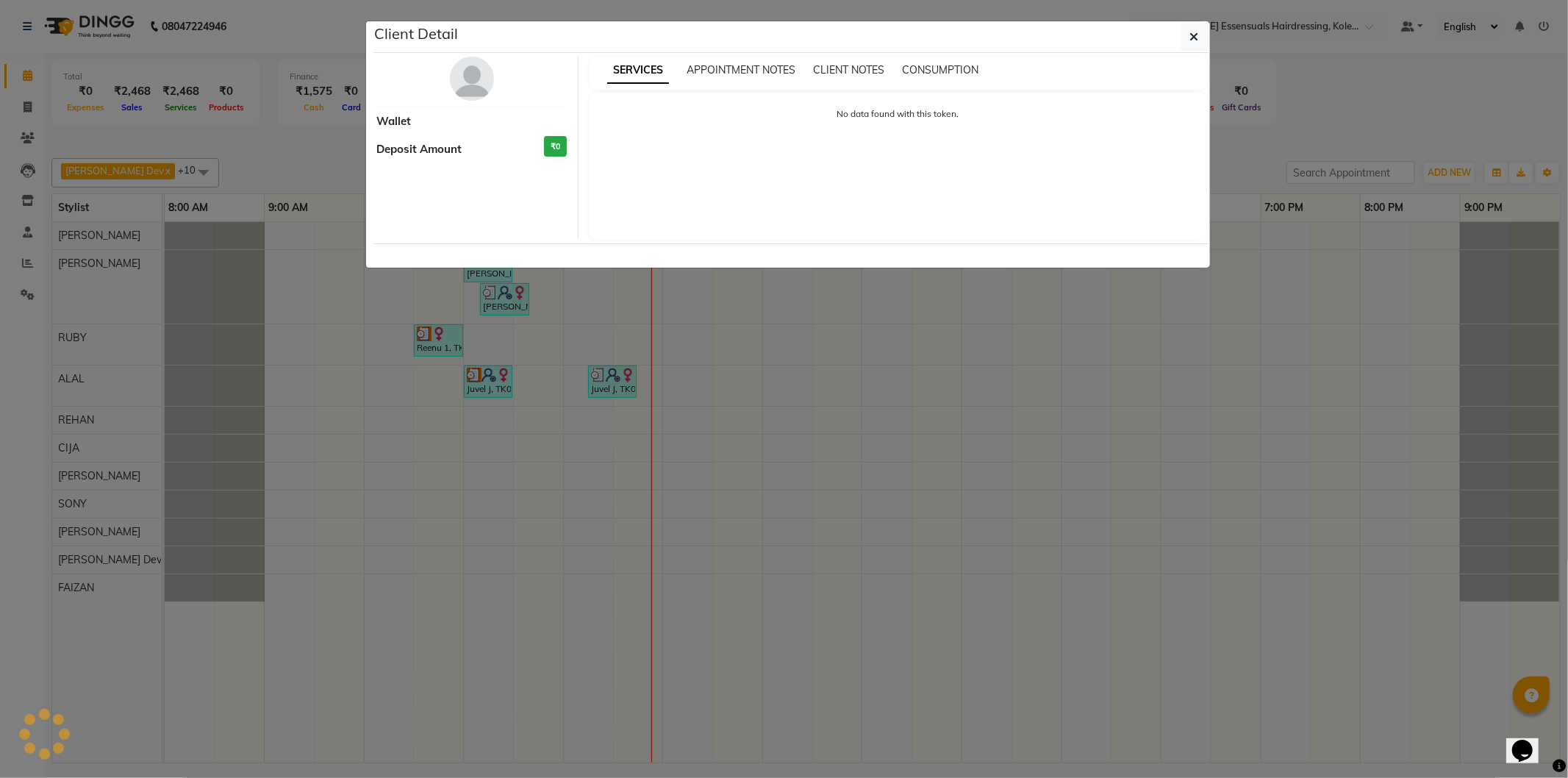
select select "3"
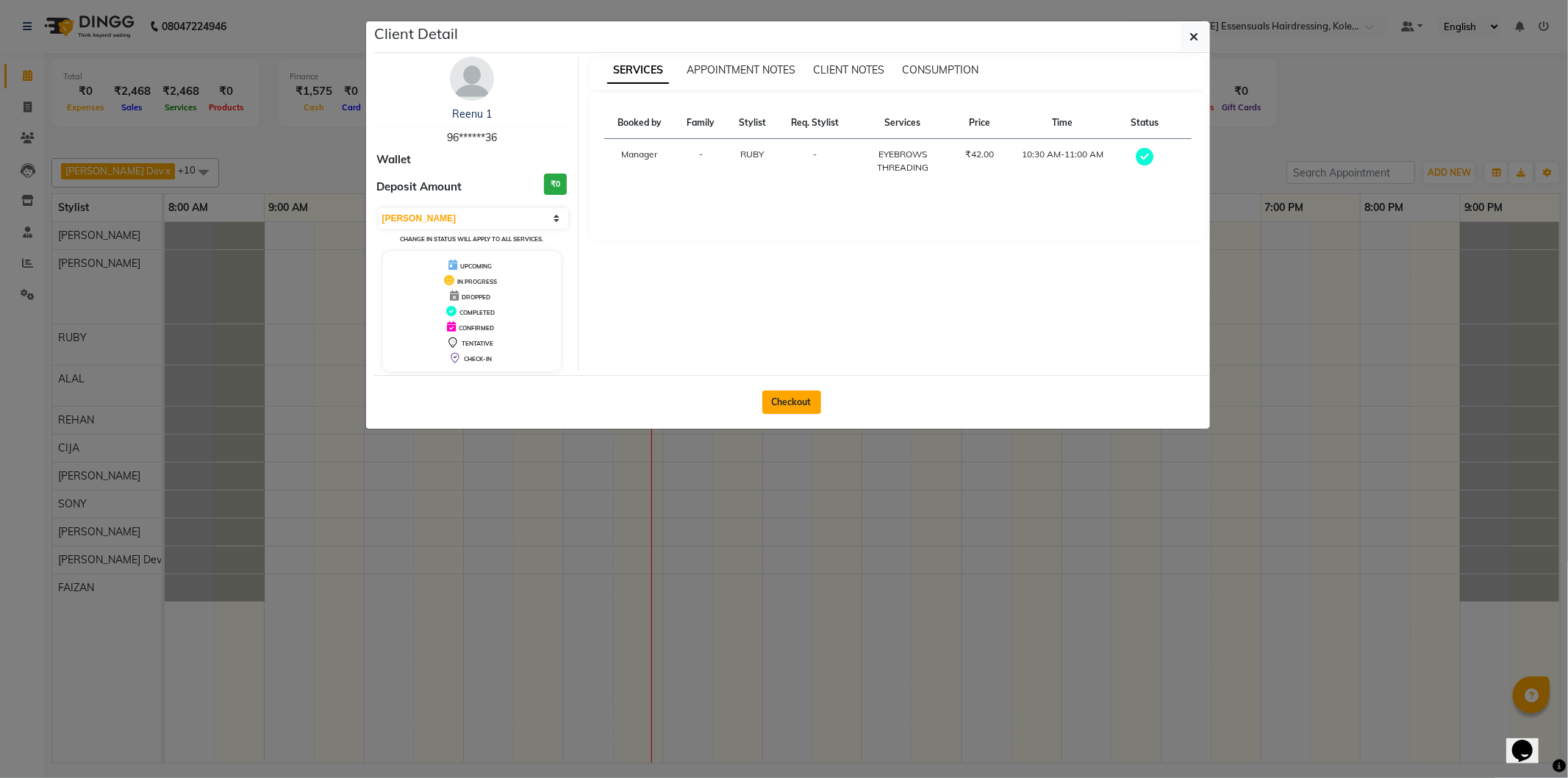
click at [816, 402] on button "Checkout" at bounding box center [792, 402] width 59 height 23
select select "service"
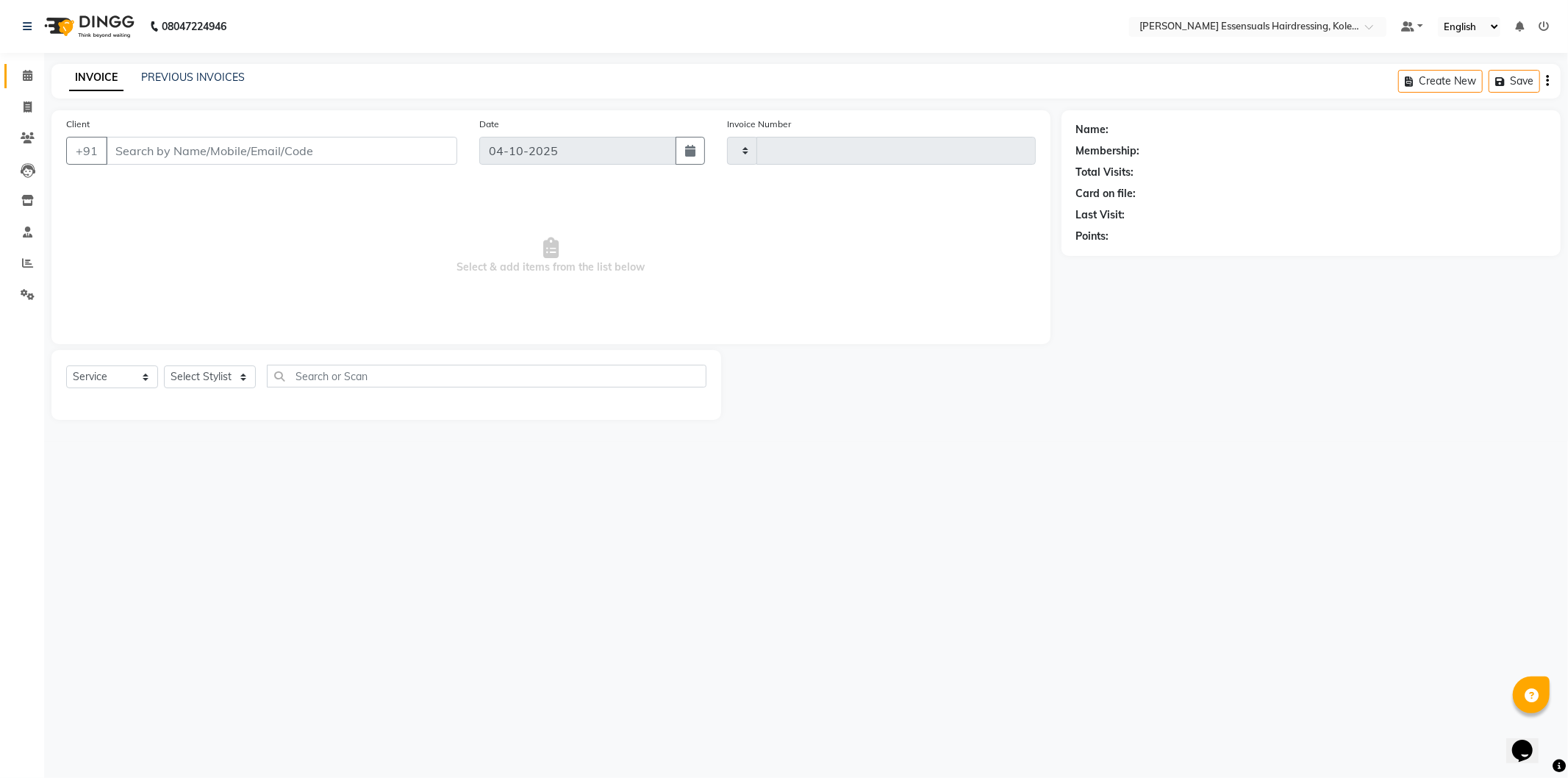
type input "1724"
select select "8281"
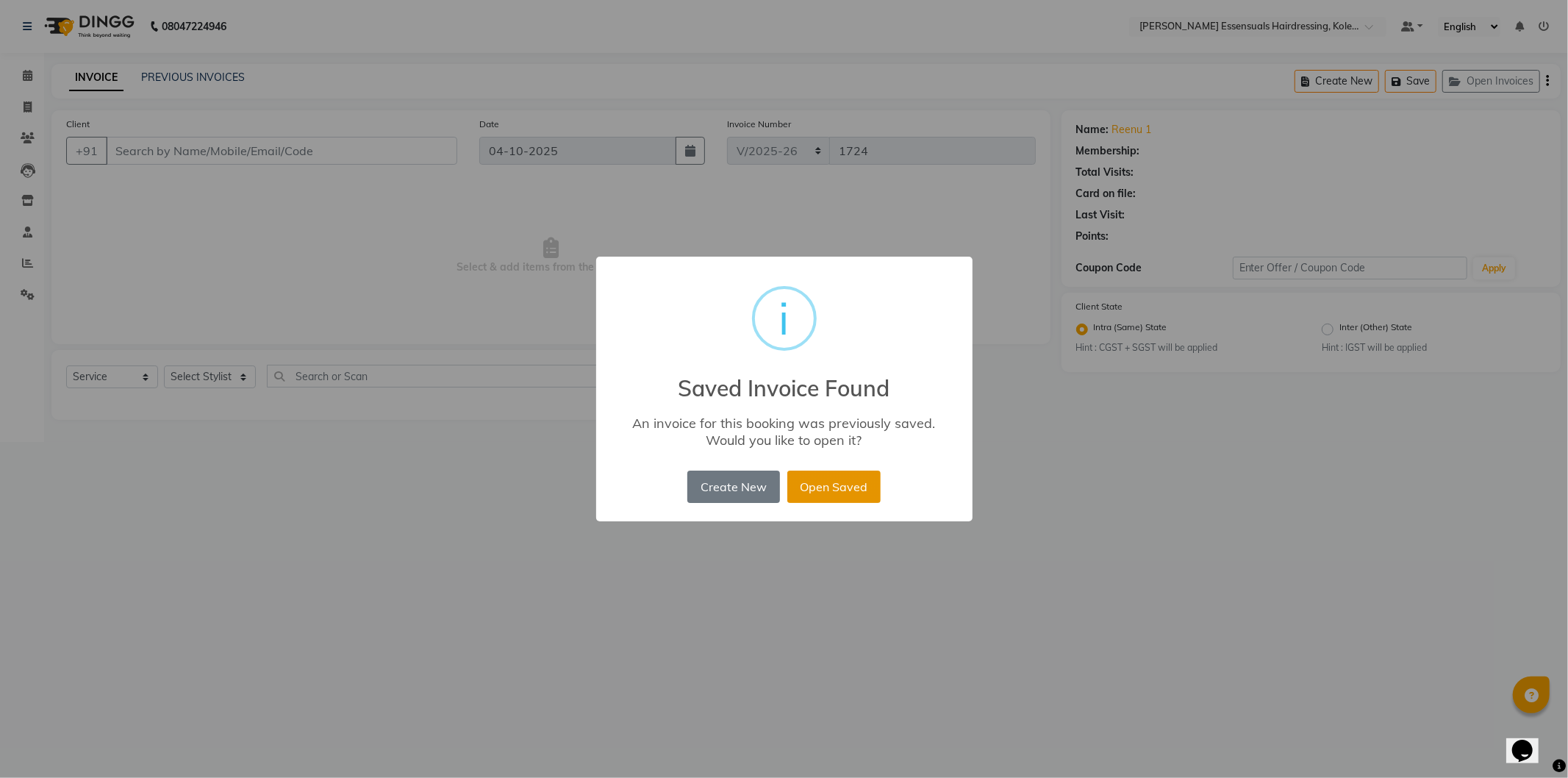
click at [825, 489] on button "Open Saved" at bounding box center [834, 487] width 94 height 32
type input "96******36"
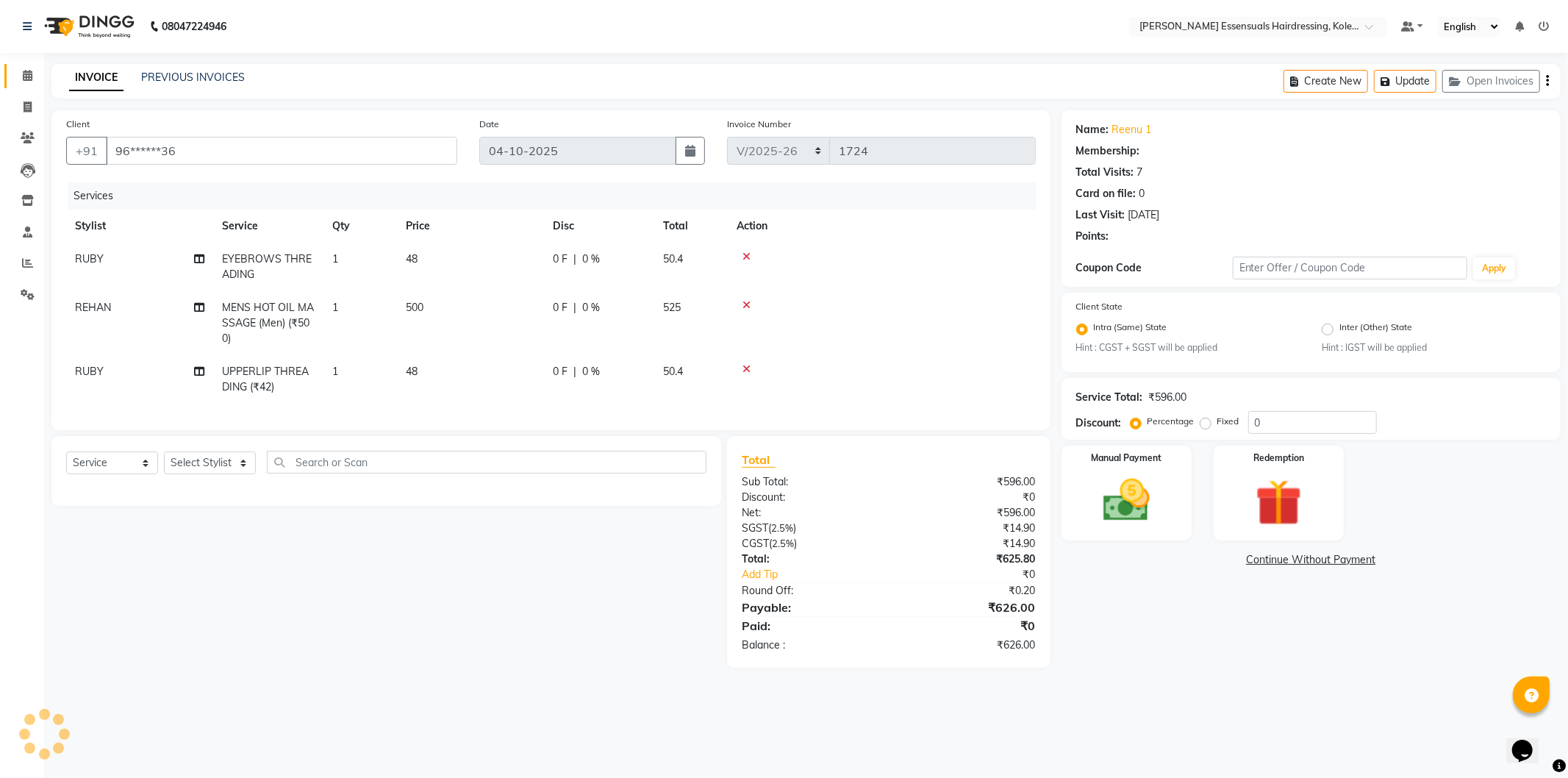
select select "1: Object"
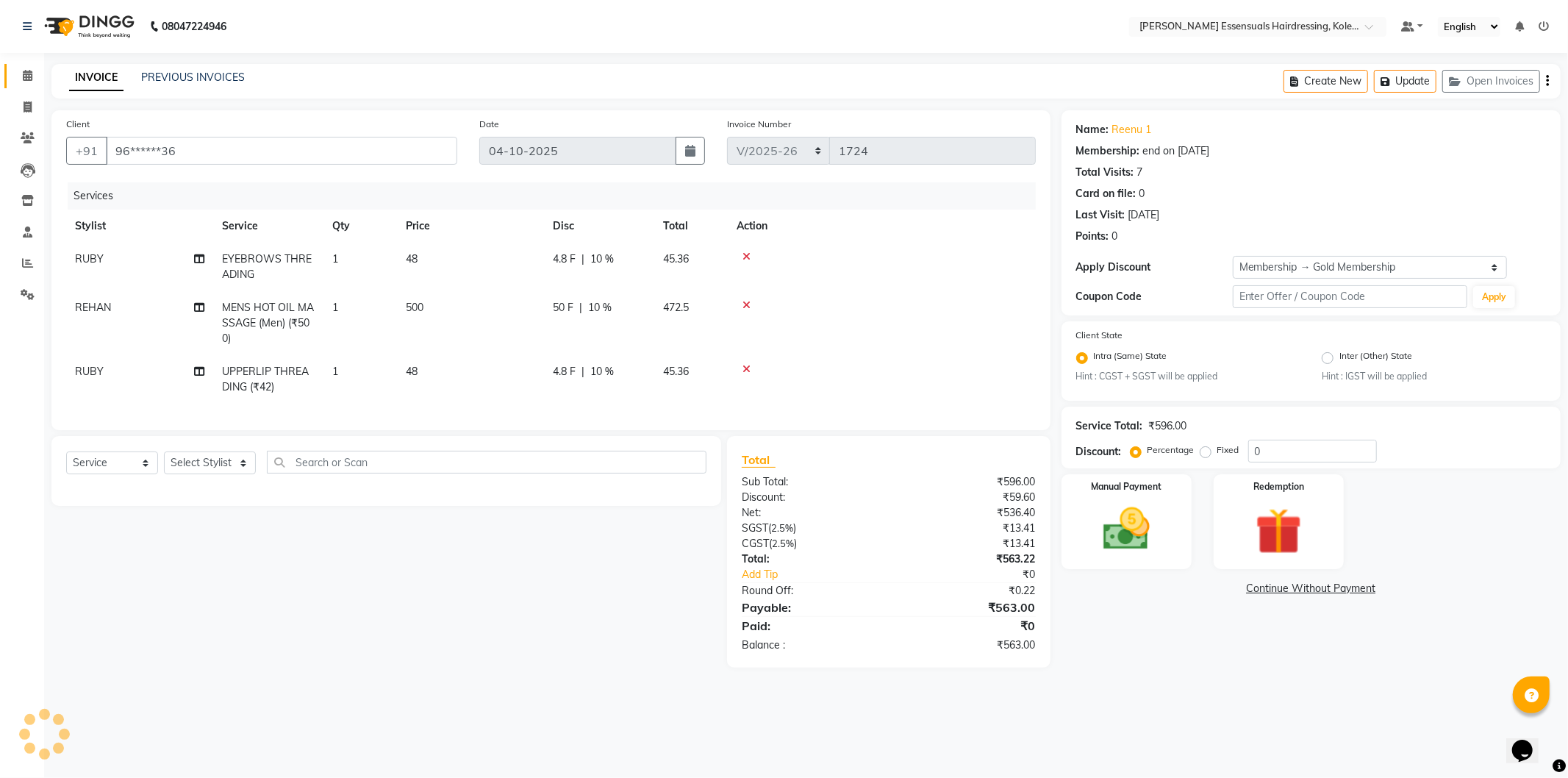
type input "10"
click at [221, 474] on select "Select Stylist Admin [PERSON_NAME] Dev [PERSON_NAME] [PERSON_NAME] [PERSON_NAME…" at bounding box center [210, 463] width 92 height 23
select select "79968"
click at [164, 464] on select "Select Stylist Admin [PERSON_NAME] Dev [PERSON_NAME] [PERSON_NAME] [PERSON_NAME…" at bounding box center [210, 463] width 92 height 23
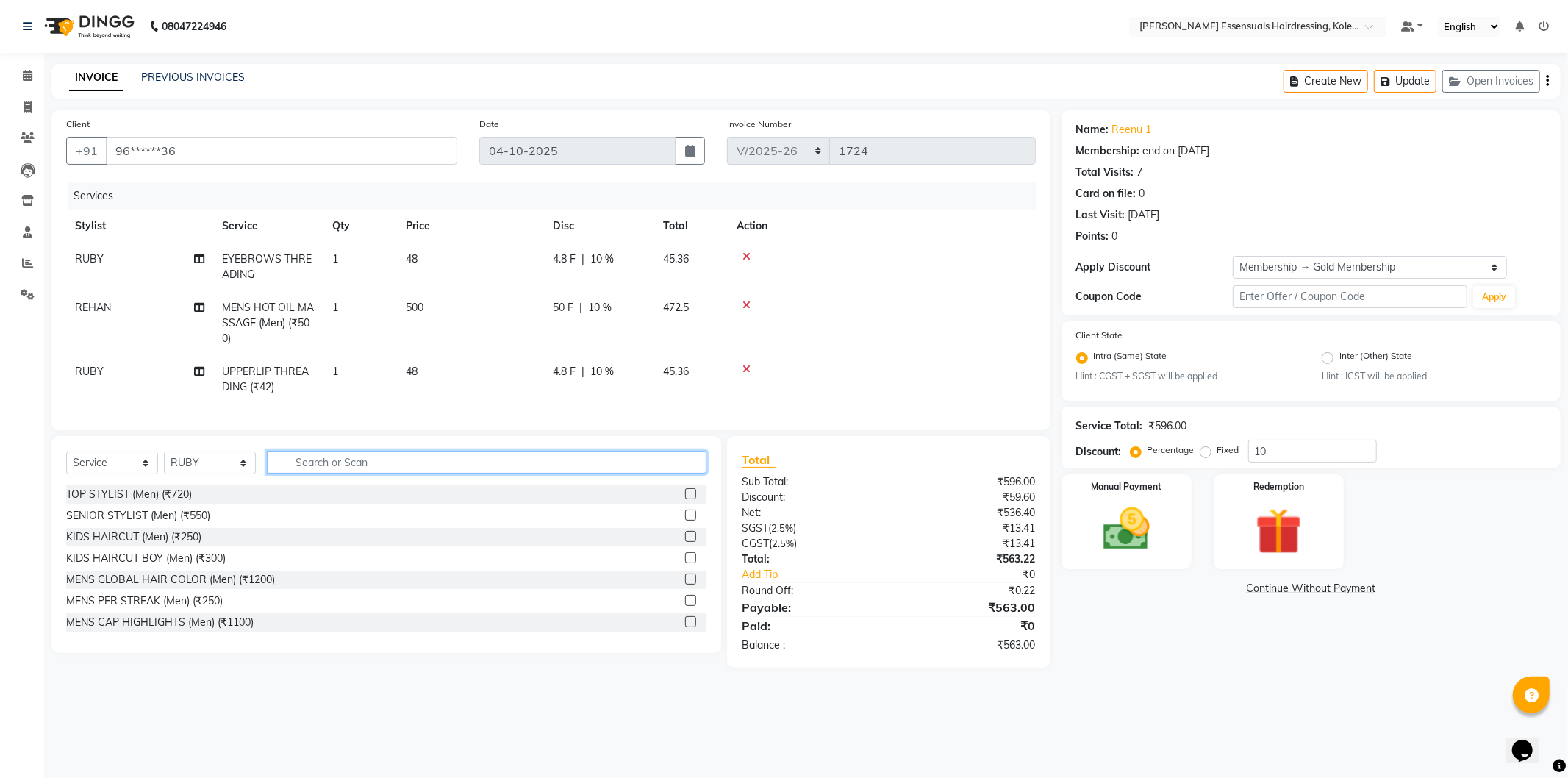
click at [297, 473] on input "text" at bounding box center [486, 462] width 439 height 23
type input "oil"
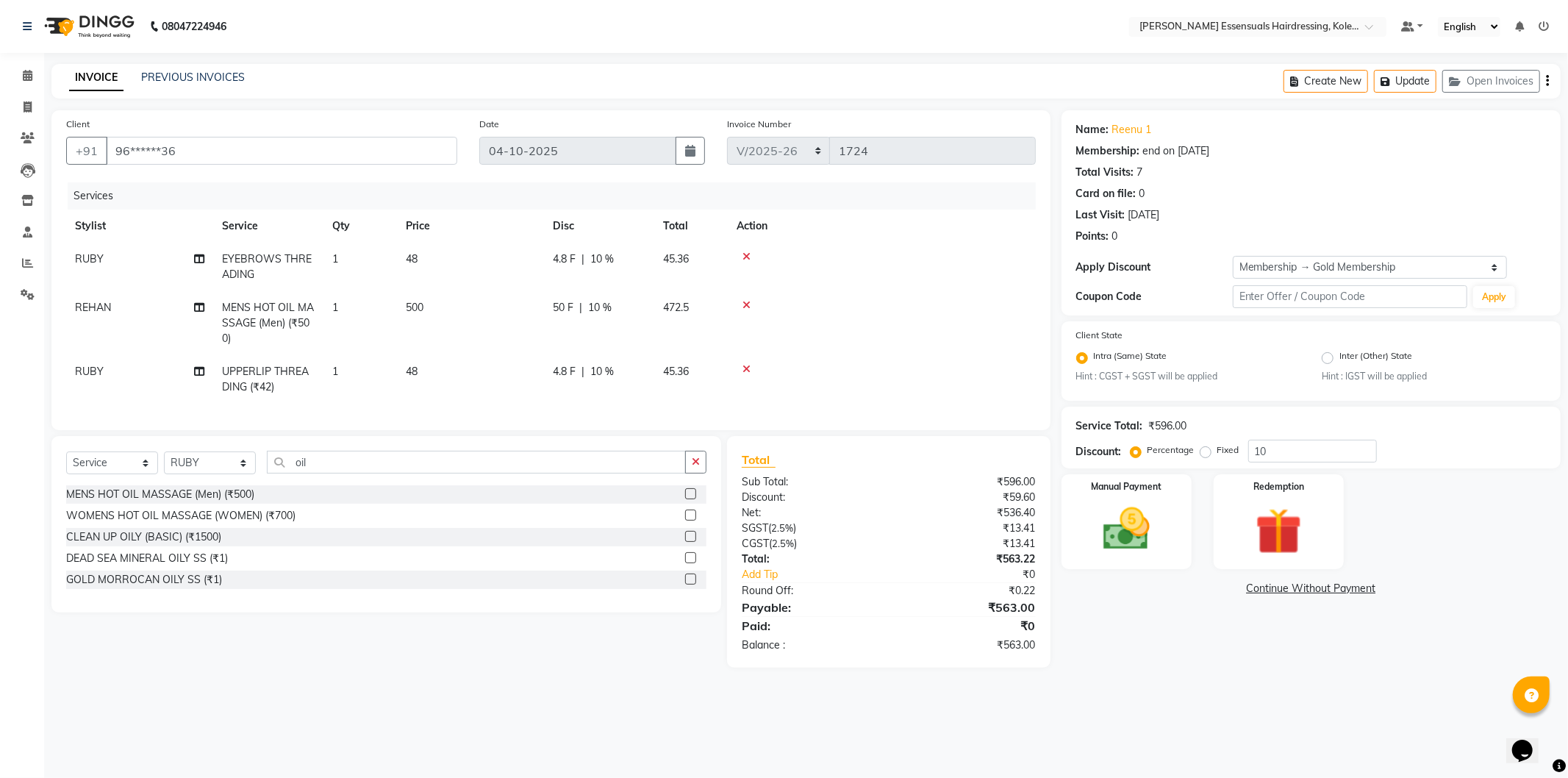
click at [687, 520] on label at bounding box center [691, 515] width 11 height 11
click at [687, 520] on input "checkbox" at bounding box center [690, 516] width 10 height 10
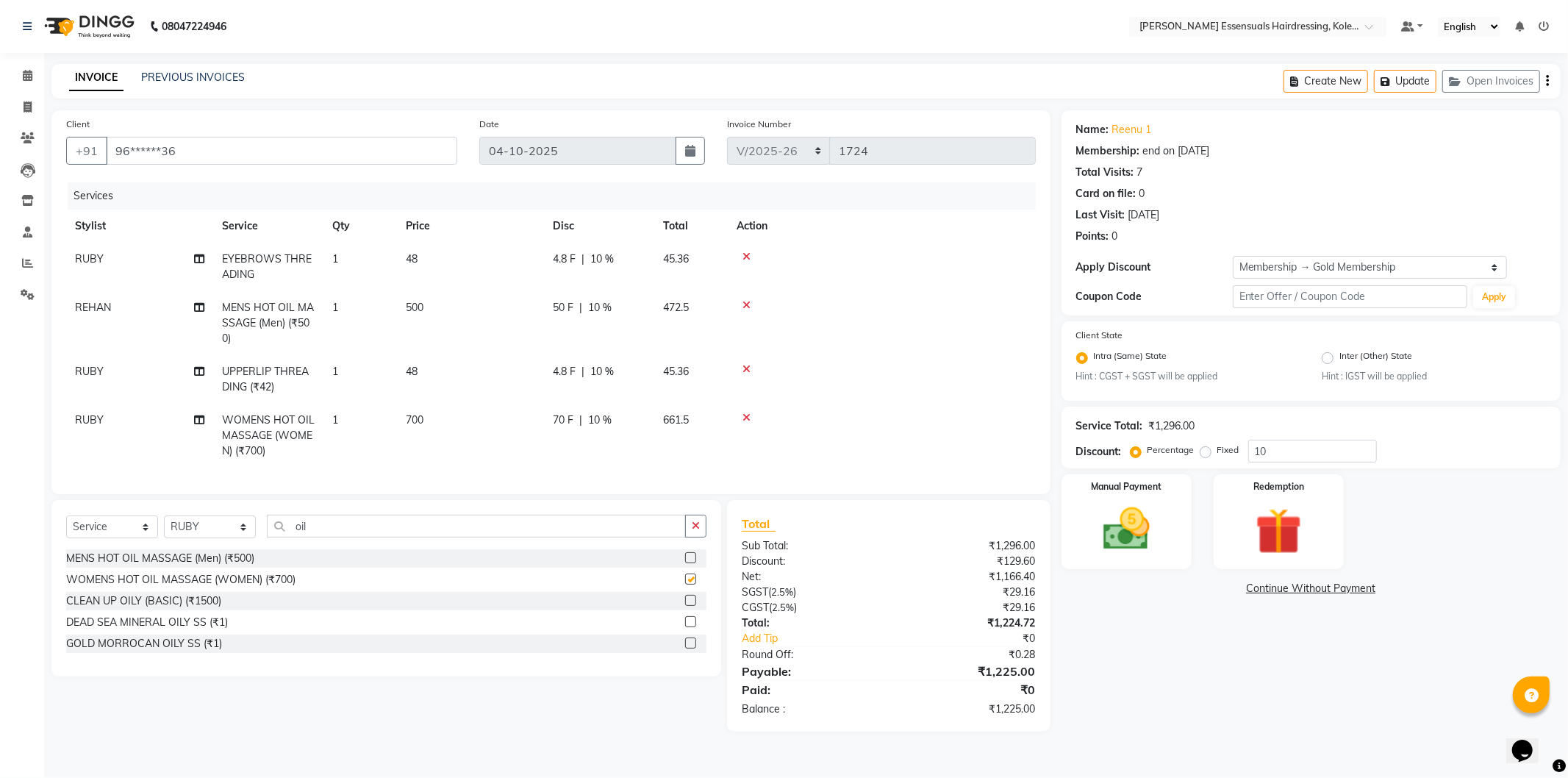
checkbox input "false"
click at [746, 305] on icon at bounding box center [746, 305] width 8 height 11
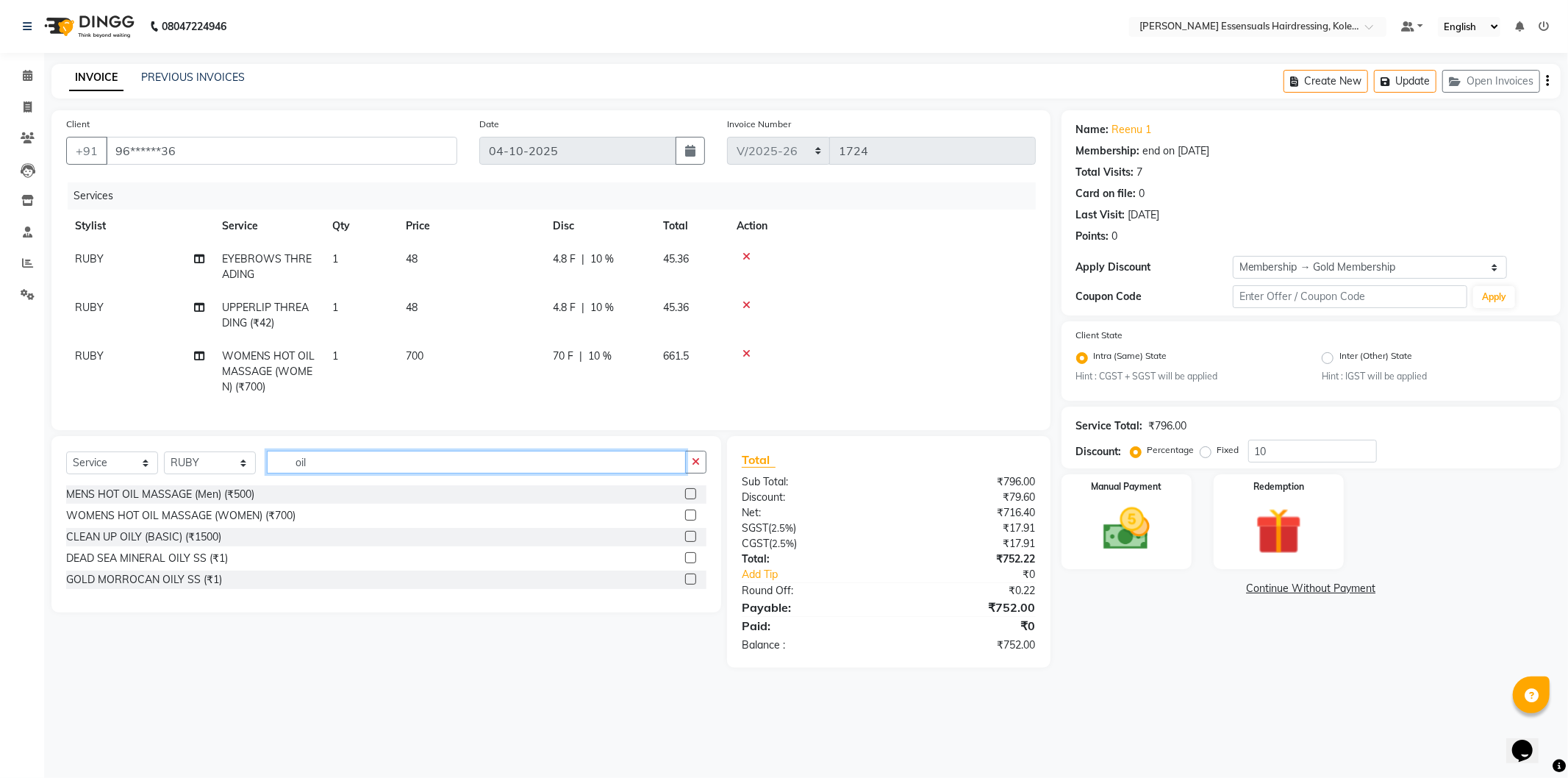
click at [366, 464] on input "oil" at bounding box center [476, 462] width 419 height 23
type input "o"
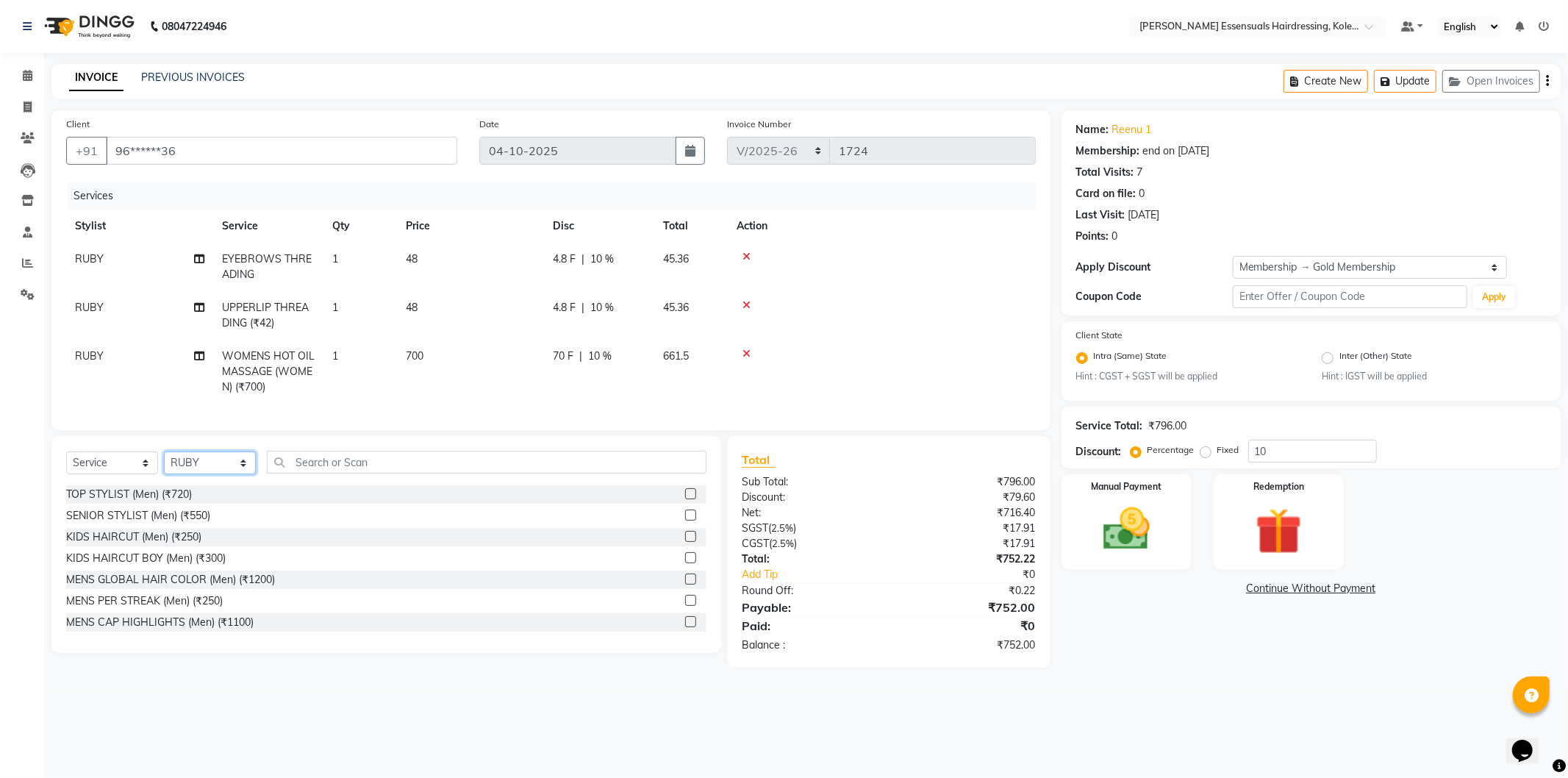
click at [236, 467] on select "Select Stylist Admin [PERSON_NAME] Dev [PERSON_NAME] [PERSON_NAME] [PERSON_NAME…" at bounding box center [210, 463] width 92 height 23
select select "79972"
click at [164, 464] on select "Select Stylist Admin [PERSON_NAME] Dev [PERSON_NAME] [PERSON_NAME] [PERSON_NAME…" at bounding box center [210, 463] width 92 height 23
click at [351, 464] on input "text" at bounding box center [486, 462] width 439 height 23
type input "spa"
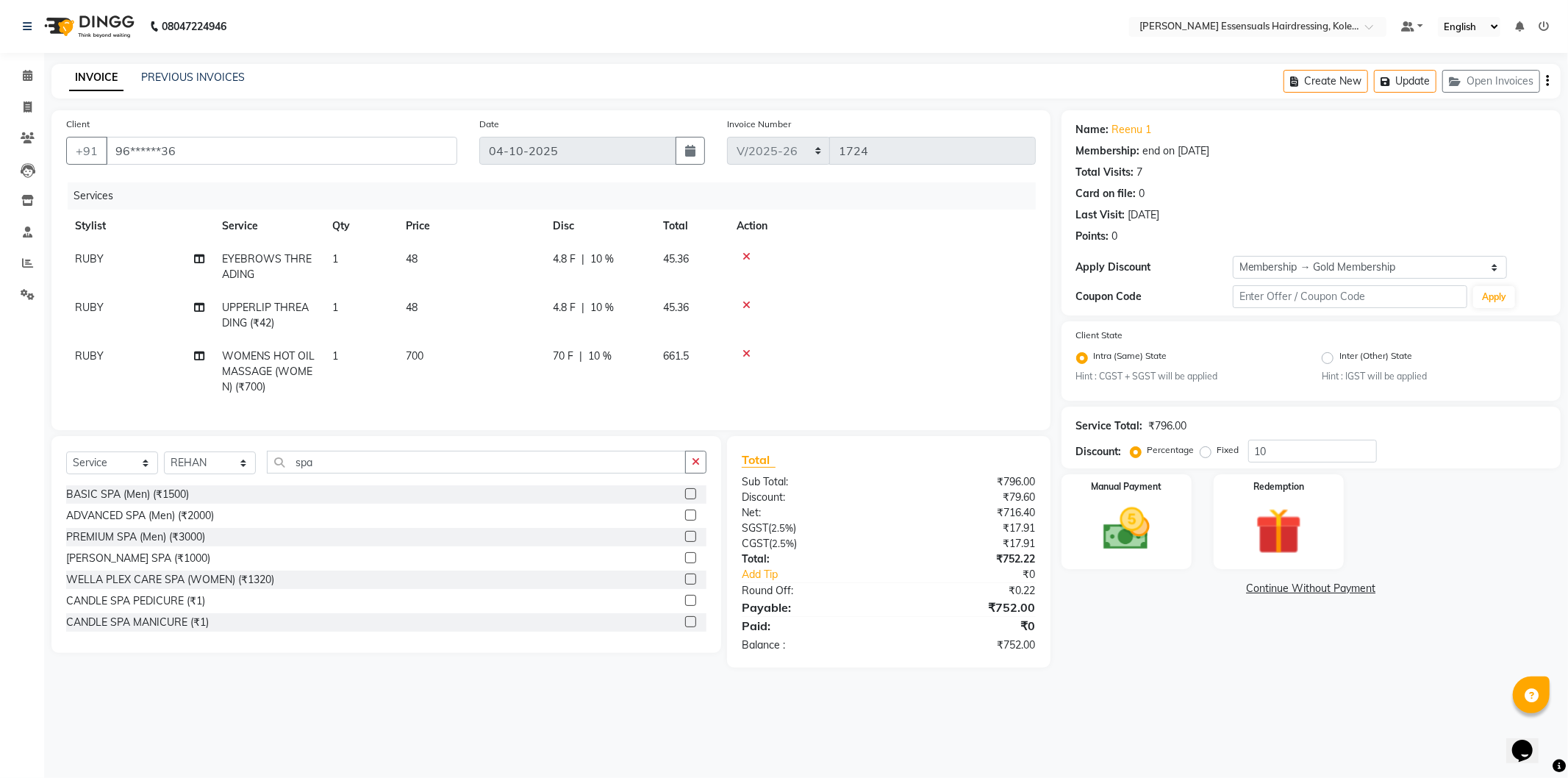
click at [685, 520] on label at bounding box center [691, 515] width 11 height 11
click at [685, 520] on input "checkbox" at bounding box center [690, 516] width 10 height 10
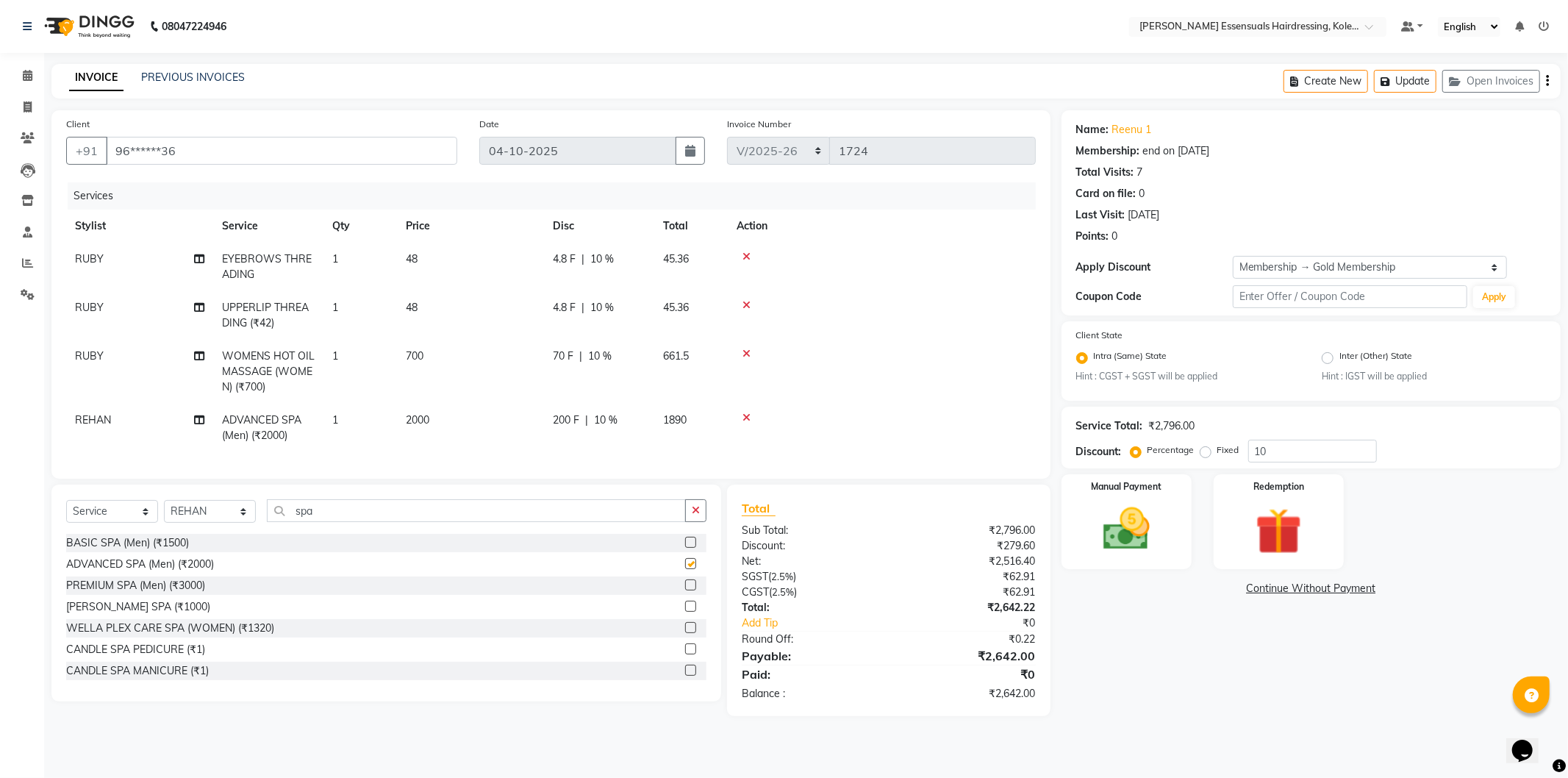
checkbox input "false"
click at [601, 522] on input "spa" at bounding box center [476, 511] width 419 height 23
type input "s"
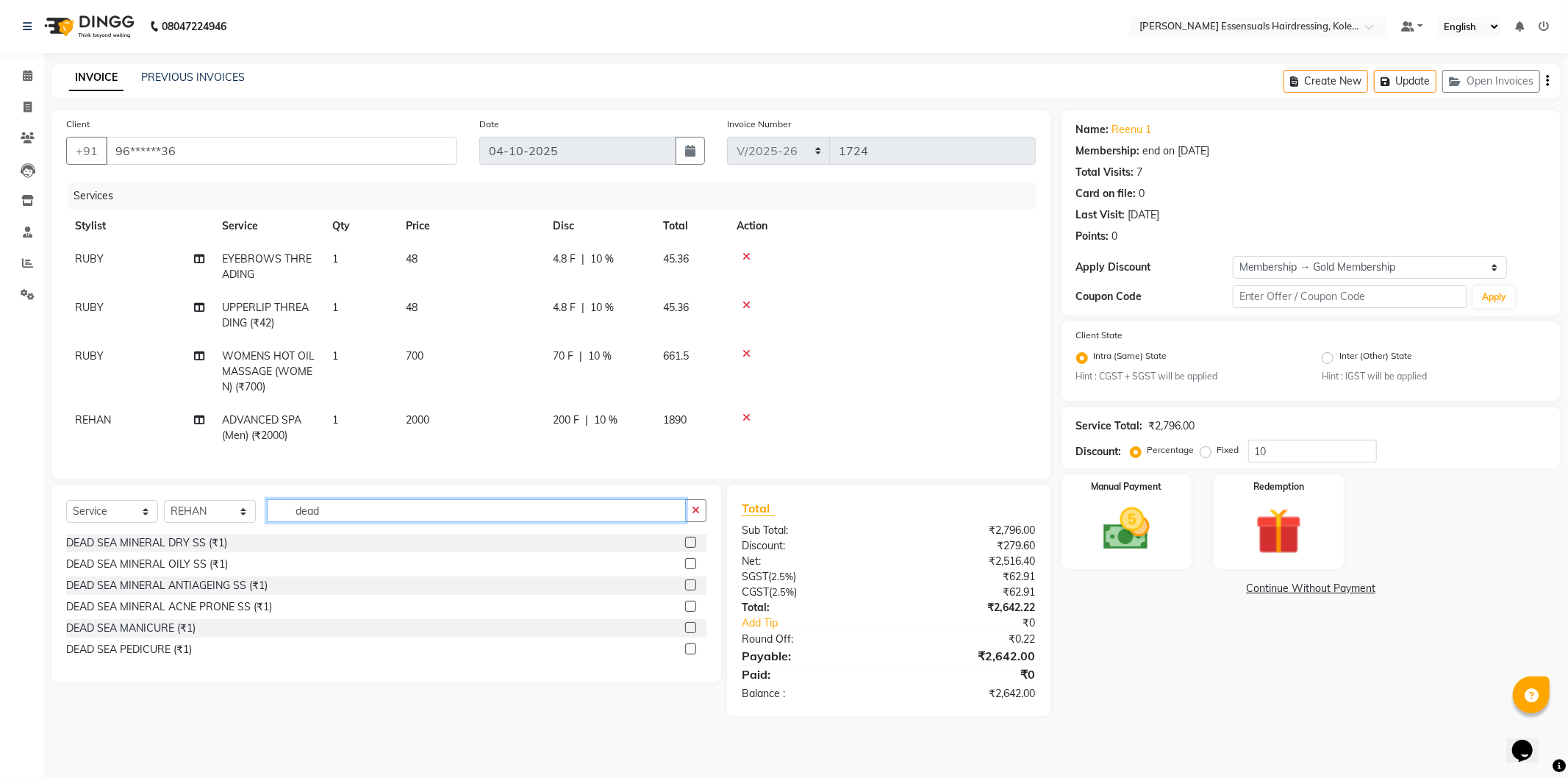
type input "dead"
click at [689, 569] on label at bounding box center [691, 564] width 11 height 11
click at [689, 569] on input "checkbox" at bounding box center [690, 565] width 10 height 10
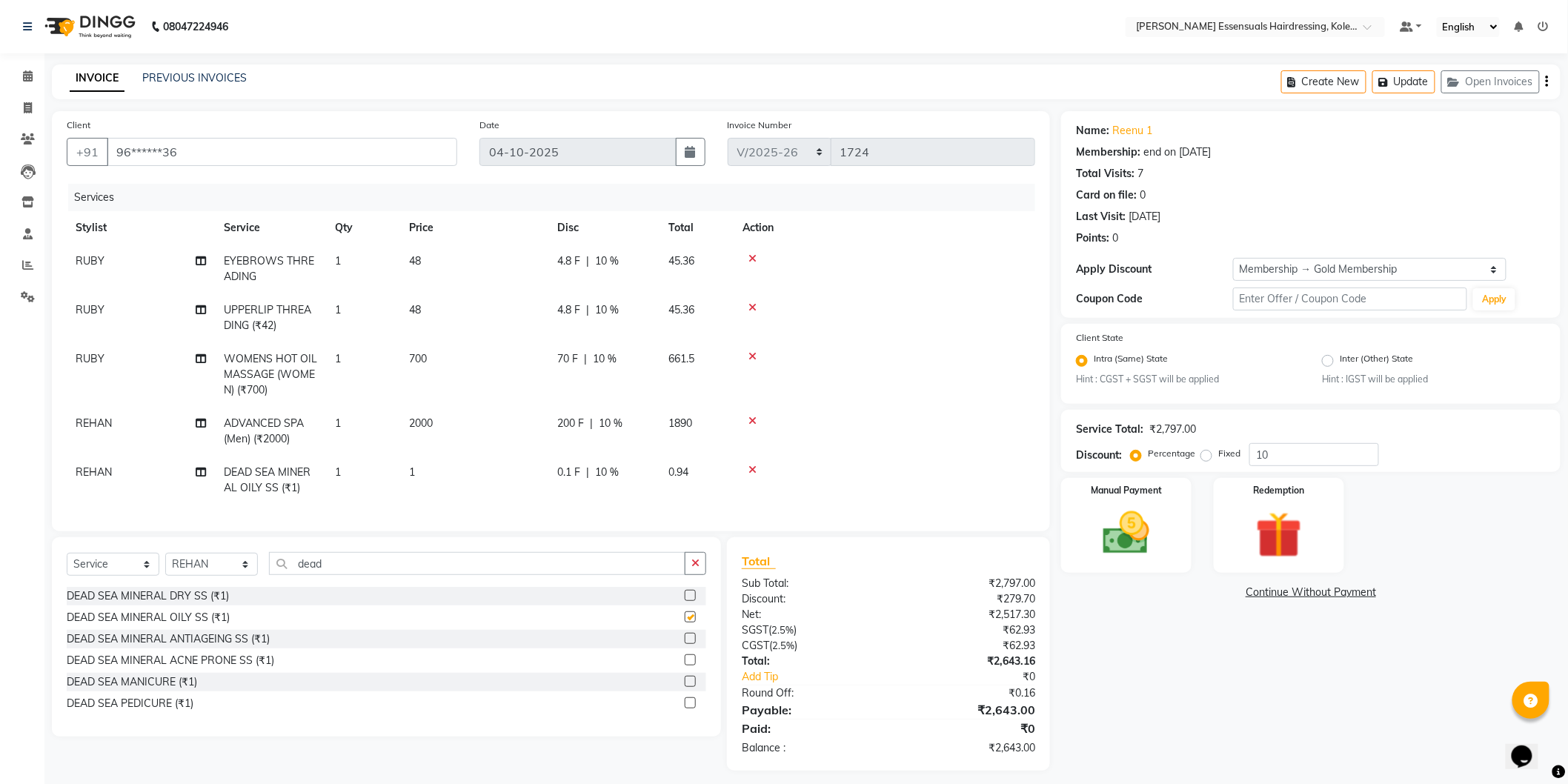
checkbox input "false"
click at [414, 567] on input "dead" at bounding box center [477, 563] width 417 height 23
type input "d"
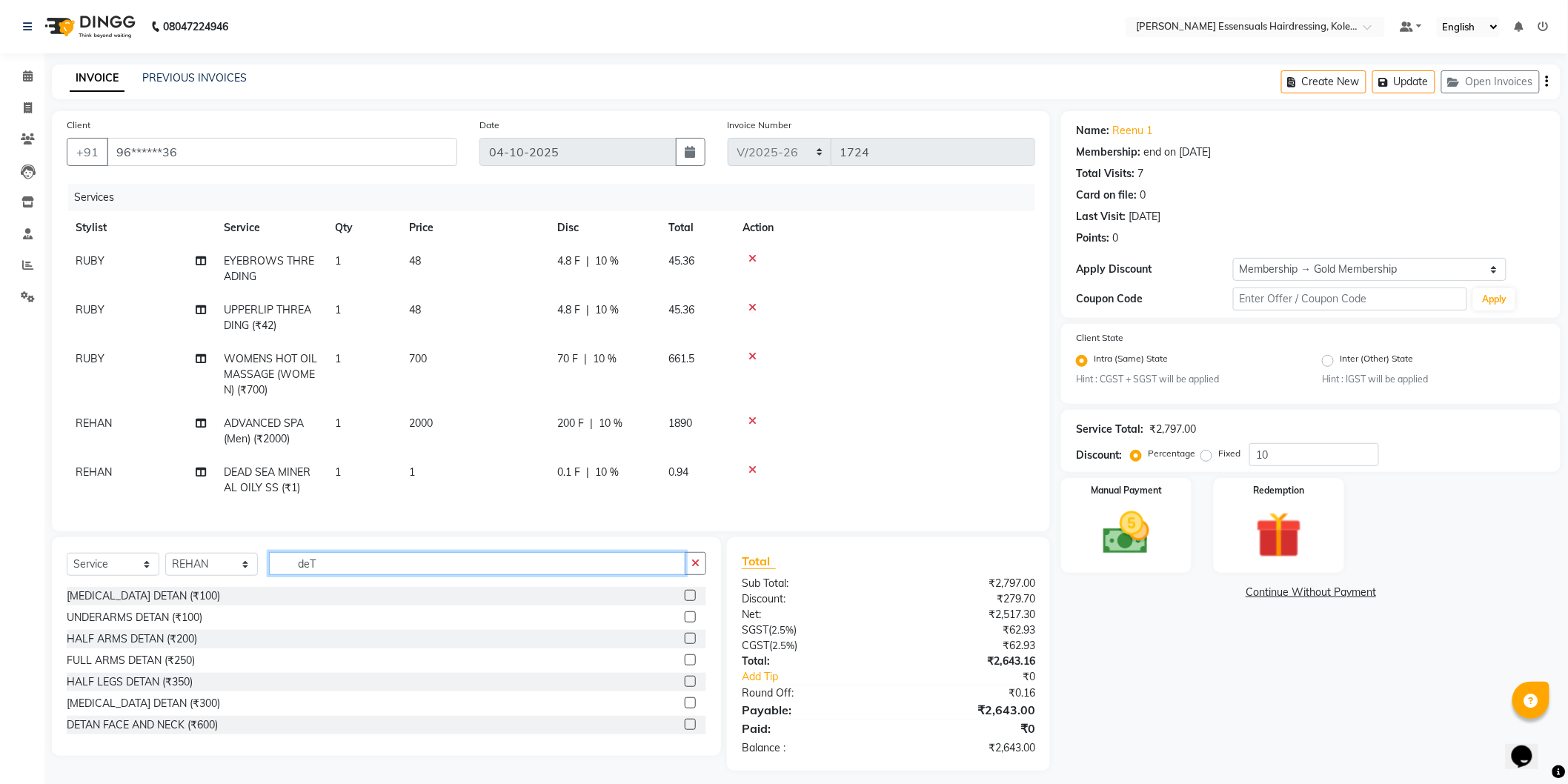
type input "deT"
click at [685, 730] on label at bounding box center [690, 725] width 11 height 11
click at [685, 730] on input "checkbox" at bounding box center [690, 725] width 10 height 10
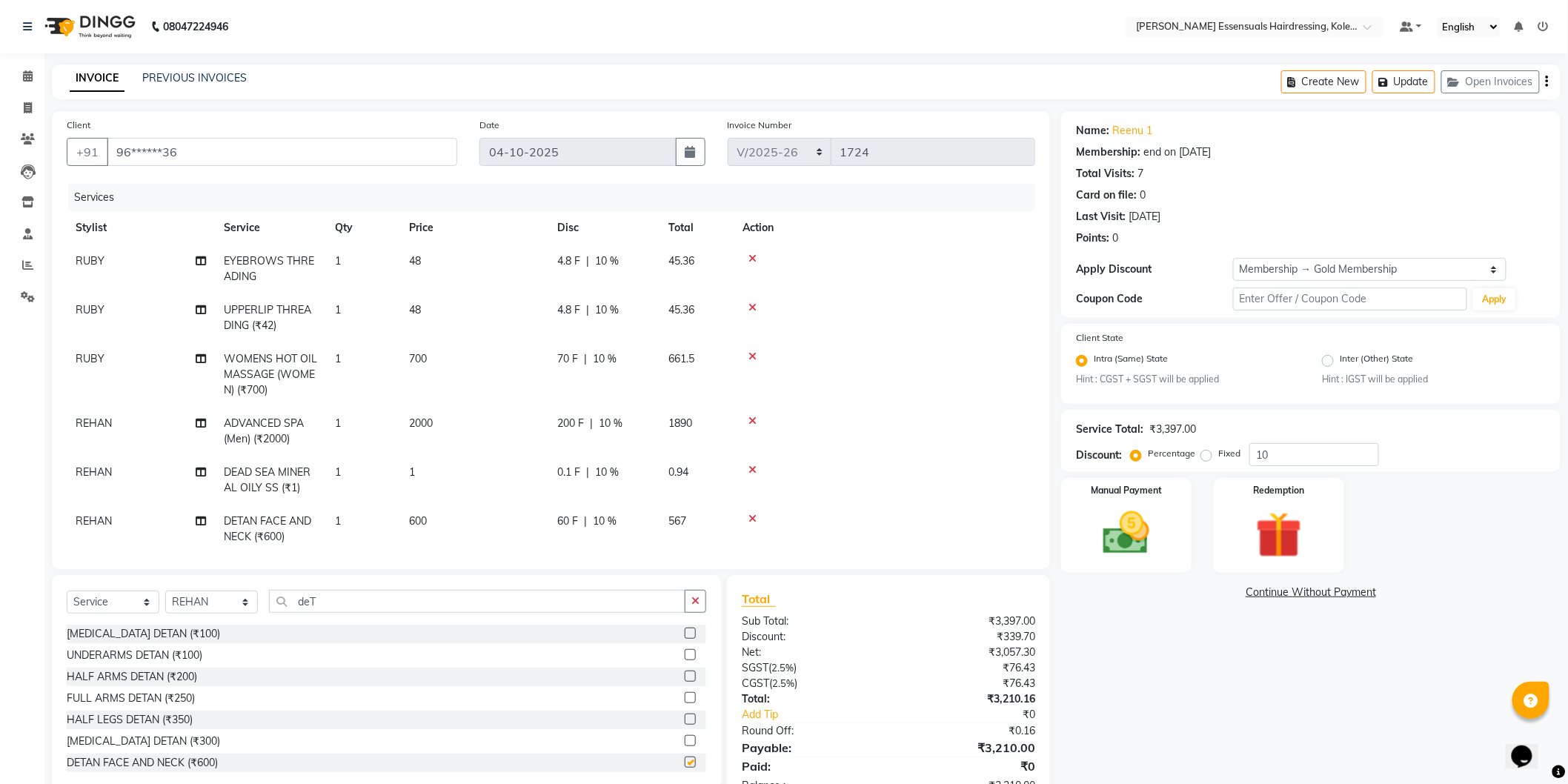
checkbox input "false"
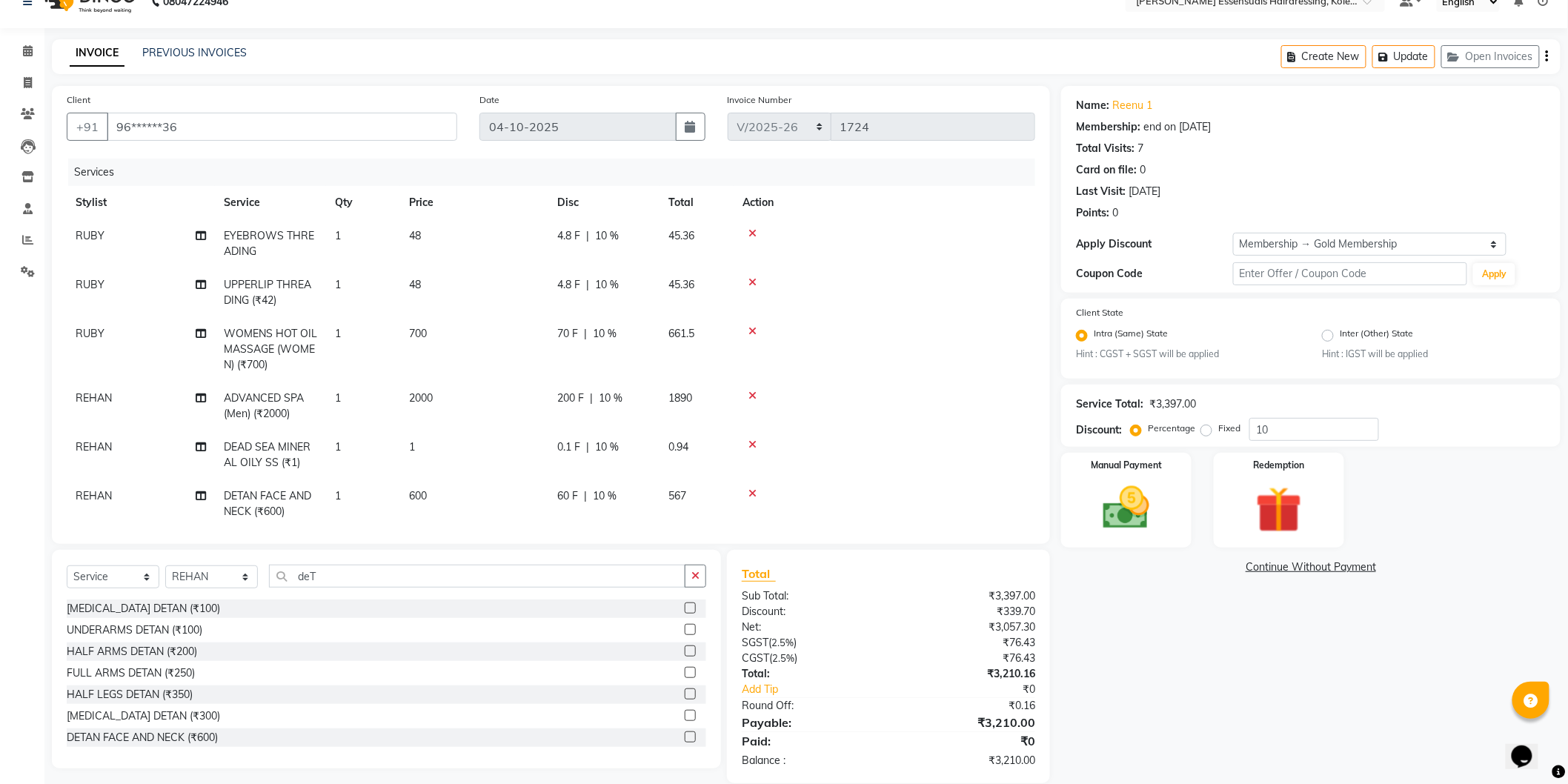
scroll to position [46, 0]
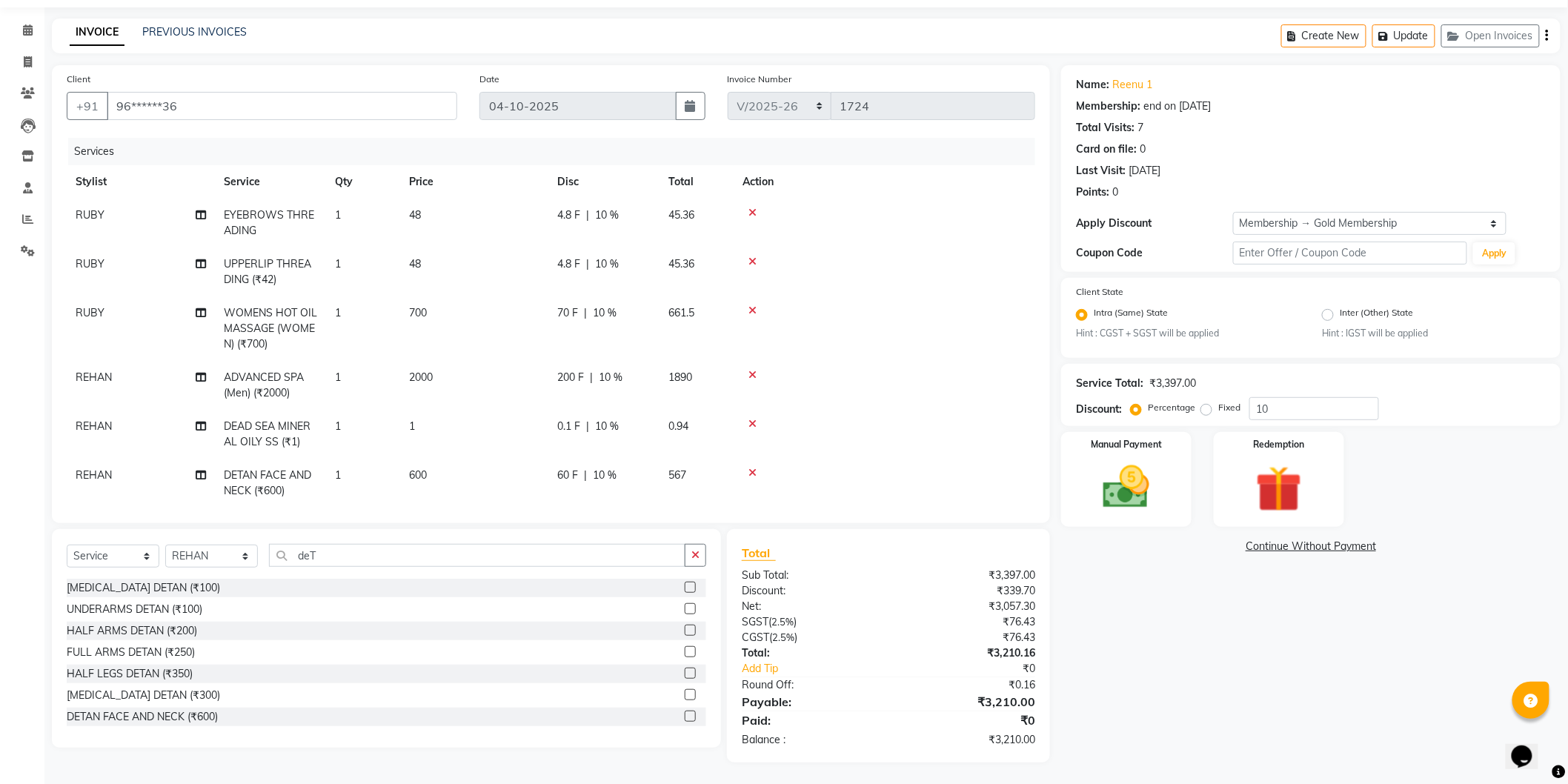
click at [436, 418] on td "1" at bounding box center [475, 434] width 148 height 49
select select "79972"
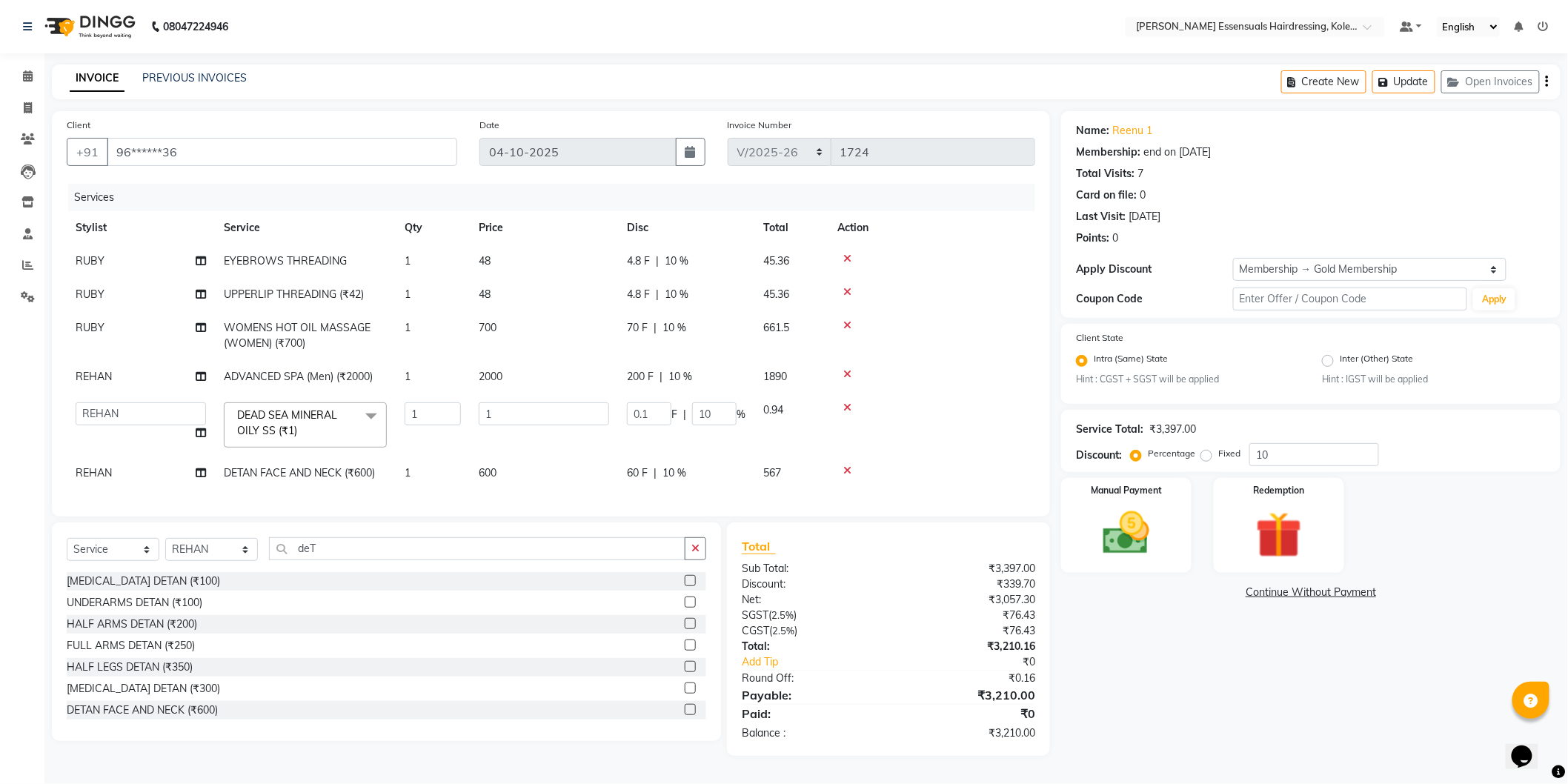
scroll to position [0, 0]
click at [508, 413] on input "1" at bounding box center [544, 414] width 130 height 23
type input "2500"
click at [495, 376] on tbody "RUBY EYEBROWS THREADING 1 48 4.8 F | 10 % 45.36 RUBY UPPERLIP THREADING (₹42) 1…" at bounding box center [551, 366] width 969 height 245
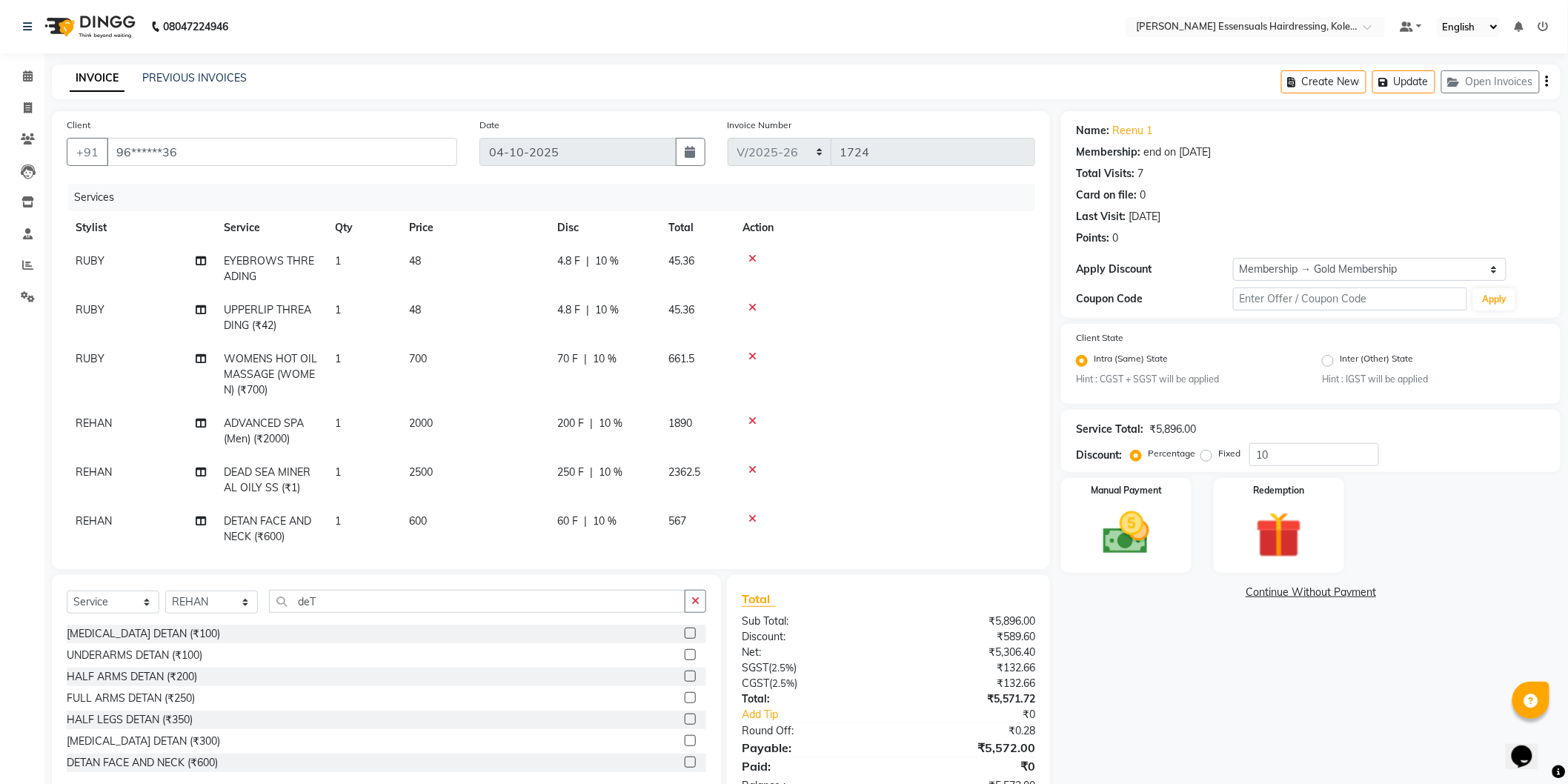
click at [441, 416] on td "2000" at bounding box center [475, 431] width 148 height 49
select select "79972"
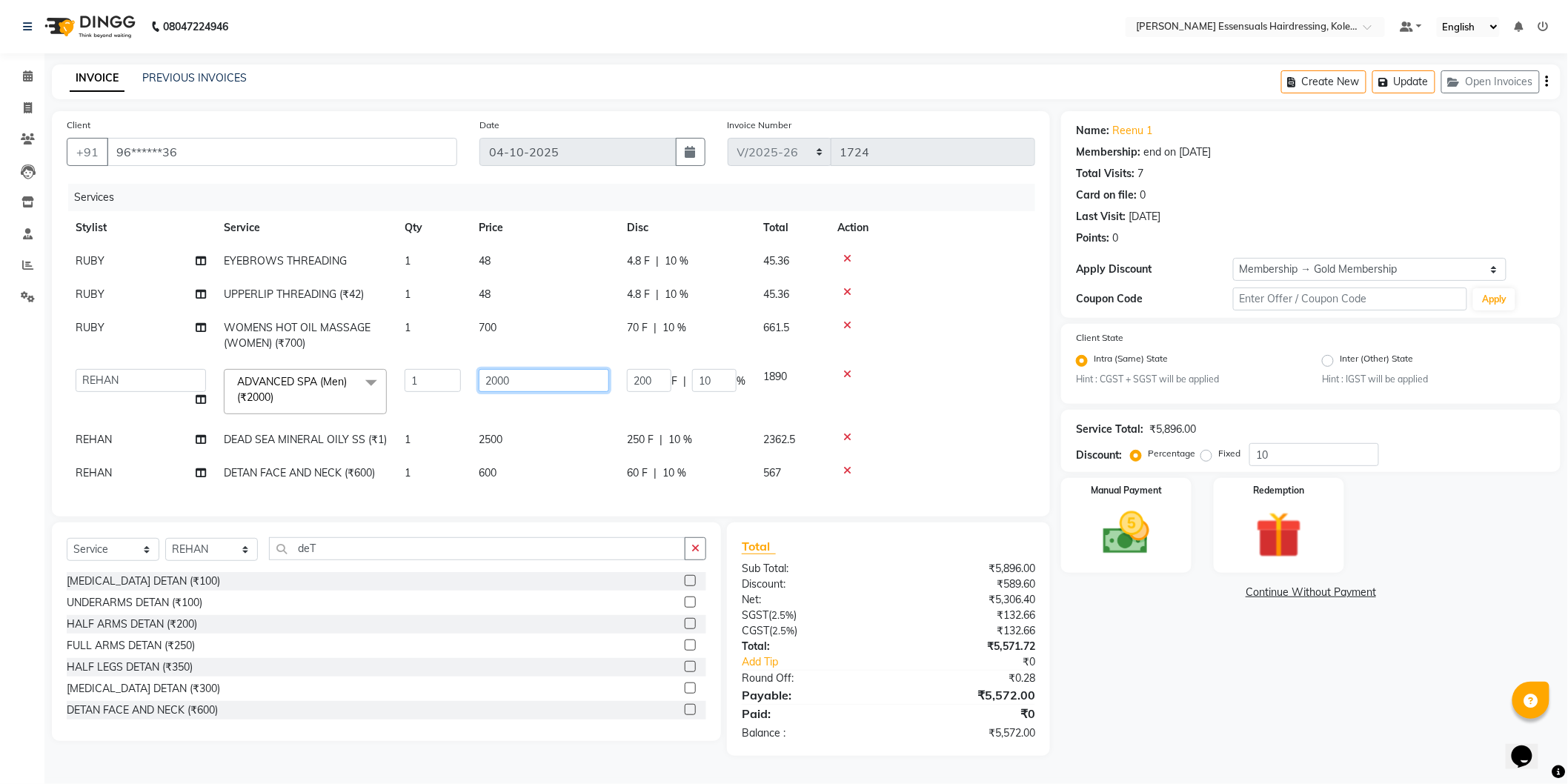
click at [493, 379] on input "2000" at bounding box center [544, 380] width 130 height 23
type input "2500"
click at [458, 403] on tbody "RUBY EYEBROWS THREADING 1 48 4.8 F | 10 % 45.36 RUBY UPPERLIP THREADING (₹42) 1…" at bounding box center [551, 366] width 969 height 245
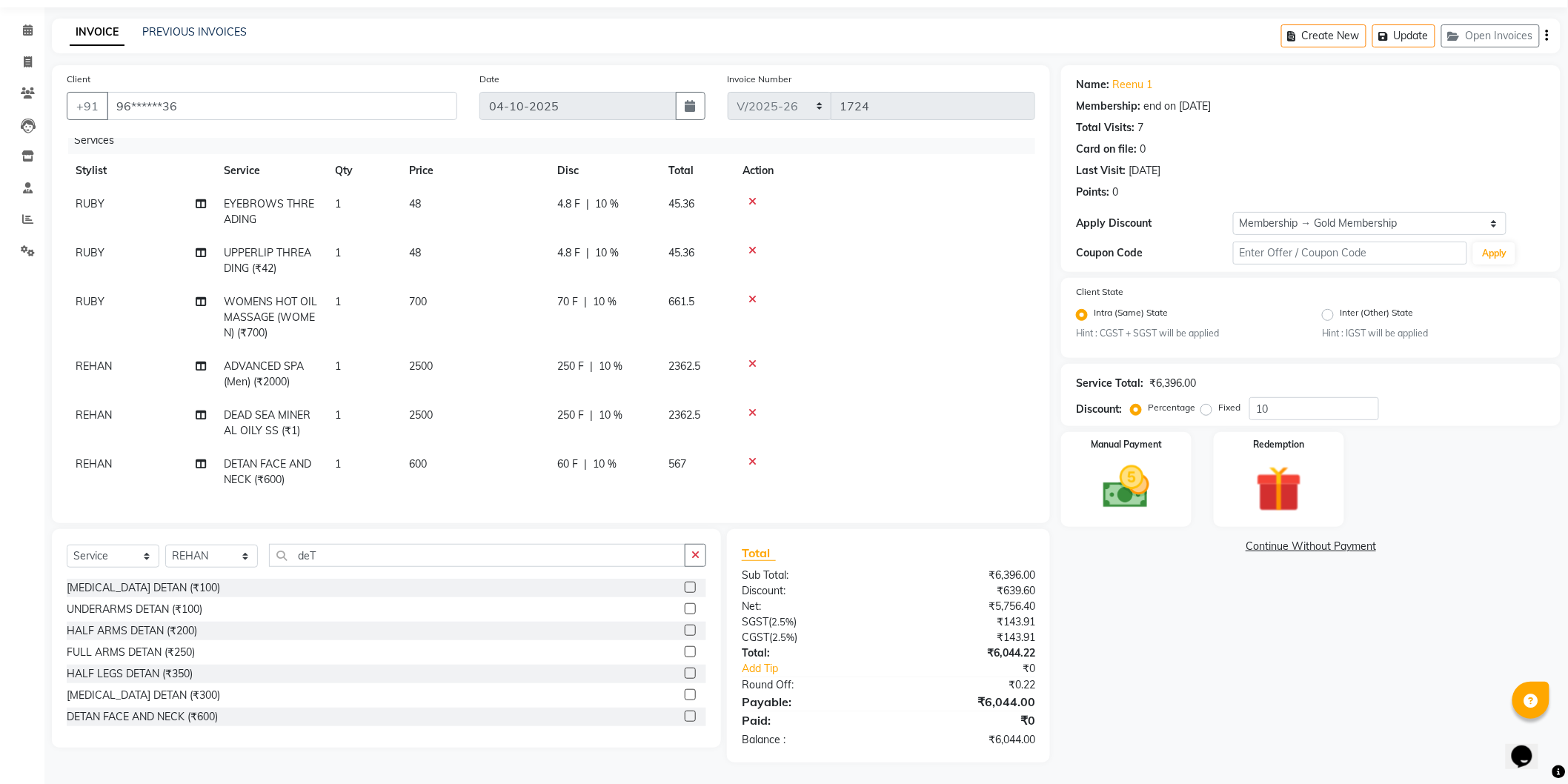
scroll to position [23, 0]
click at [1105, 506] on img at bounding box center [1126, 487] width 78 height 55
click at [1228, 546] on span "CARD" at bounding box center [1222, 547] width 32 height 17
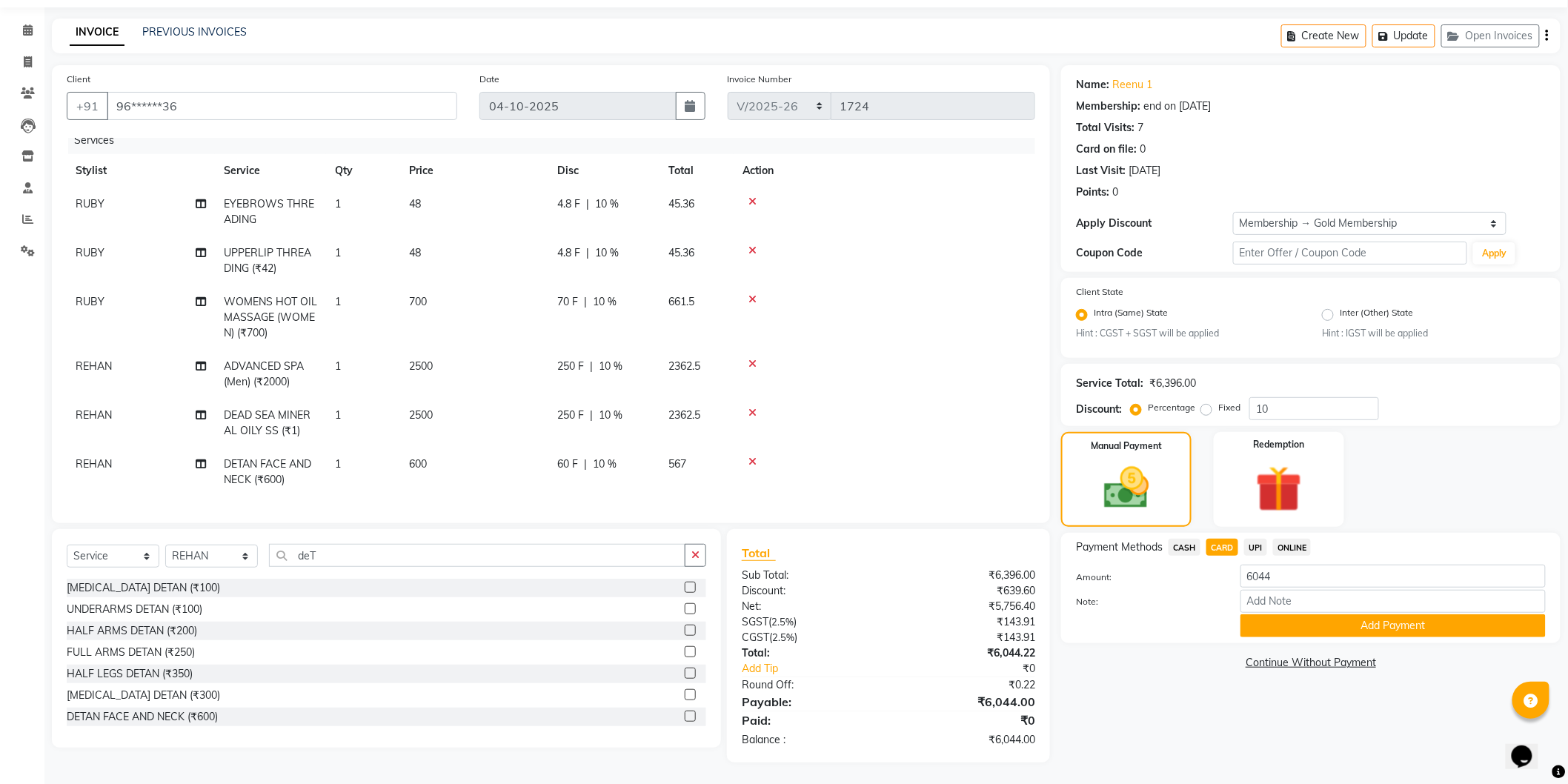
click at [1275, 623] on button "Add Payment" at bounding box center [1393, 626] width 305 height 23
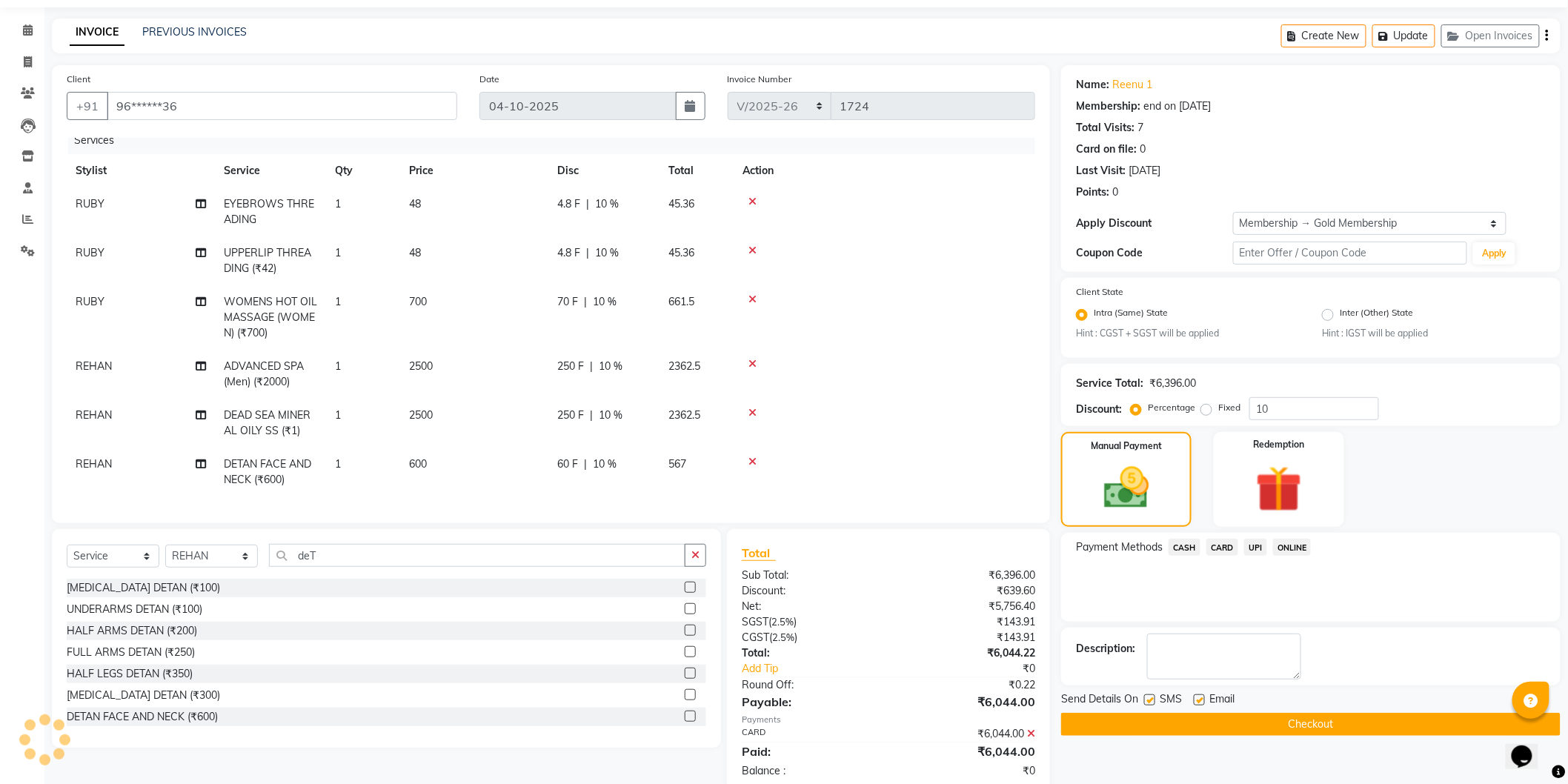
click at [1293, 720] on button "Checkout" at bounding box center [1310, 725] width 499 height 23
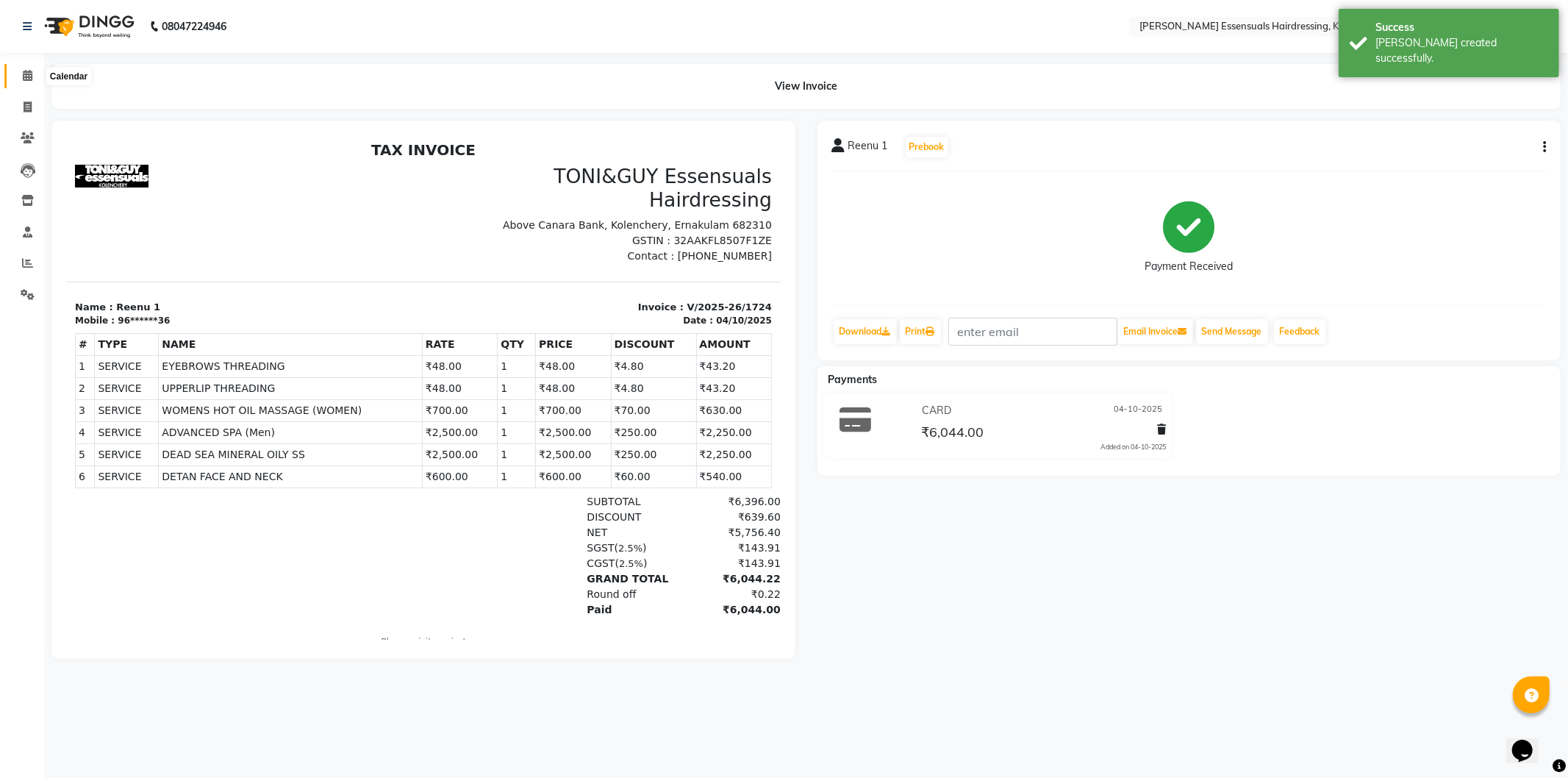
click at [25, 78] on icon at bounding box center [27, 75] width 10 height 11
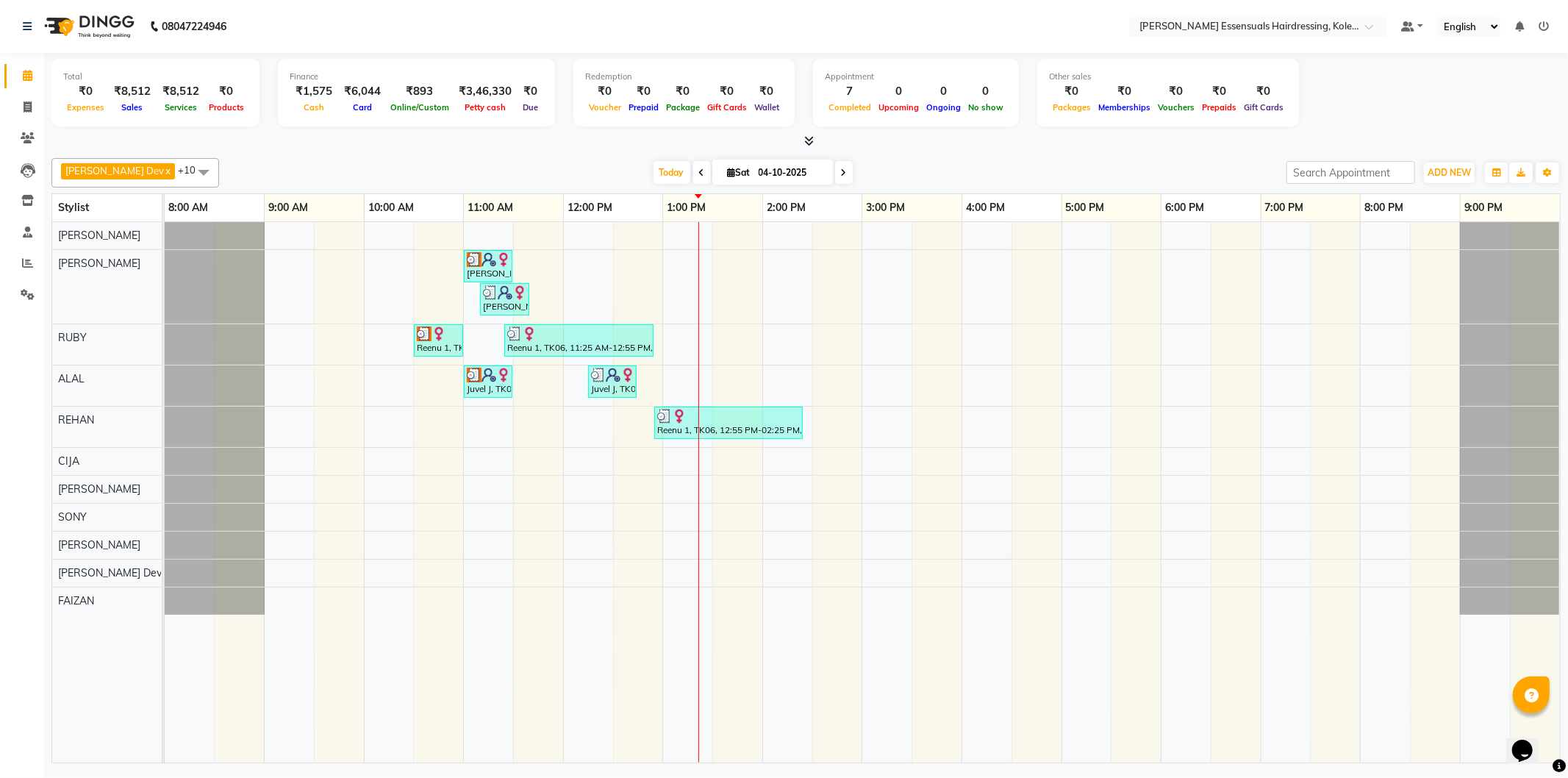
click at [414, 152] on div "[PERSON_NAME] Dev x [PERSON_NAME] x [PERSON_NAME] x [PERSON_NAME] x [PERSON_NAM…" at bounding box center [806, 457] width 1510 height 611
click at [34, 261] on span at bounding box center [27, 263] width 26 height 17
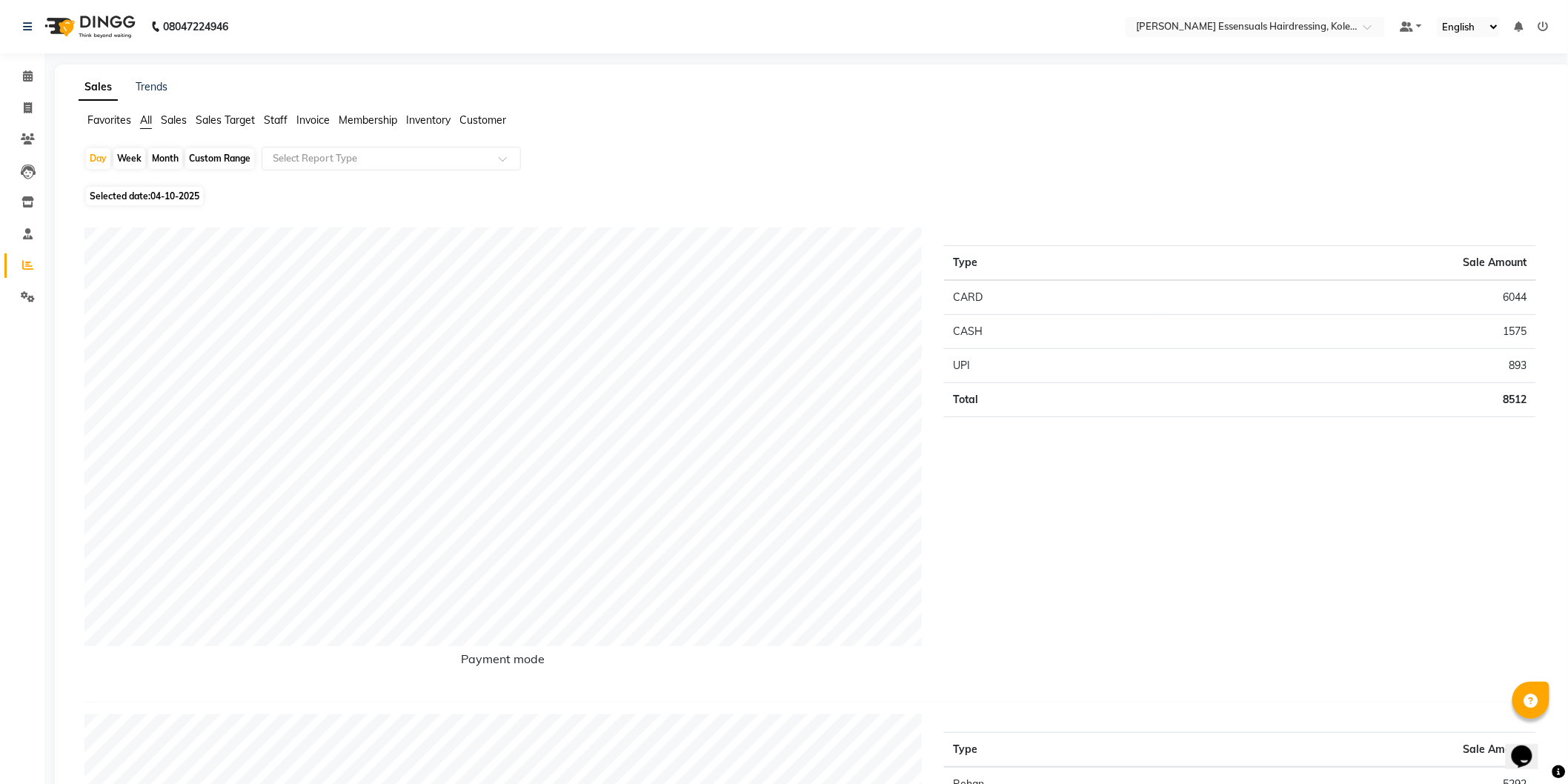
click at [274, 121] on span "Staff" at bounding box center [275, 120] width 24 height 13
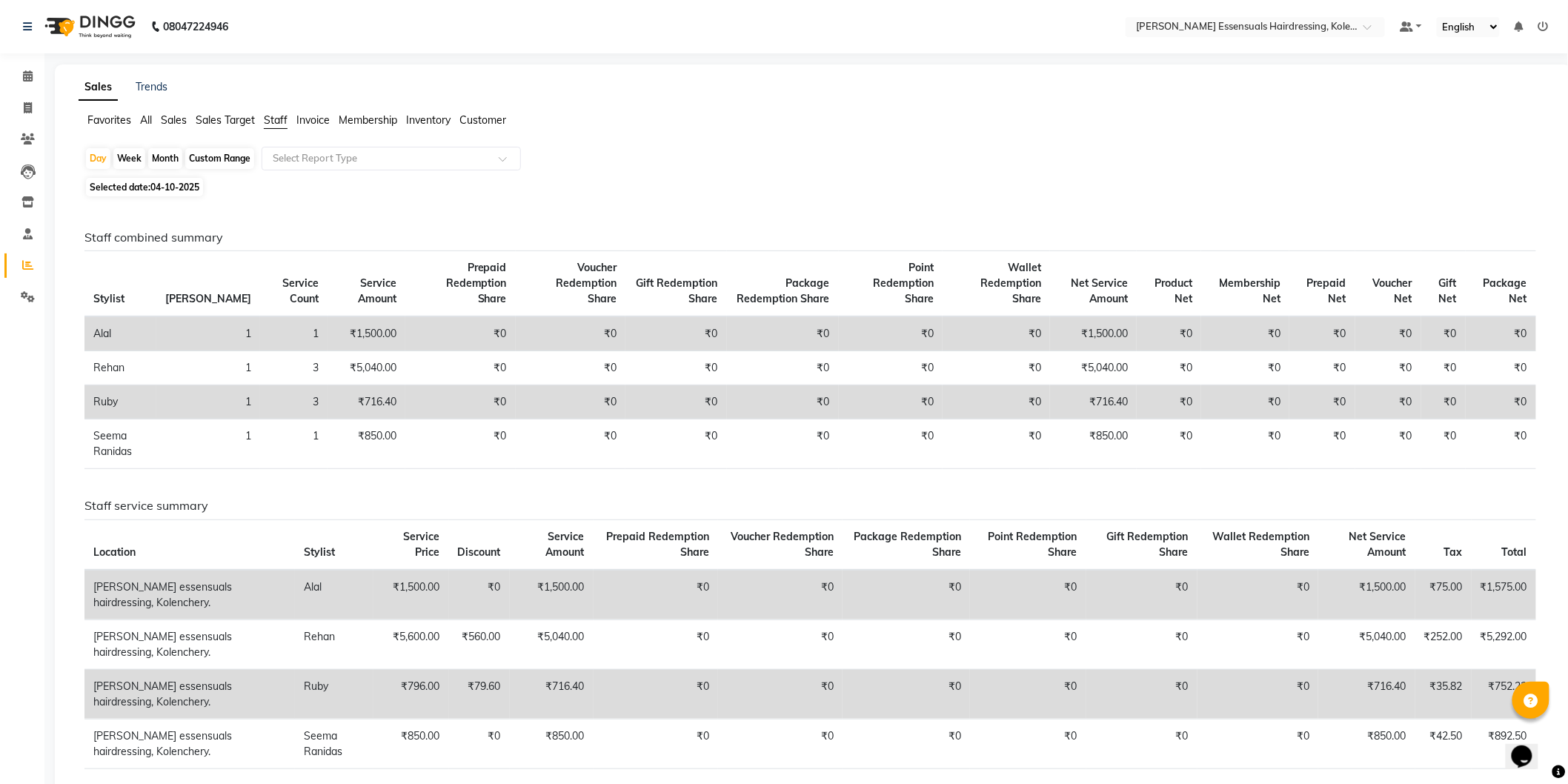
click at [219, 150] on div "Custom Range" at bounding box center [220, 158] width 69 height 20
select select "10"
select select "2025"
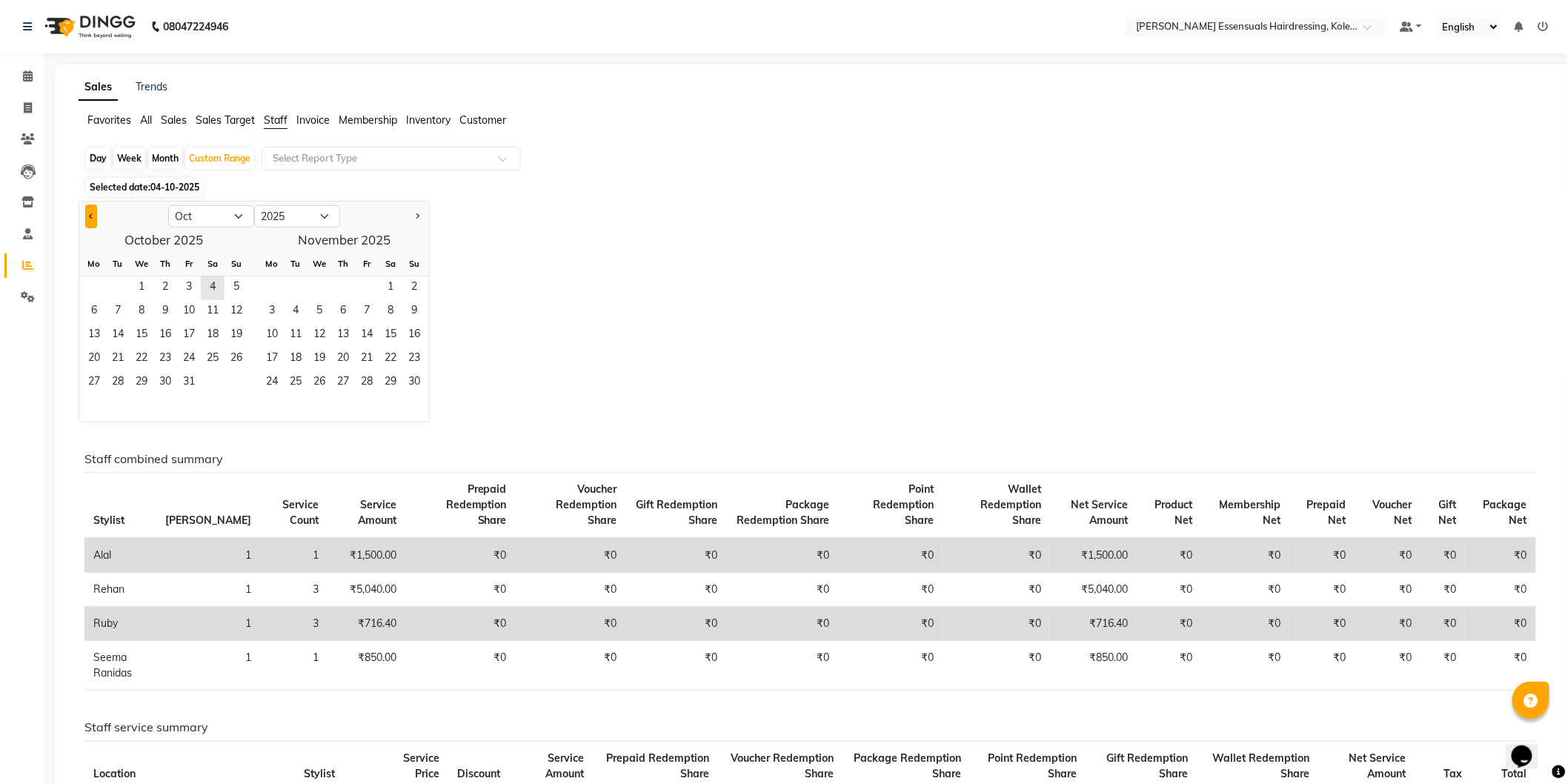
click at [93, 212] on button "Previous month" at bounding box center [91, 216] width 12 height 24
select select "9"
click at [99, 283] on span "1" at bounding box center [94, 288] width 24 height 24
click at [114, 373] on span "30" at bounding box center [117, 383] width 24 height 24
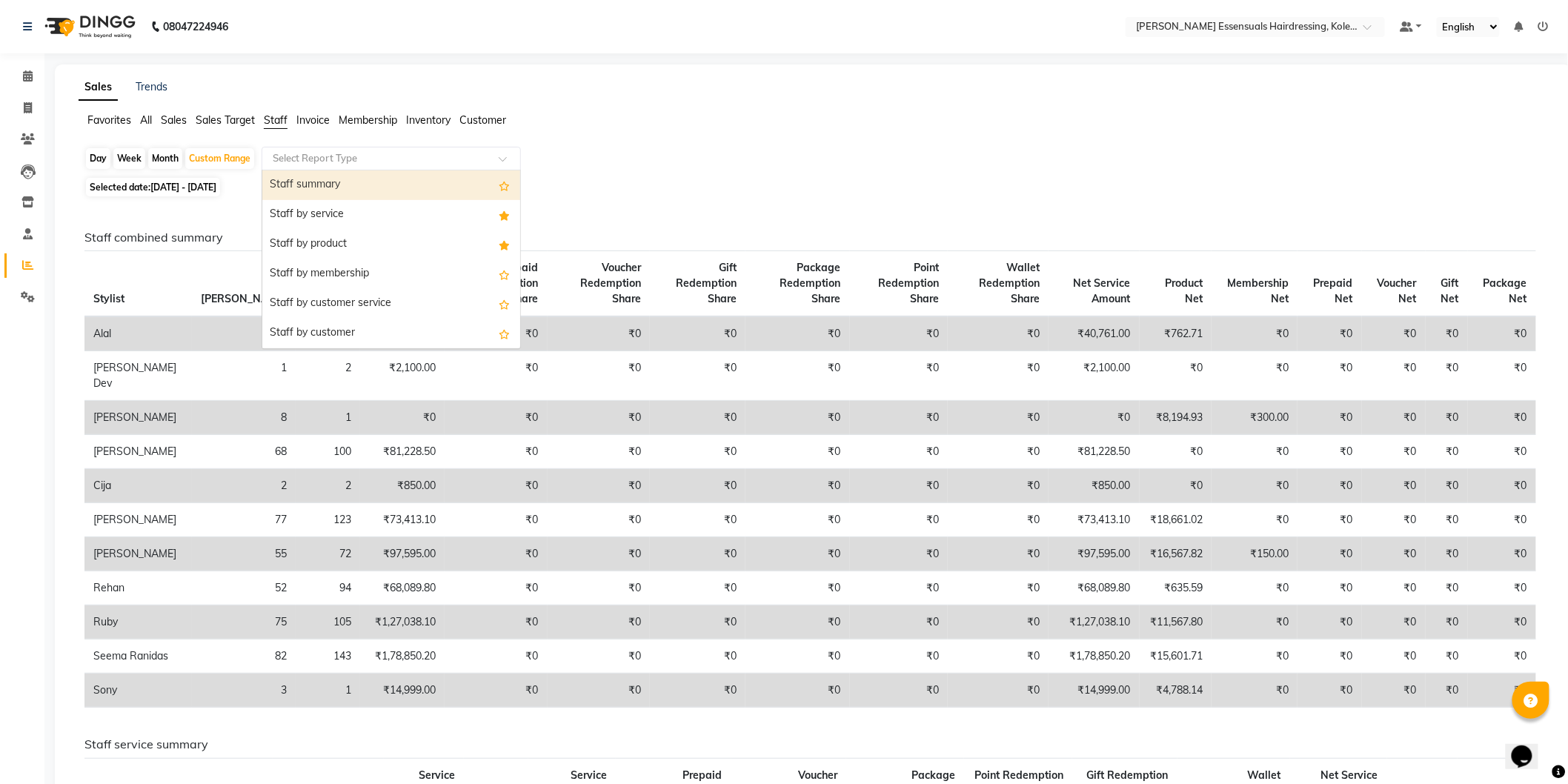
click at [319, 153] on input "text" at bounding box center [376, 159] width 213 height 15
click at [331, 210] on div "Staff by service" at bounding box center [391, 215] width 258 height 29
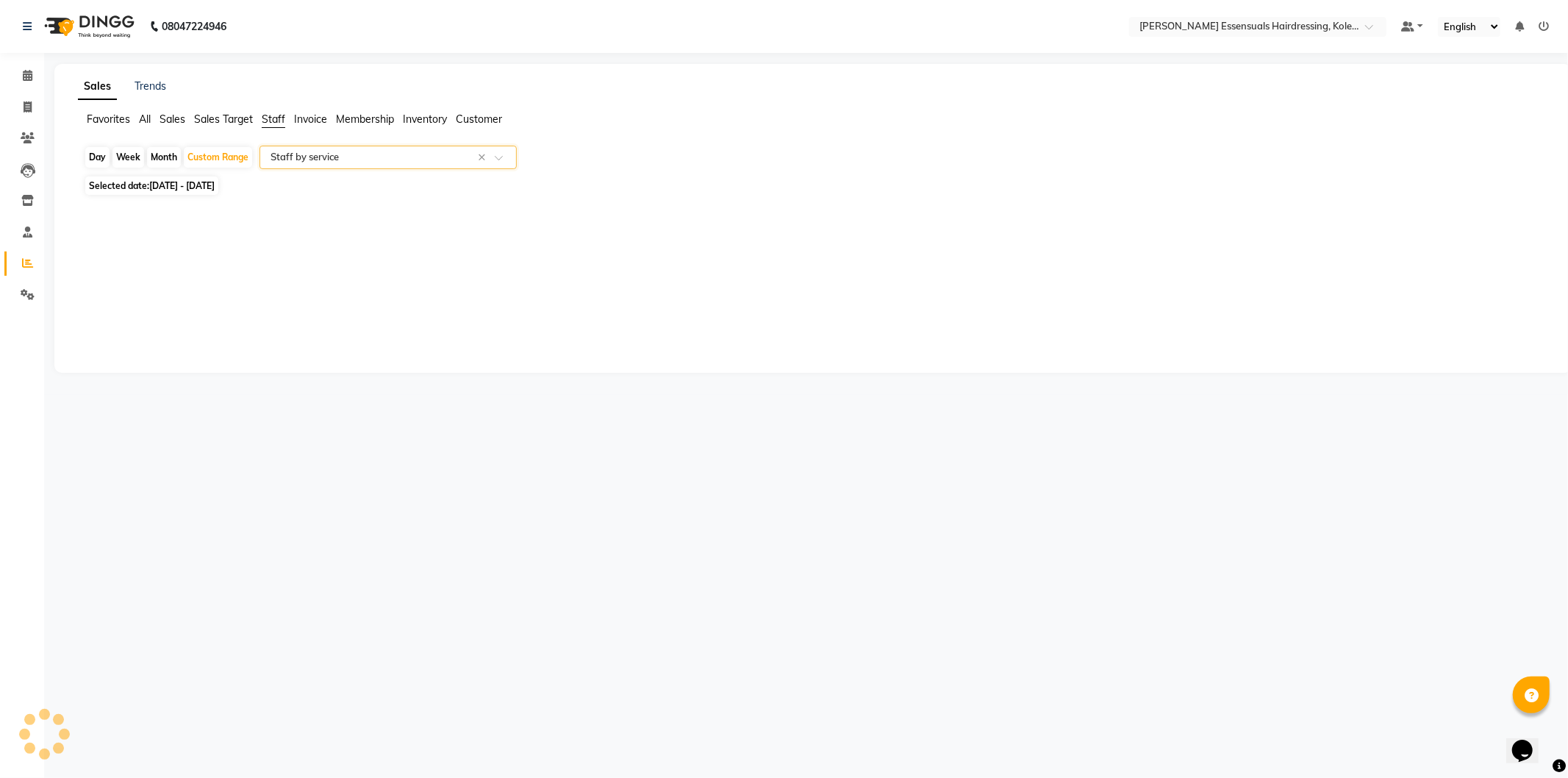
click at [356, 150] on input "text" at bounding box center [373, 158] width 212 height 15
select select "csv"
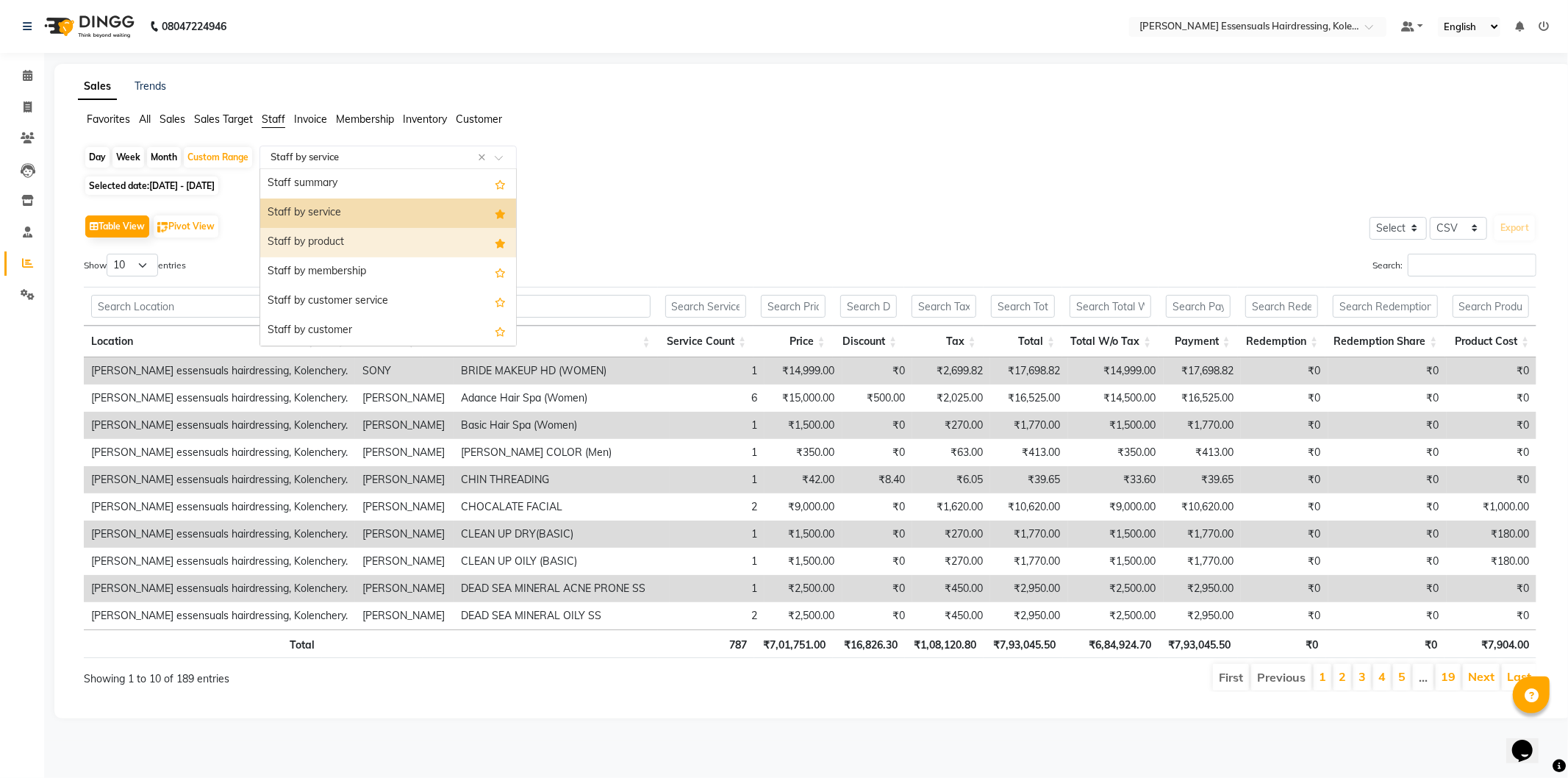
click at [357, 244] on div "Staff by product" at bounding box center [388, 242] width 256 height 29
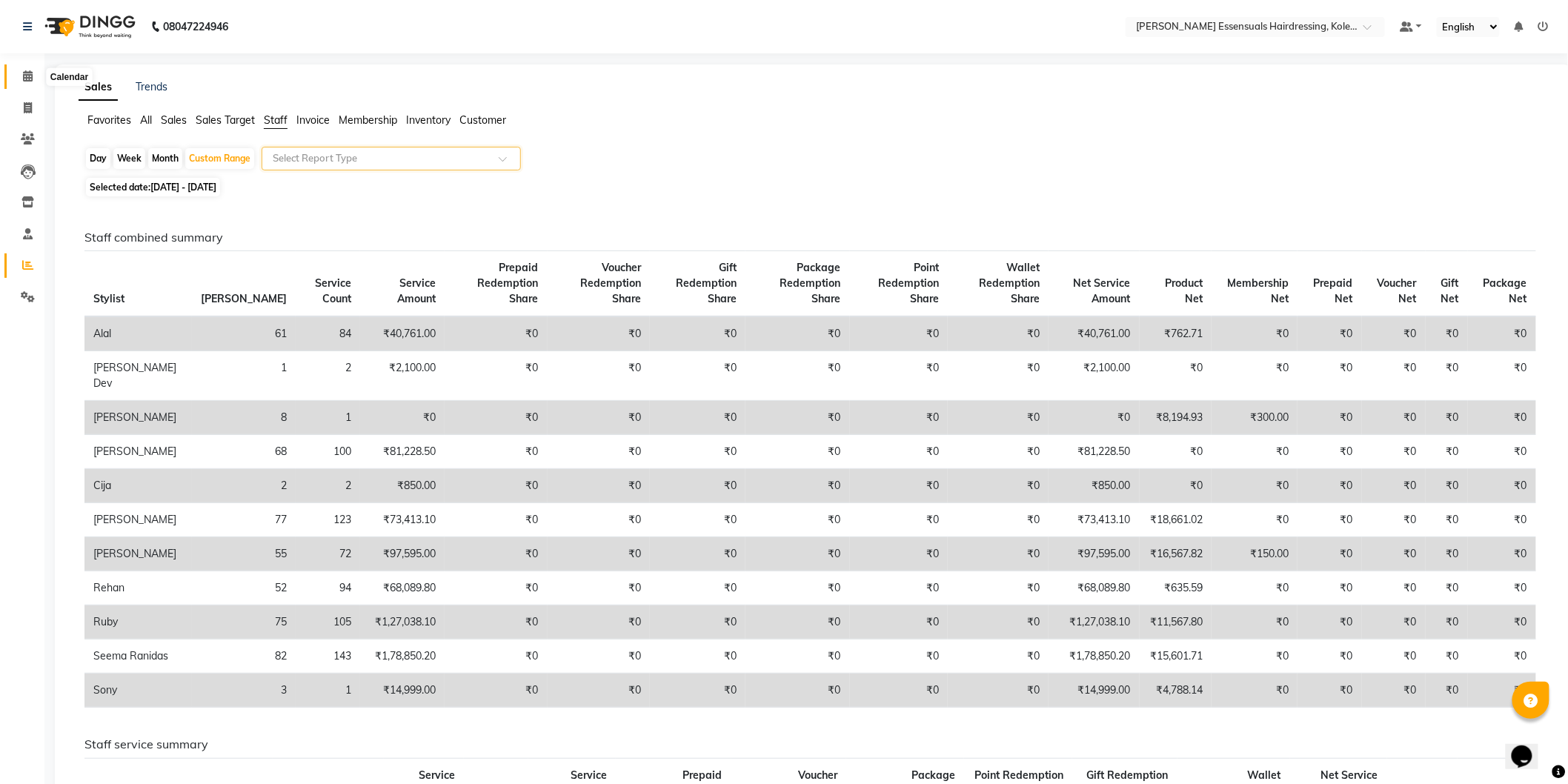
click at [23, 72] on icon at bounding box center [28, 76] width 10 height 11
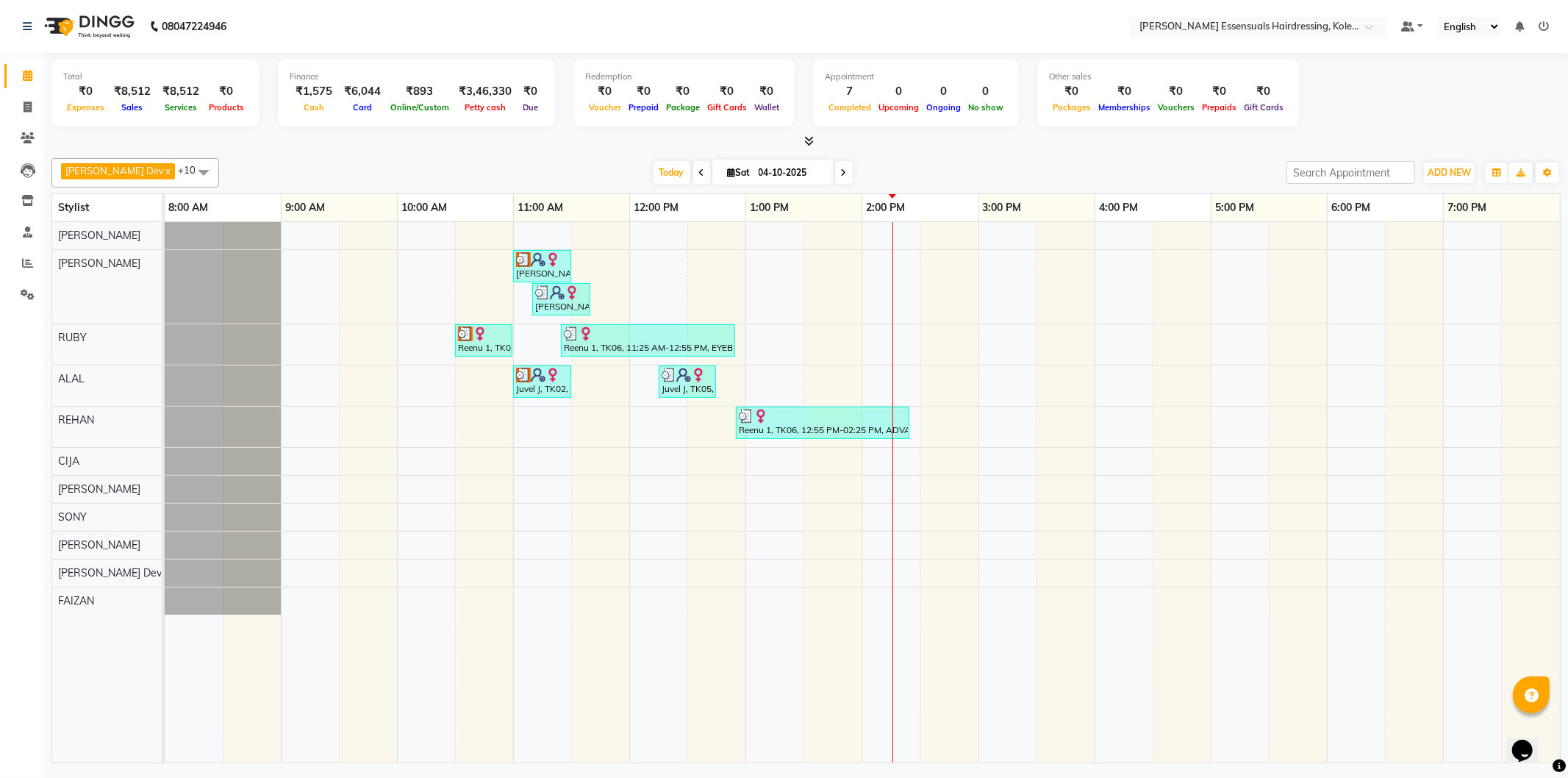
click at [879, 372] on div "[PERSON_NAME], TK03, 11:00 AM-11:30 AM, TOP STYLIST (Men) [PERSON_NAME], TK04, …" at bounding box center [863, 492] width 1396 height 540
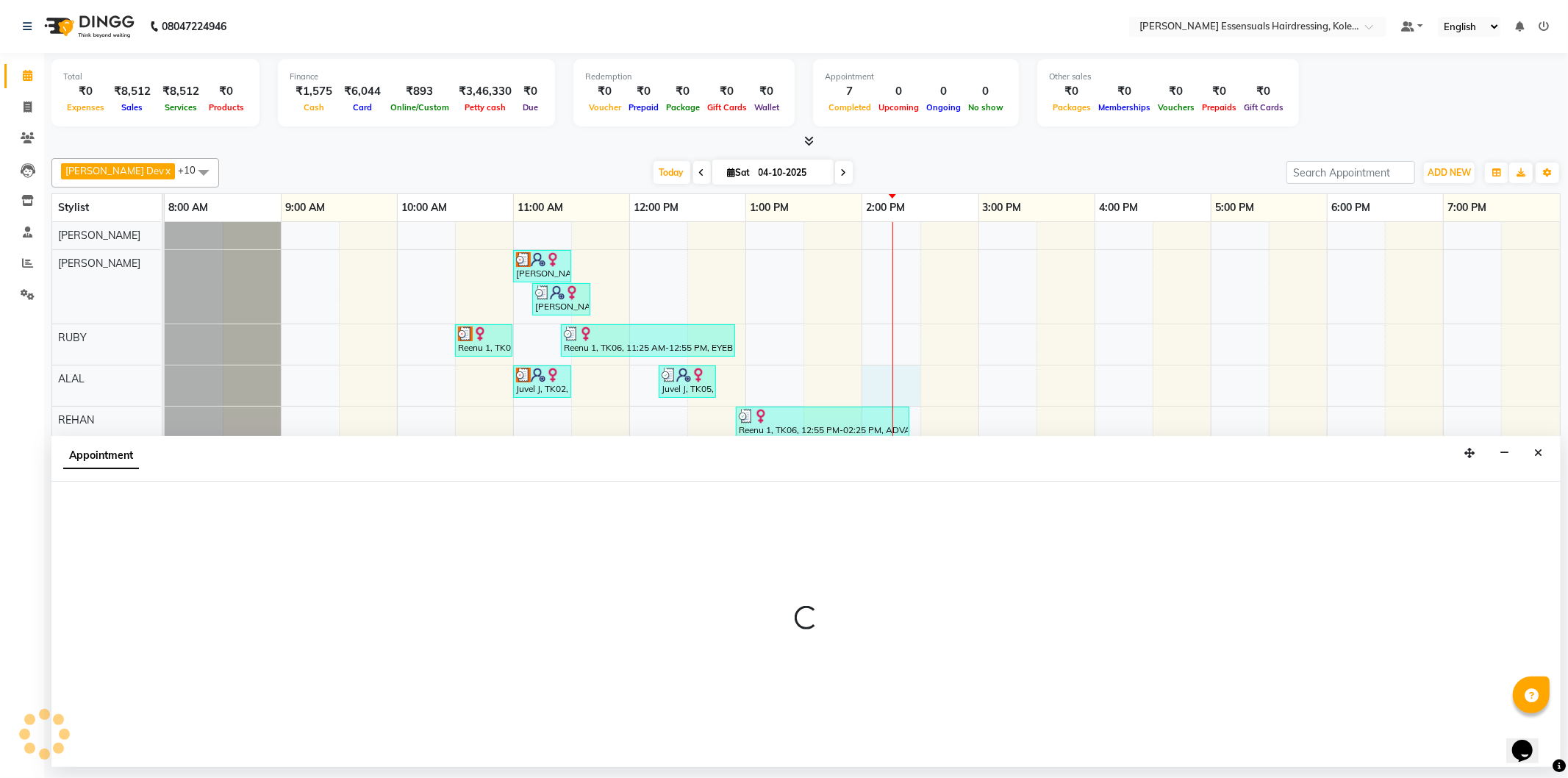
select select "79970"
select select "tentative"
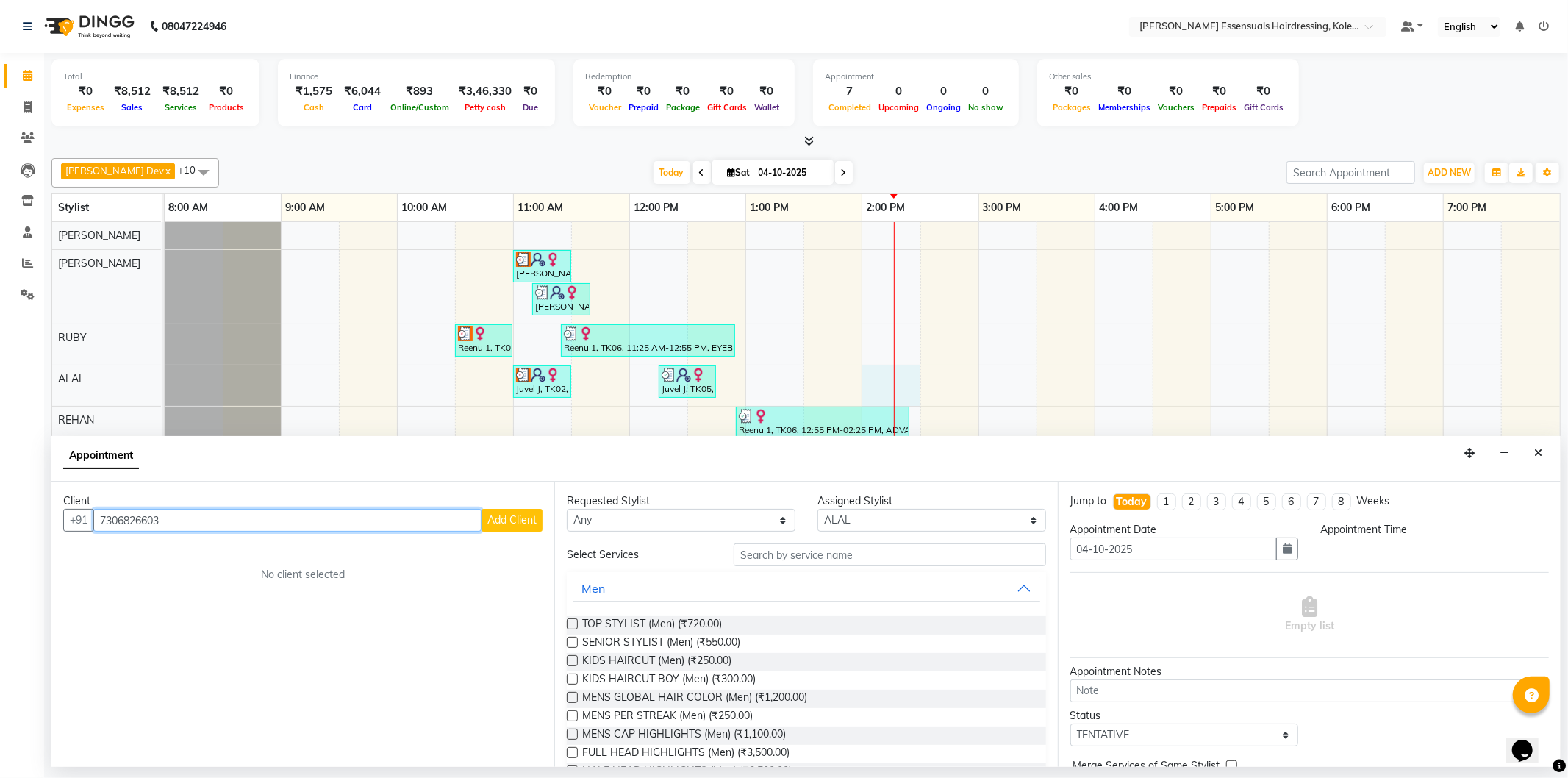
type input "7306826603"
click at [506, 525] on span "Add Client" at bounding box center [511, 519] width 49 height 13
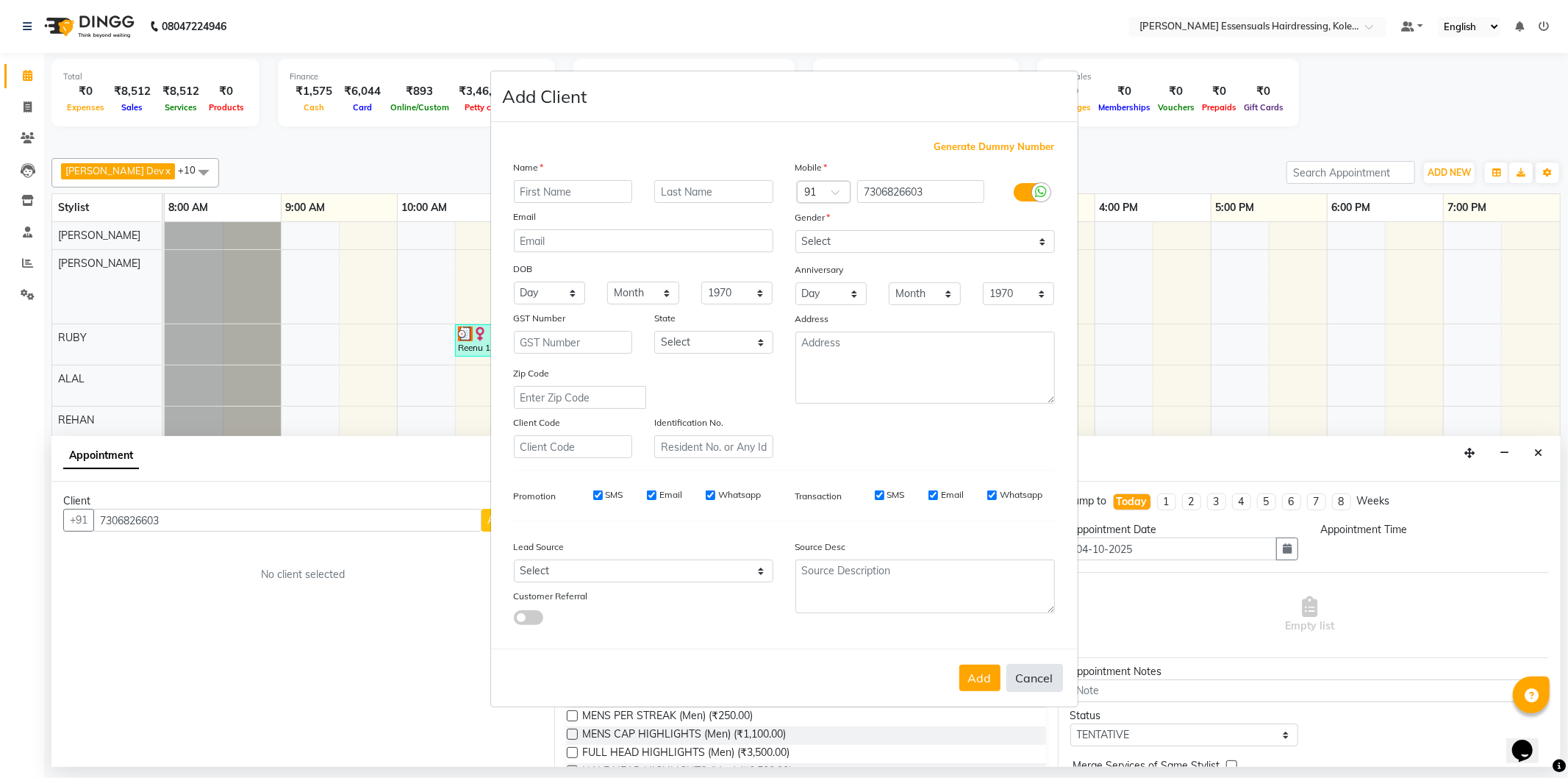
drag, startPoint x: 1046, startPoint y: 686, endPoint x: 533, endPoint y: 621, distance: 517.1
click at [1044, 685] on button "Cancel" at bounding box center [1035, 678] width 57 height 28
select select
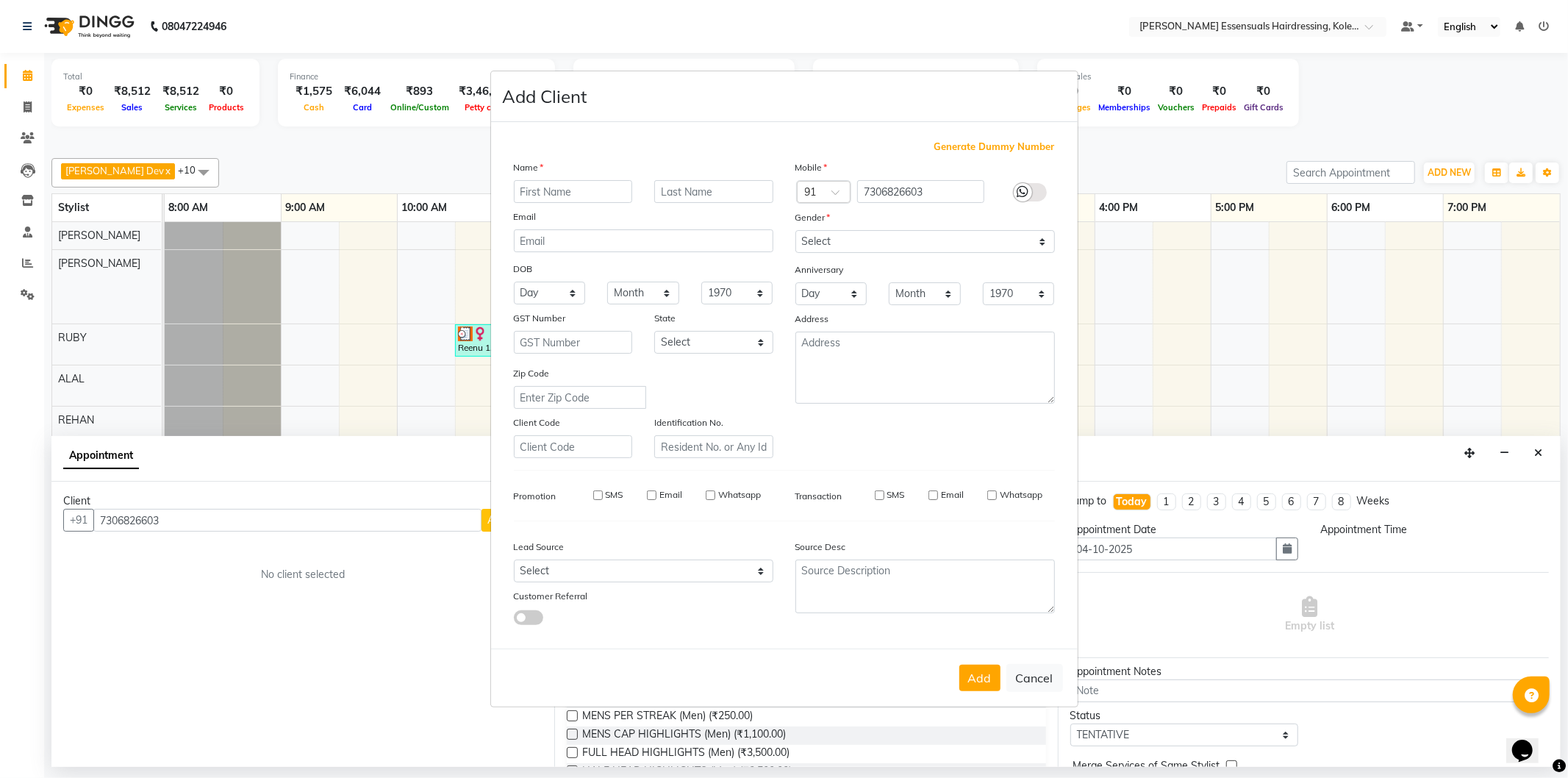
select select
checkbox input "false"
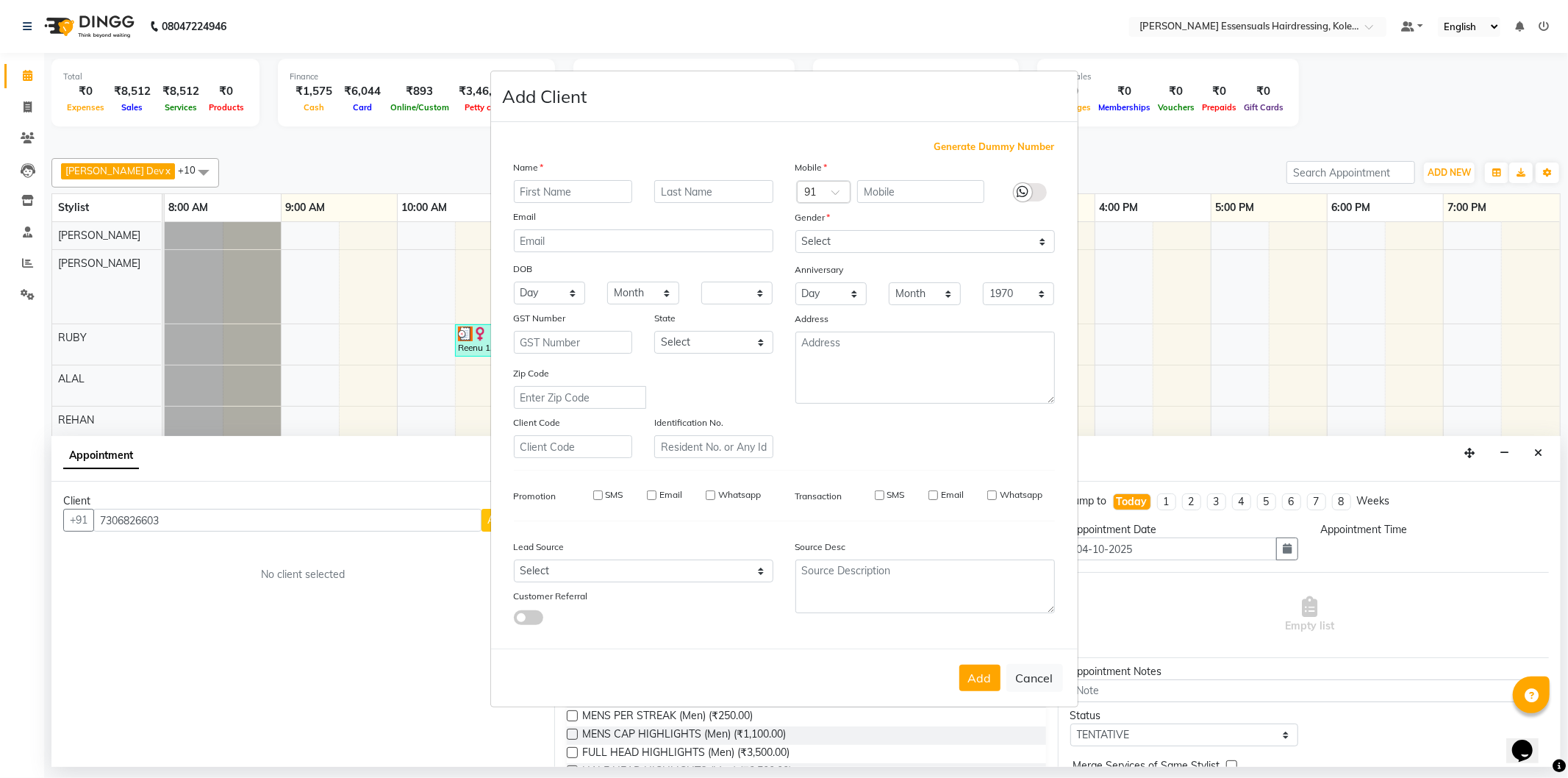
checkbox input "false"
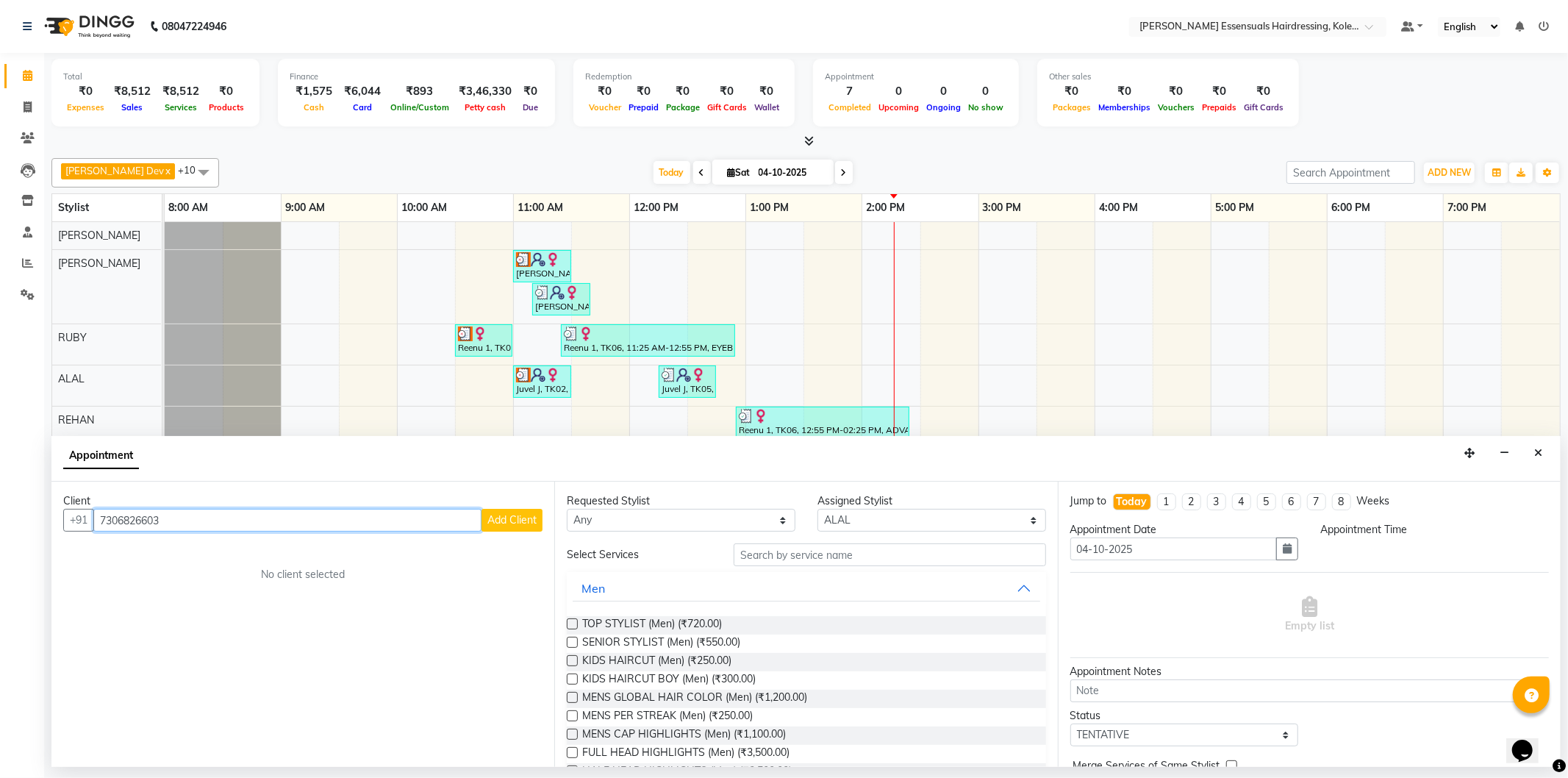
click at [406, 515] on input "7306826603" at bounding box center [288, 520] width 389 height 23
click at [233, 549] on button "[PERSON_NAME] 1 97******77" at bounding box center [197, 551] width 204 height 23
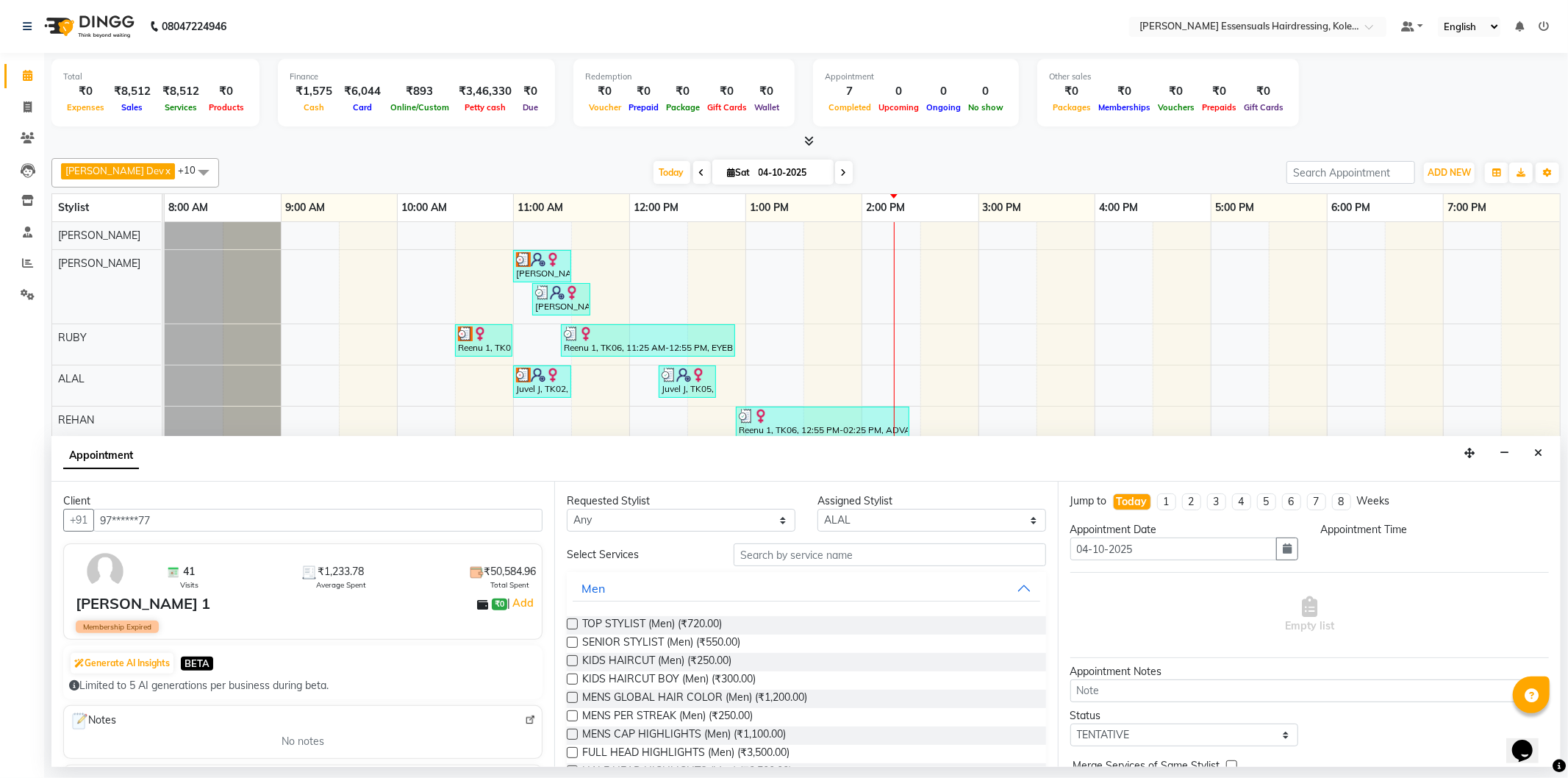
click at [92, 608] on div "[PERSON_NAME] 1" at bounding box center [143, 603] width 135 height 22
click at [185, 520] on input "97******77" at bounding box center [318, 520] width 449 height 23
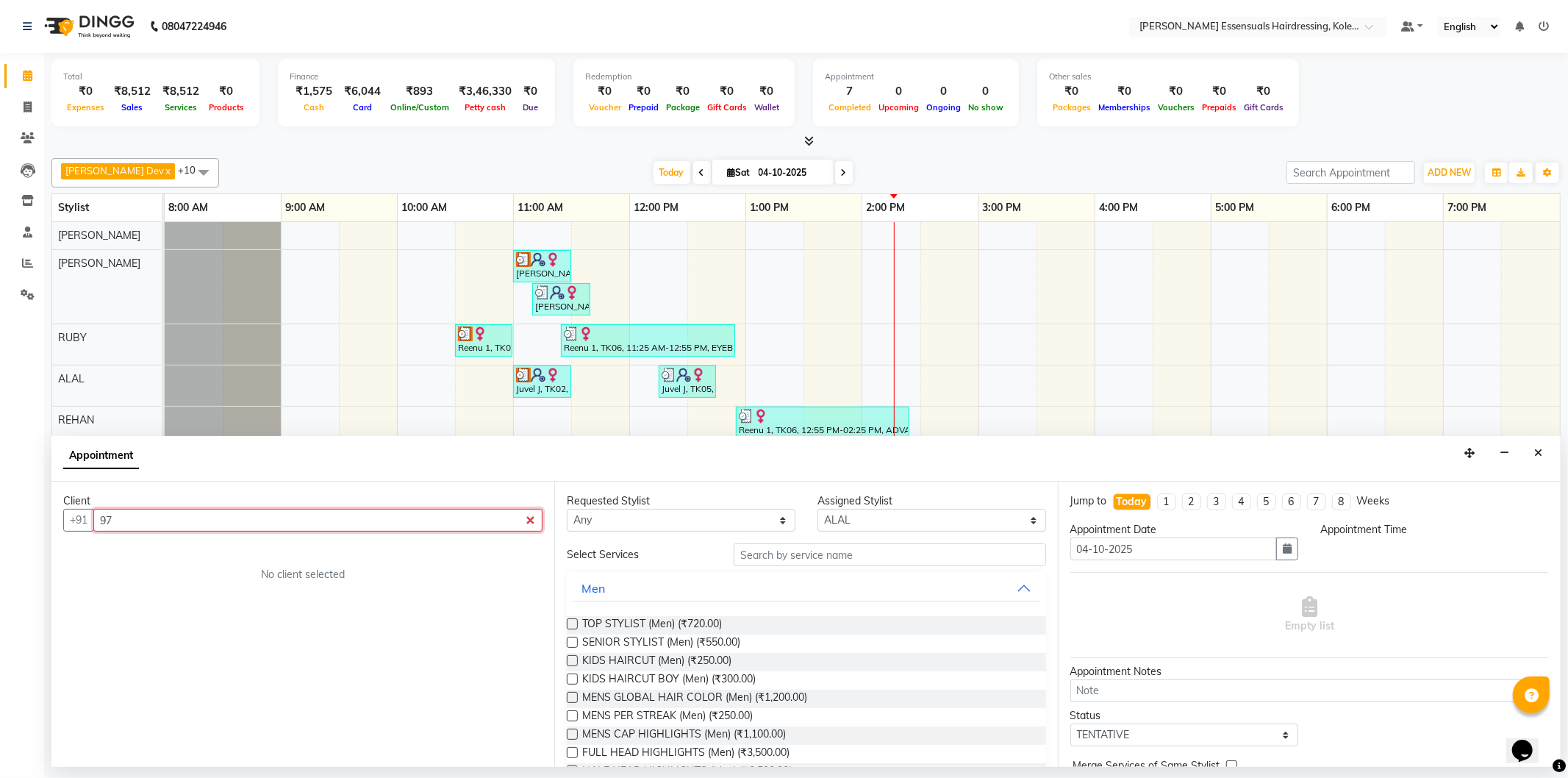
type input "9"
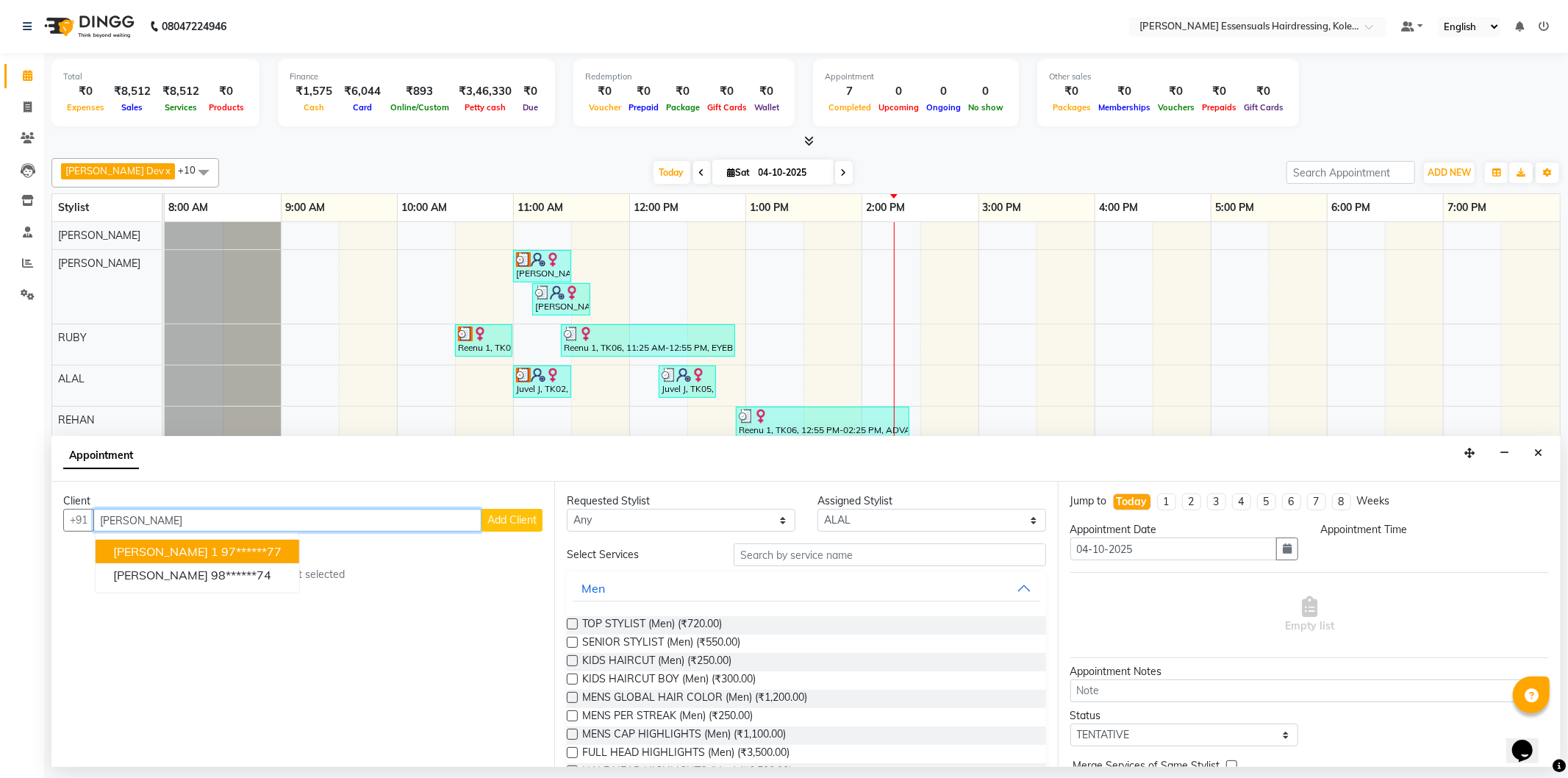
click at [221, 547] on ngb-highlight "97******77" at bounding box center [251, 552] width 61 height 15
type input "97******77"
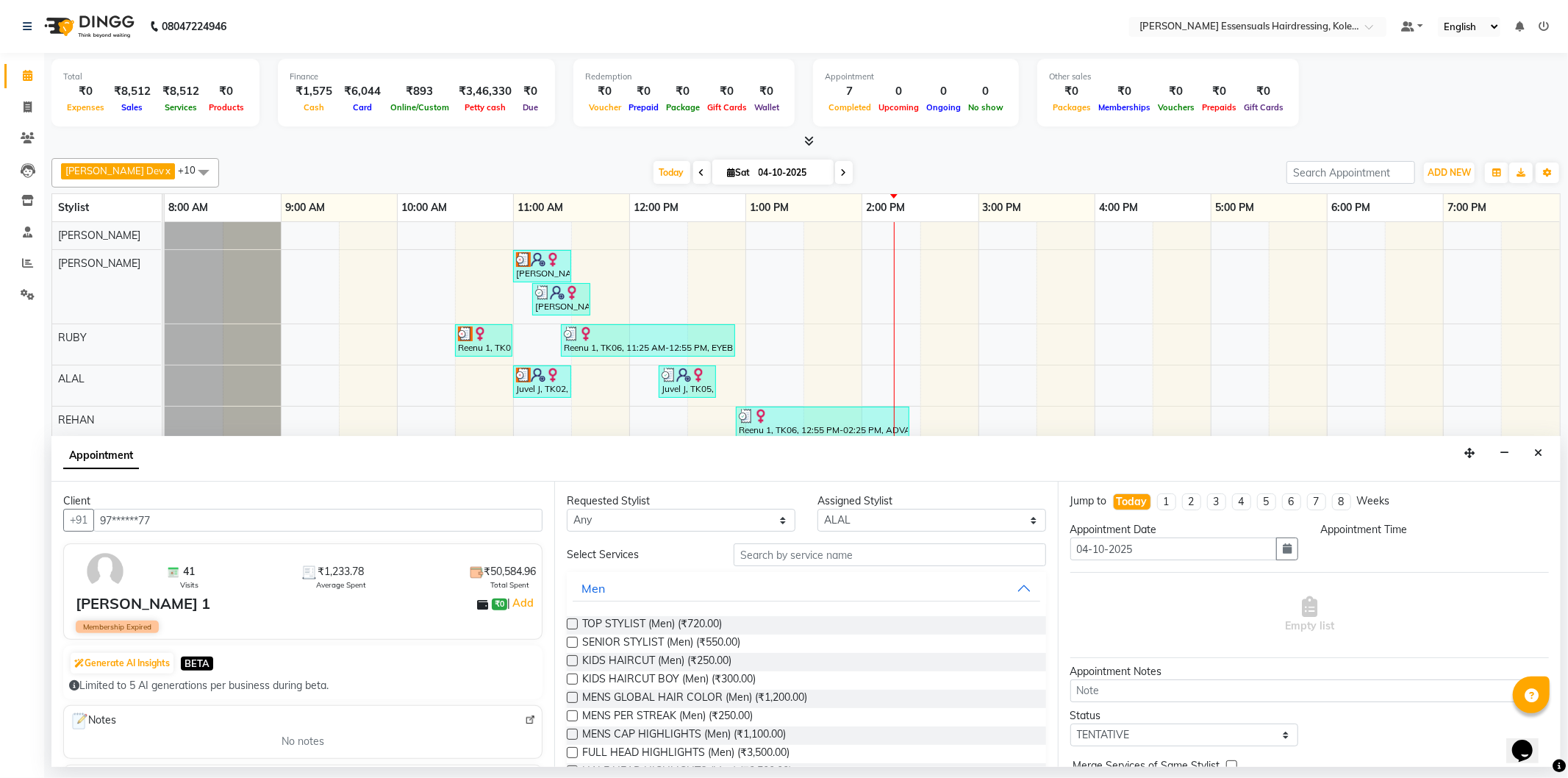
click at [798, 561] on input "text" at bounding box center [889, 555] width 312 height 23
click at [562, 677] on div "Requested Stylist Any [PERSON_NAME] Dev [PERSON_NAME] [PERSON_NAME] [PERSON_NAM…" at bounding box center [805, 624] width 503 height 285
click at [574, 679] on label at bounding box center [573, 679] width 11 height 11
click at [574, 679] on input "checkbox" at bounding box center [572, 680] width 10 height 10
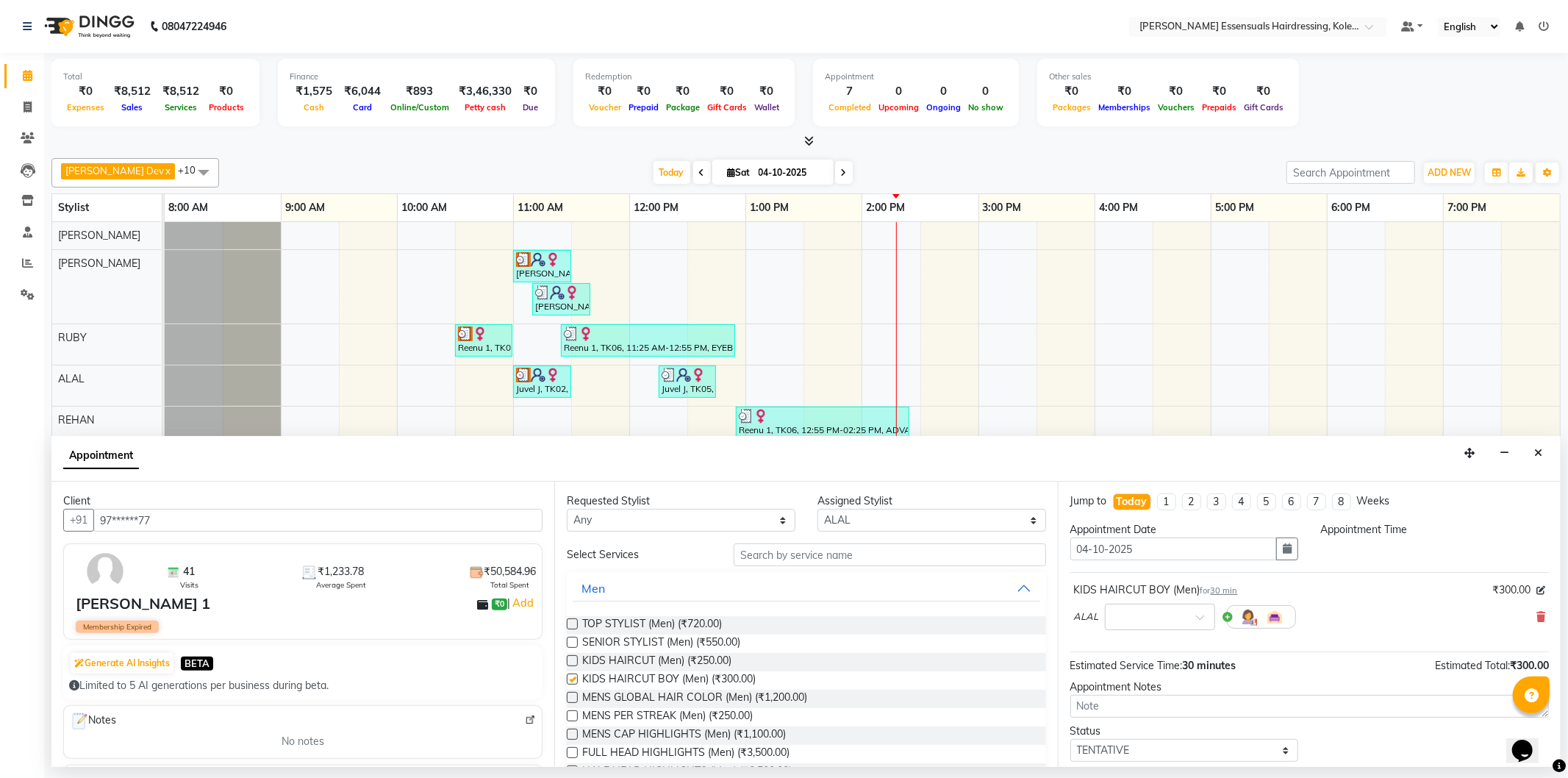
checkbox input "false"
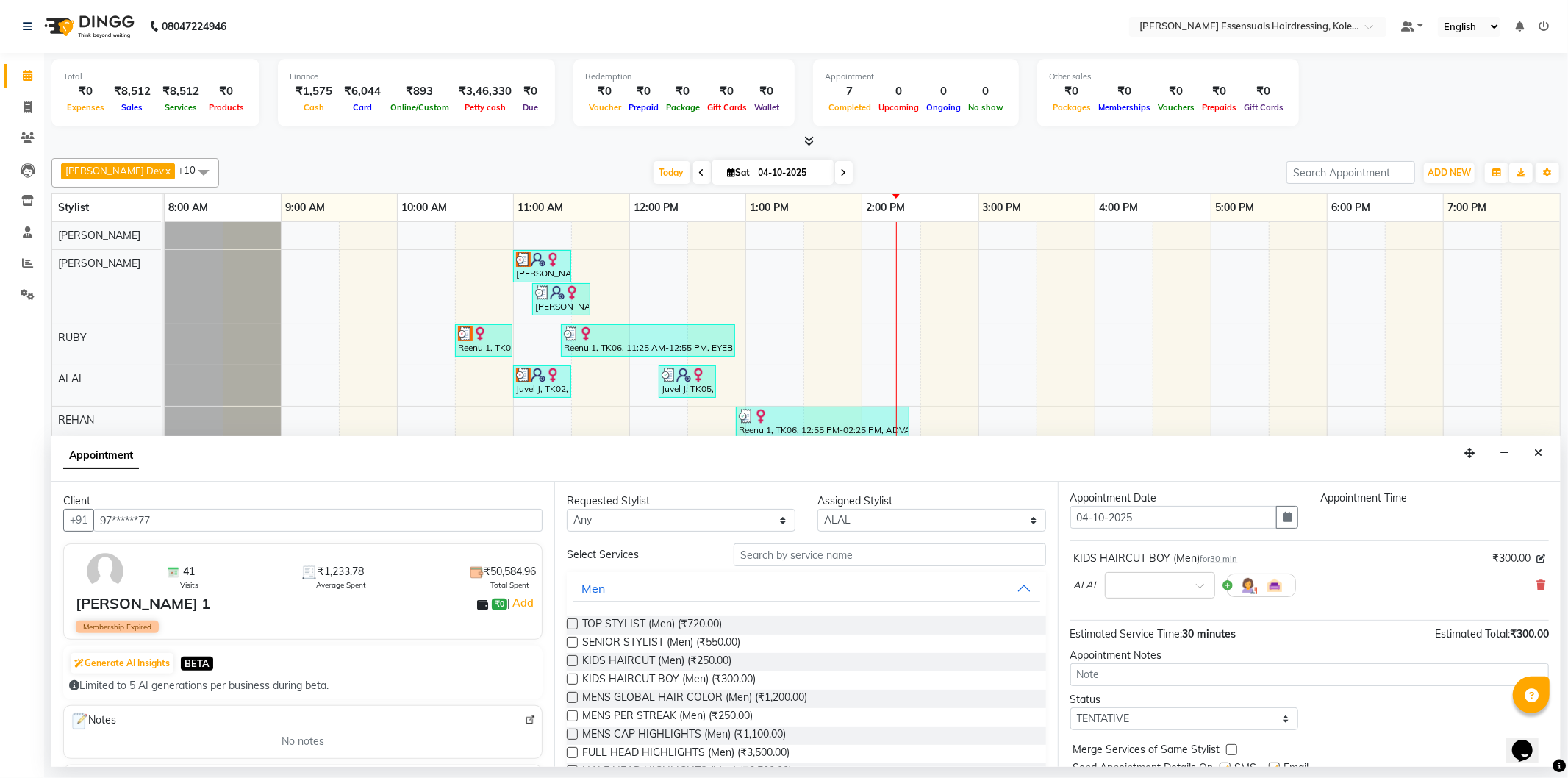
scroll to position [86, 0]
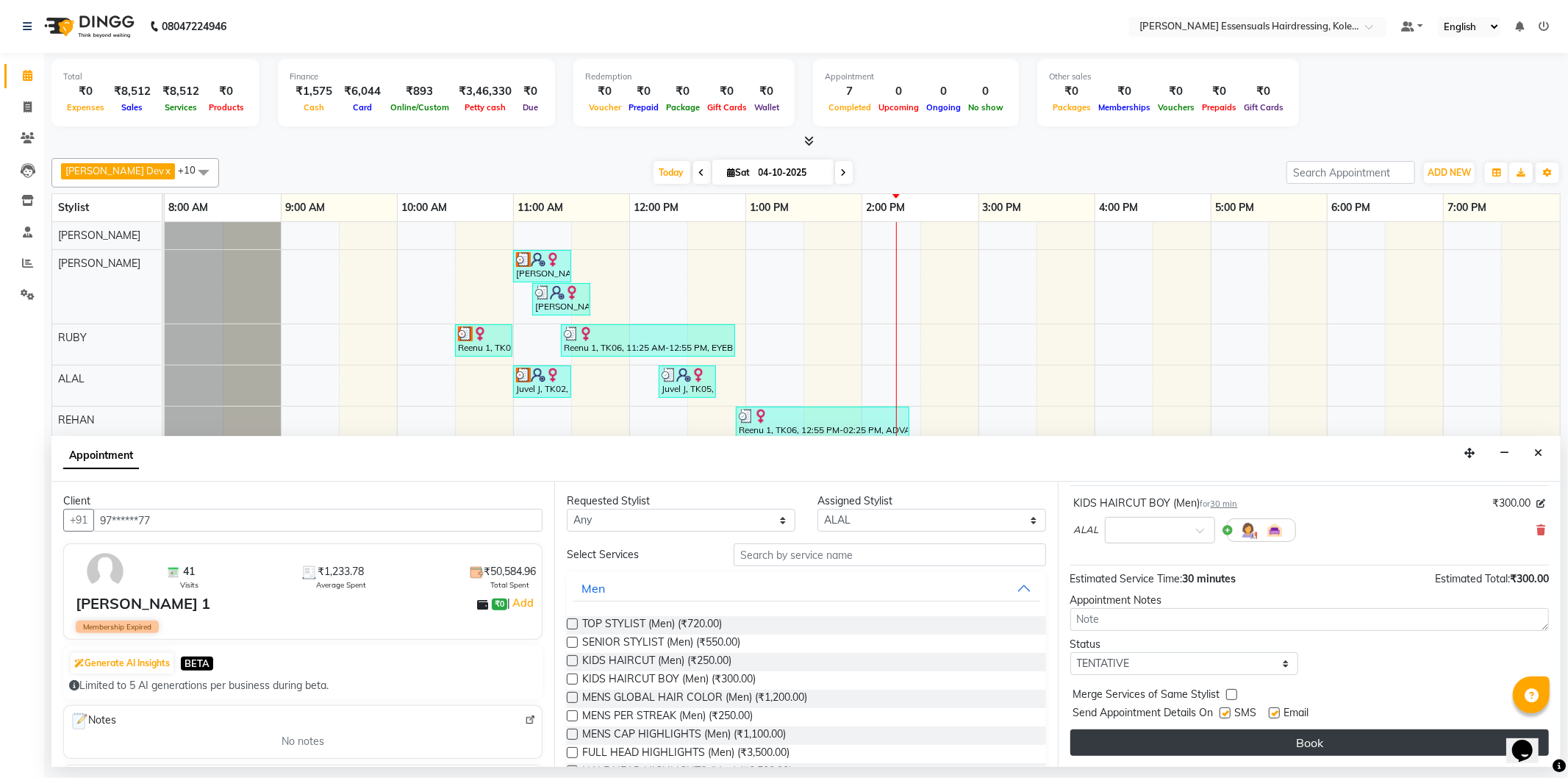
click at [1200, 738] on button "Book" at bounding box center [1309, 742] width 479 height 27
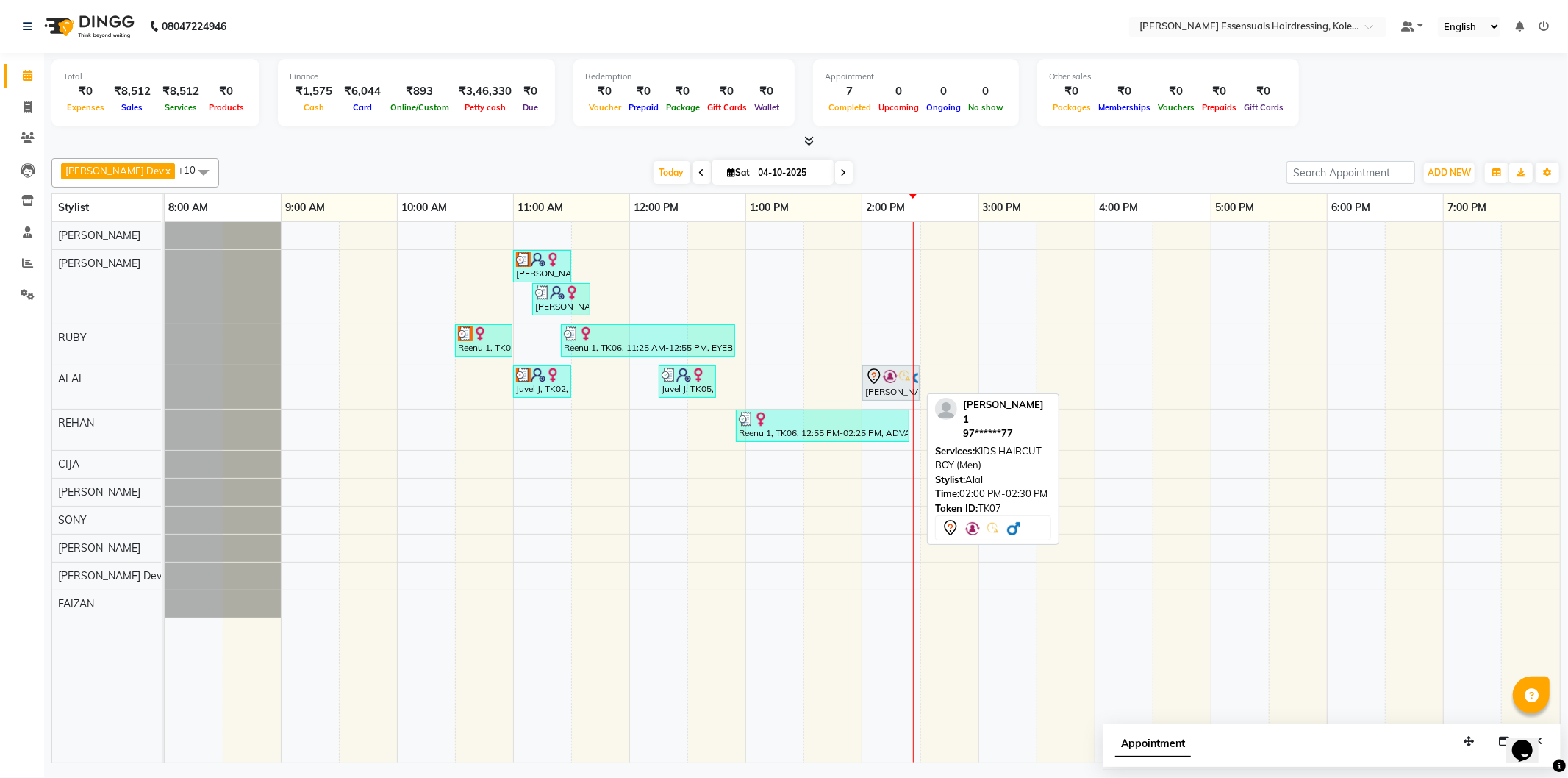
click at [871, 381] on icon at bounding box center [874, 376] width 18 height 18
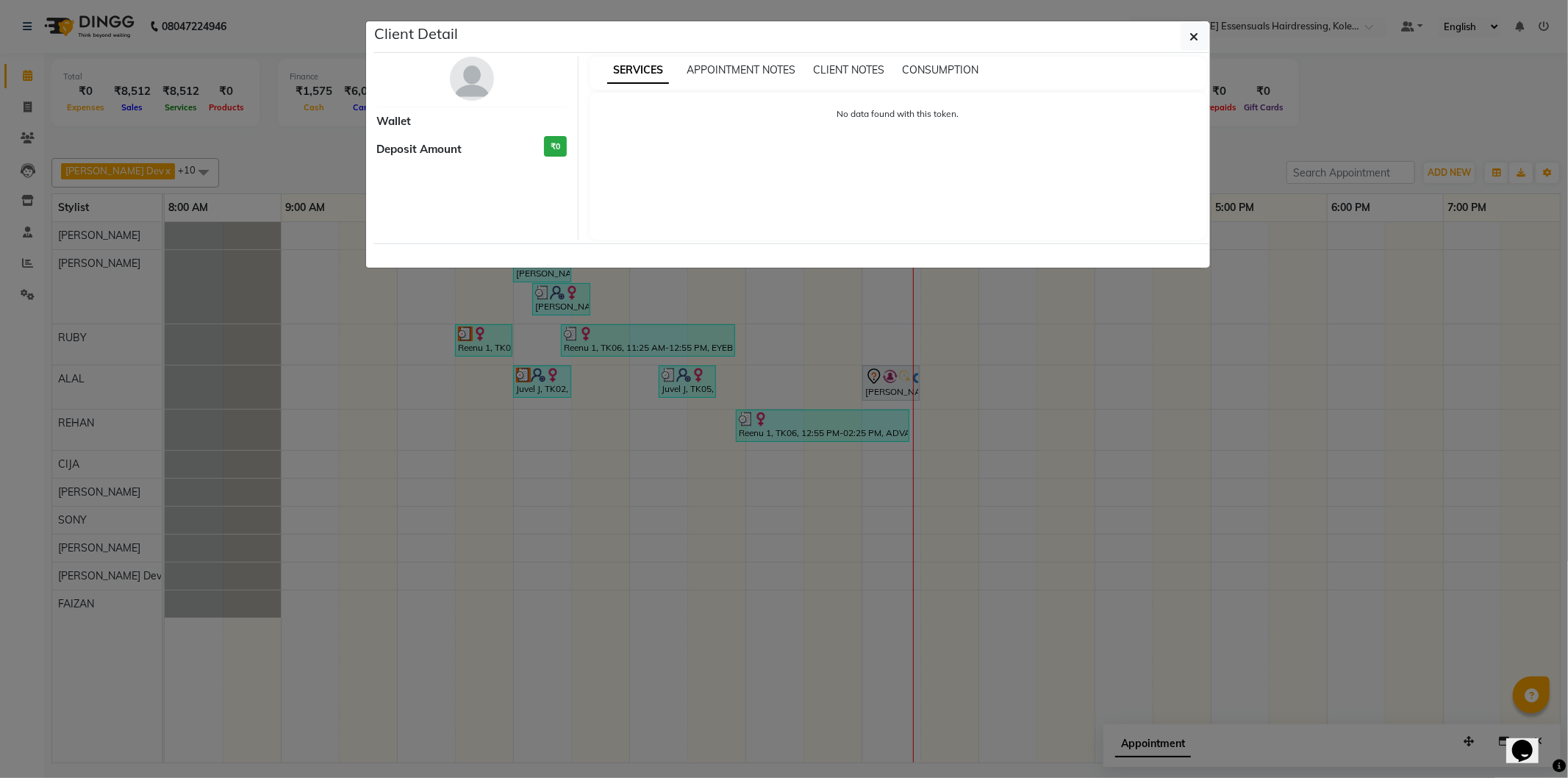
select select "7"
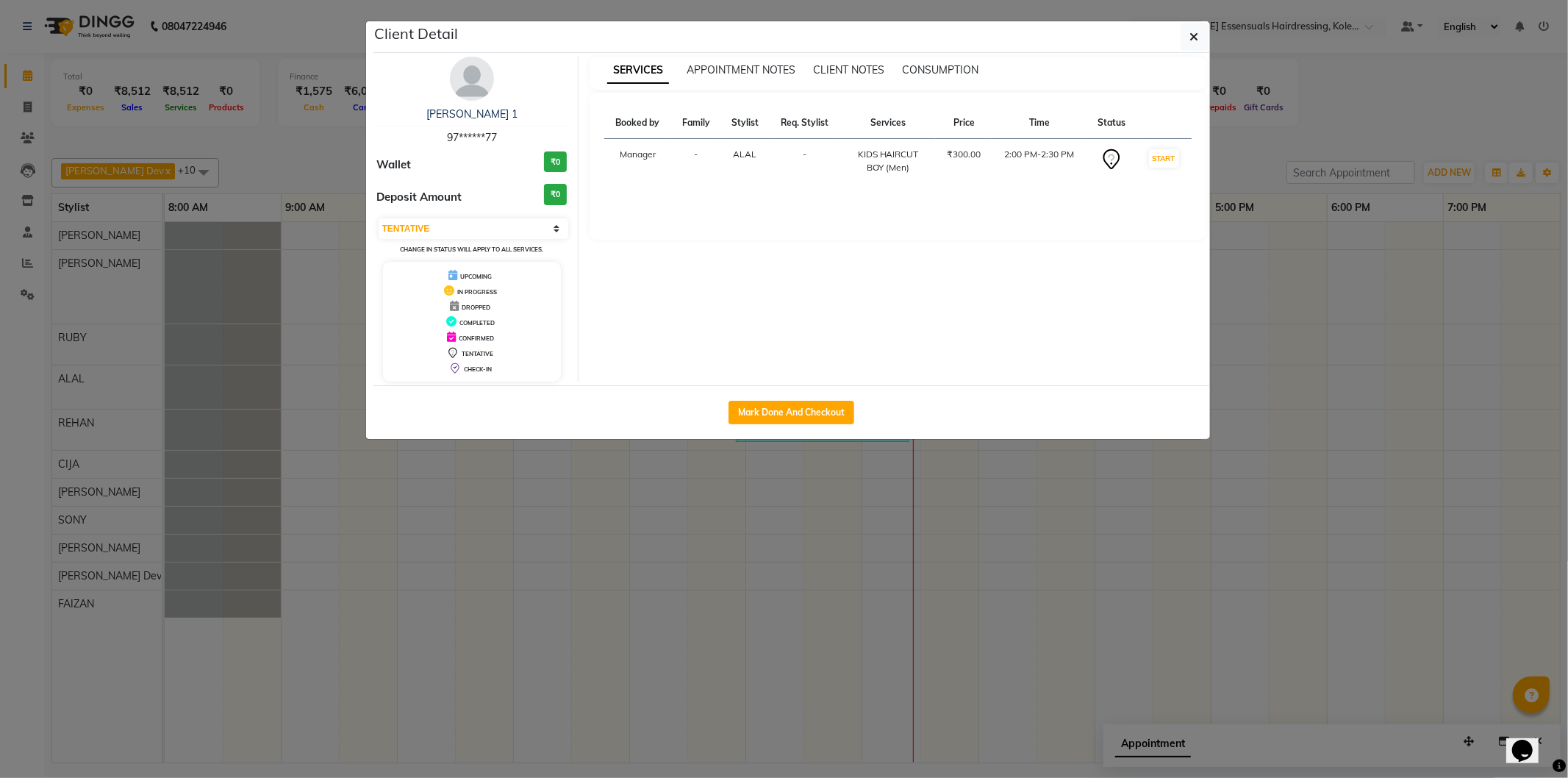
click at [831, 389] on div "Mark Done And Checkout" at bounding box center [792, 412] width 837 height 53
click at [831, 409] on button "Mark Done And Checkout" at bounding box center [792, 412] width 126 height 23
select select "service"
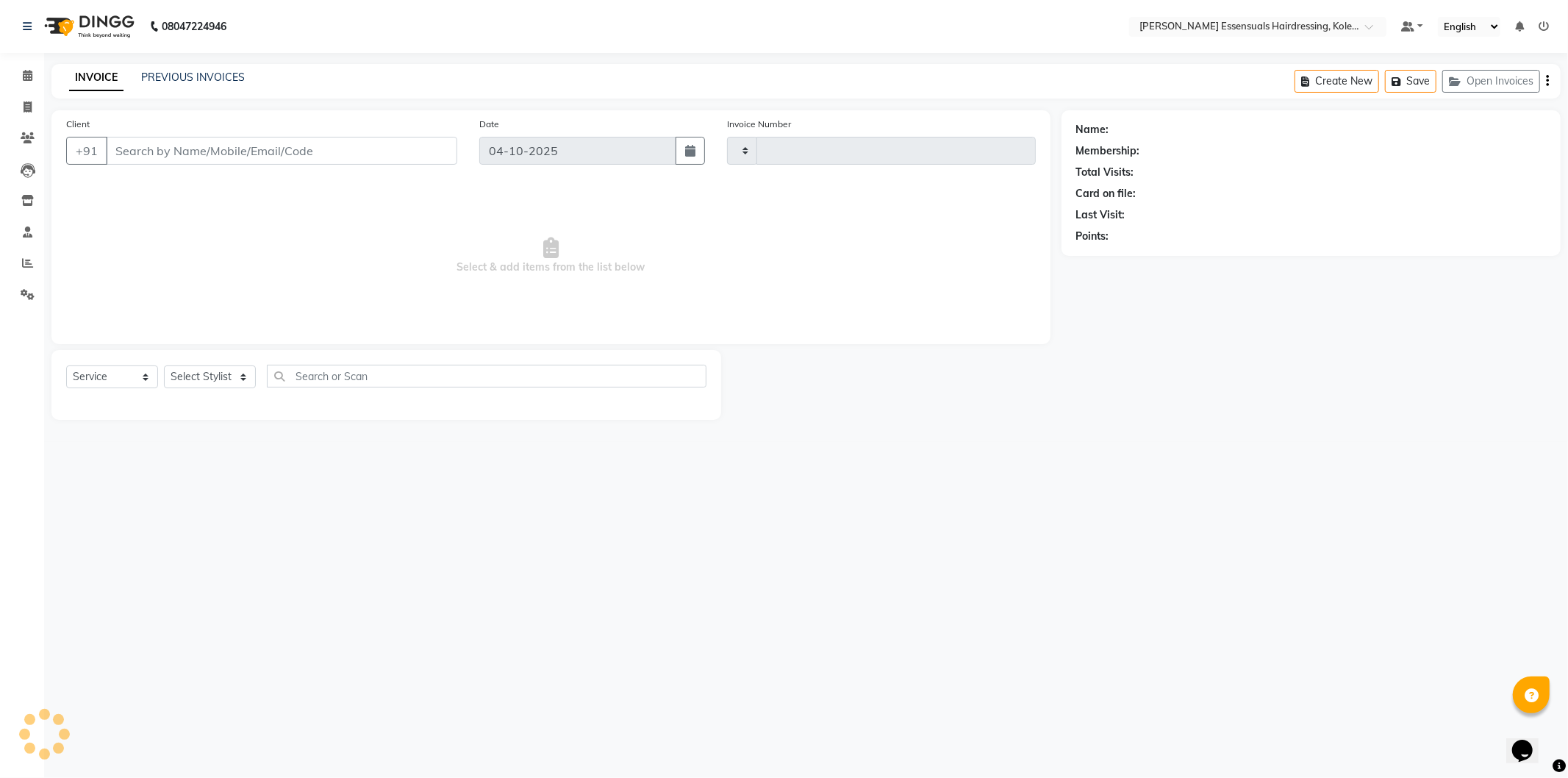
type input "1725"
select select "8281"
type input "97******77"
select select "79970"
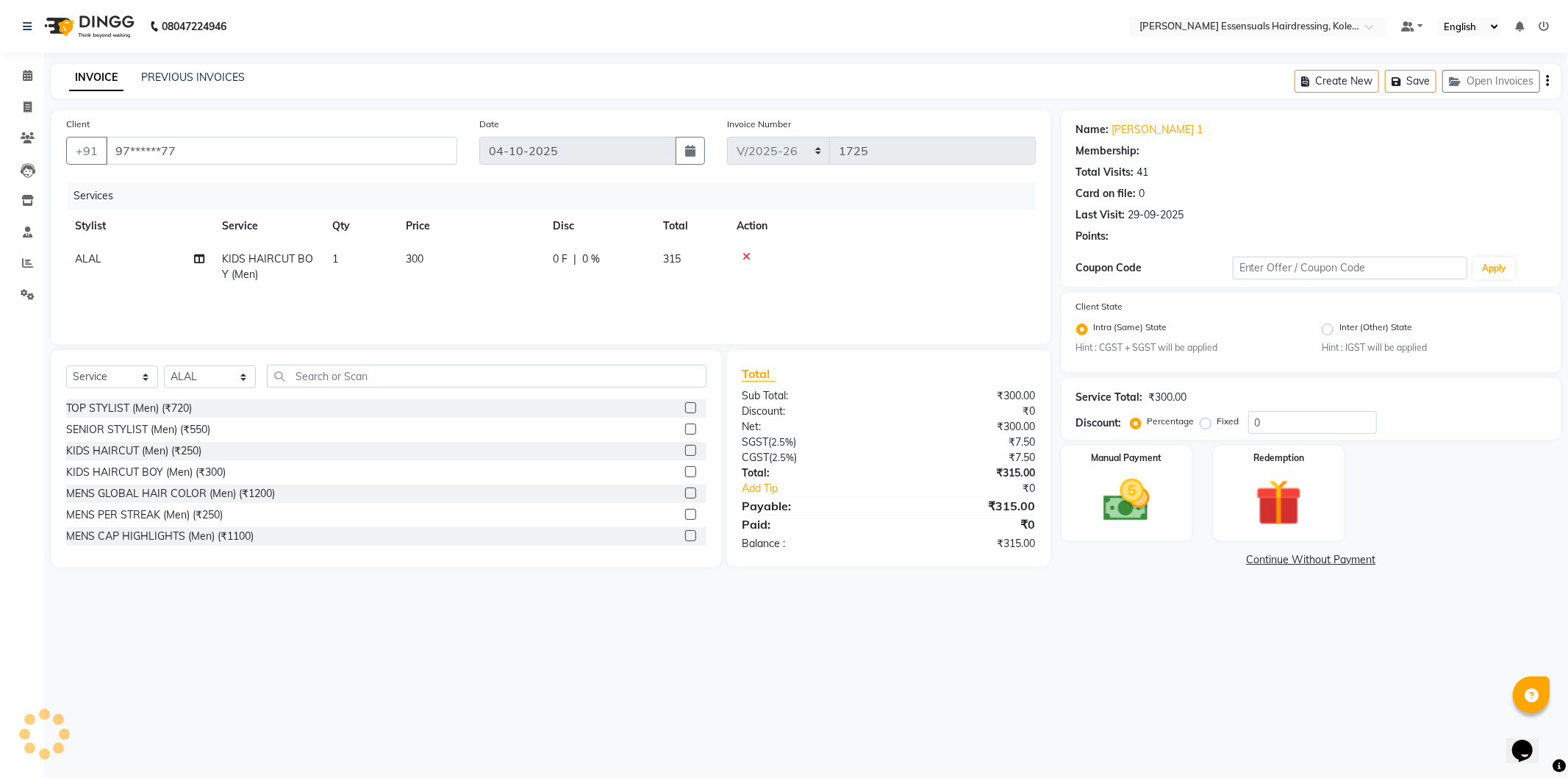
select select "1: Object"
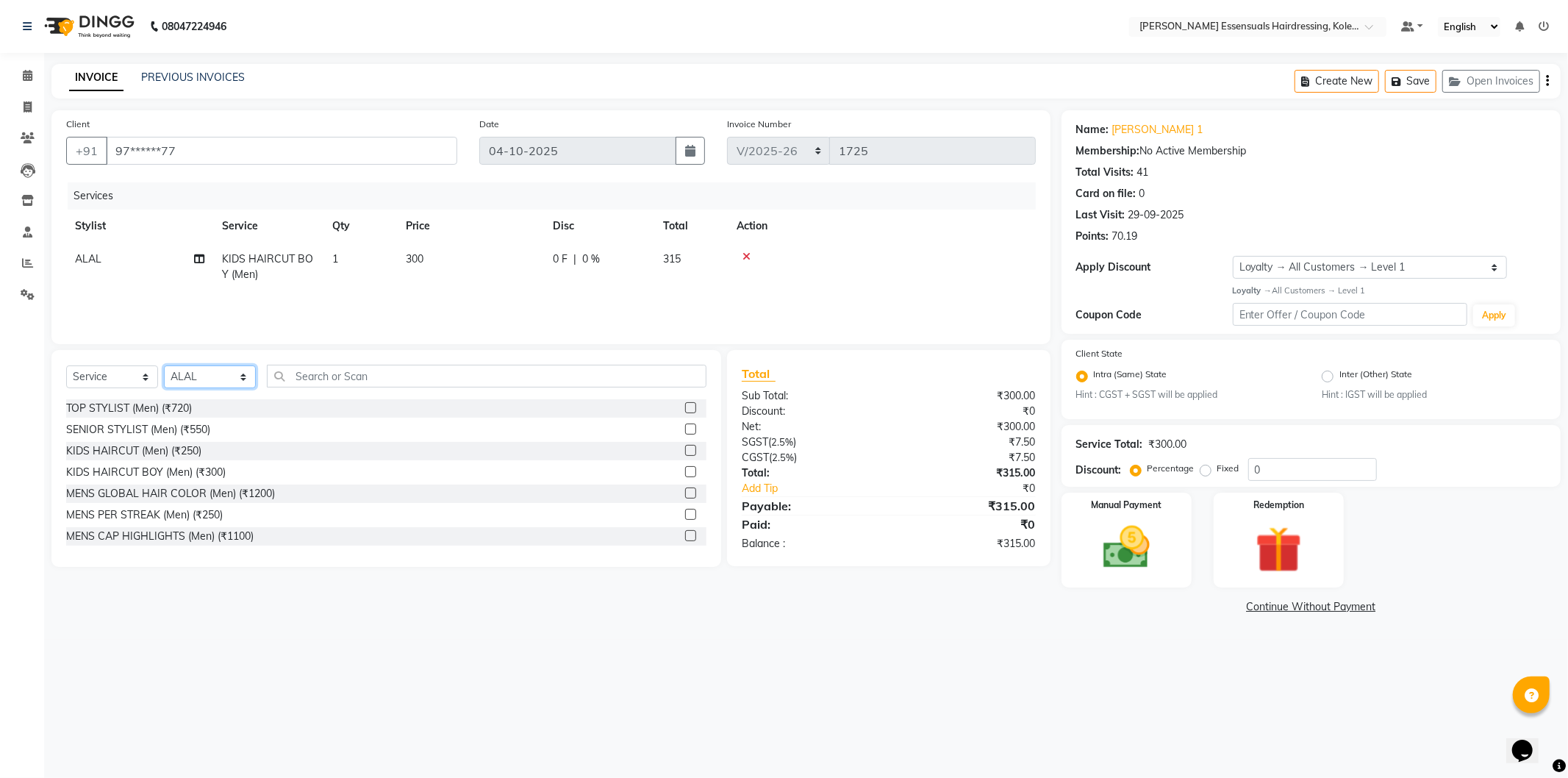
click at [206, 372] on select "Select Stylist Admin [PERSON_NAME] Dev [PERSON_NAME] [PERSON_NAME] [PERSON_NAME…" at bounding box center [210, 376] width 92 height 23
select select "79968"
click at [164, 366] on select "Select Stylist Admin [PERSON_NAME] Dev [PERSON_NAME] [PERSON_NAME] [PERSON_NAME…" at bounding box center [210, 376] width 92 height 23
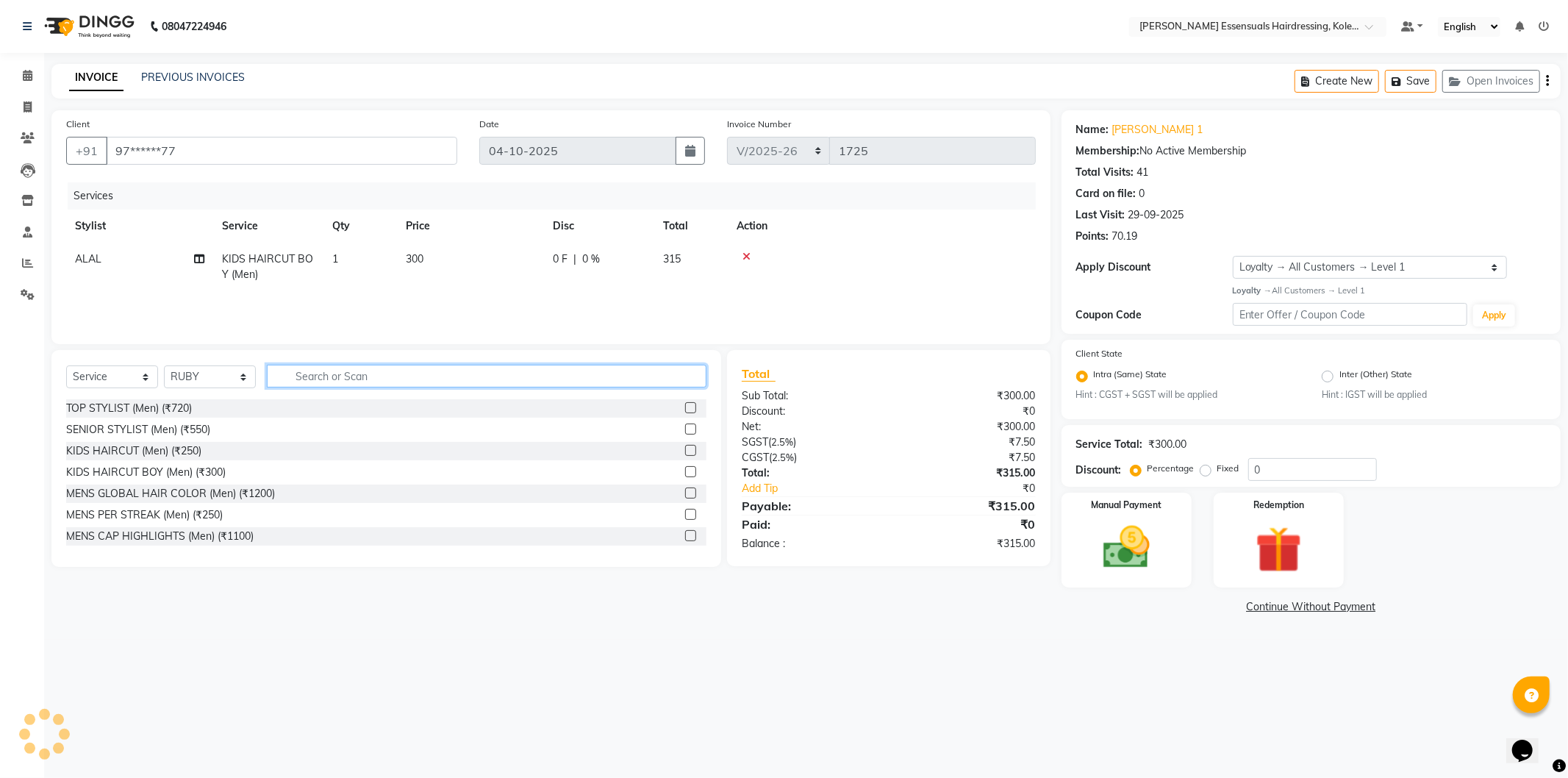
click at [365, 375] on input "text" at bounding box center [486, 376] width 439 height 23
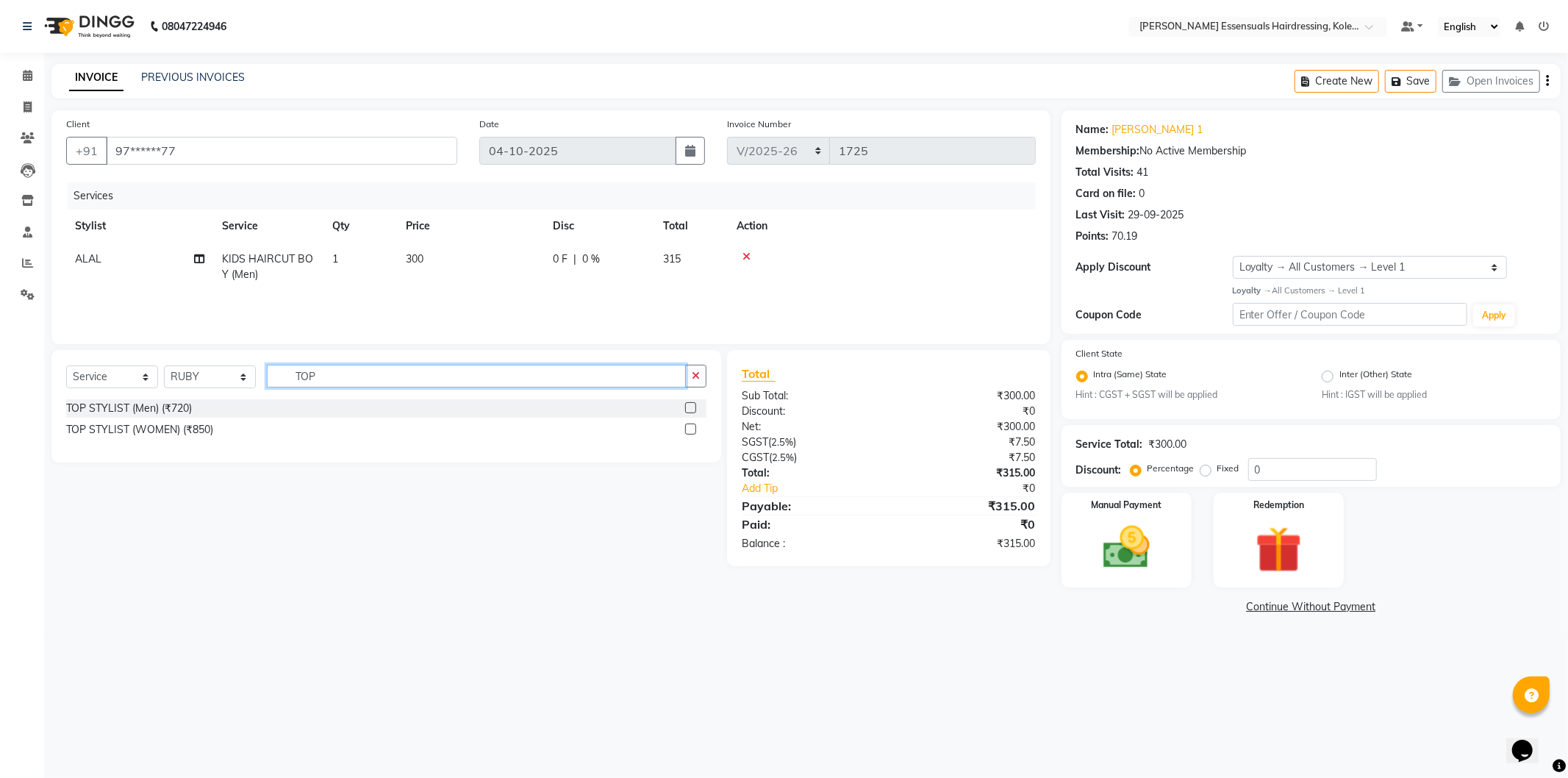
type input "TOP"
click at [689, 430] on label at bounding box center [691, 429] width 11 height 11
click at [689, 430] on input "checkbox" at bounding box center [690, 430] width 10 height 10
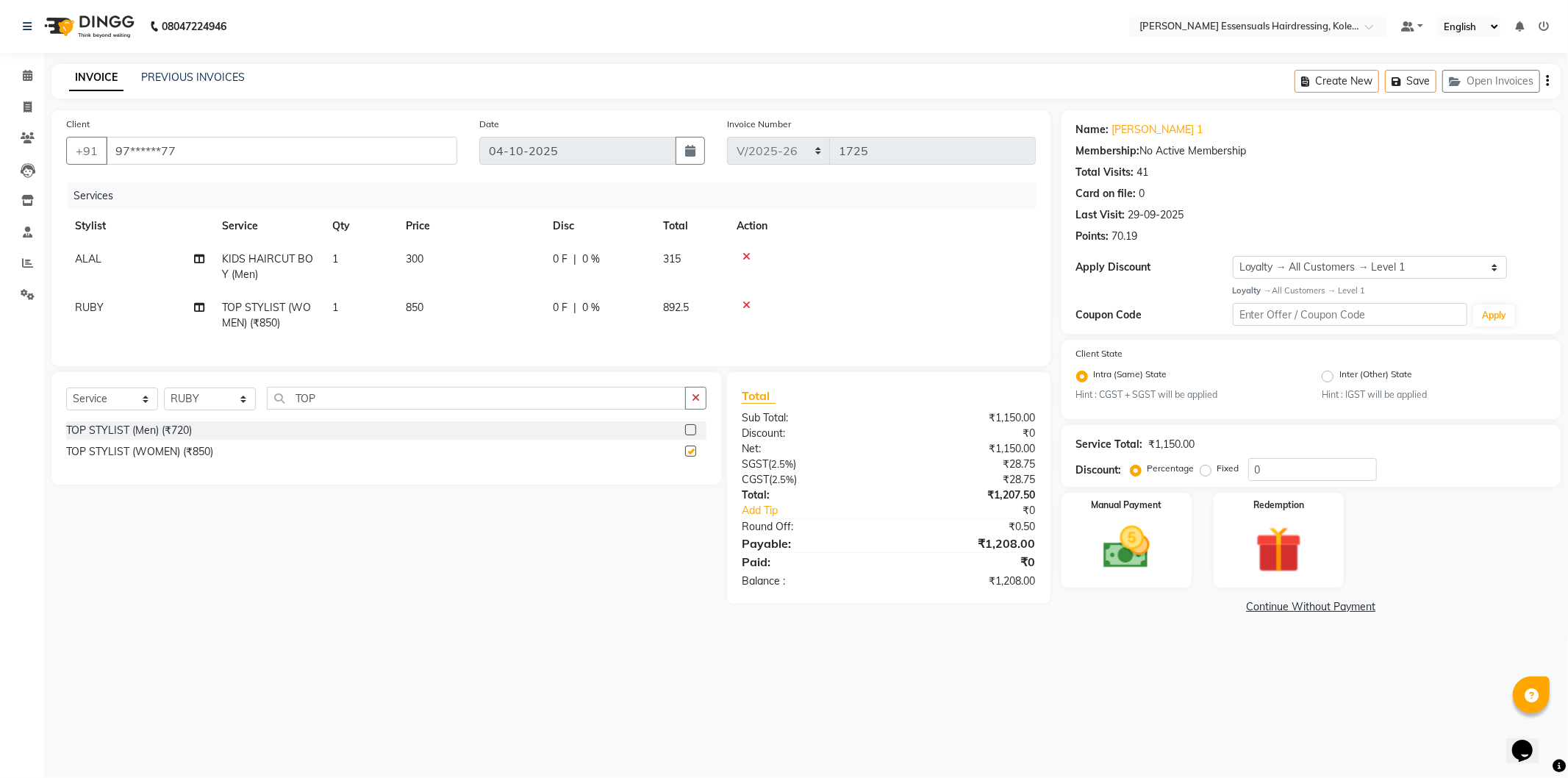
checkbox input "false"
click at [1398, 84] on icon "button" at bounding box center [1399, 82] width 15 height 11
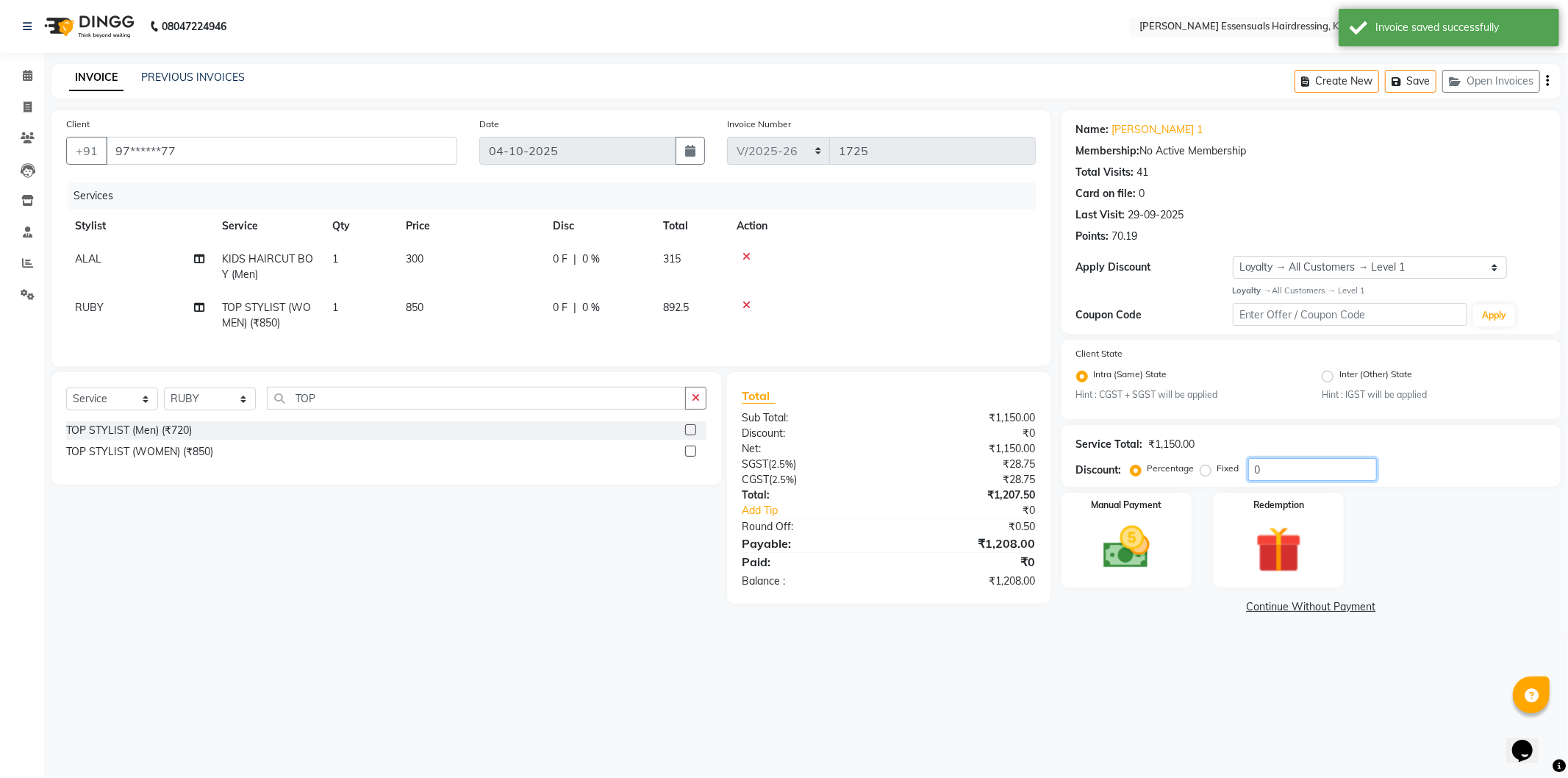
click at [1272, 474] on input "0" at bounding box center [1313, 469] width 128 height 23
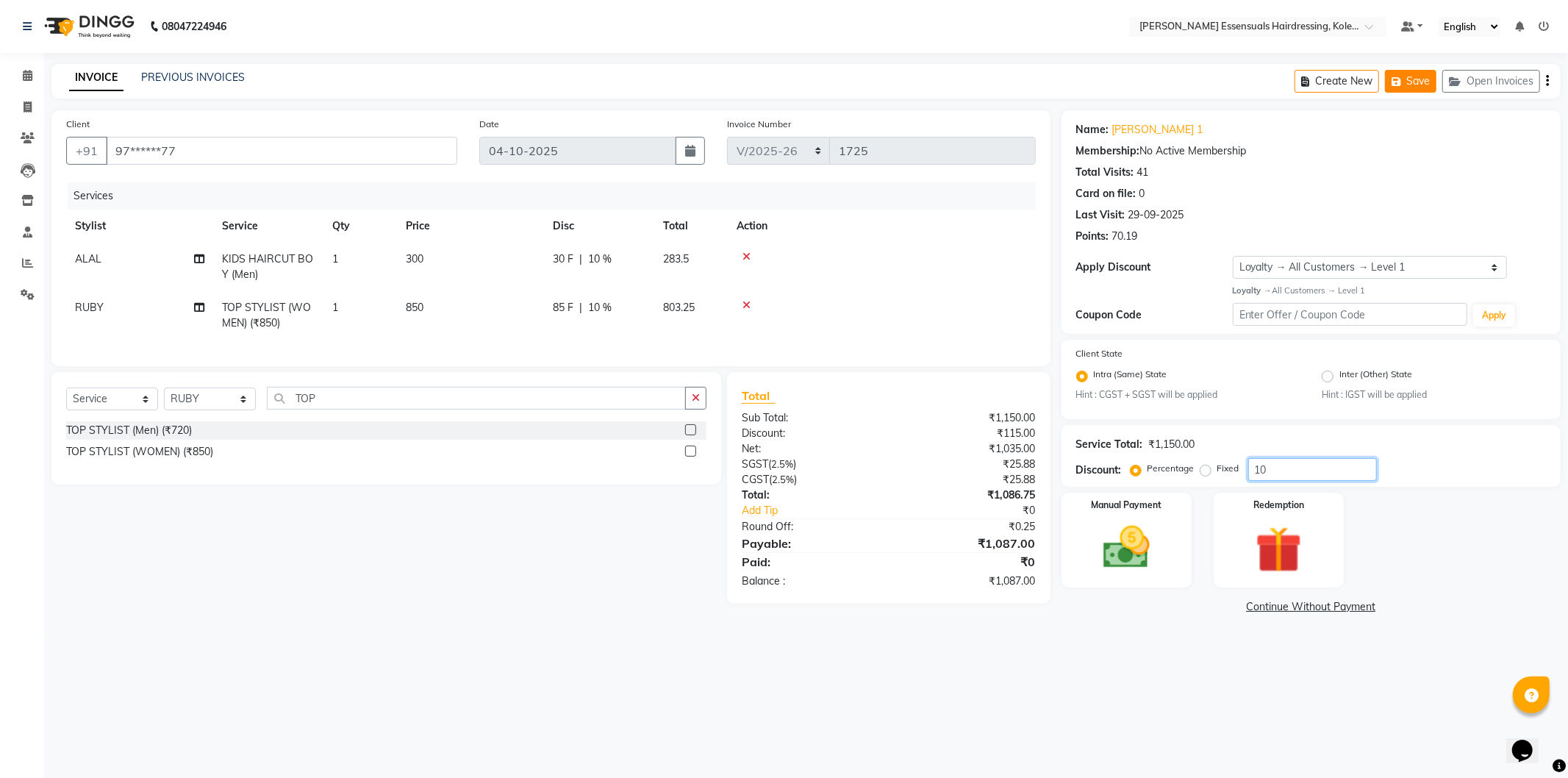
type input "10"
click at [1403, 75] on button "Save" at bounding box center [1411, 81] width 52 height 23
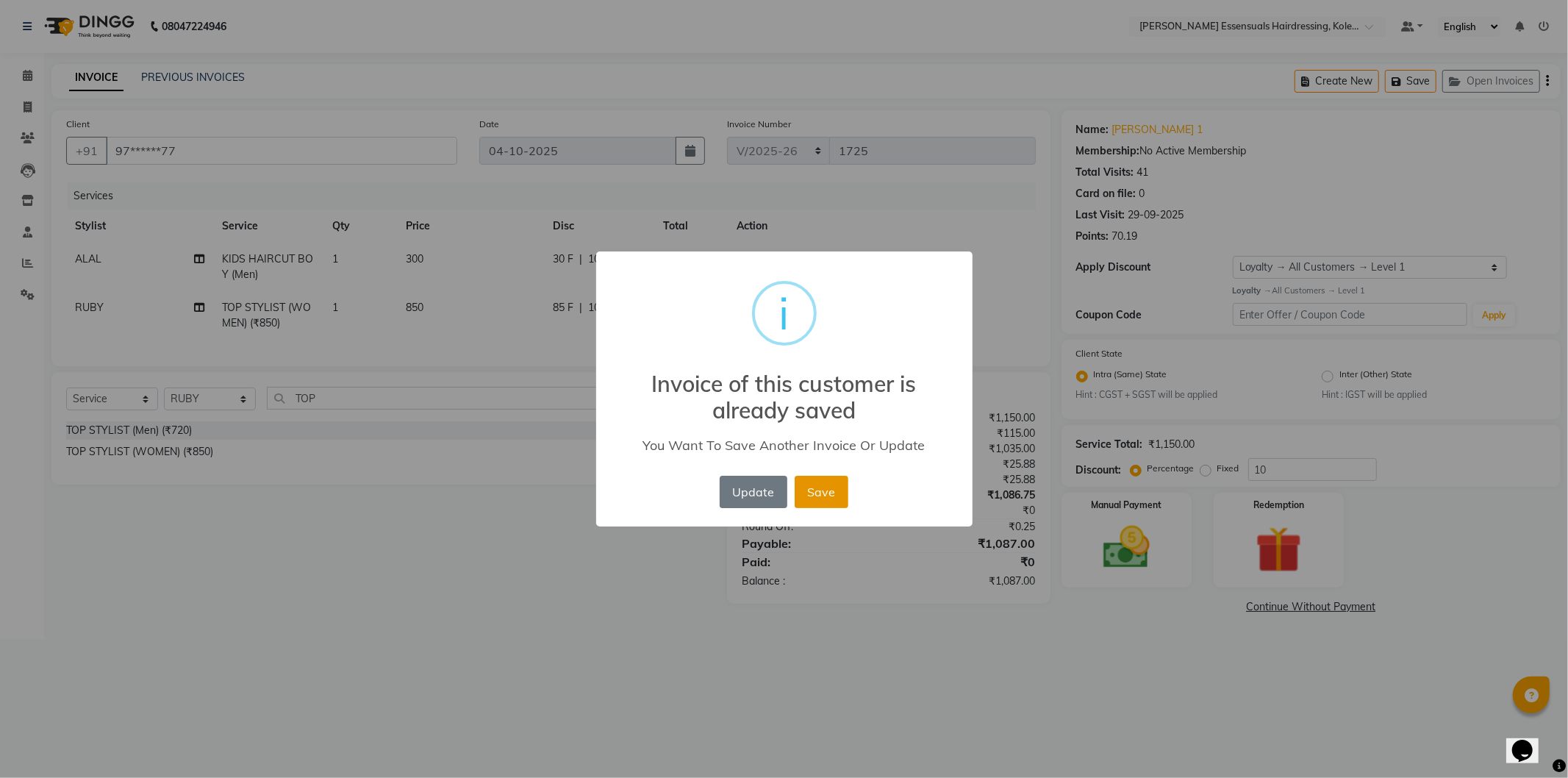
click at [818, 478] on button "Save" at bounding box center [822, 492] width 53 height 32
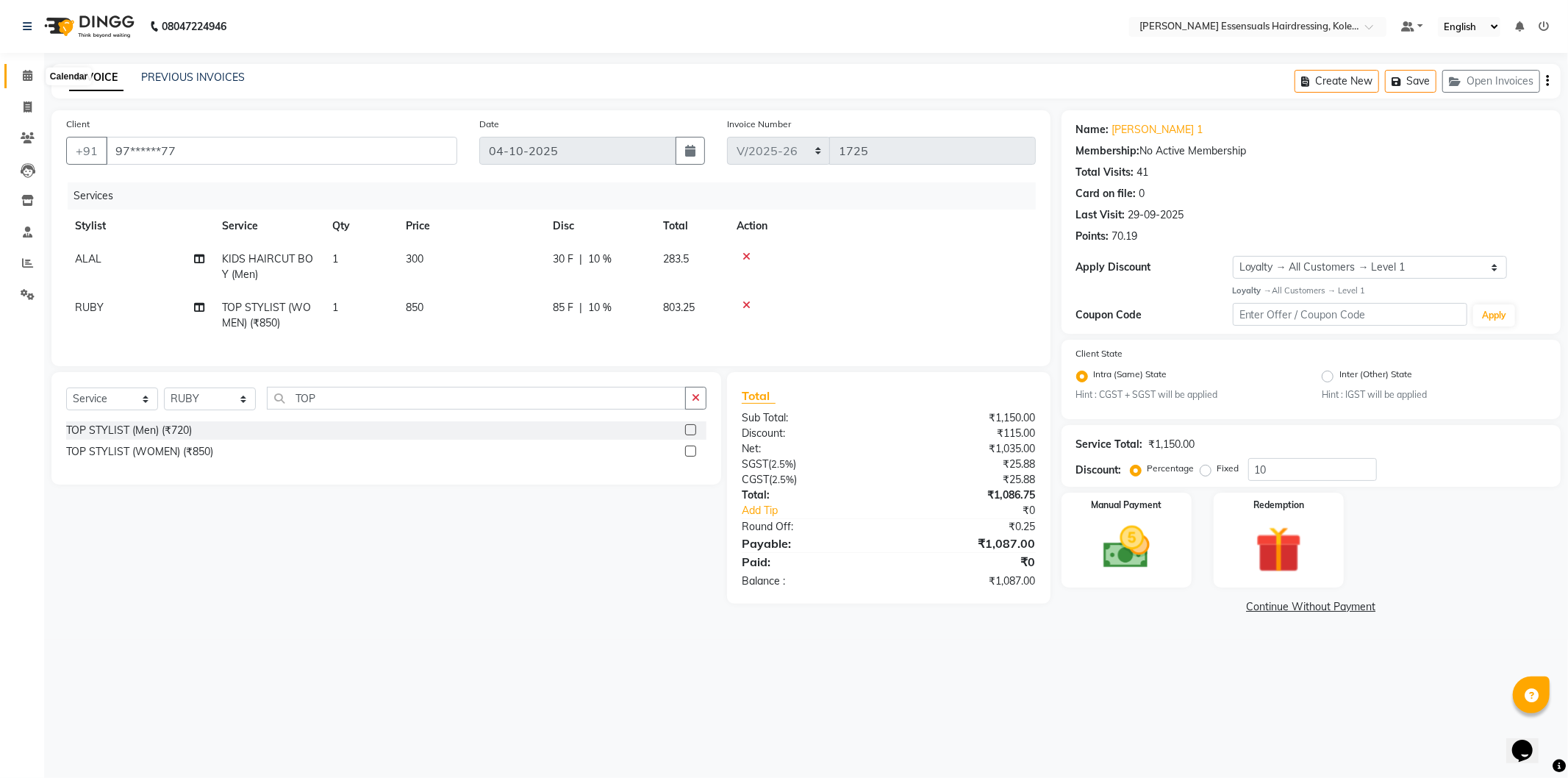
click at [25, 78] on icon at bounding box center [27, 75] width 10 height 11
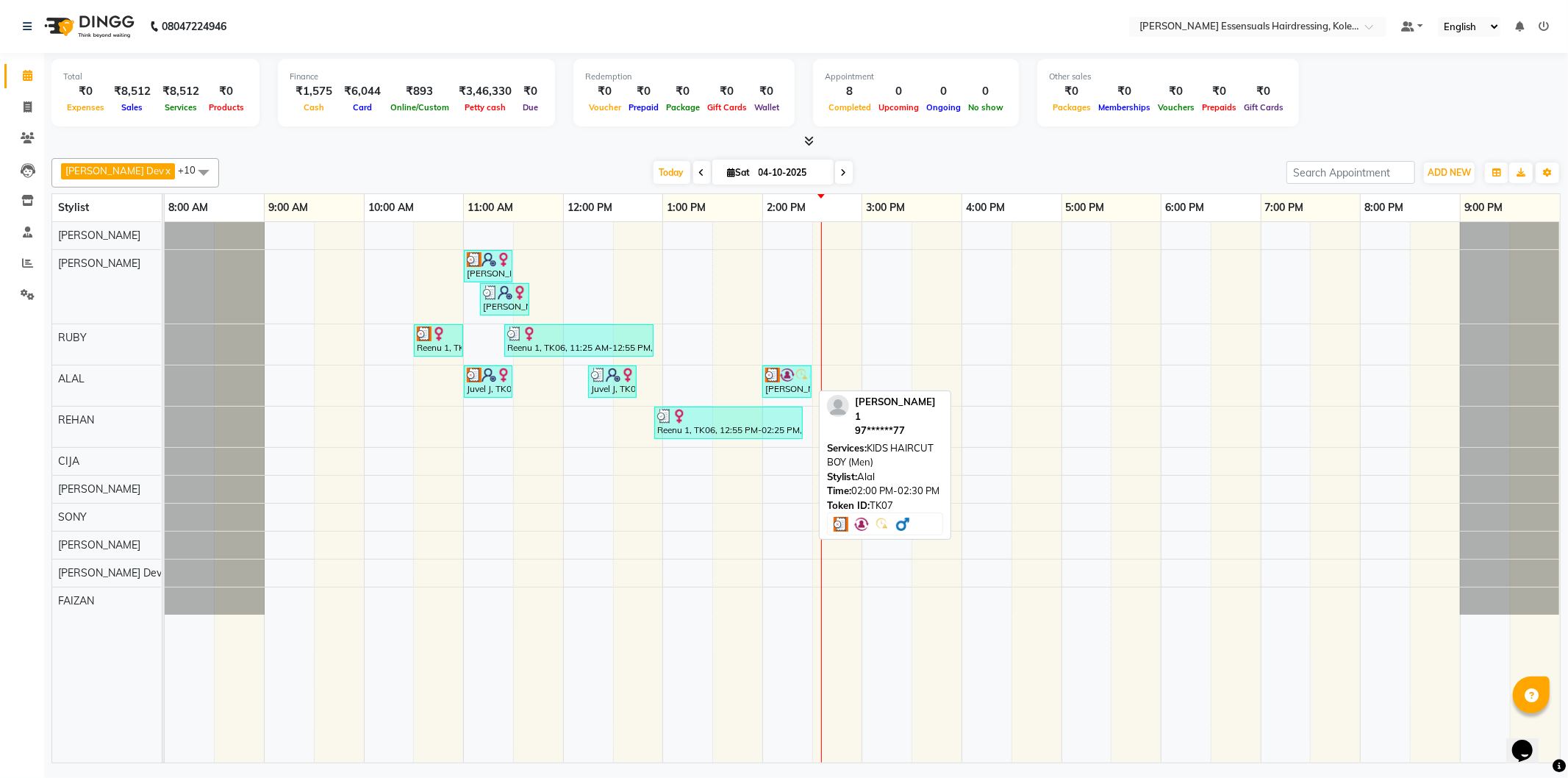
click at [788, 377] on img at bounding box center [788, 375] width 15 height 15
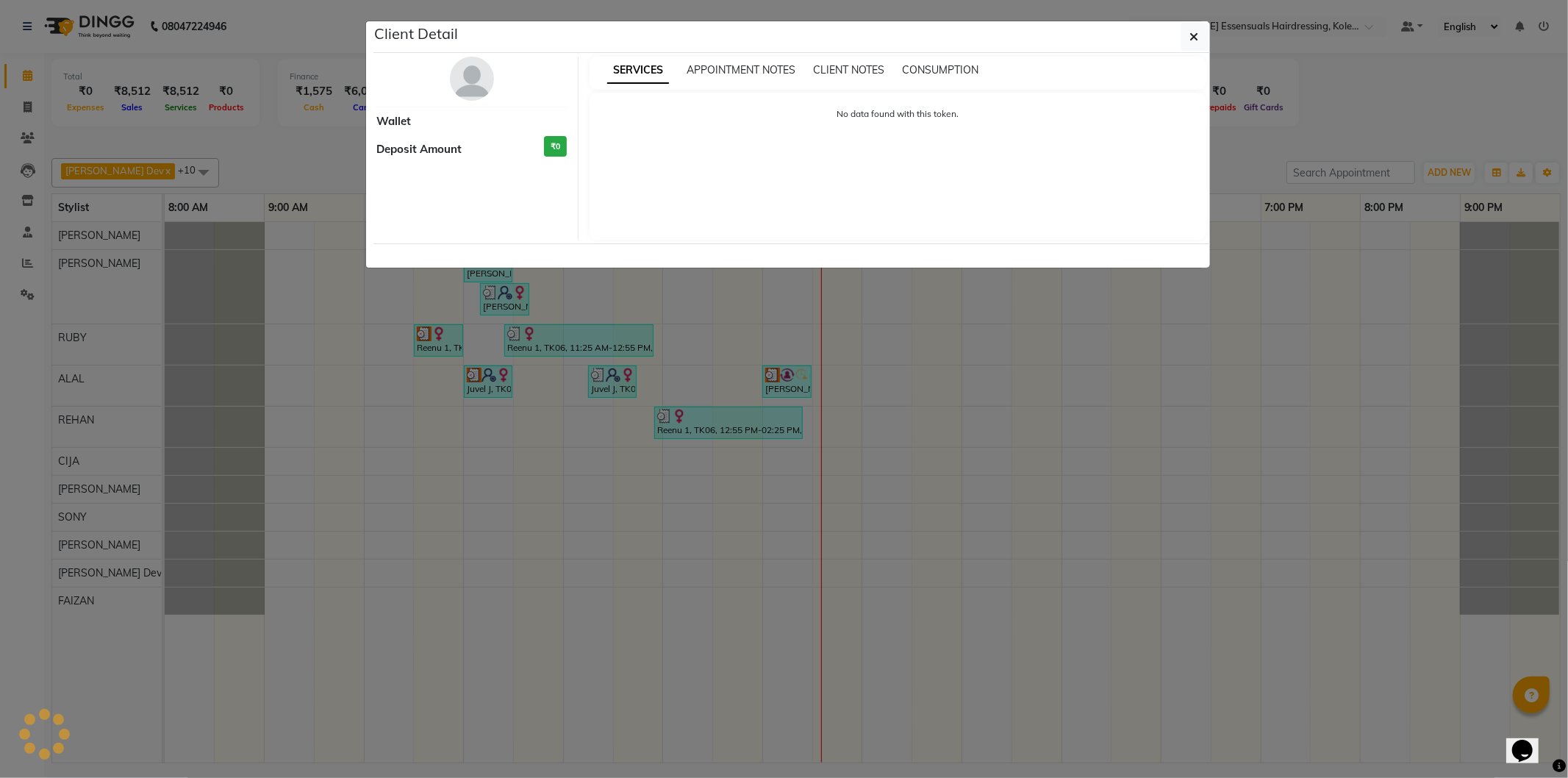
select select "3"
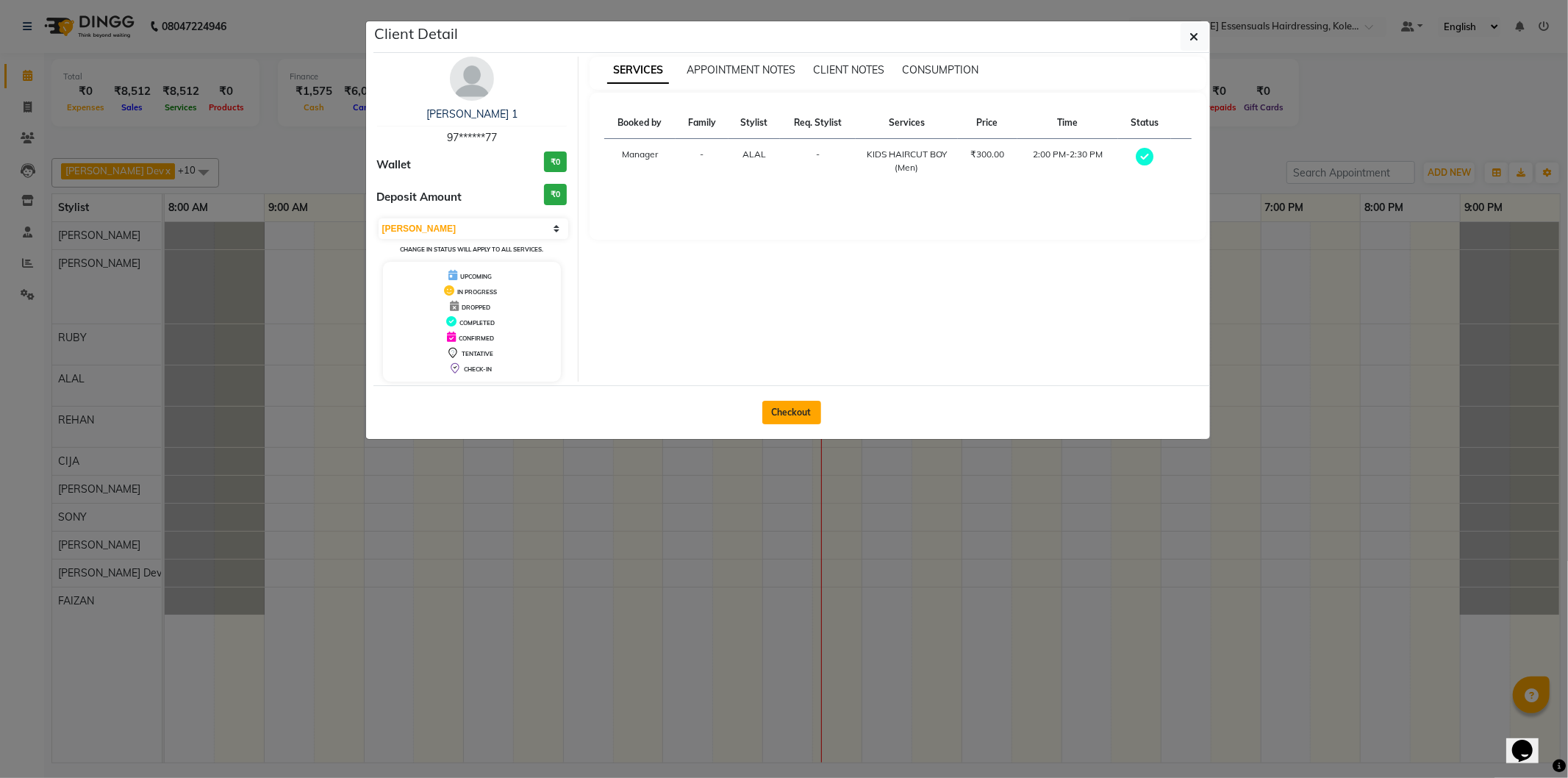
click at [805, 415] on button "Checkout" at bounding box center [792, 412] width 59 height 23
select select "service"
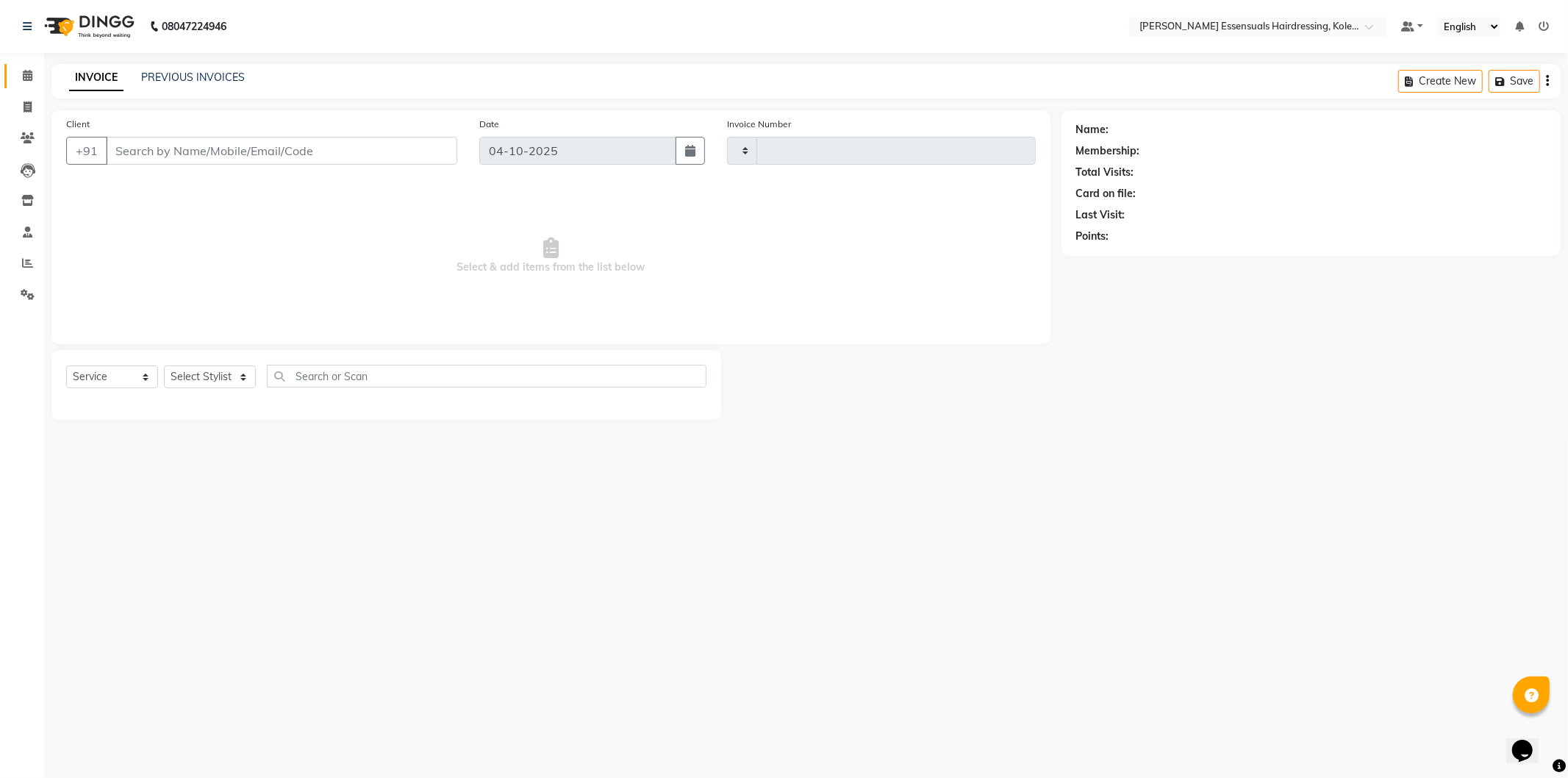
type input "1725"
select select "8281"
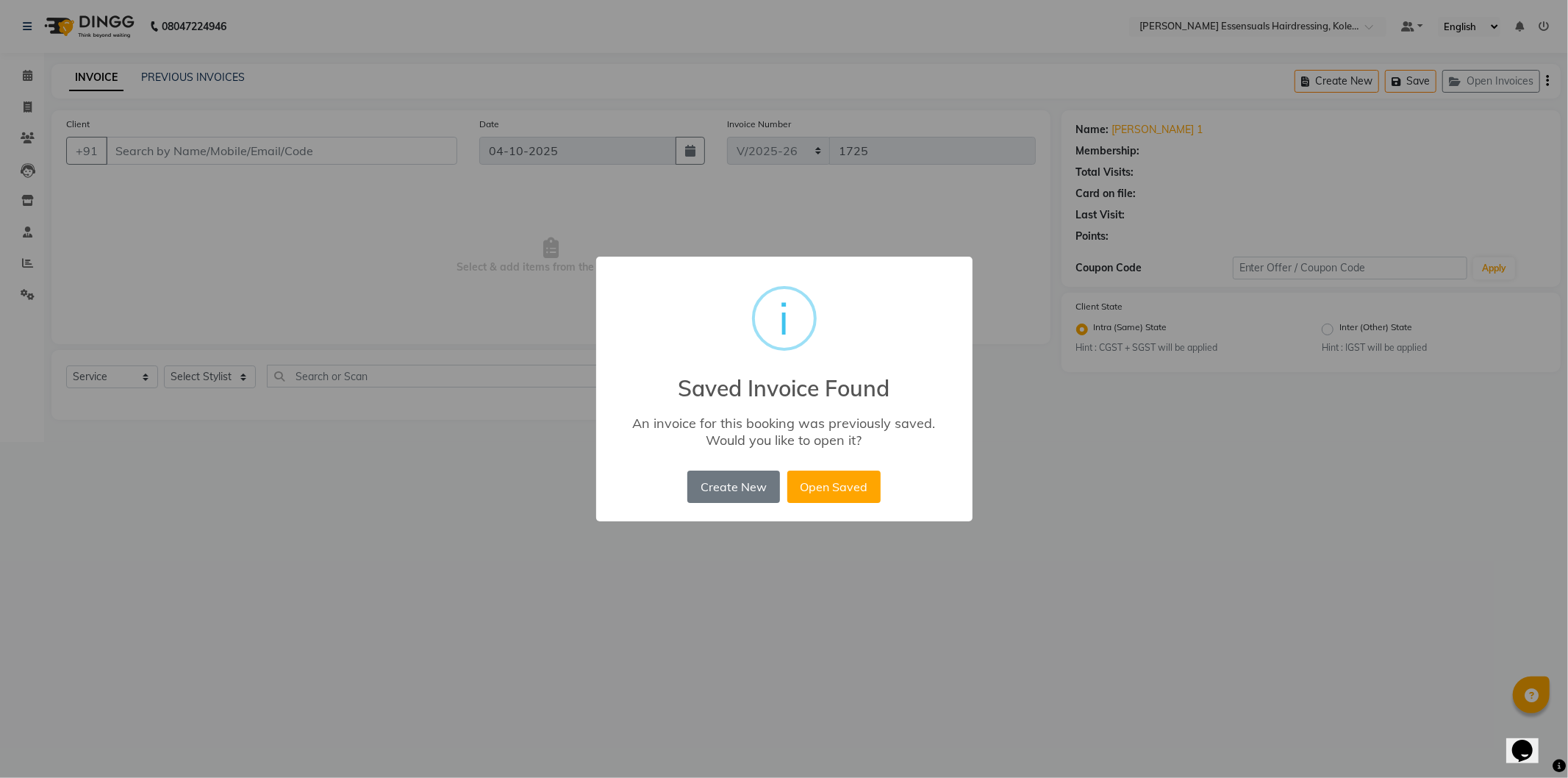
click at [840, 507] on div "× i Saved Invoice Found An invoice for this booking was previously saved. Would…" at bounding box center [784, 389] width 376 height 266
click at [841, 498] on button "Open Saved" at bounding box center [834, 487] width 94 height 32
type input "97******77"
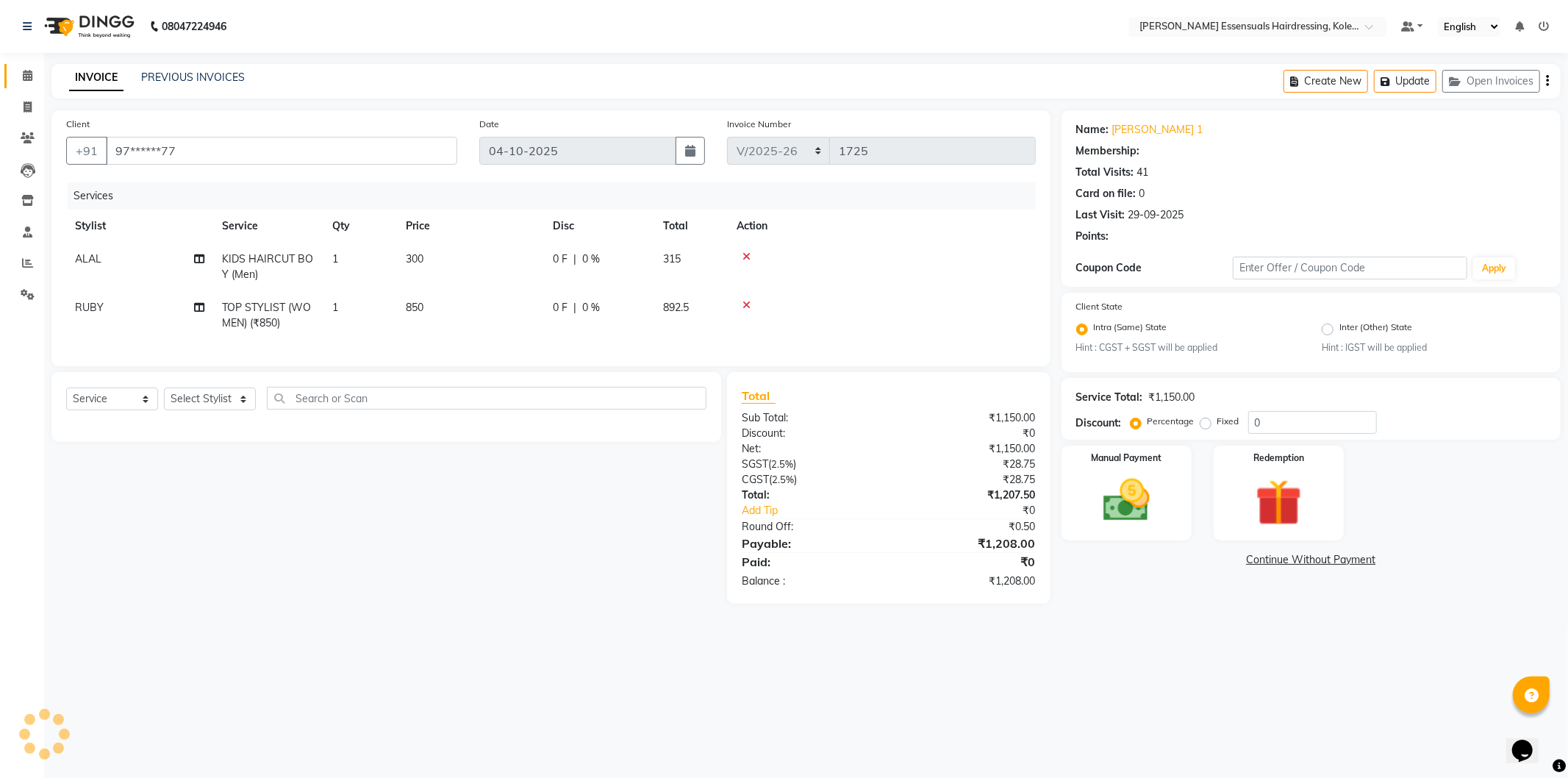
select select "1: Object"
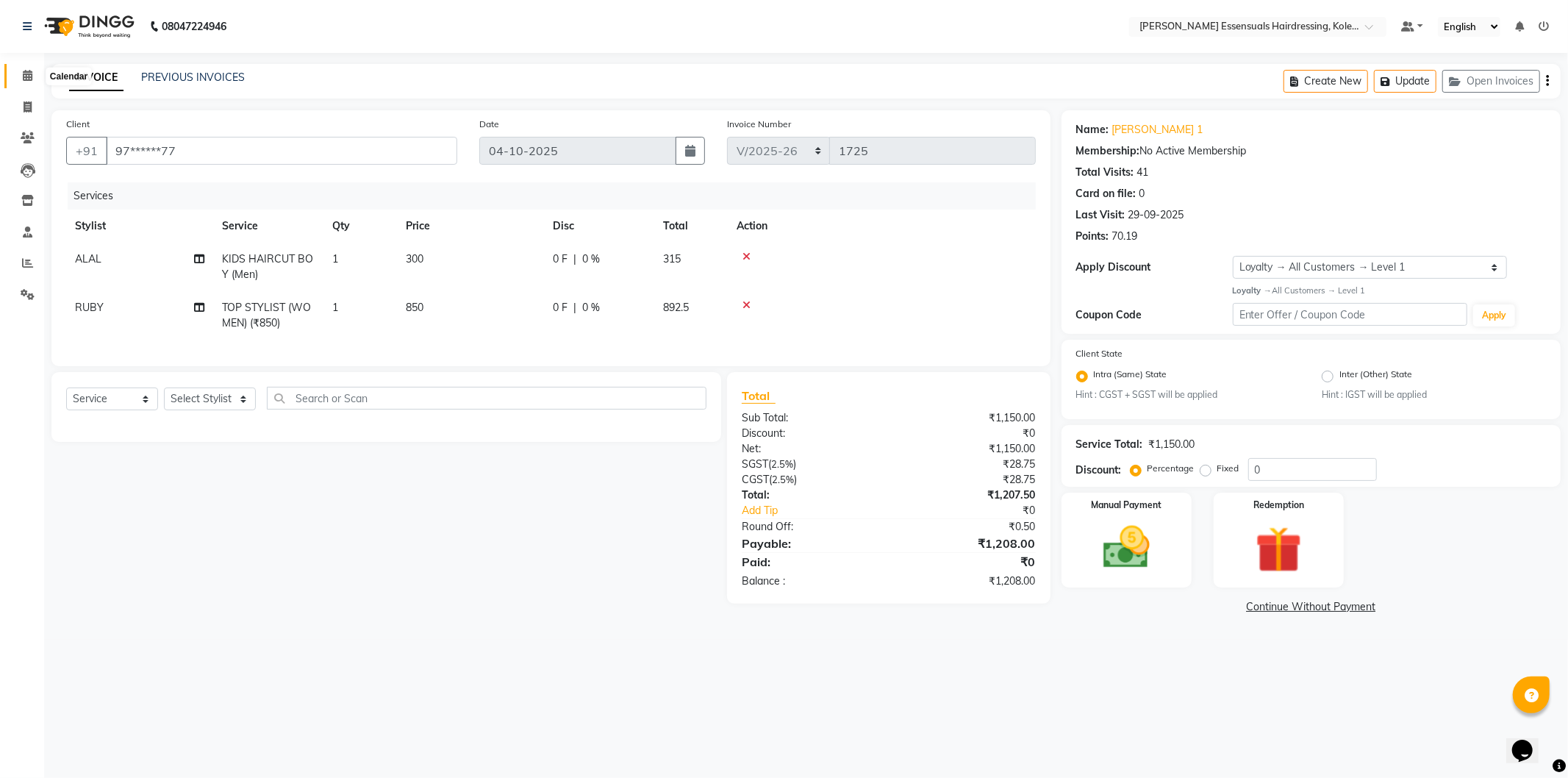
click at [25, 76] on icon at bounding box center [27, 75] width 10 height 11
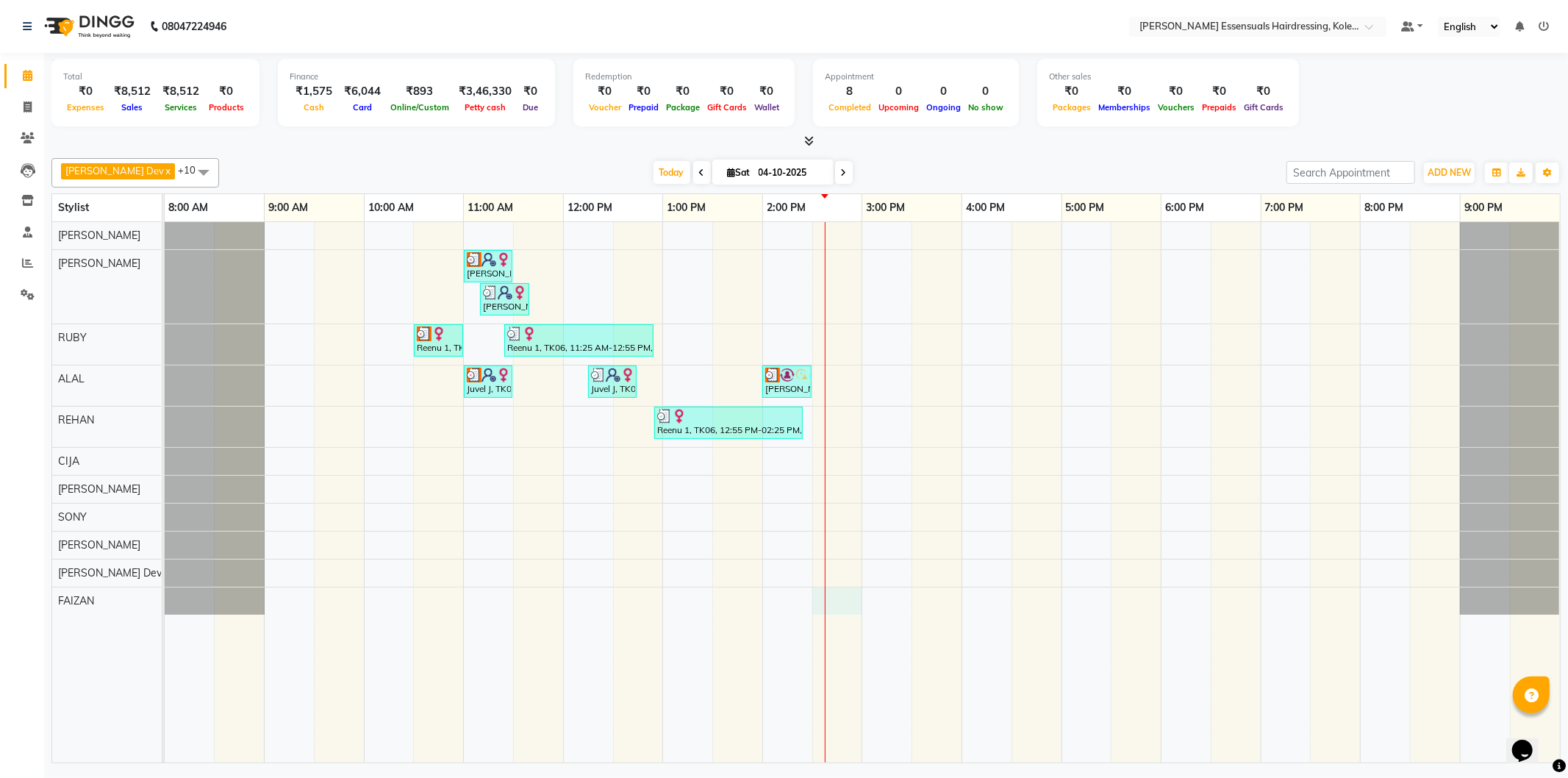
click at [834, 598] on div "[PERSON_NAME], TK03, 11:00 AM-11:30 AM, TOP STYLIST (Men) [PERSON_NAME], TK04, …" at bounding box center [863, 492] width 1396 height 540
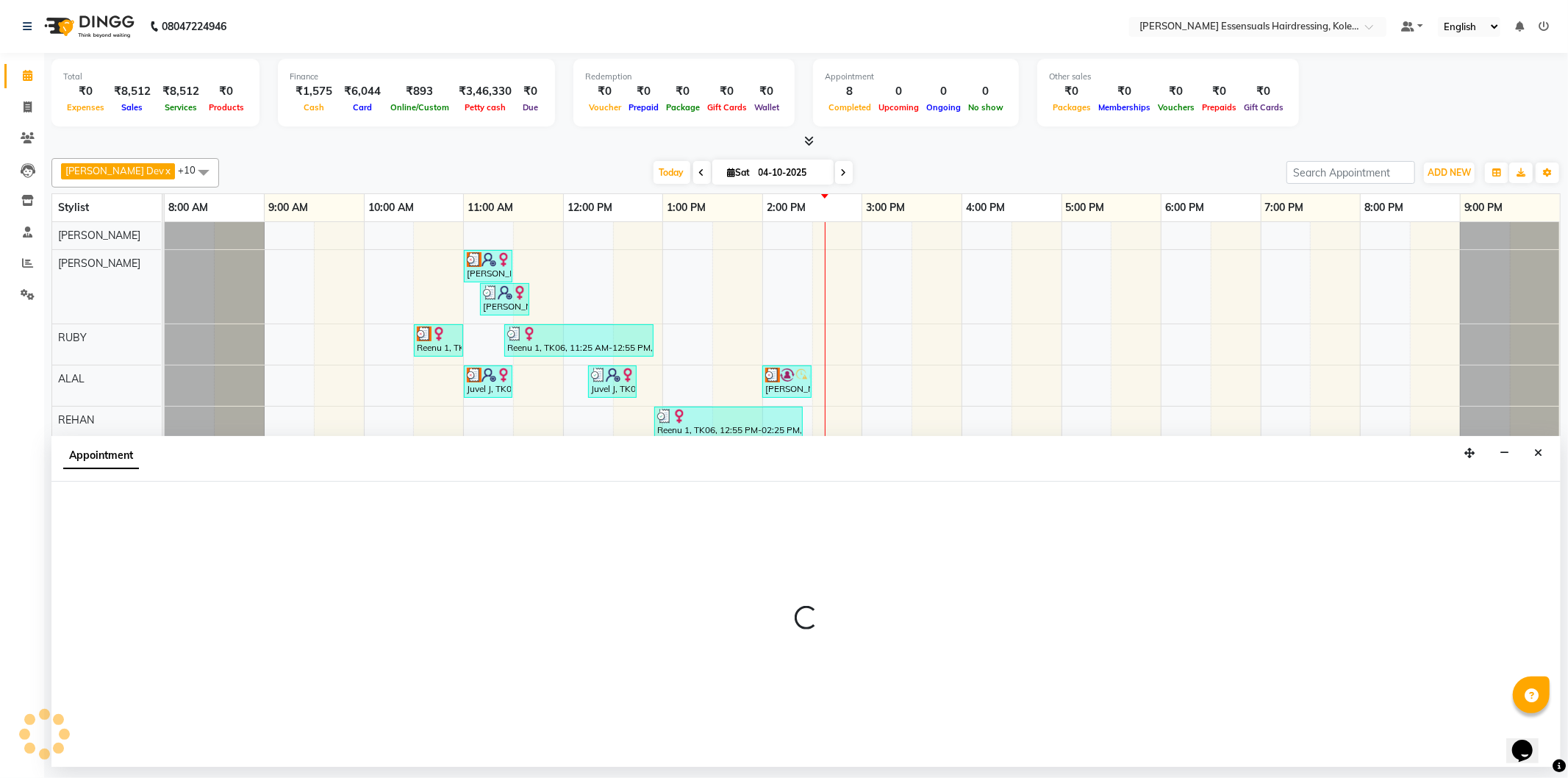
select select "84232"
select select "870"
select select "tentative"
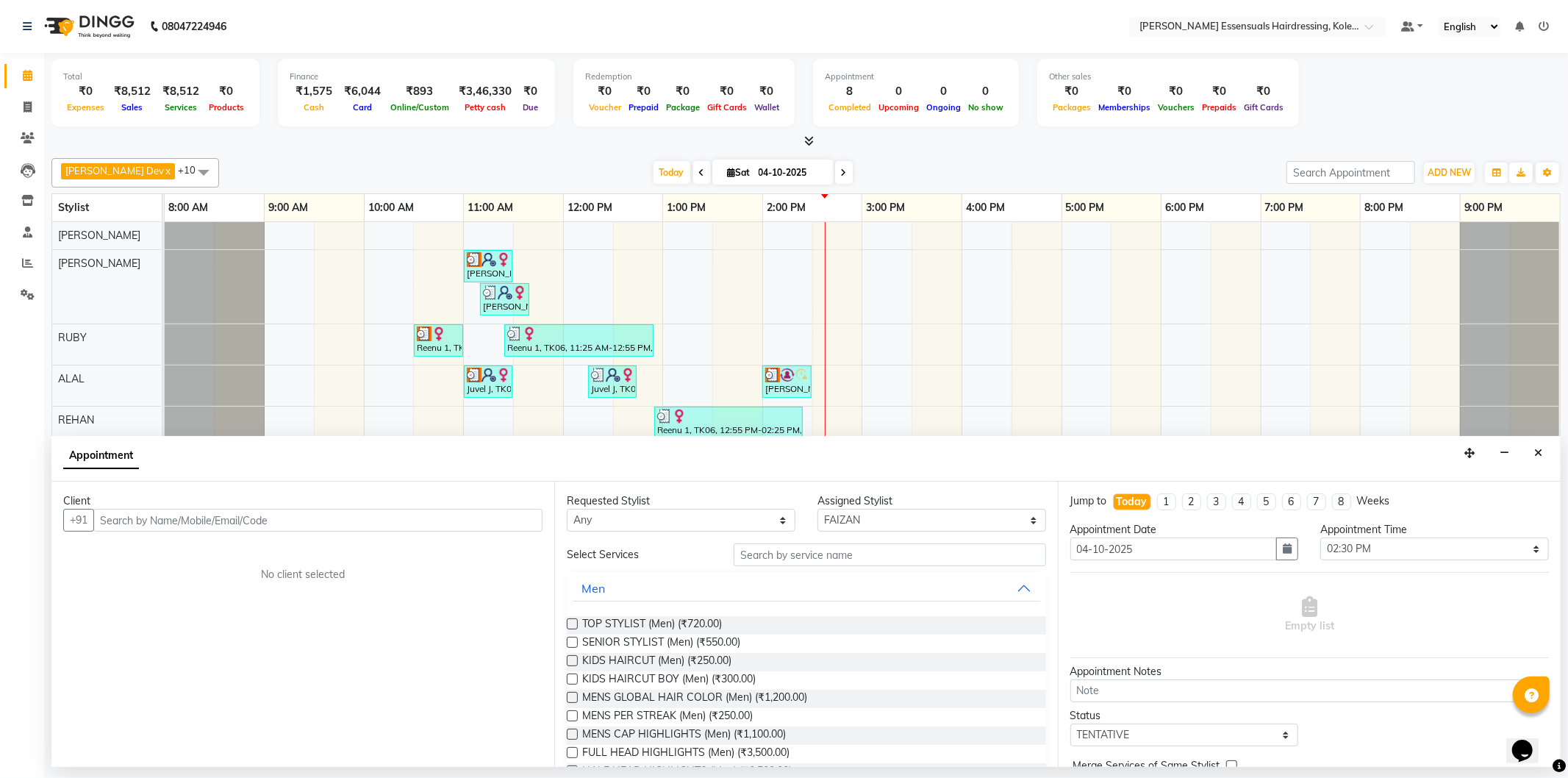
click at [354, 511] on input "text" at bounding box center [318, 520] width 449 height 23
click at [1545, 446] on button "Close" at bounding box center [1538, 453] width 21 height 23
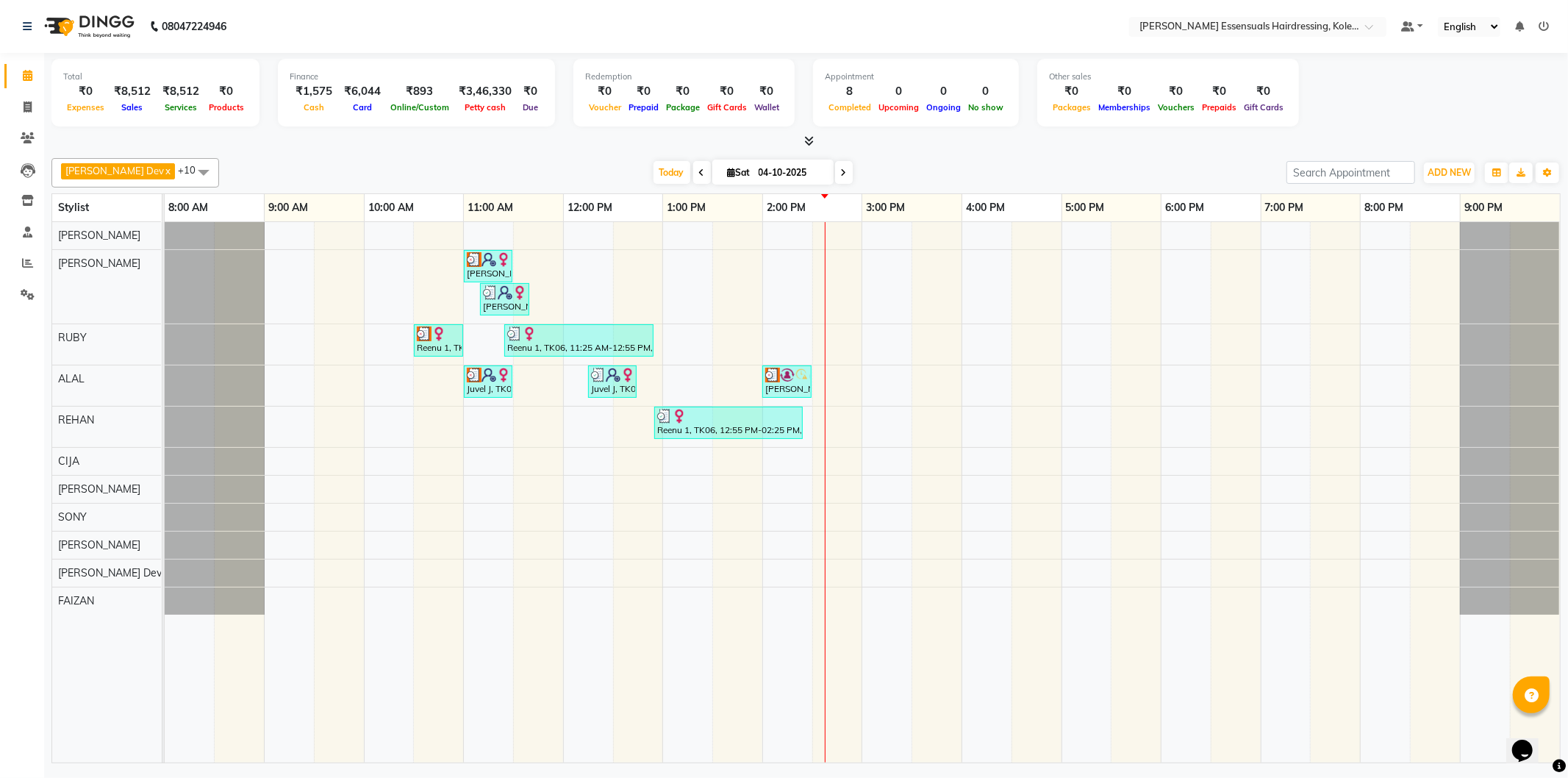
click at [847, 420] on div "[PERSON_NAME], TK03, 11:00 AM-11:30 AM, TOP STYLIST (Men) [PERSON_NAME], TK04, …" at bounding box center [863, 492] width 1396 height 540
select select "79972"
select select "tentative"
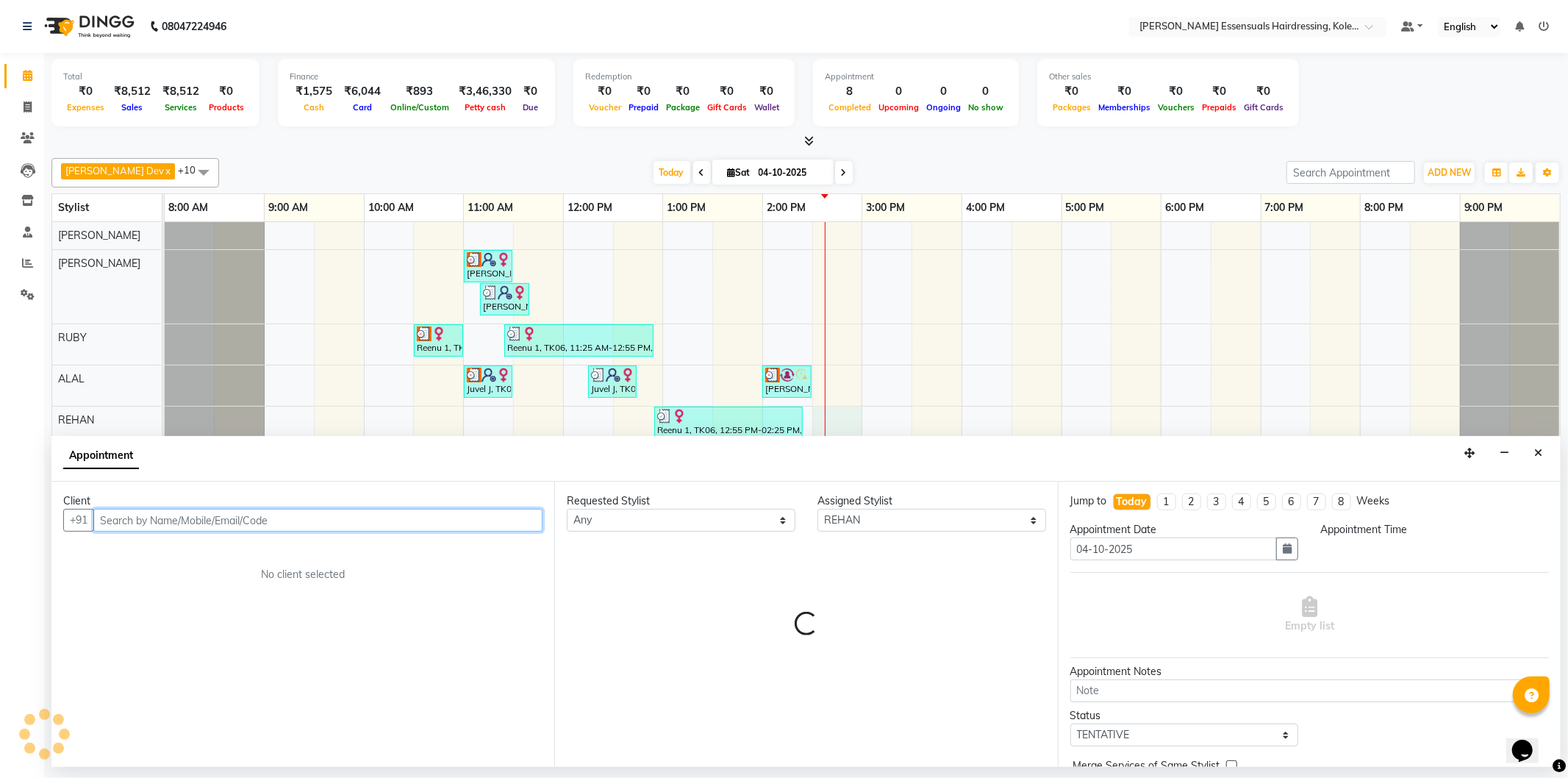
select select "870"
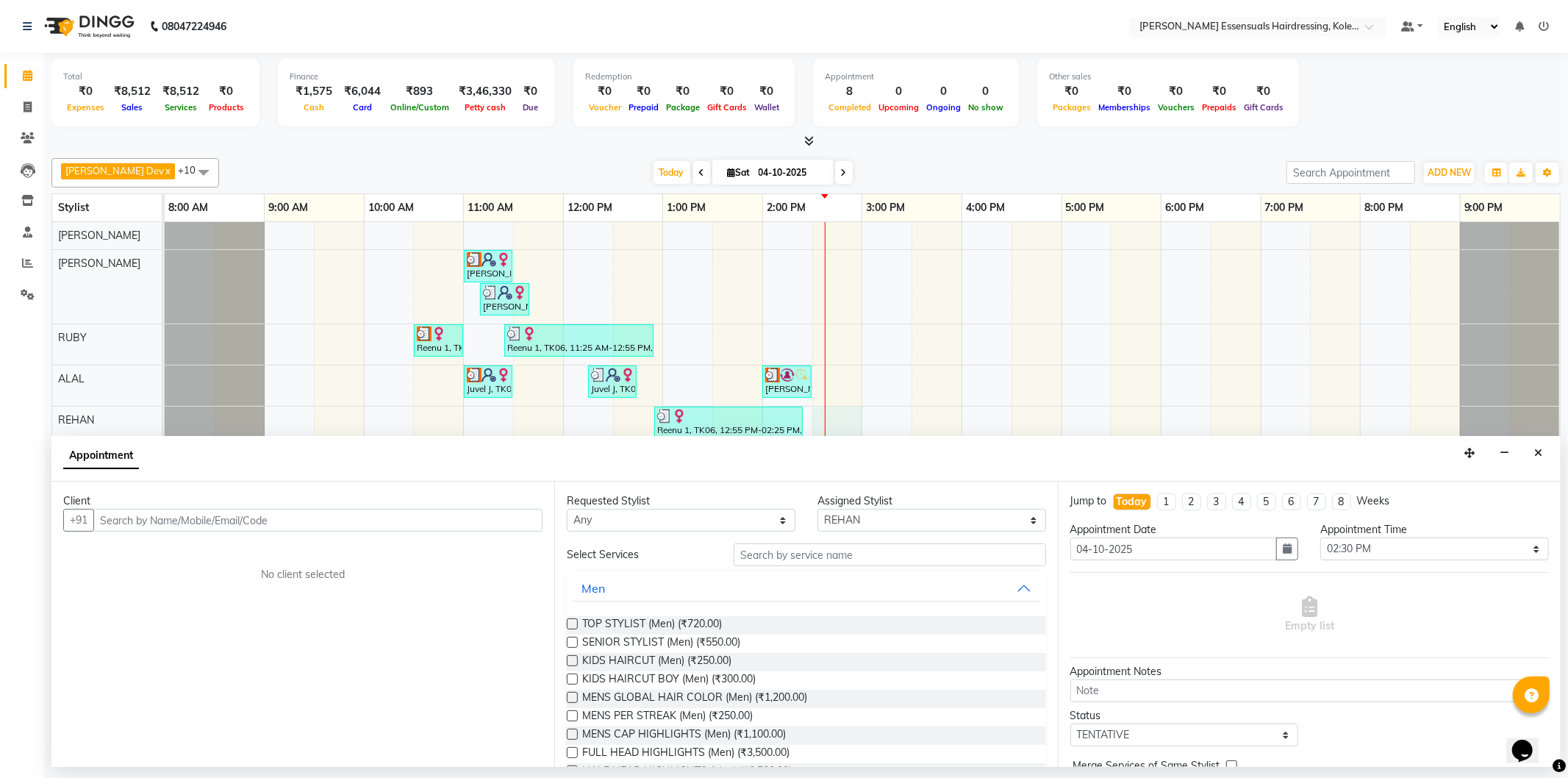
click at [393, 506] on div "Client" at bounding box center [302, 501] width 479 height 15
click at [396, 523] on input "text" at bounding box center [318, 520] width 449 height 23
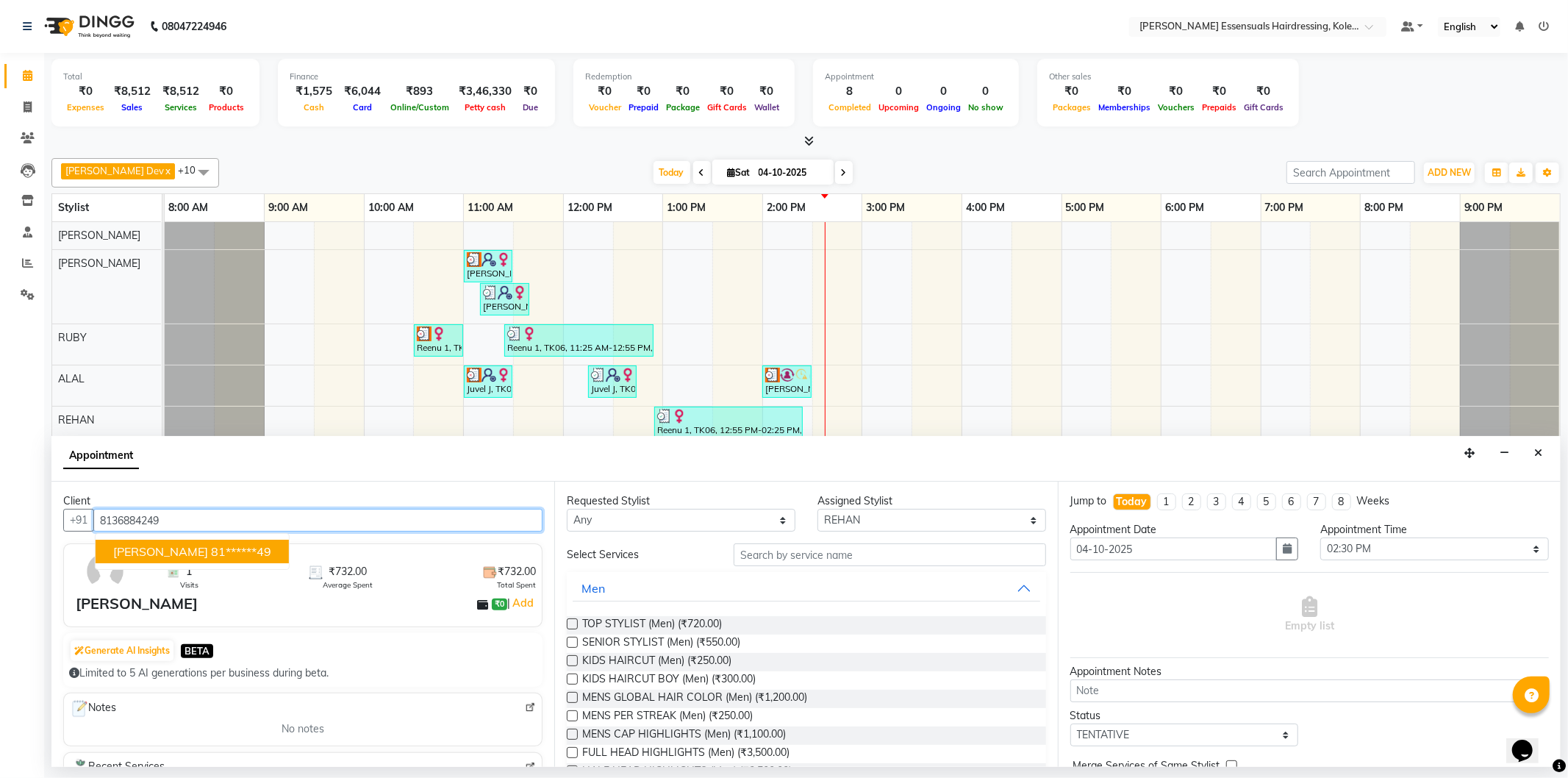
click at [211, 549] on ngb-highlight "81******49" at bounding box center [241, 552] width 61 height 15
type input "81******49"
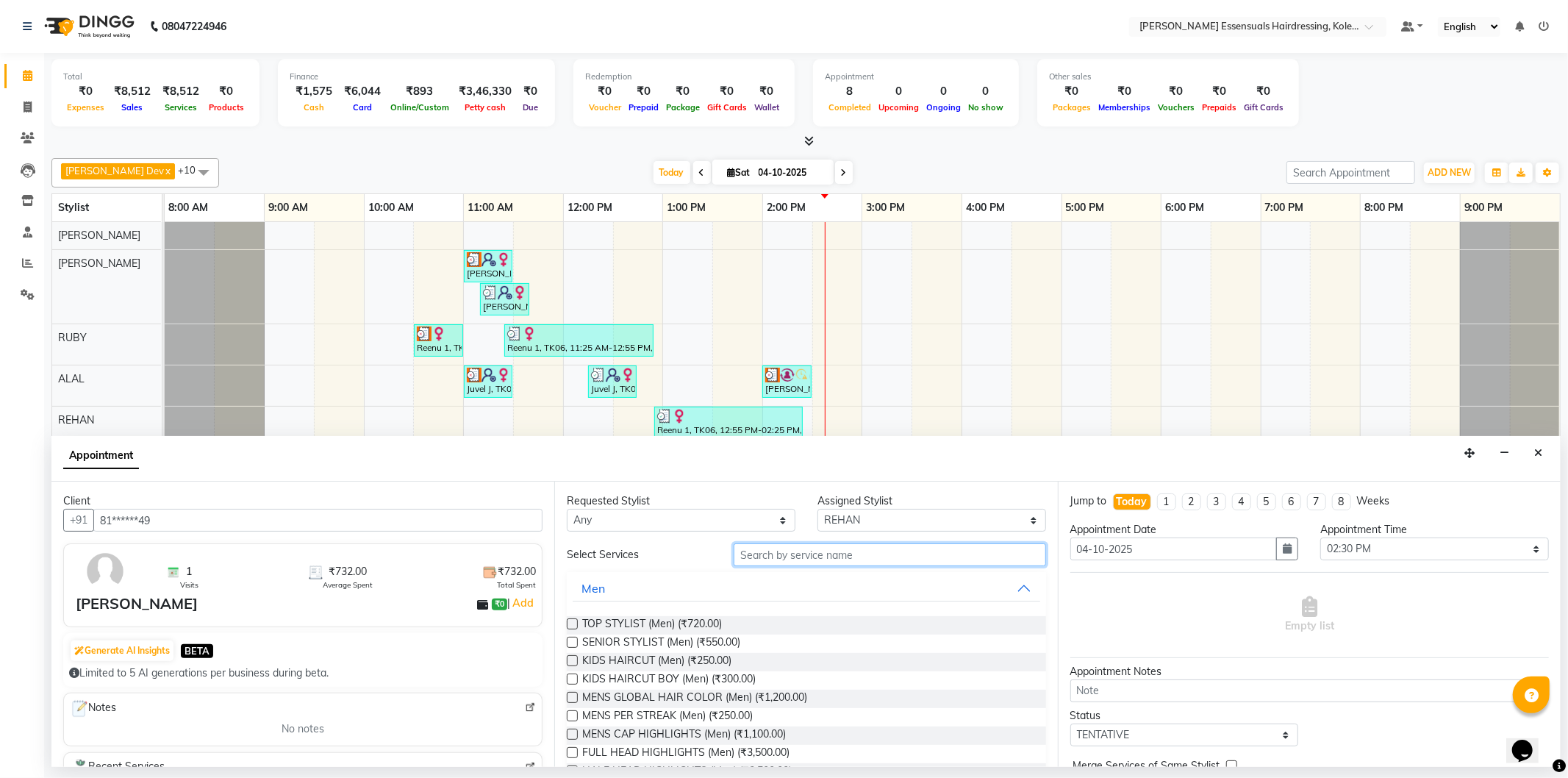
click at [792, 553] on input "text" at bounding box center [889, 555] width 312 height 23
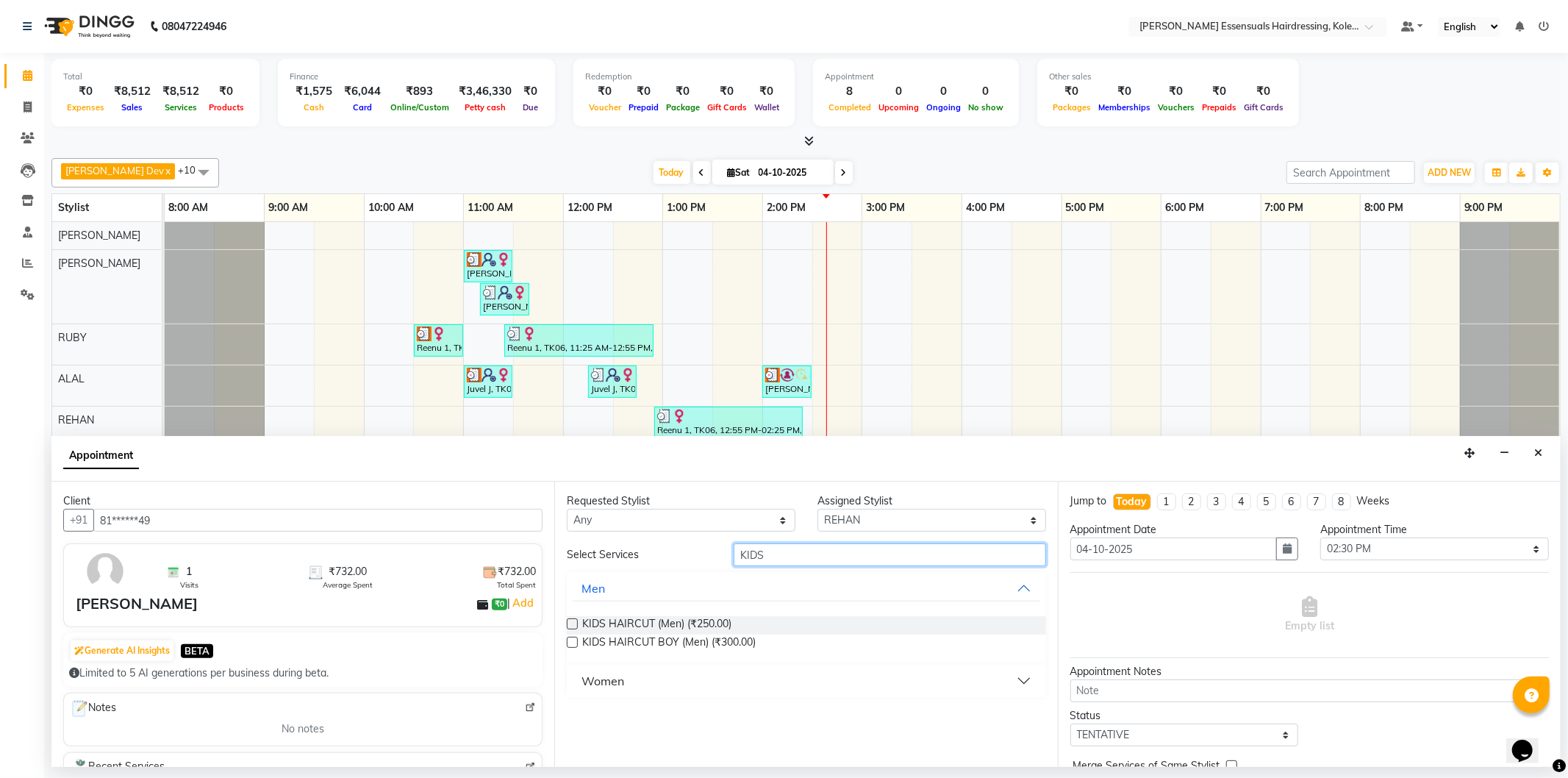
type input "KIDS"
click at [571, 625] on label at bounding box center [573, 624] width 11 height 11
click at [571, 625] on input "checkbox" at bounding box center [572, 625] width 10 height 10
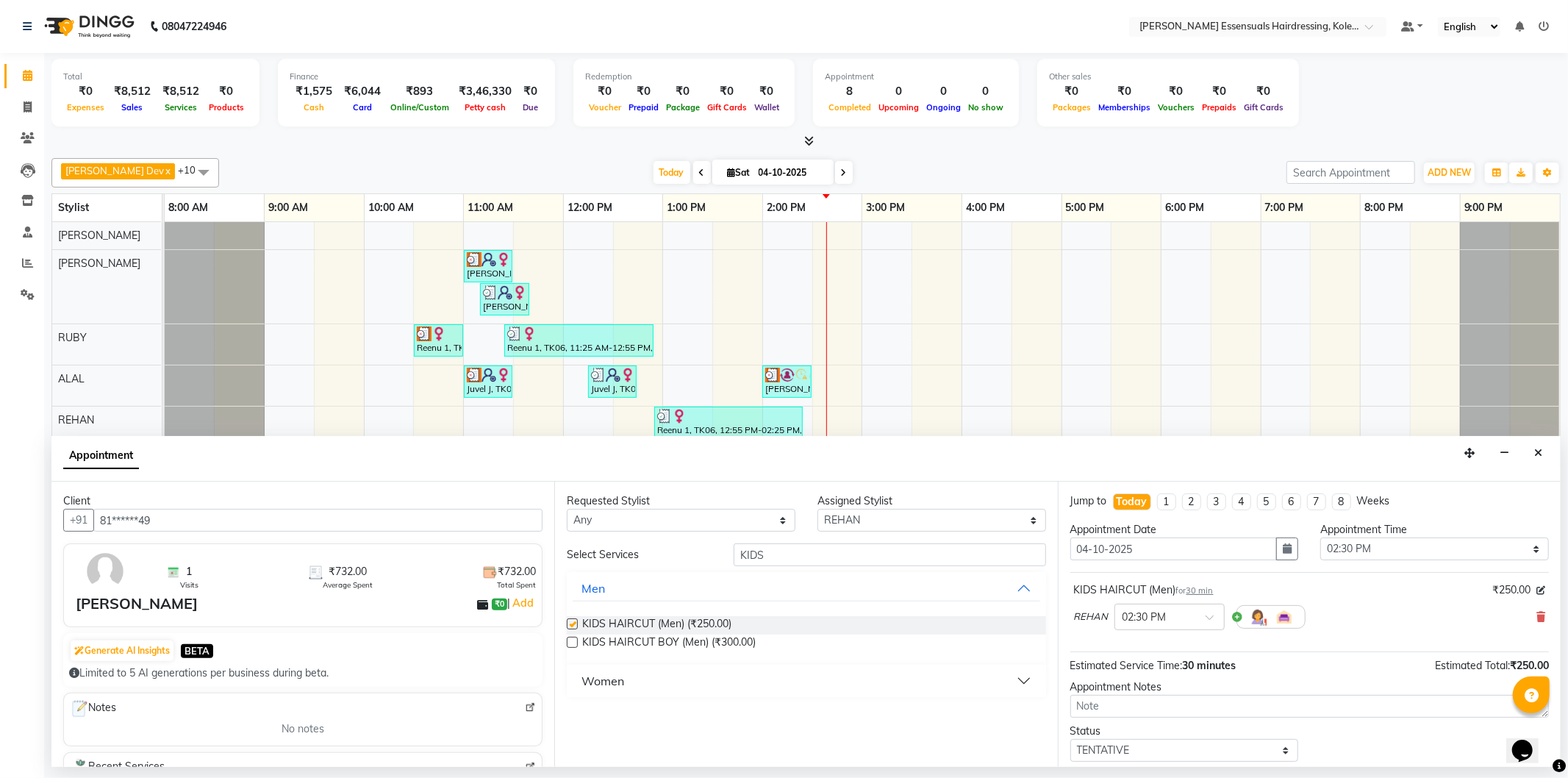
checkbox input "false"
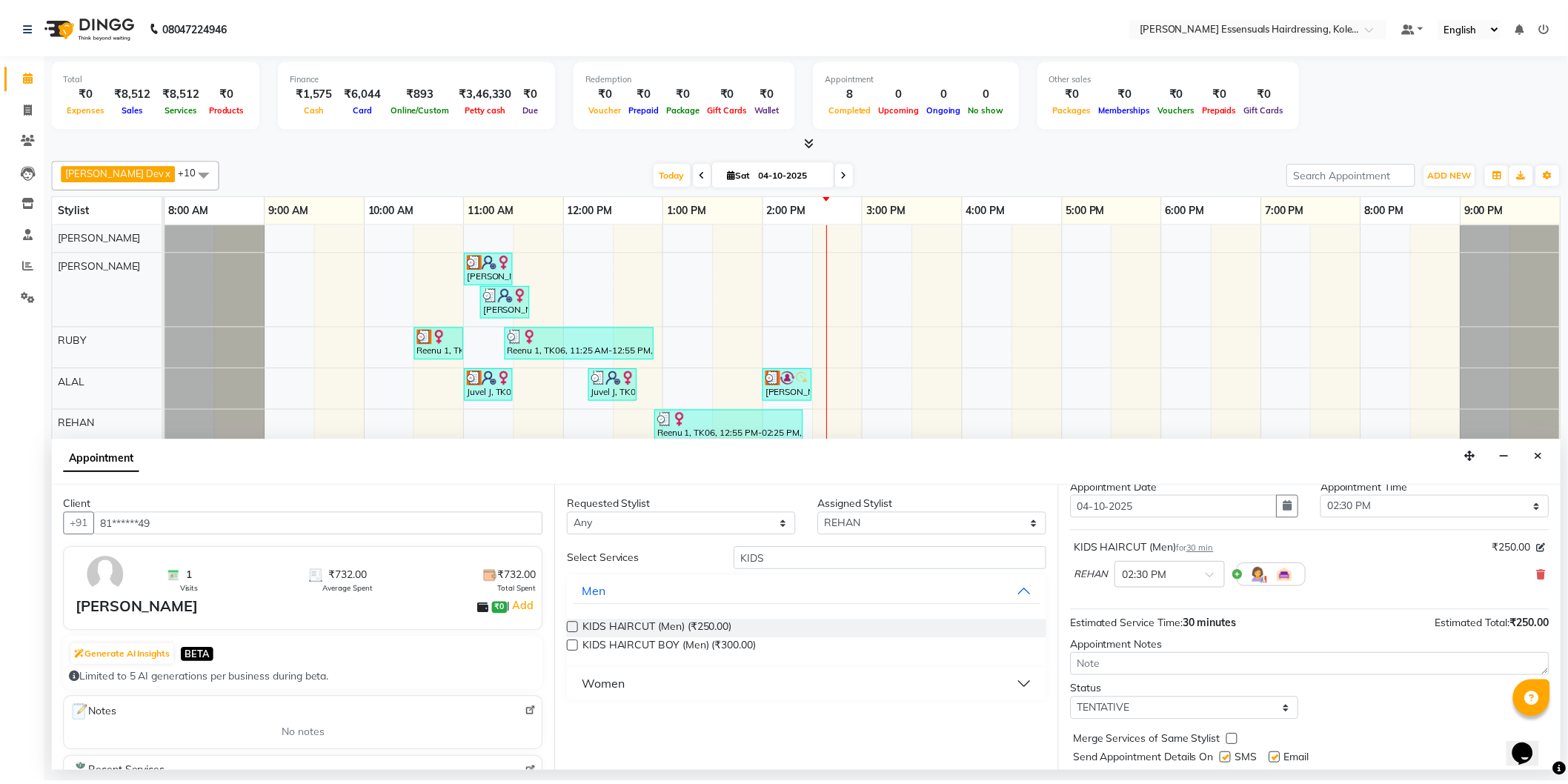
scroll to position [87, 0]
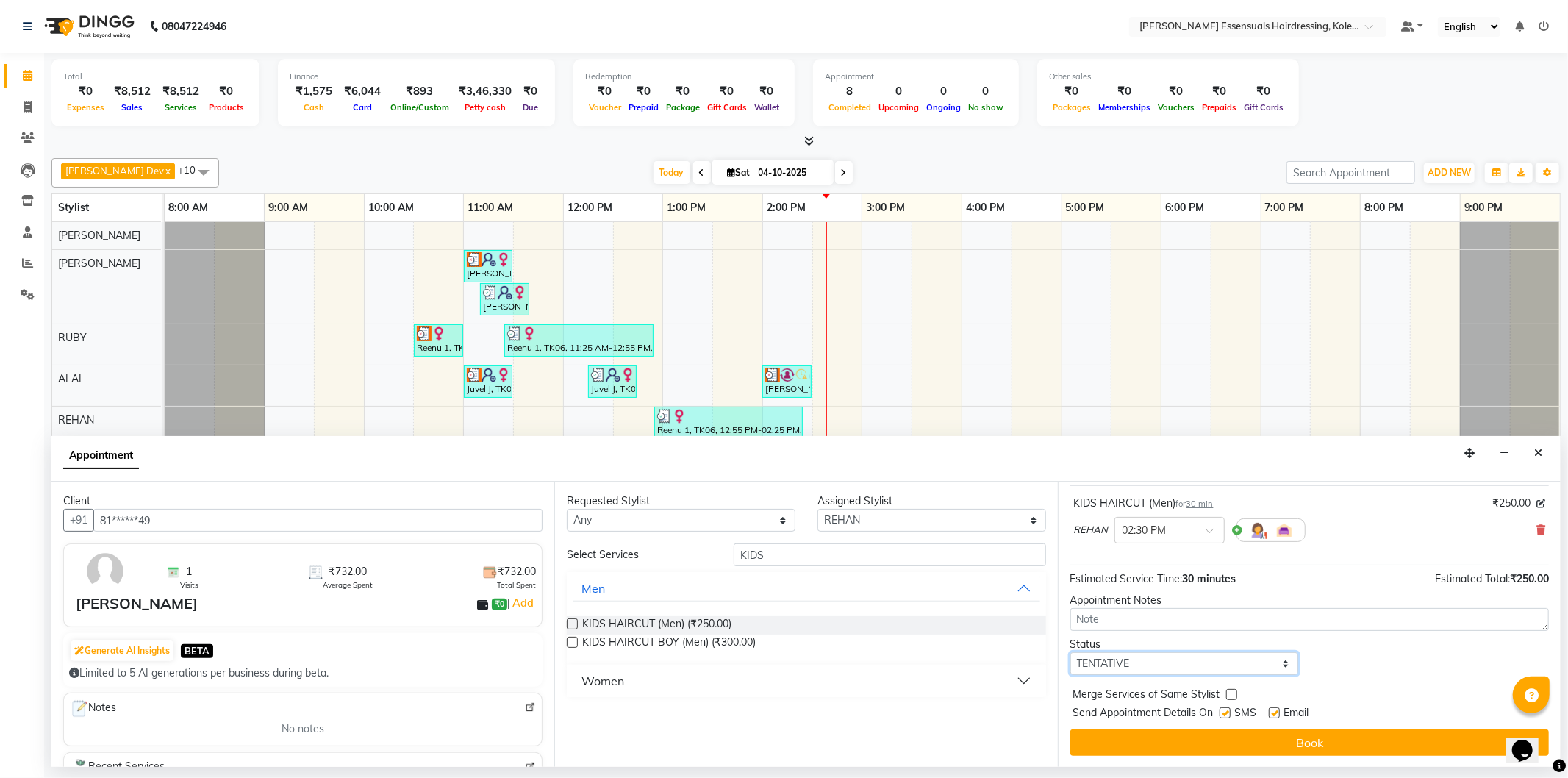
click at [1273, 667] on select "Select TENTATIVE CONFIRM CHECK-IN UPCOMING" at bounding box center [1184, 663] width 229 height 23
select select "check-in"
click at [1070, 652] on select "Select TENTATIVE CONFIRM CHECK-IN UPCOMING" at bounding box center [1184, 663] width 229 height 23
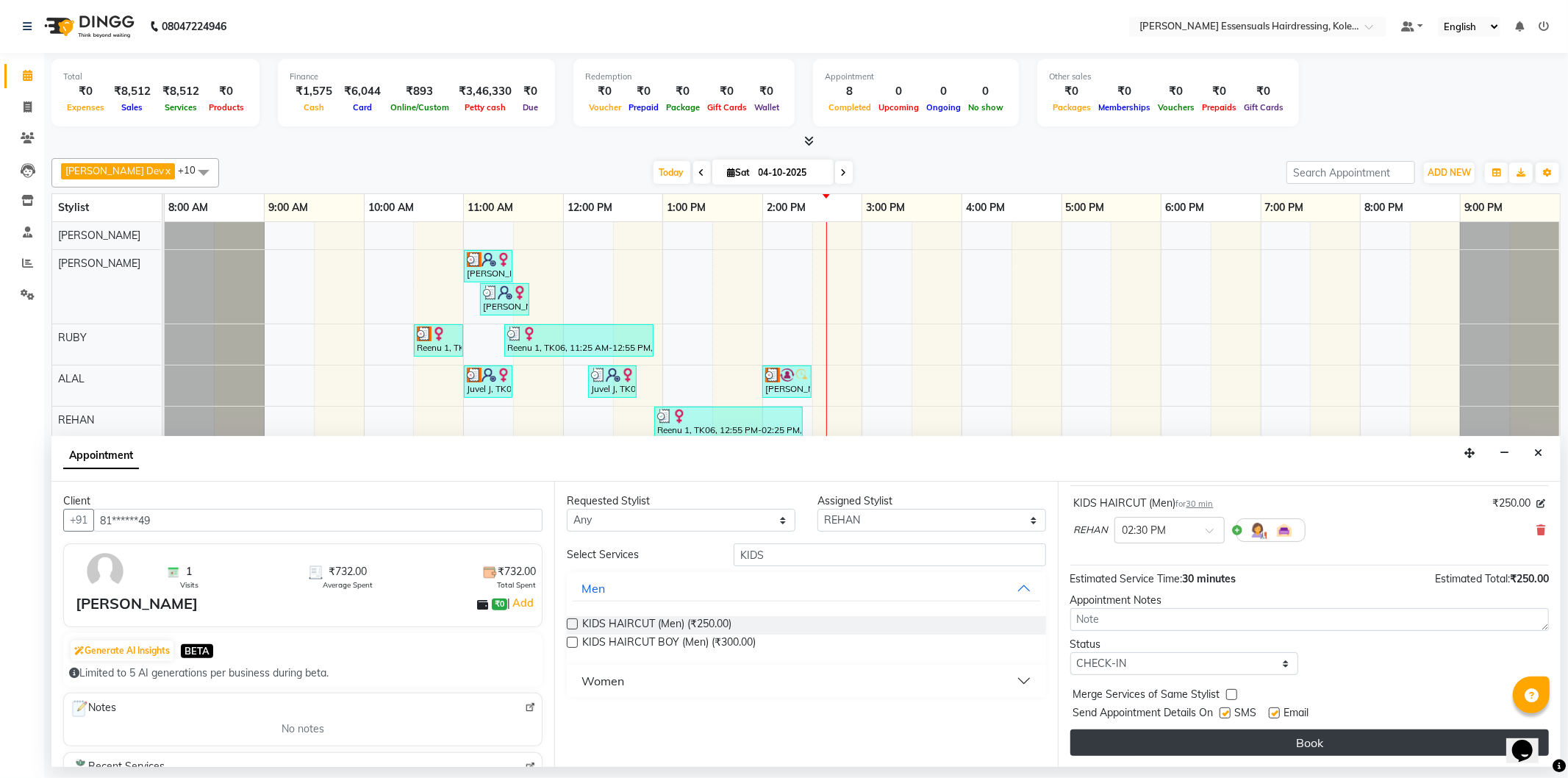
click at [1176, 740] on button "Book" at bounding box center [1309, 742] width 479 height 27
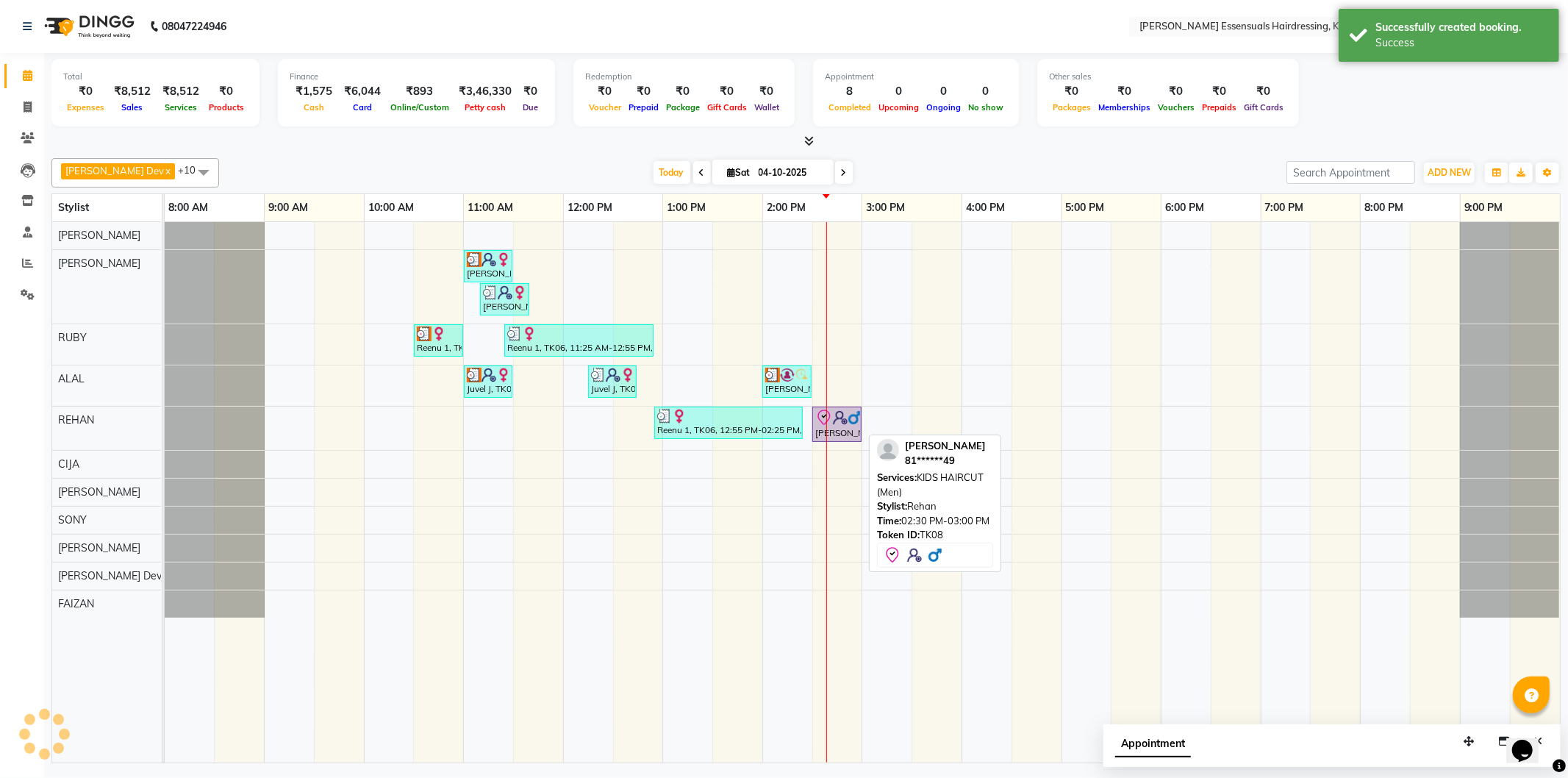
click at [844, 420] on img at bounding box center [840, 418] width 15 height 15
select select "8"
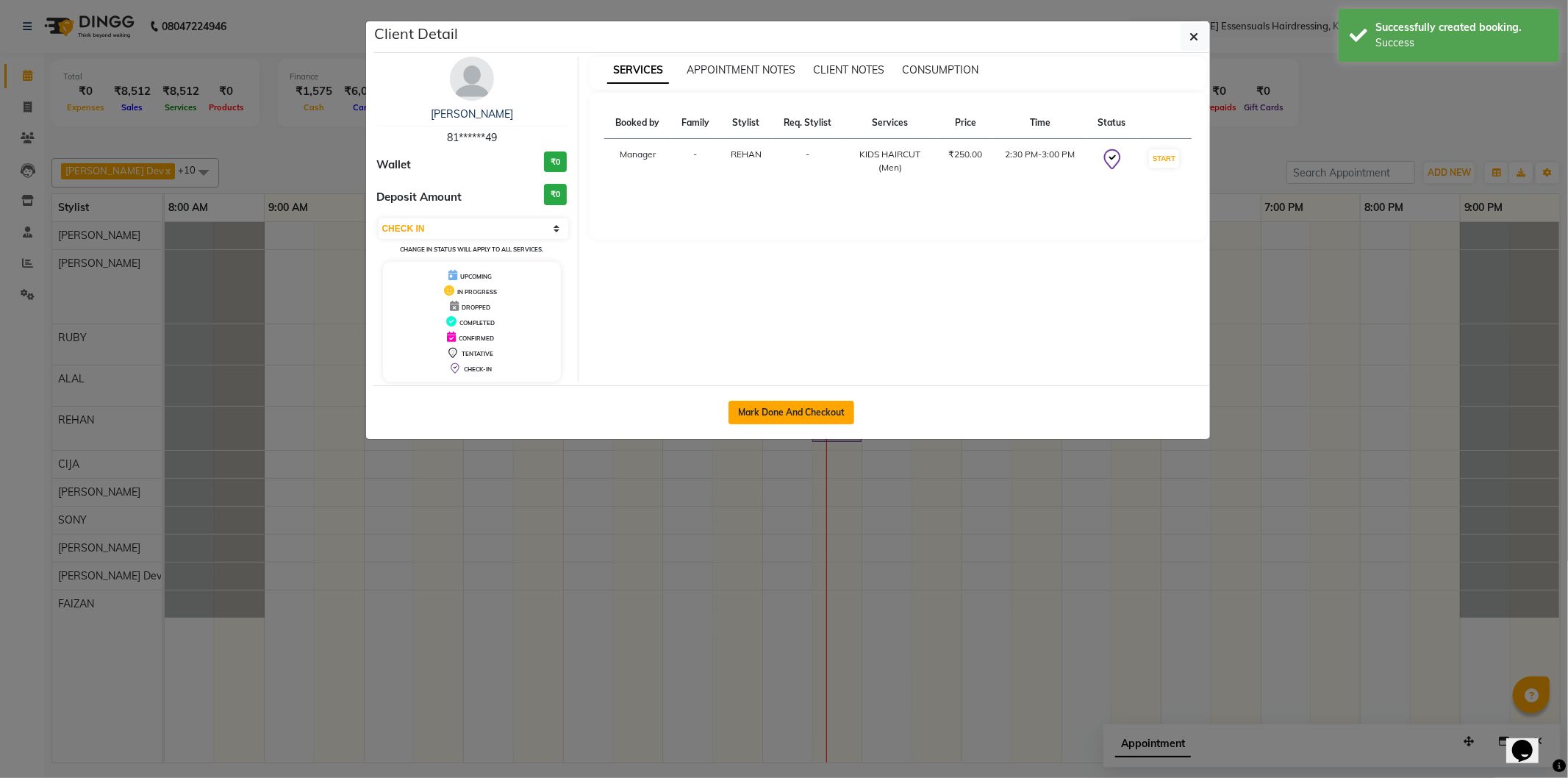
click at [846, 420] on button "Mark Done And Checkout" at bounding box center [792, 412] width 126 height 23
select select "service"
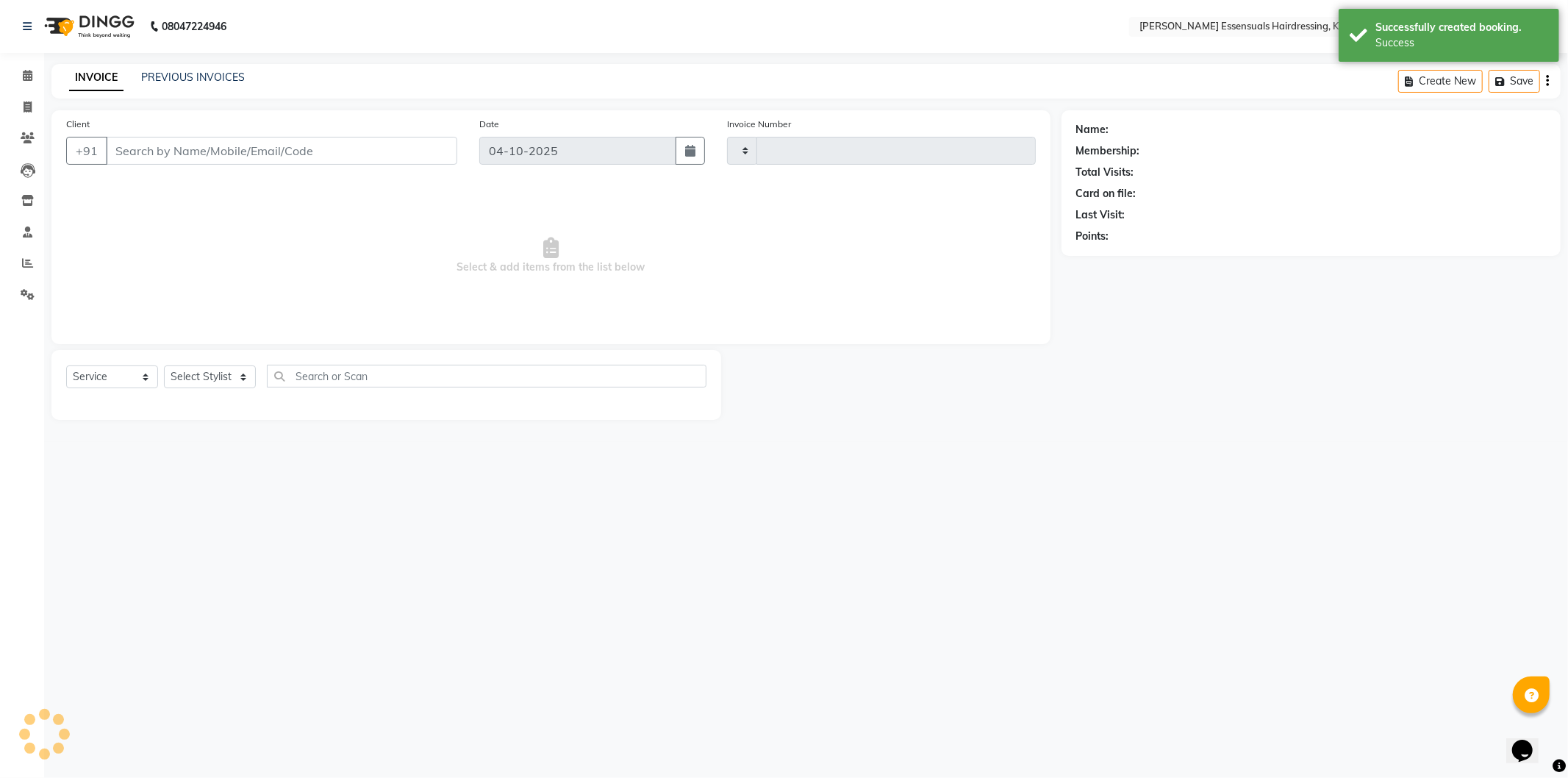
type input "1725"
select select "8281"
type input "81******49"
select select "79972"
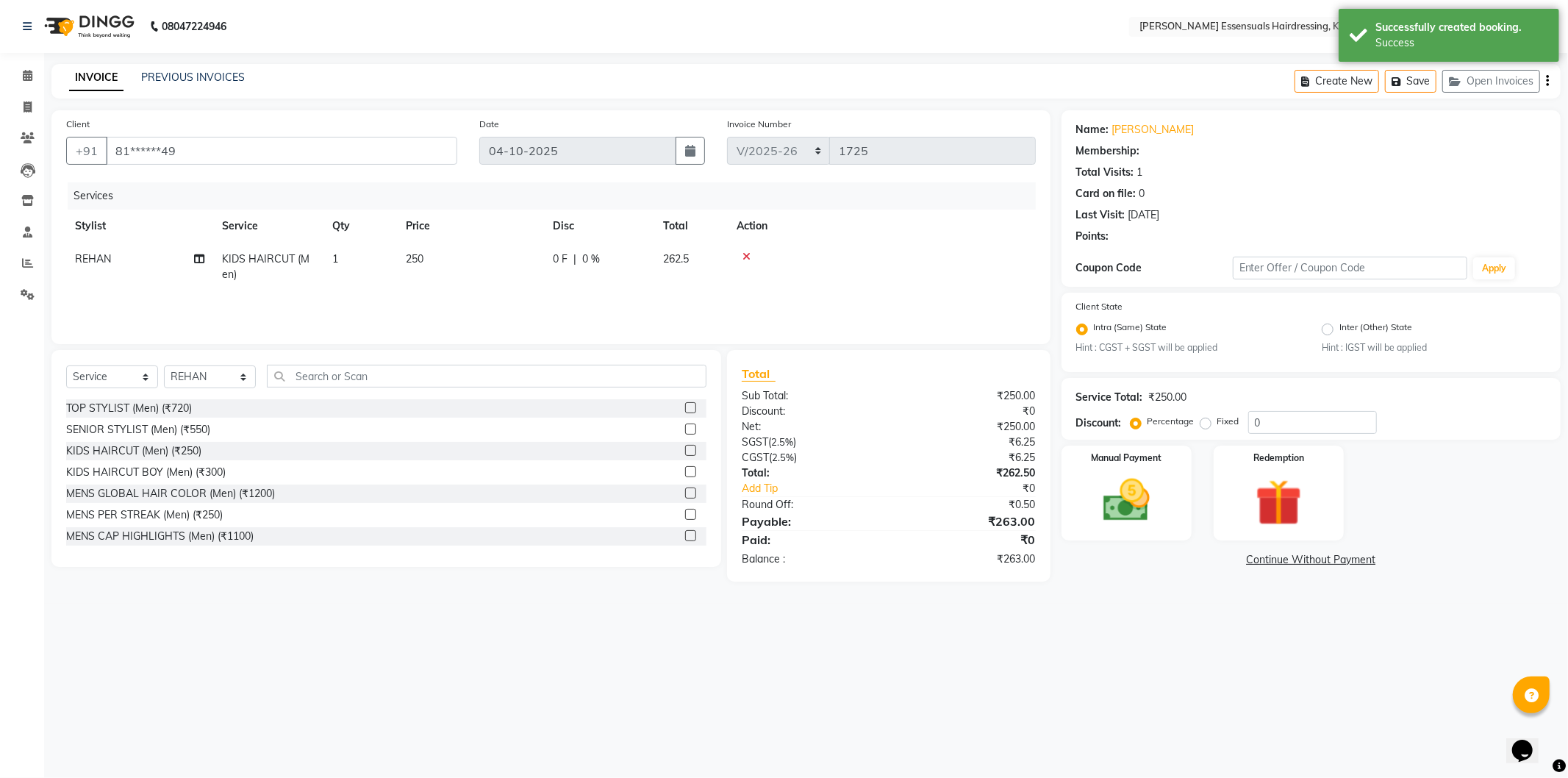
select select "1: Object"
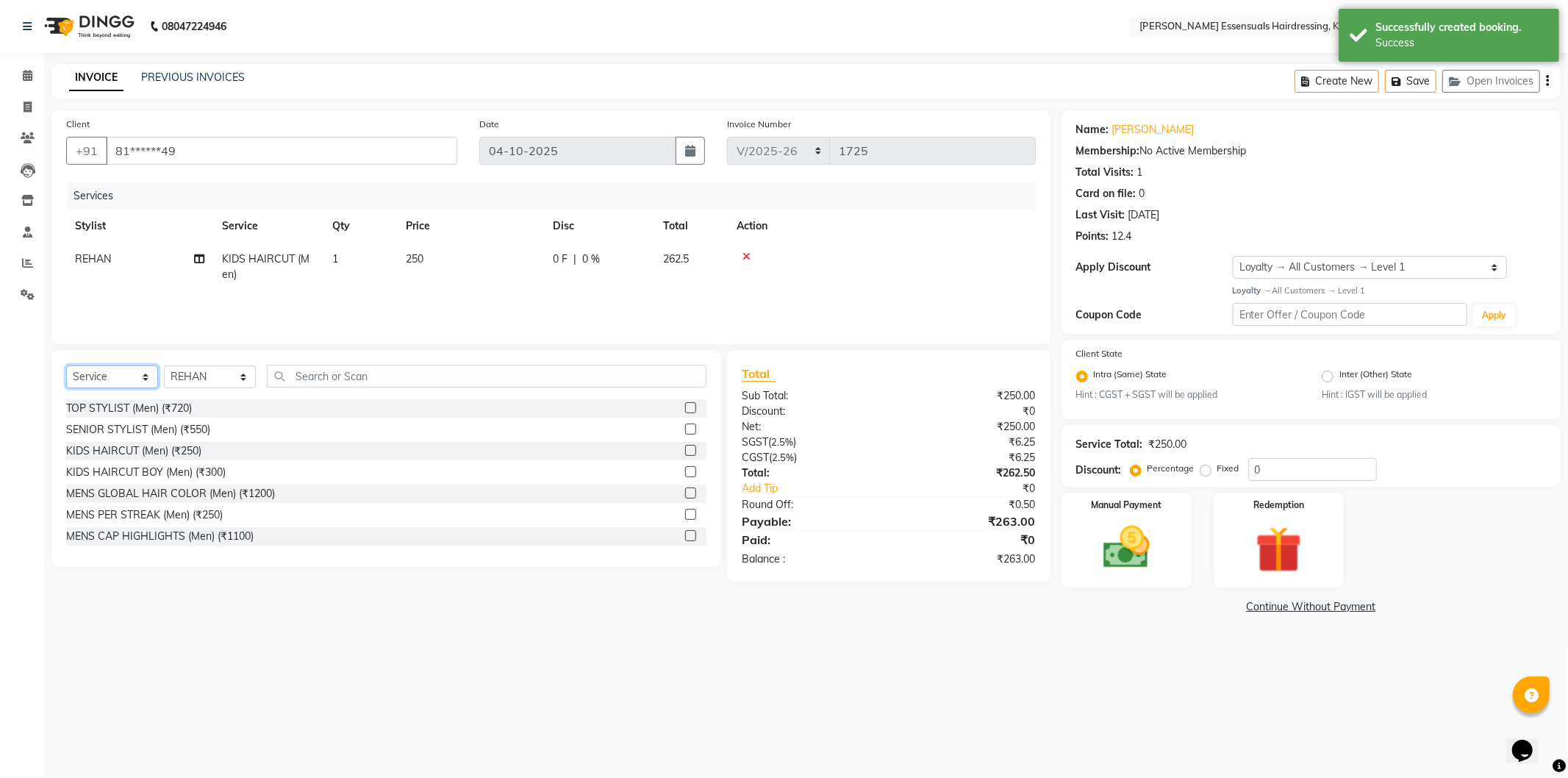
click at [128, 373] on select "Select Service Product Membership Package Voucher Prepaid Gift Card" at bounding box center [112, 376] width 92 height 23
click at [225, 378] on select "Select Stylist Admin [PERSON_NAME] Dev [PERSON_NAME] [PERSON_NAME] [PERSON_NAME…" at bounding box center [210, 376] width 92 height 23
select select "84232"
click at [164, 366] on select "Select Stylist Admin [PERSON_NAME] Dev [PERSON_NAME] [PERSON_NAME] [PERSON_NAME…" at bounding box center [210, 376] width 92 height 23
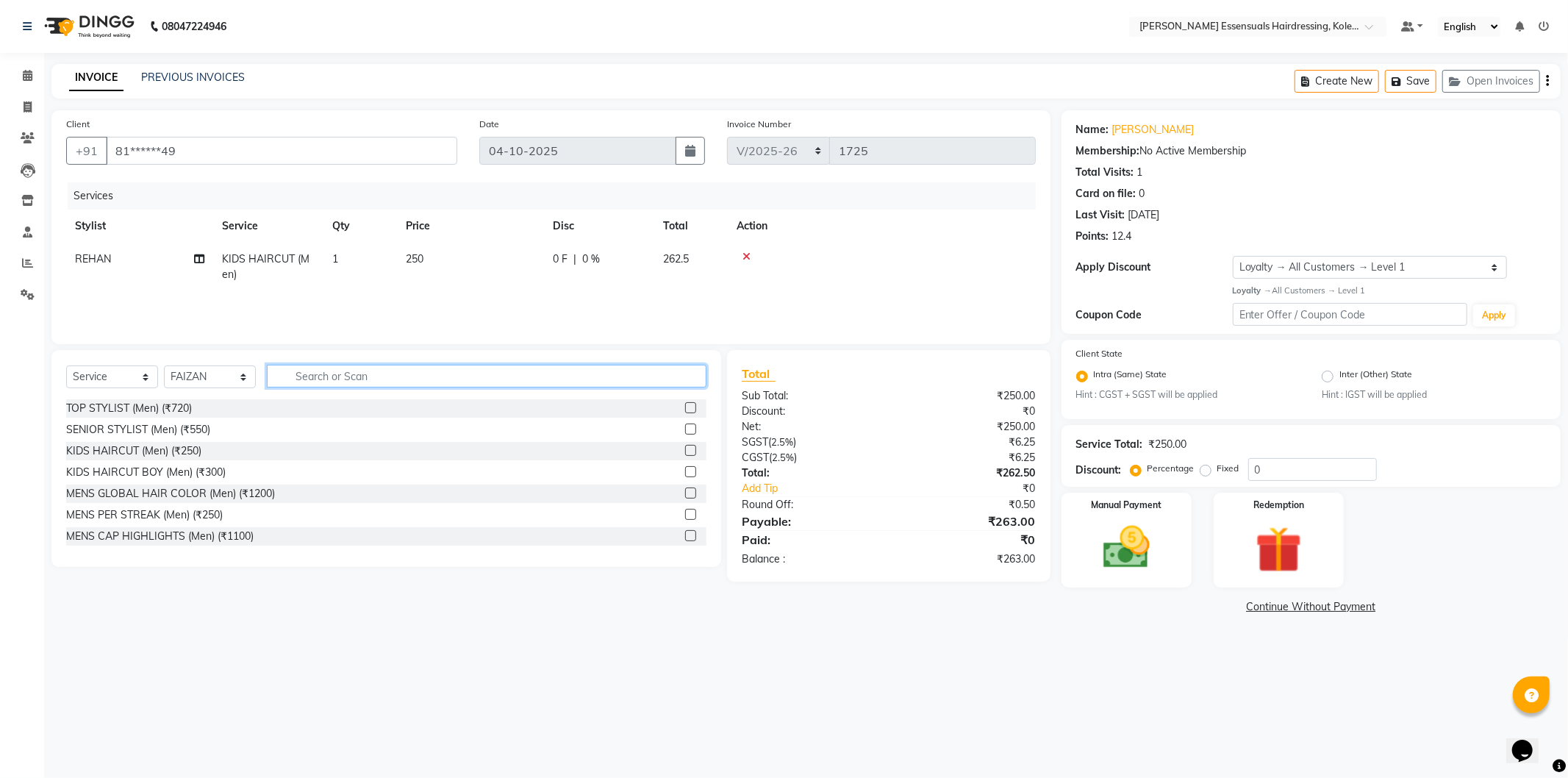
click at [329, 376] on input "text" at bounding box center [486, 376] width 439 height 23
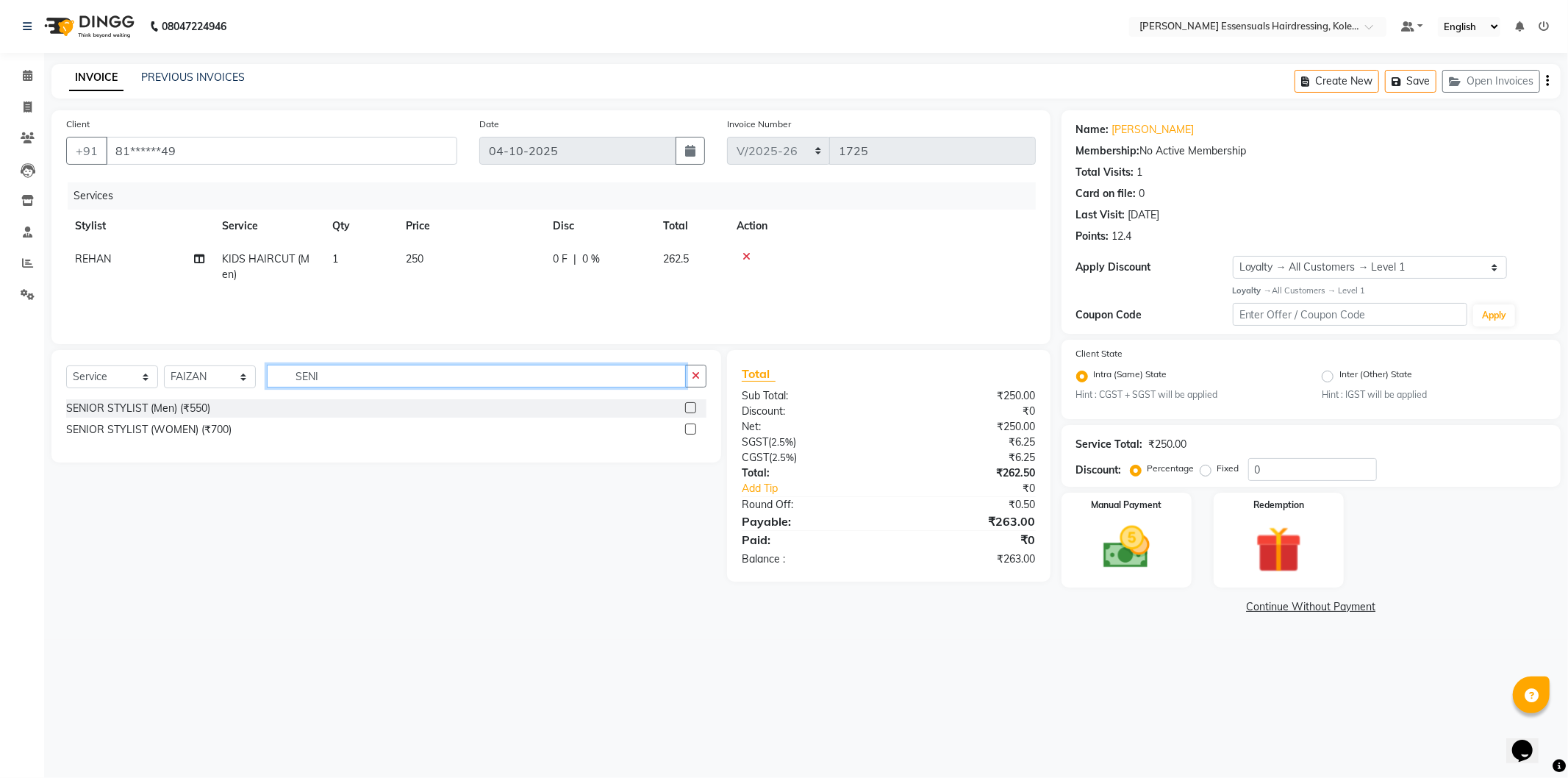
type input "SENI"
click at [690, 408] on label at bounding box center [691, 408] width 11 height 11
click at [690, 408] on input "checkbox" at bounding box center [690, 409] width 10 height 10
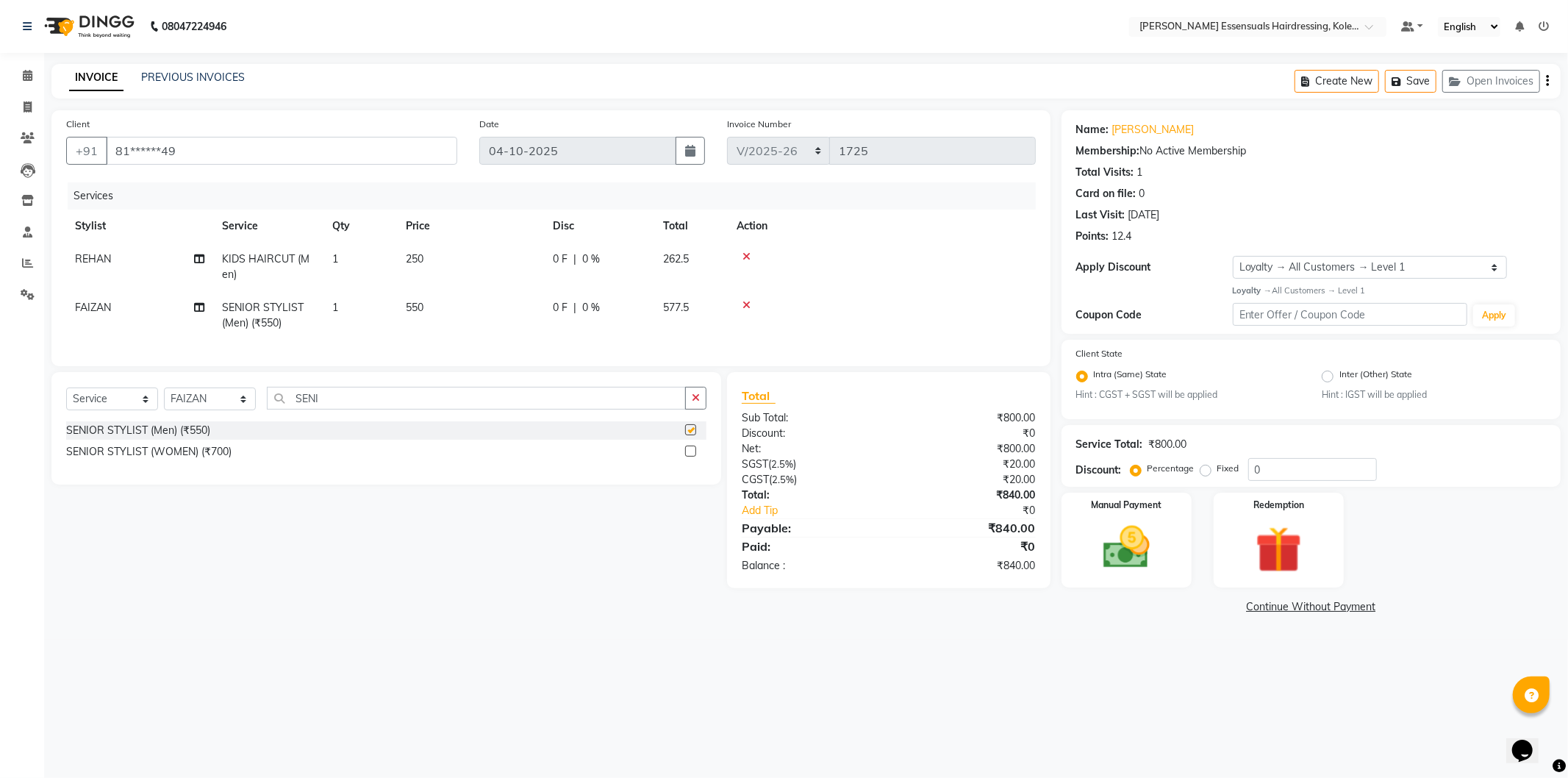
checkbox input "false"
click at [1419, 83] on button "Save" at bounding box center [1411, 81] width 52 height 23
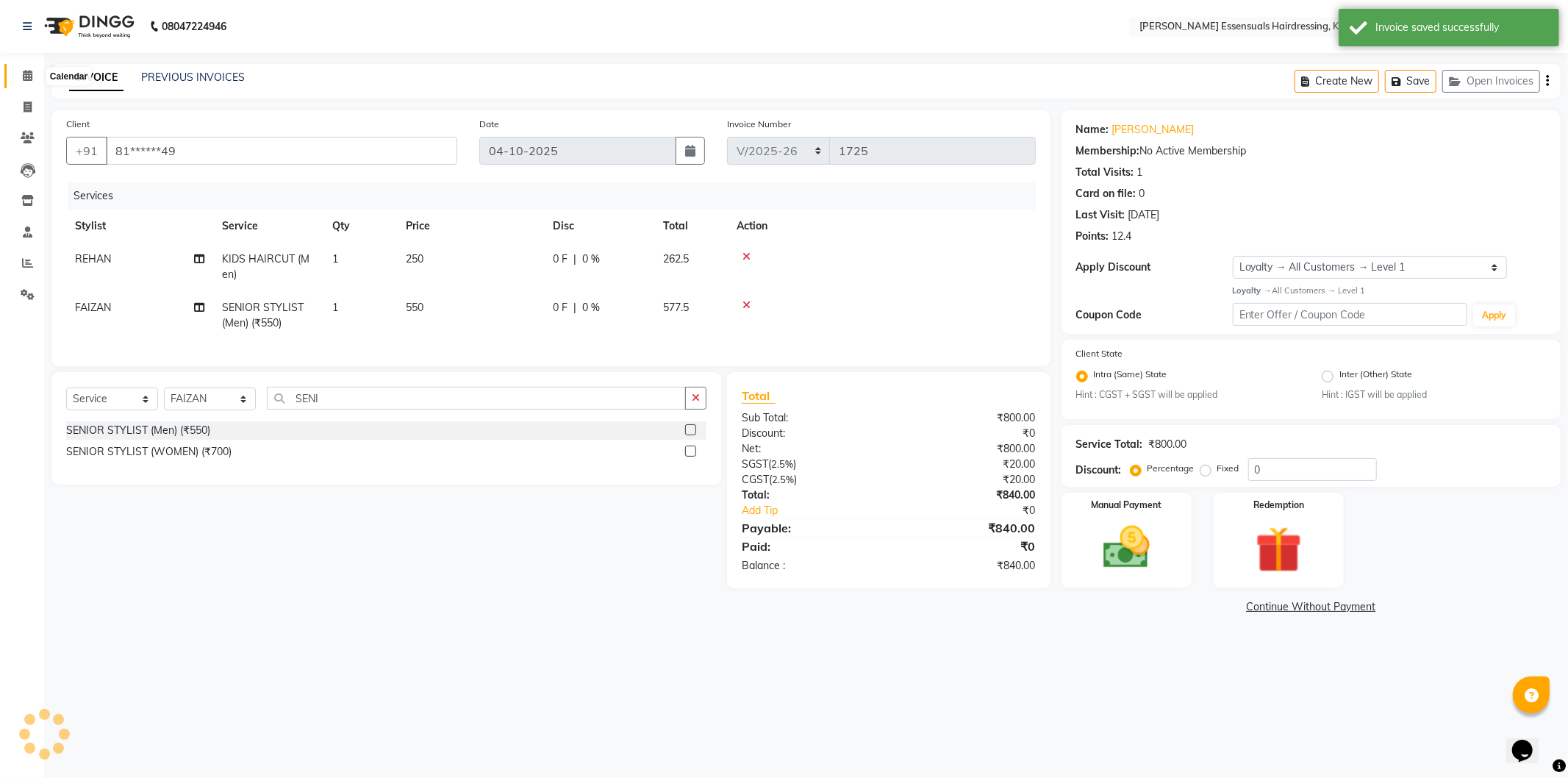
click at [20, 71] on span at bounding box center [27, 76] width 26 height 17
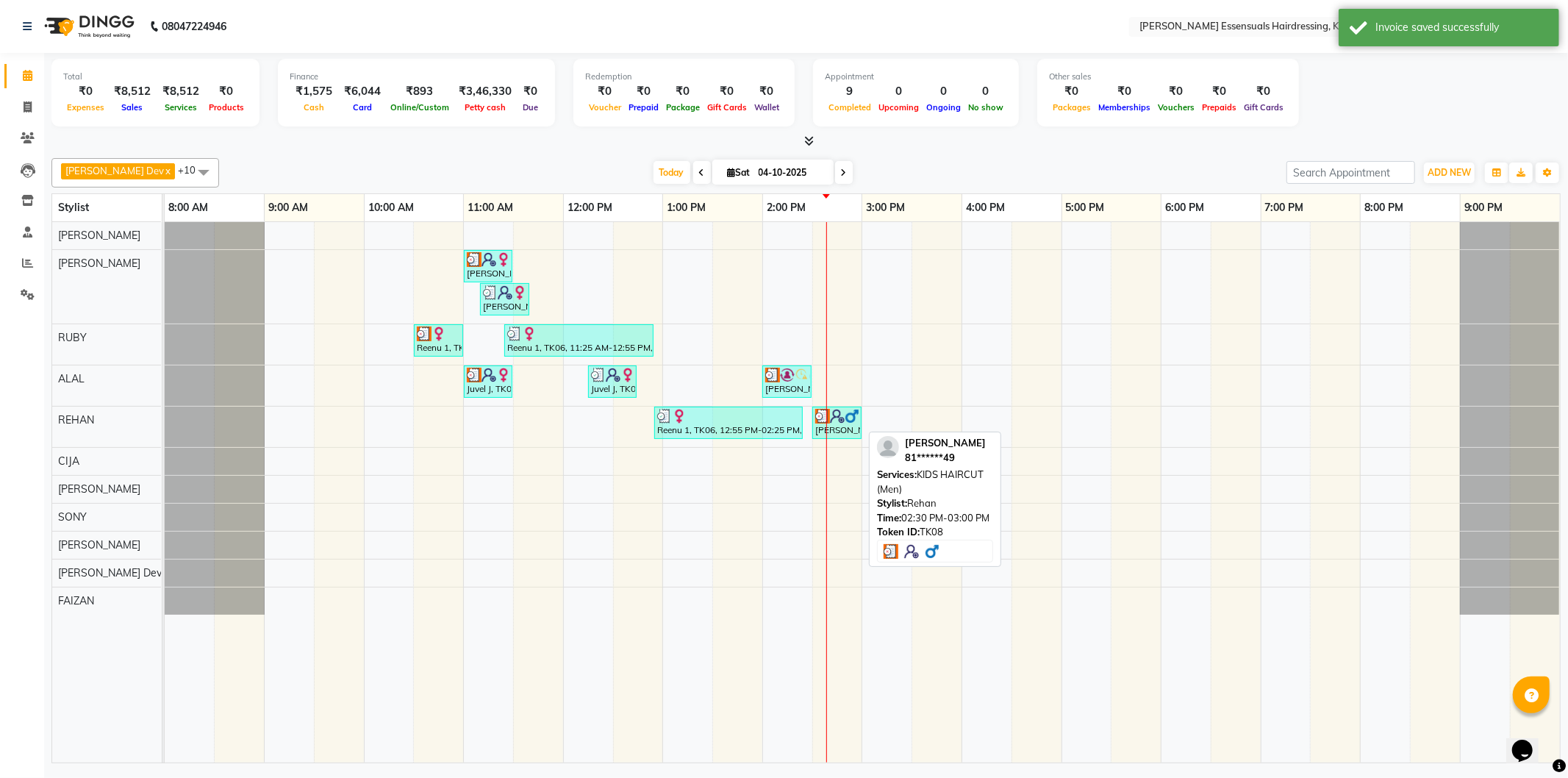
click at [851, 434] on div "[PERSON_NAME], TK08, 02:30 PM-03:00 PM, KIDS HAIRCUT (Men)" at bounding box center [837, 423] width 46 height 28
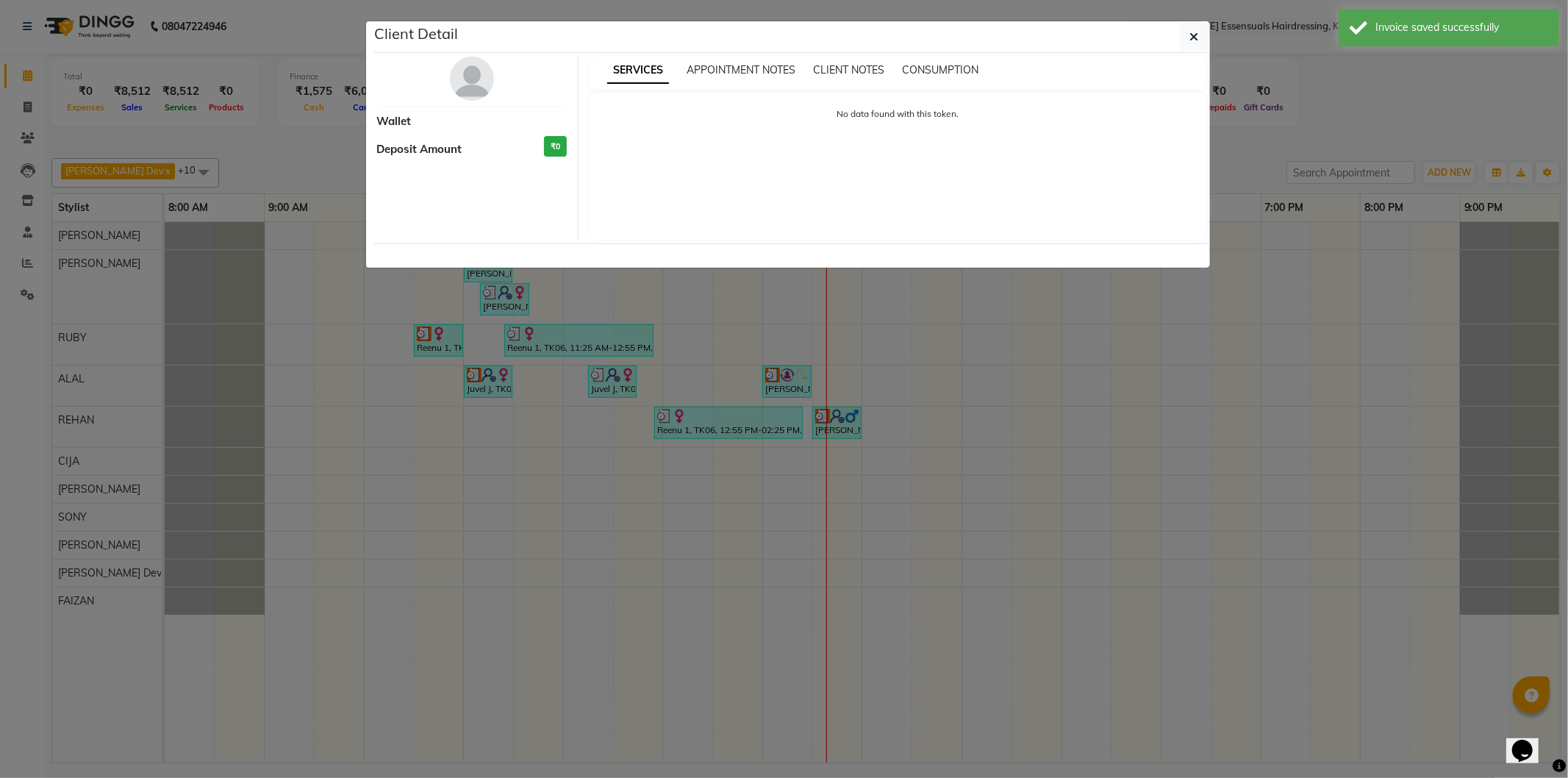
select select "3"
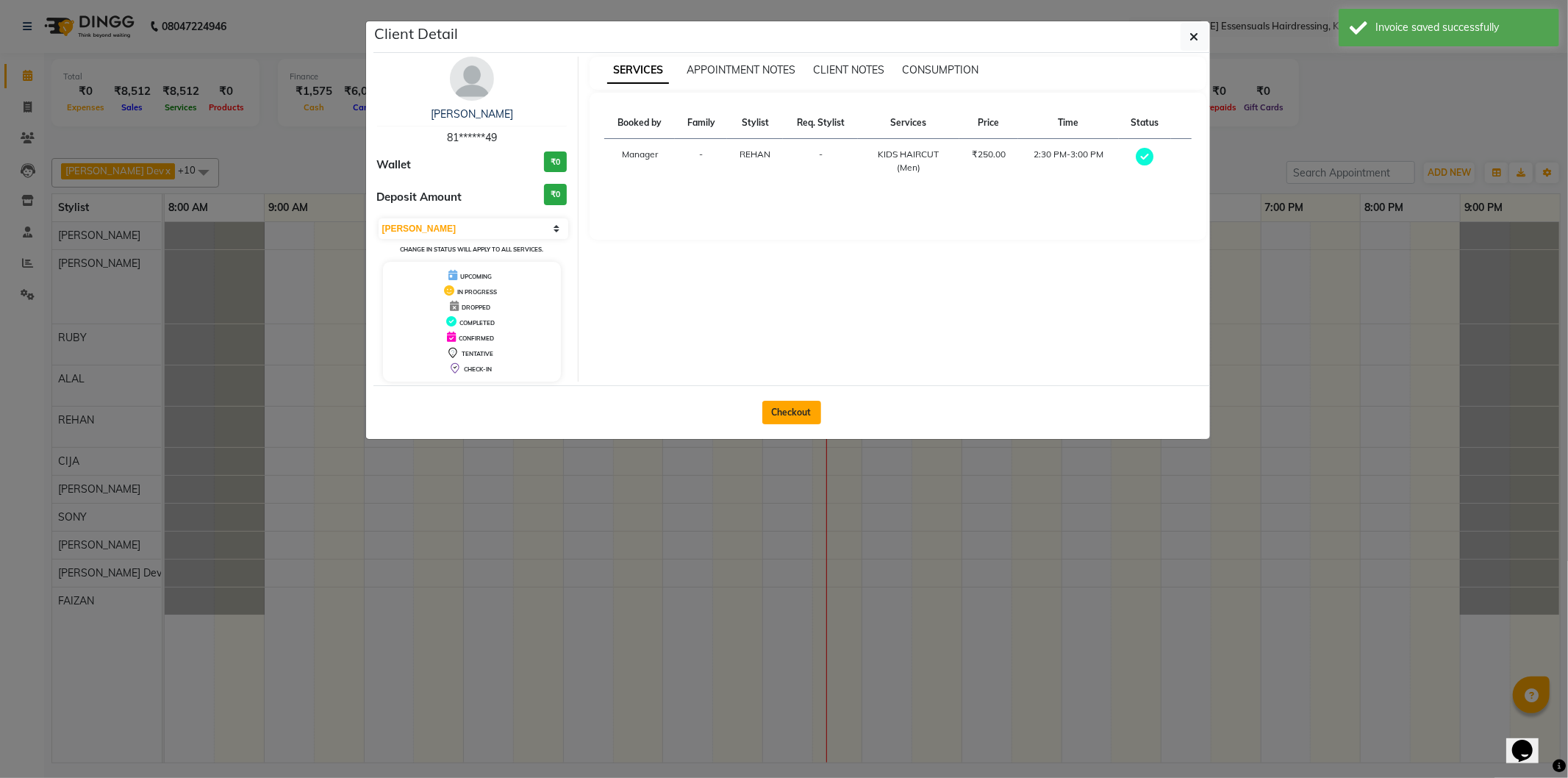
click at [787, 401] on button "Checkout" at bounding box center [792, 412] width 59 height 23
select select "8281"
select select "service"
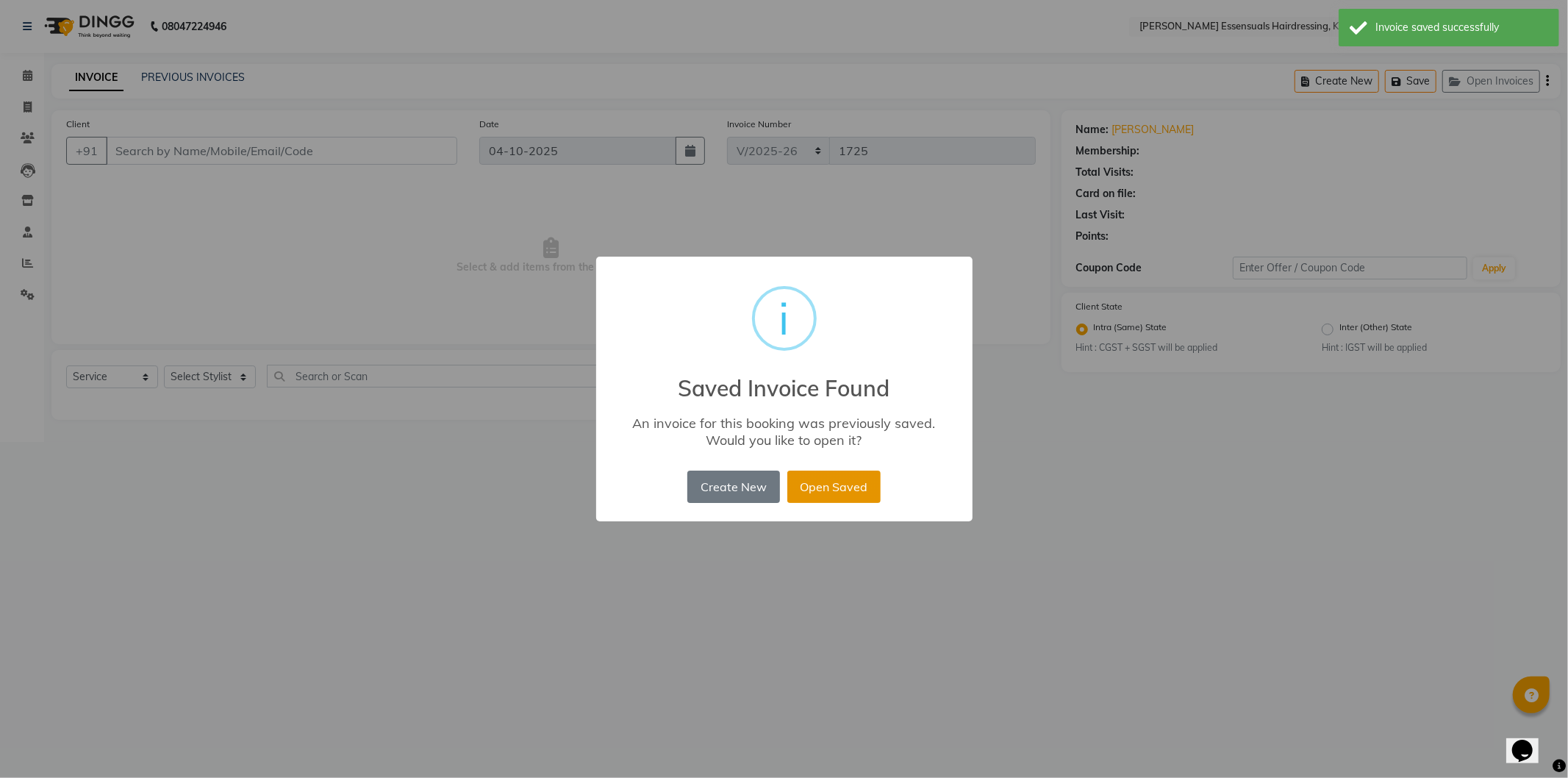
click at [831, 490] on button "Open Saved" at bounding box center [834, 487] width 94 height 32
type input "81******49"
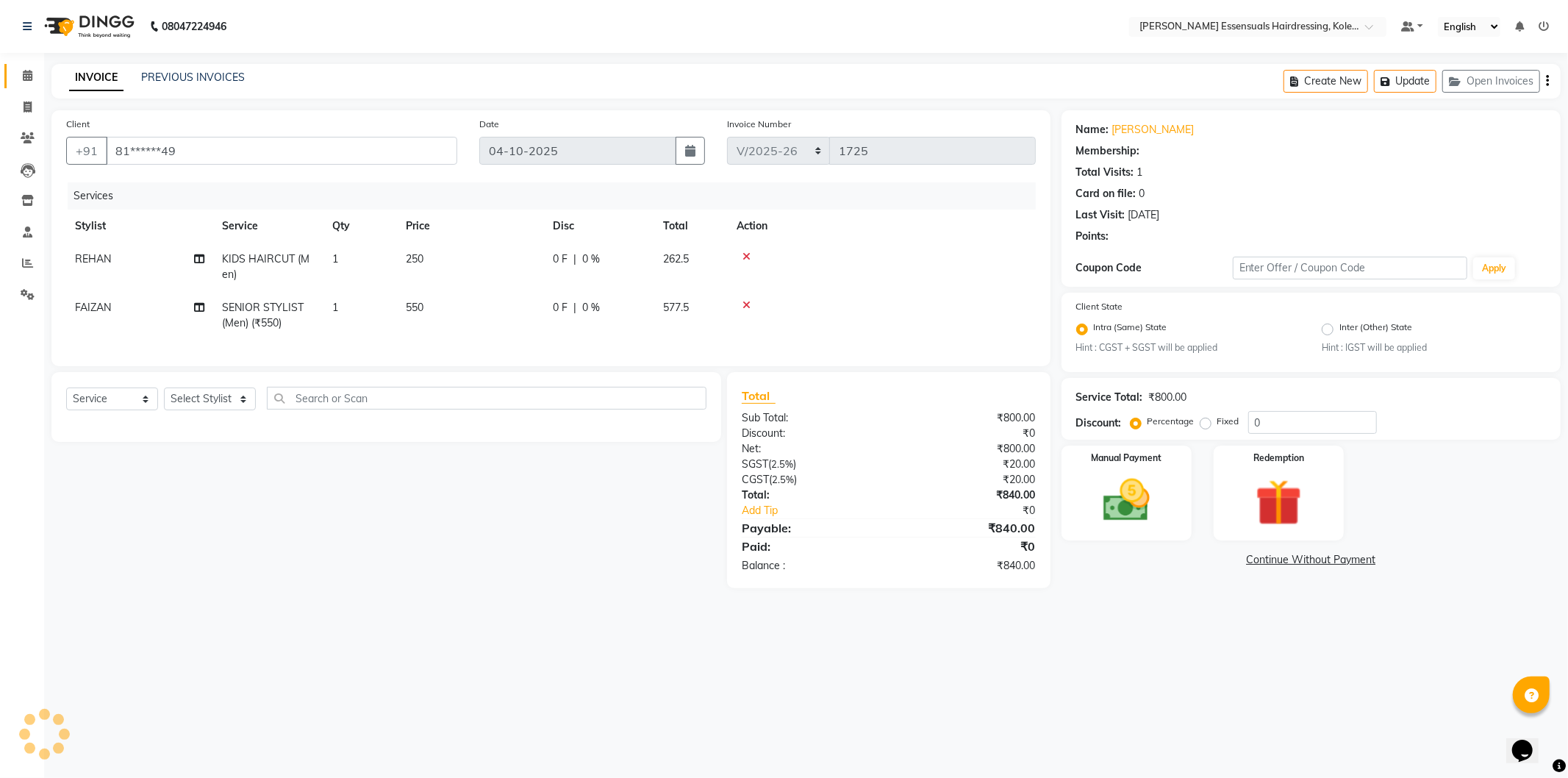
select select "1: Object"
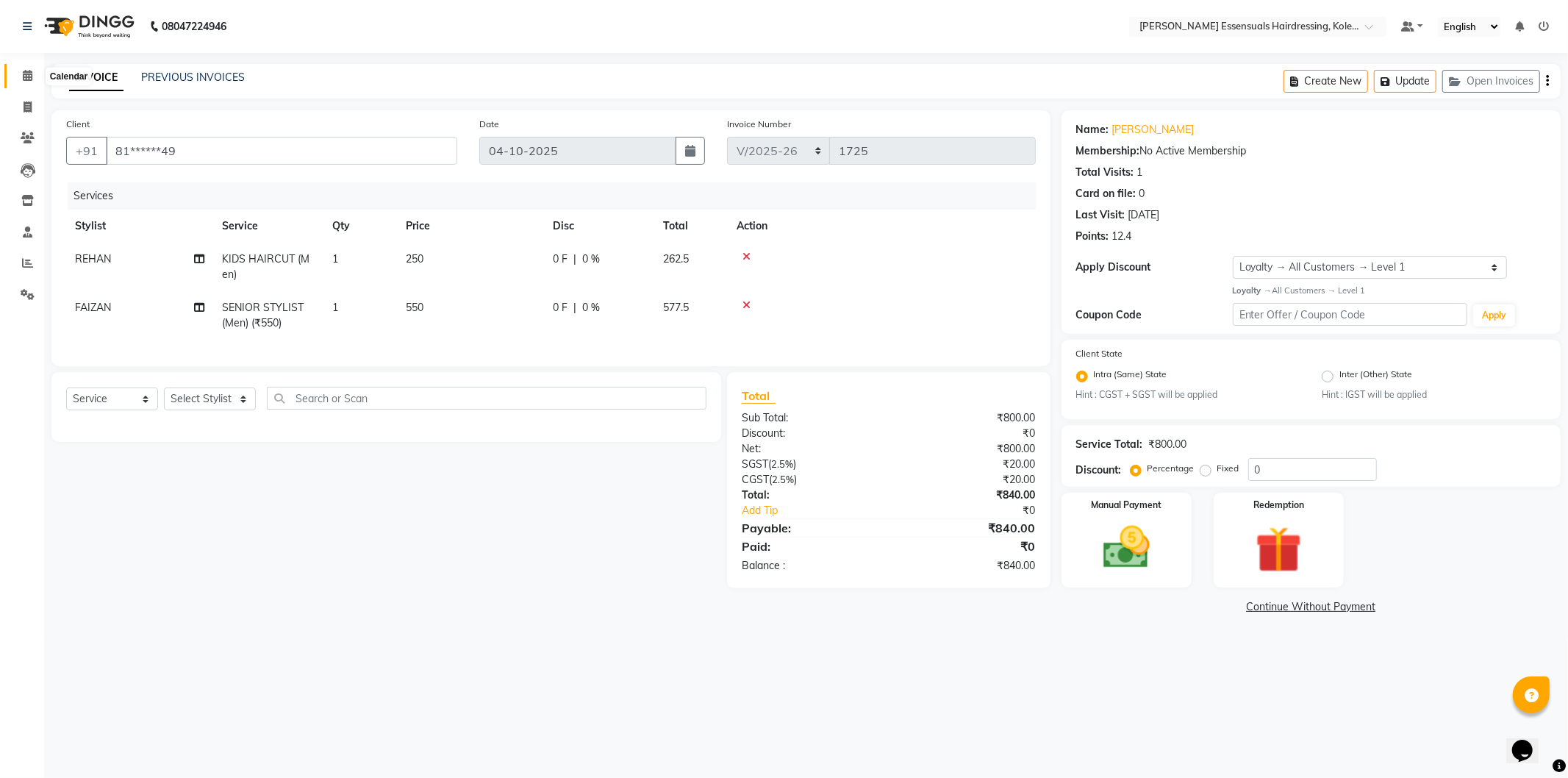
click at [20, 77] on span at bounding box center [27, 76] width 26 height 17
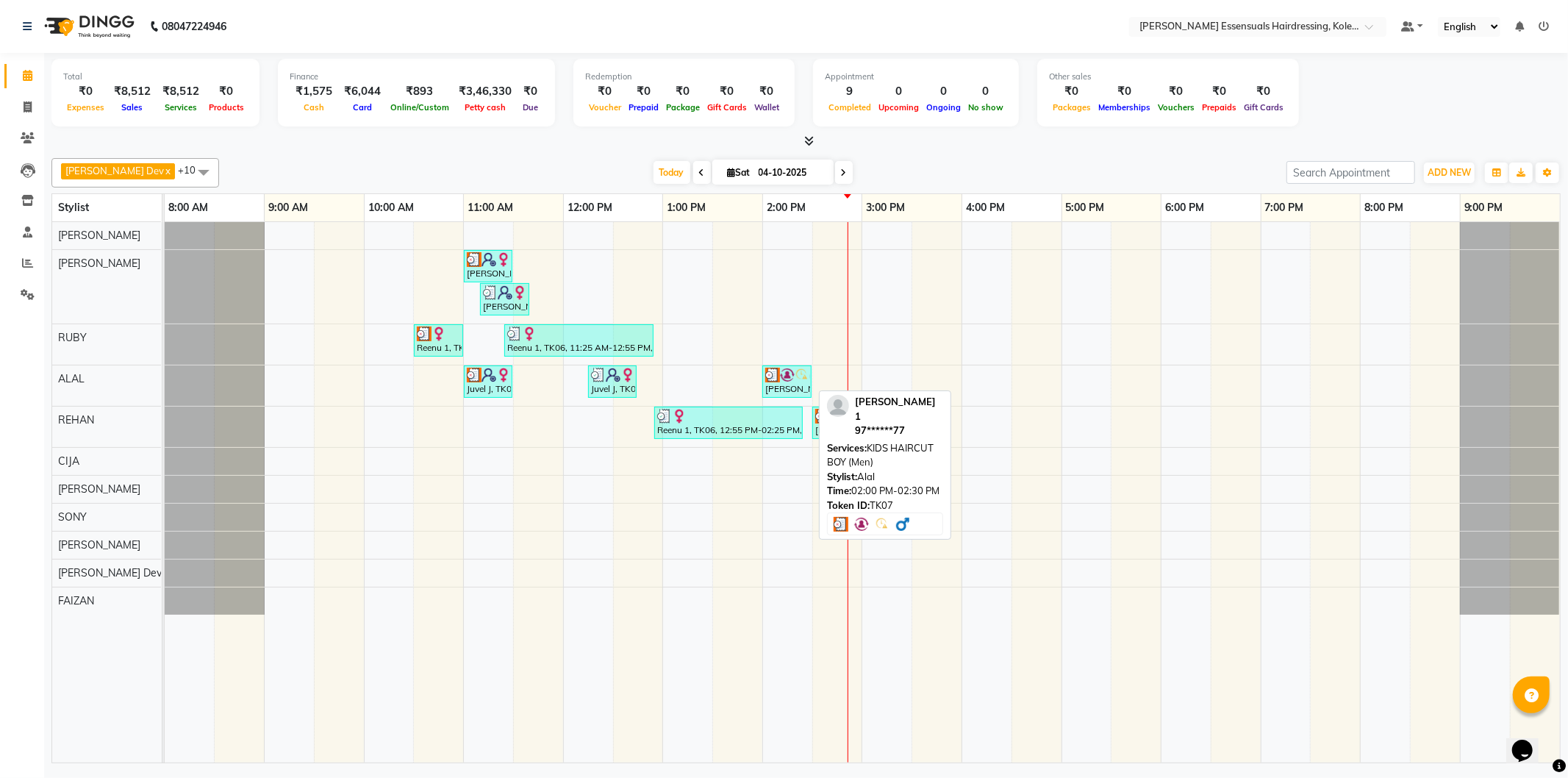
click at [776, 375] on img at bounding box center [773, 375] width 15 height 15
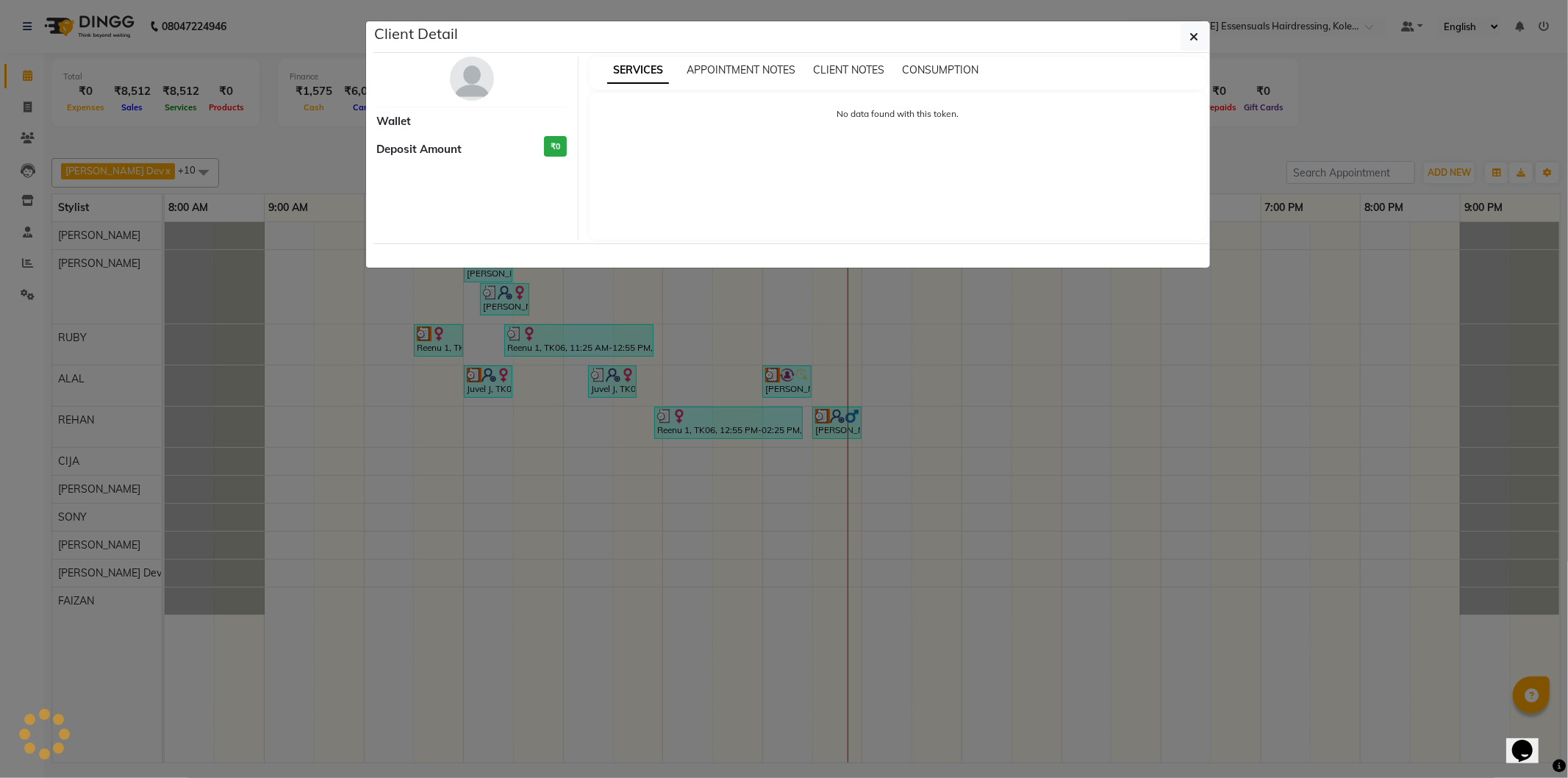
select select "3"
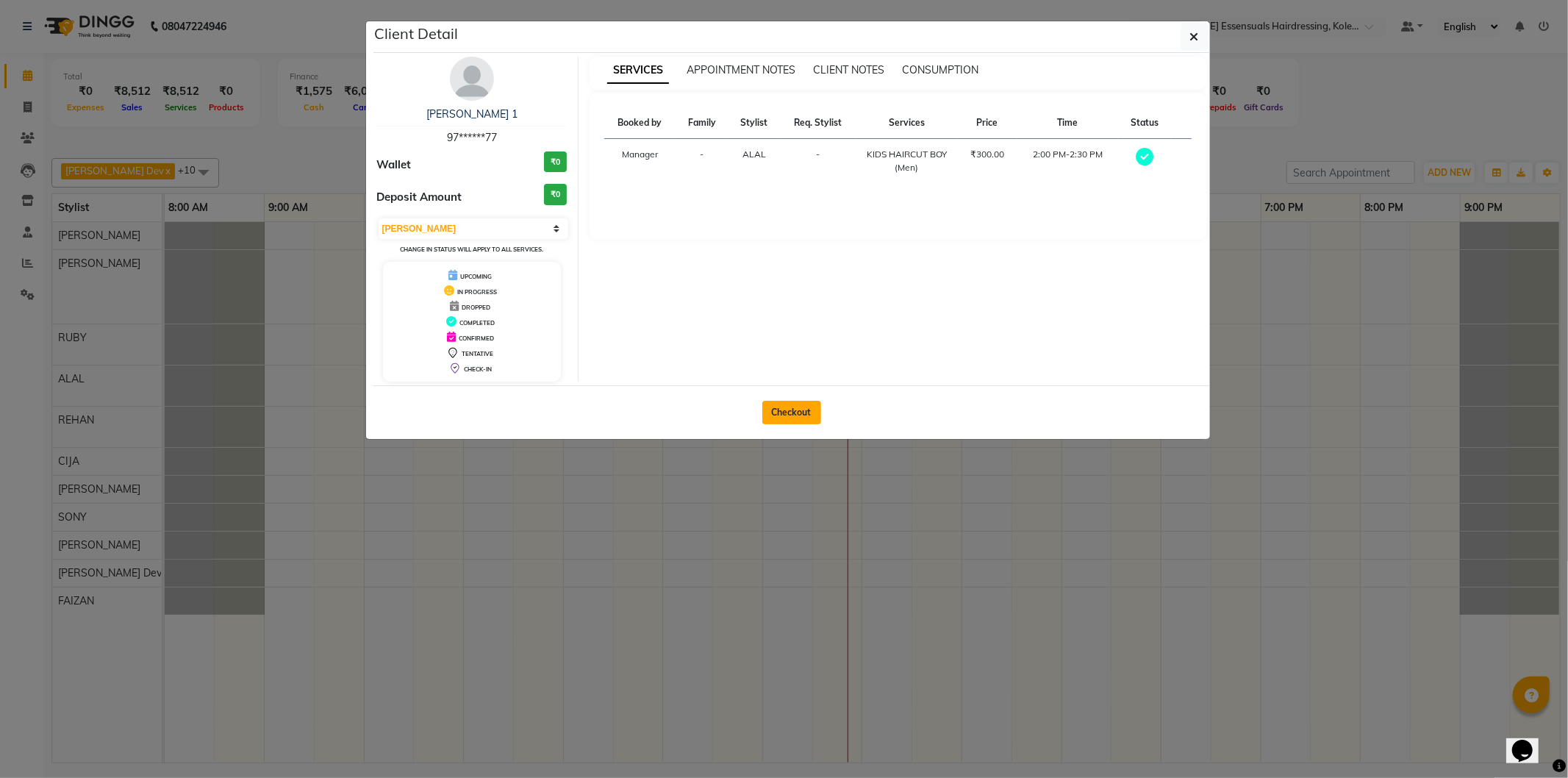
click at [792, 406] on button "Checkout" at bounding box center [792, 412] width 59 height 23
select select "service"
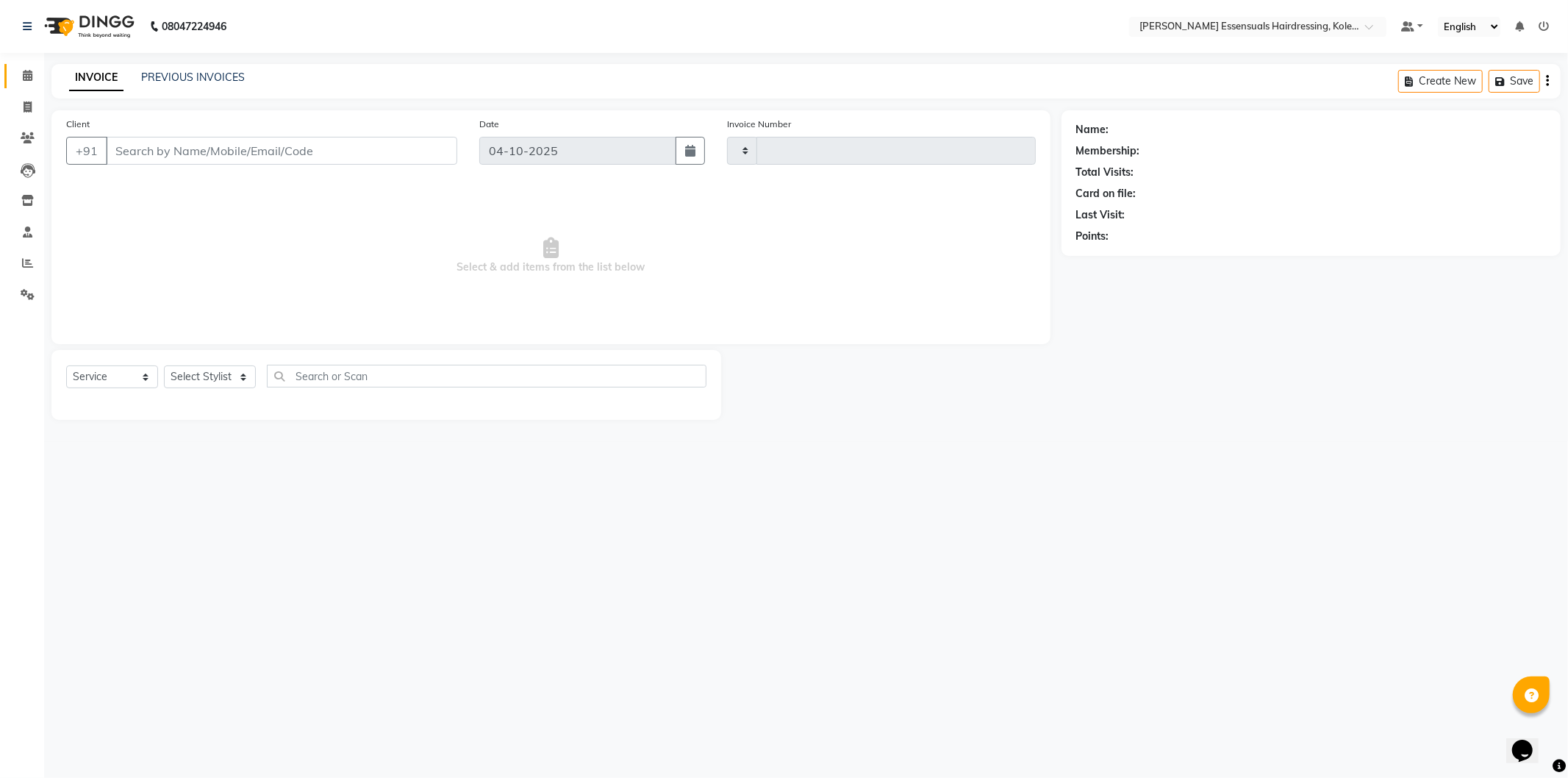
type input "1725"
select select "8281"
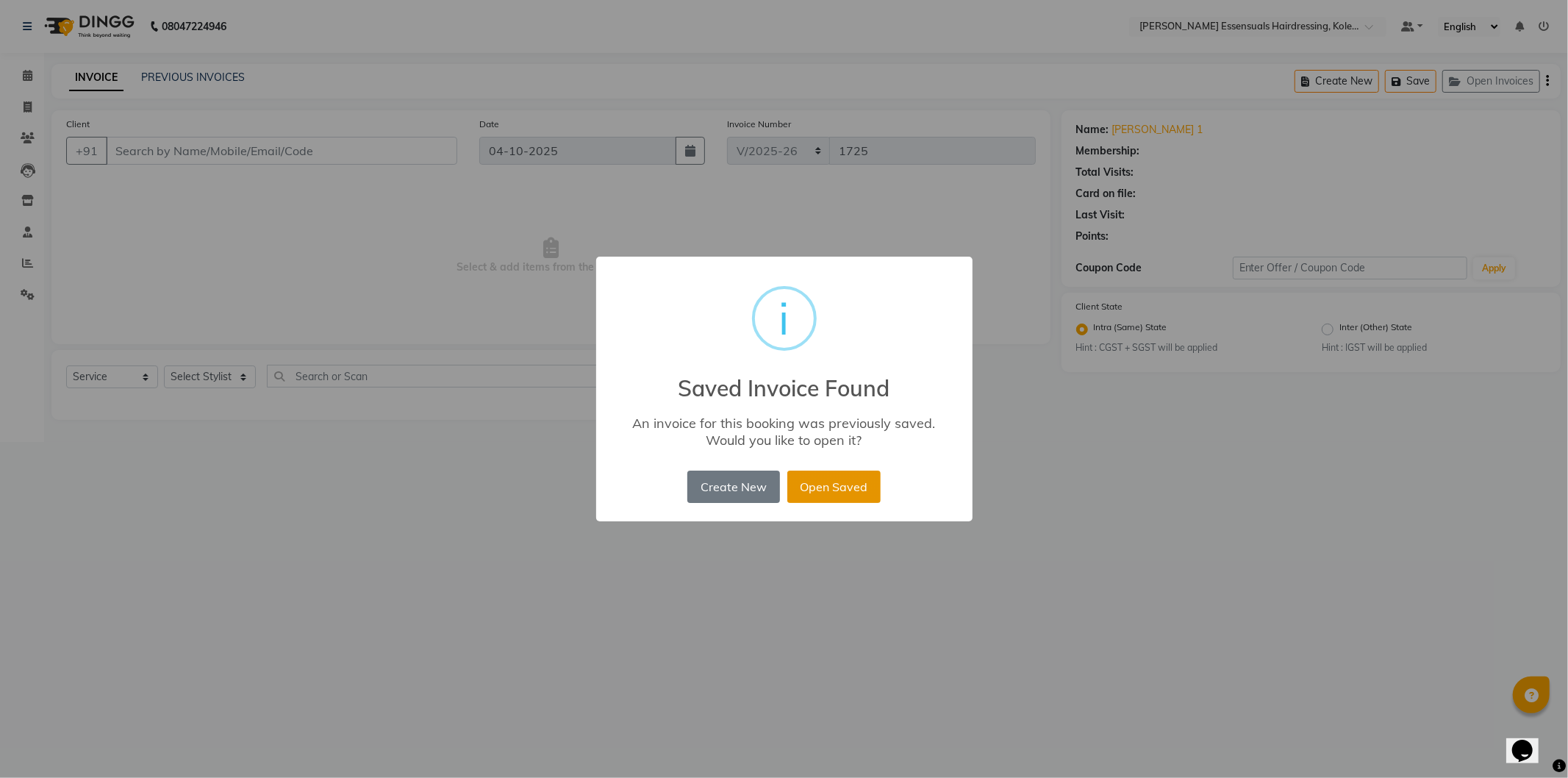
click at [844, 483] on button "Open Saved" at bounding box center [834, 487] width 94 height 32
type input "97******77"
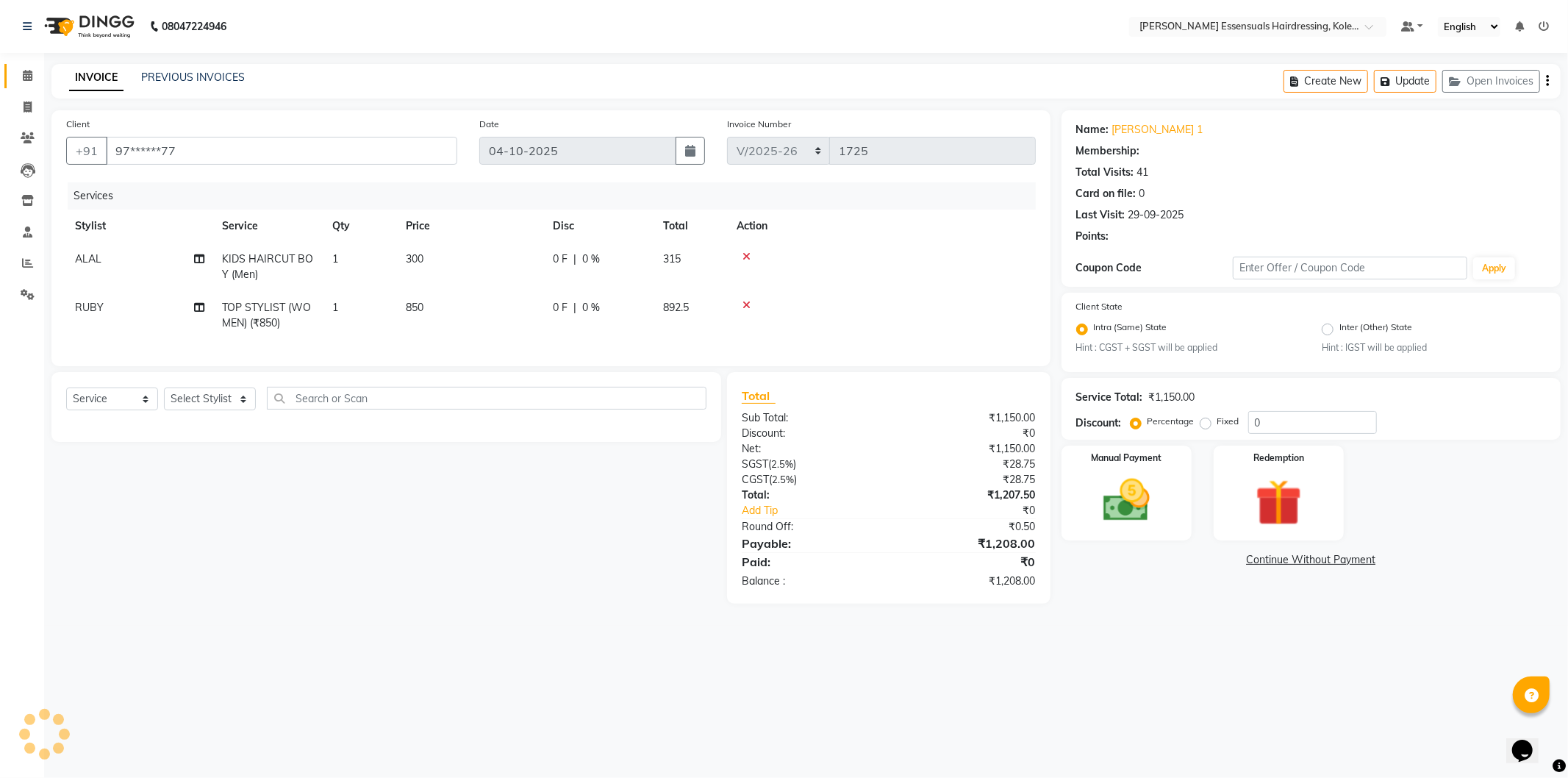
select select "1: Object"
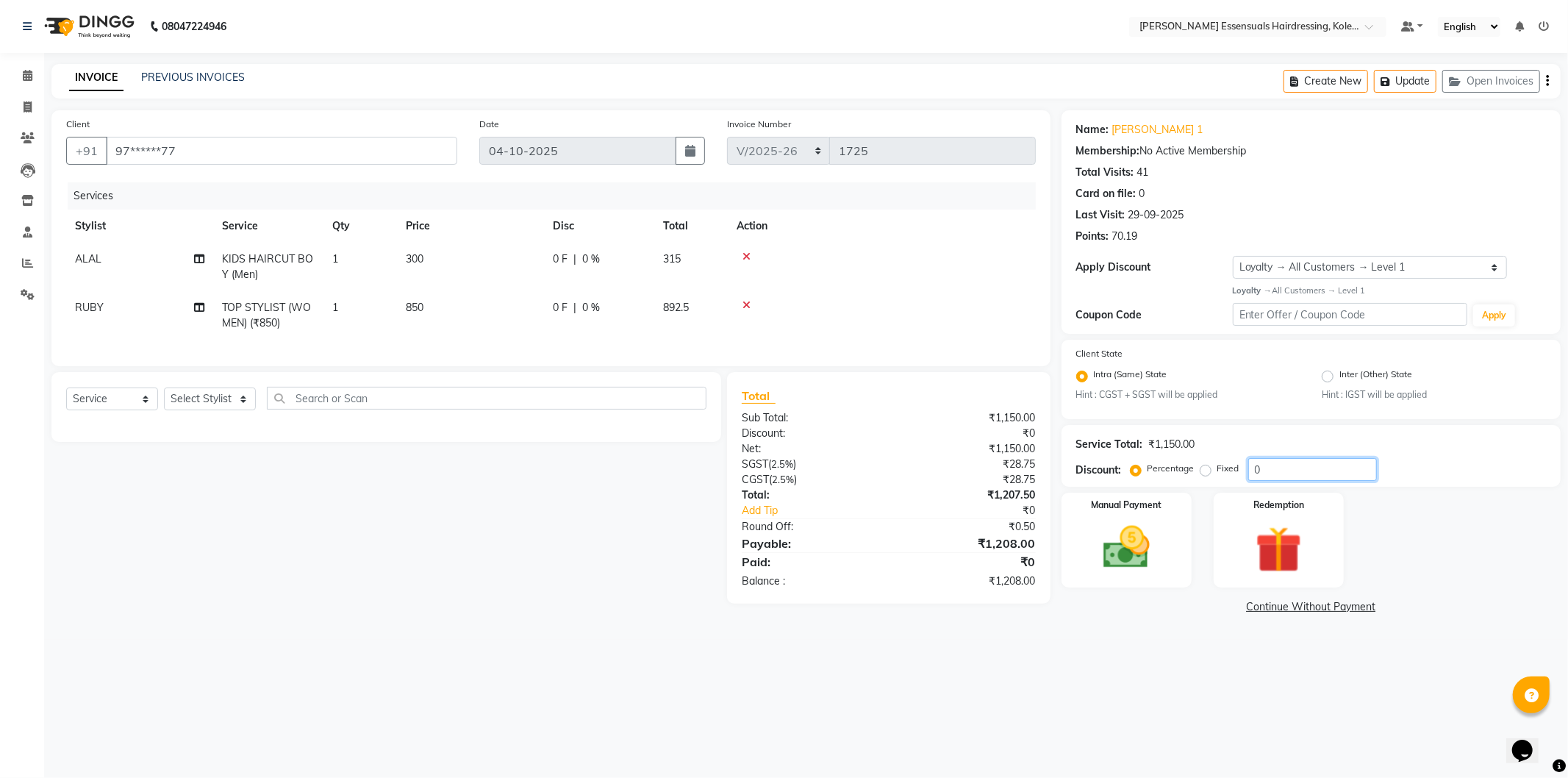
drag, startPoint x: 1277, startPoint y: 456, endPoint x: 1257, endPoint y: 461, distance: 20.6
click at [1257, 461] on div "Service Total: ₹1,150.00 Discount: Percentage Fixed 0" at bounding box center [1312, 456] width 470 height 50
type input "4"
type input "10"
click at [1436, 549] on div "Manual Payment Redemption" at bounding box center [1311, 540] width 521 height 95
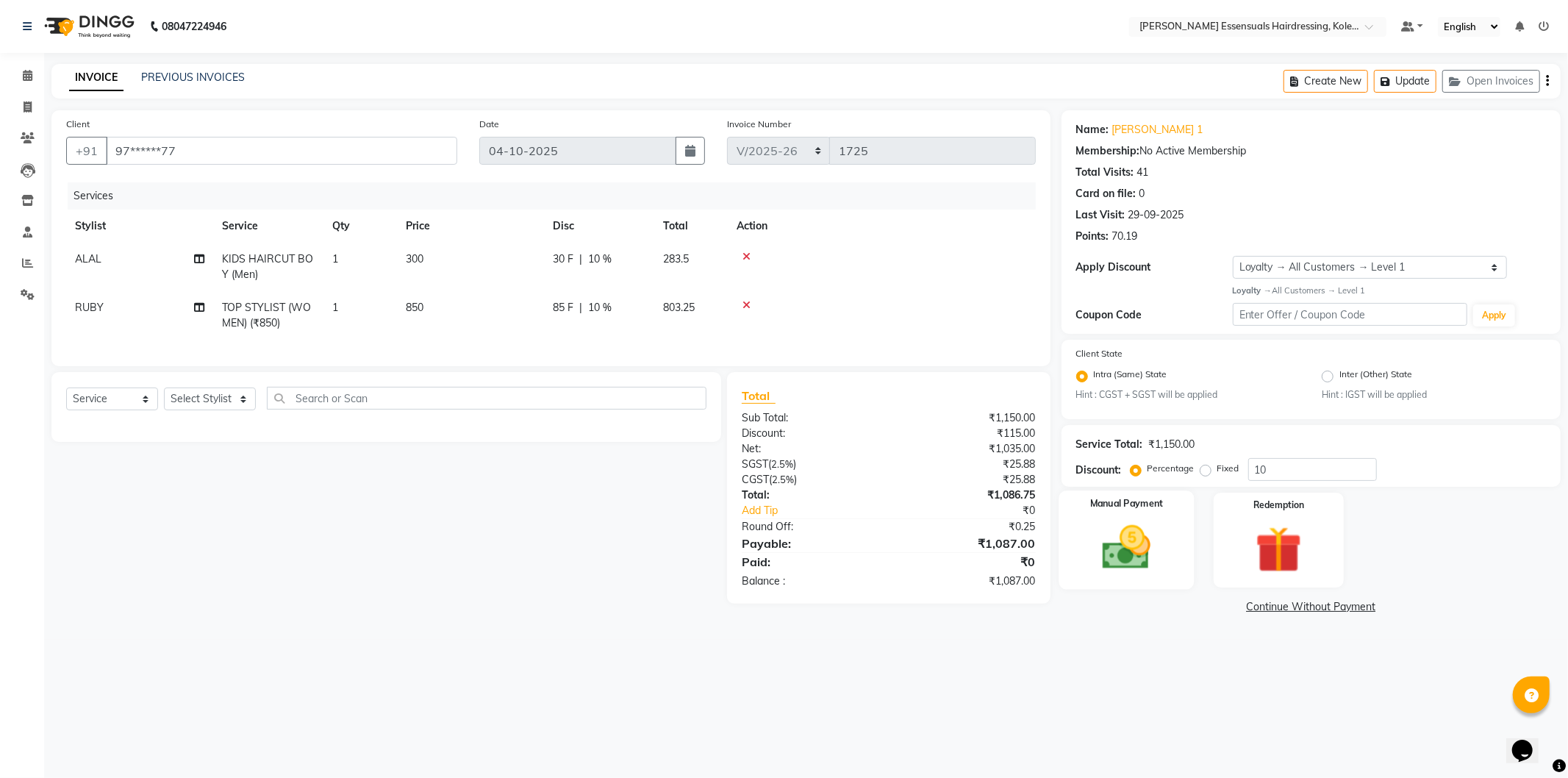
click at [1107, 553] on img at bounding box center [1126, 548] width 78 height 56
click at [1223, 612] on span "CARD" at bounding box center [1221, 608] width 32 height 17
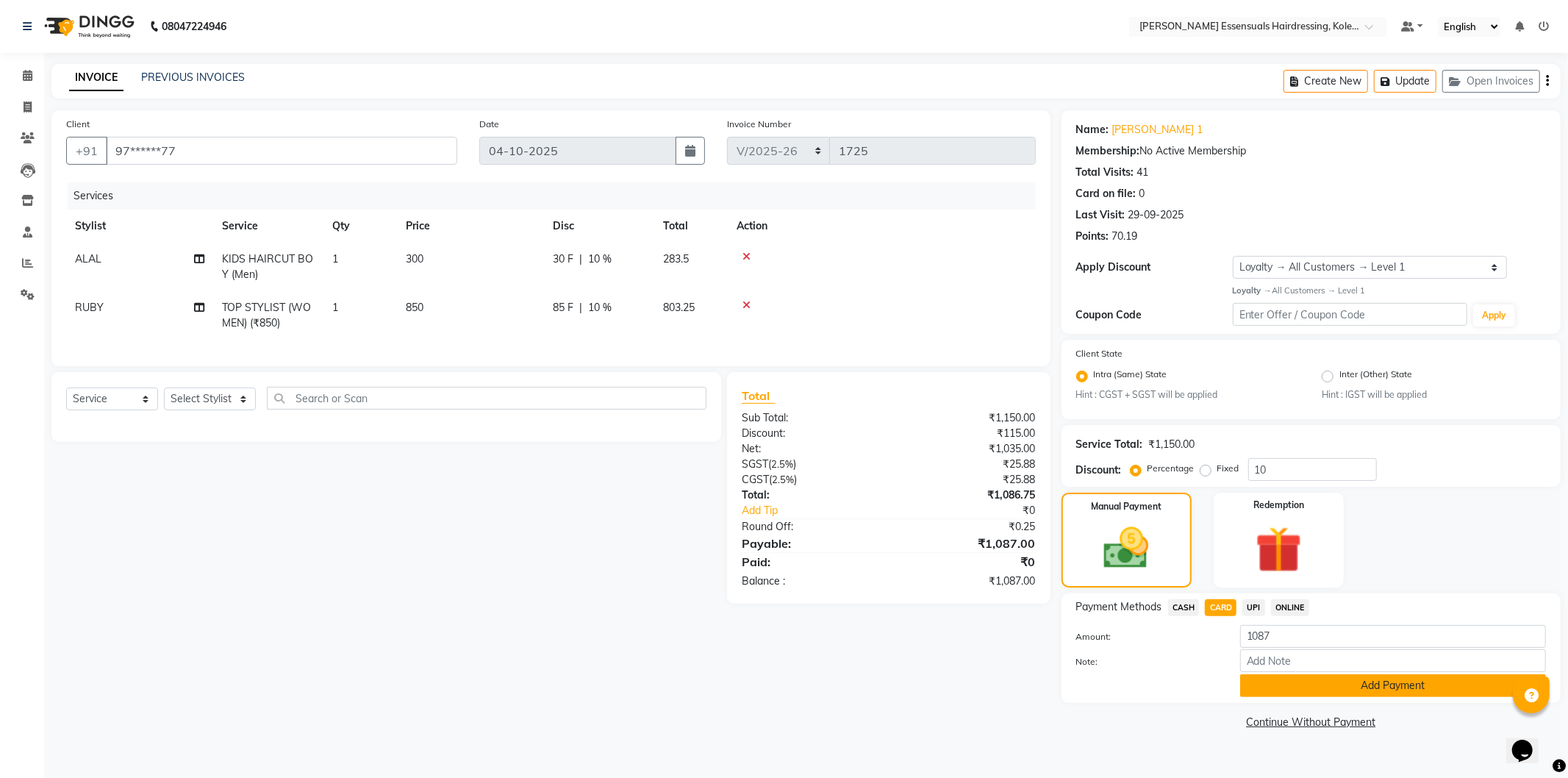
click at [1353, 684] on button "Add Payment" at bounding box center [1394, 686] width 306 height 23
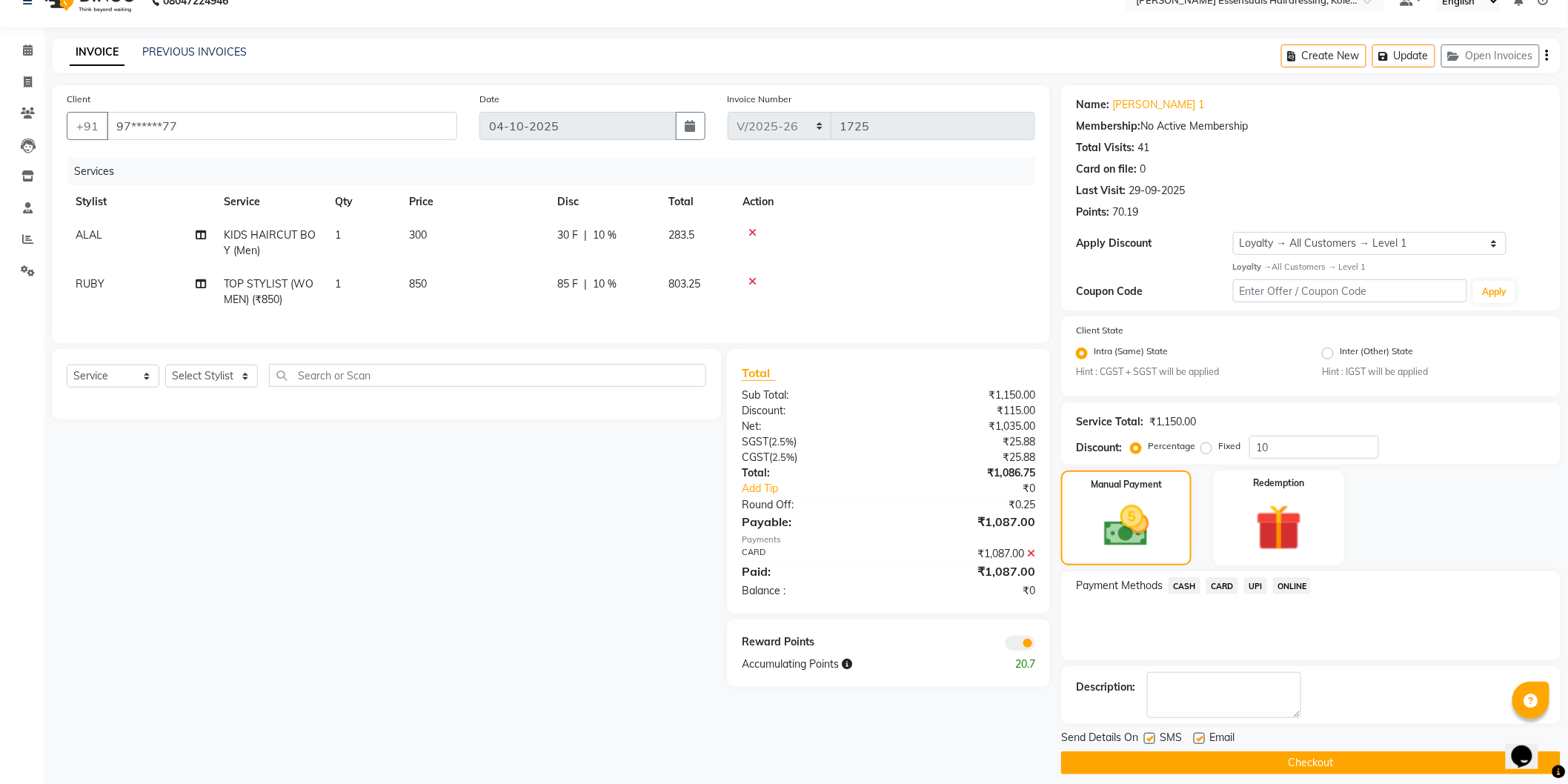
scroll to position [37, 0]
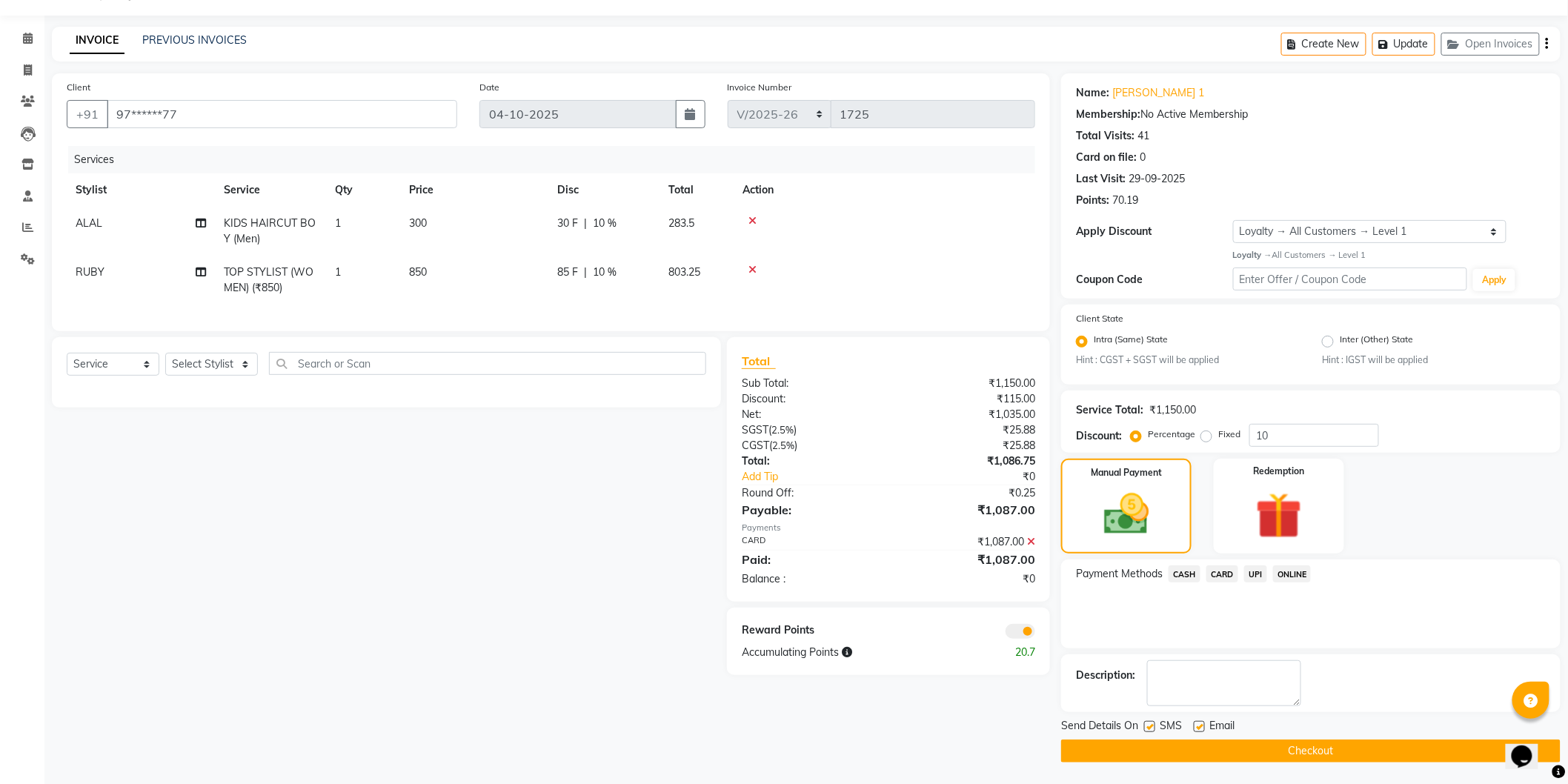
click at [1329, 752] on button "Checkout" at bounding box center [1310, 751] width 499 height 23
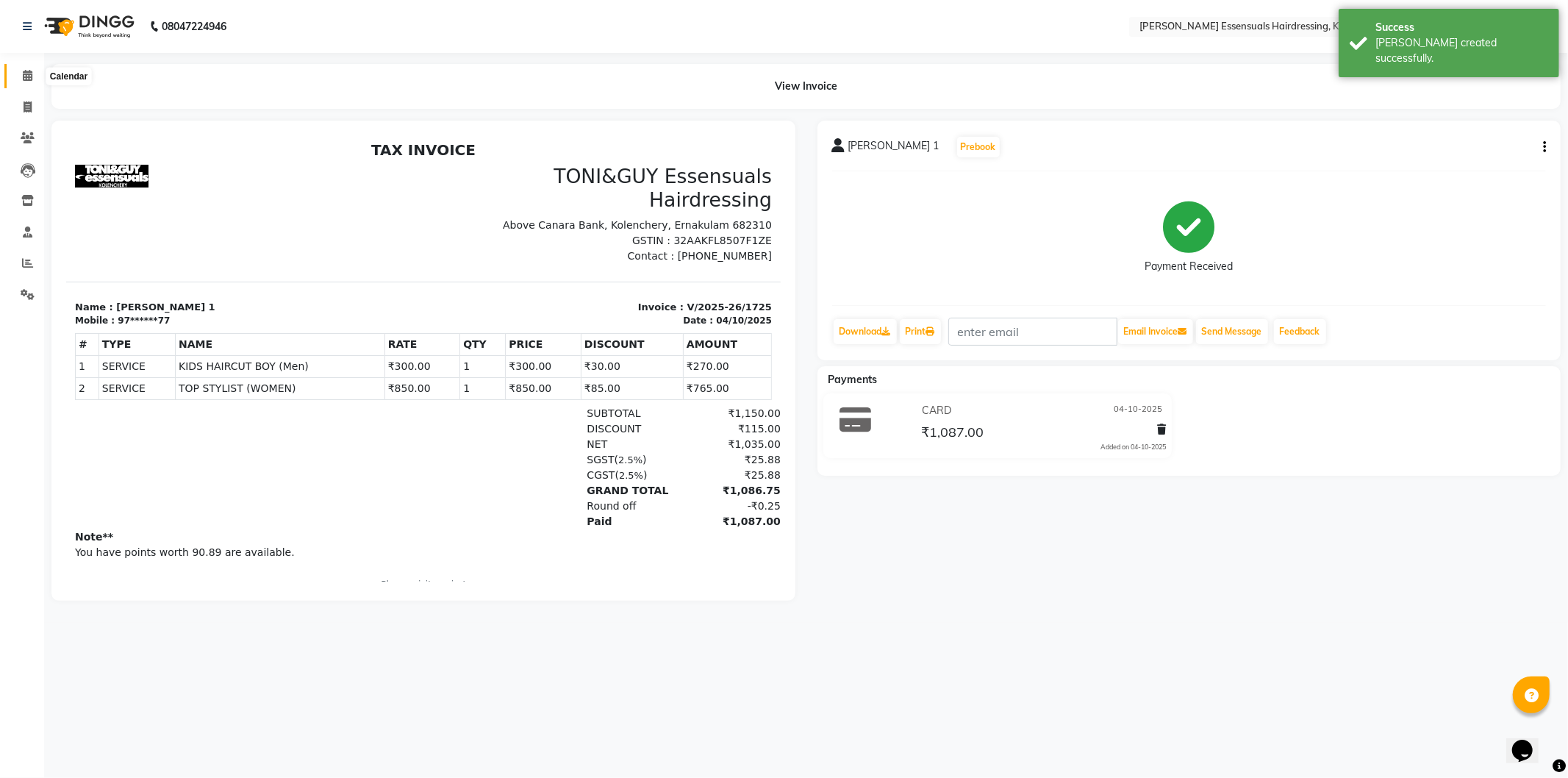
click at [16, 74] on span at bounding box center [27, 76] width 26 height 17
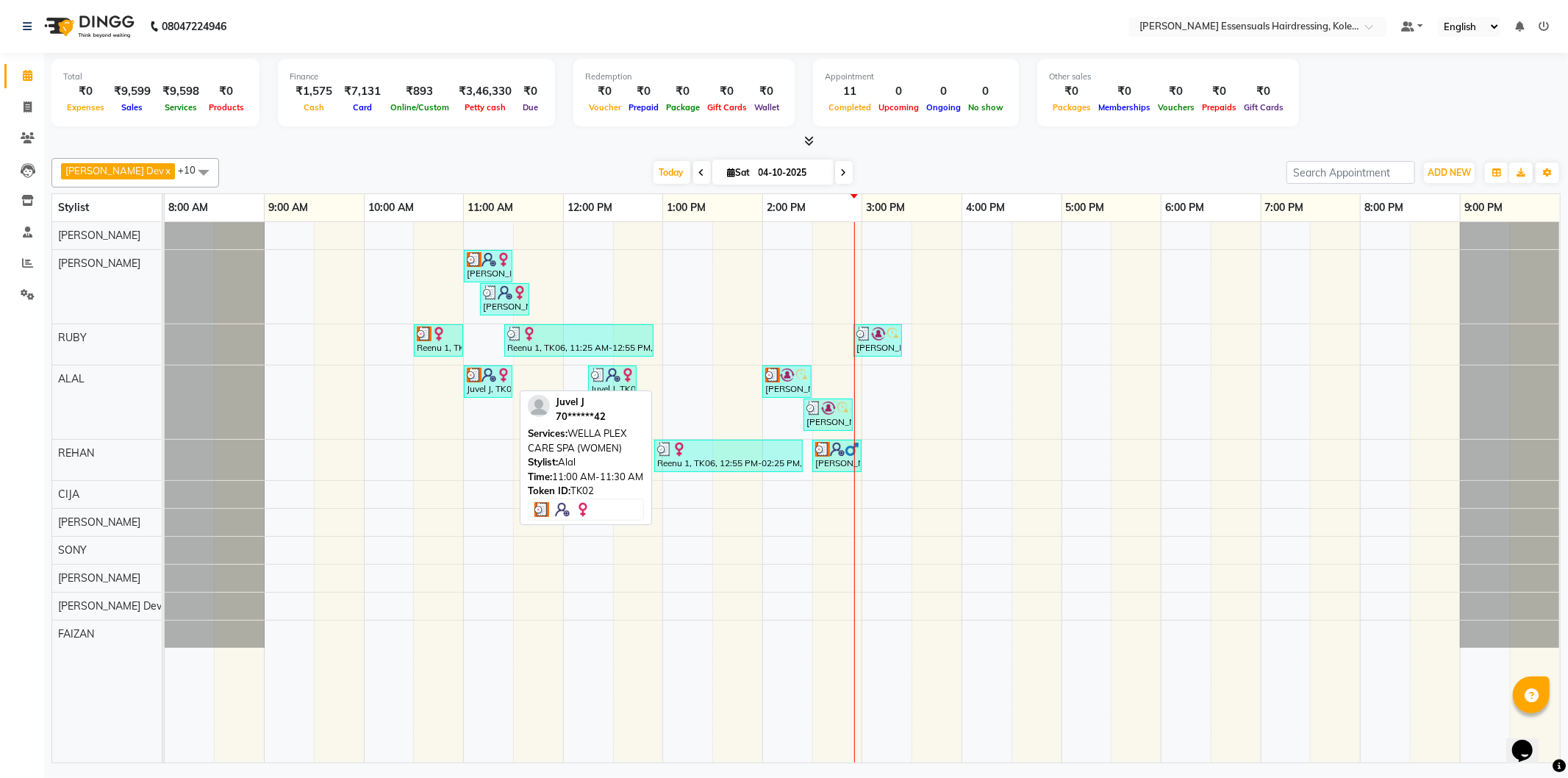
click at [481, 393] on div "Juvel J, TK02, 11:00 AM-11:30 AM, WELLA PLEX CARE SPA (WOMEN)" at bounding box center [488, 381] width 45 height 28
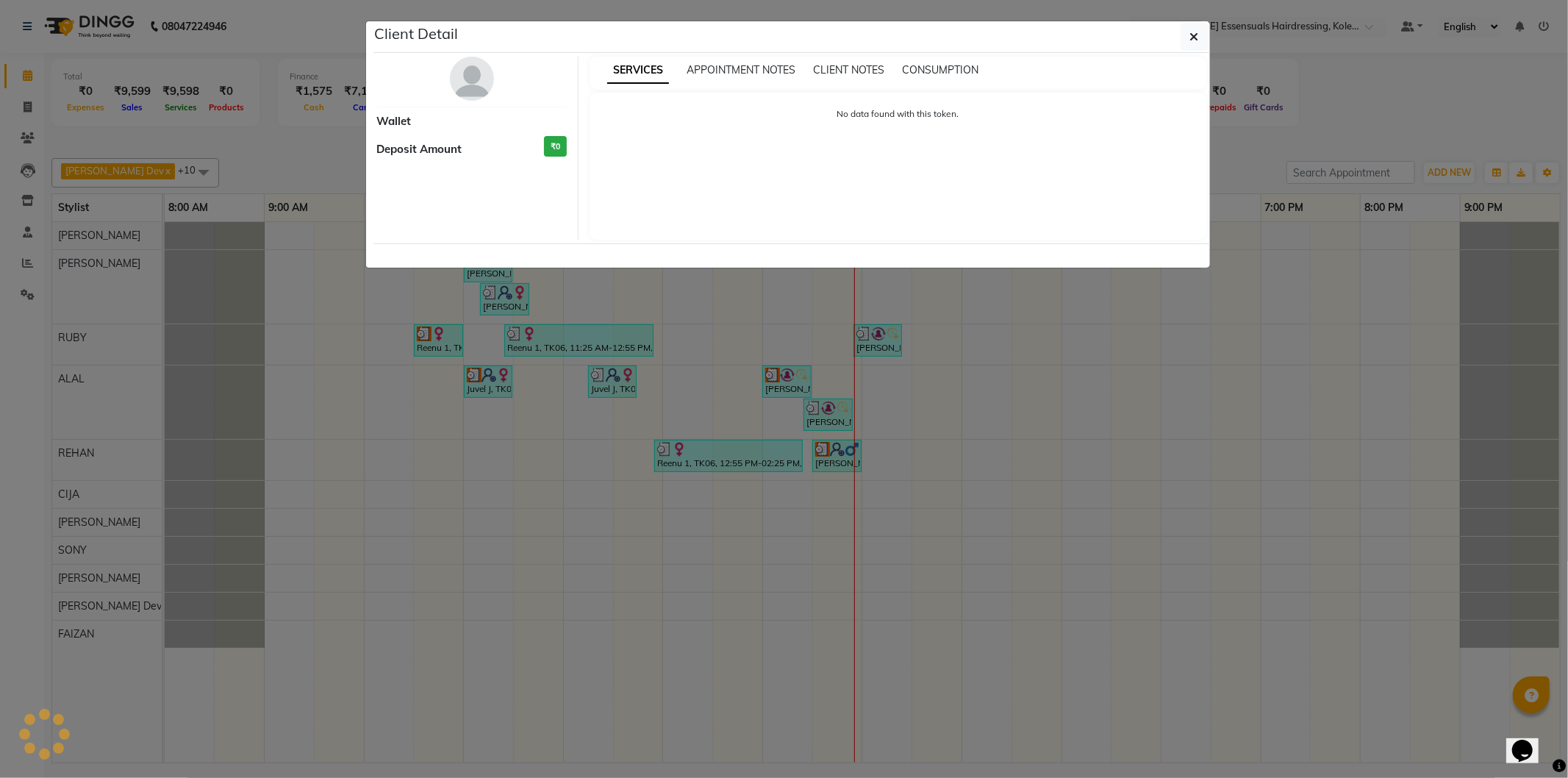
select select "3"
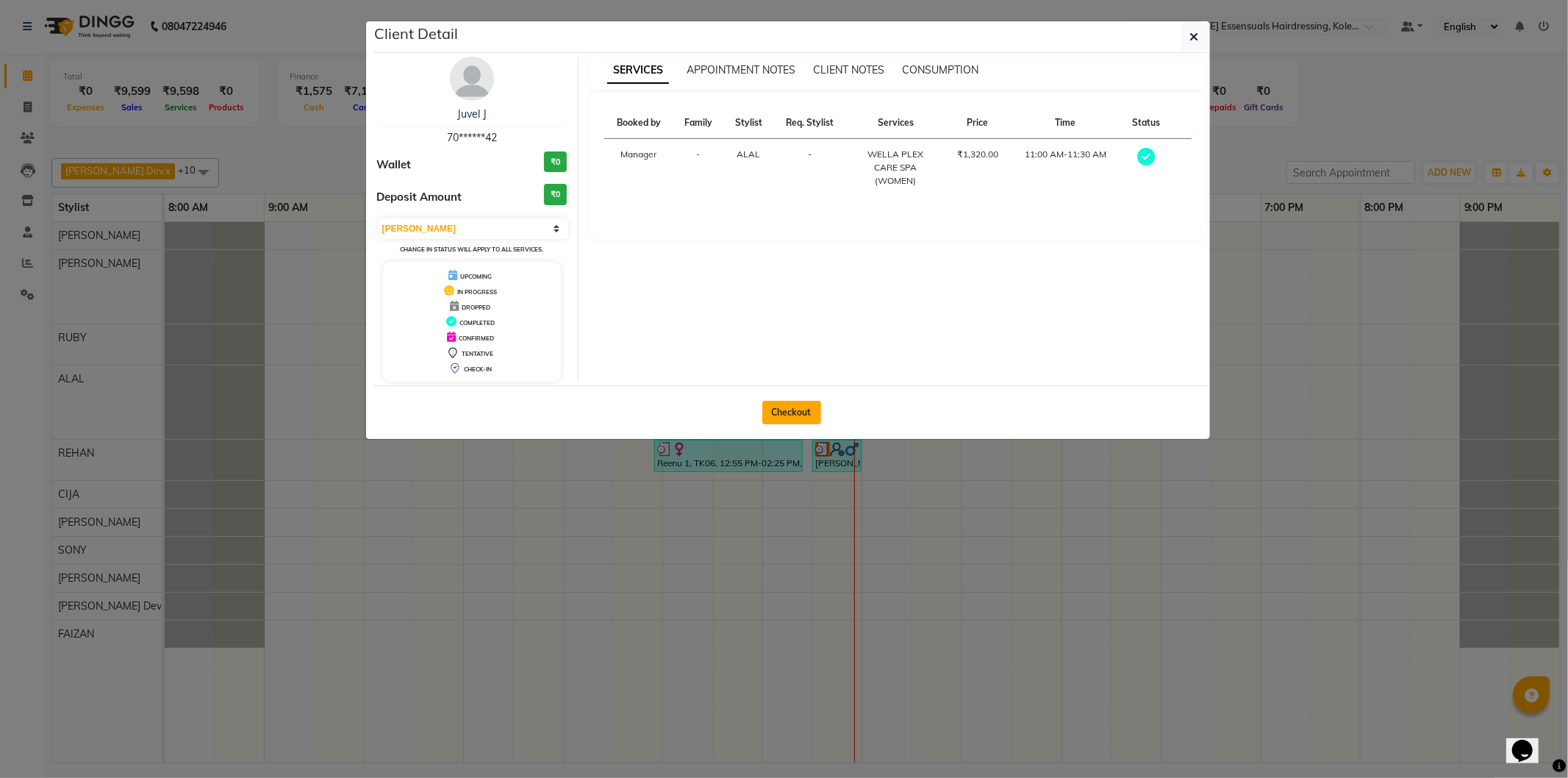
click at [783, 414] on button "Checkout" at bounding box center [792, 412] width 59 height 23
select select "service"
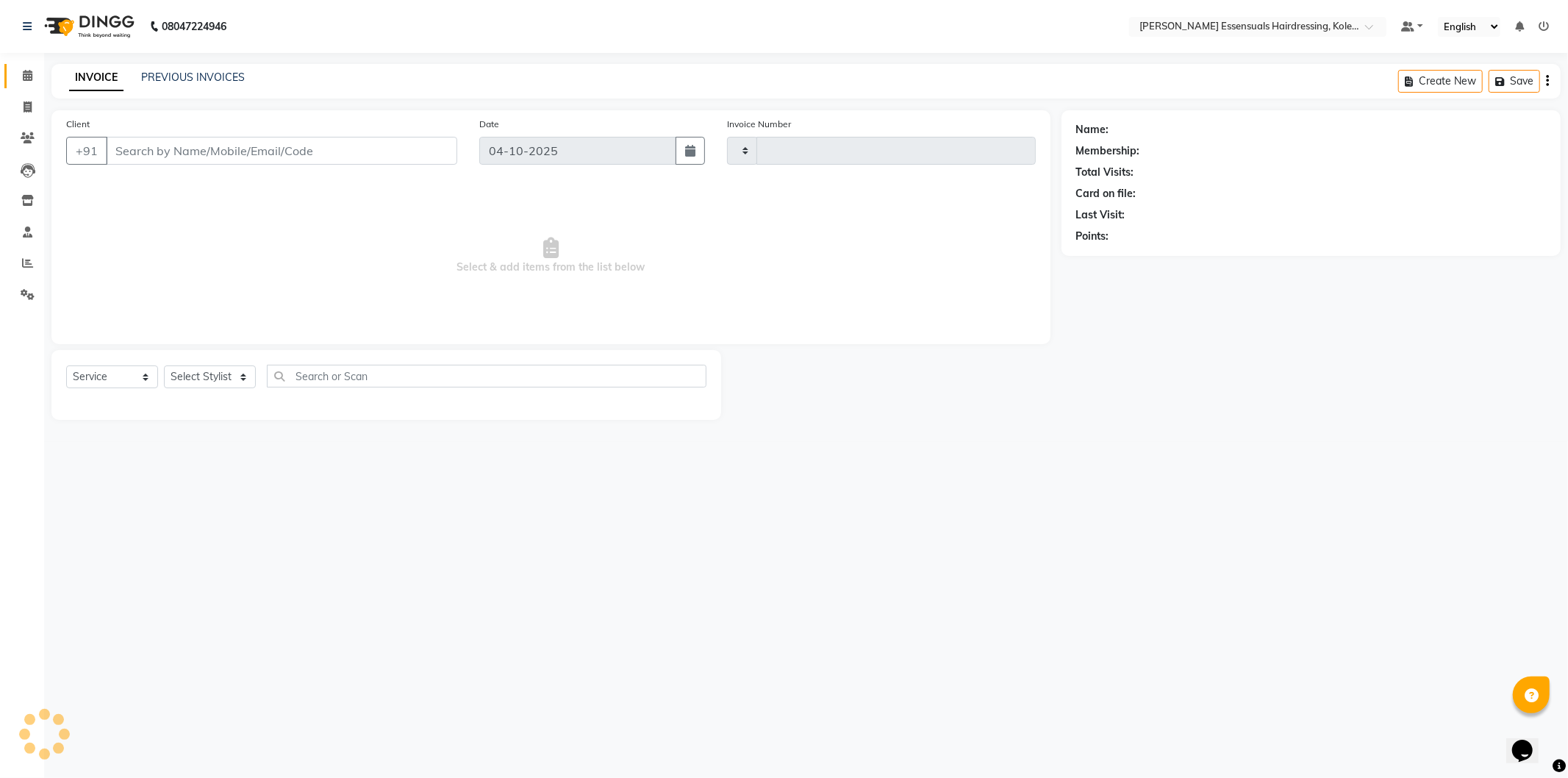
type input "1726"
select select "8281"
type input "70******42"
select select "79970"
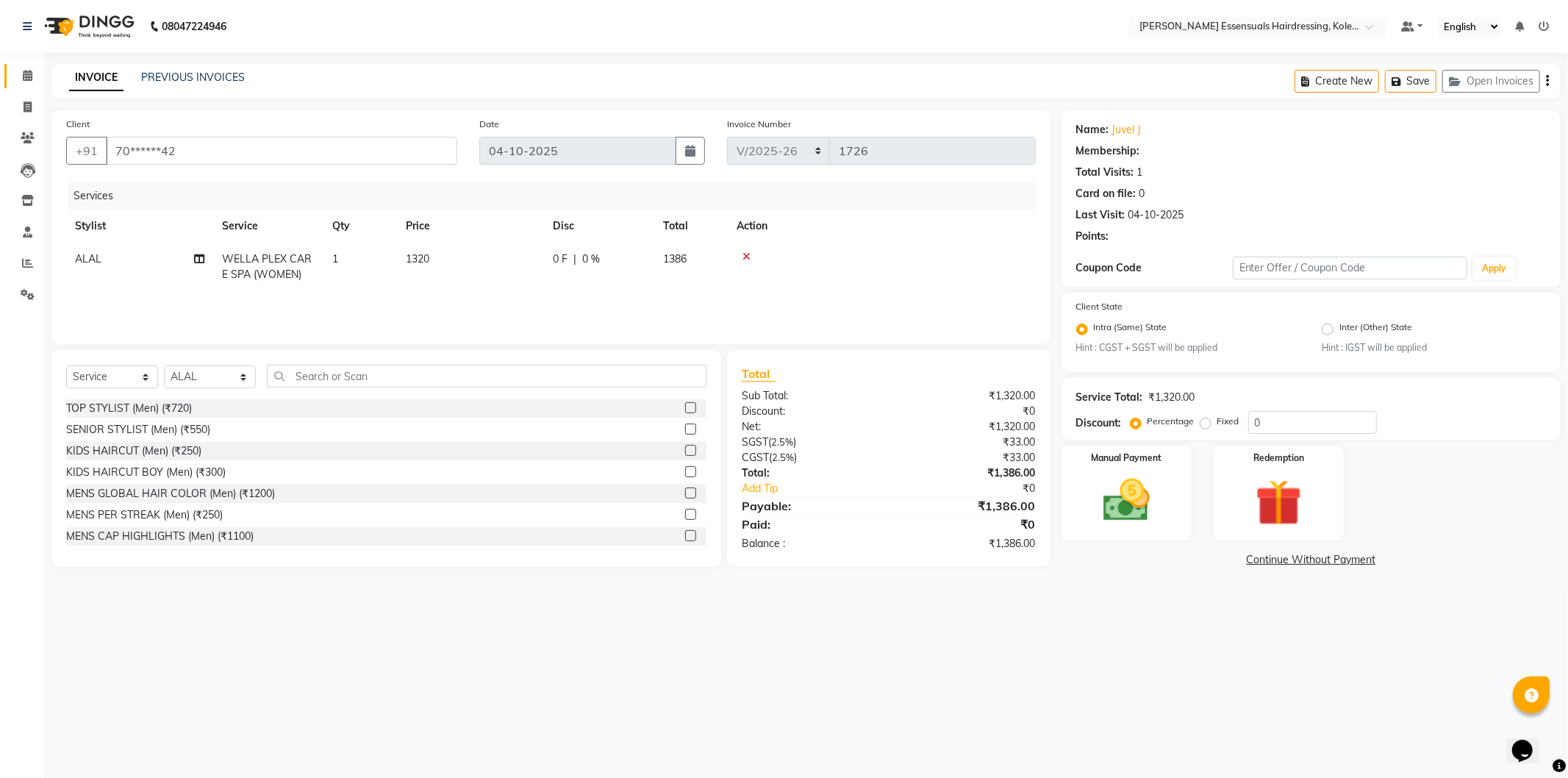
select select "1: Object"
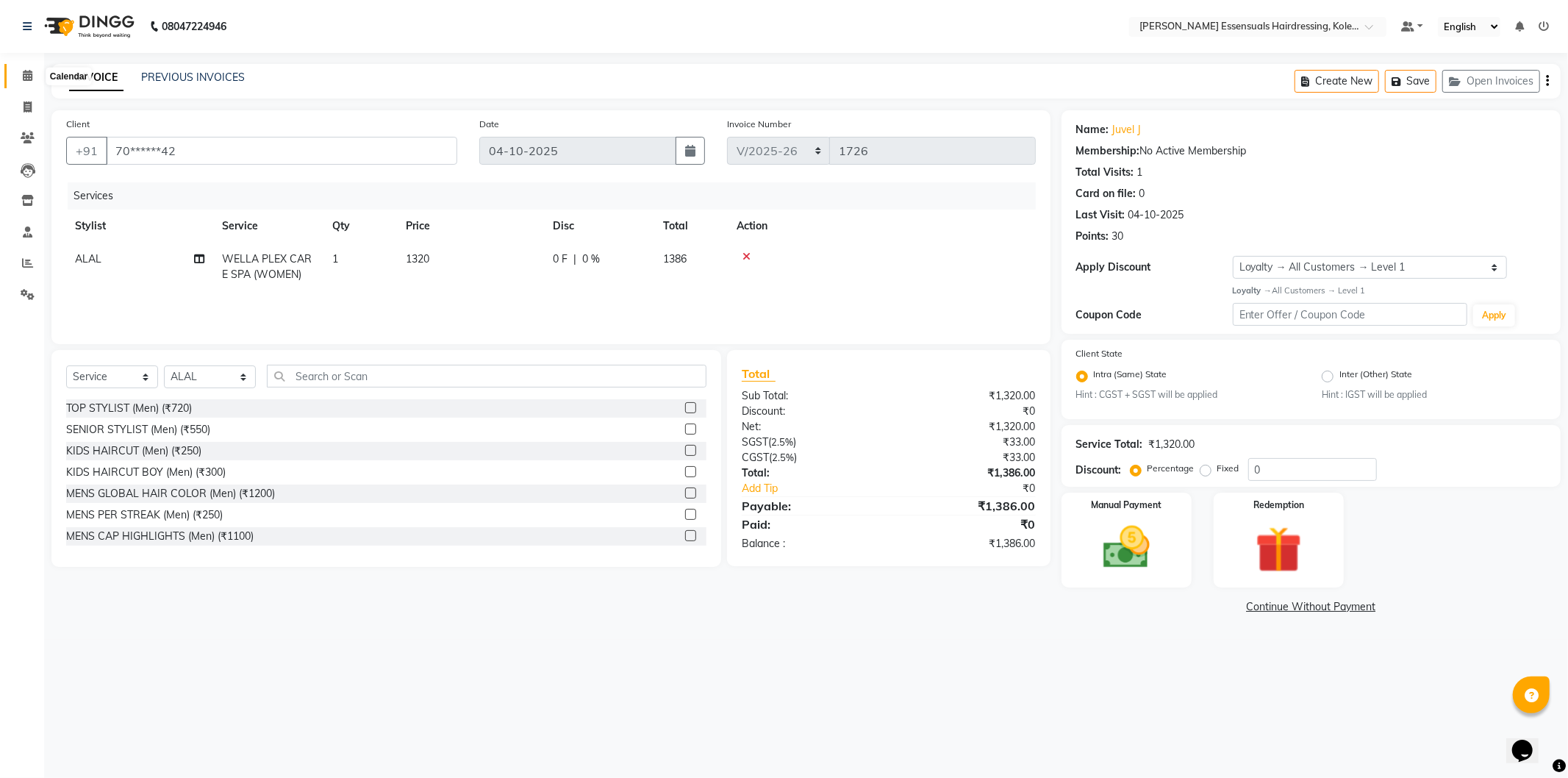
click at [32, 72] on span at bounding box center [27, 76] width 26 height 17
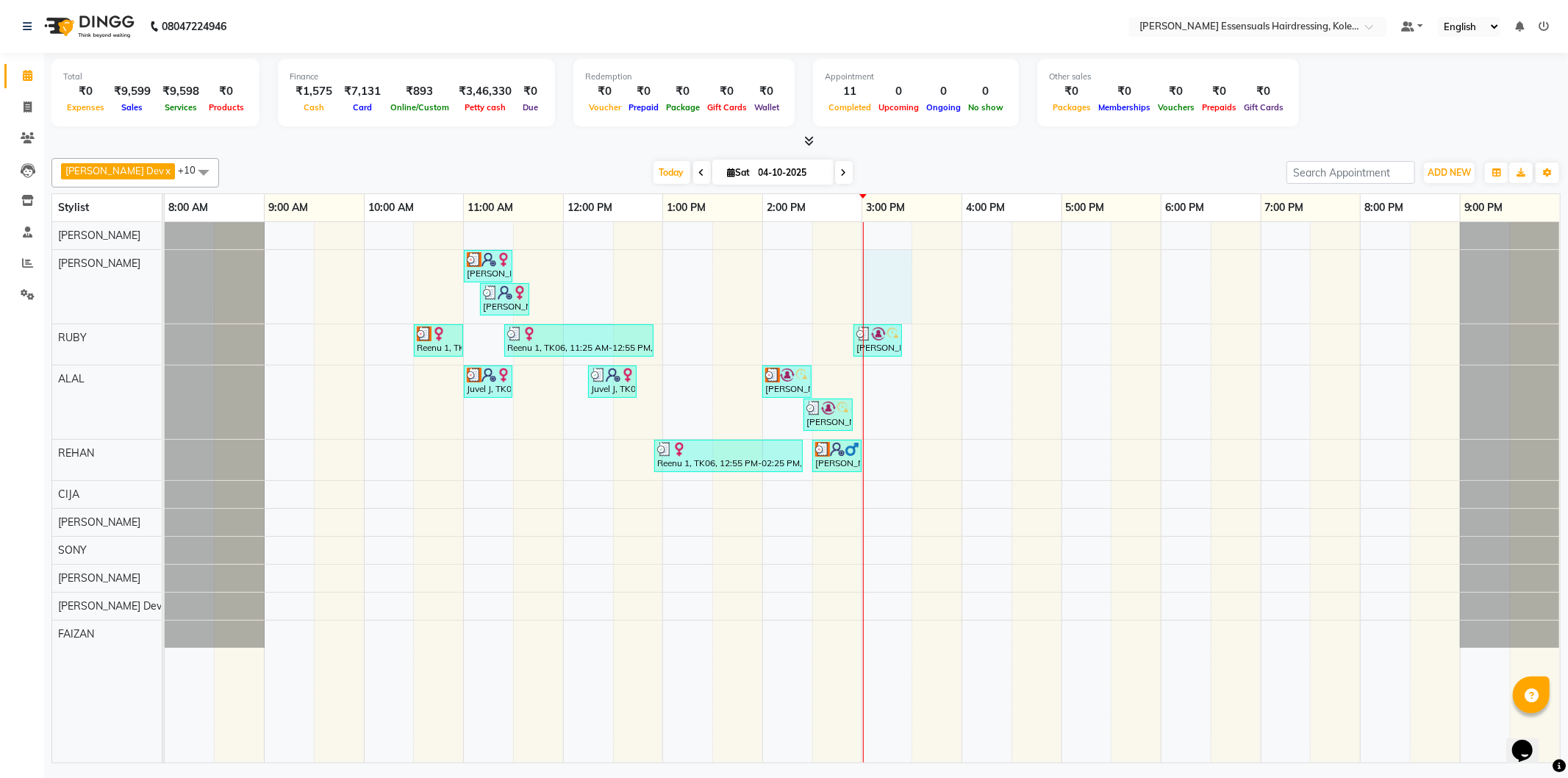
click at [876, 278] on div "[PERSON_NAME], TK03, 11:00 AM-11:30 AM, TOP STYLIST (Men) [PERSON_NAME], TK04, …" at bounding box center [863, 492] width 1396 height 540
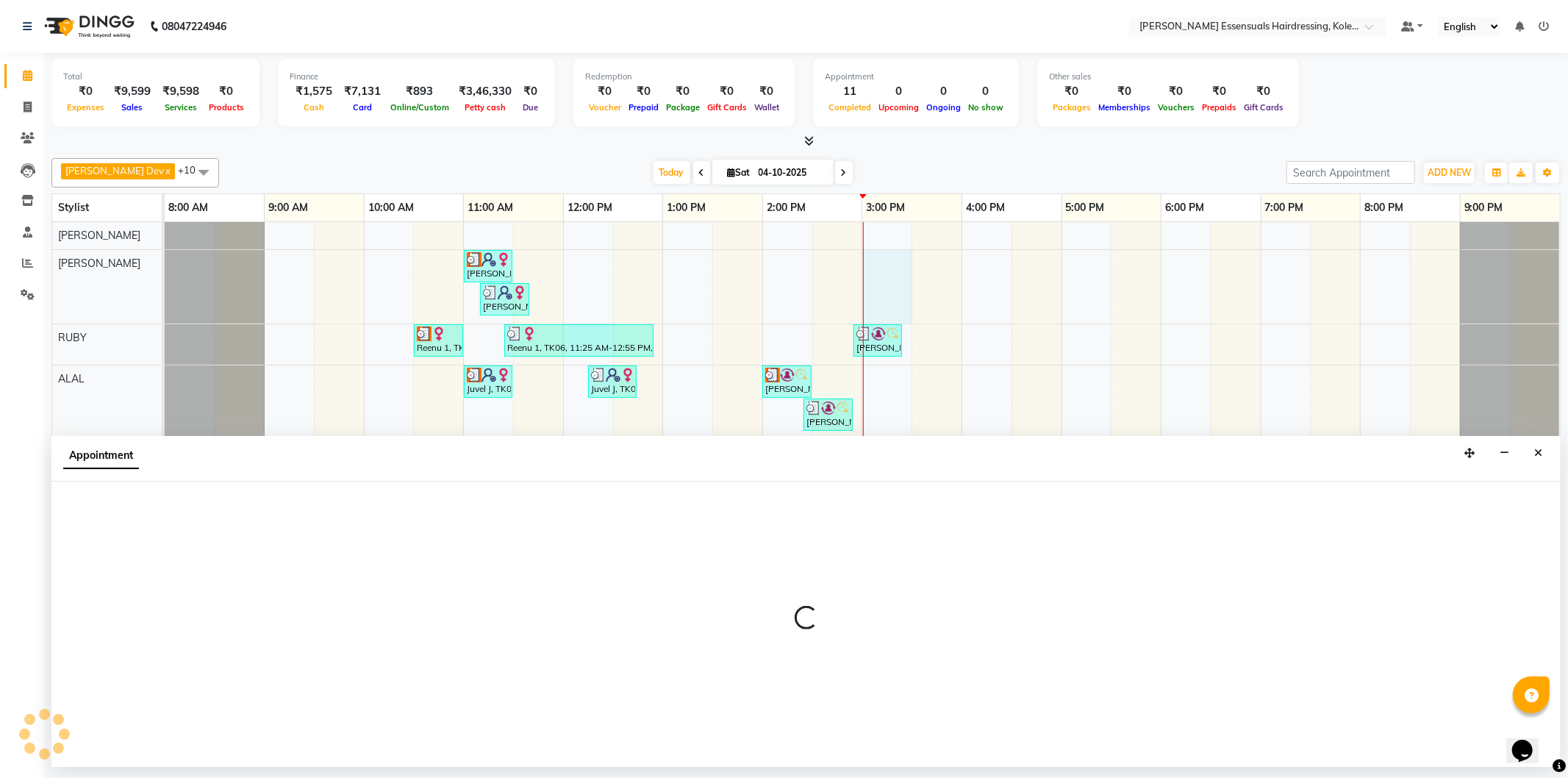
select select "79967"
select select "900"
select select "tentative"
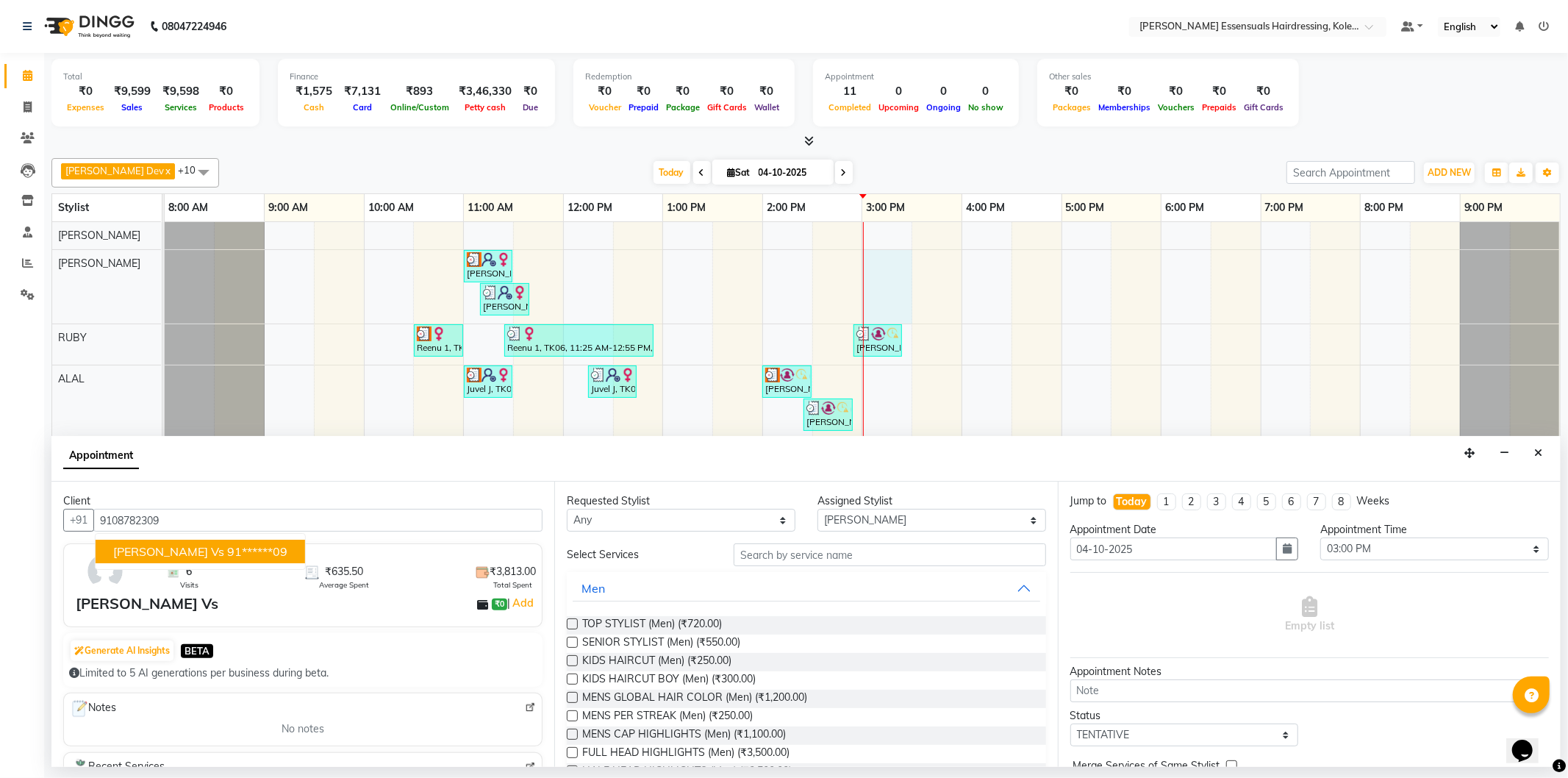
click at [233, 546] on button "[PERSON_NAME] Vs 91******09" at bounding box center [200, 551] width 209 height 23
type input "91******09"
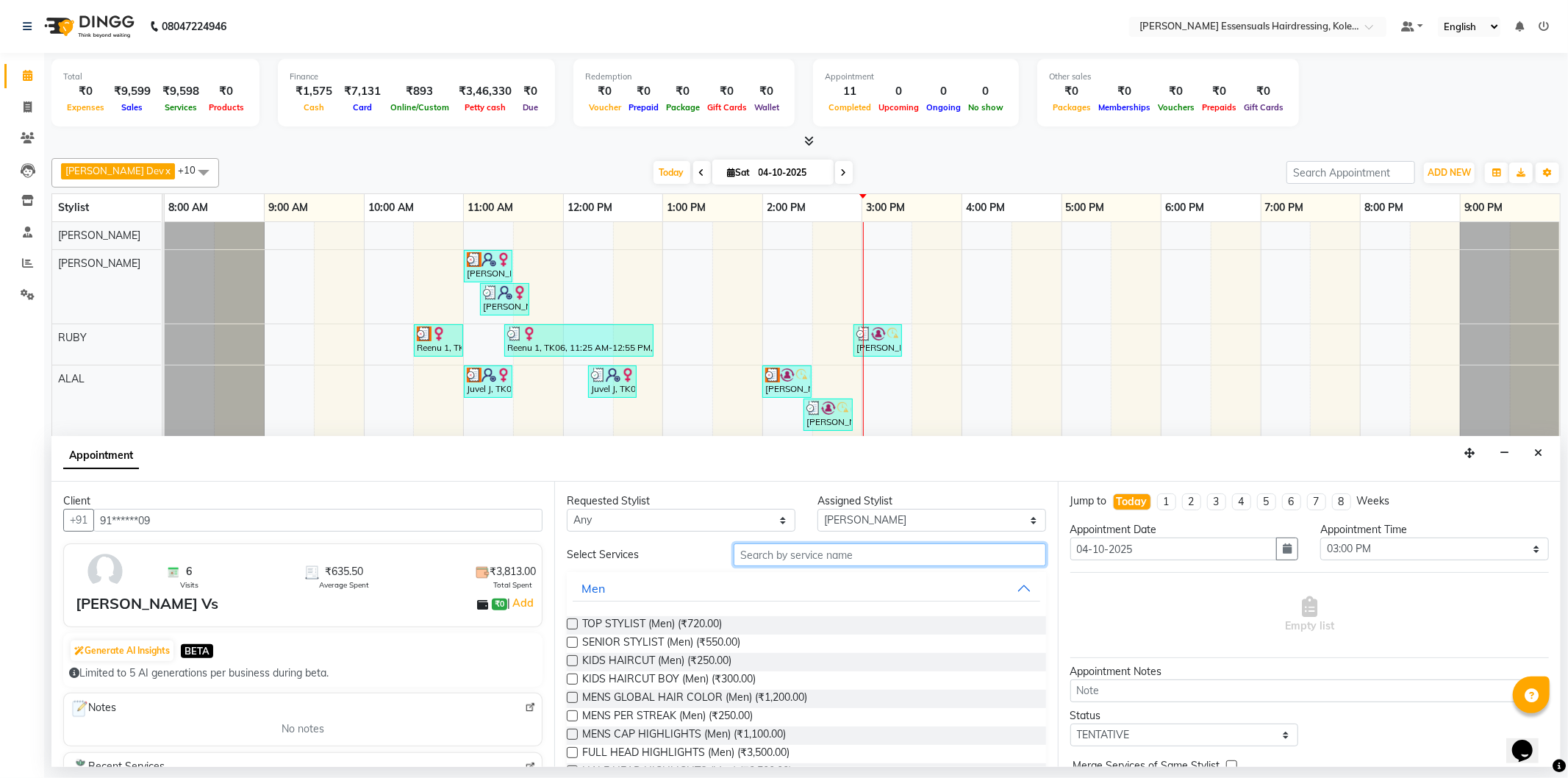
click at [873, 548] on input "text" at bounding box center [889, 555] width 312 height 23
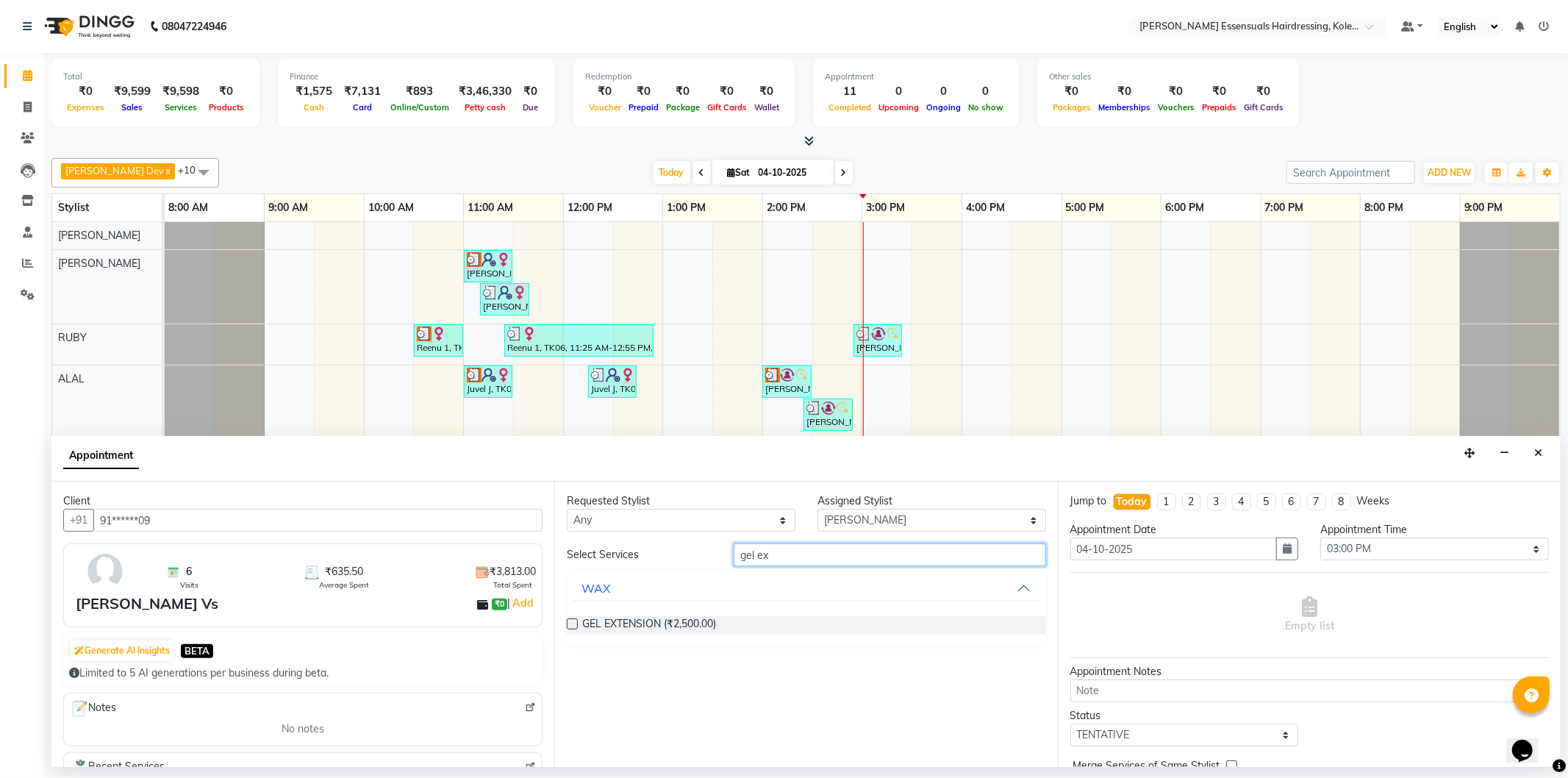
type input "gel ex"
click at [575, 623] on label at bounding box center [573, 624] width 11 height 11
click at [575, 623] on input "checkbox" at bounding box center [572, 625] width 10 height 10
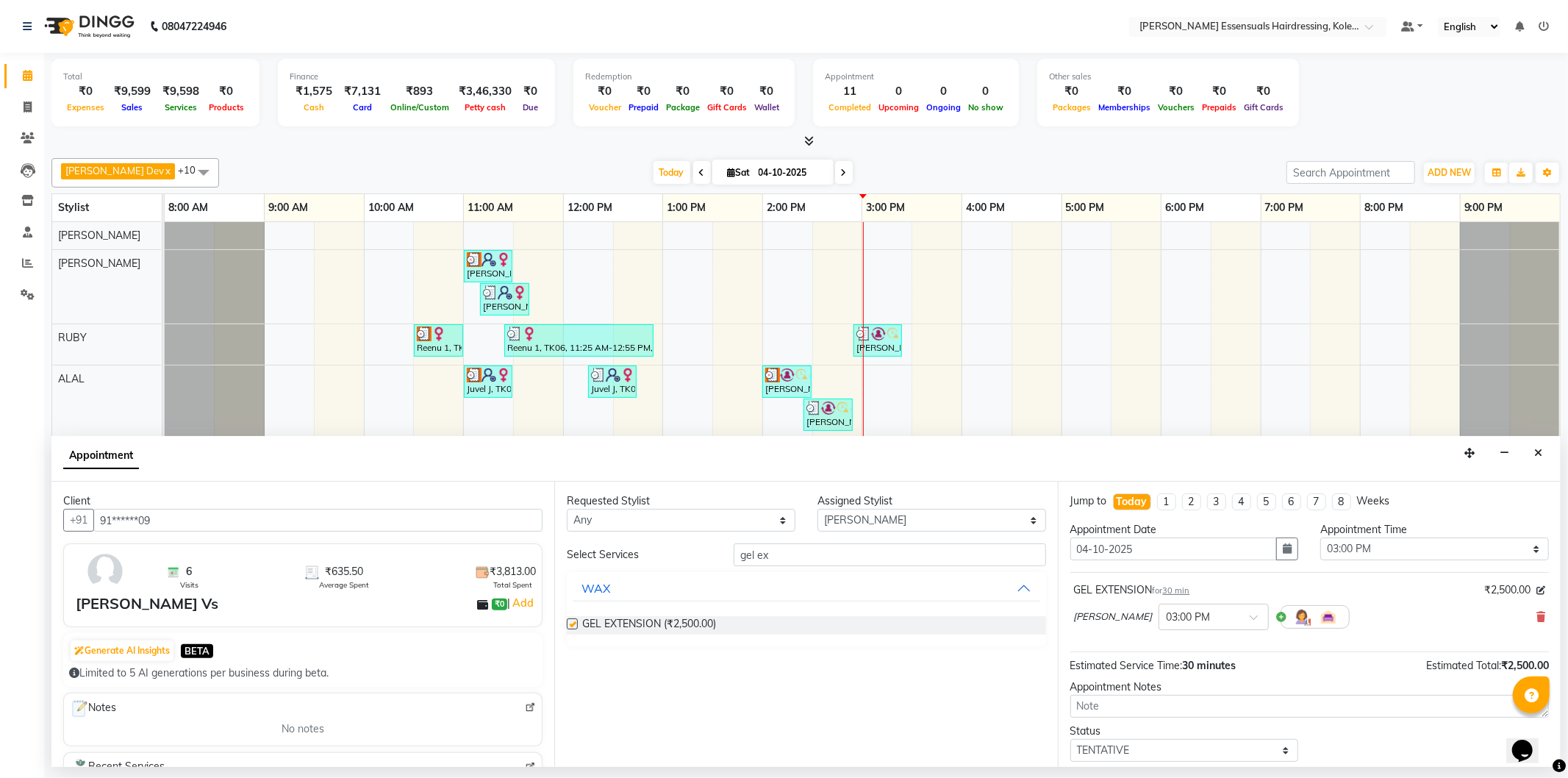
checkbox input "false"
click at [857, 550] on input "gel ex" at bounding box center [889, 555] width 312 height 23
type input "g"
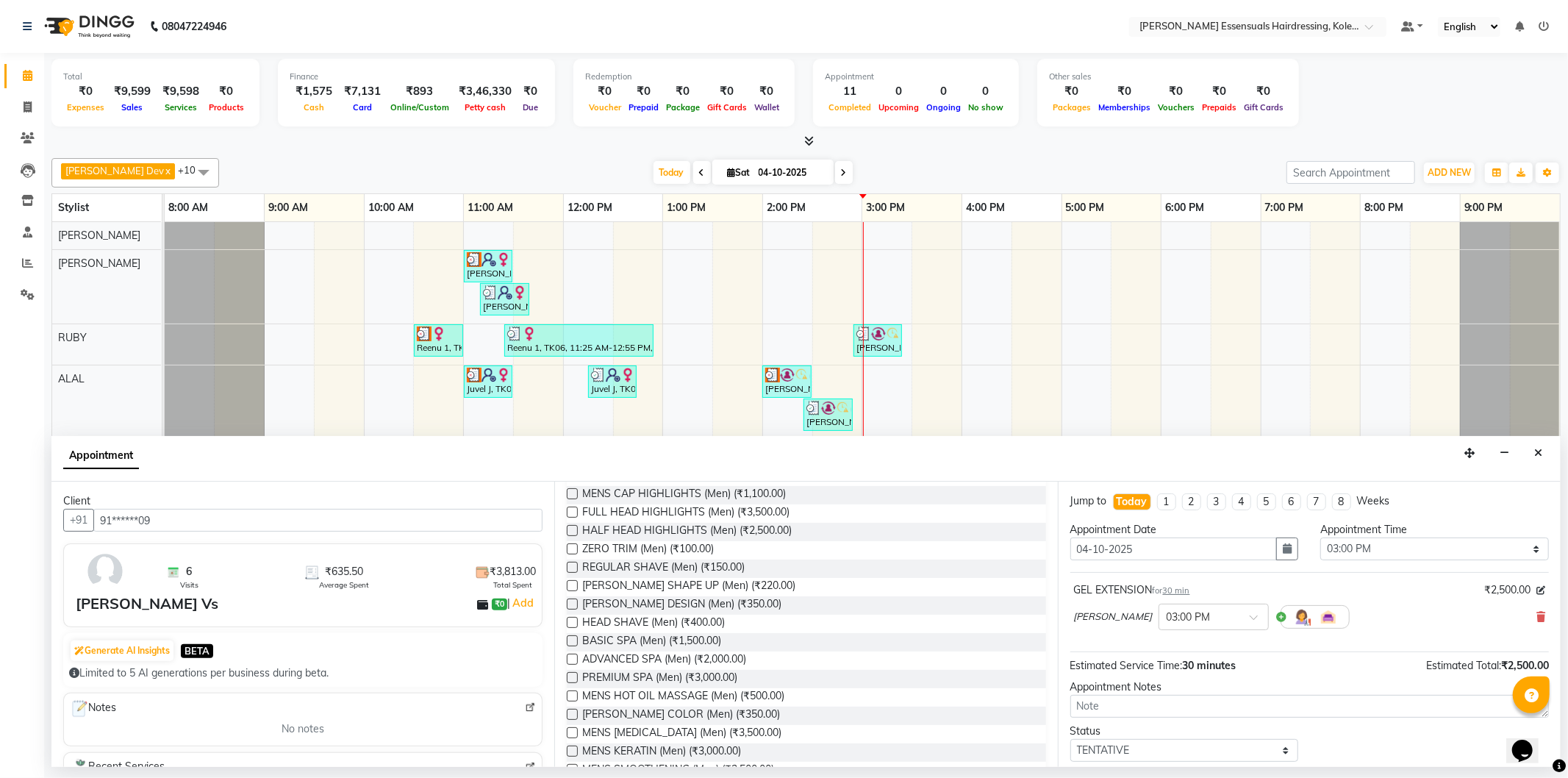
scroll to position [245, 0]
click at [1167, 751] on select "Select TENTATIVE CONFIRM CHECK-IN UPCOMING" at bounding box center [1184, 751] width 229 height 23
select select "check-in"
click at [1070, 739] on select "Select TENTATIVE CONFIRM CHECK-IN UPCOMING" at bounding box center [1184, 751] width 229 height 23
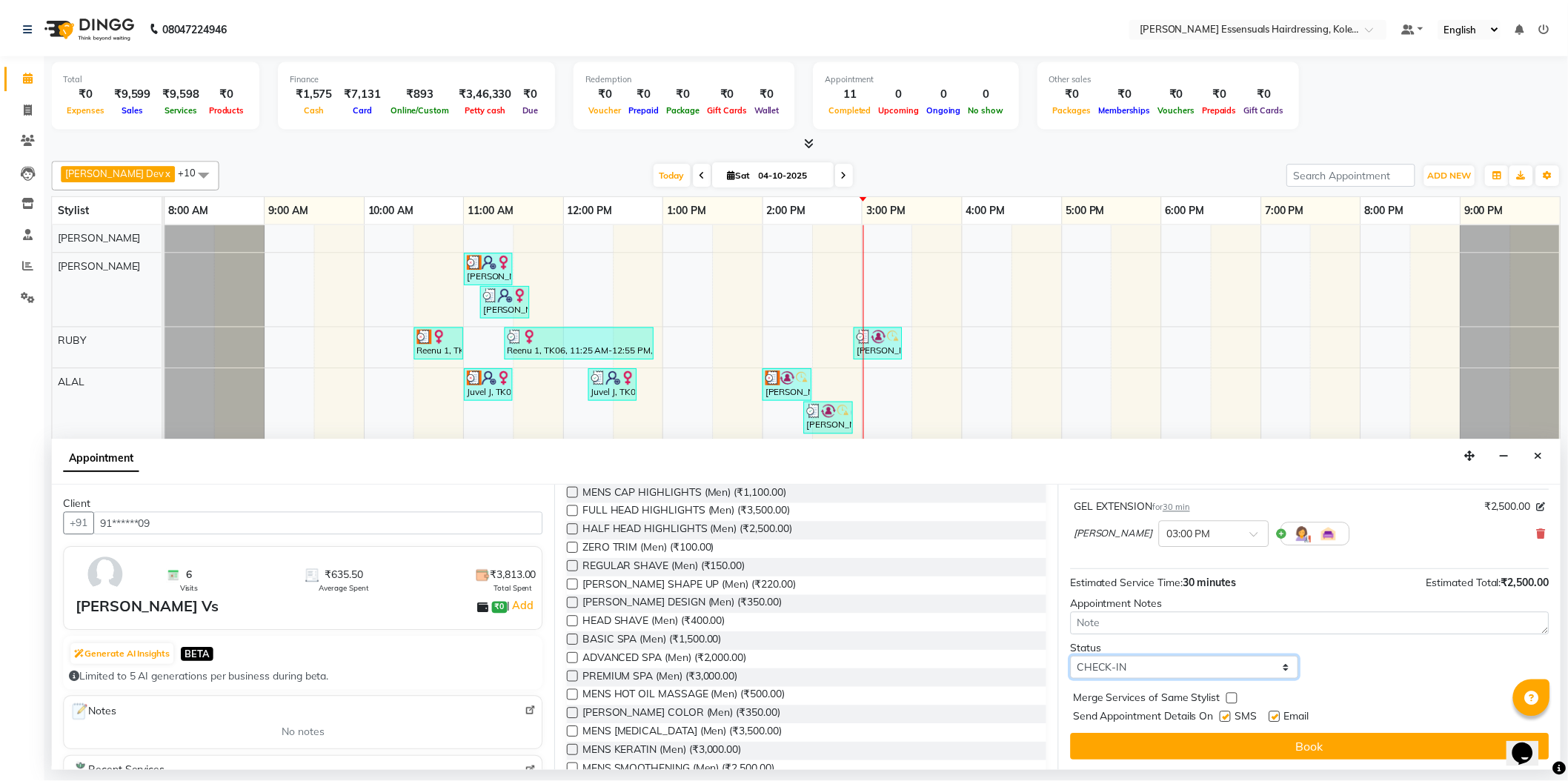
scroll to position [87, 0]
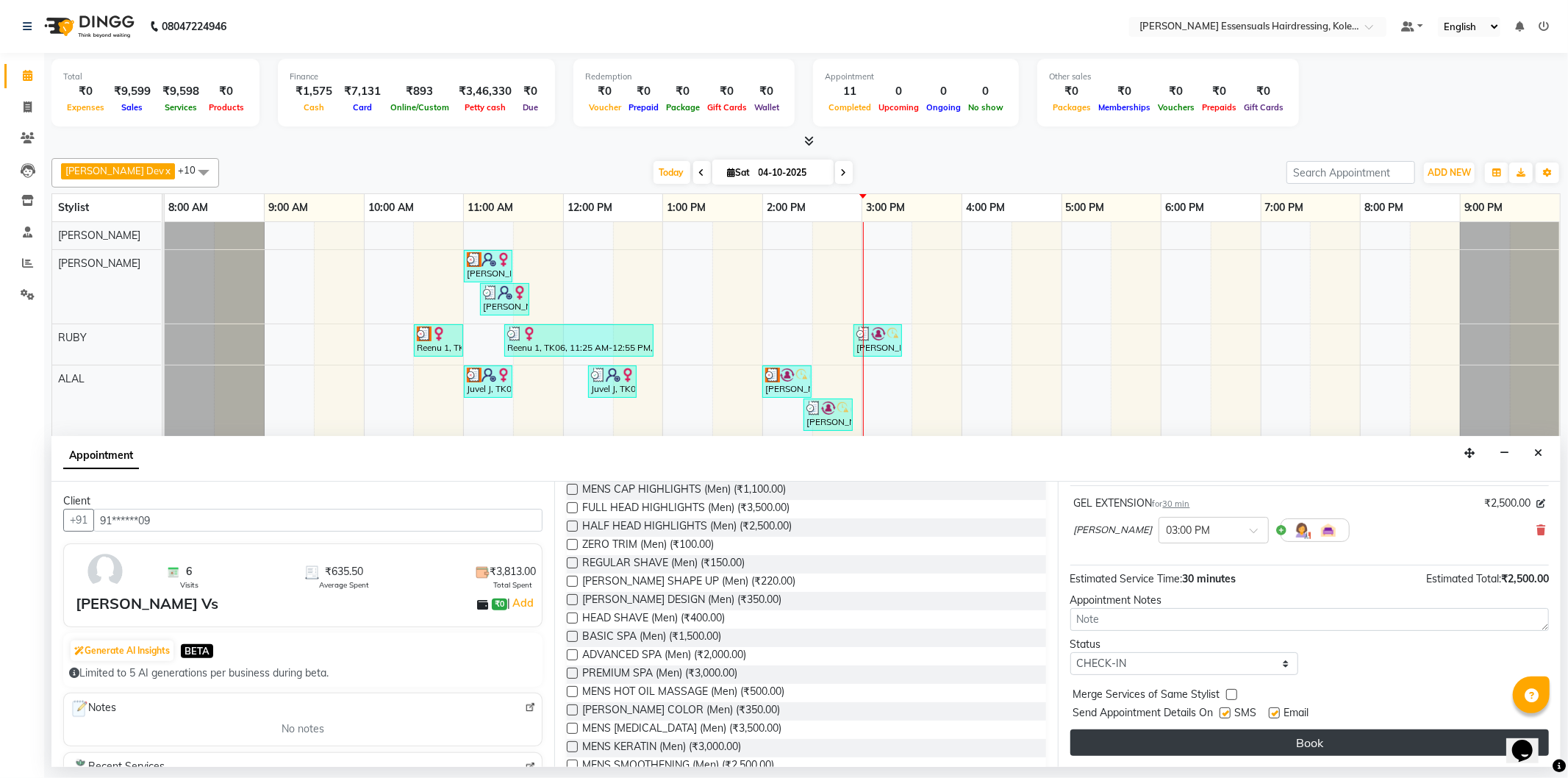
click at [1204, 736] on button "Book" at bounding box center [1309, 742] width 479 height 27
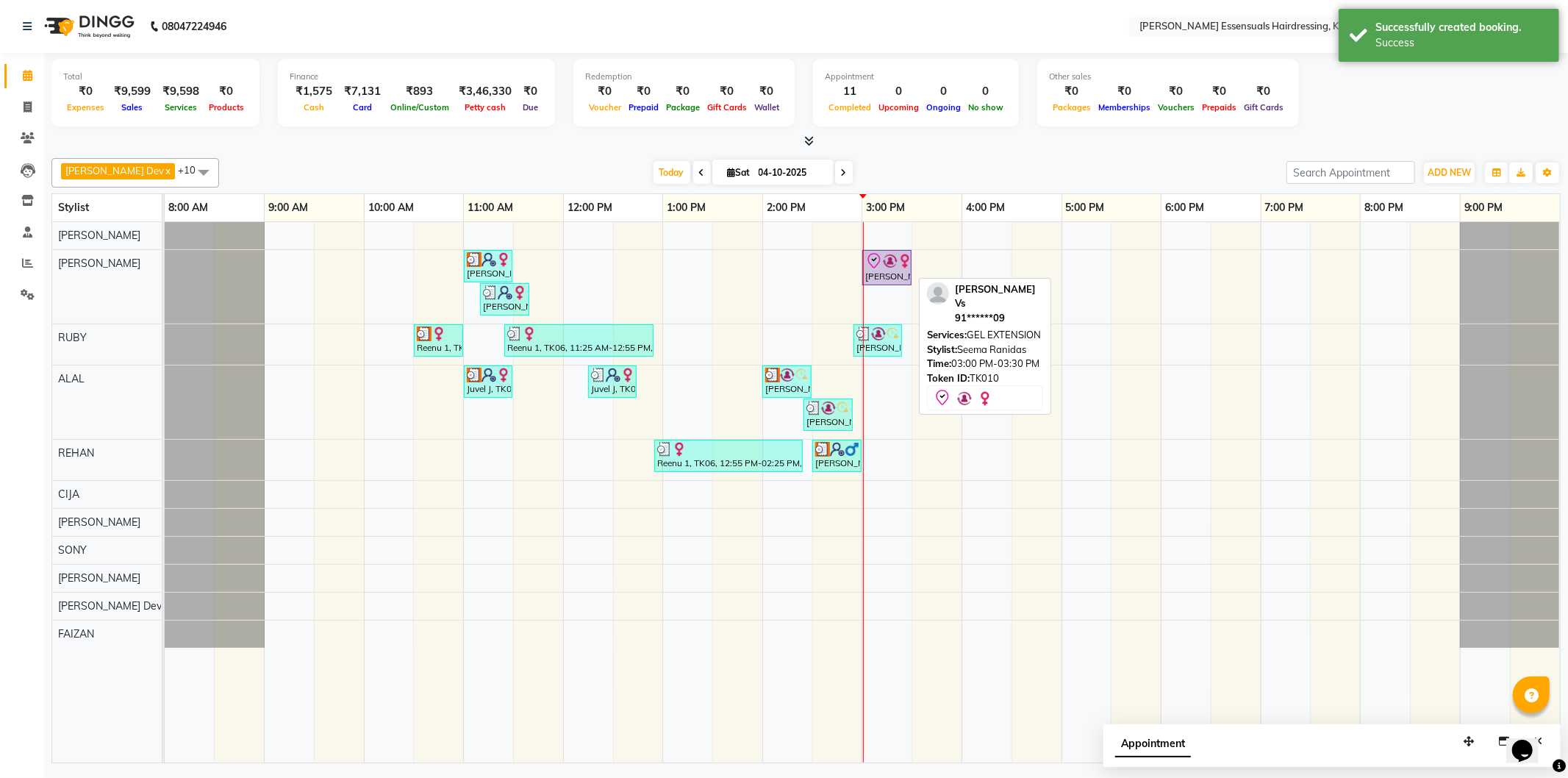
click at [897, 270] on div "[PERSON_NAME] Vs, TK10, 03:00 PM-03:30 PM, GEL EXTENSION" at bounding box center [886, 267] width 46 height 31
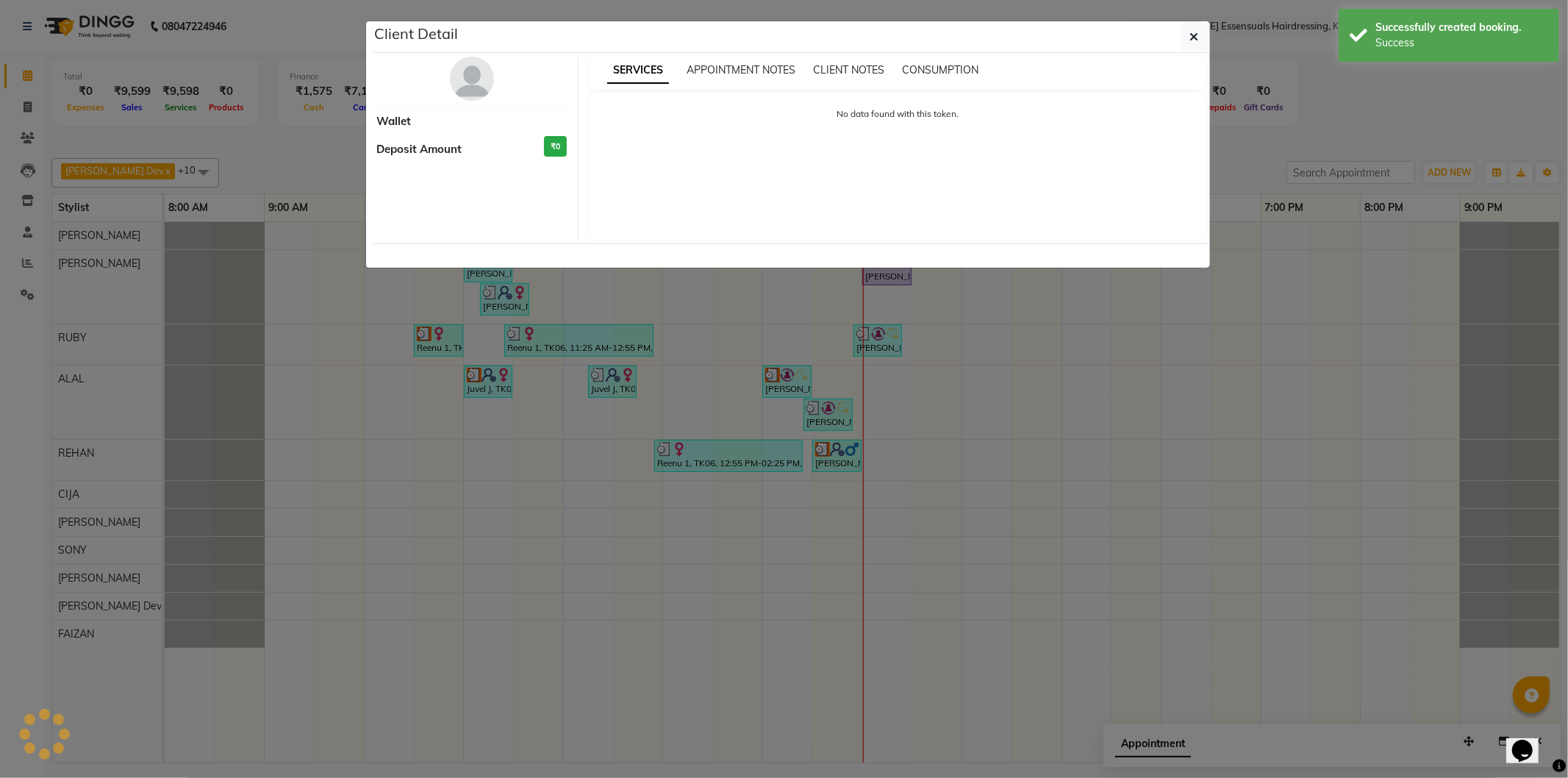
select select "8"
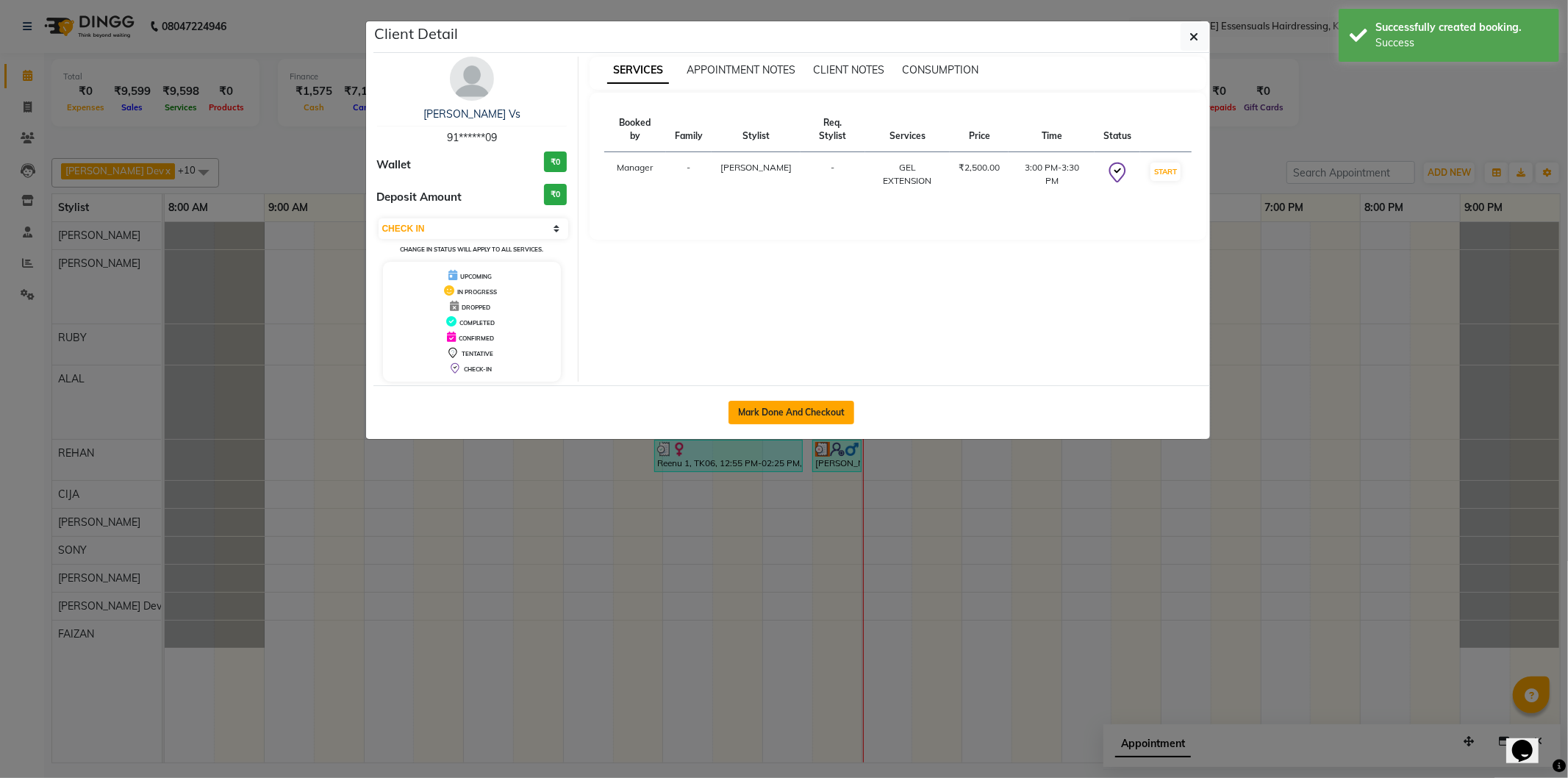
click at [839, 421] on button "Mark Done And Checkout" at bounding box center [792, 412] width 126 height 23
select select "service"
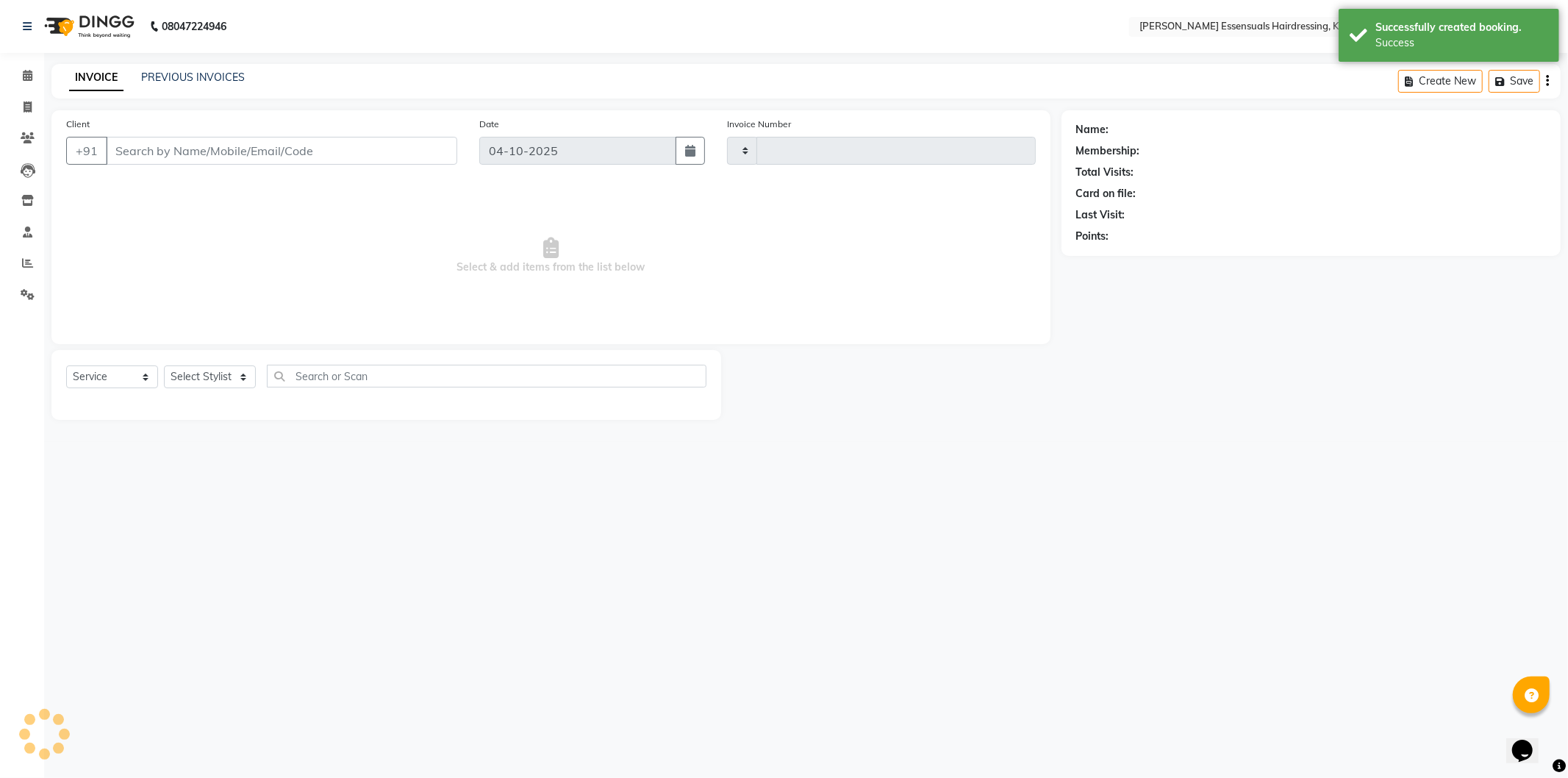
type input "1726"
select select "8281"
type input "91******09"
select select "79967"
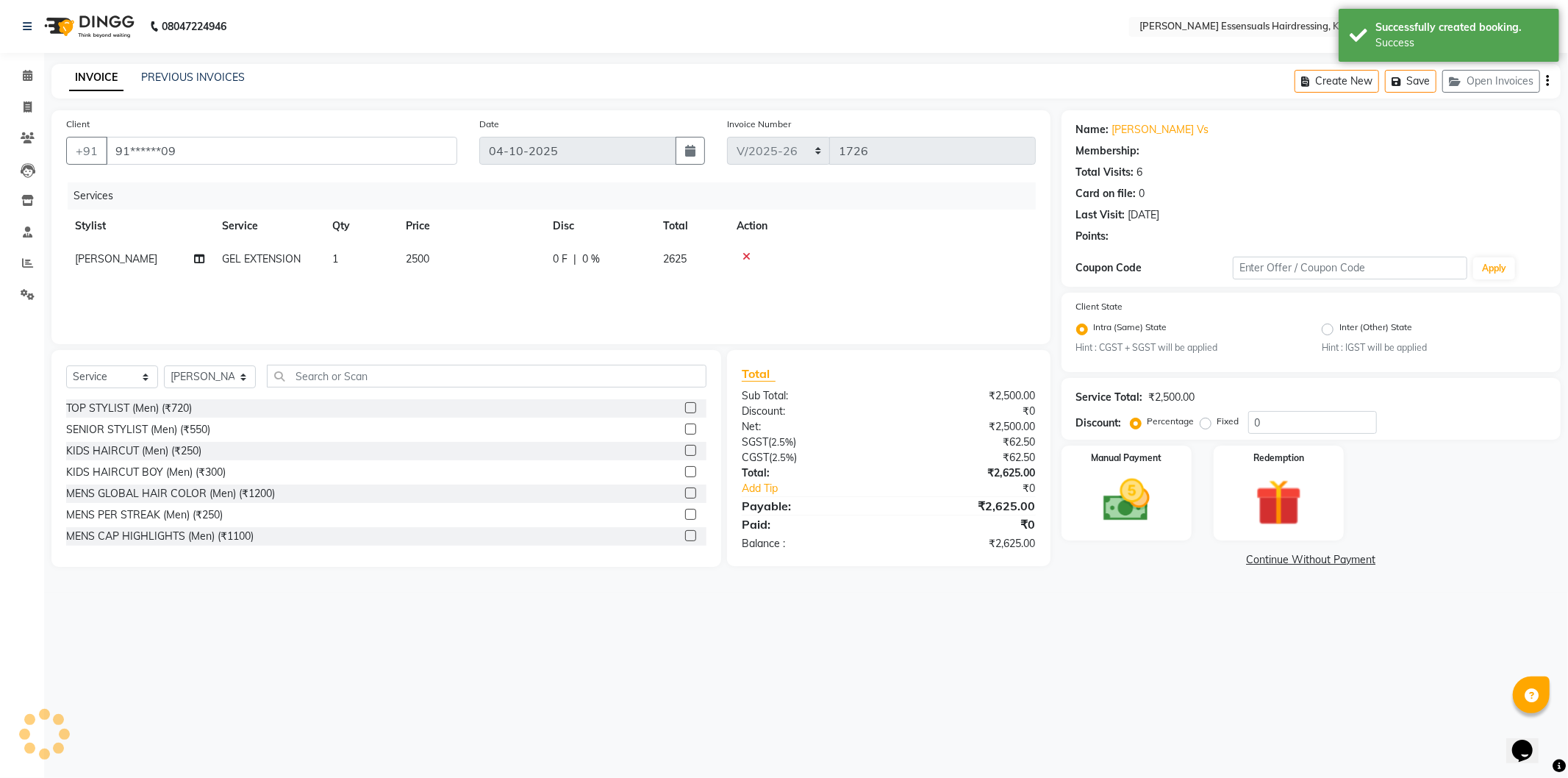
select select "1: Object"
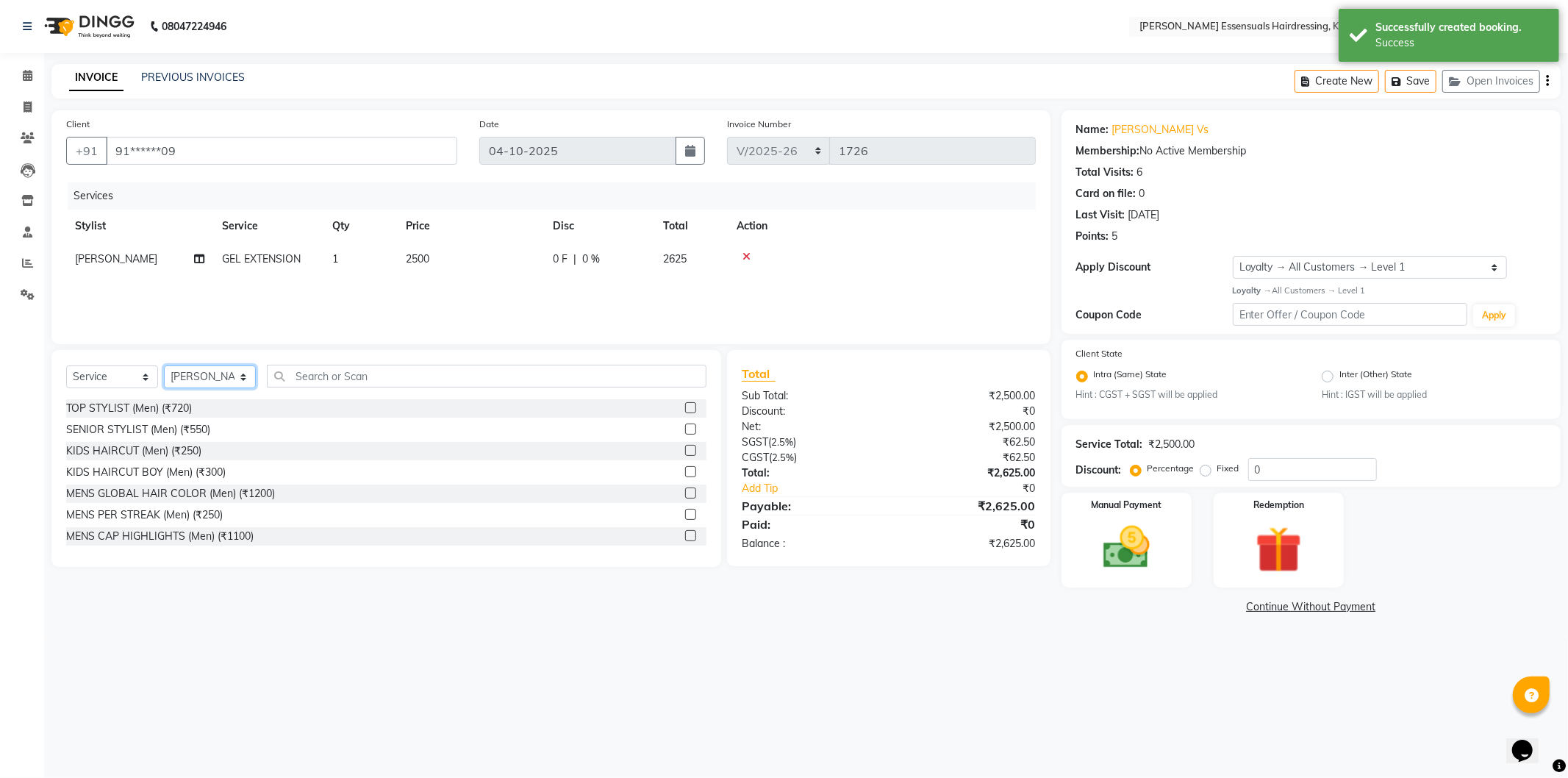
click at [229, 366] on select "Select Stylist Admin [PERSON_NAME] Dev [PERSON_NAME] [PERSON_NAME] [PERSON_NAME…" at bounding box center [210, 376] width 92 height 23
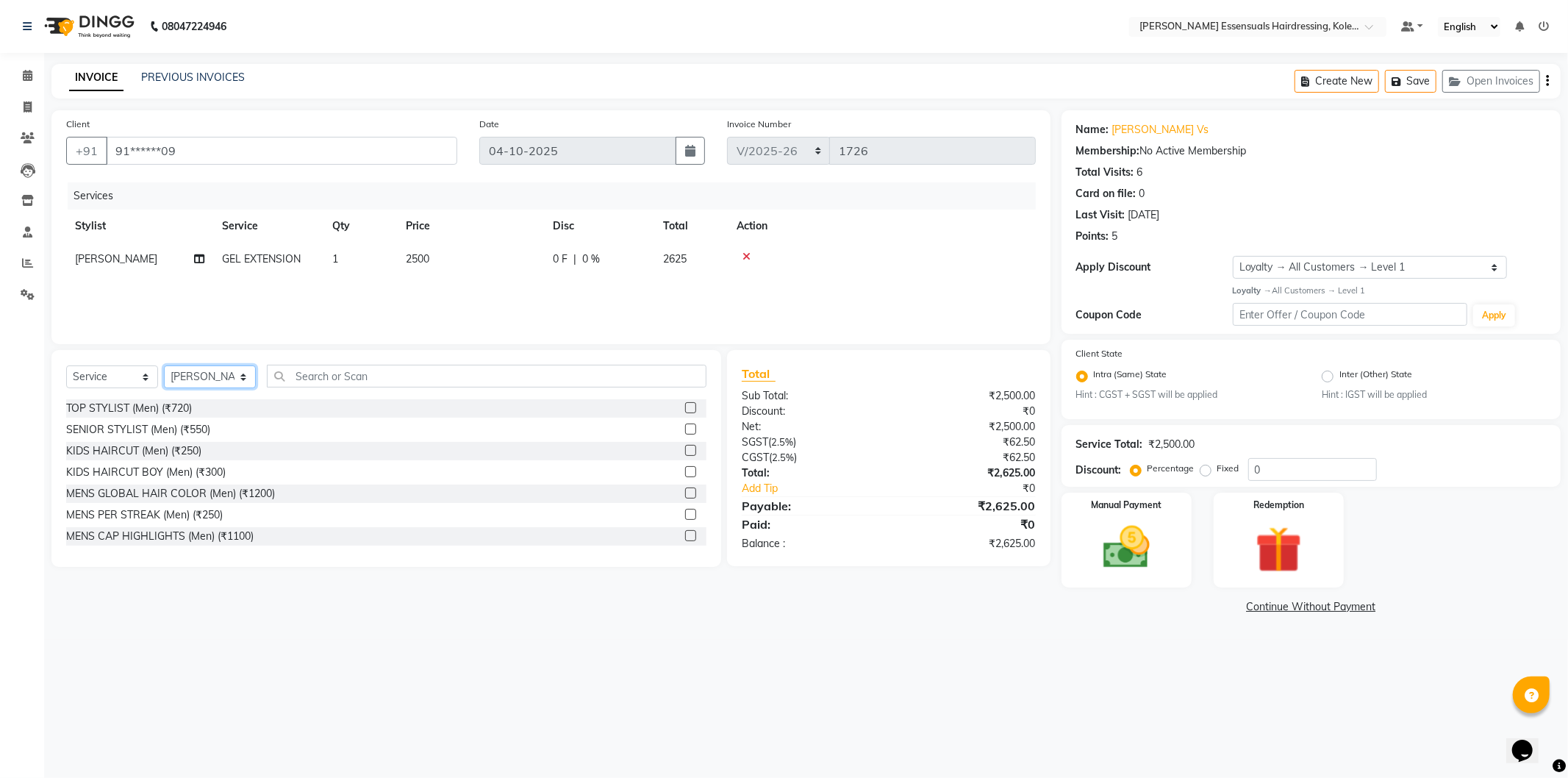
select select "79968"
click at [164, 366] on select "Select Stylist Admin [PERSON_NAME] Dev [PERSON_NAME] [PERSON_NAME] [PERSON_NAME…" at bounding box center [210, 376] width 92 height 23
click at [364, 372] on input "text" at bounding box center [486, 376] width 439 height 23
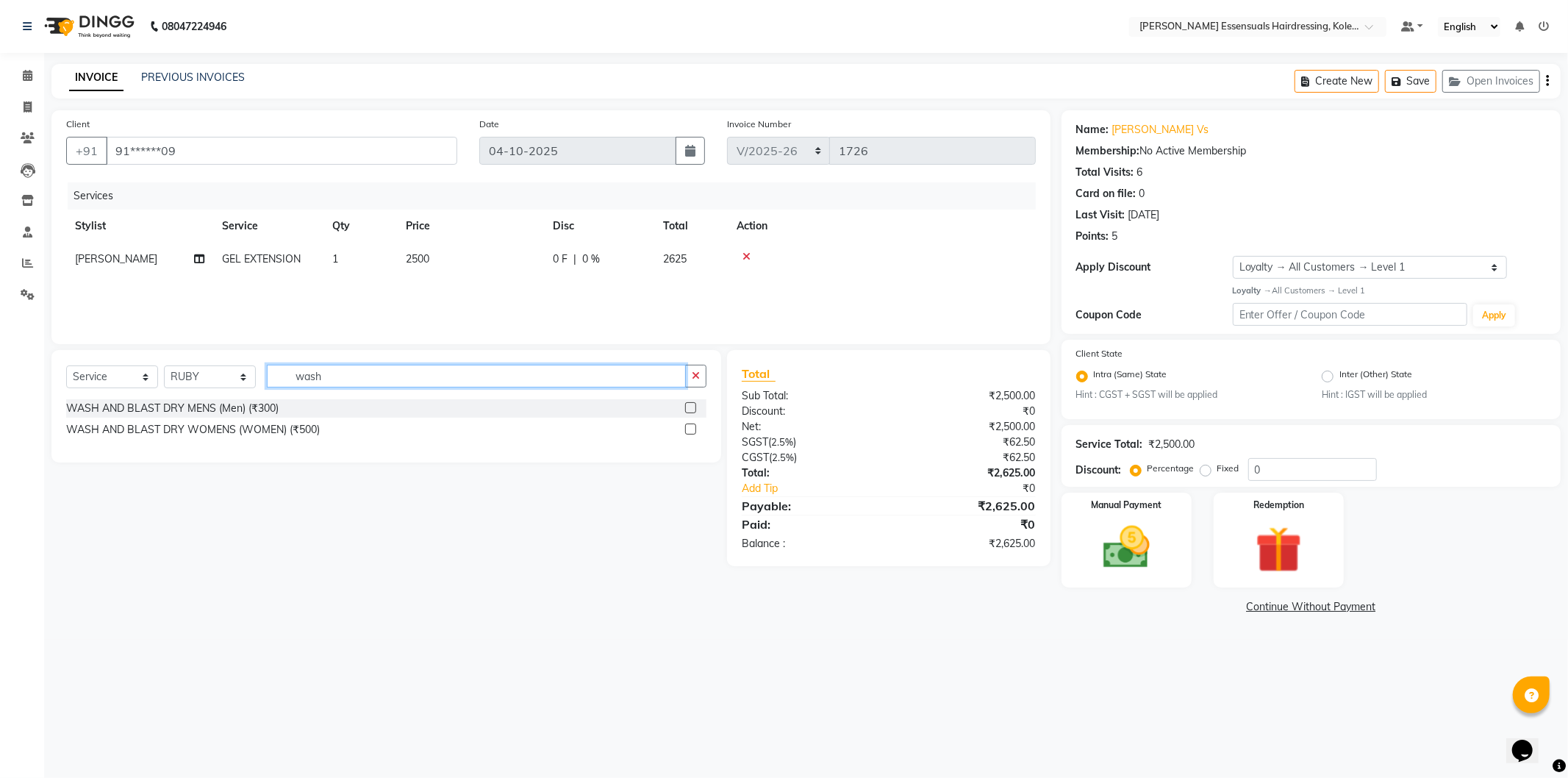
type input "wash"
click at [690, 428] on label at bounding box center [691, 429] width 11 height 11
click at [690, 428] on input "checkbox" at bounding box center [690, 430] width 10 height 10
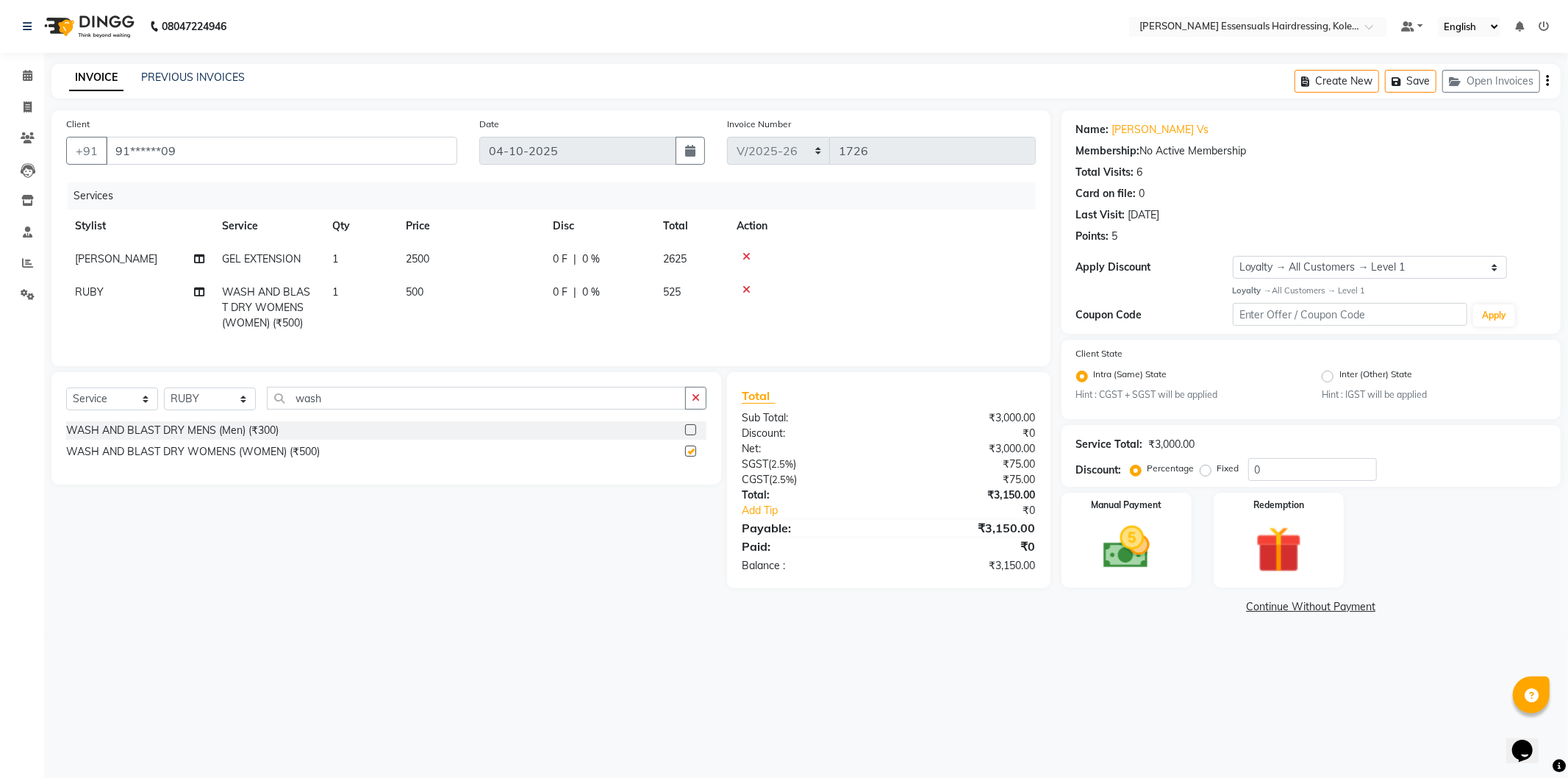
checkbox input "false"
click at [1288, 479] on input "0" at bounding box center [1313, 469] width 128 height 23
type input "50"
click at [1143, 555] on img at bounding box center [1126, 548] width 78 height 56
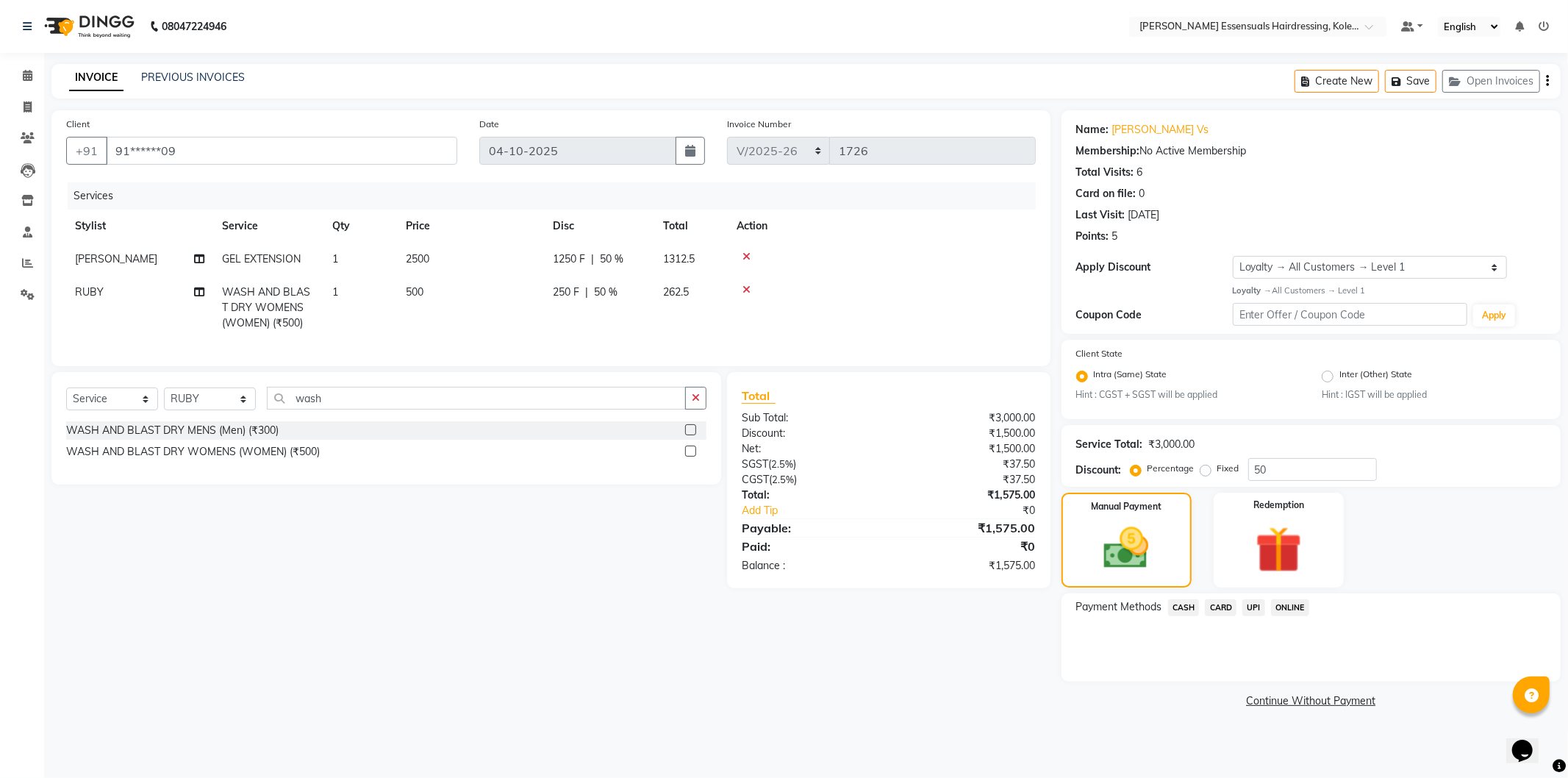
click at [1186, 609] on span "CASH" at bounding box center [1183, 608] width 32 height 17
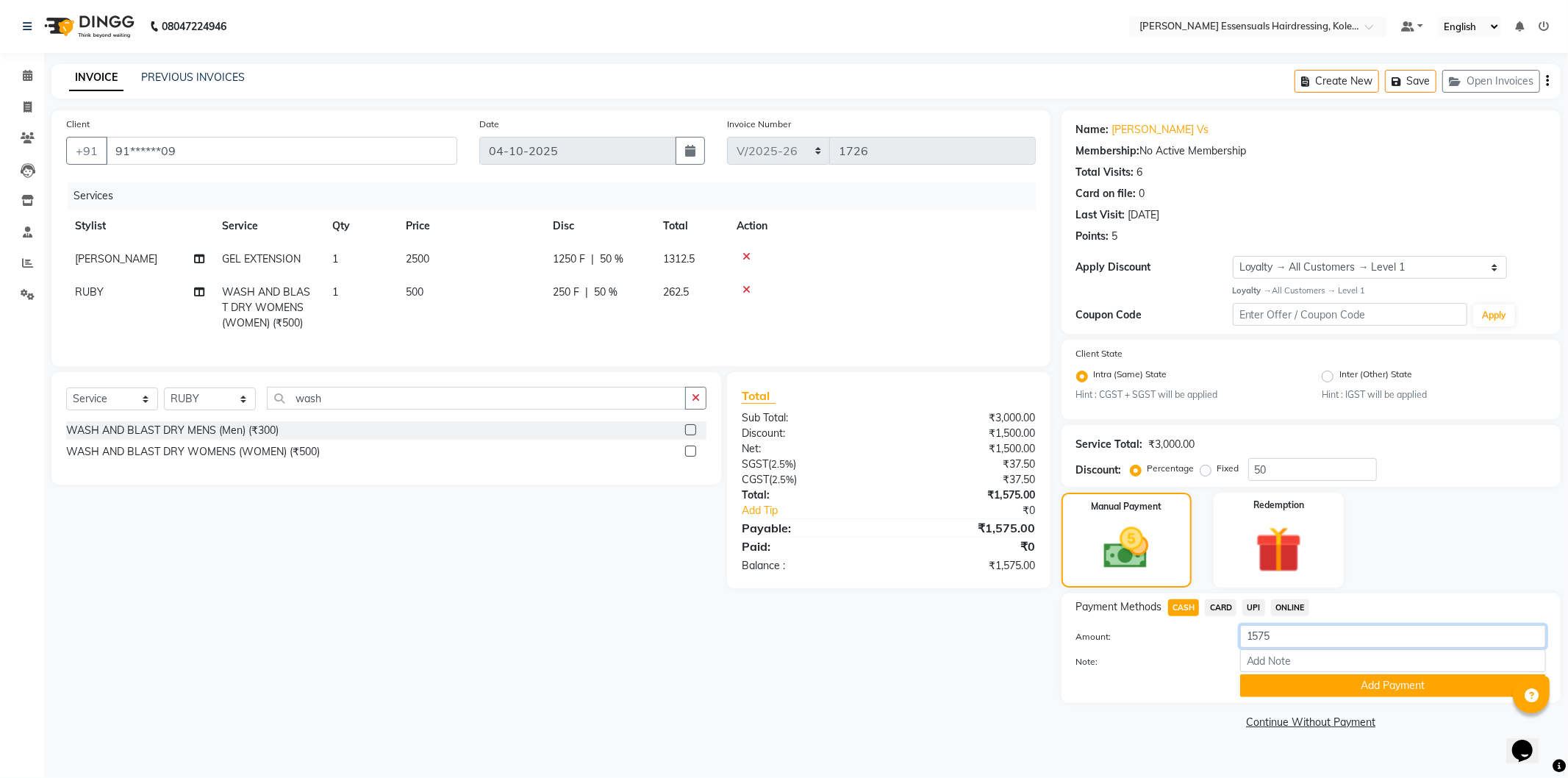
click at [1303, 641] on input "1575" at bounding box center [1394, 637] width 306 height 23
type input "1500"
click at [1293, 688] on button "Add Payment" at bounding box center [1394, 686] width 306 height 23
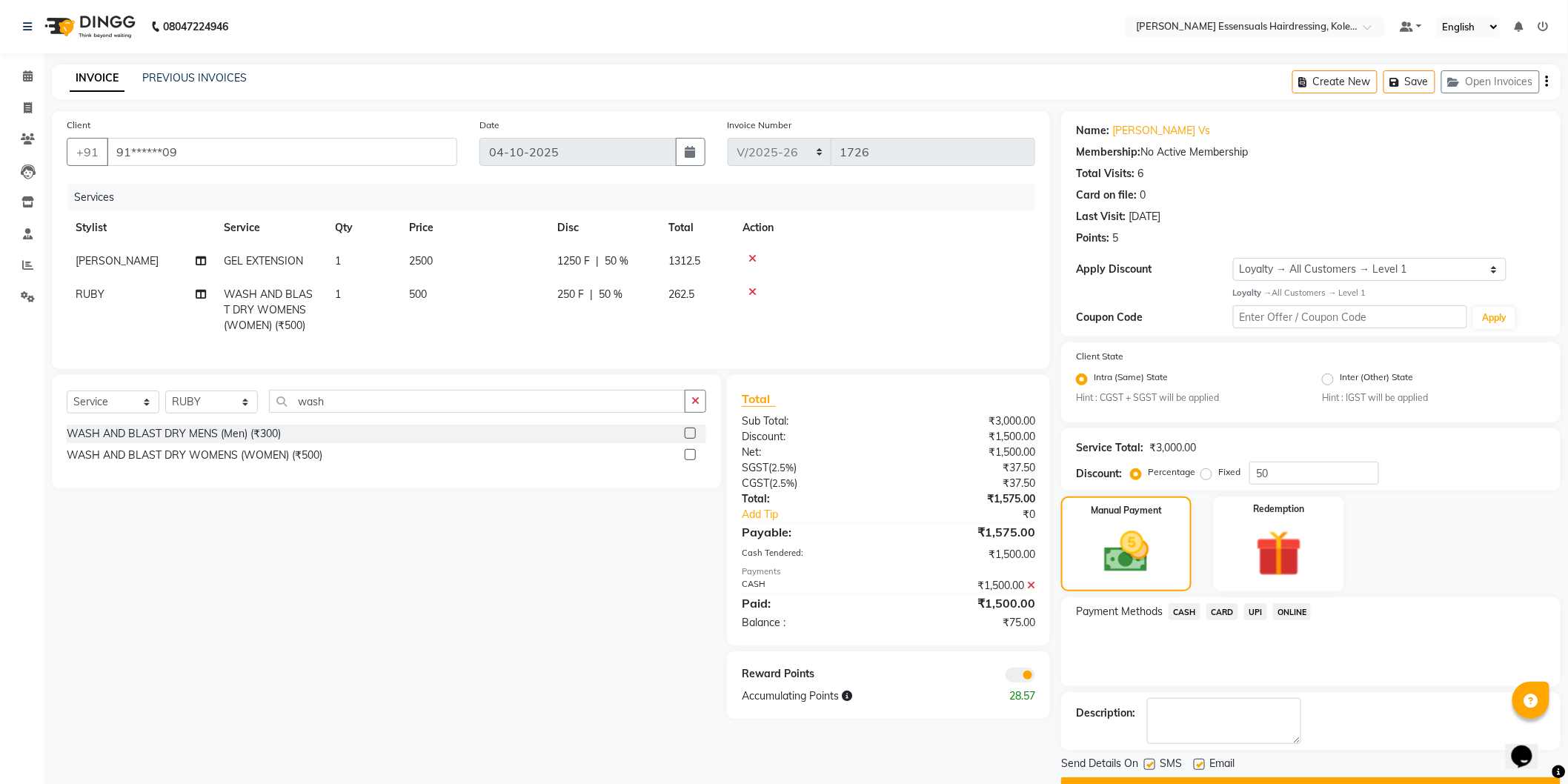
click at [1255, 614] on span "UPI" at bounding box center [1255, 611] width 23 height 17
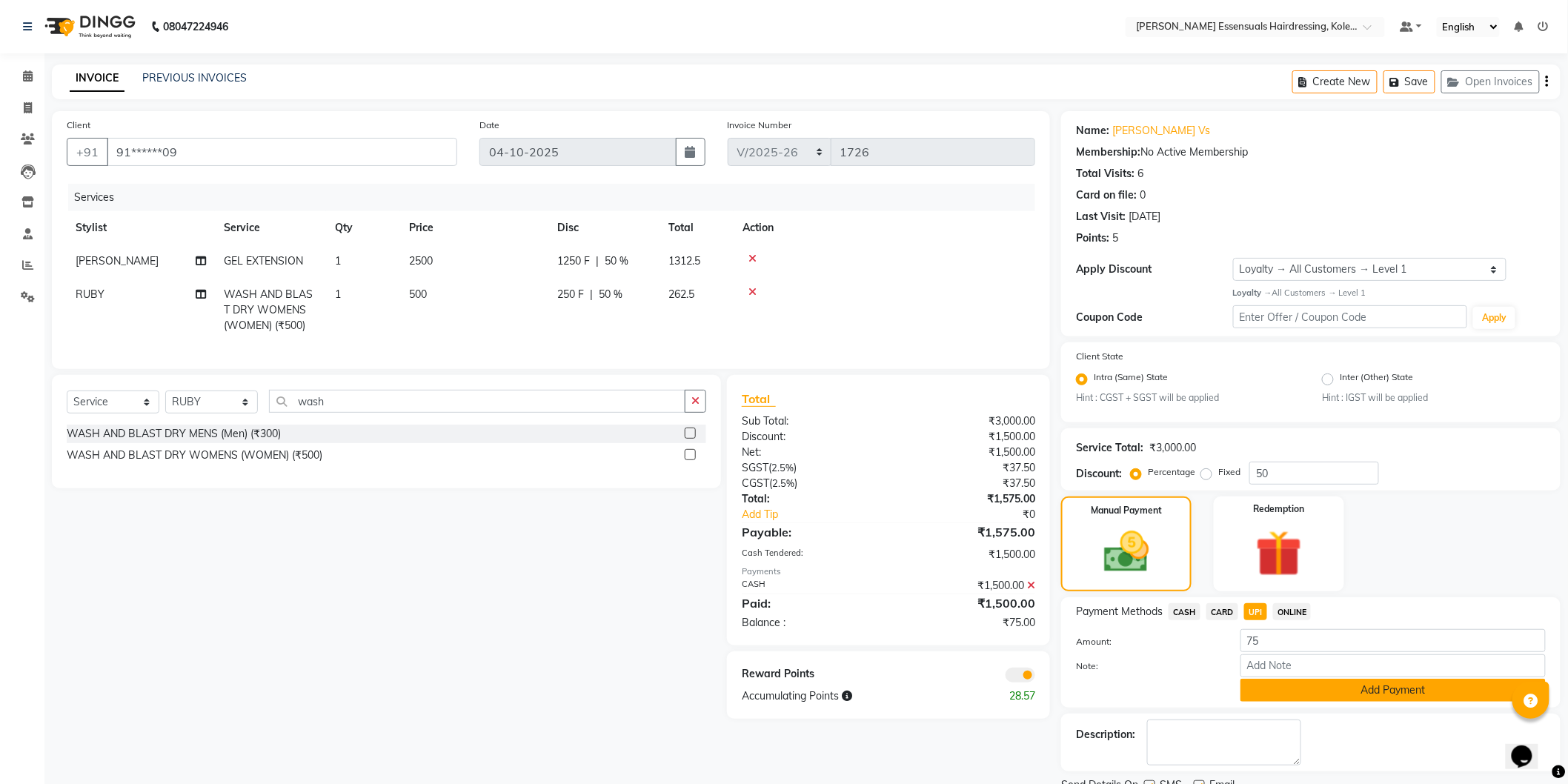
click at [1294, 685] on button "Add Payment" at bounding box center [1393, 690] width 305 height 23
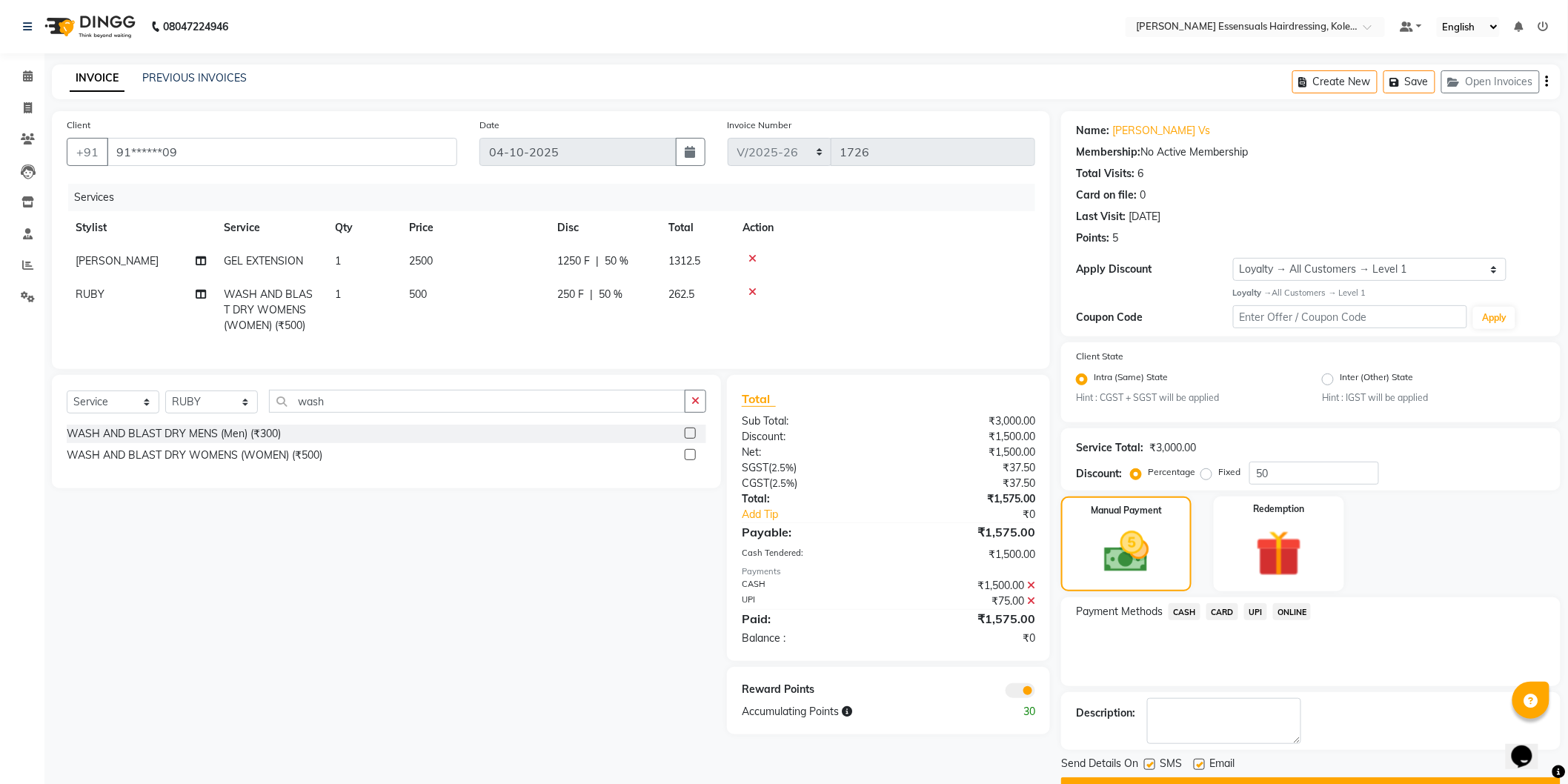
scroll to position [37, 0]
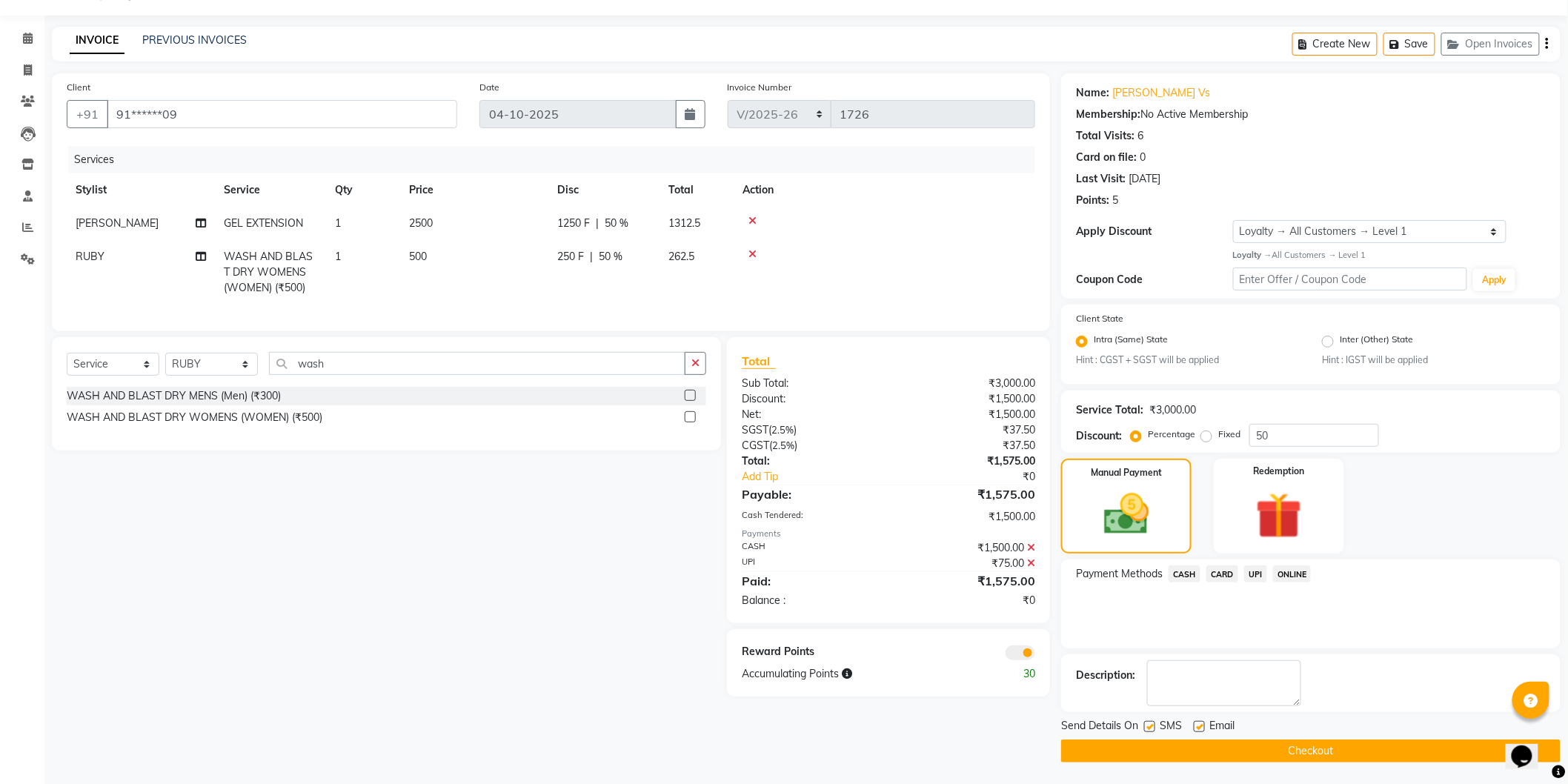
click at [1186, 743] on button "Checkout" at bounding box center [1310, 751] width 499 height 23
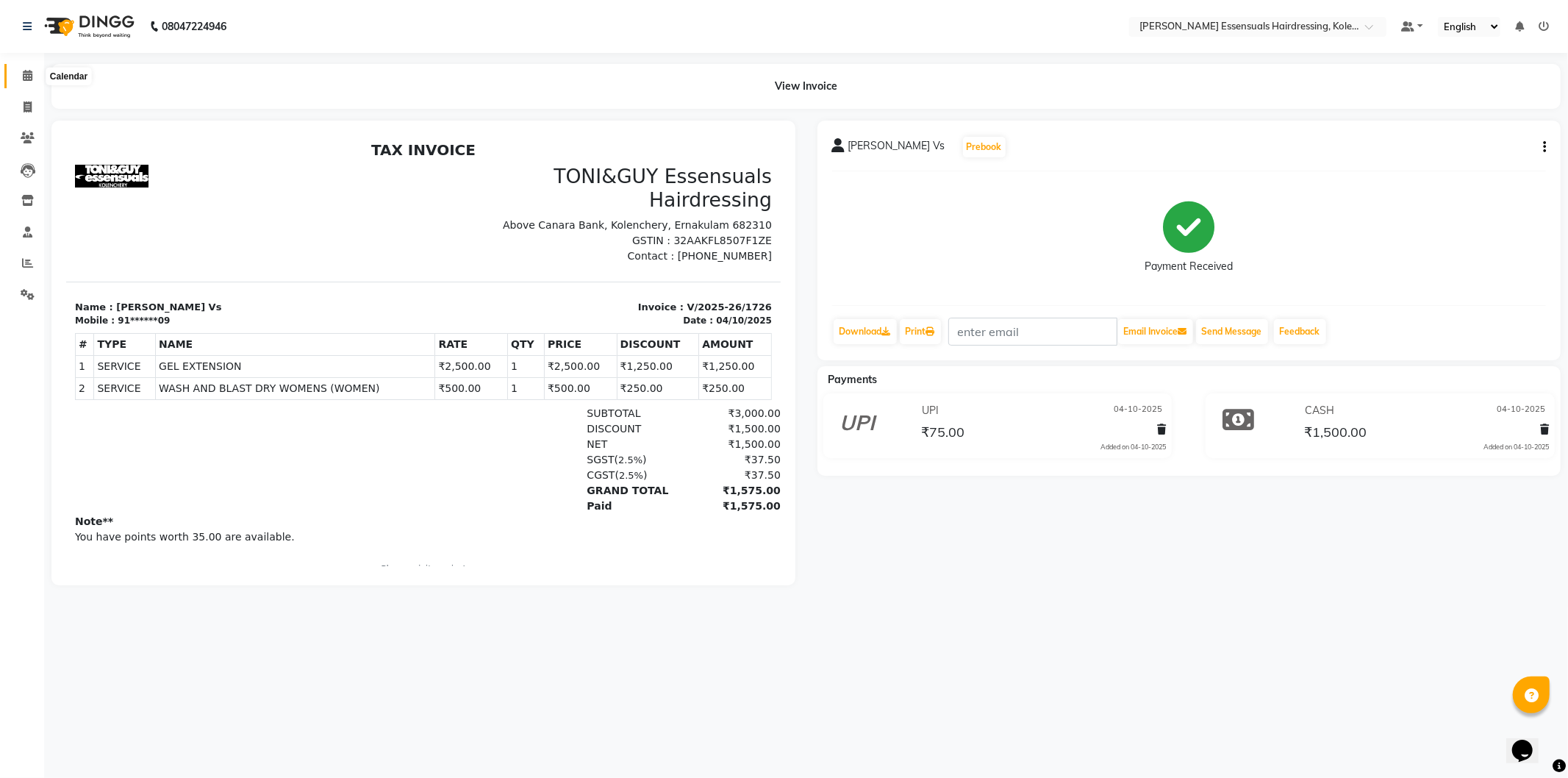
click at [19, 81] on span at bounding box center [27, 76] width 26 height 17
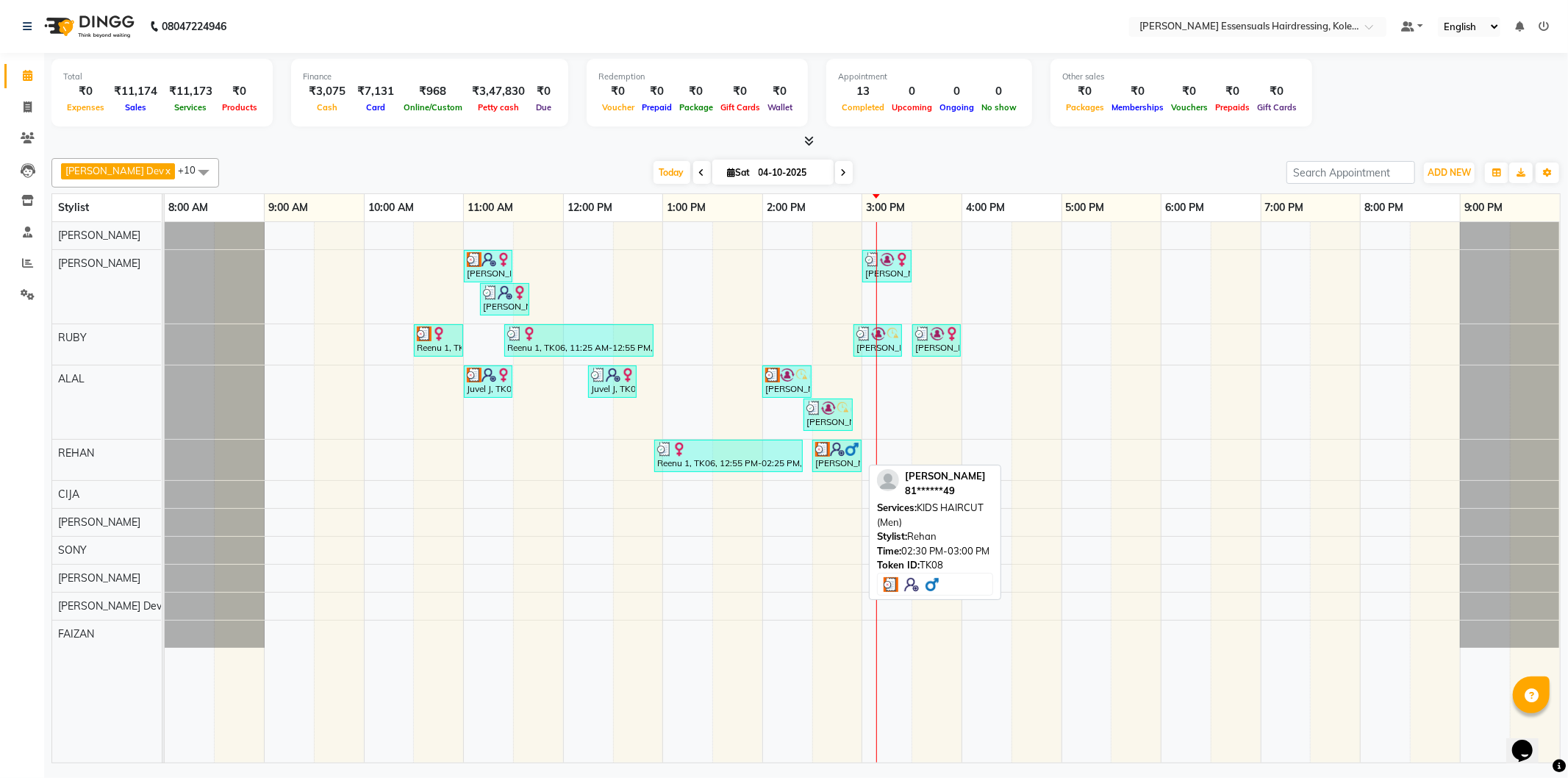
click at [837, 460] on div "[PERSON_NAME], TK08, 02:30 PM-03:00 PM, KIDS HAIRCUT (Men)" at bounding box center [837, 456] width 46 height 28
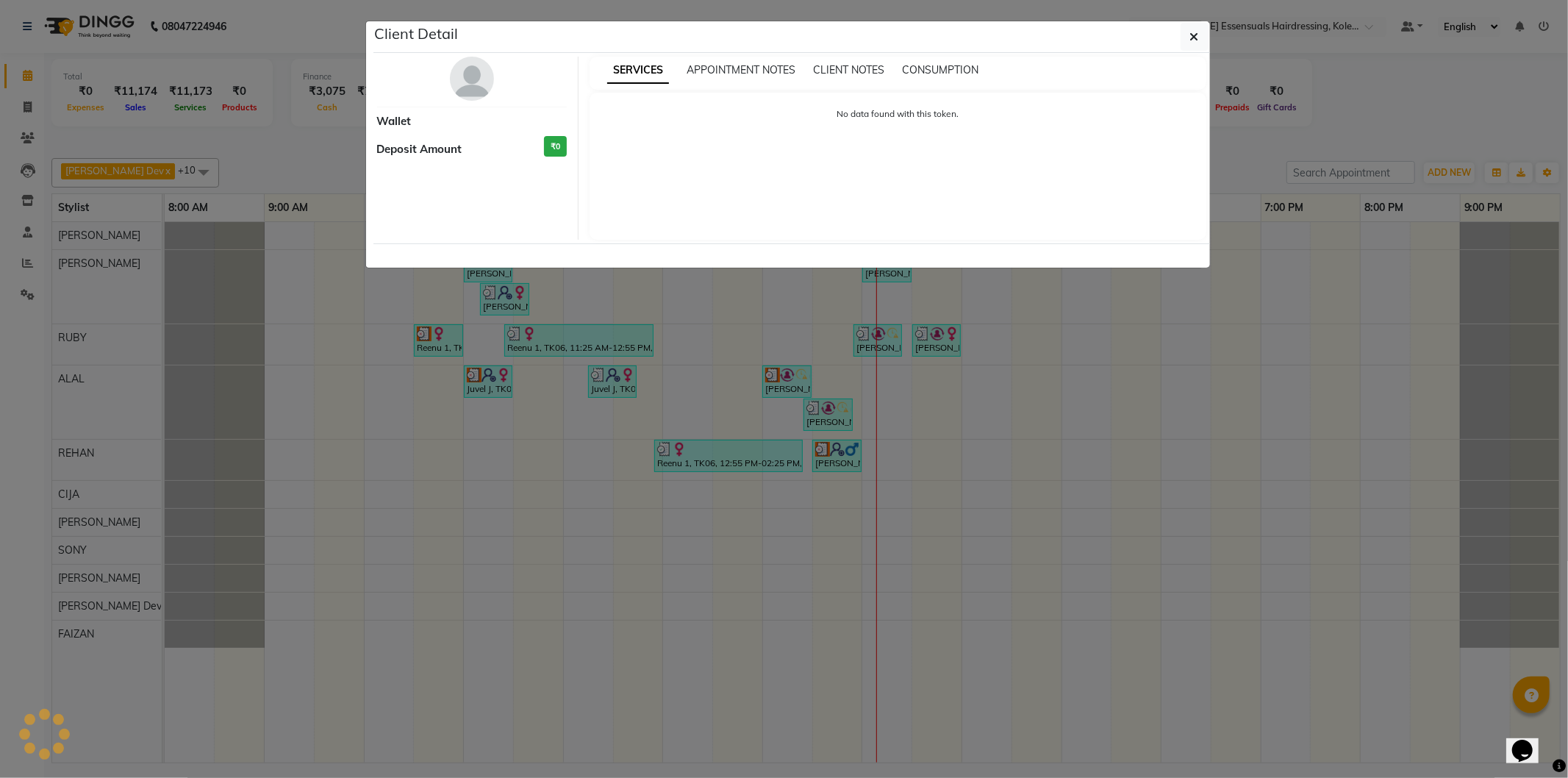
select select "3"
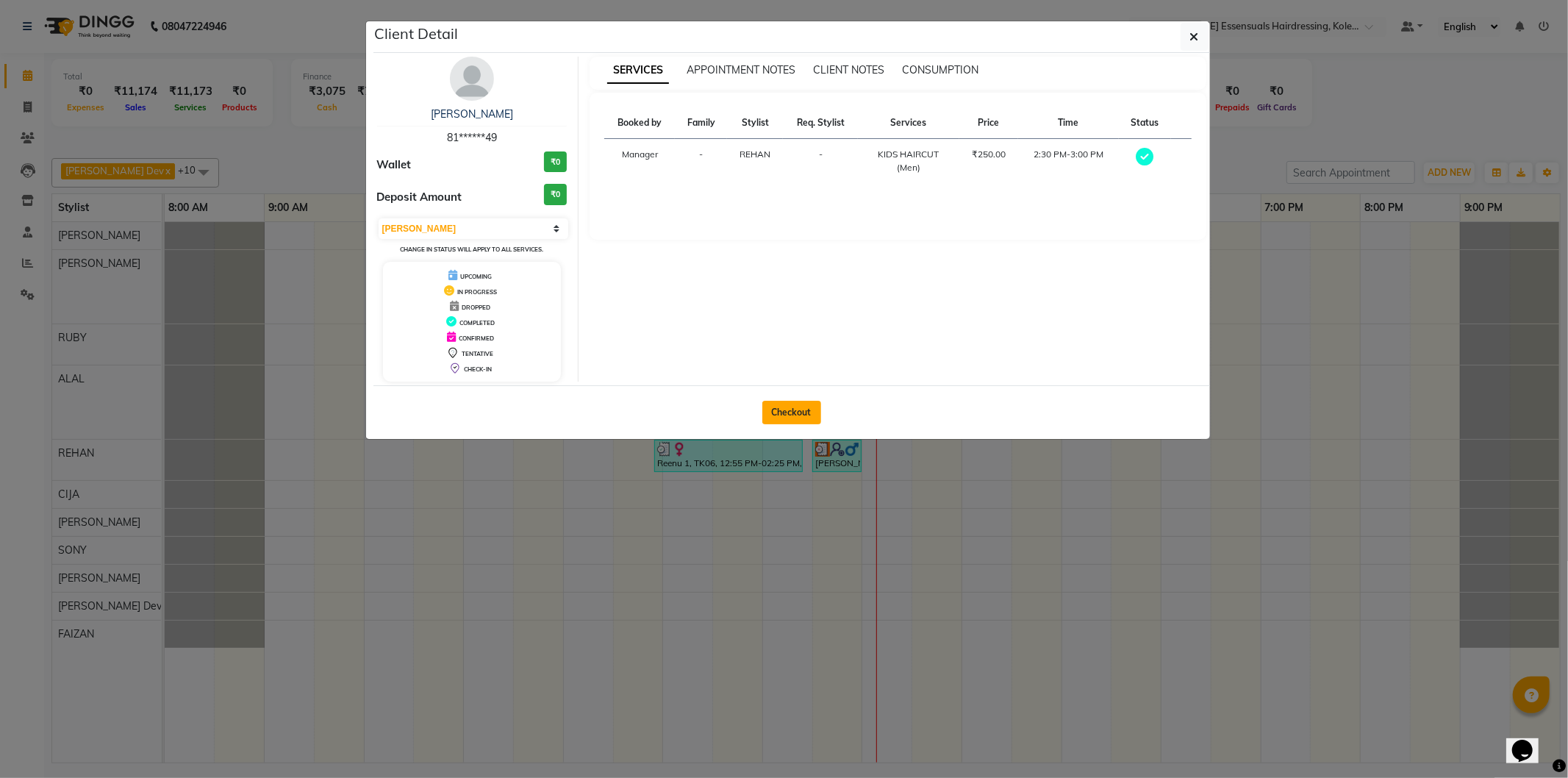
click at [800, 412] on button "Checkout" at bounding box center [792, 412] width 59 height 23
select select "service"
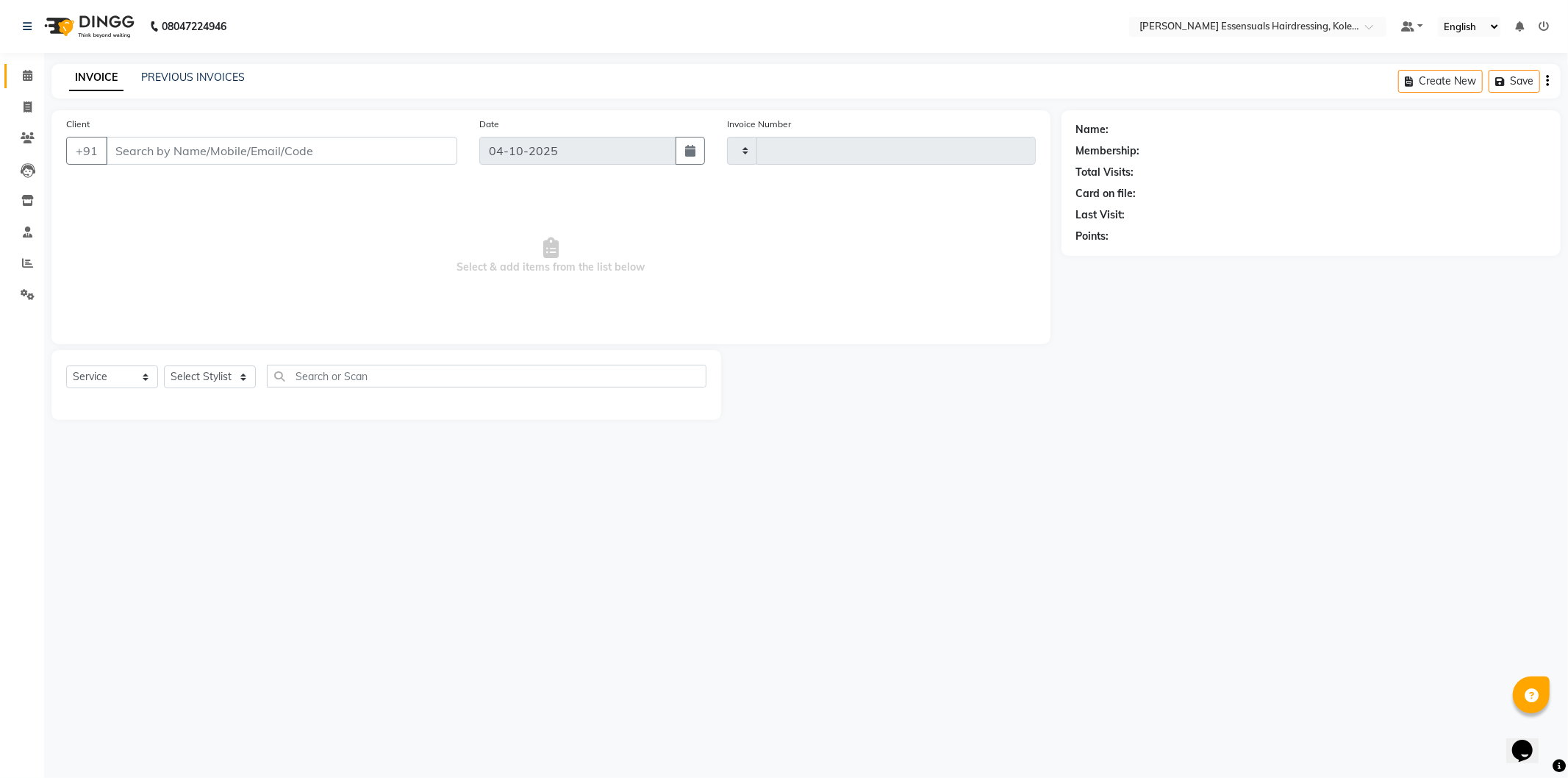
type input "1727"
select select "8281"
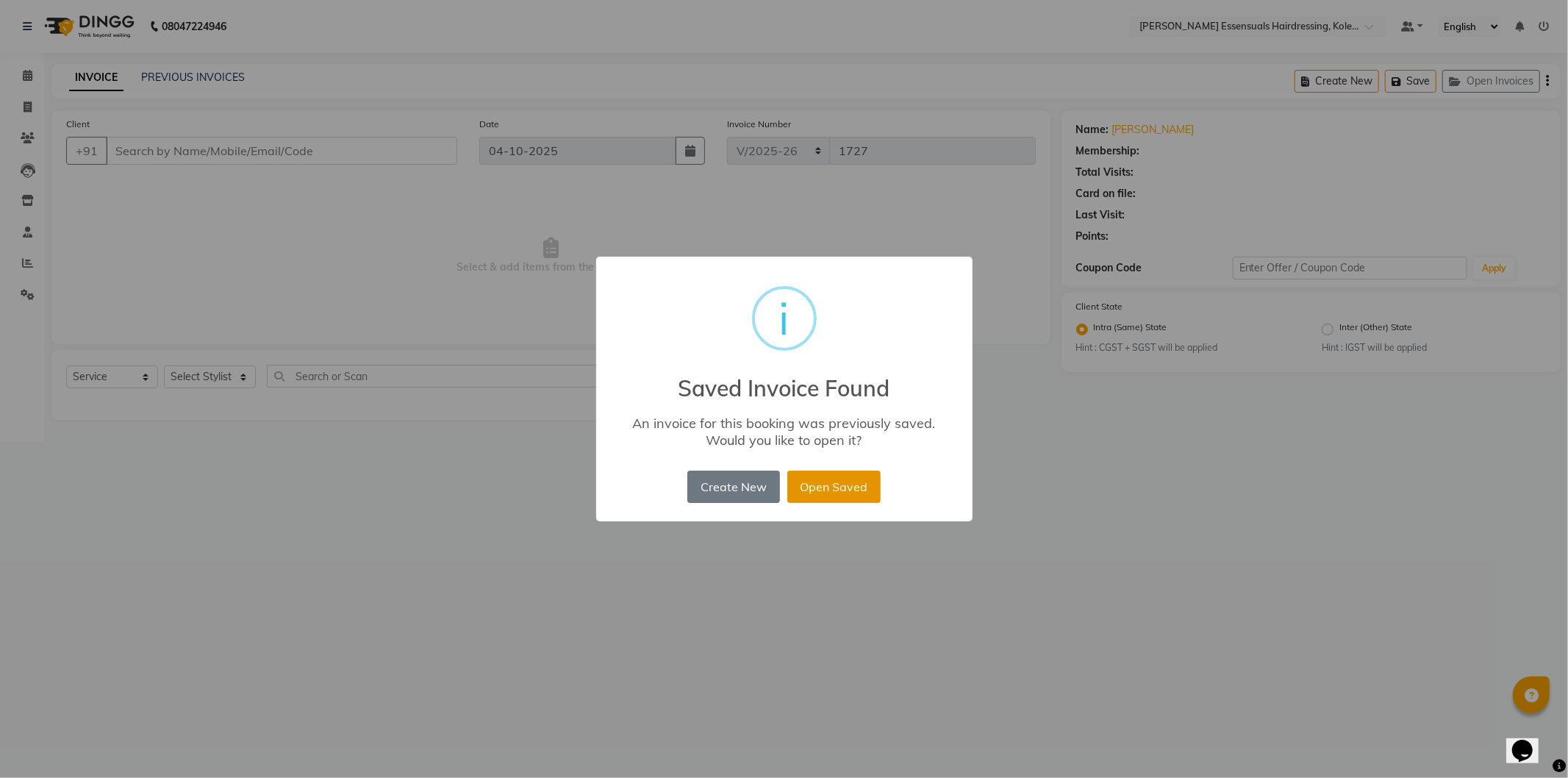
click at [839, 487] on button "Open Saved" at bounding box center [834, 487] width 94 height 32
type input "81******49"
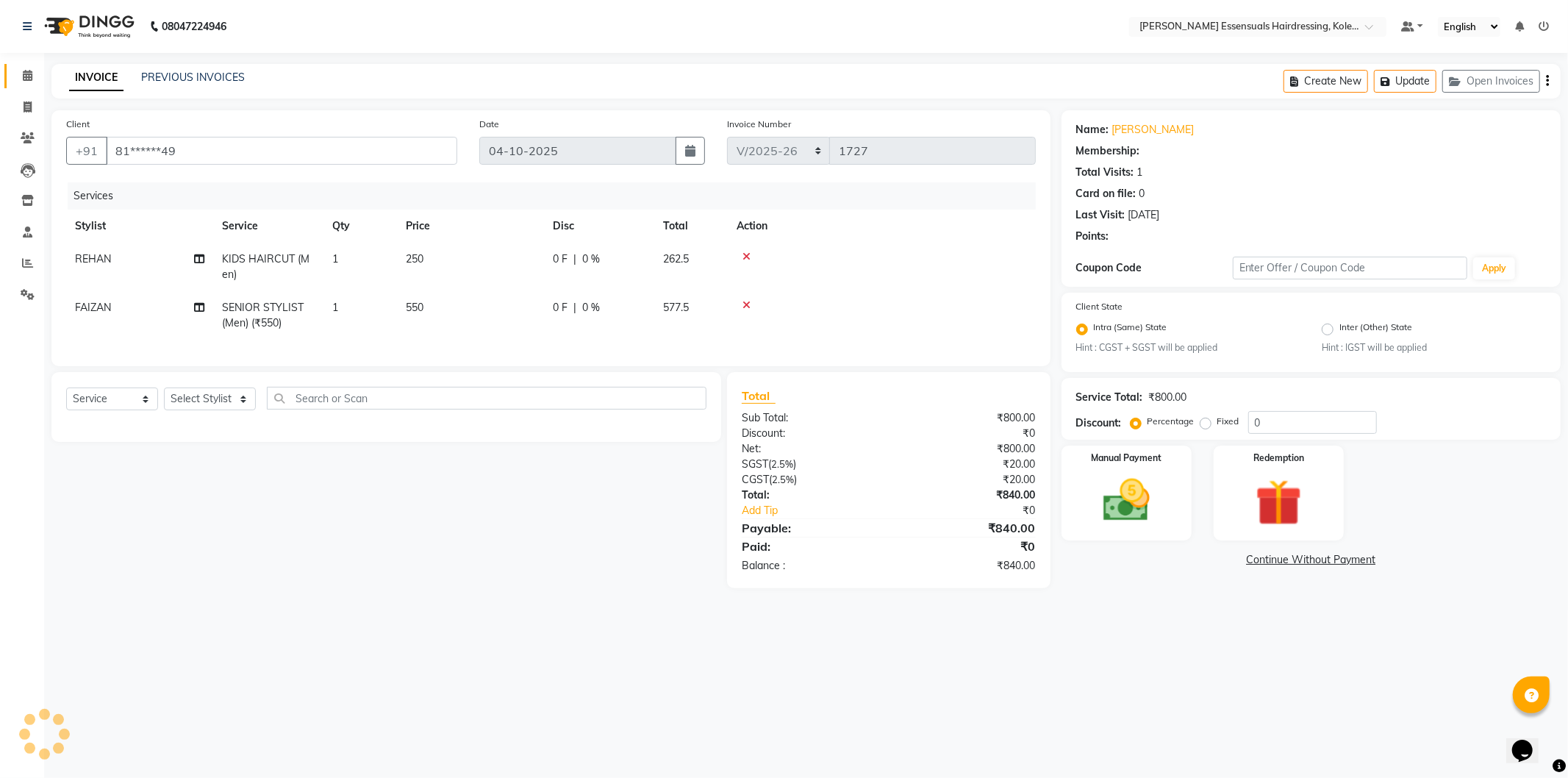
select select "1: Object"
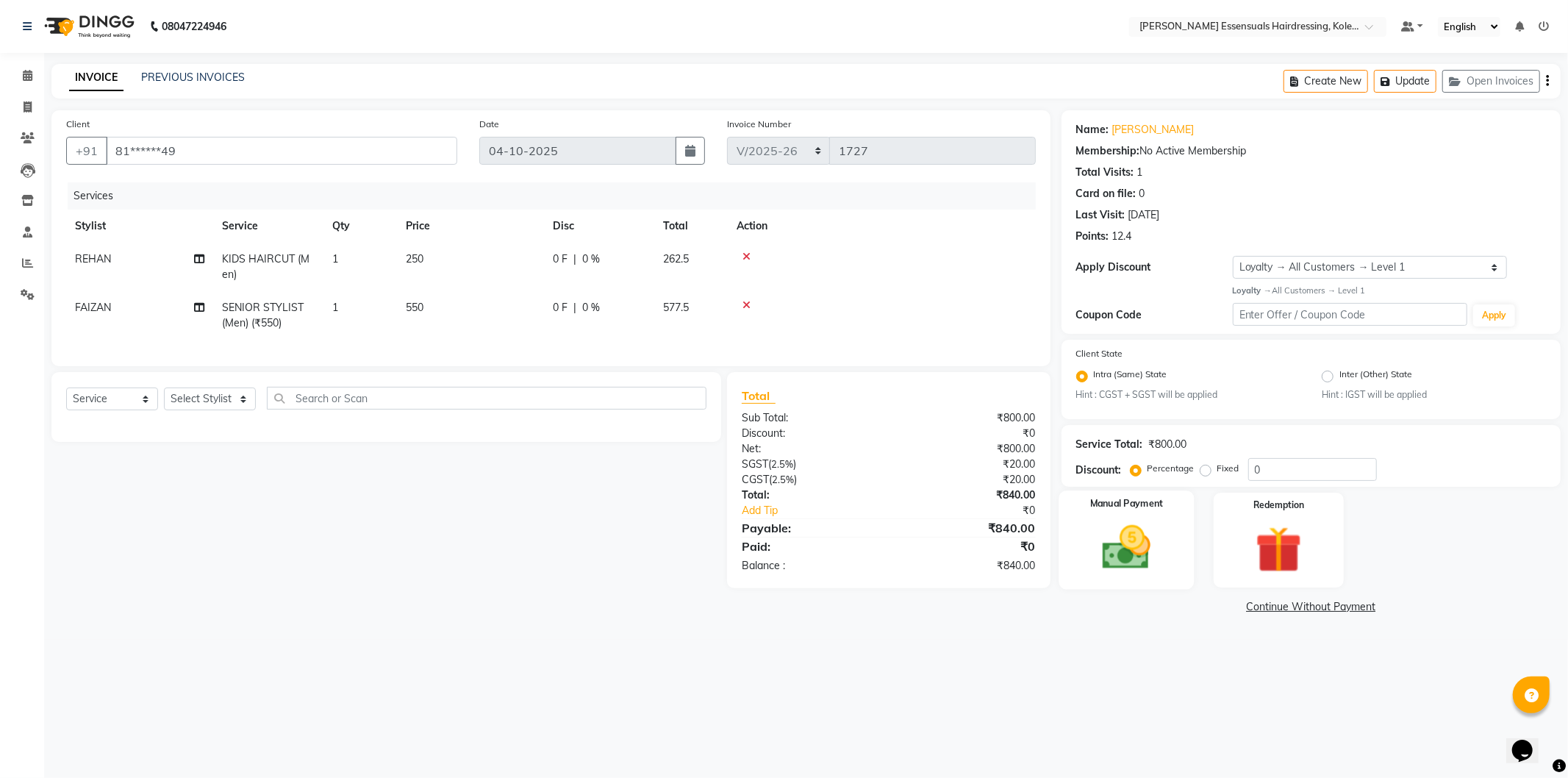
click at [1103, 528] on img at bounding box center [1126, 548] width 78 height 56
click at [1183, 607] on span "CASH" at bounding box center [1183, 608] width 32 height 17
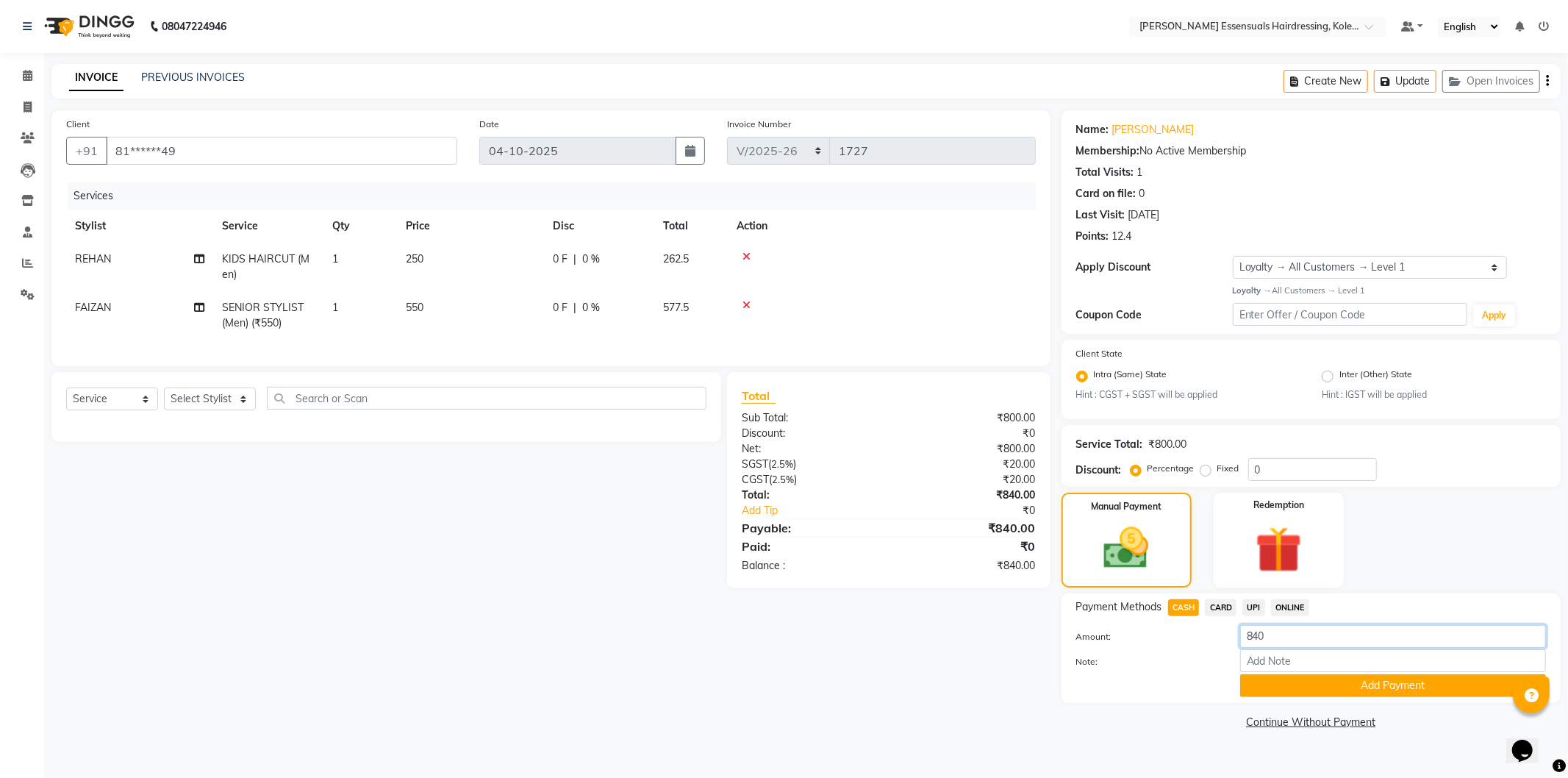
click at [1281, 636] on input "840" at bounding box center [1394, 637] width 306 height 23
type input "8"
type input "800"
click at [1314, 685] on button "Add Payment" at bounding box center [1394, 686] width 306 height 23
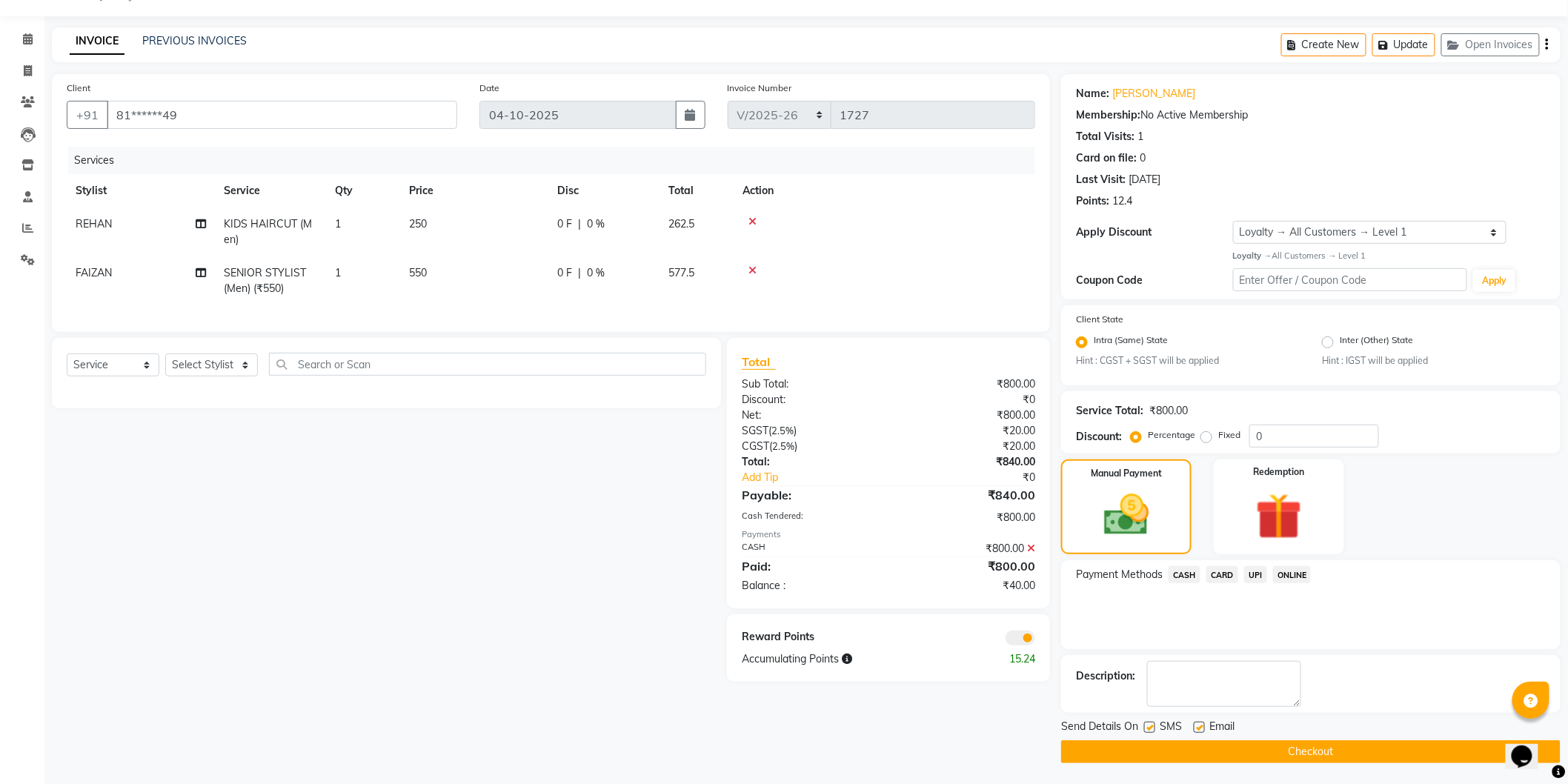
scroll to position [37, 0]
click at [1256, 573] on span "UPI" at bounding box center [1255, 573] width 23 height 17
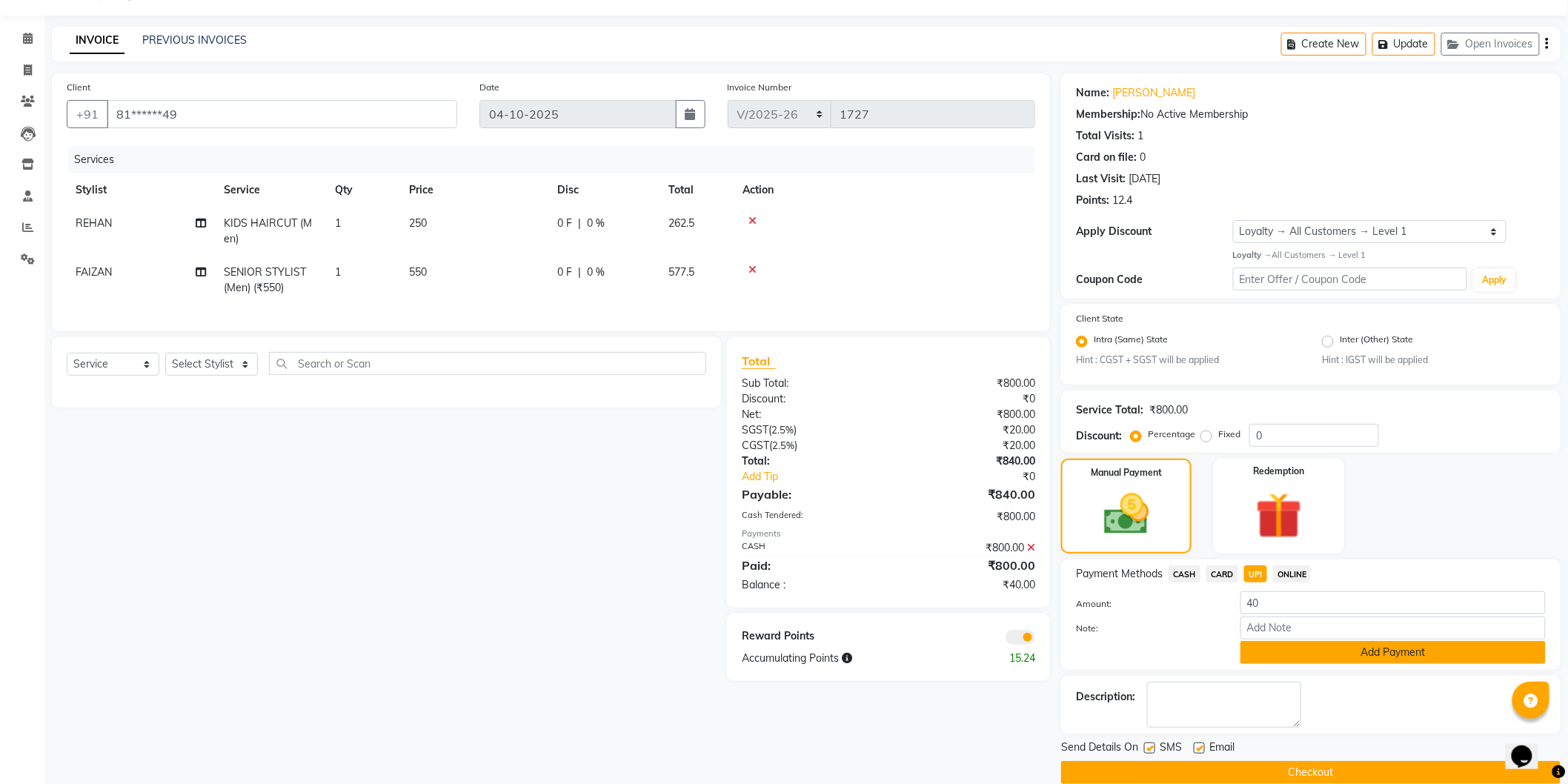
click at [1327, 648] on button "Add Payment" at bounding box center [1393, 652] width 305 height 23
